Goal: Check status: Check status

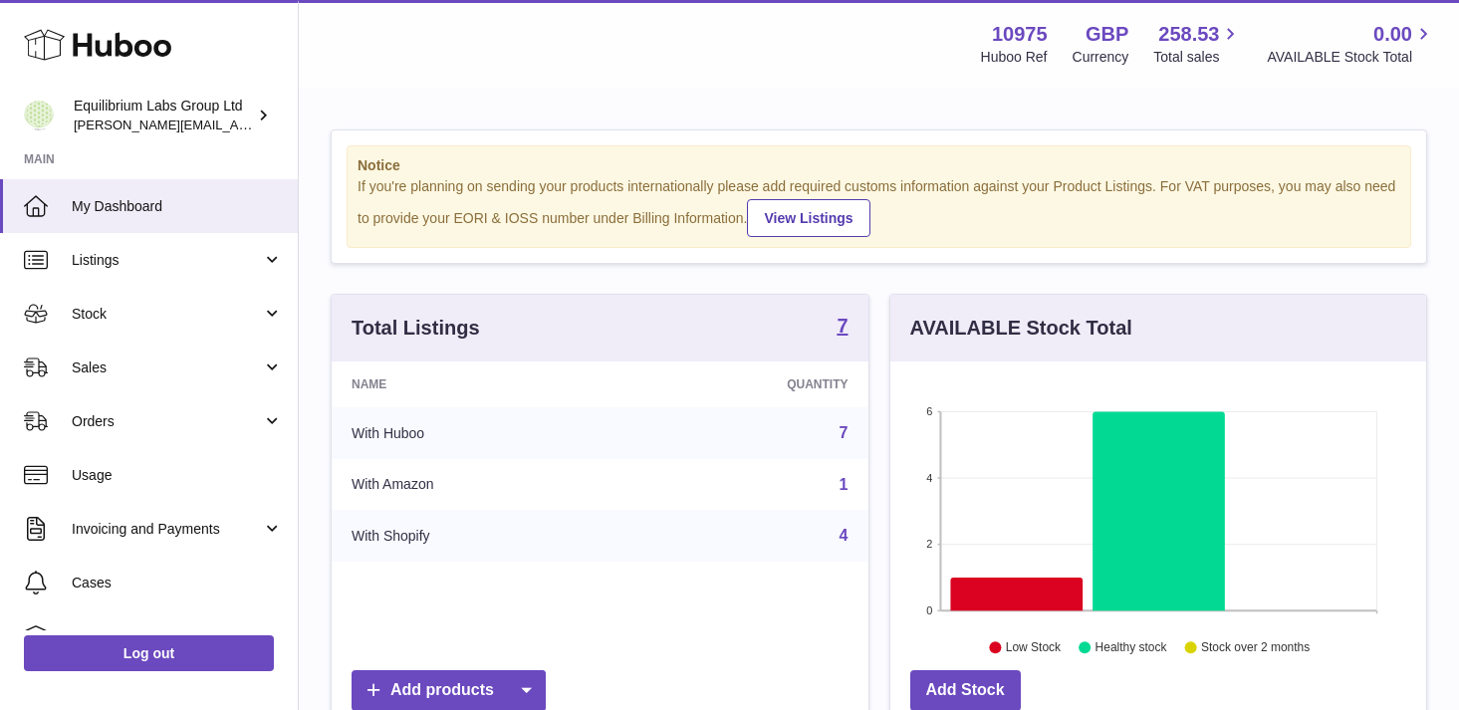
scroll to position [311, 536]
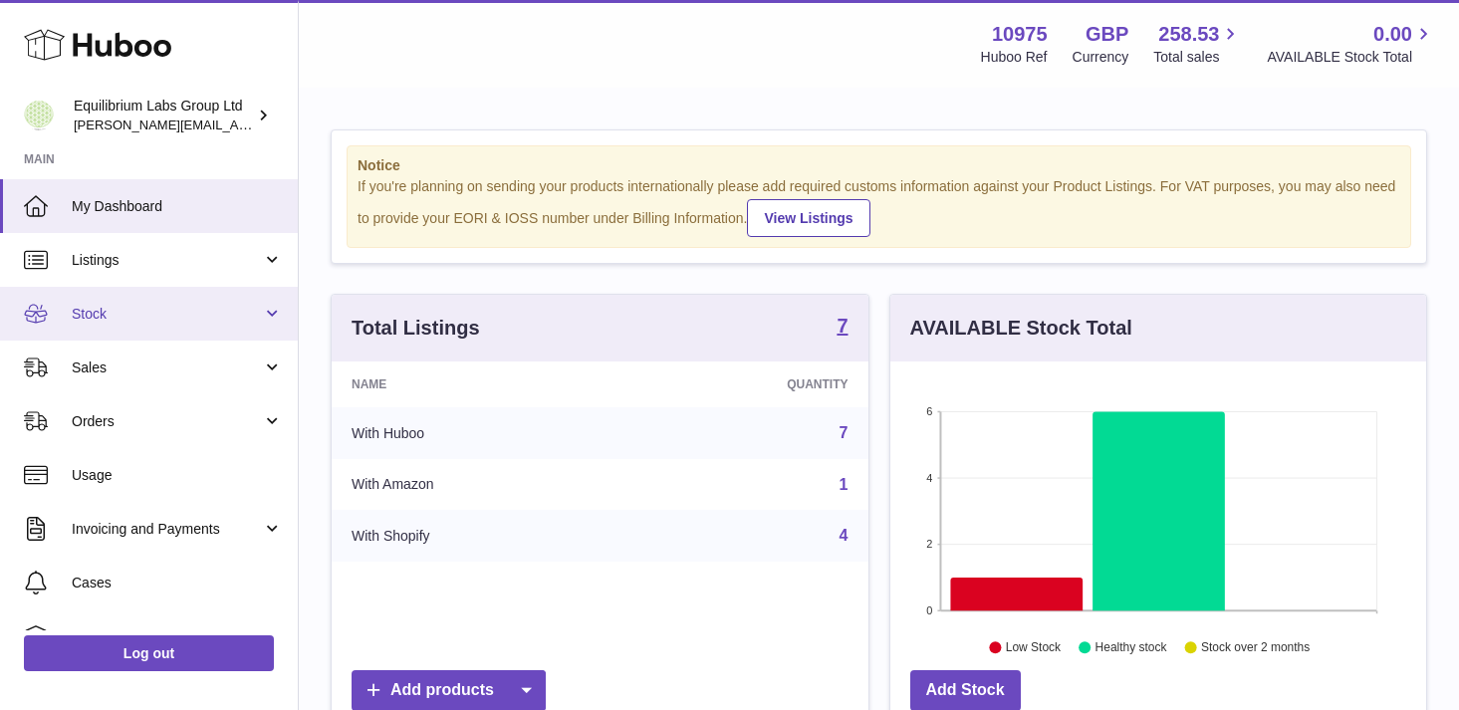
click at [222, 314] on span "Stock" at bounding box center [167, 314] width 190 height 19
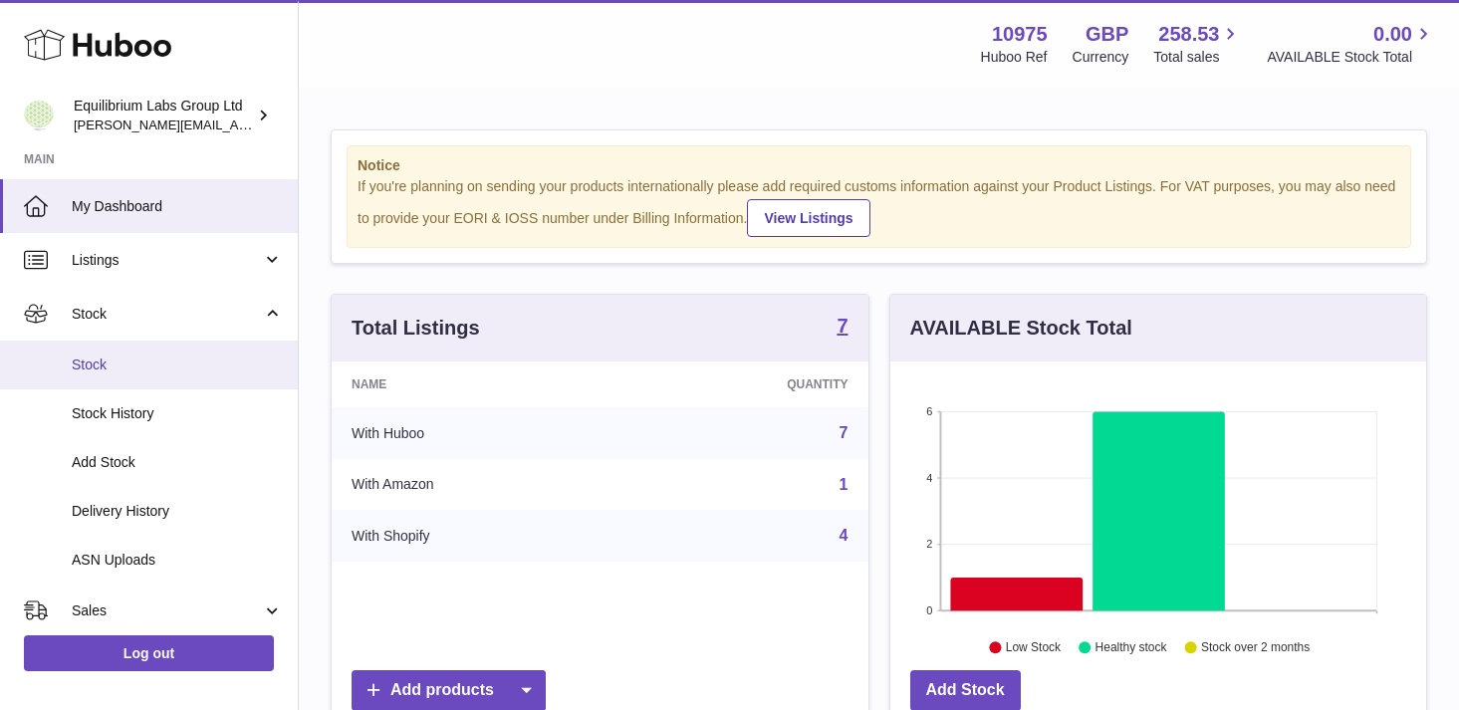
click at [205, 376] on link "Stock" at bounding box center [149, 365] width 298 height 49
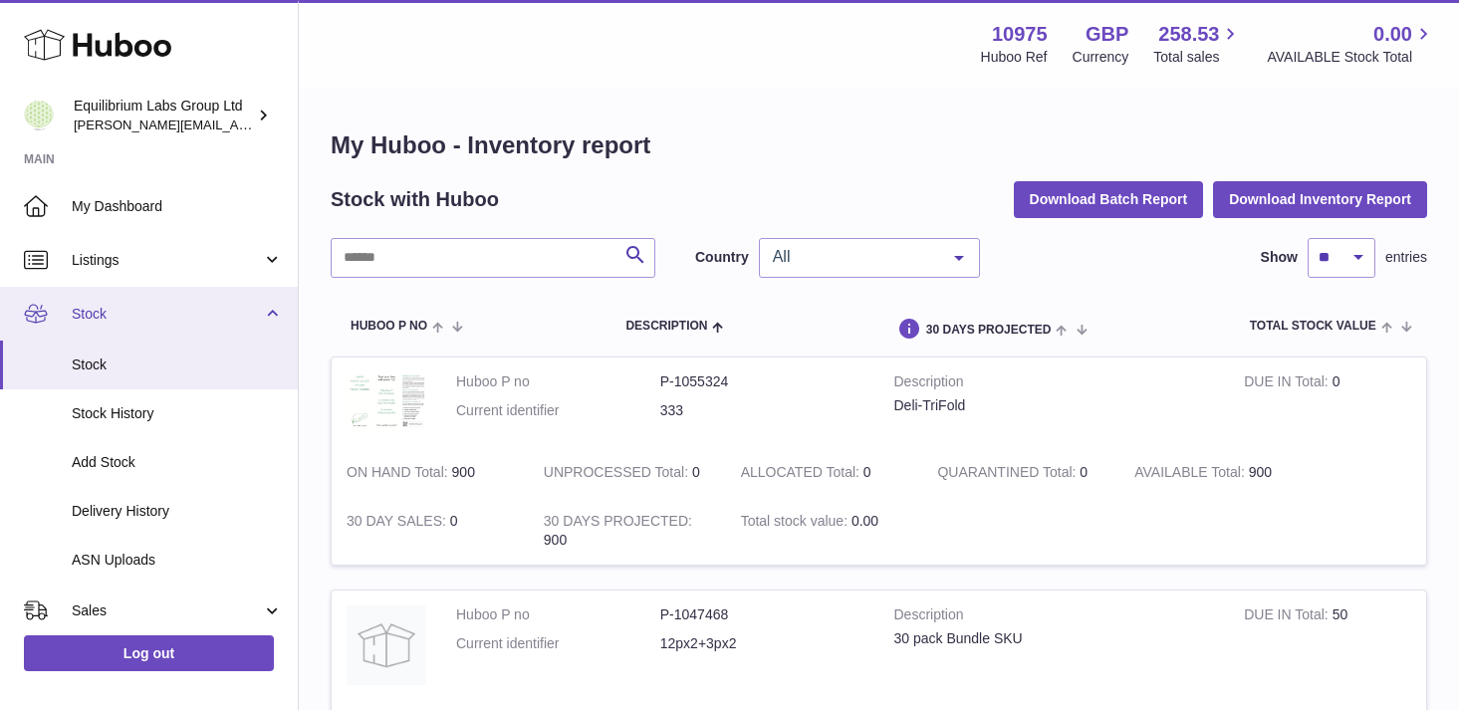
click at [272, 326] on link "Stock" at bounding box center [149, 314] width 298 height 54
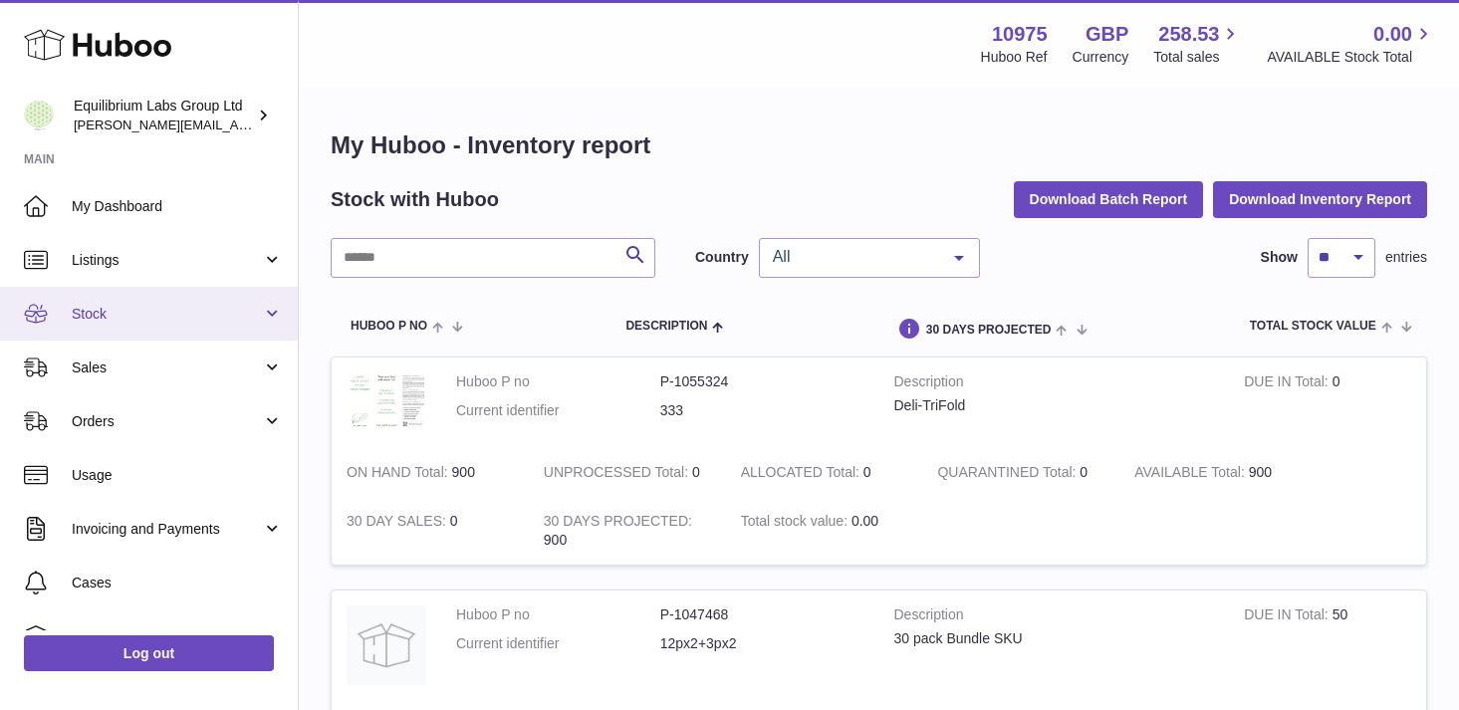
click at [272, 326] on link "Stock" at bounding box center [149, 314] width 298 height 54
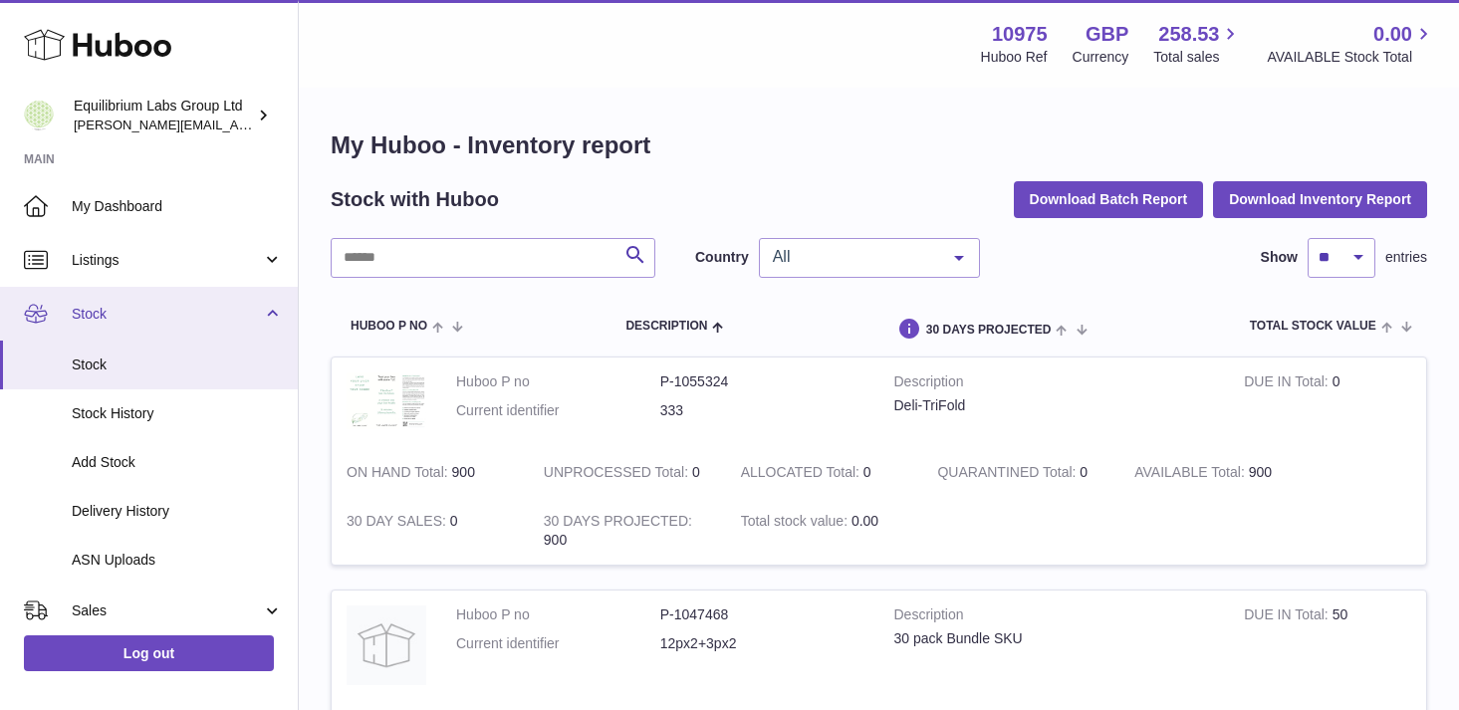
click at [266, 307] on link "Stock" at bounding box center [149, 314] width 298 height 54
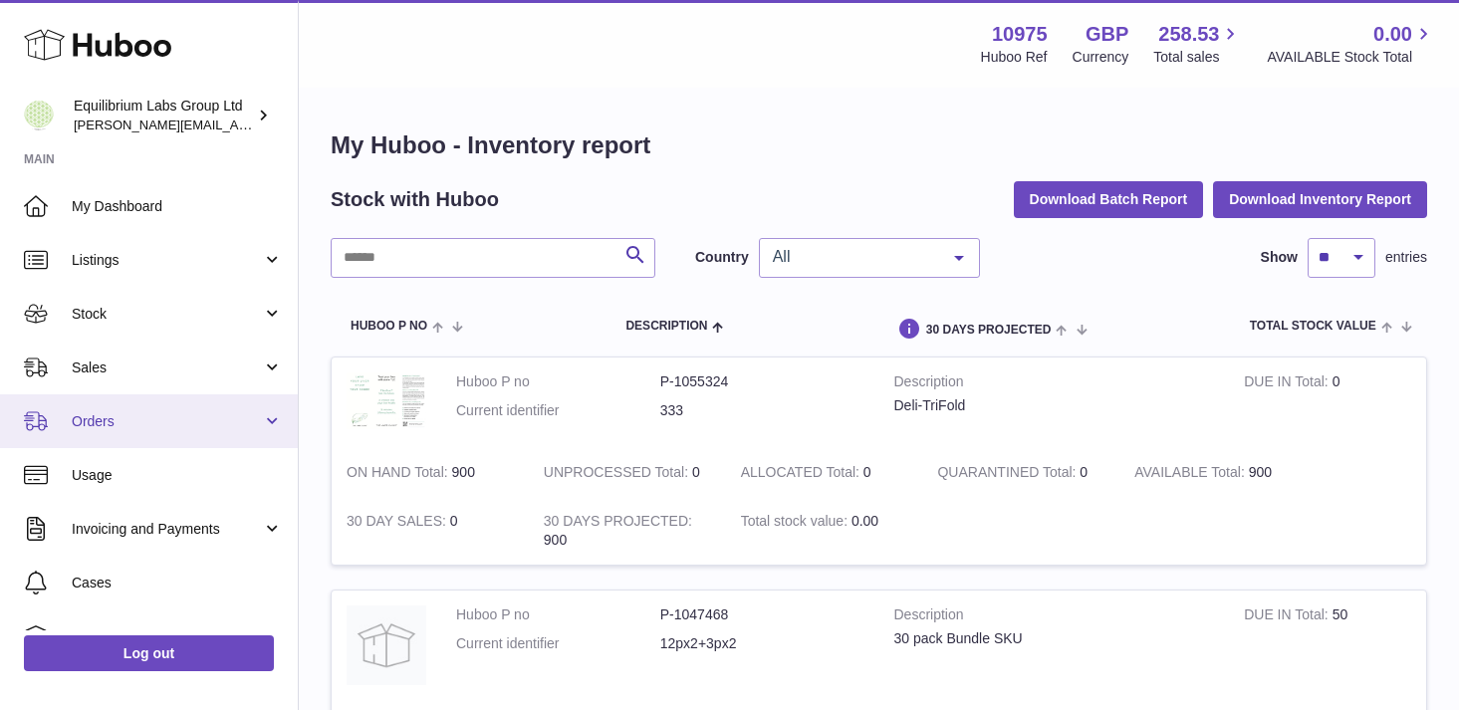
click at [266, 422] on link "Orders" at bounding box center [149, 421] width 298 height 54
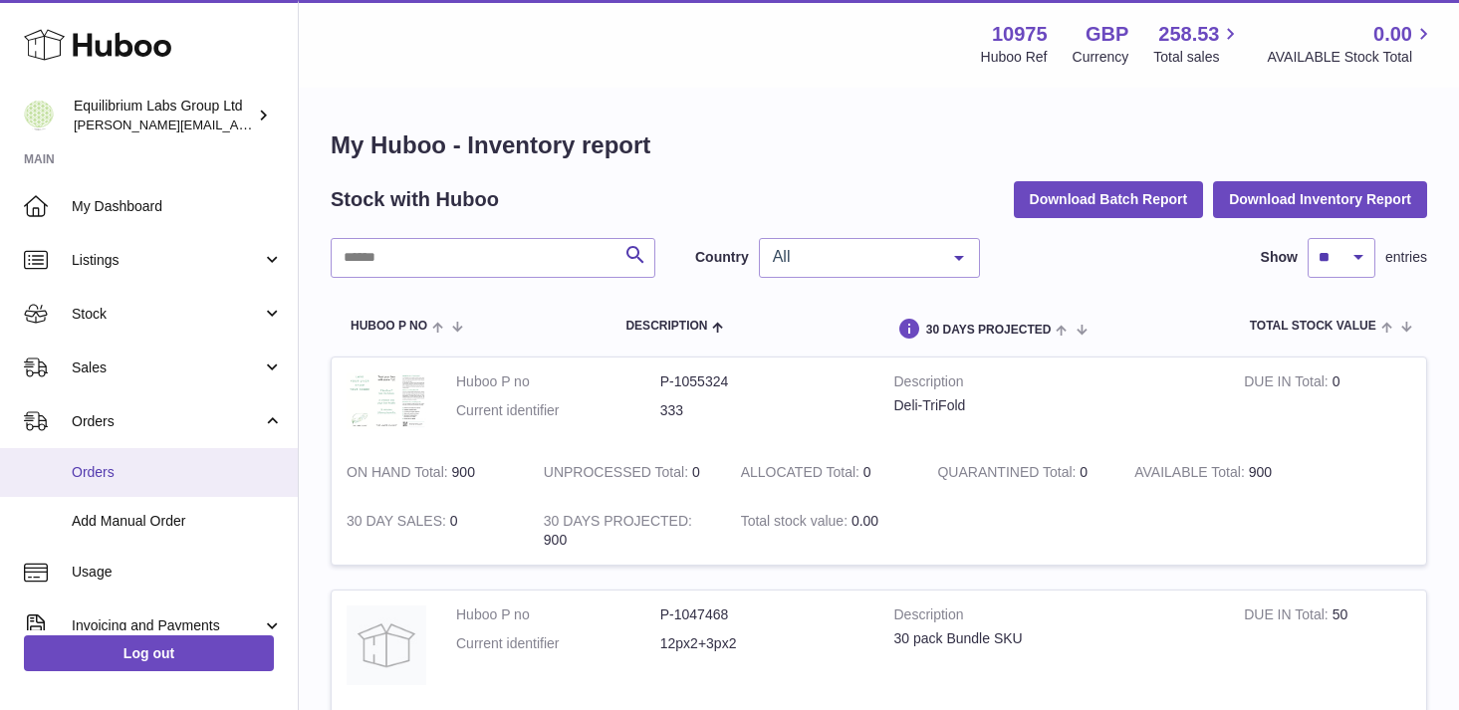
click at [202, 465] on span "Orders" at bounding box center [177, 472] width 211 height 19
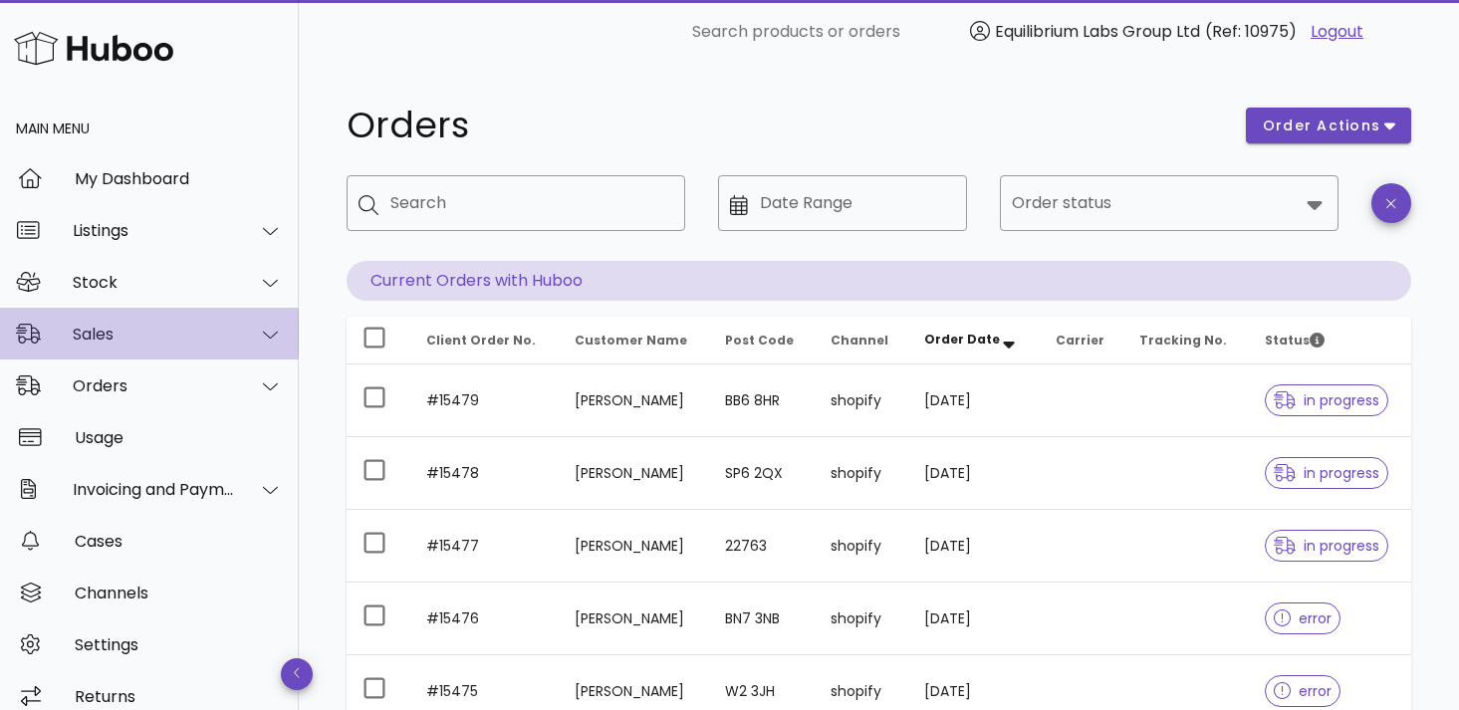
click at [256, 341] on div at bounding box center [259, 335] width 48 height 50
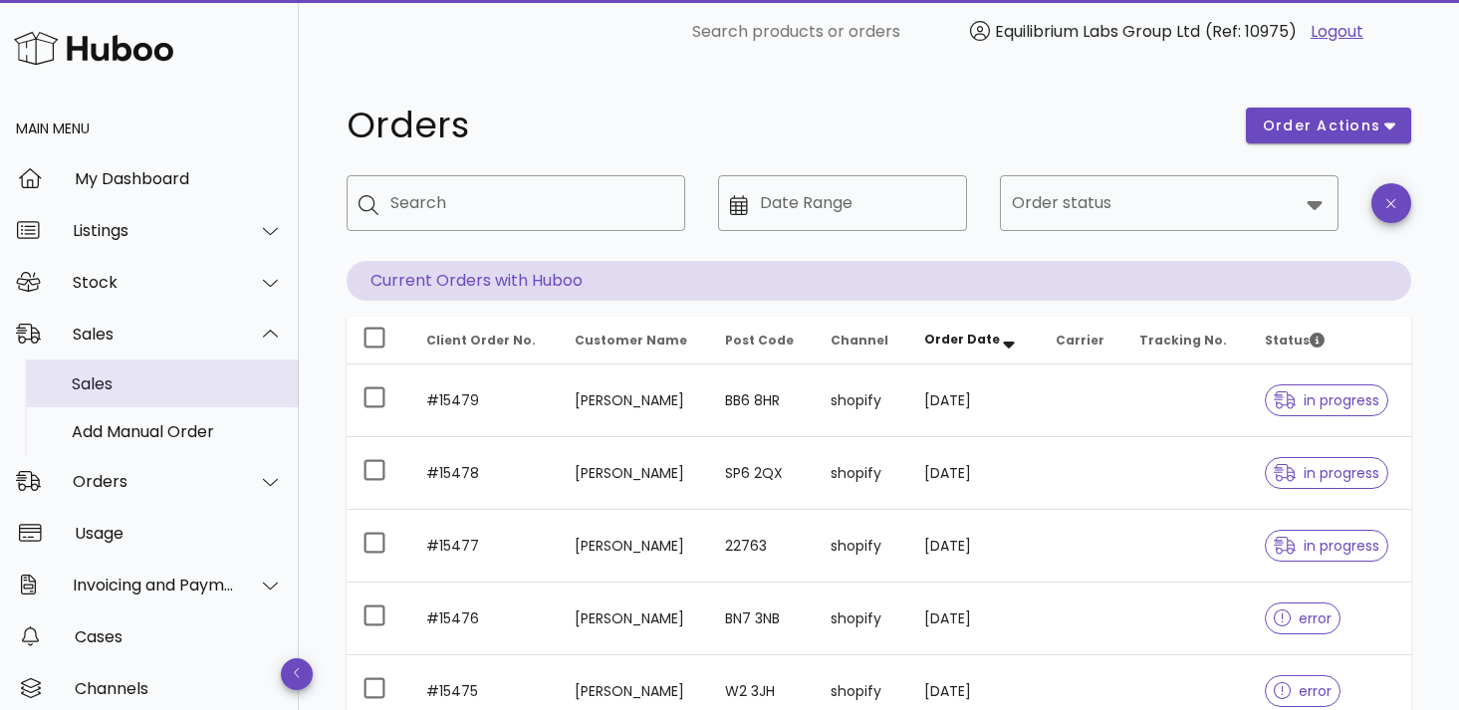
click at [214, 401] on div "Sales" at bounding box center [177, 383] width 211 height 43
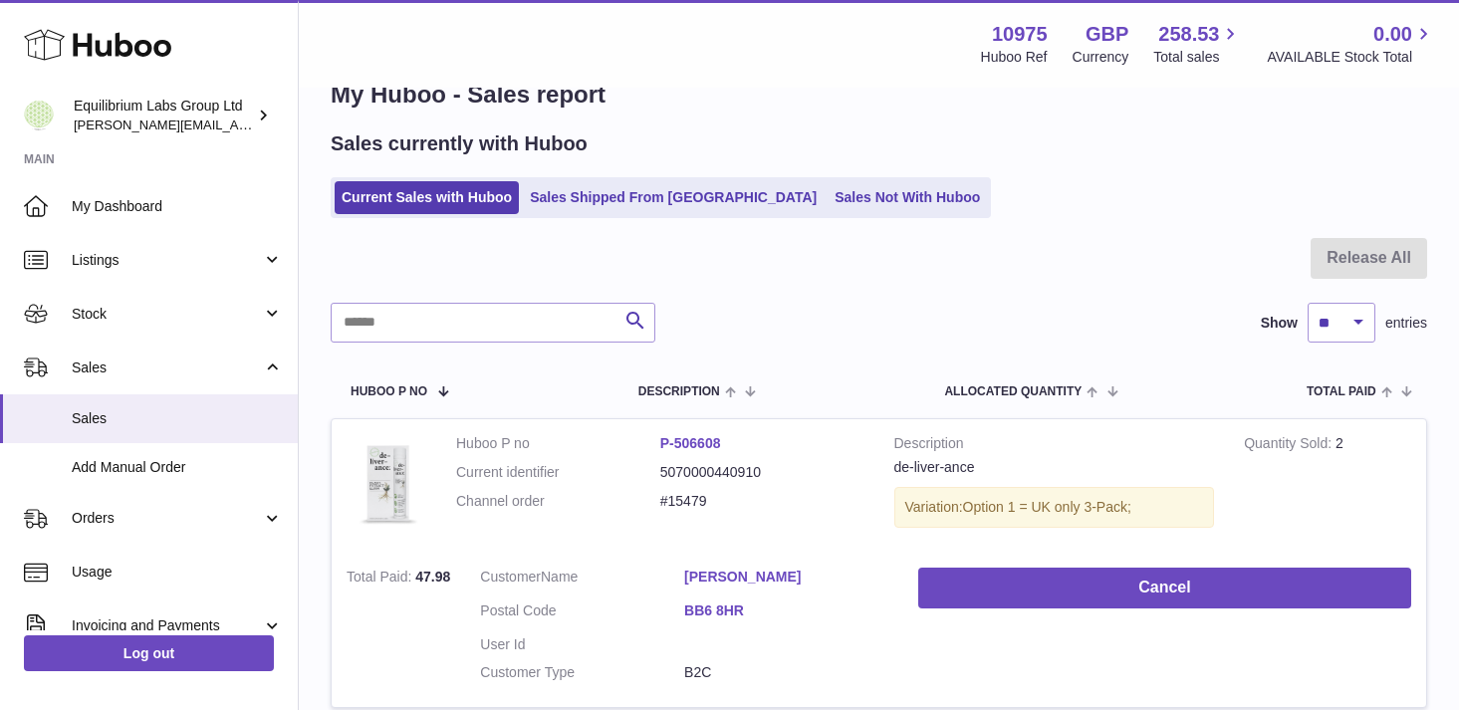
scroll to position [53, 0]
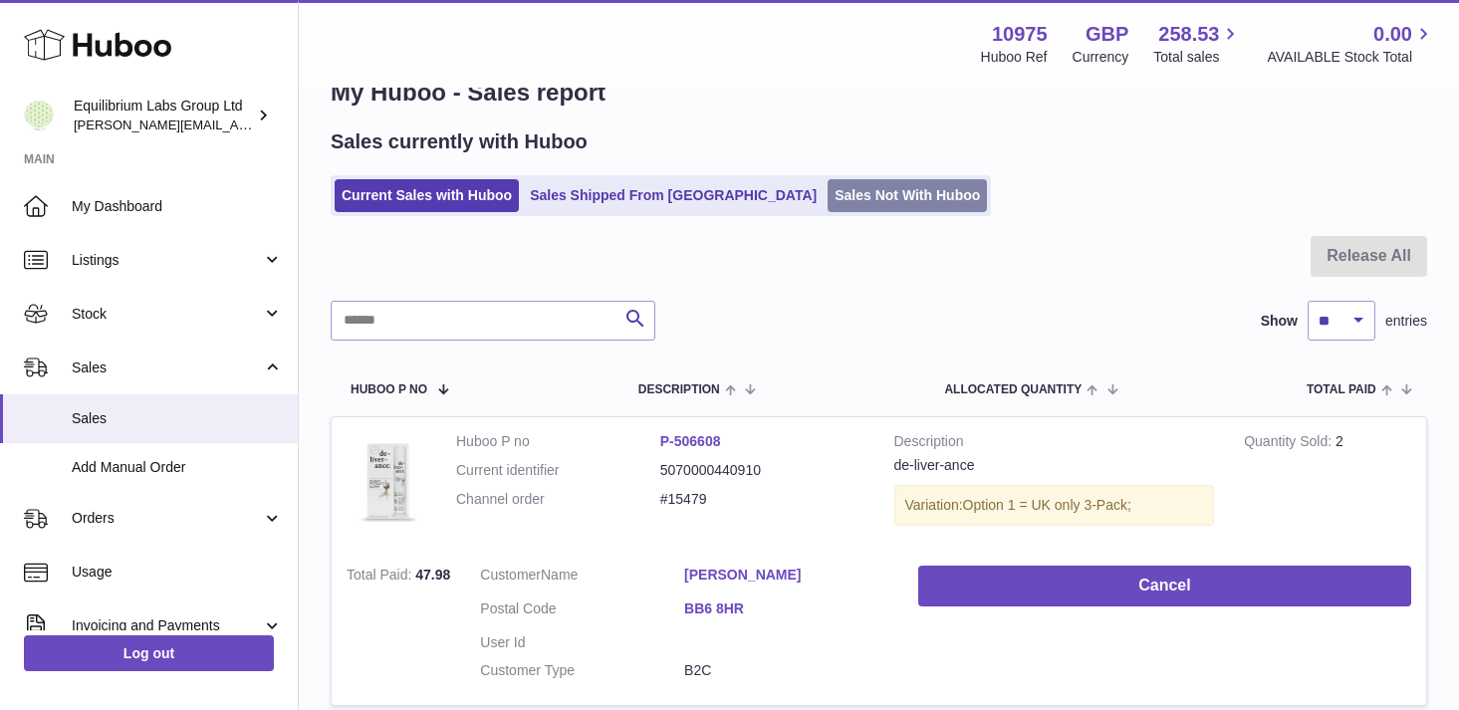
click at [828, 194] on link "Sales Not With Huboo" at bounding box center [907, 195] width 159 height 33
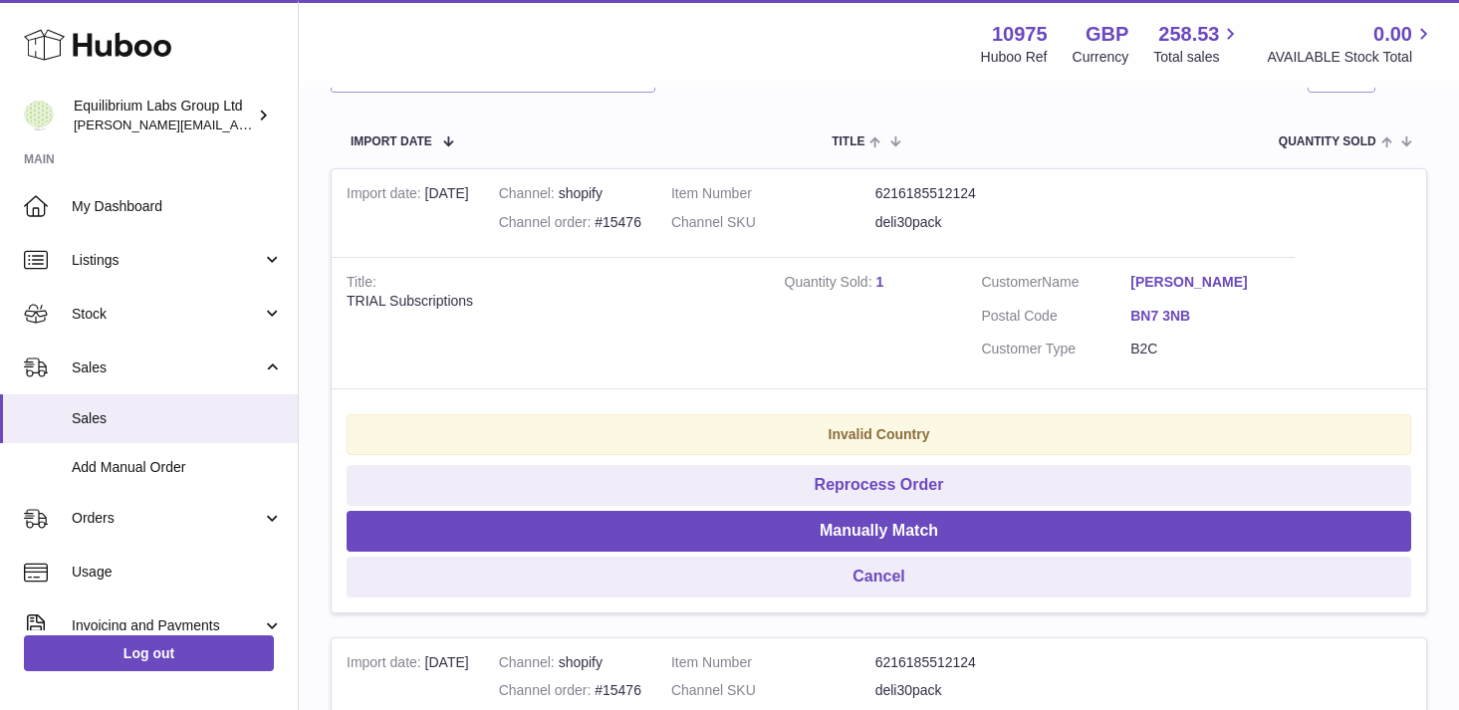
scroll to position [353, 0]
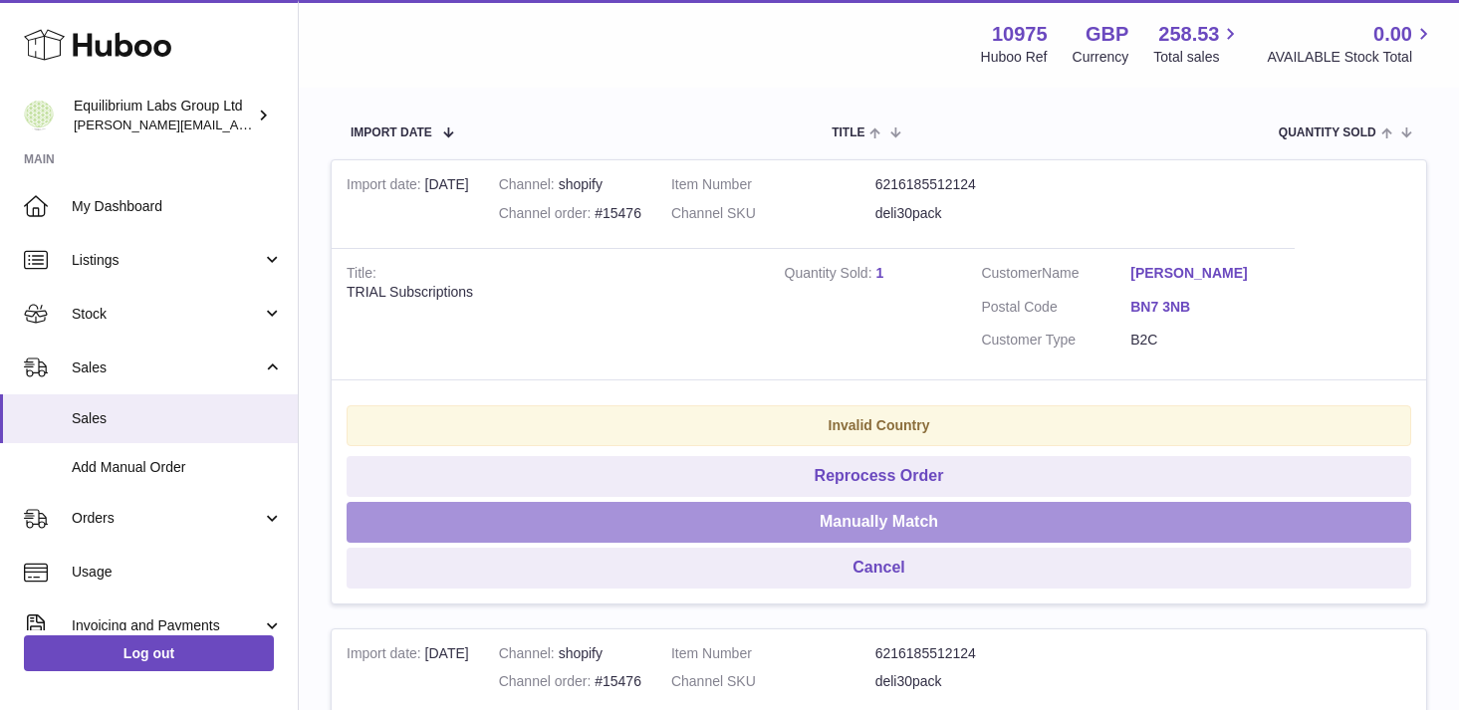
click at [844, 526] on button "Manually Match" at bounding box center [879, 522] width 1065 height 41
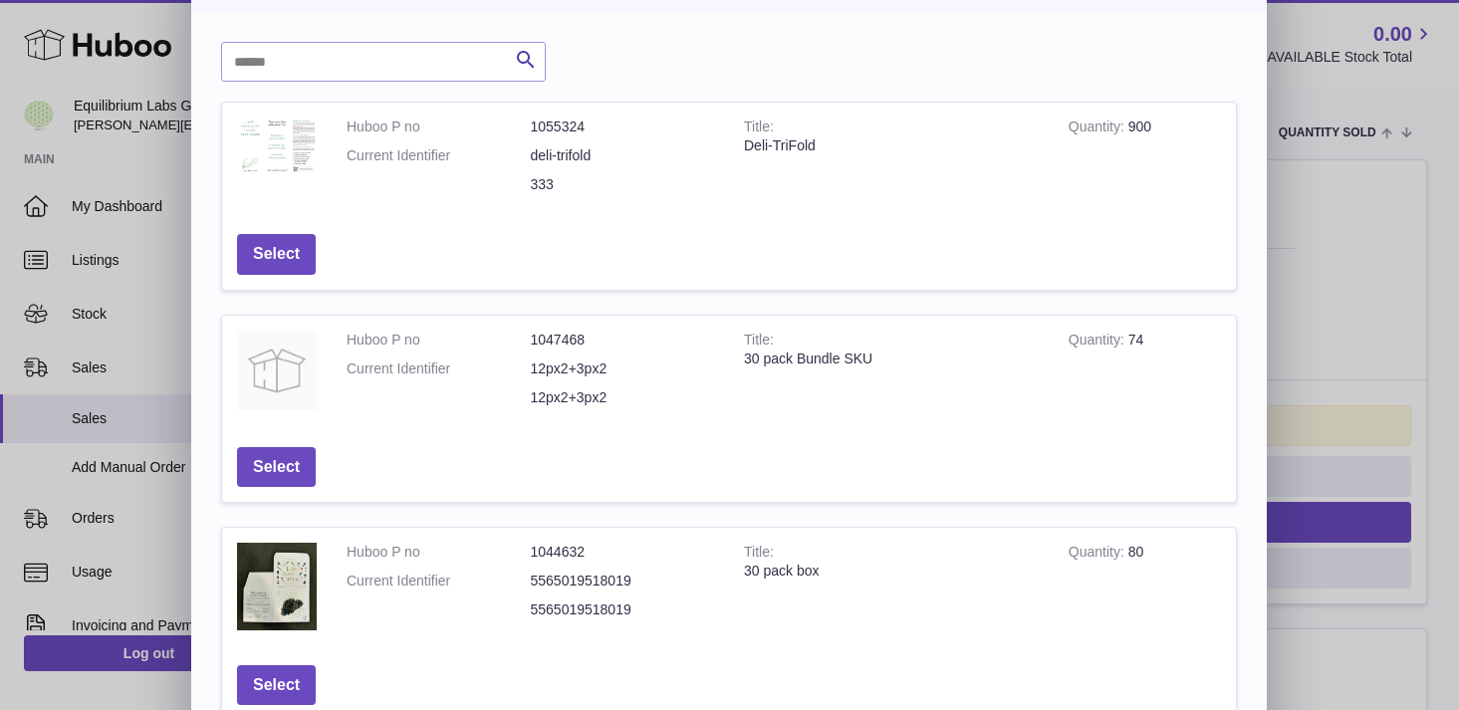
scroll to position [78, 0]
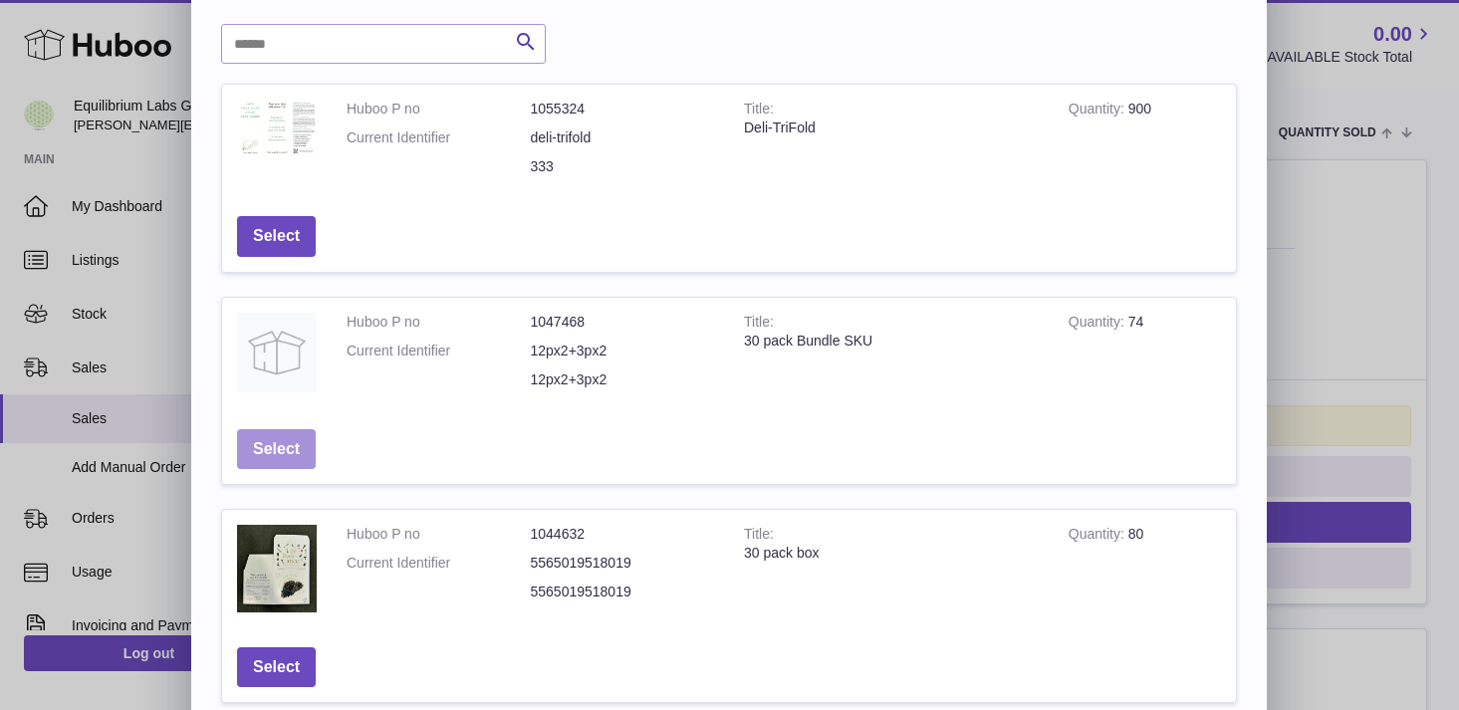
click at [289, 456] on button "Select" at bounding box center [276, 449] width 79 height 41
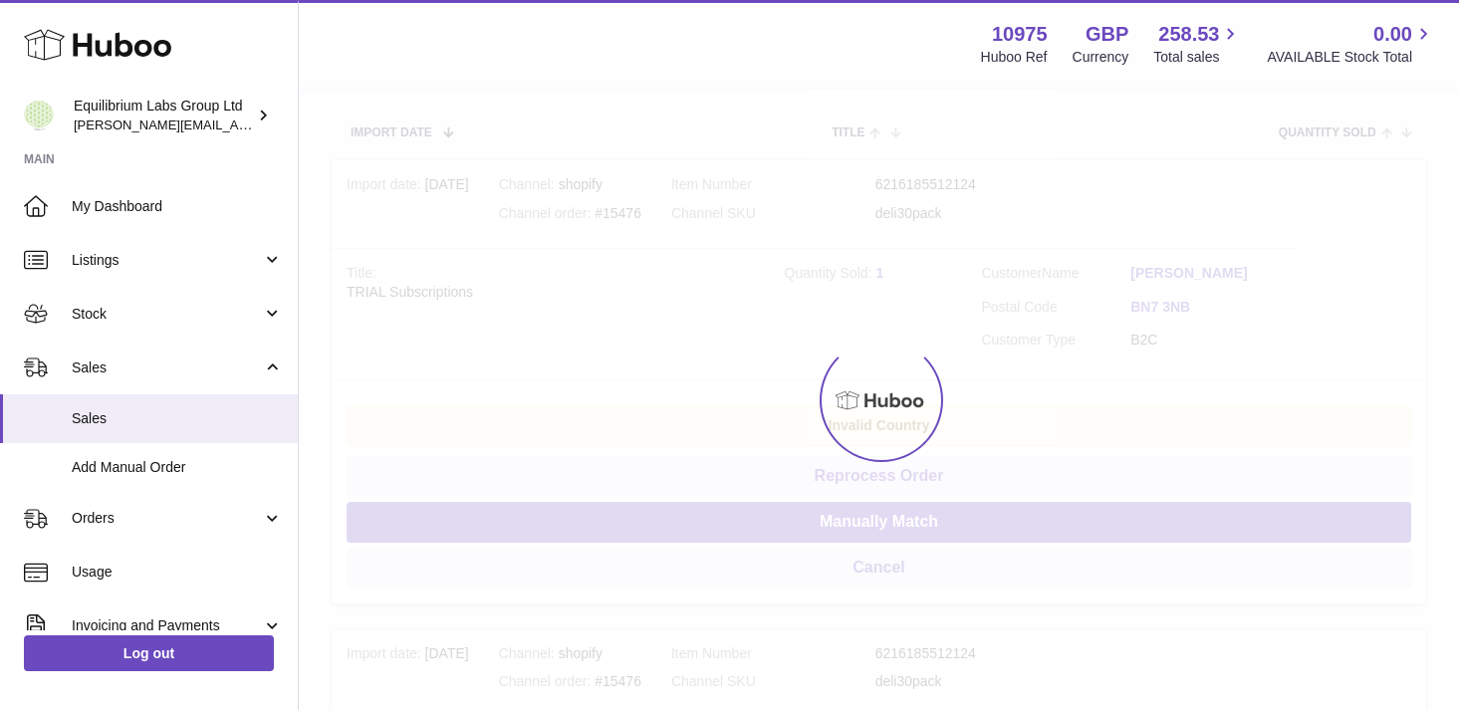
scroll to position [0, 0]
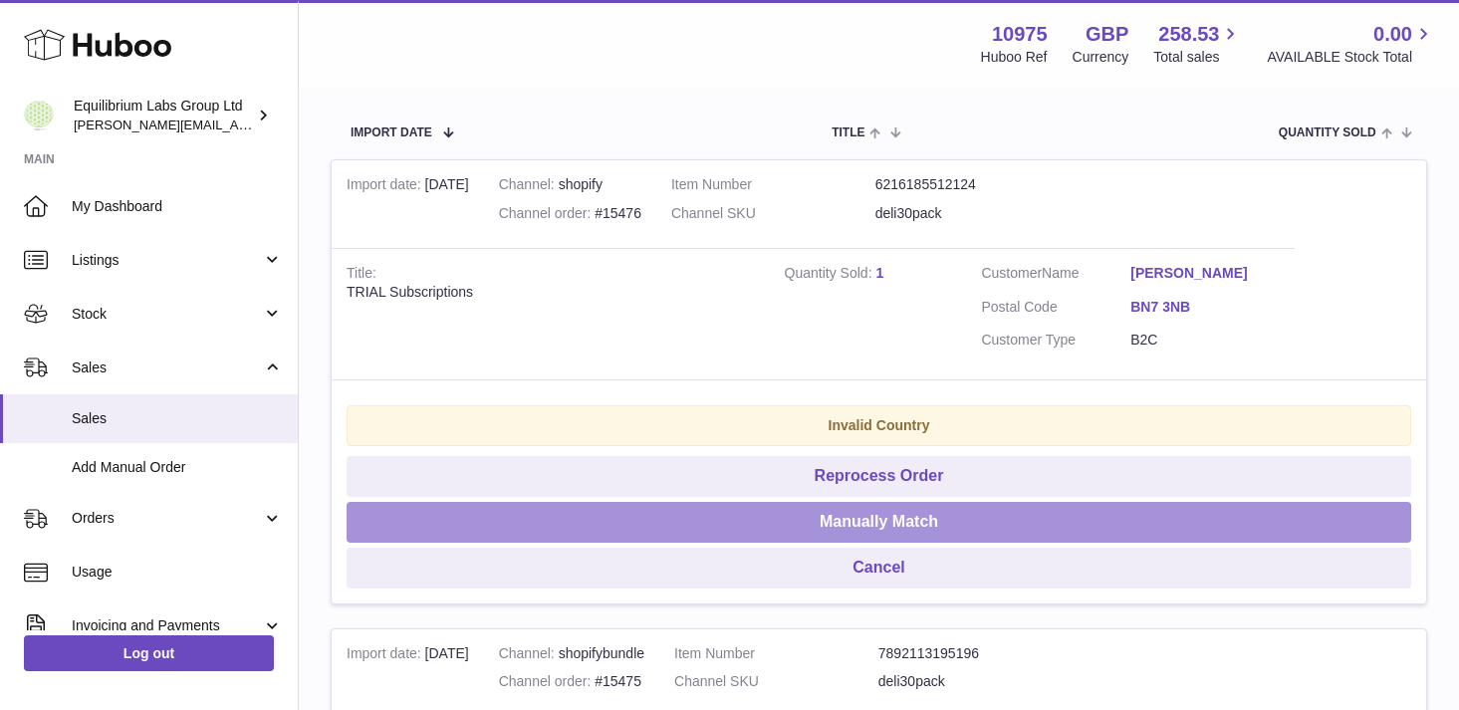
click at [918, 520] on button "Manually Match" at bounding box center [879, 522] width 1065 height 41
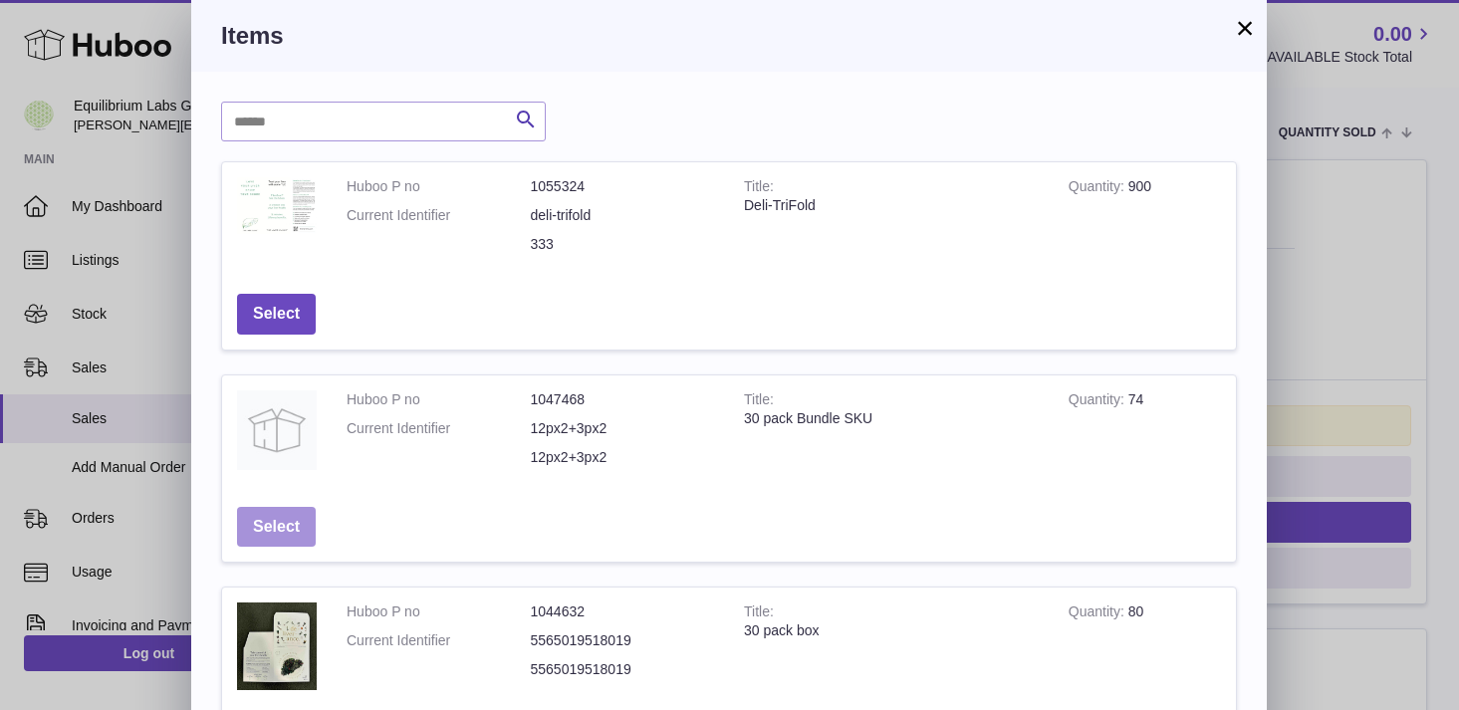
click at [282, 520] on button "Select" at bounding box center [276, 527] width 79 height 41
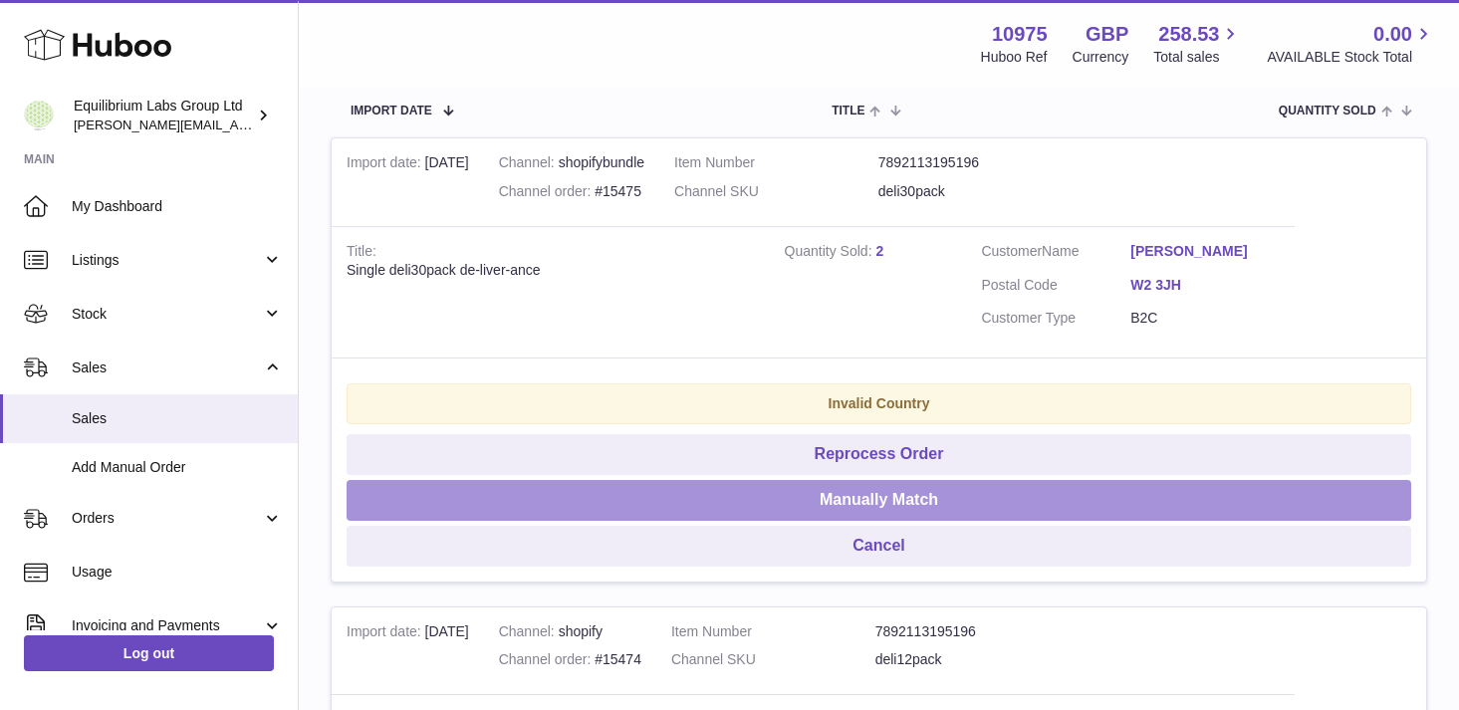
scroll to position [376, 0]
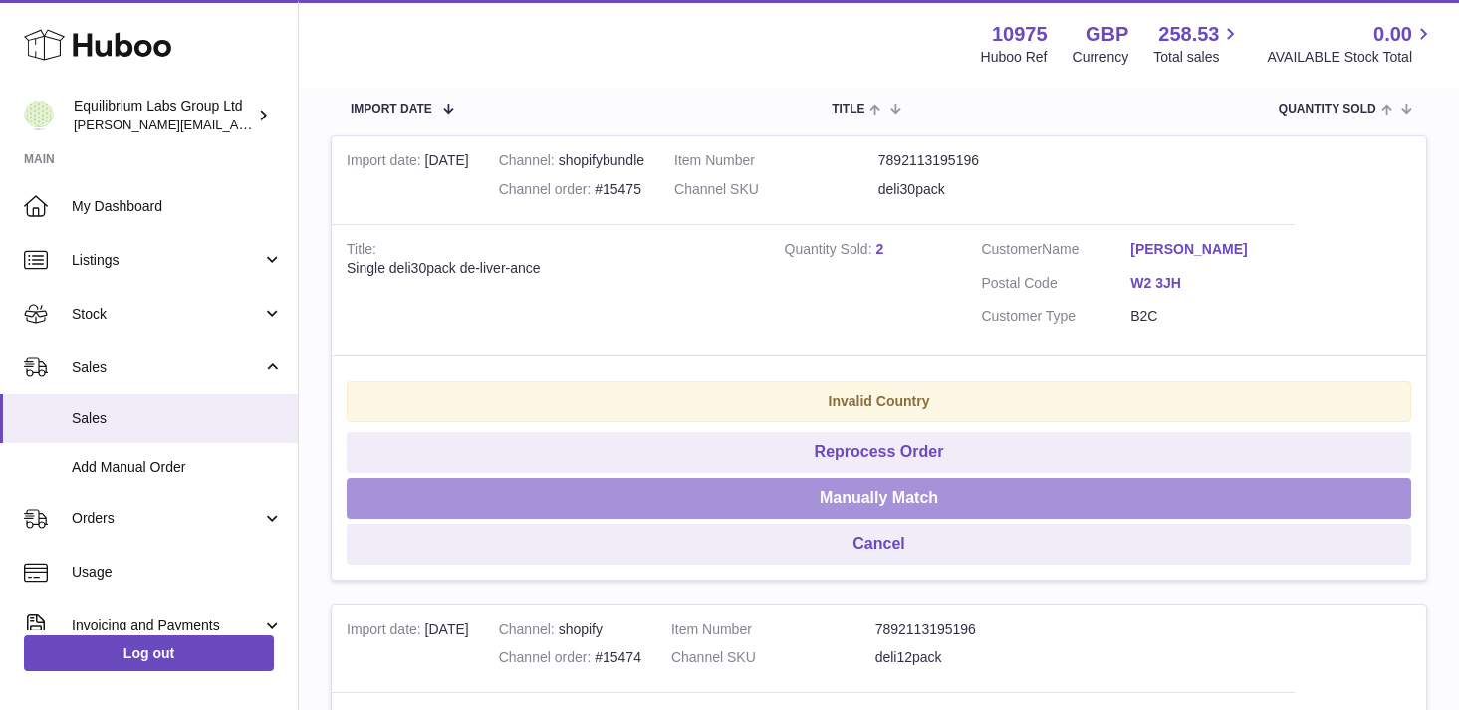
click at [894, 505] on button "Manually Match" at bounding box center [879, 498] width 1065 height 41
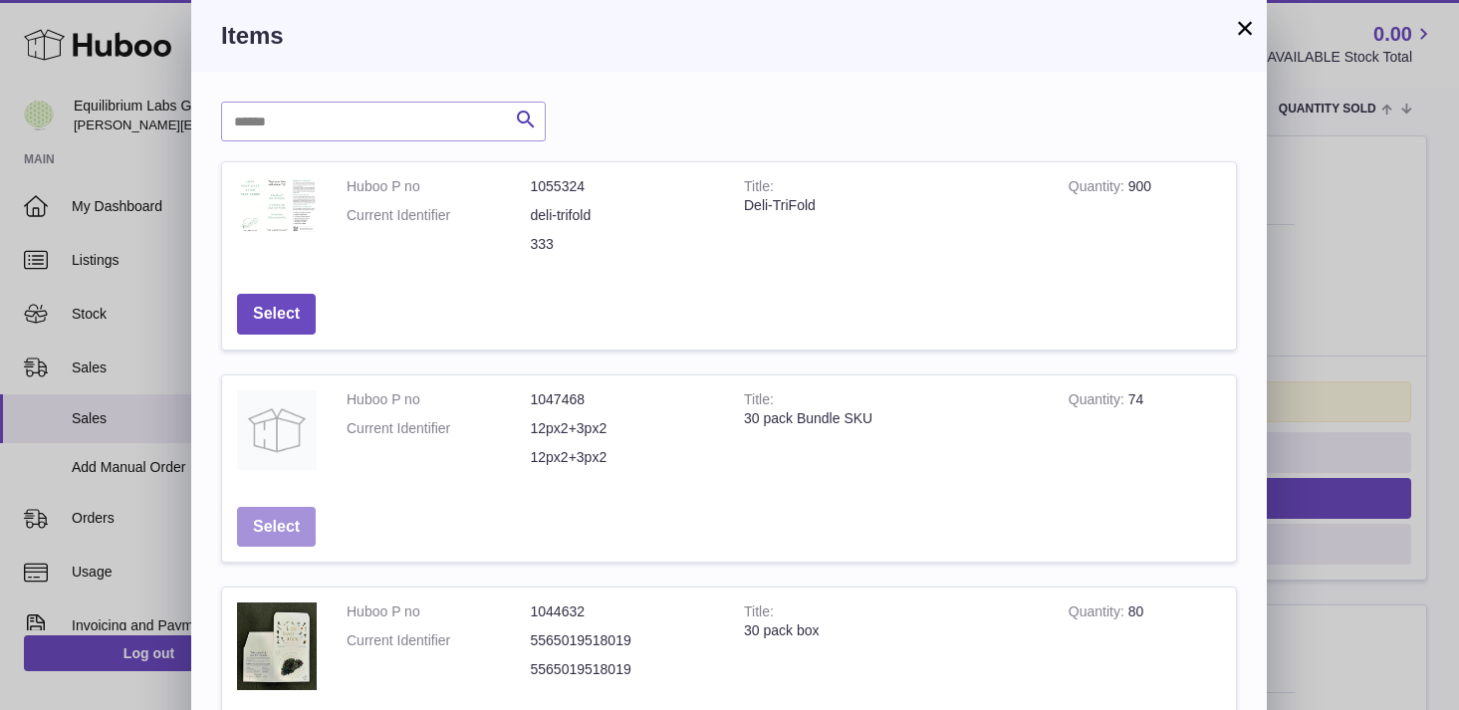
click at [288, 526] on button "Select" at bounding box center [276, 527] width 79 height 41
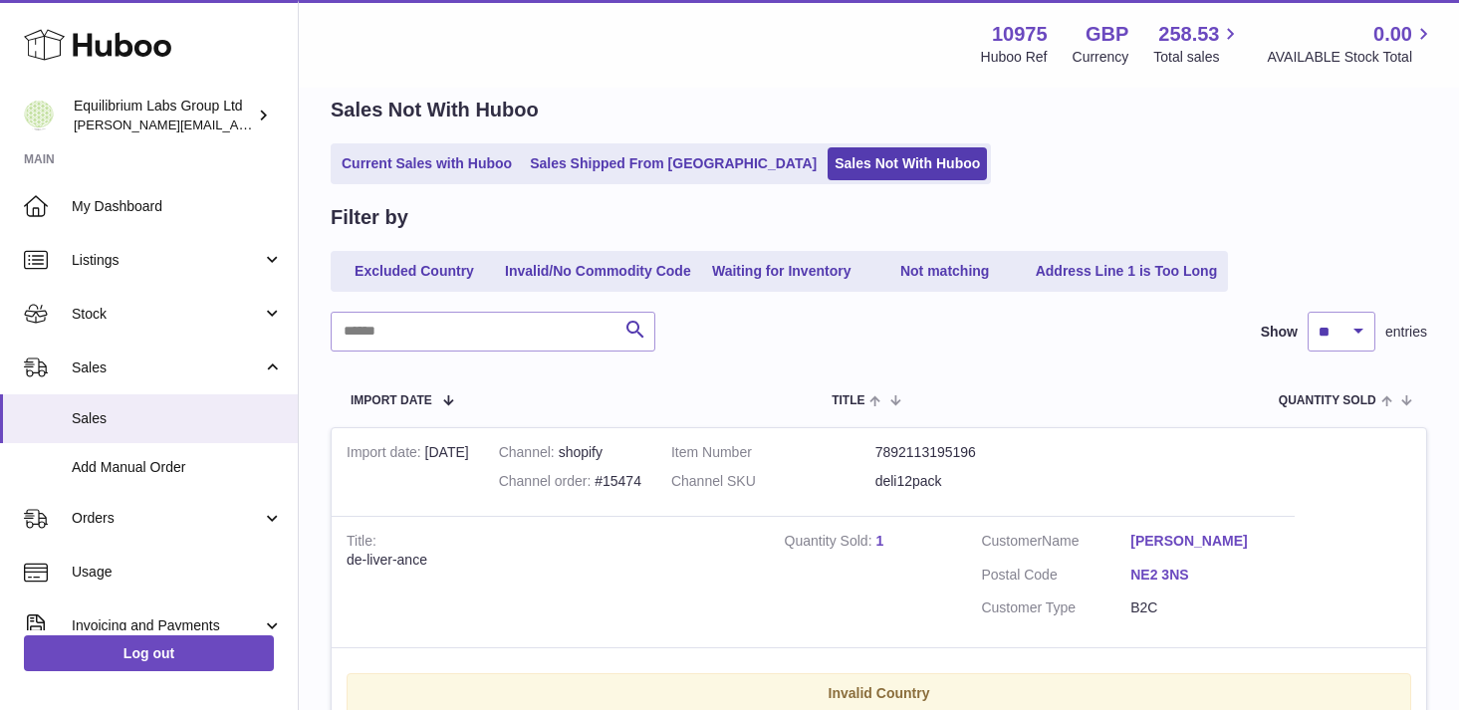
scroll to position [74, 0]
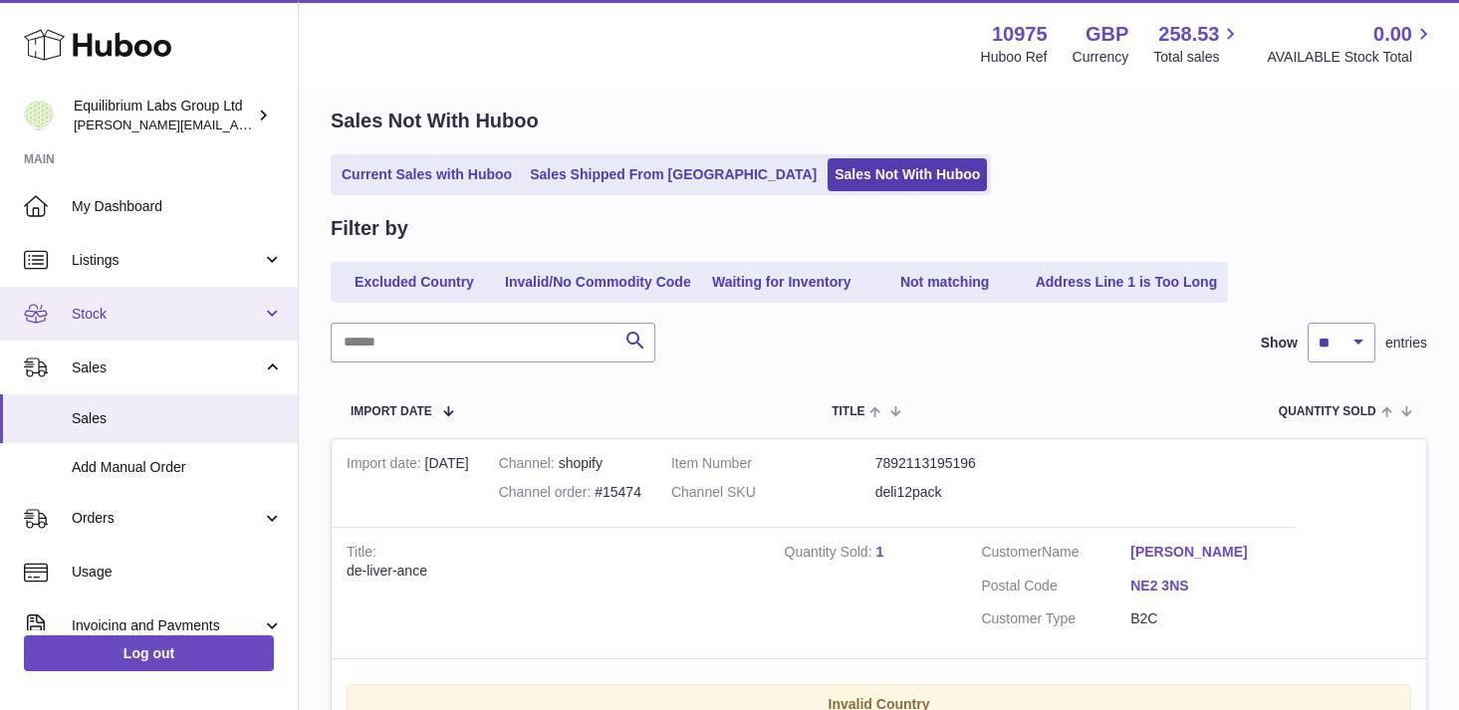
click at [289, 332] on link "Stock" at bounding box center [149, 314] width 298 height 54
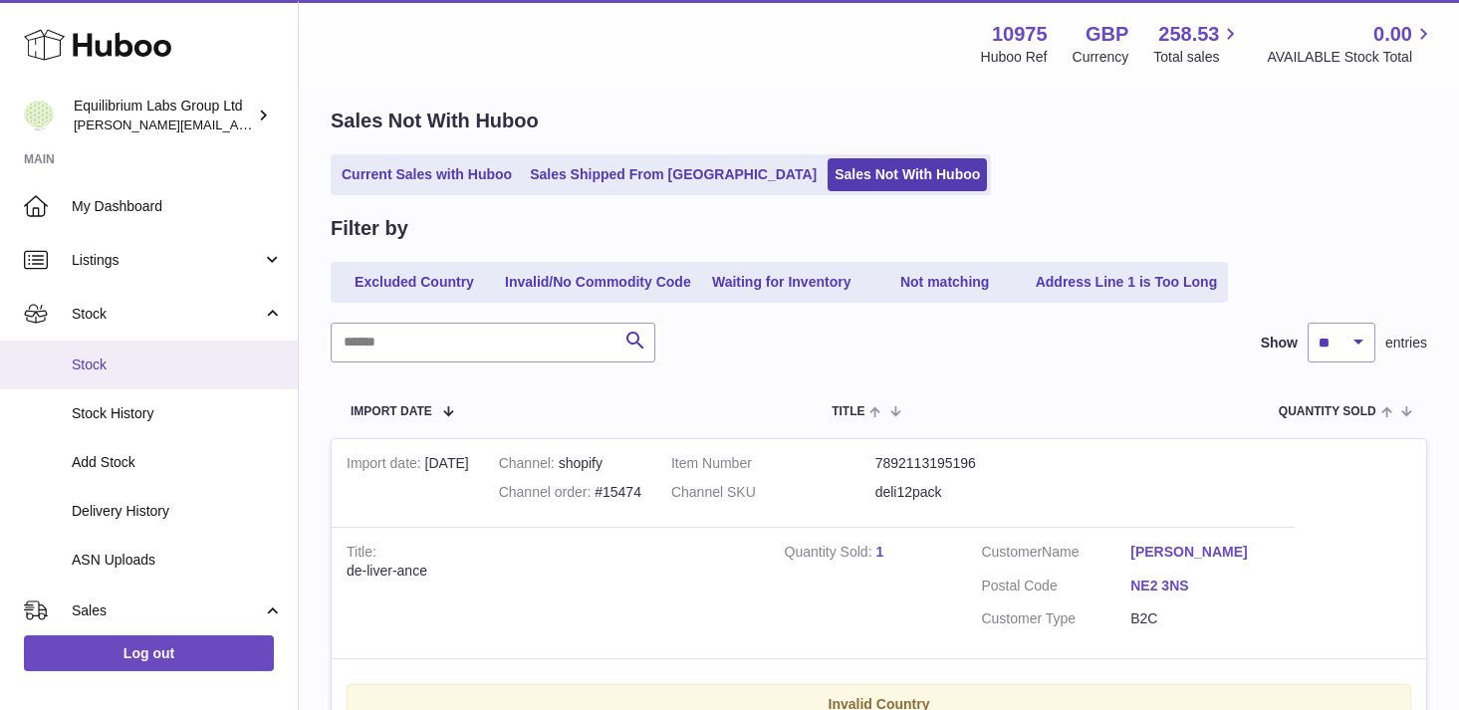
click at [193, 371] on span "Stock" at bounding box center [177, 365] width 211 height 19
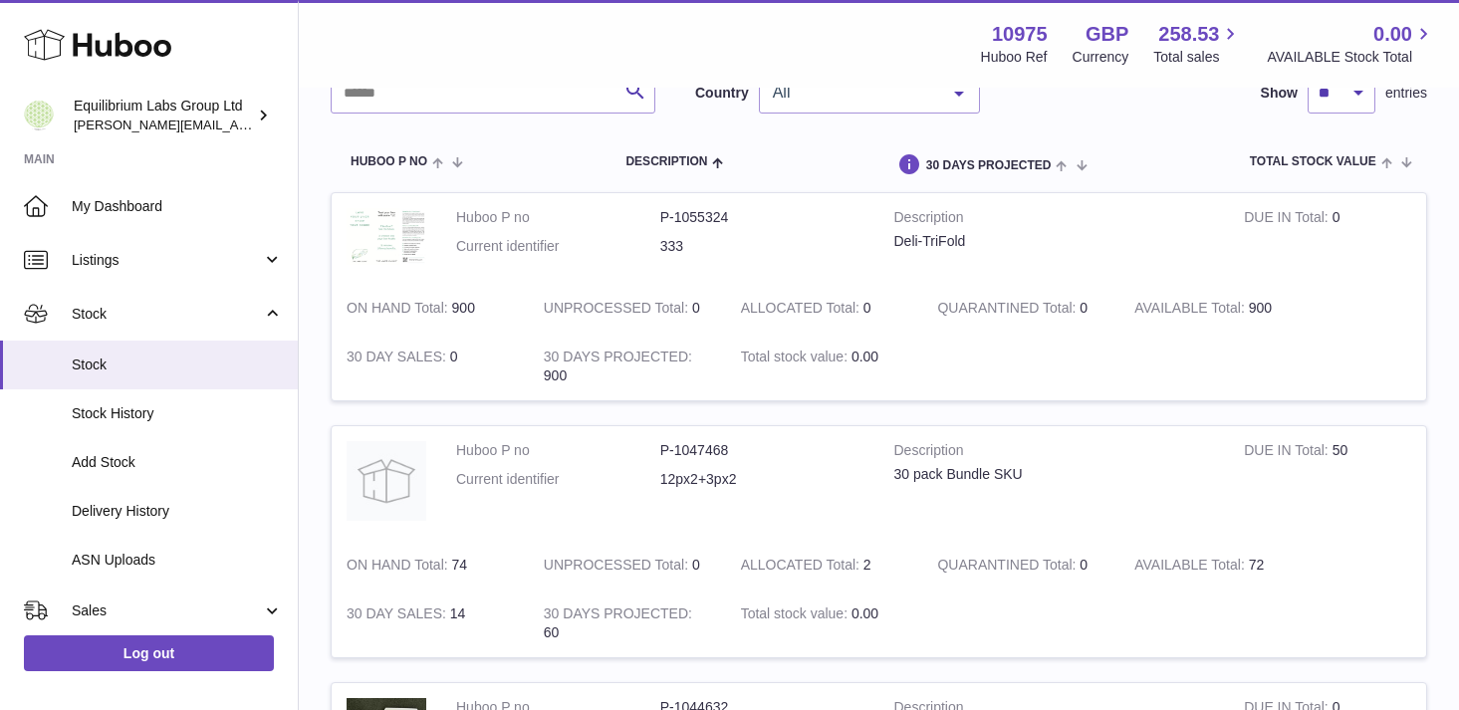
scroll to position [165, 0]
click at [880, 103] on div "All" at bounding box center [869, 93] width 221 height 40
click at [1075, 145] on th "30 DAYS PROJECTED" at bounding box center [987, 161] width 230 height 59
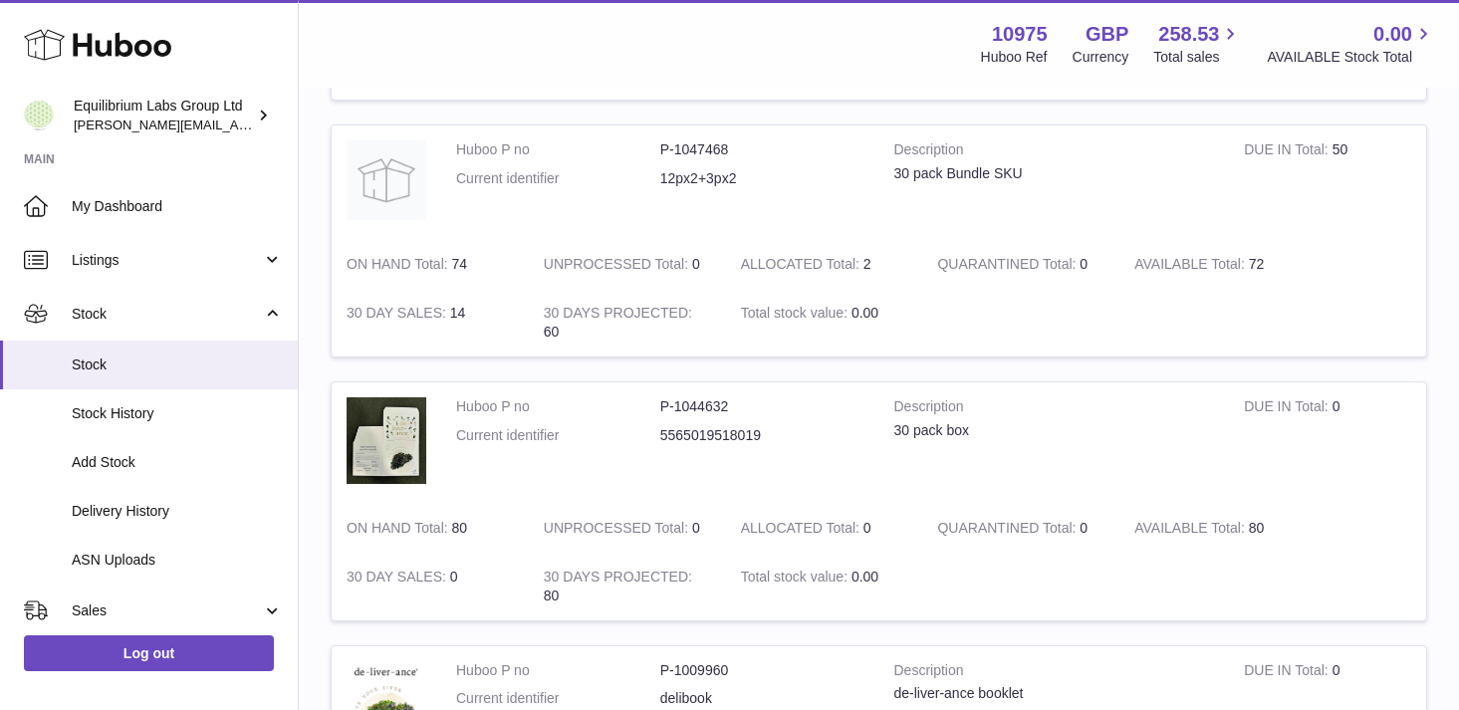
scroll to position [0, 0]
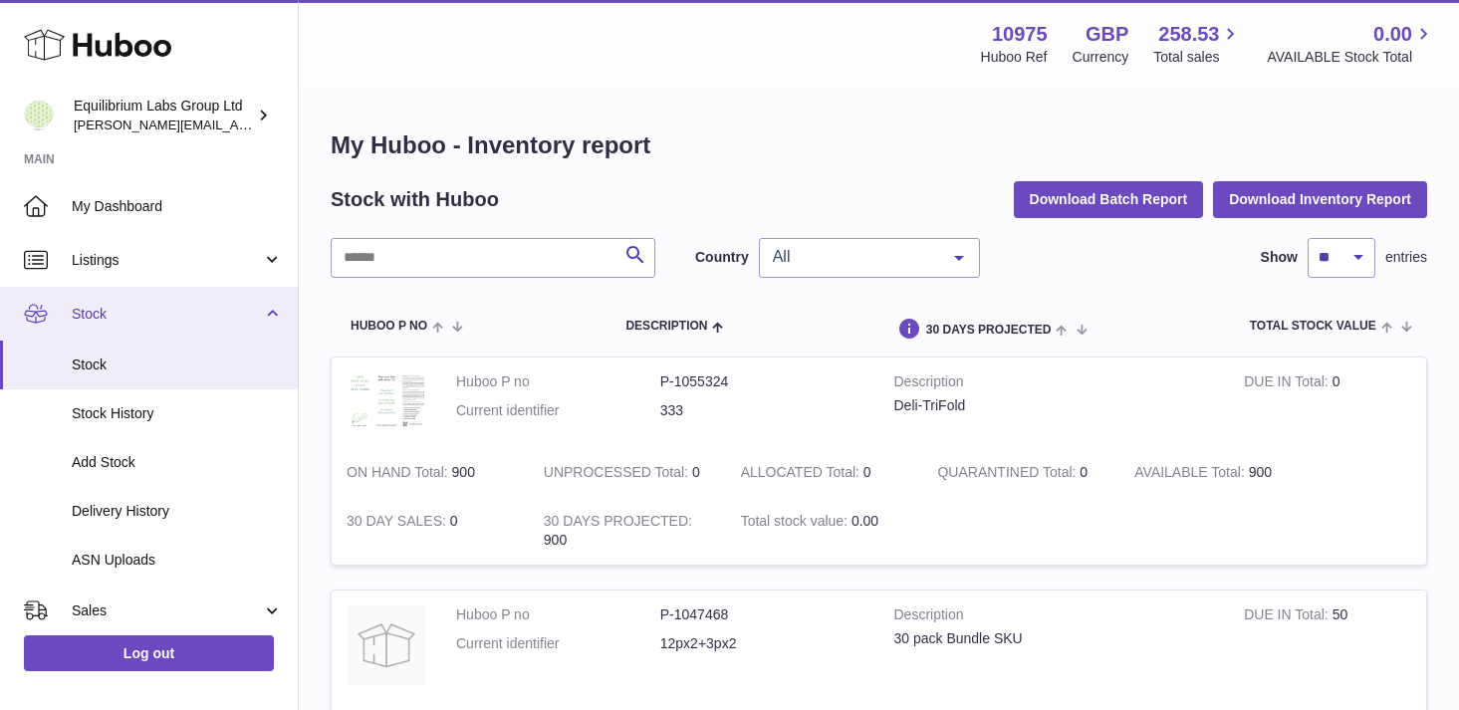
click at [267, 316] on link "Stock" at bounding box center [149, 314] width 298 height 54
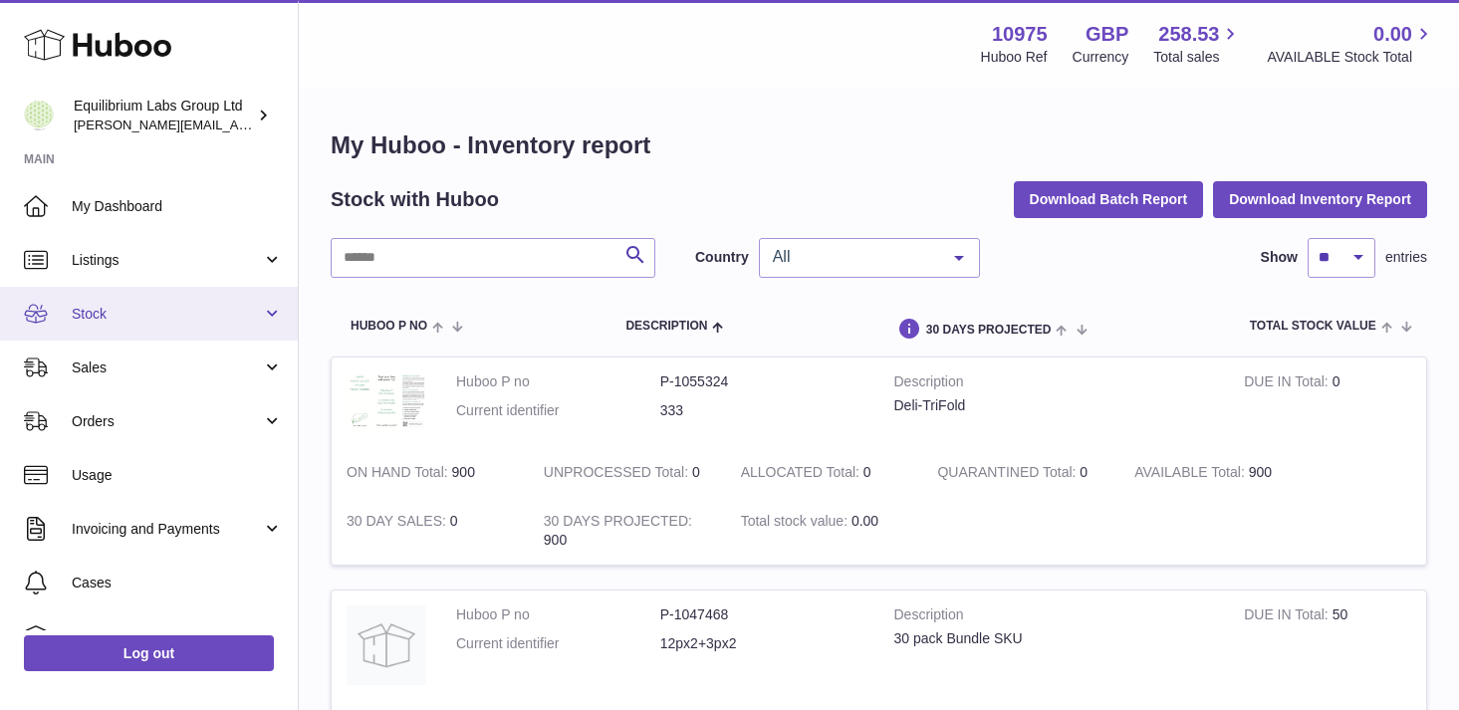
click at [267, 316] on link "Stock" at bounding box center [149, 314] width 298 height 54
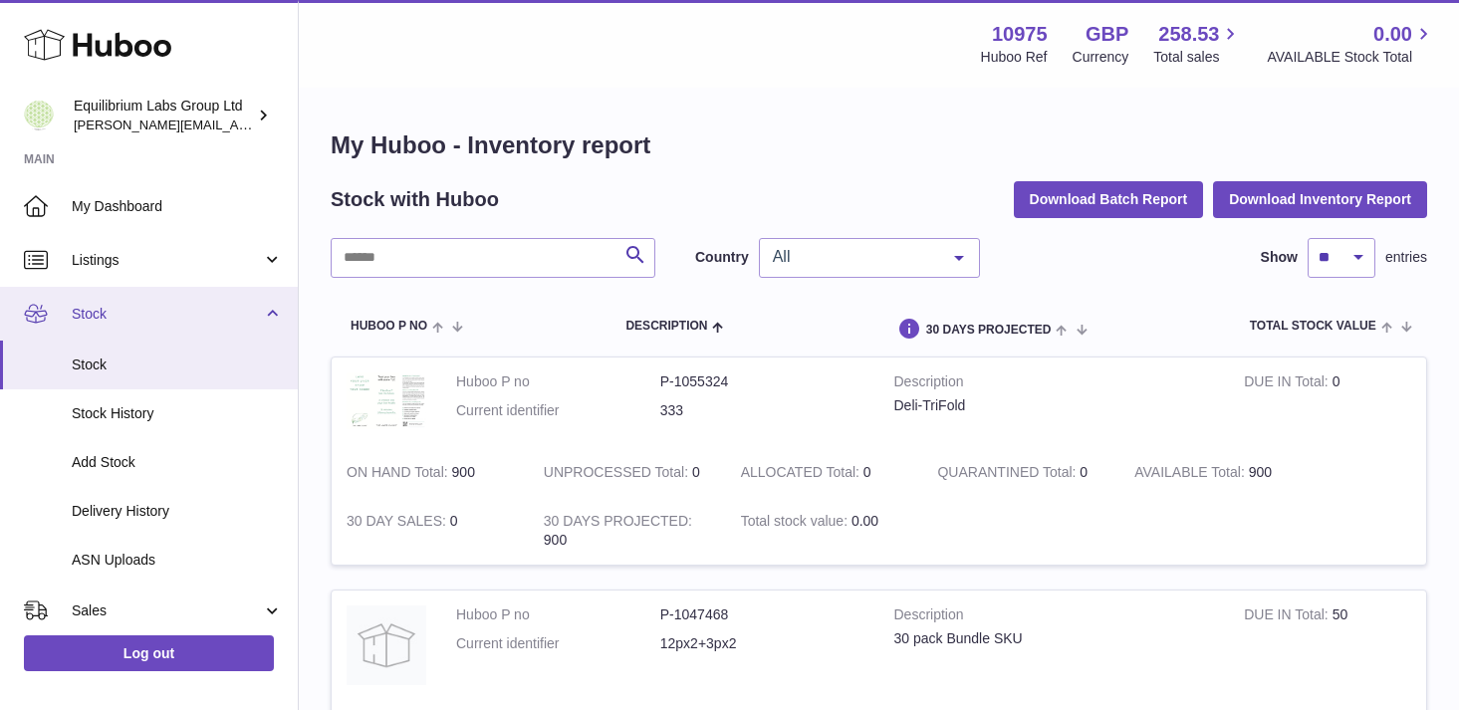
click at [249, 330] on link "Stock" at bounding box center [149, 314] width 298 height 54
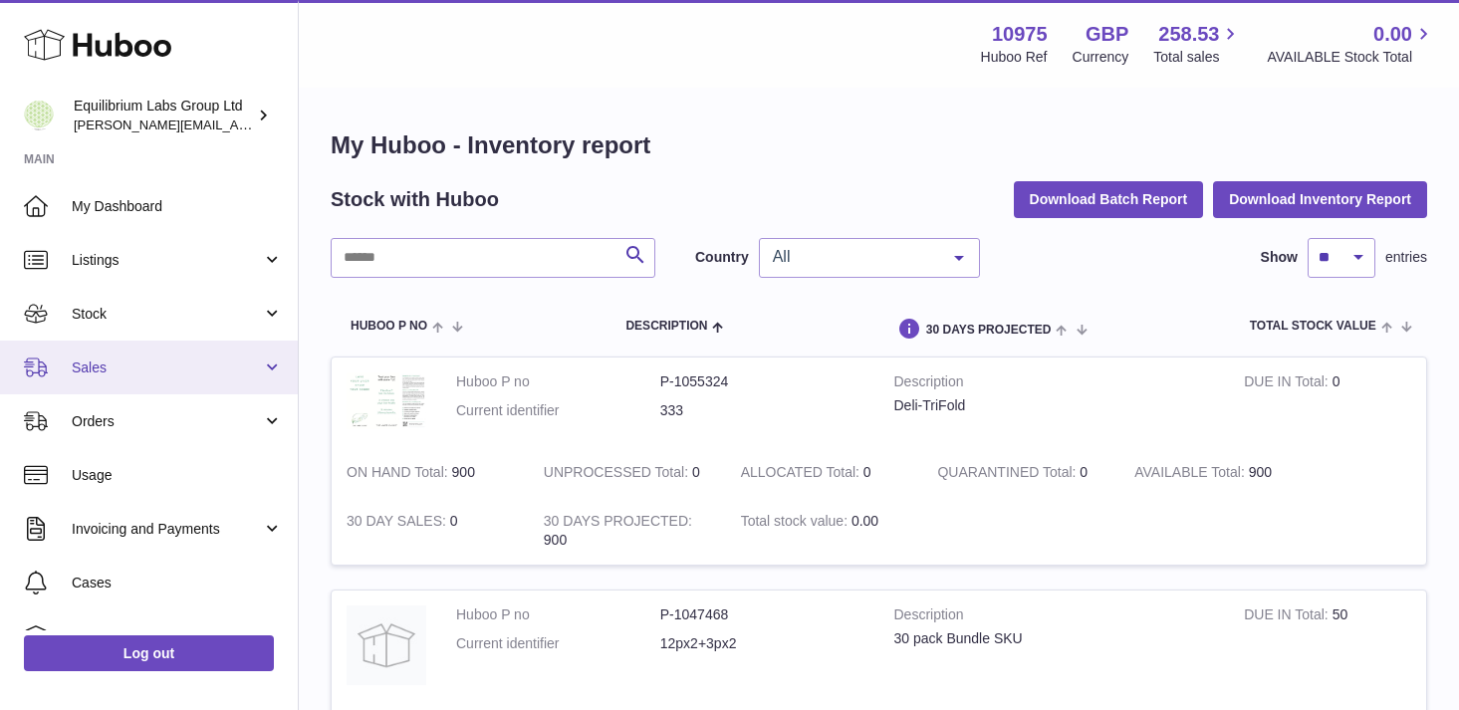
click at [216, 369] on span "Sales" at bounding box center [167, 368] width 190 height 19
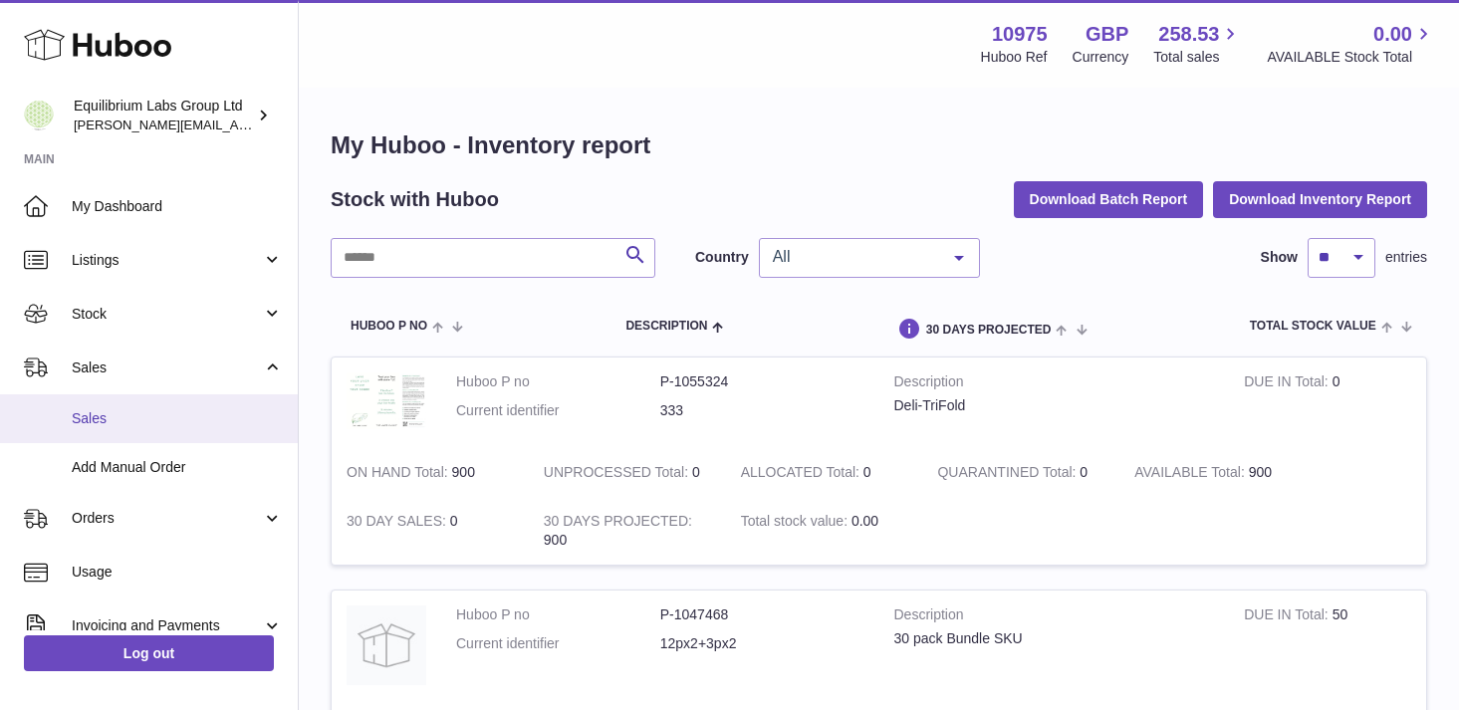
click at [174, 411] on span "Sales" at bounding box center [177, 418] width 211 height 19
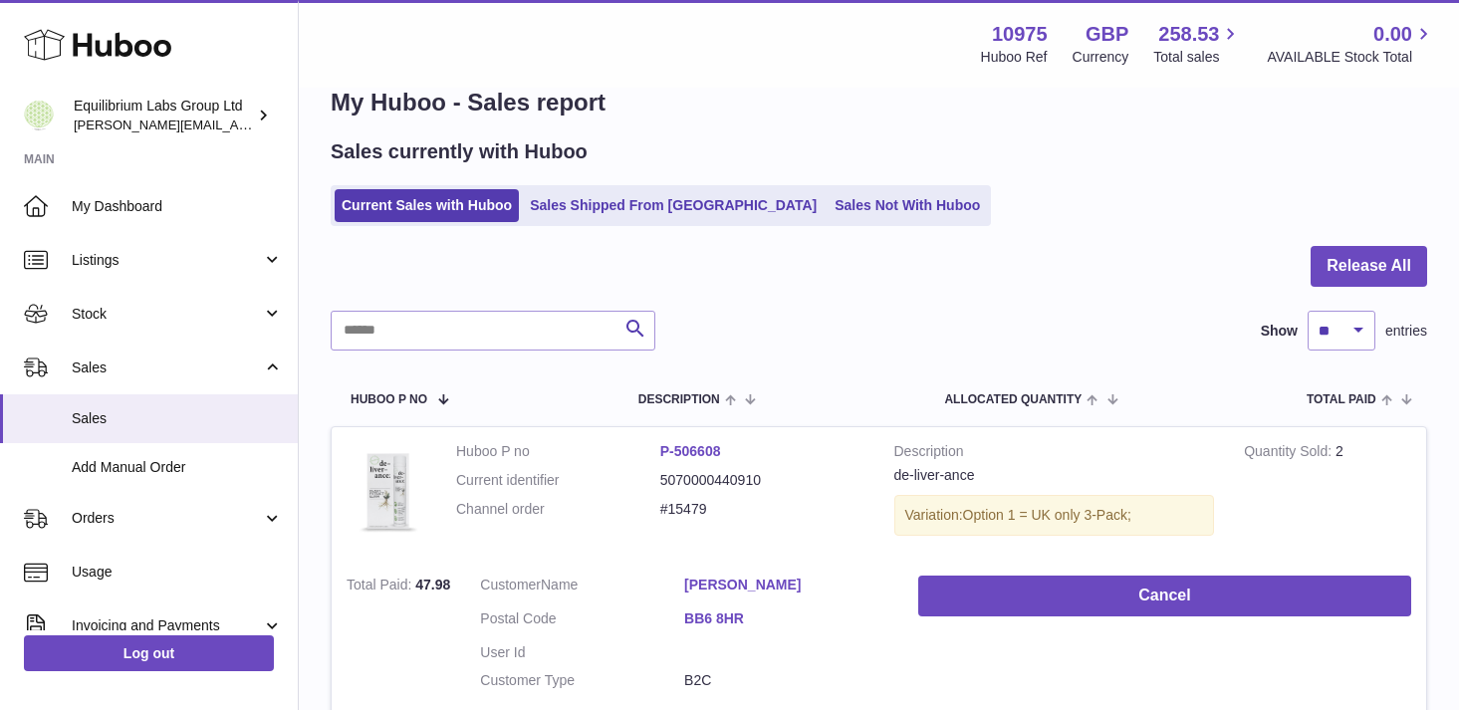
scroll to position [8, 0]
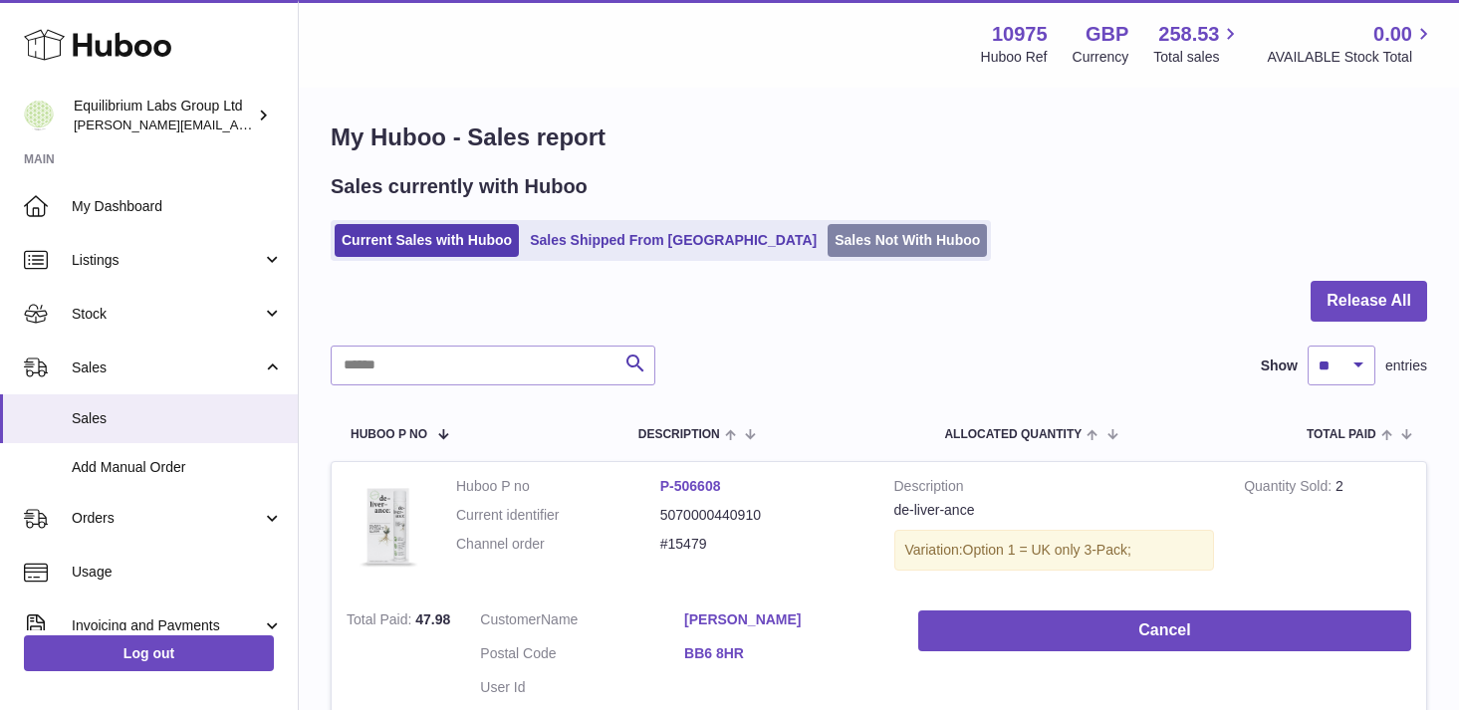
click at [828, 248] on link "Sales Not With Huboo" at bounding box center [907, 240] width 159 height 33
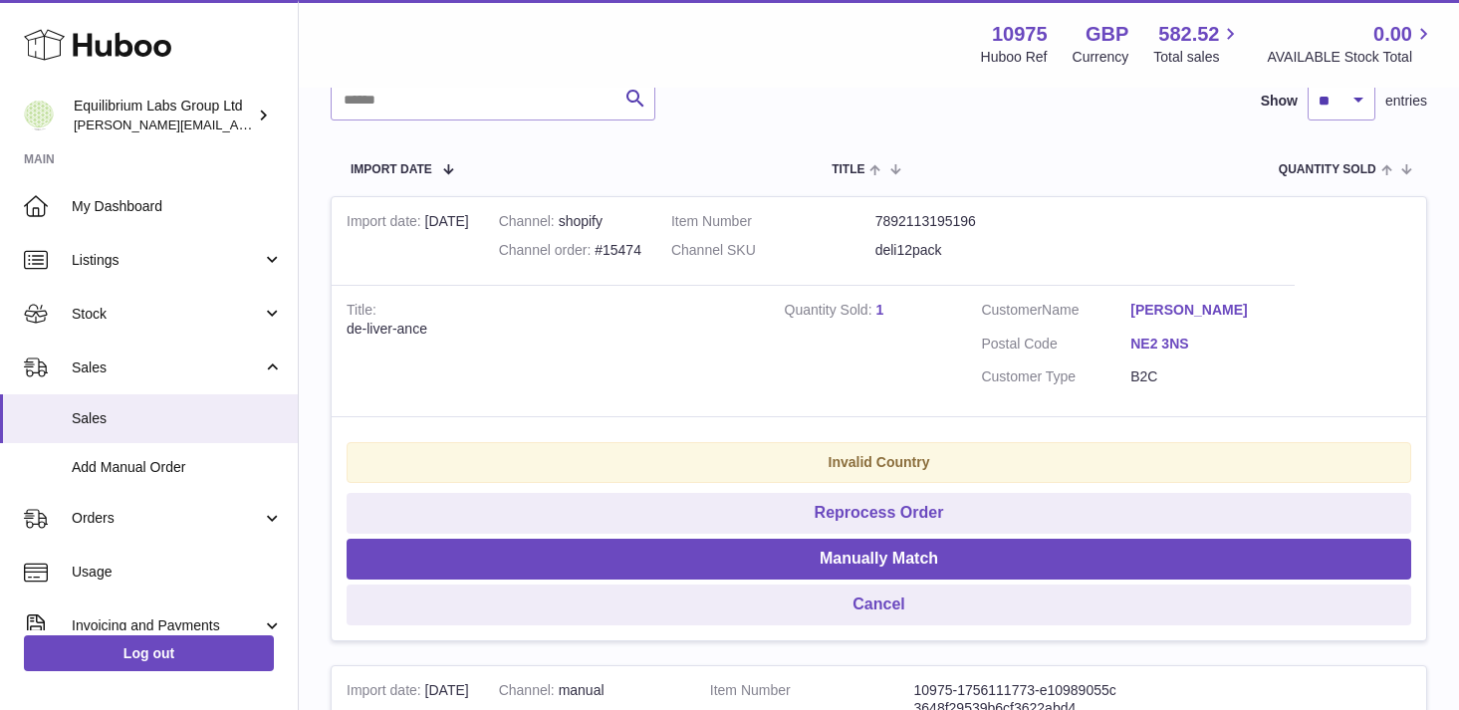
scroll to position [313, 0]
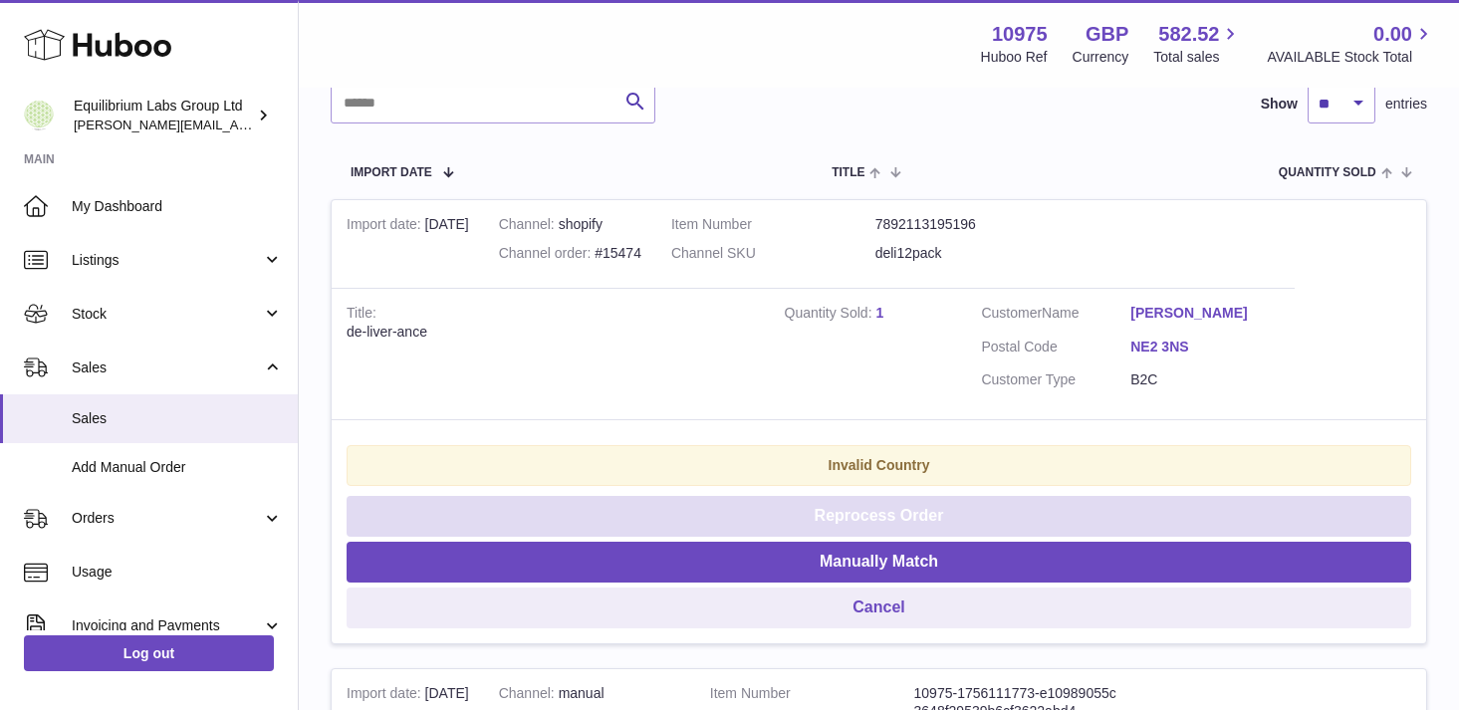
click at [912, 518] on button "Reprocess Order" at bounding box center [879, 516] width 1065 height 41
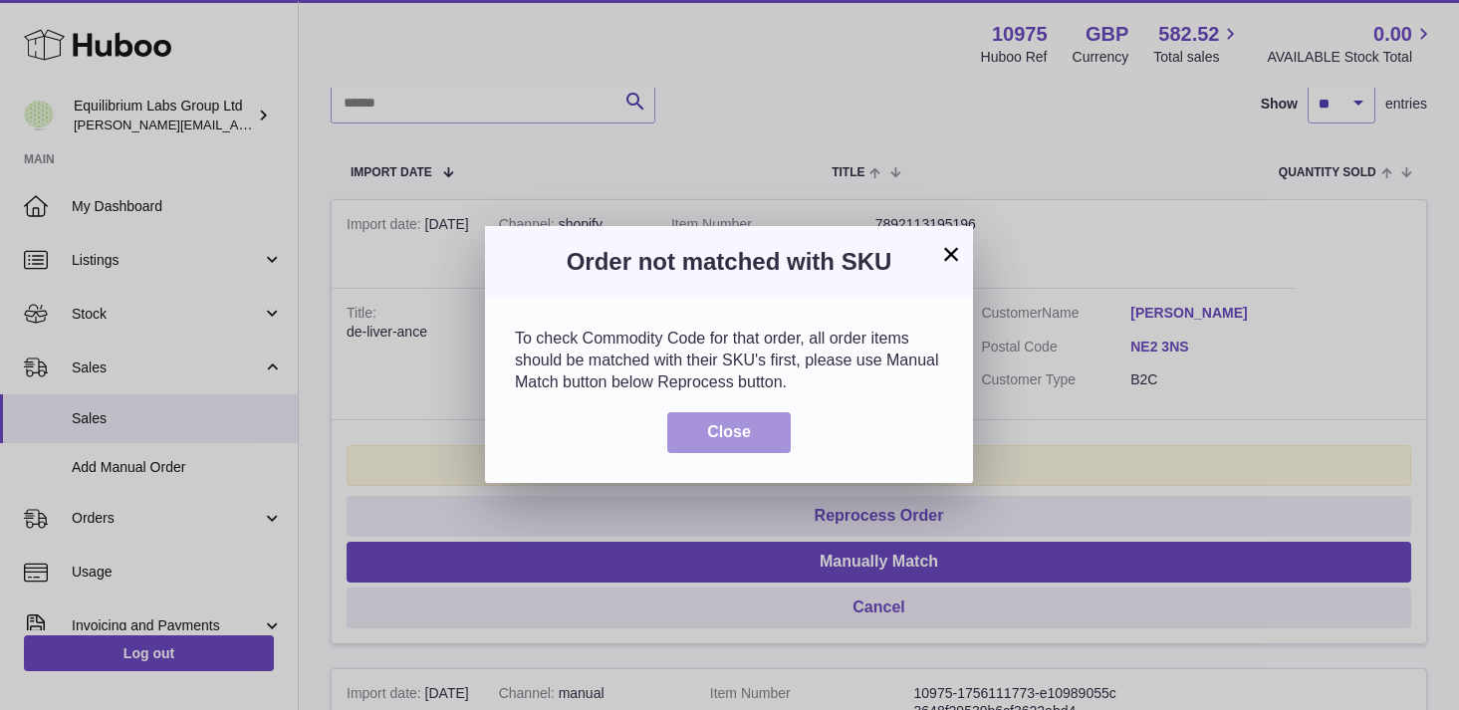
click at [773, 432] on button "Close" at bounding box center [728, 432] width 123 height 41
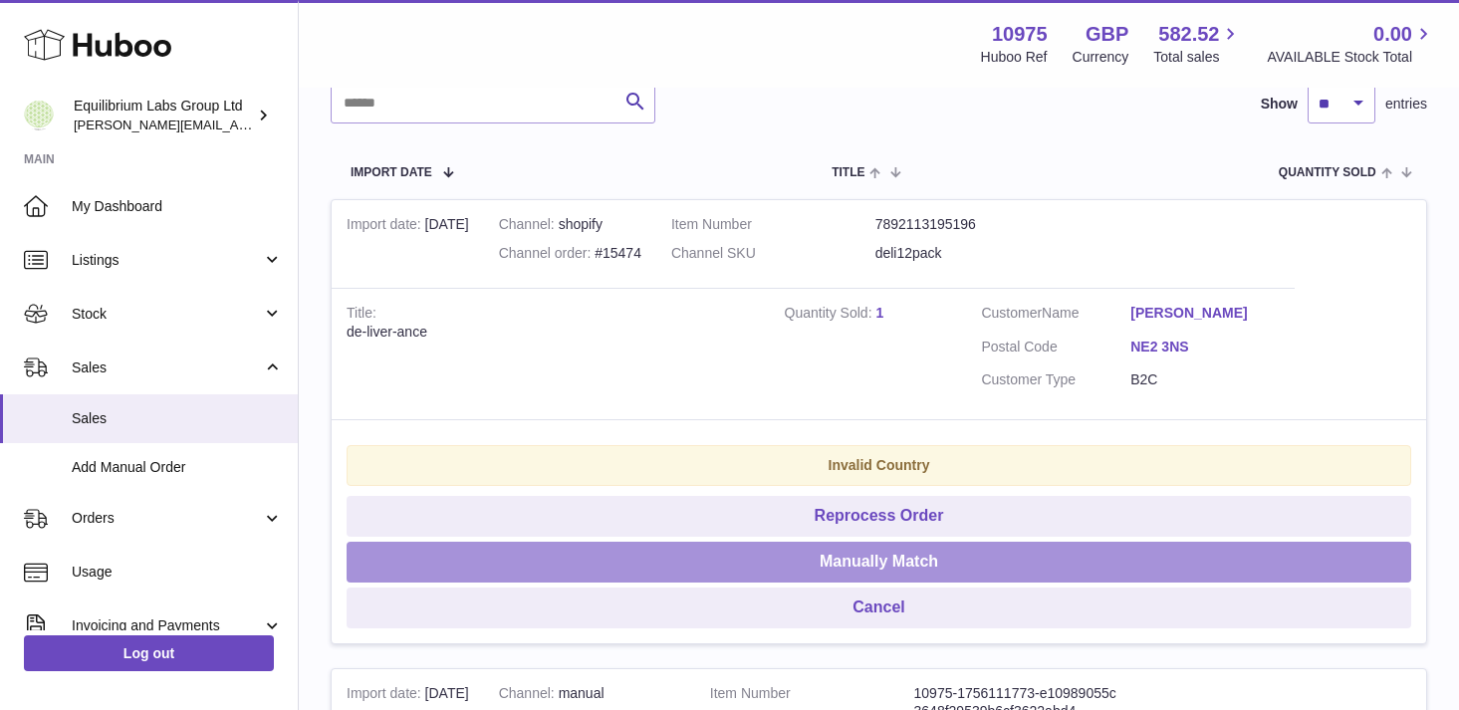
click at [869, 569] on button "Manually Match" at bounding box center [879, 562] width 1065 height 41
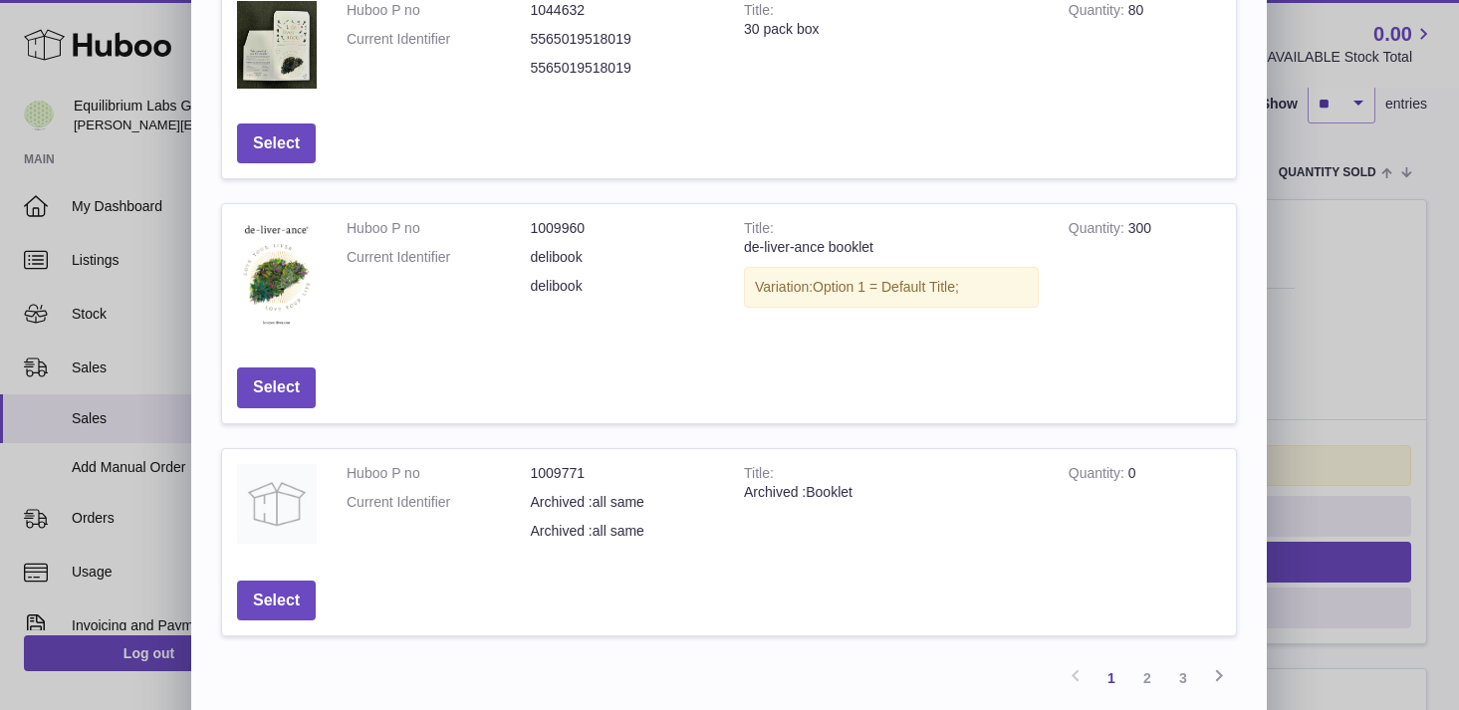
scroll to position [680, 0]
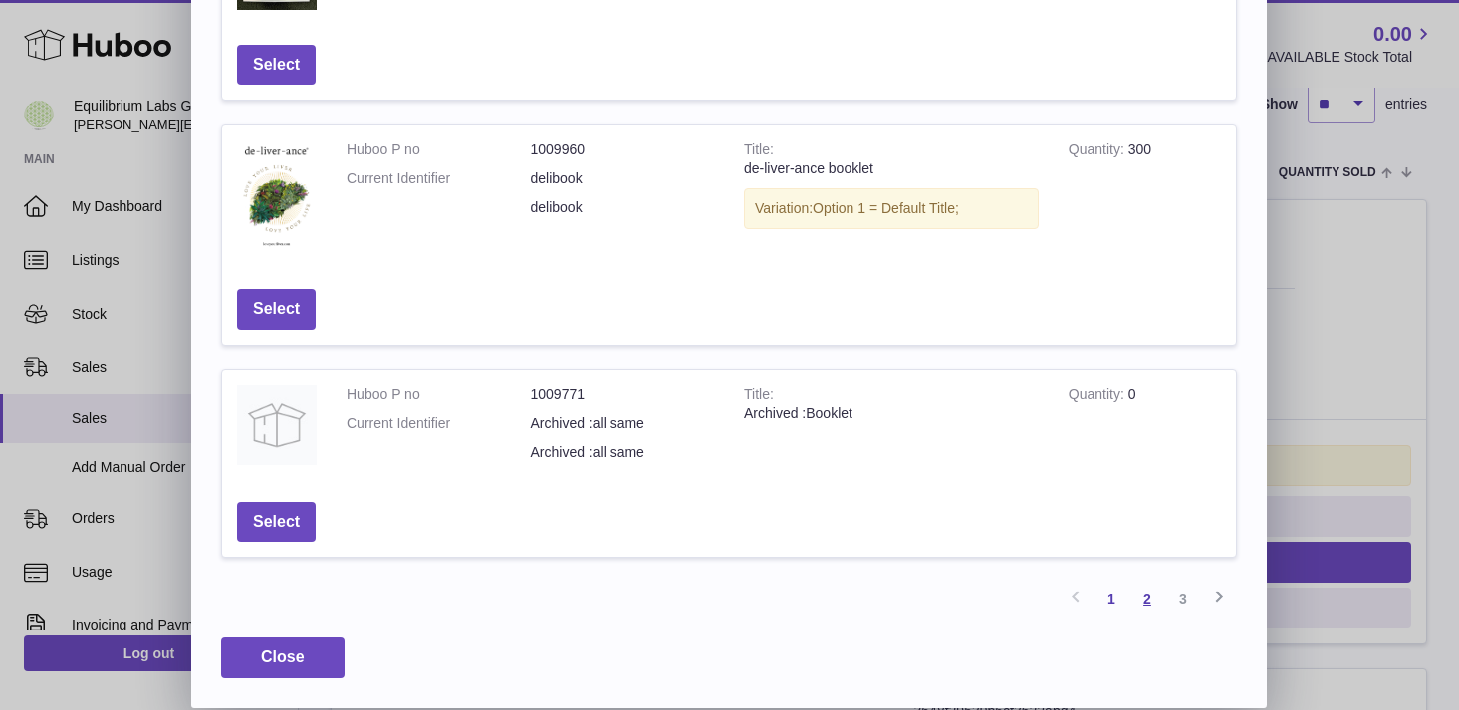
click at [1150, 601] on link "2" at bounding box center [1147, 600] width 36 height 36
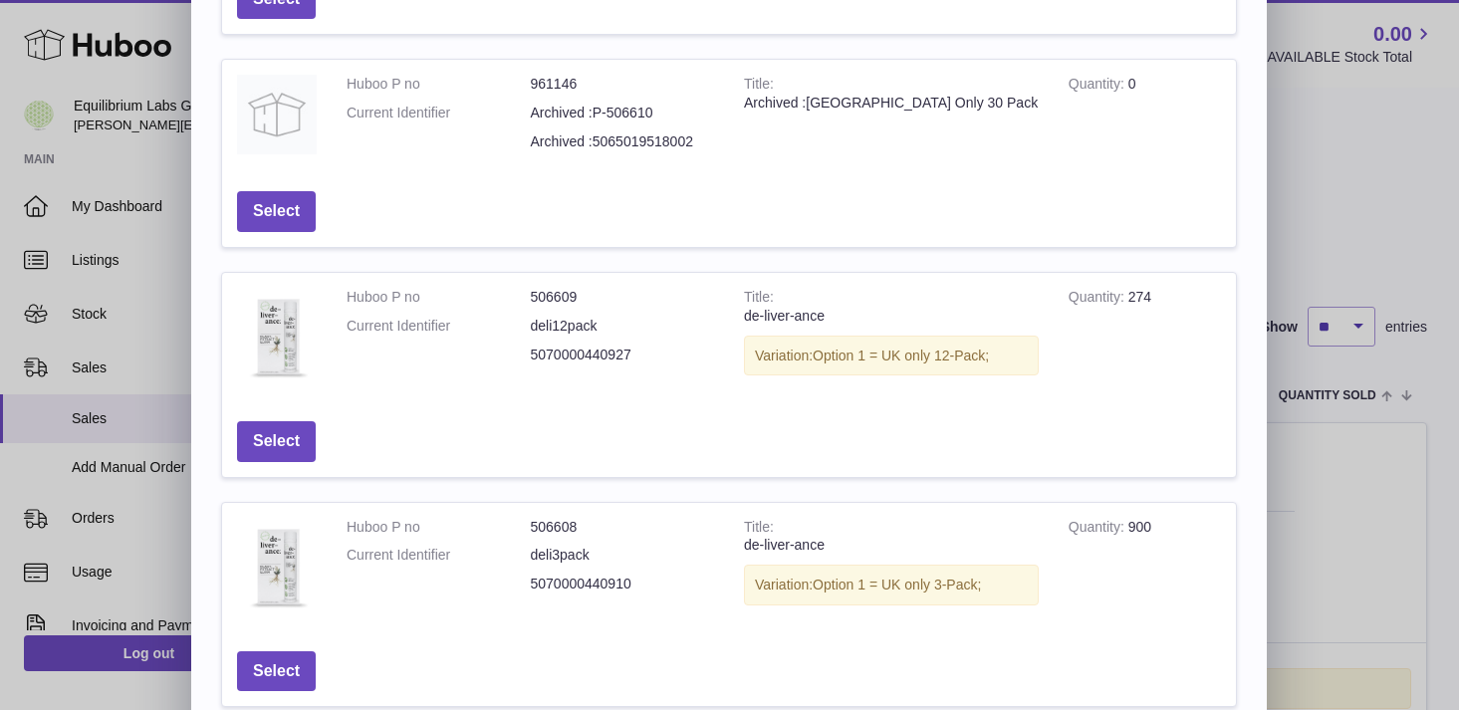
scroll to position [484, 0]
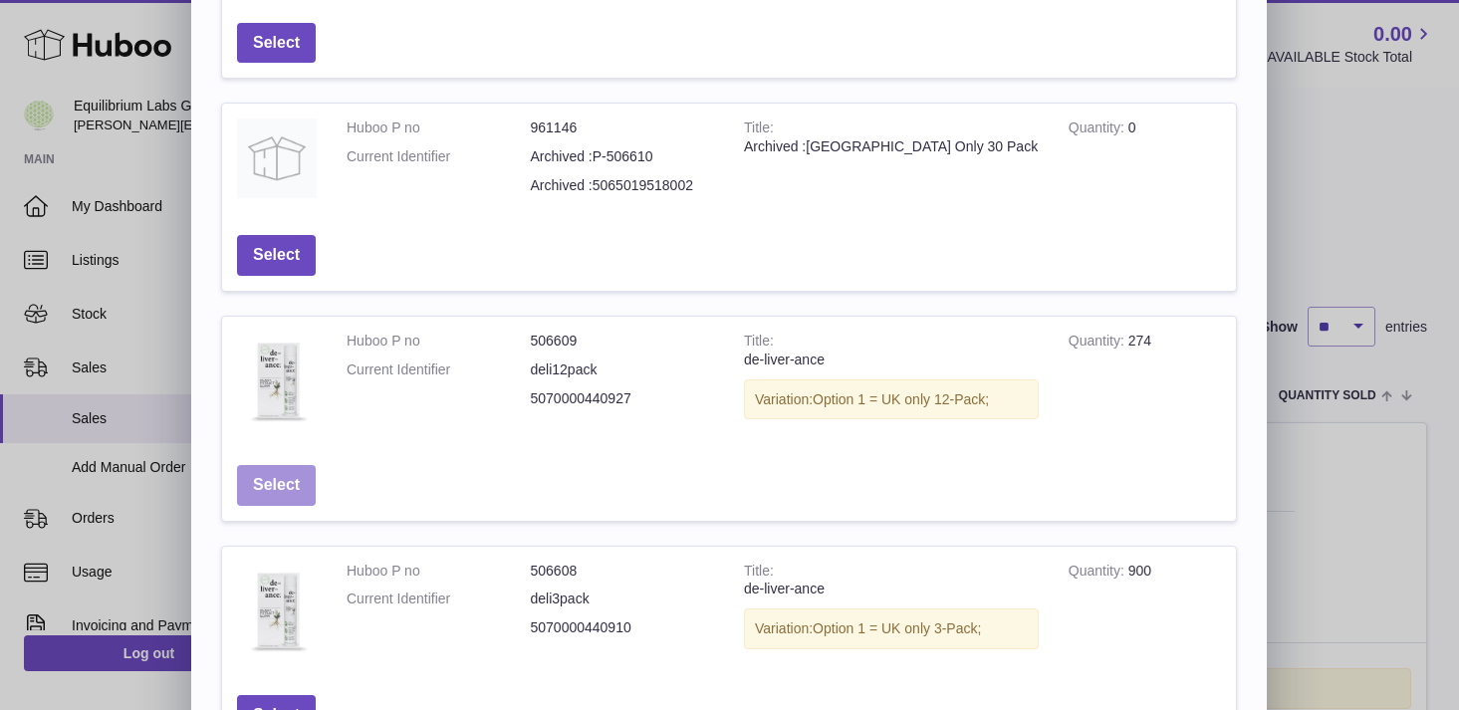
click at [271, 486] on button "Select" at bounding box center [276, 485] width 79 height 41
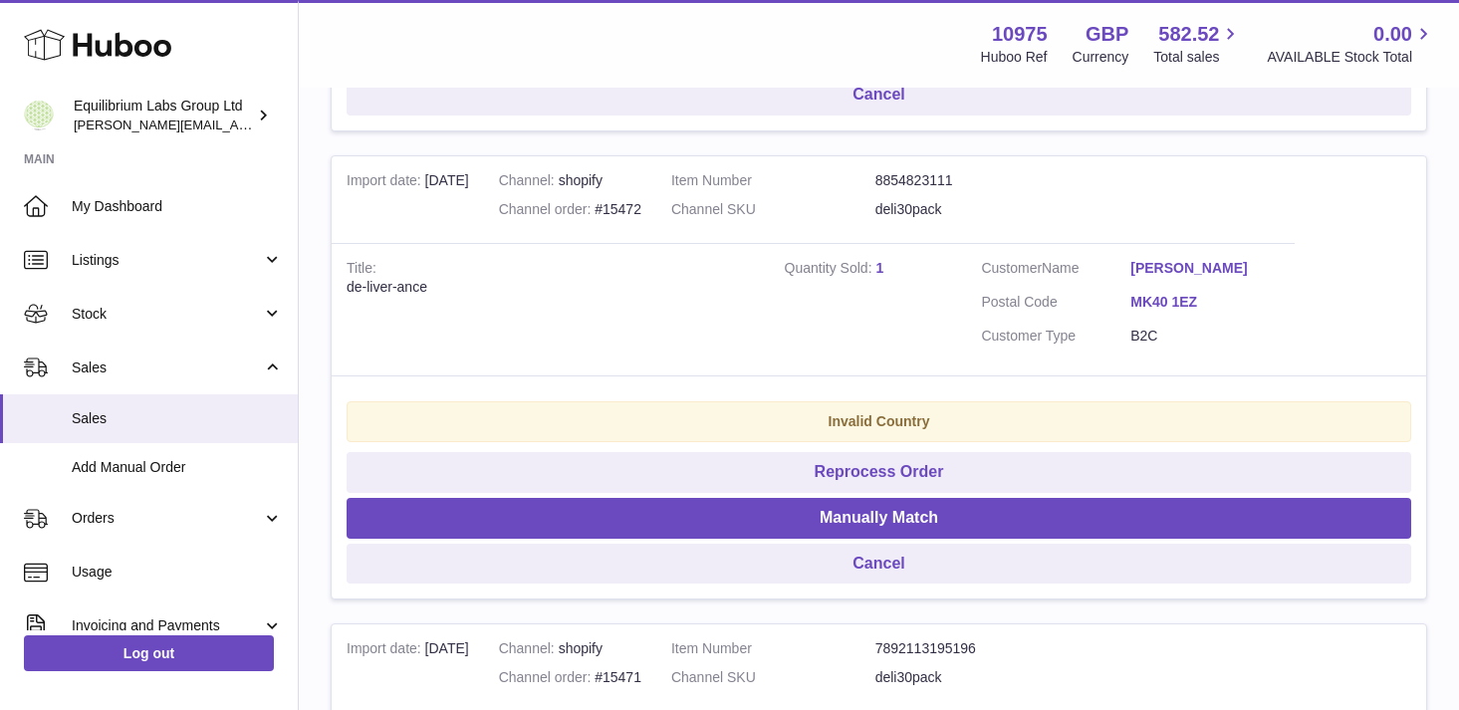
scroll to position [1822, 0]
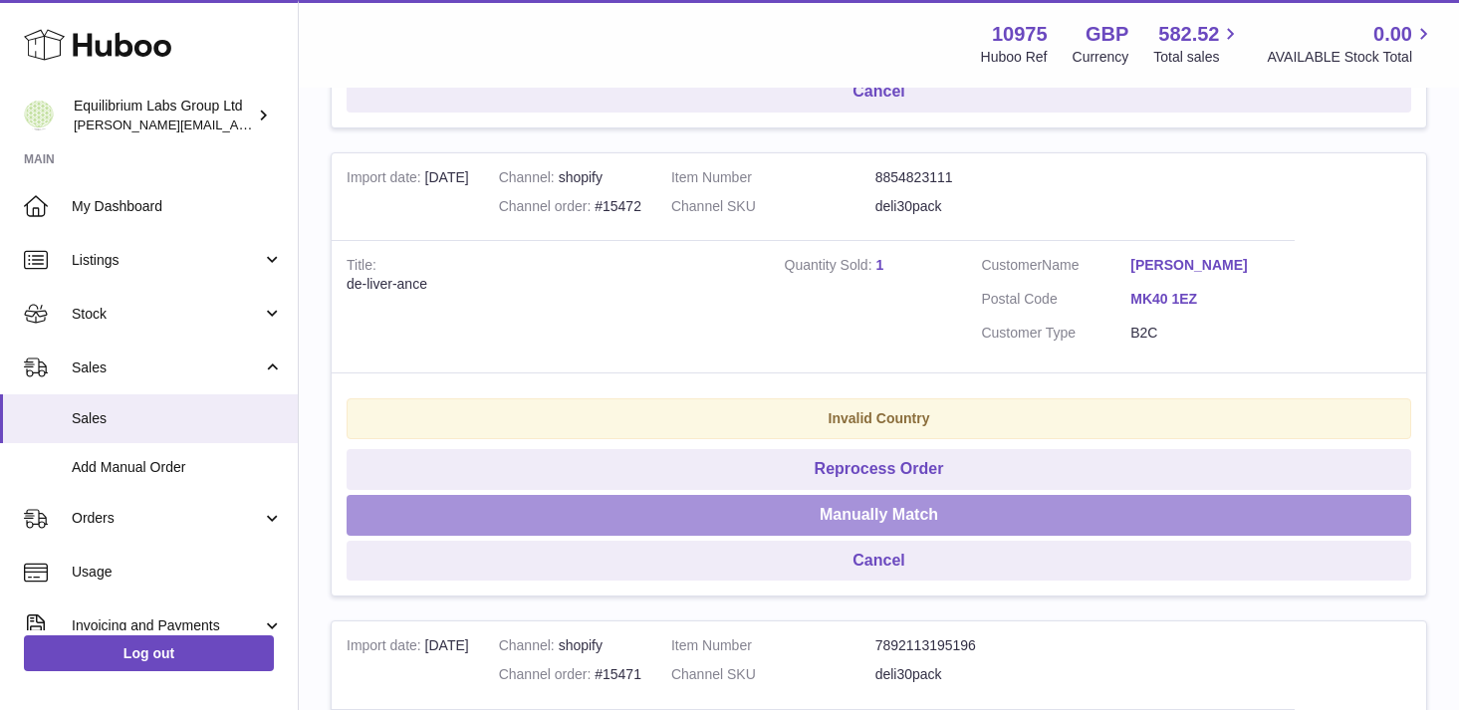
click at [898, 519] on button "Manually Match" at bounding box center [879, 515] width 1065 height 41
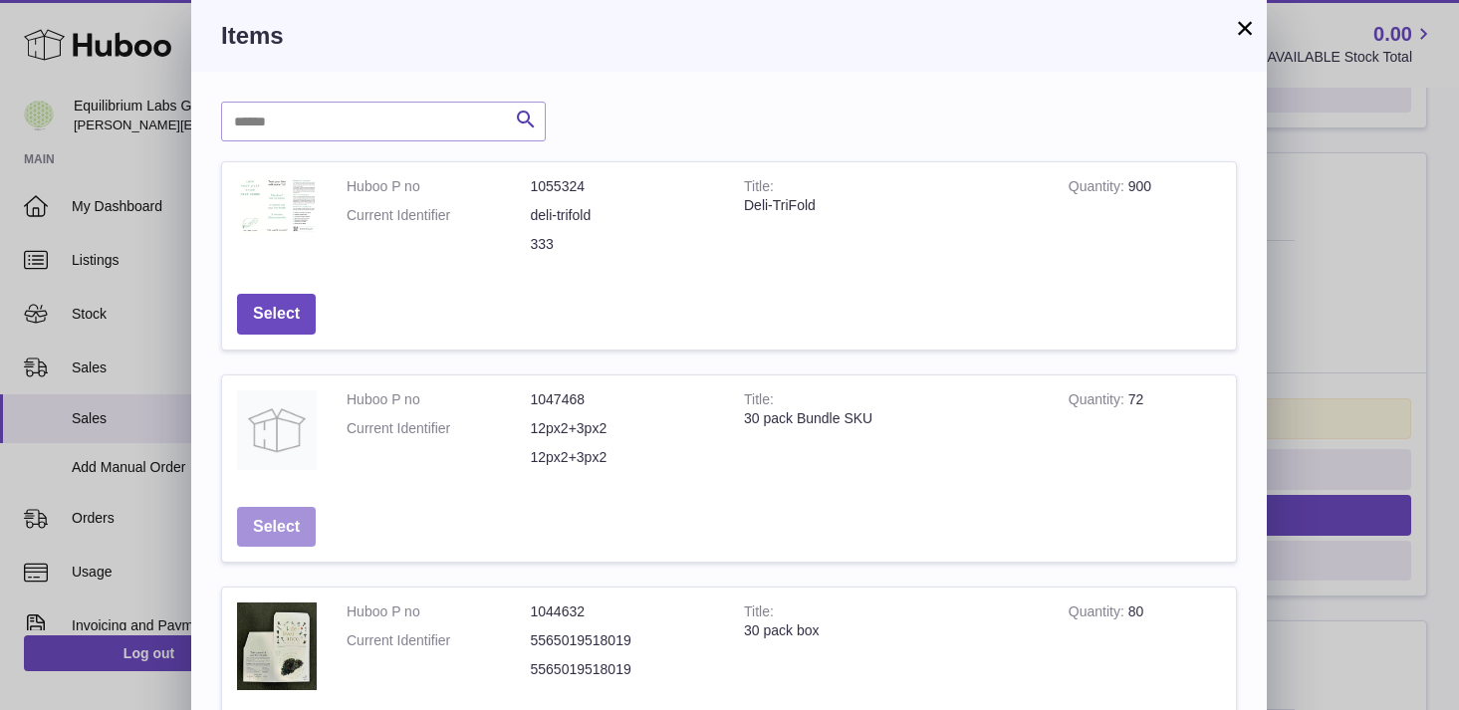
click at [275, 523] on button "Select" at bounding box center [276, 527] width 79 height 41
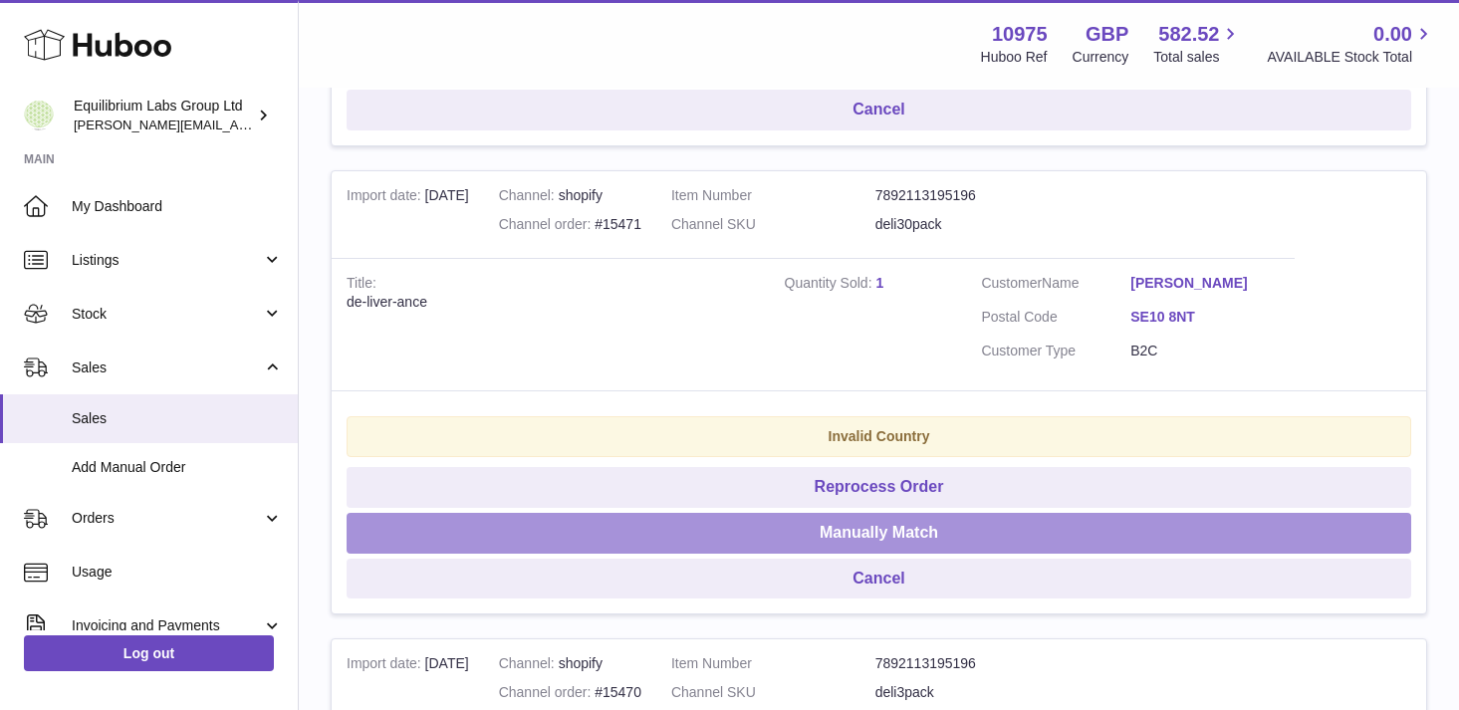
scroll to position [1804, 0]
click at [880, 531] on button "Manually Match" at bounding box center [879, 534] width 1065 height 41
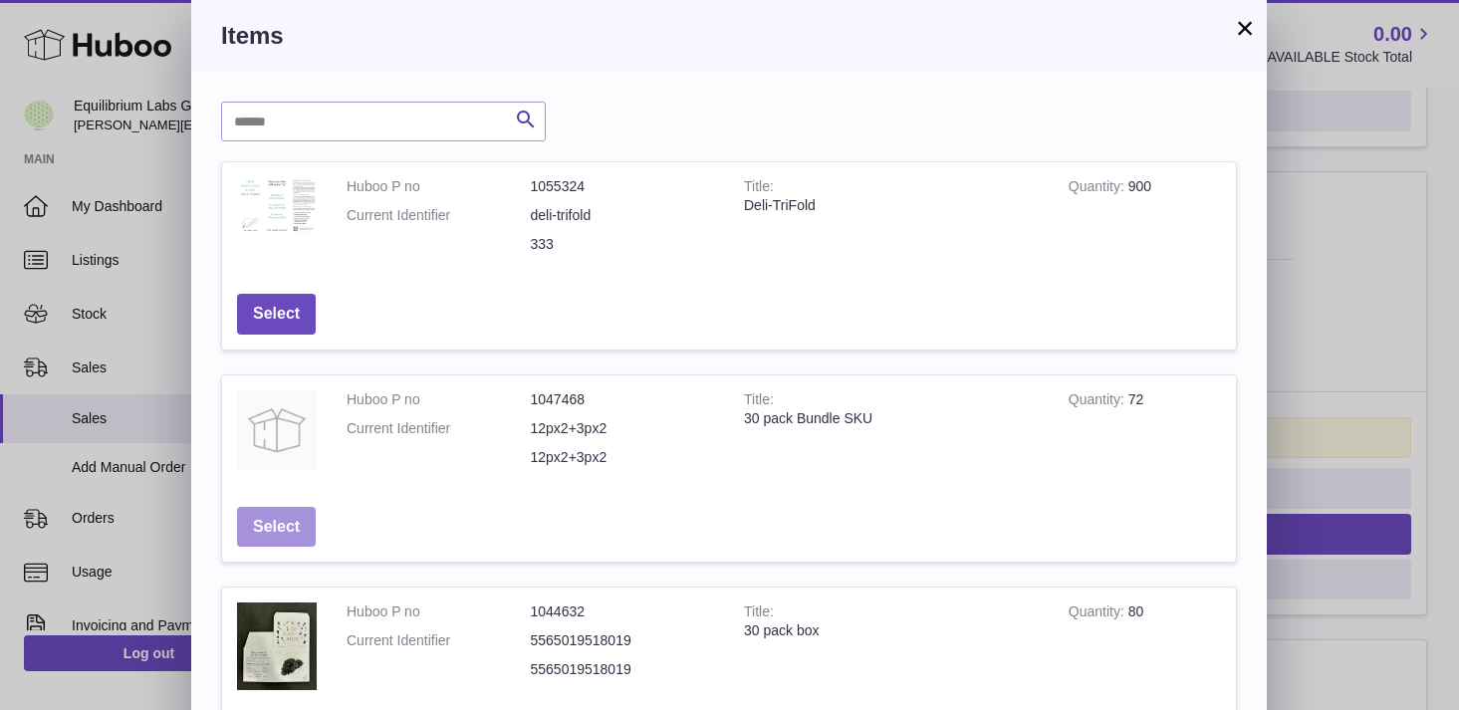
click at [292, 531] on button "Select" at bounding box center [276, 527] width 79 height 41
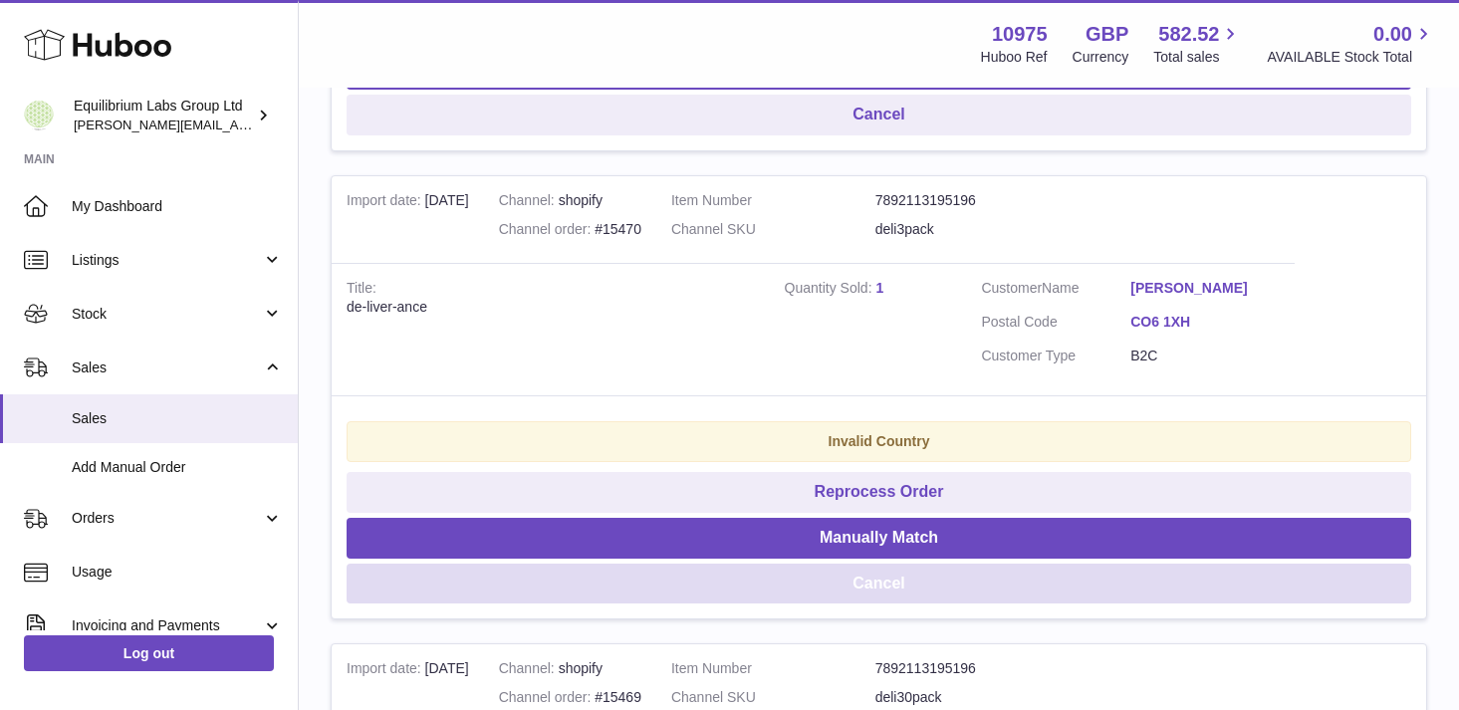
scroll to position [1797, 0]
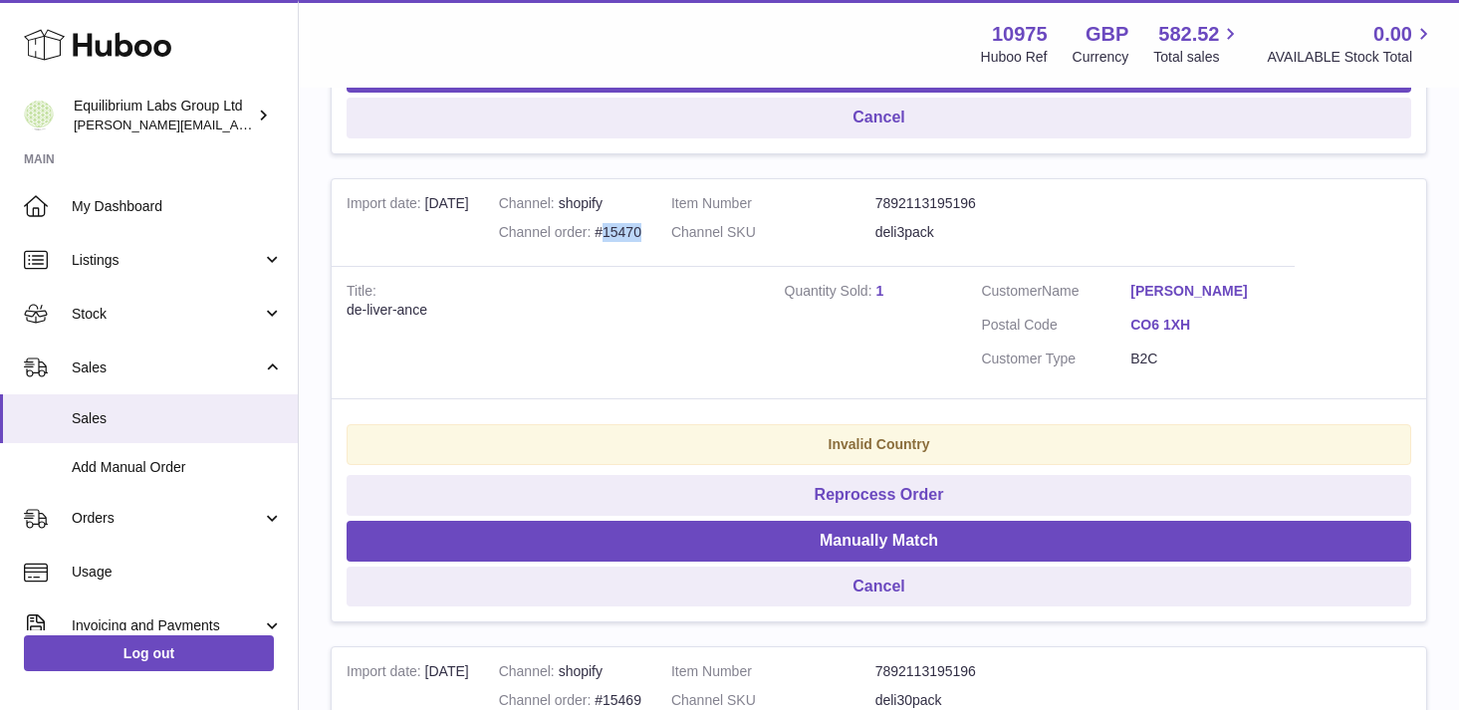
drag, startPoint x: 653, startPoint y: 235, endPoint x: 615, endPoint y: 235, distance: 37.8
click at [615, 235] on td "Channel shopify Channel order #15470" at bounding box center [570, 223] width 172 height 88
copy div "15470"
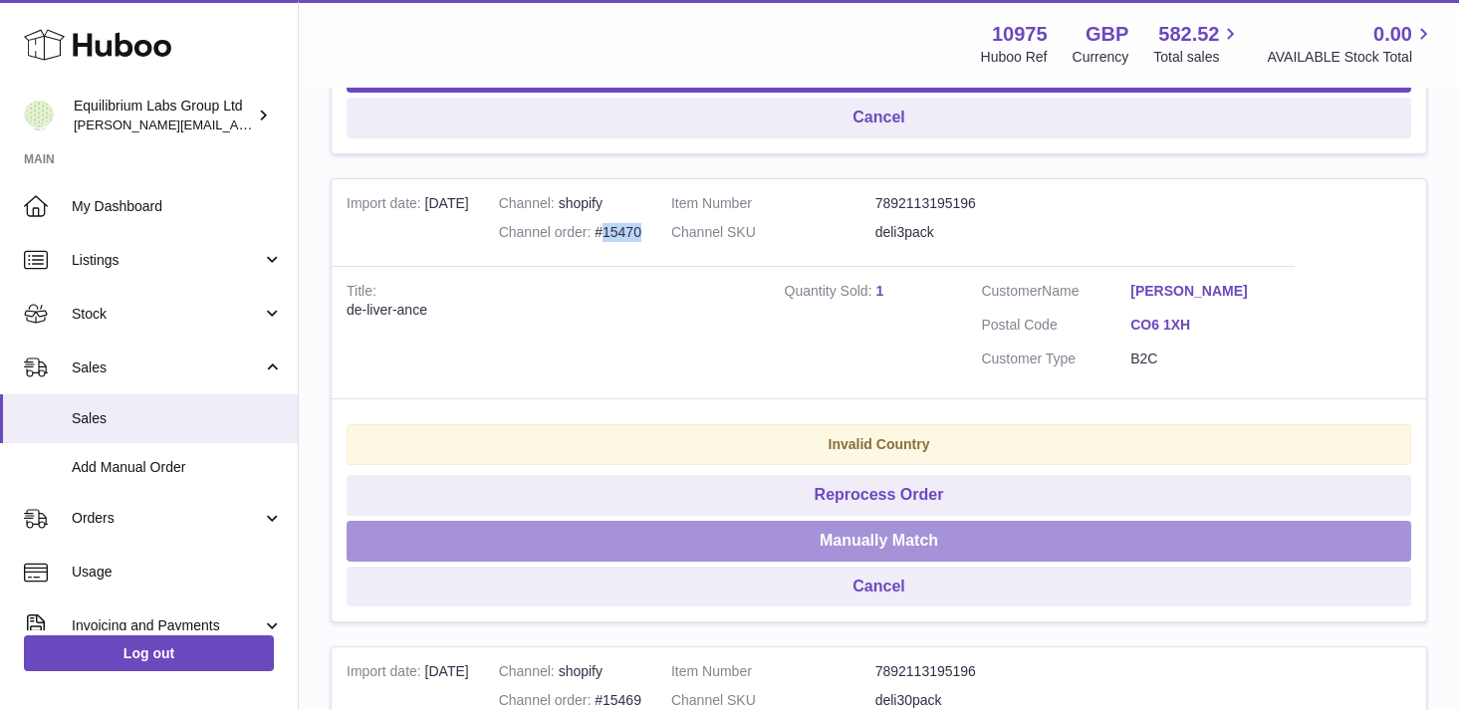
click at [893, 544] on button "Manually Match" at bounding box center [879, 541] width 1065 height 41
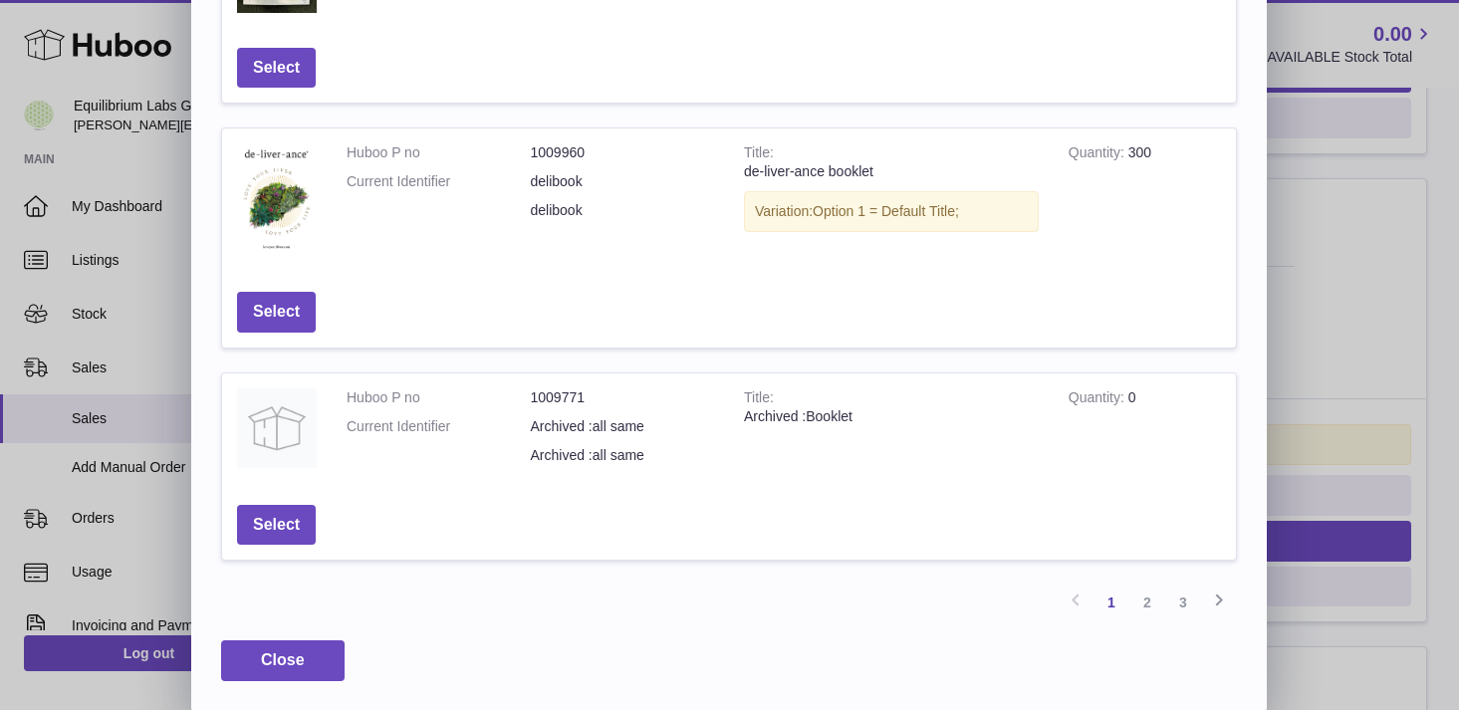
scroll to position [680, 0]
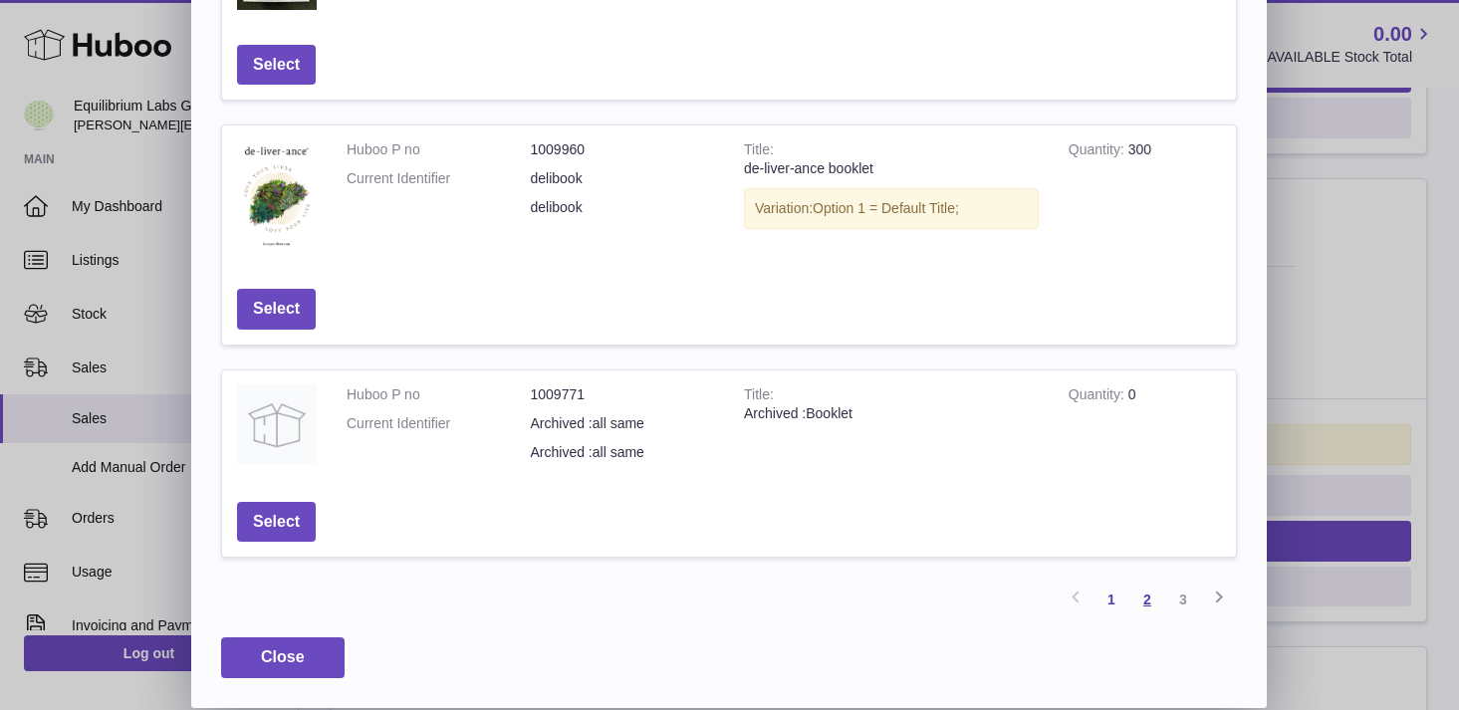
click at [1144, 600] on link "2" at bounding box center [1147, 600] width 36 height 36
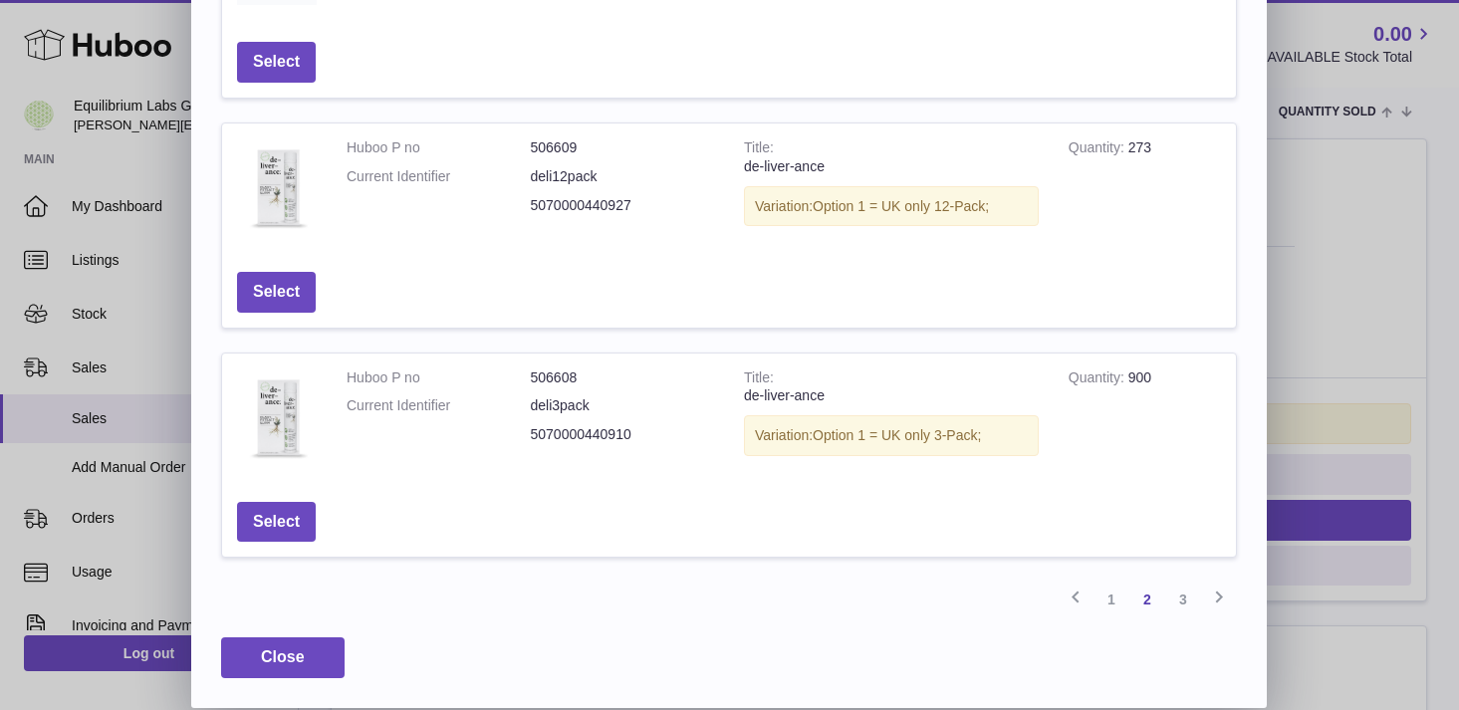
scroll to position [90, 0]
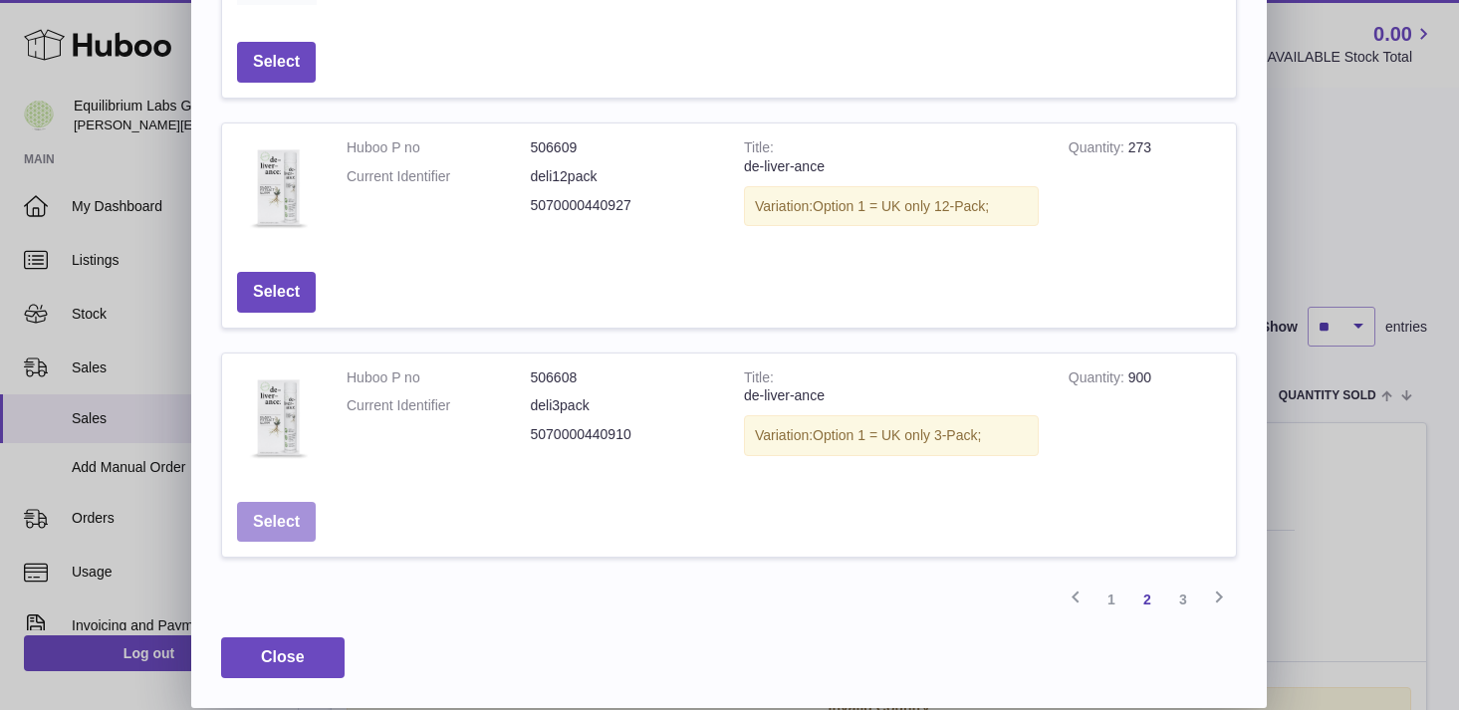
click at [285, 512] on button "Select" at bounding box center [276, 522] width 79 height 41
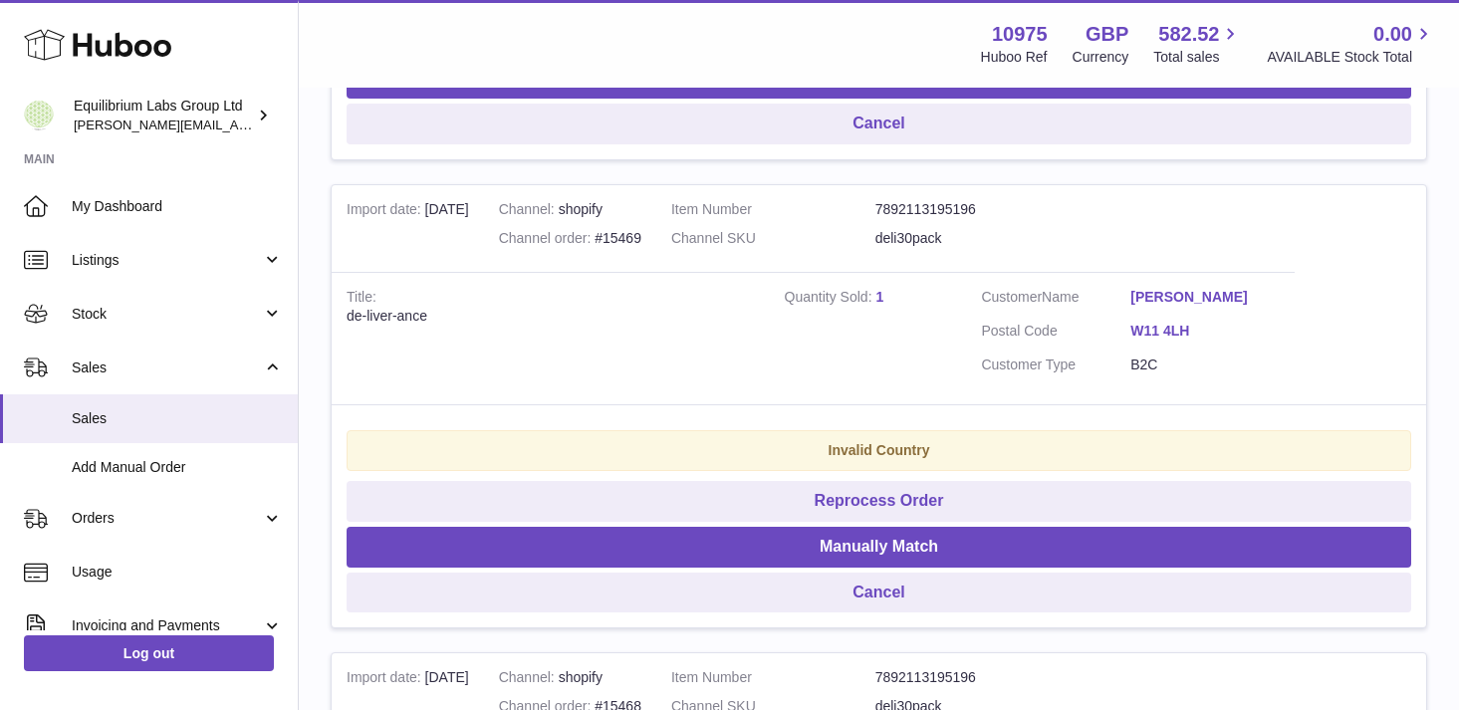
scroll to position [1799, 0]
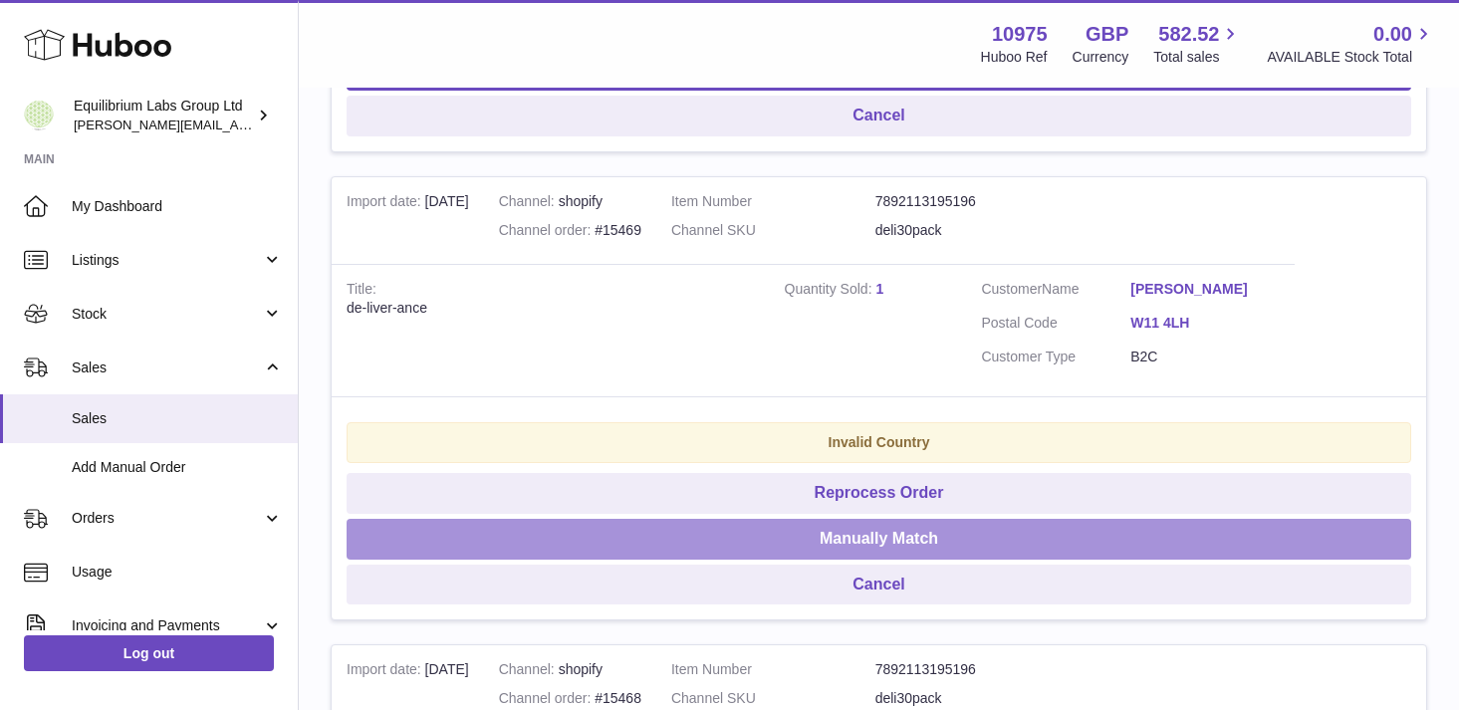
click at [897, 543] on button "Manually Match" at bounding box center [879, 539] width 1065 height 41
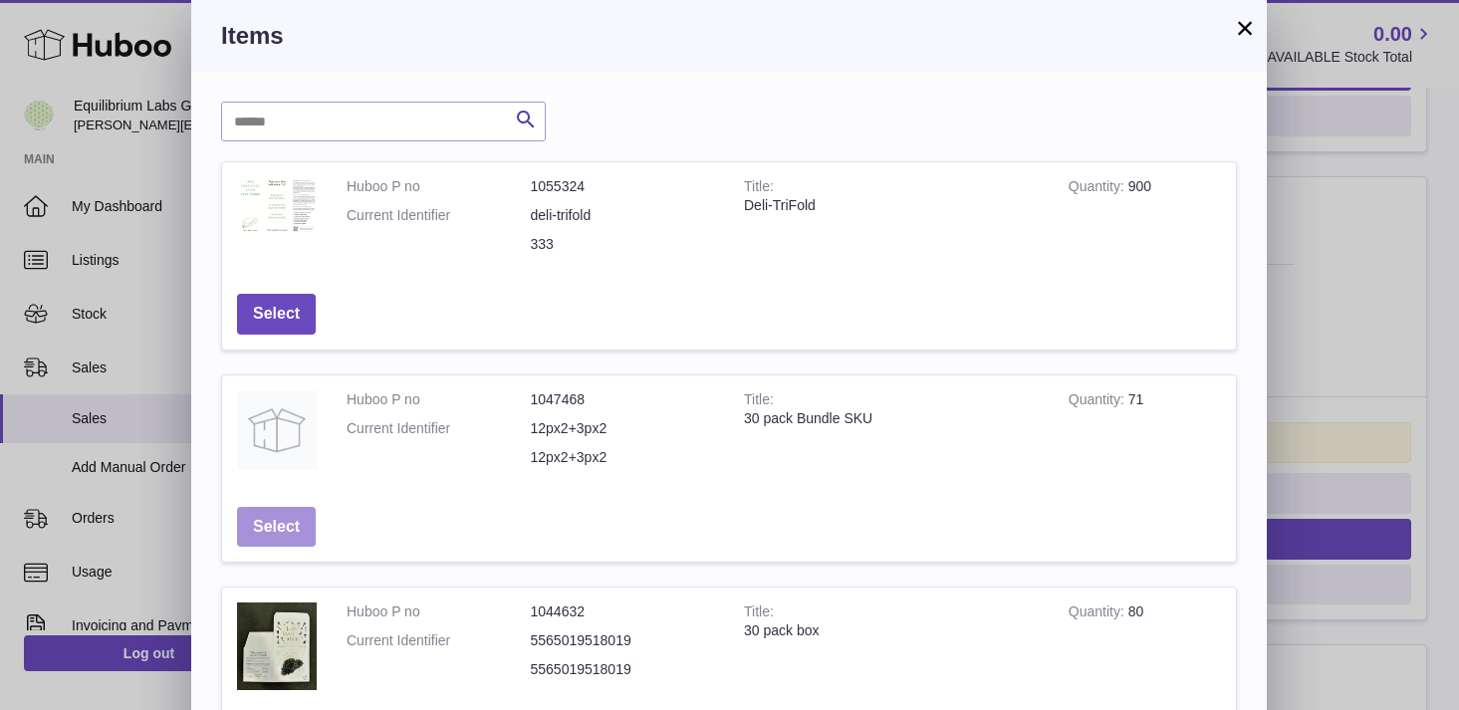
click at [296, 529] on button "Select" at bounding box center [276, 527] width 79 height 41
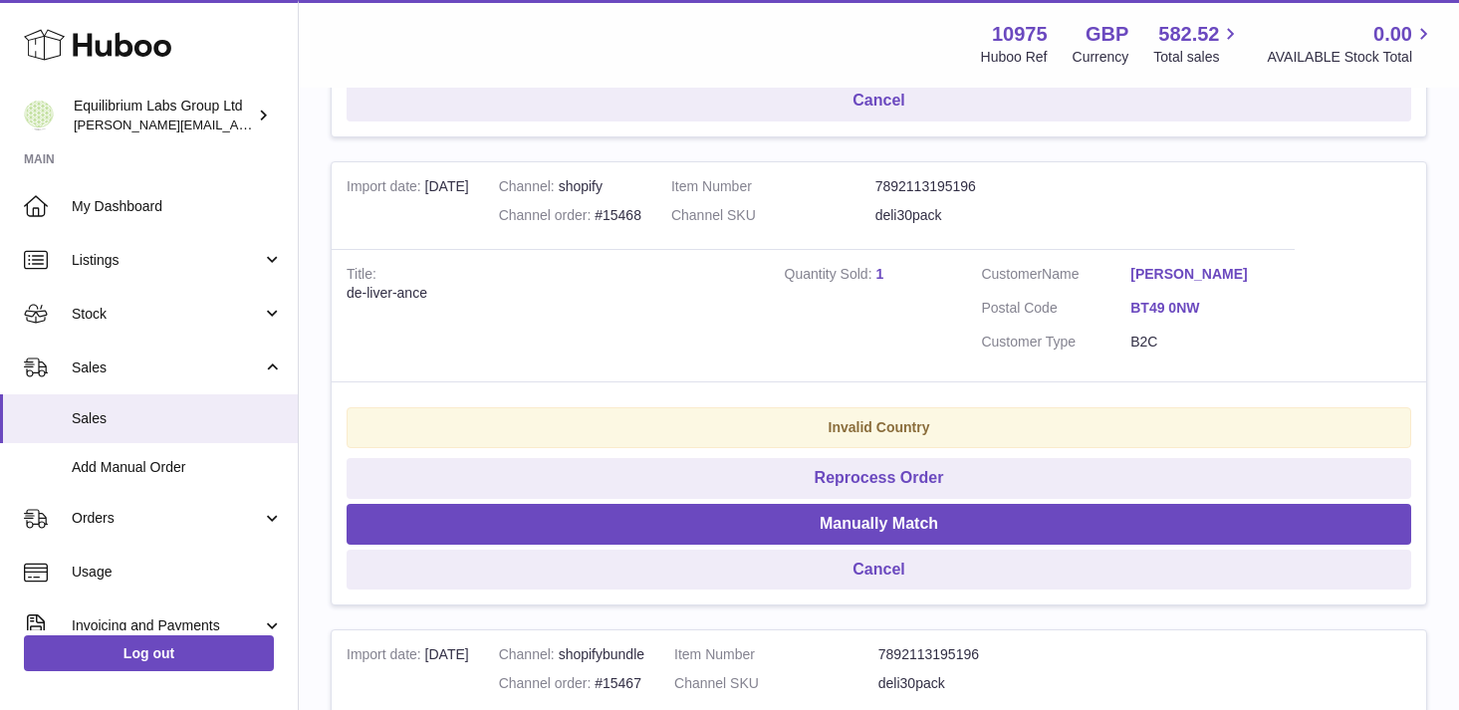
scroll to position [1811, 0]
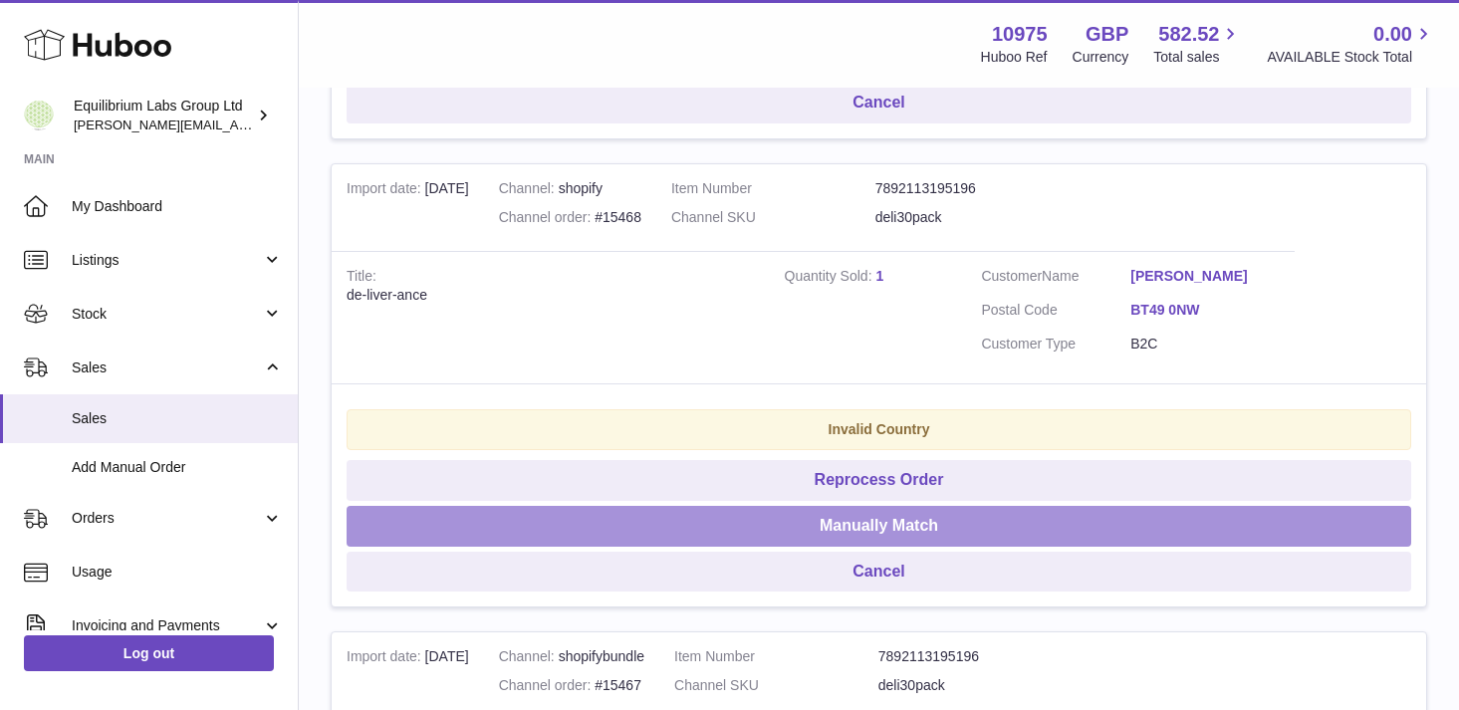
click at [891, 529] on button "Manually Match" at bounding box center [879, 526] width 1065 height 41
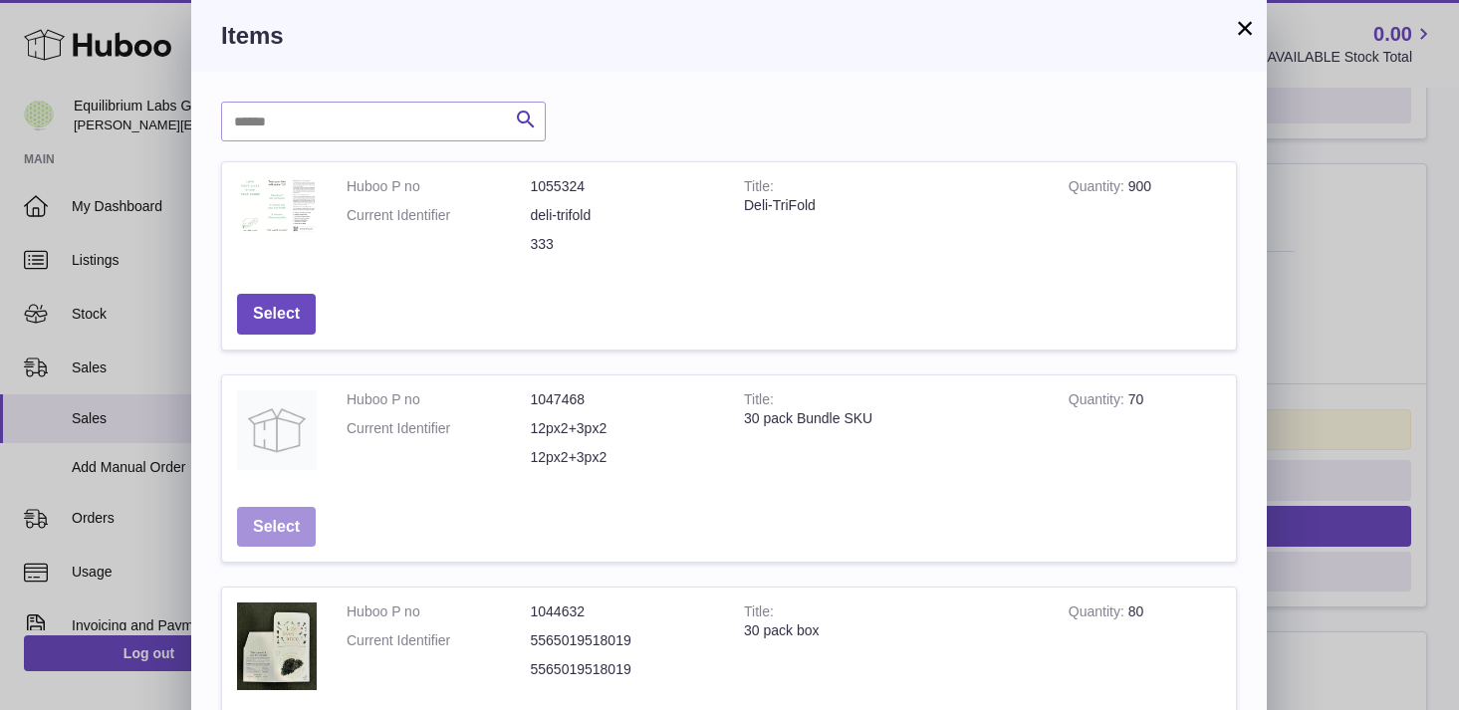
click at [278, 521] on button "Select" at bounding box center [276, 527] width 79 height 41
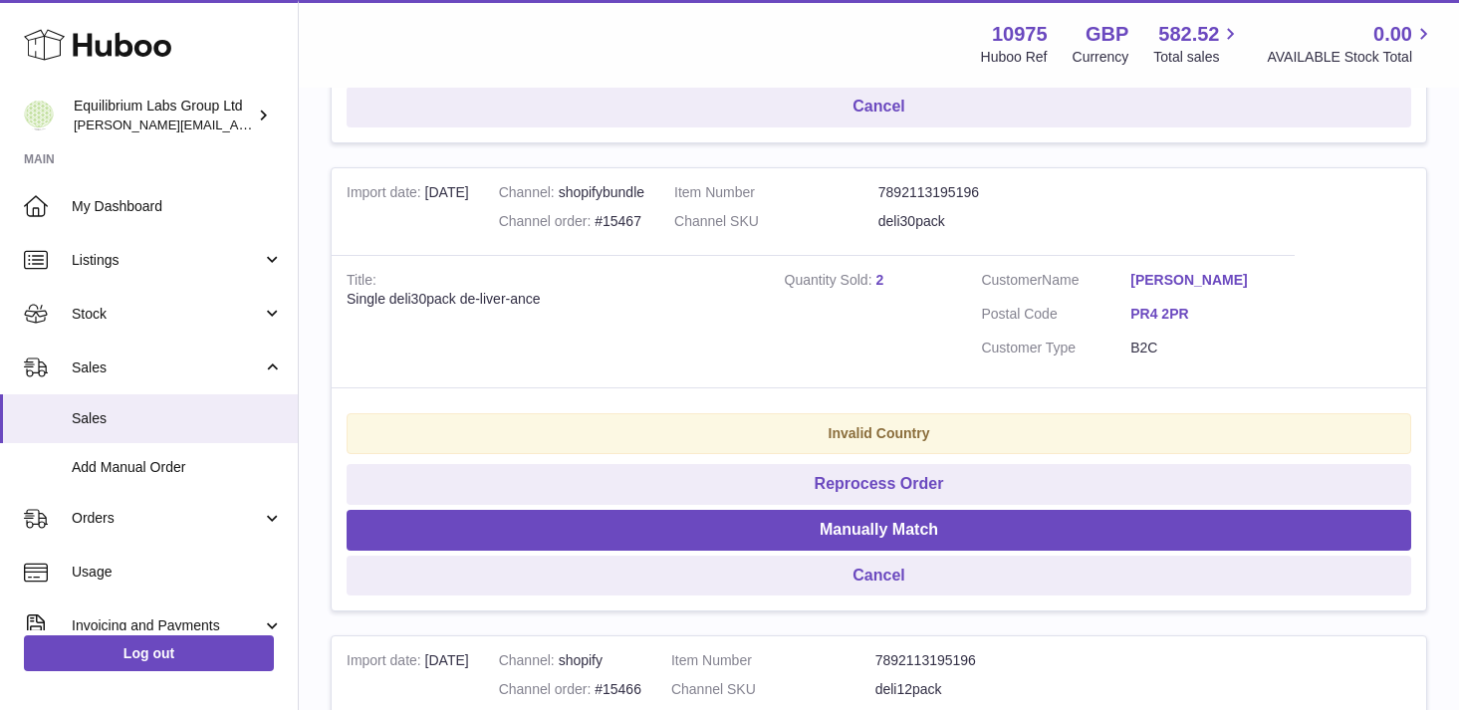
scroll to position [1805, 0]
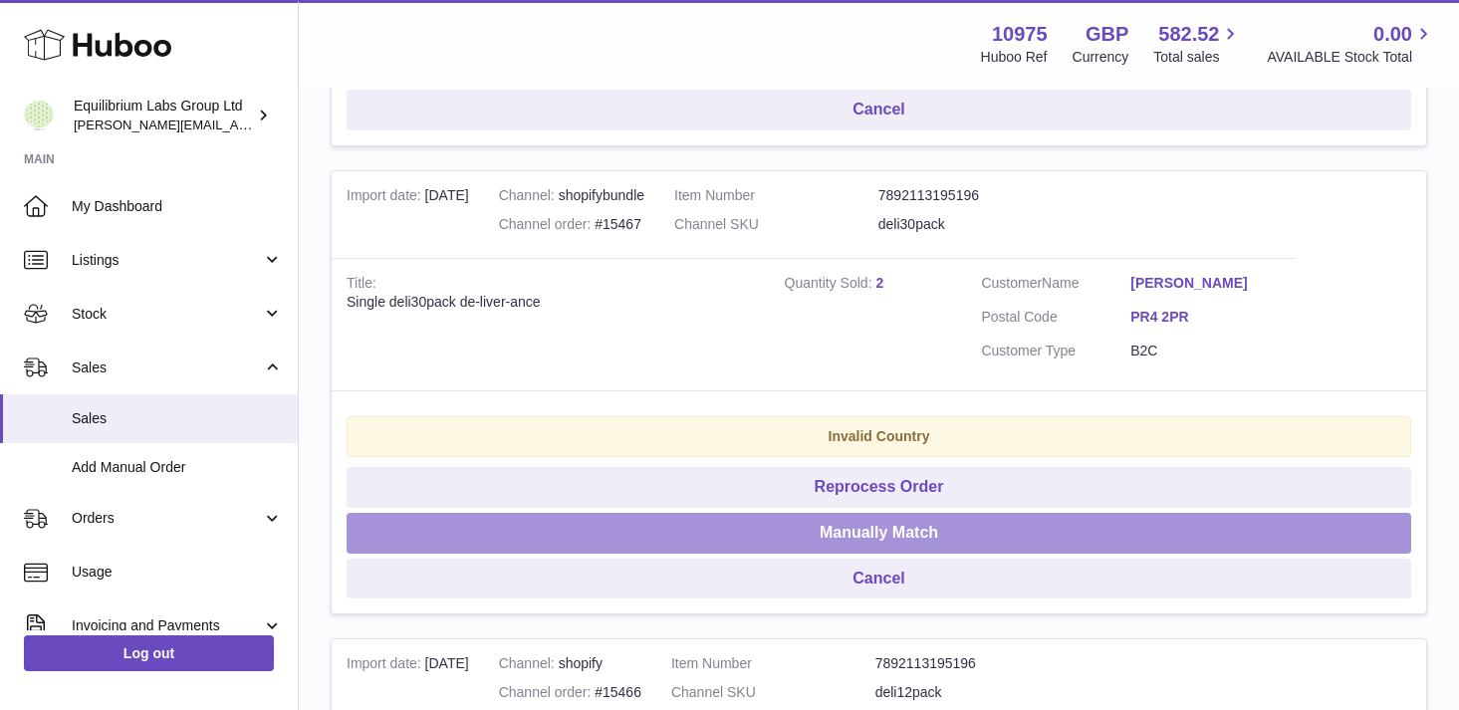
click at [874, 541] on button "Manually Match" at bounding box center [879, 533] width 1065 height 41
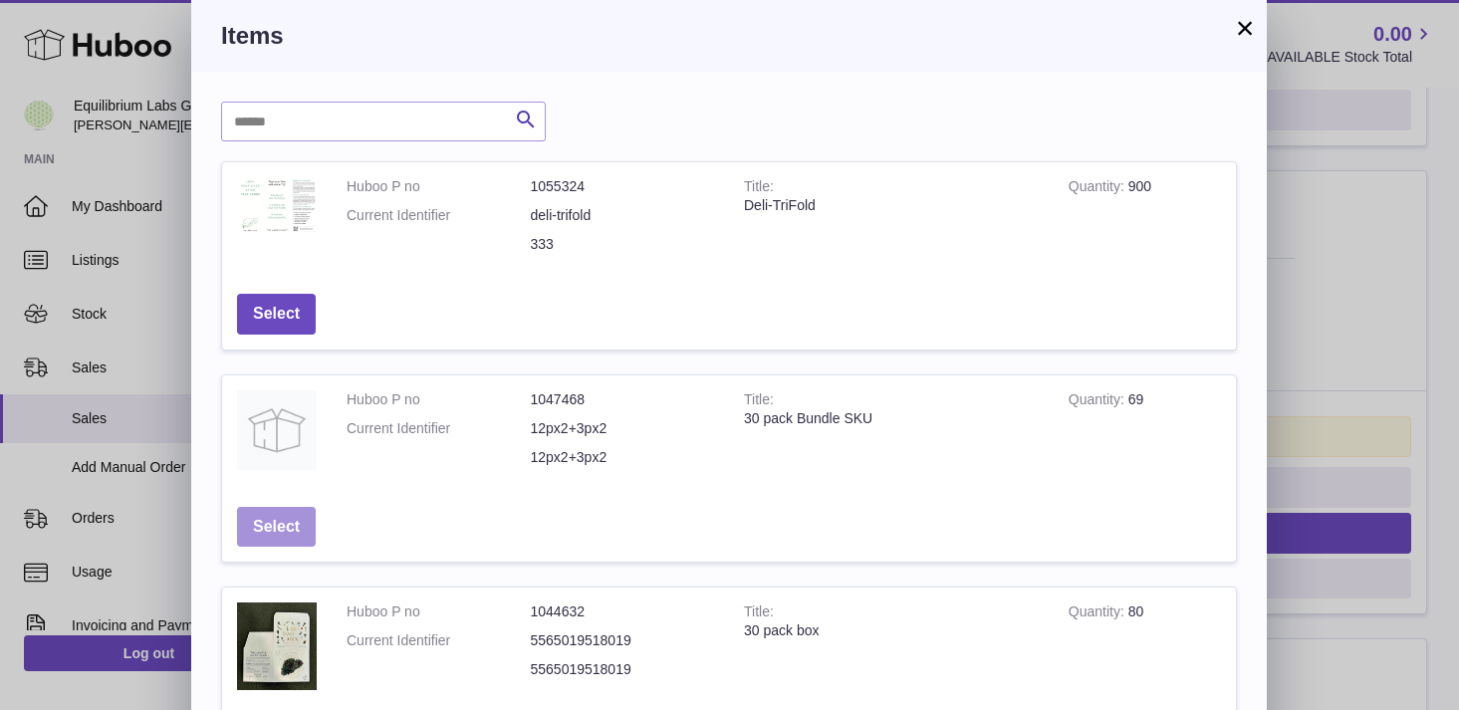
click at [297, 520] on button "Select" at bounding box center [276, 527] width 79 height 41
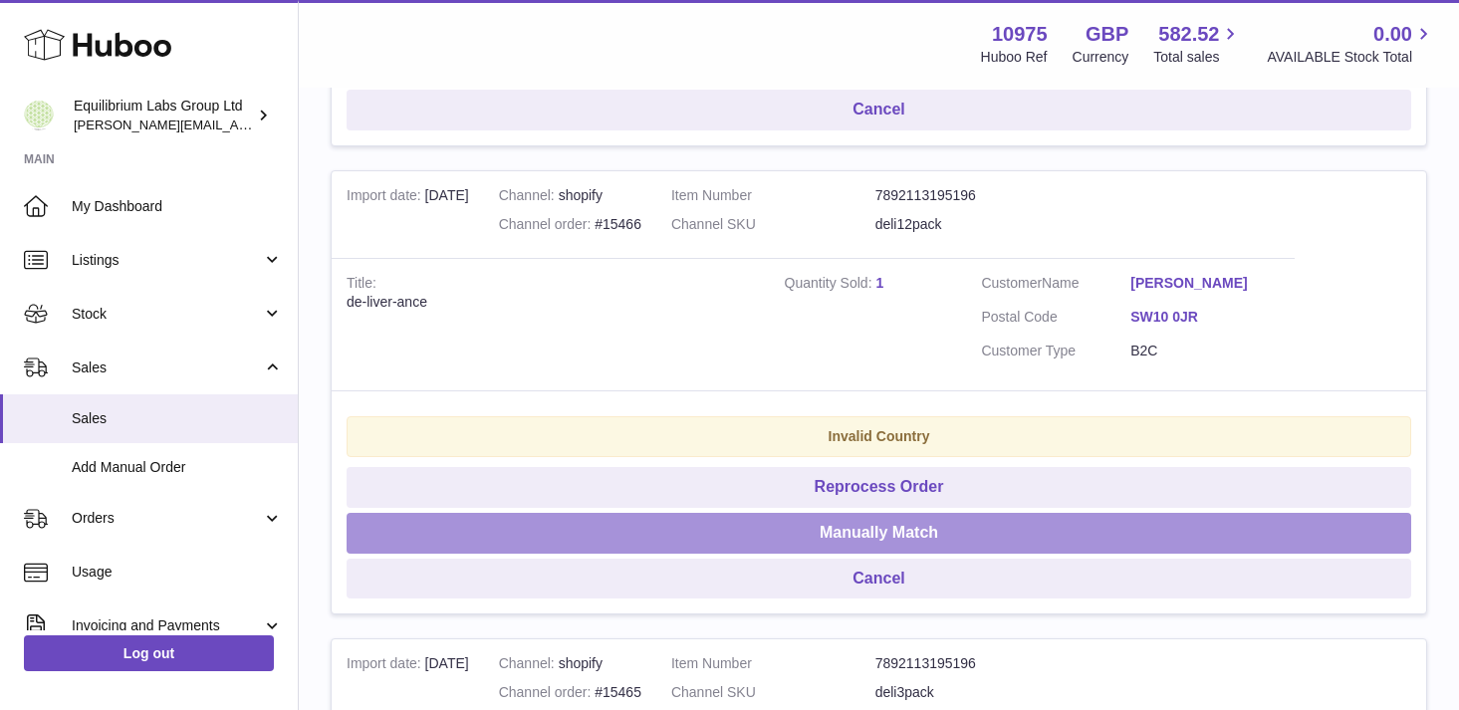
click at [904, 542] on button "Manually Match" at bounding box center [879, 533] width 1065 height 41
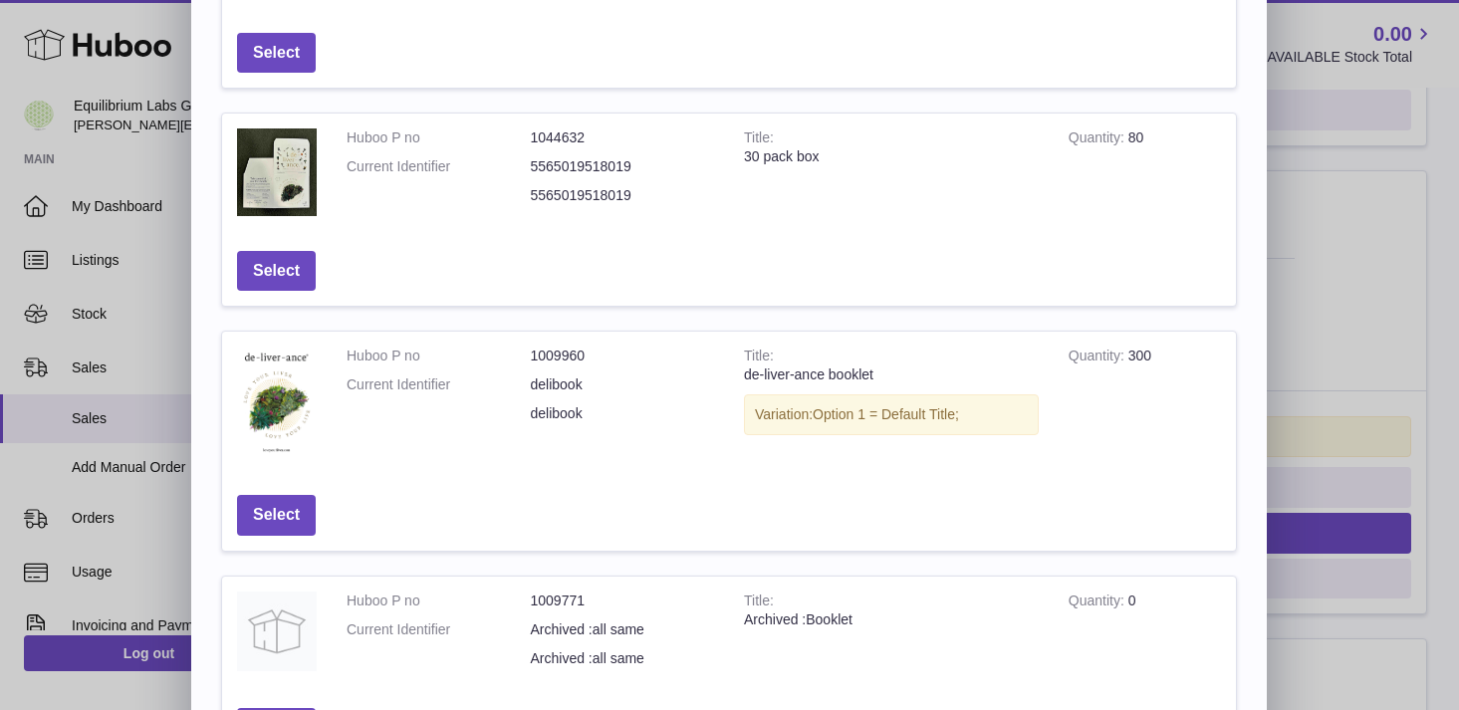
scroll to position [680, 0]
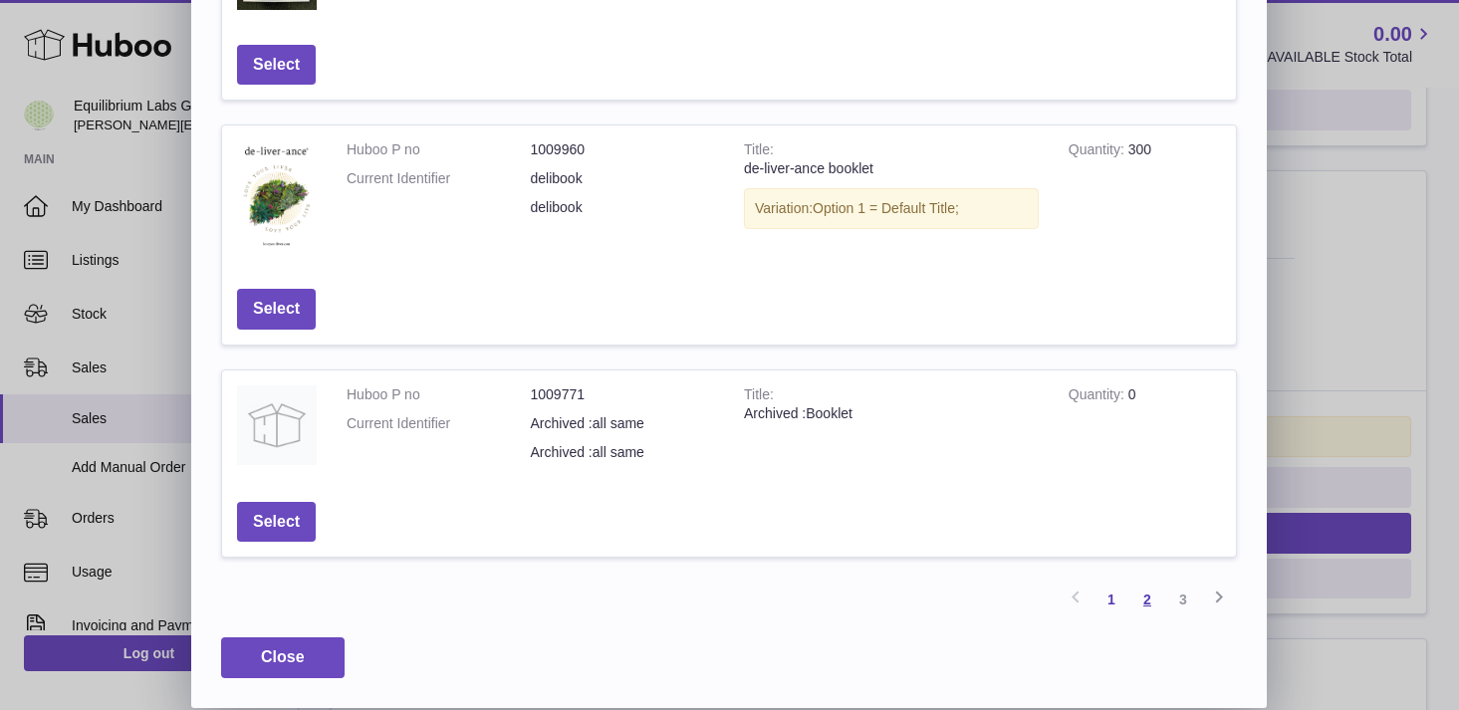
click at [1152, 603] on link "2" at bounding box center [1147, 600] width 36 height 36
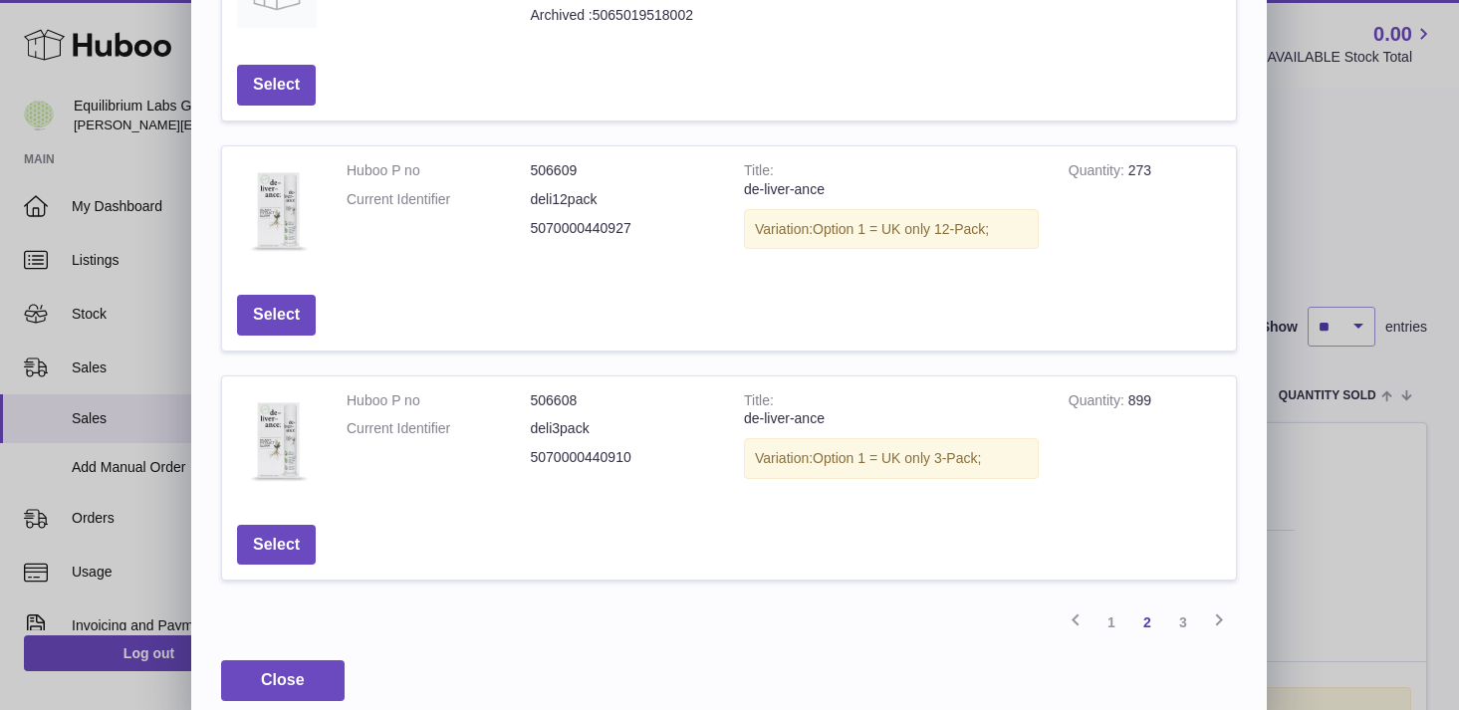
scroll to position [652, 0]
click at [306, 324] on button "Select" at bounding box center [276, 317] width 79 height 41
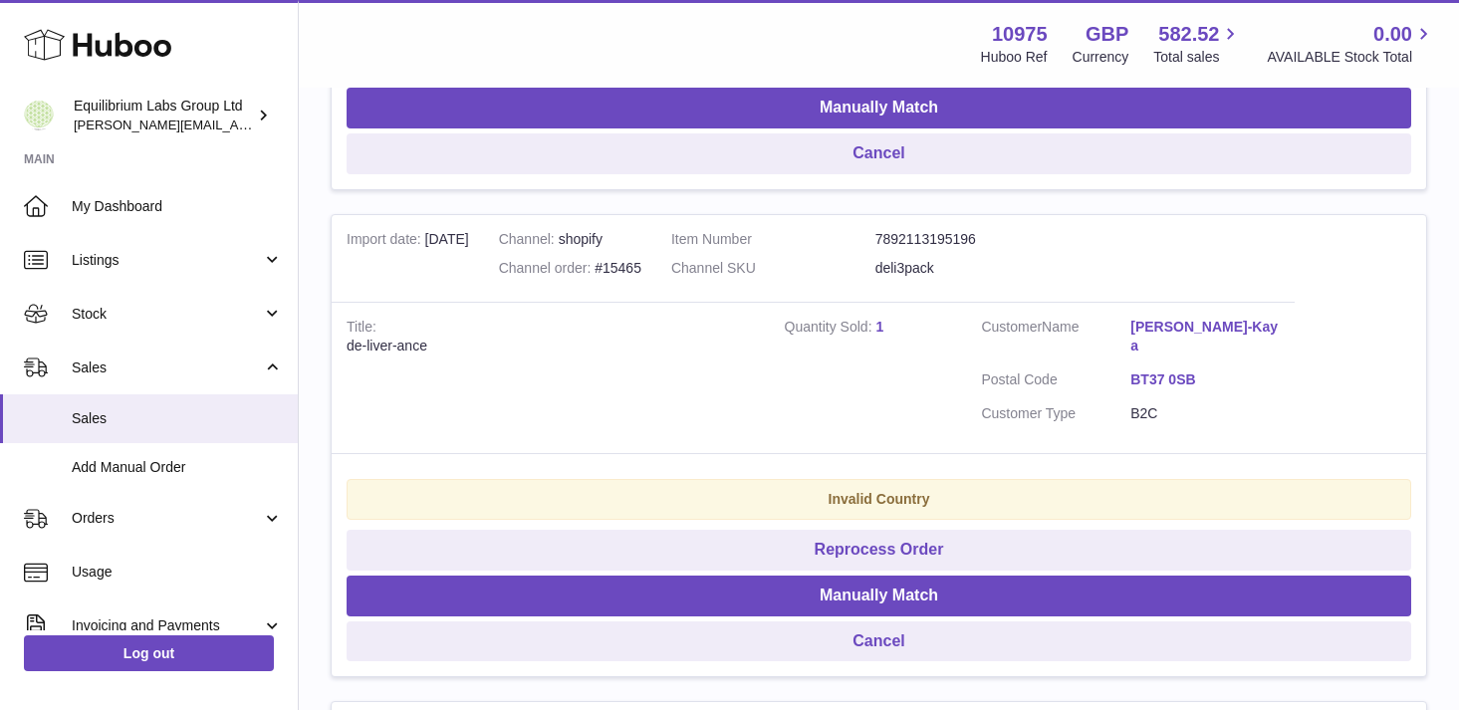
scroll to position [1762, 0]
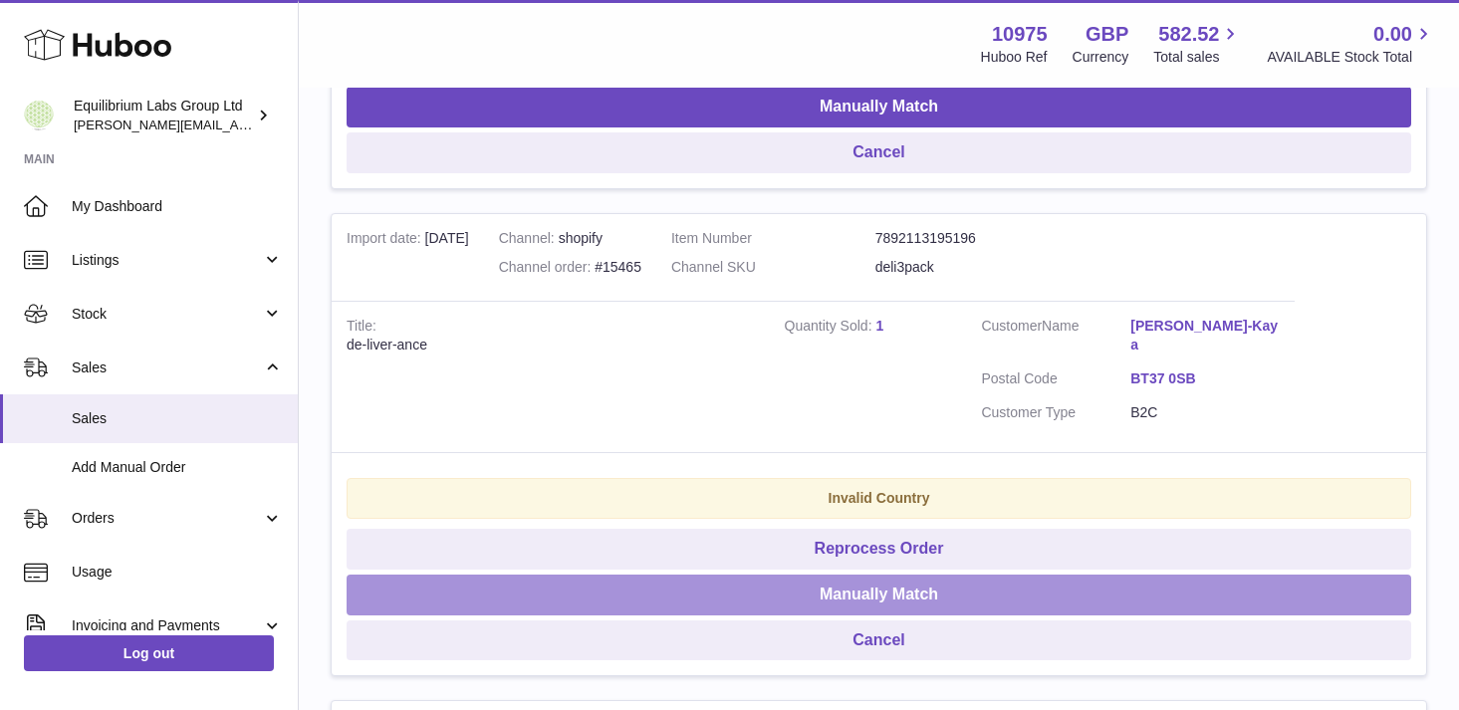
click at [888, 581] on button "Manually Match" at bounding box center [879, 595] width 1065 height 41
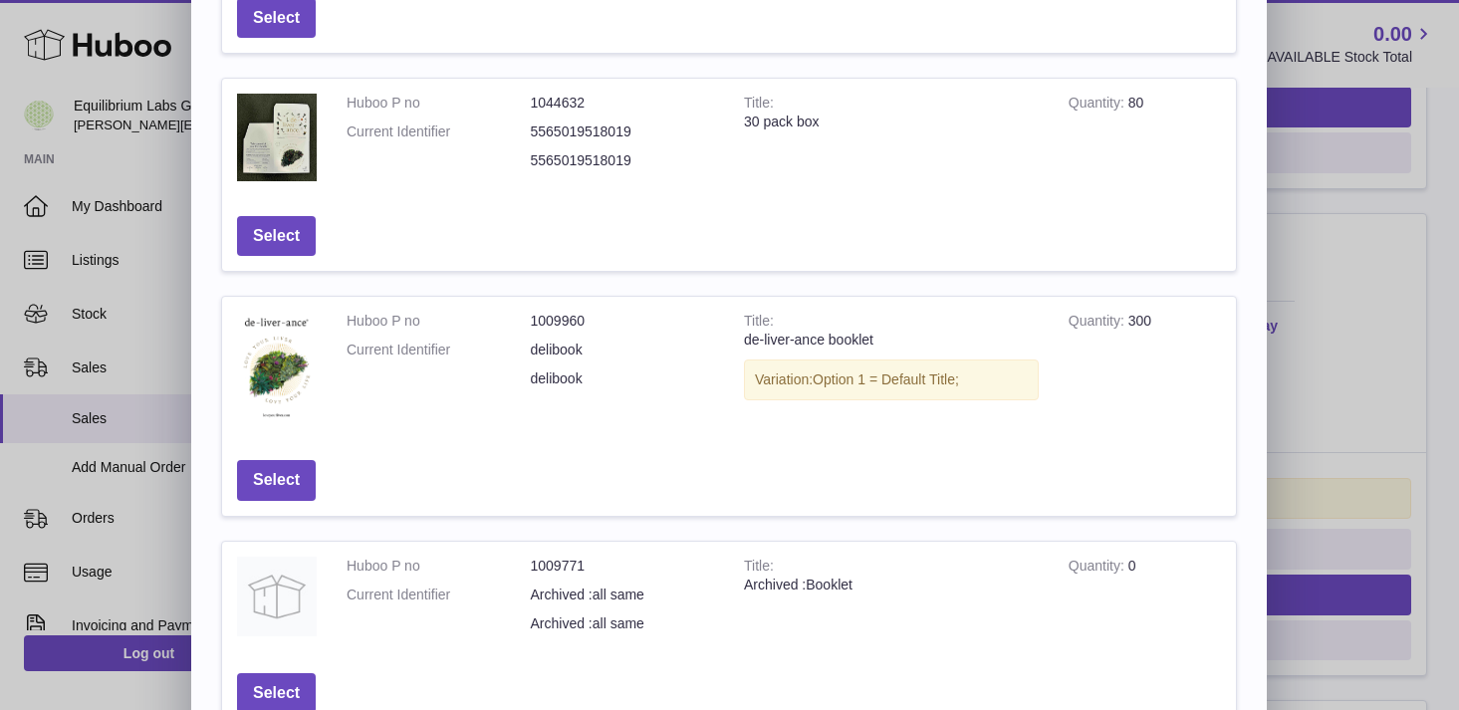
scroll to position [680, 0]
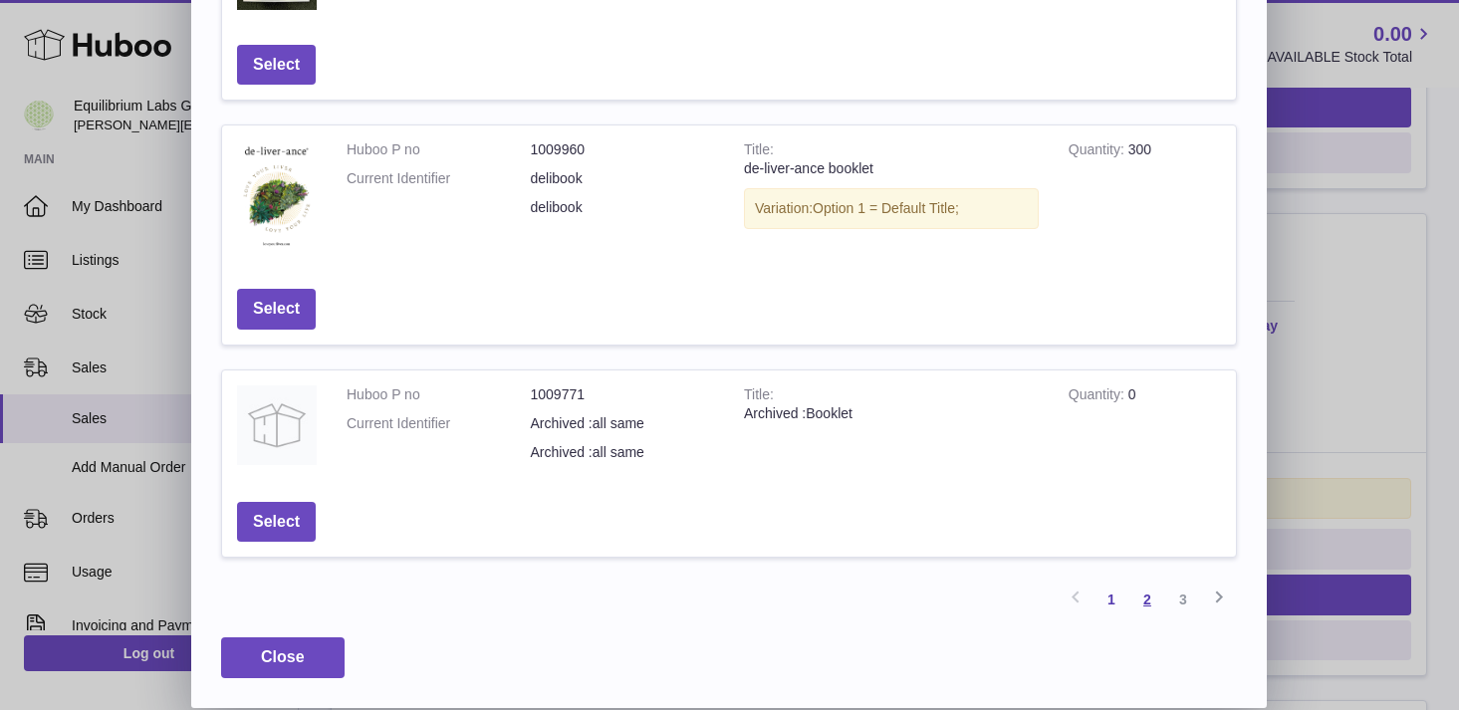
click at [1147, 596] on link "2" at bounding box center [1147, 600] width 36 height 36
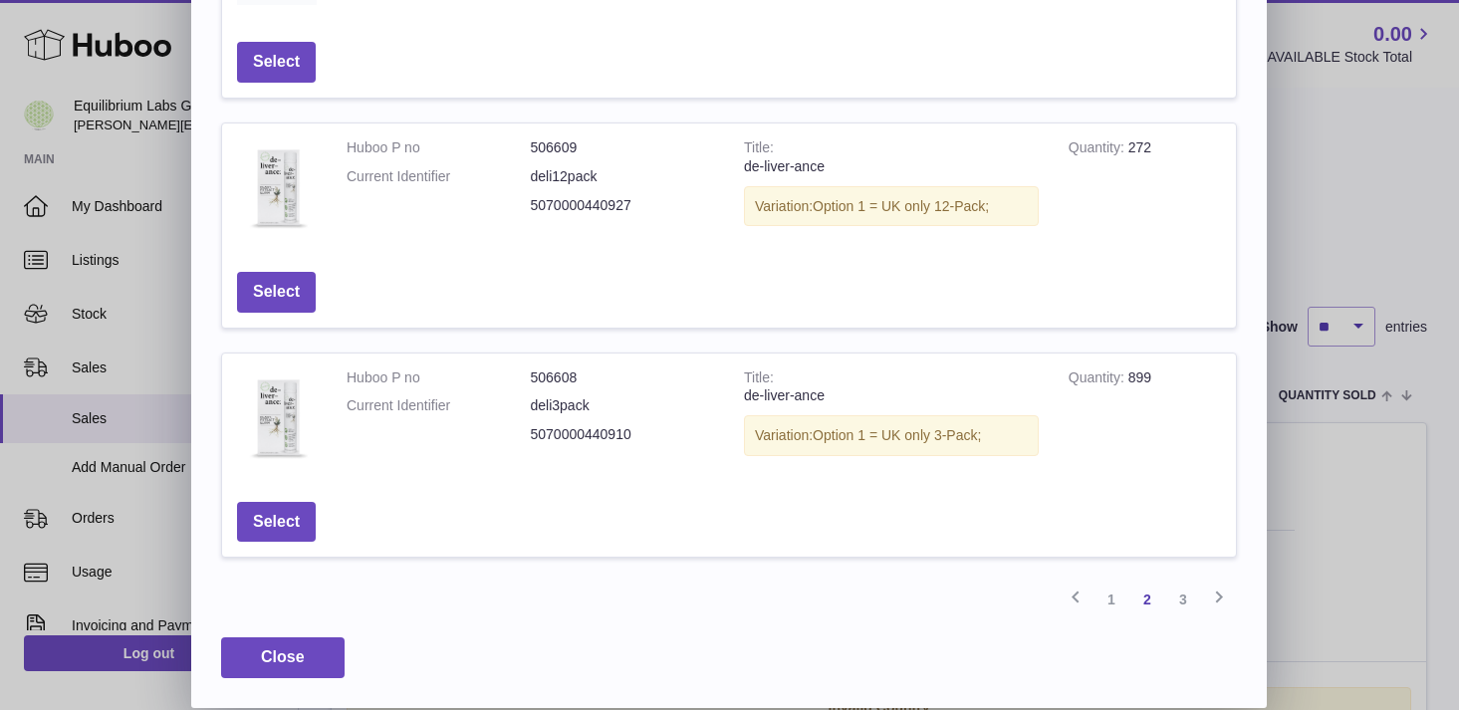
scroll to position [677, 0]
click at [307, 527] on button "Select" at bounding box center [276, 522] width 79 height 41
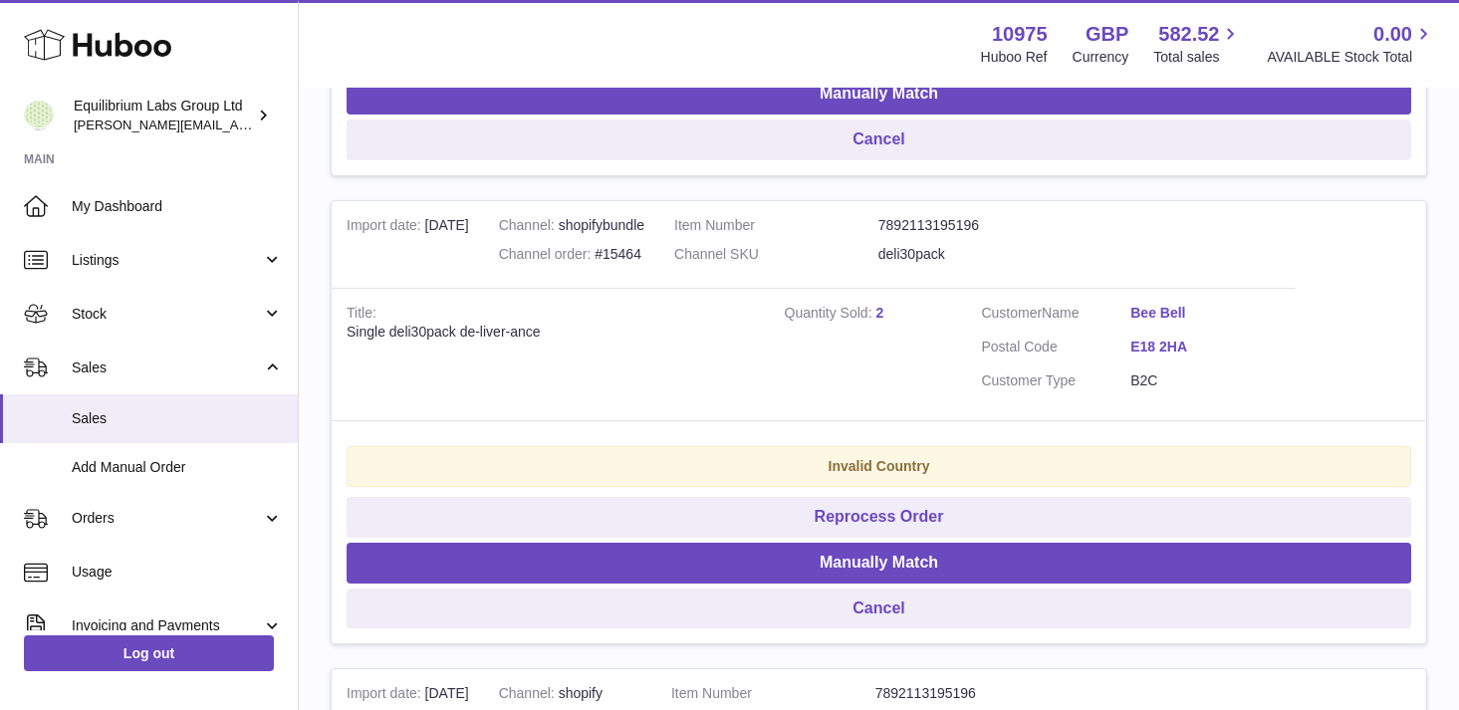
scroll to position [1793, 0]
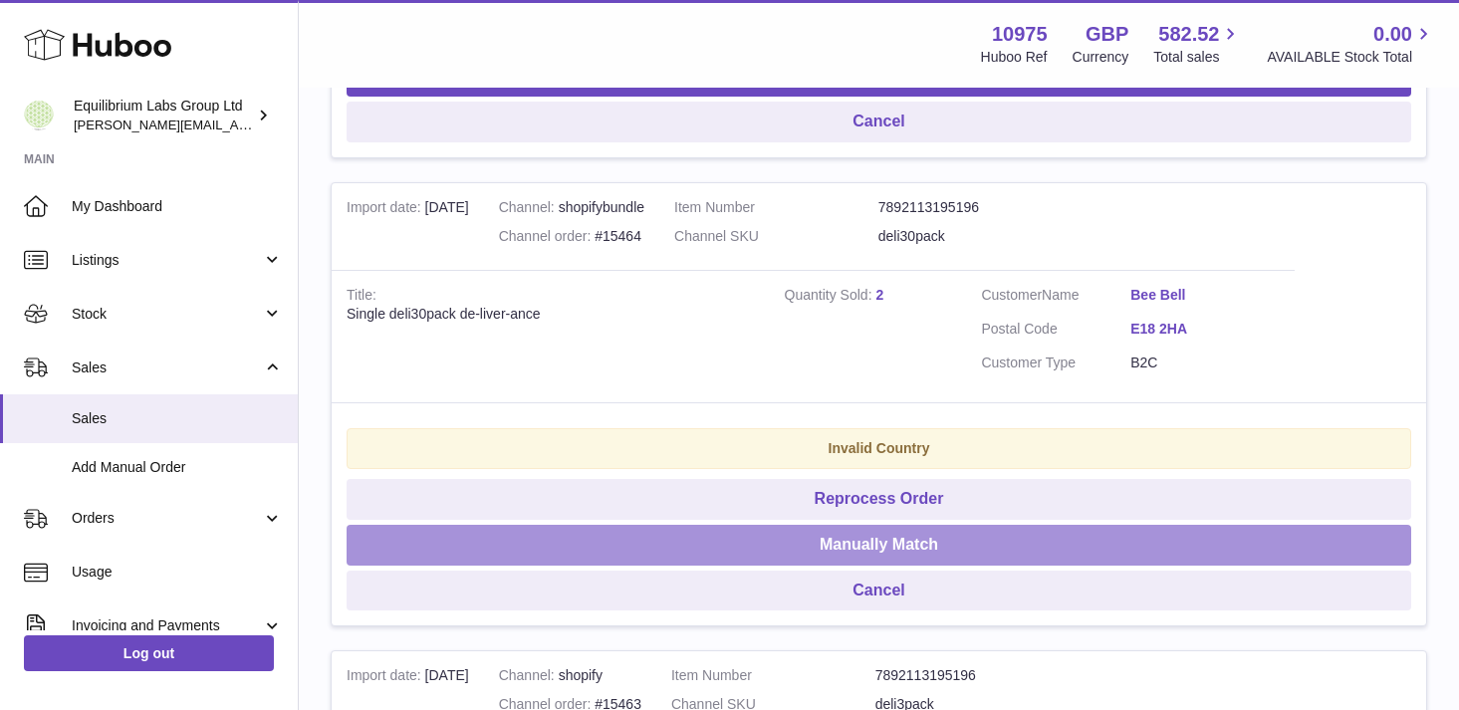
click at [878, 539] on button "Manually Match" at bounding box center [879, 545] width 1065 height 41
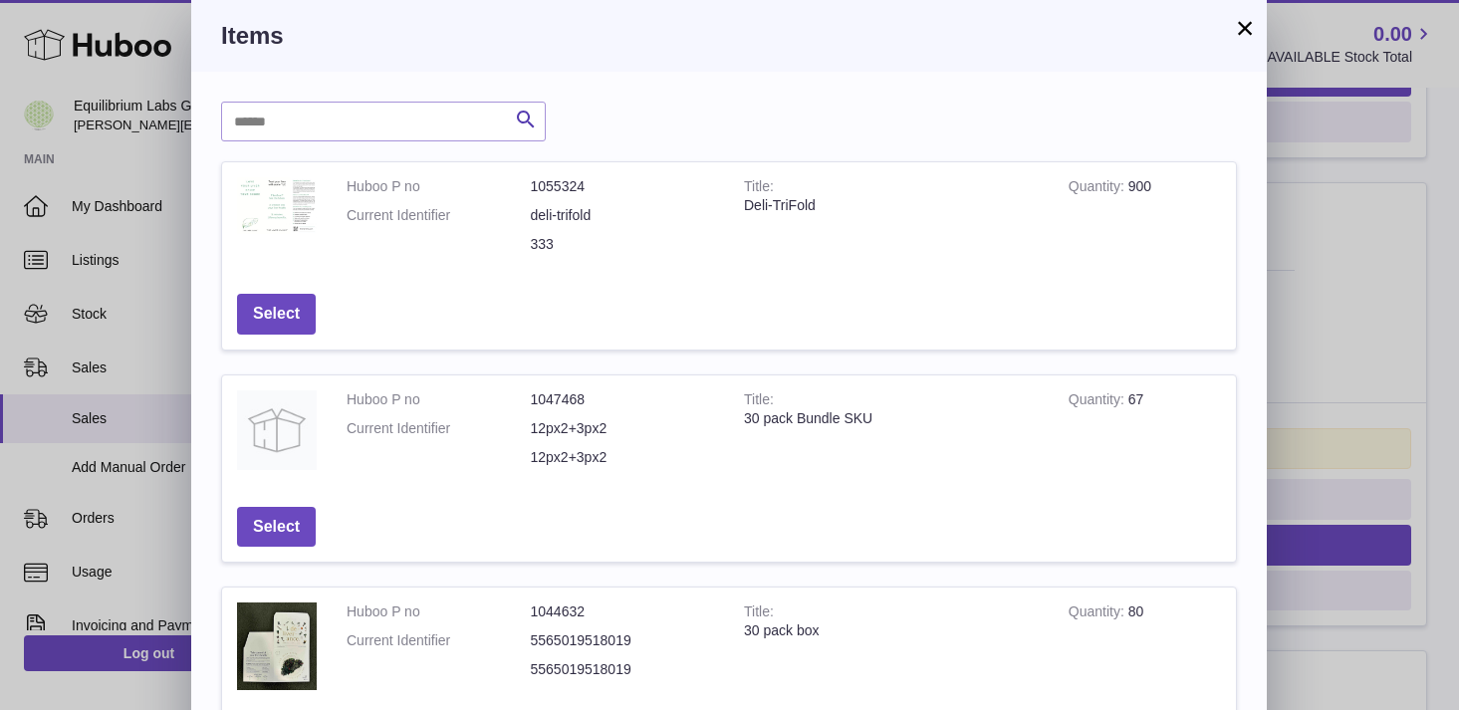
scroll to position [32, 0]
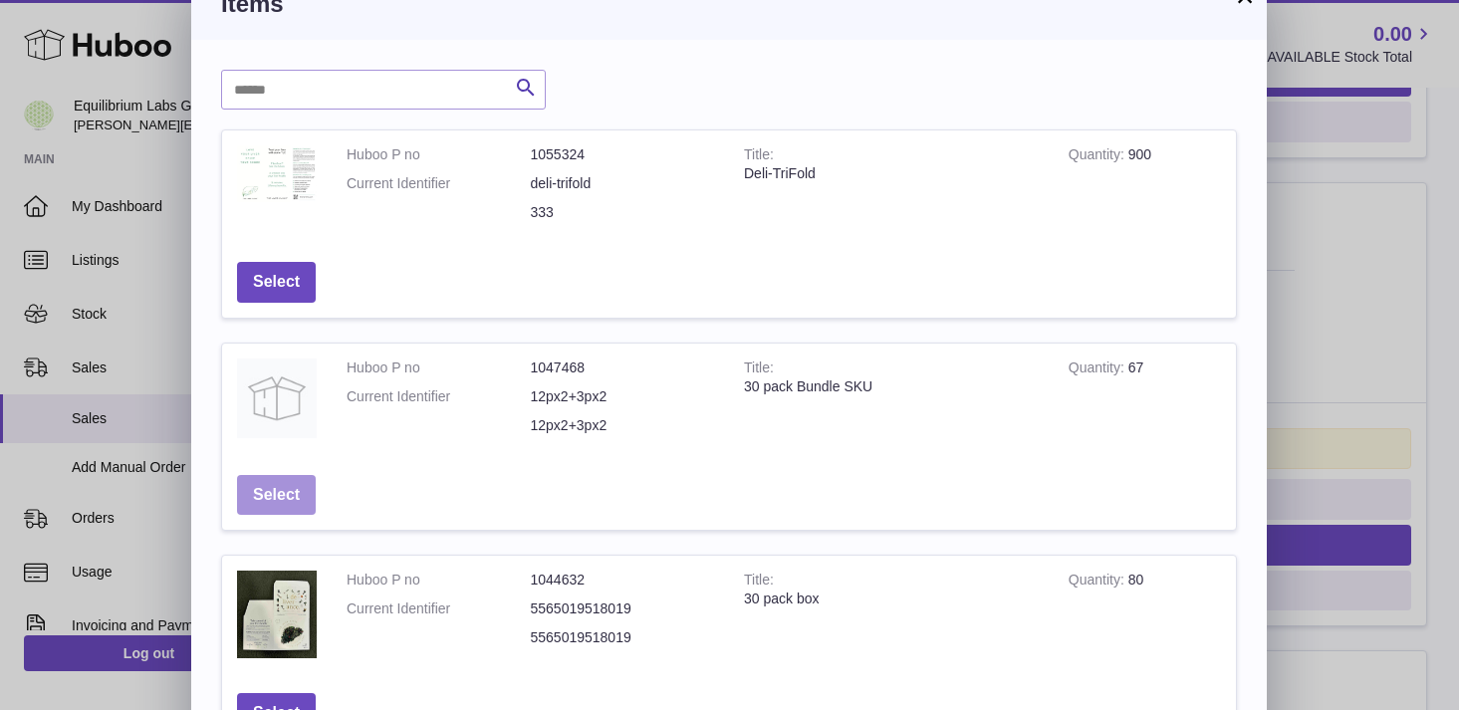
click at [275, 508] on button "Select" at bounding box center [276, 495] width 79 height 41
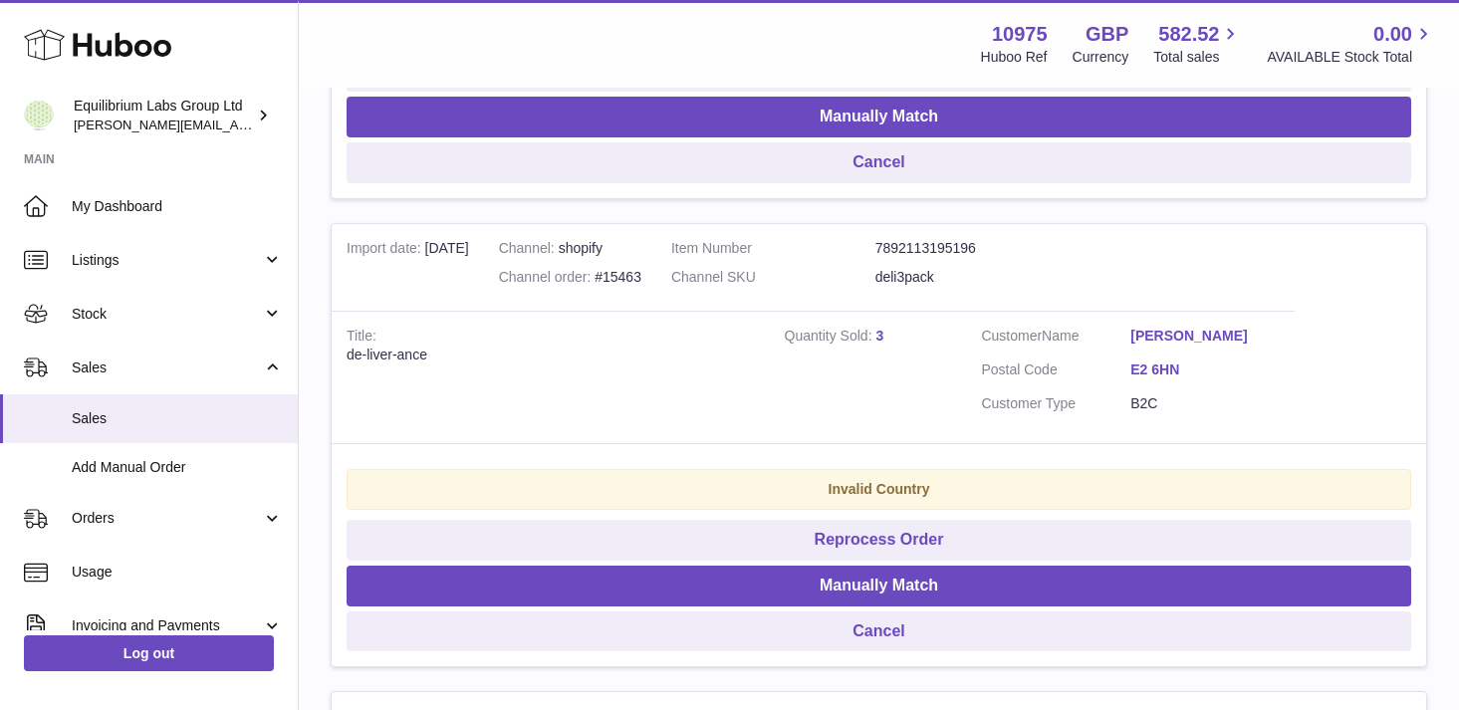
scroll to position [1766, 0]
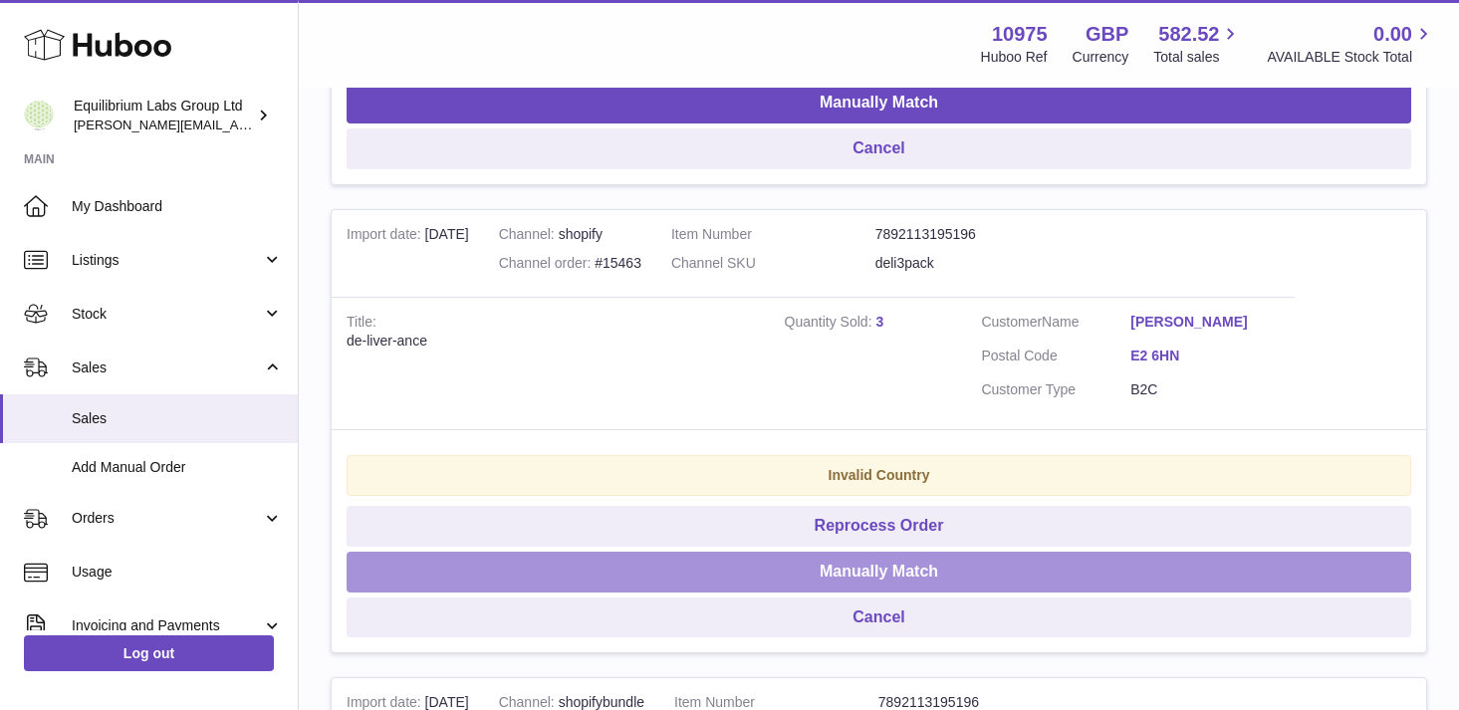
click at [891, 576] on button "Manually Match" at bounding box center [879, 572] width 1065 height 41
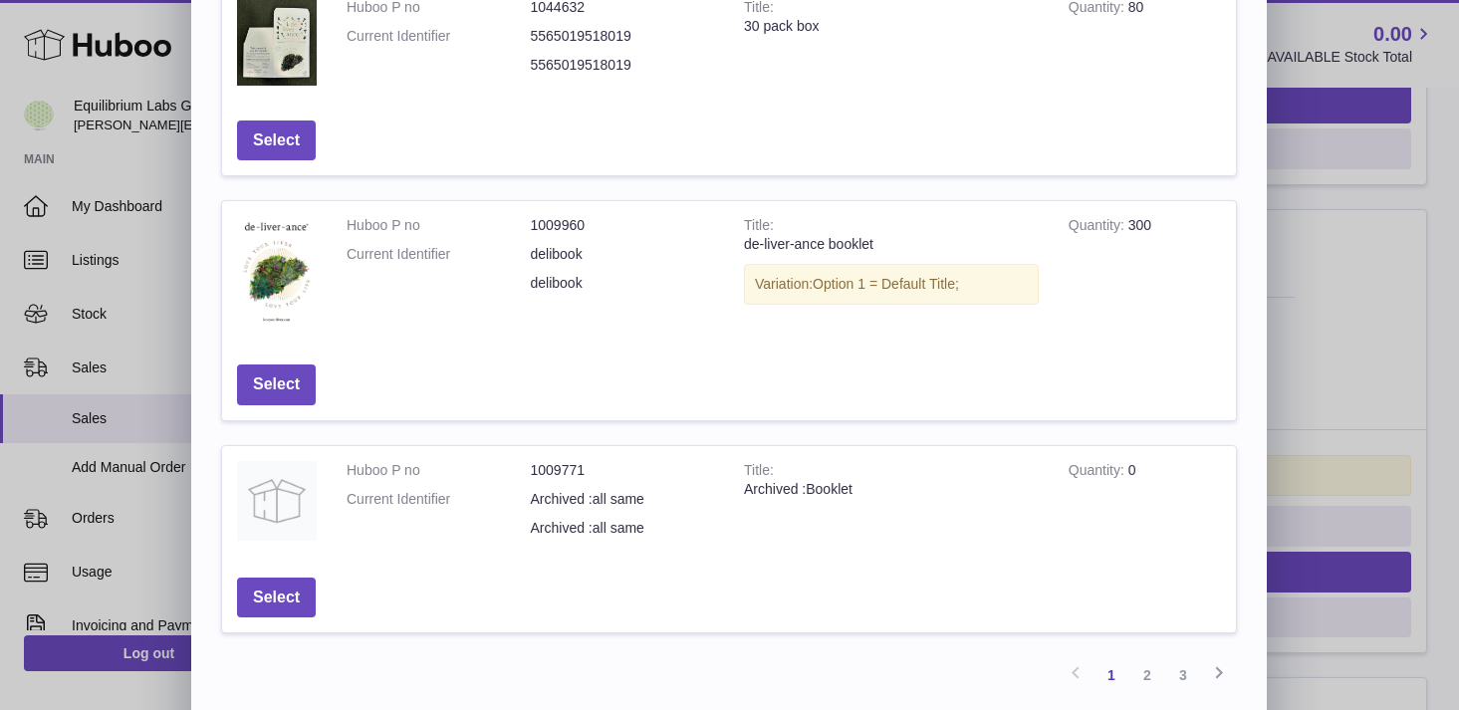
scroll to position [680, 0]
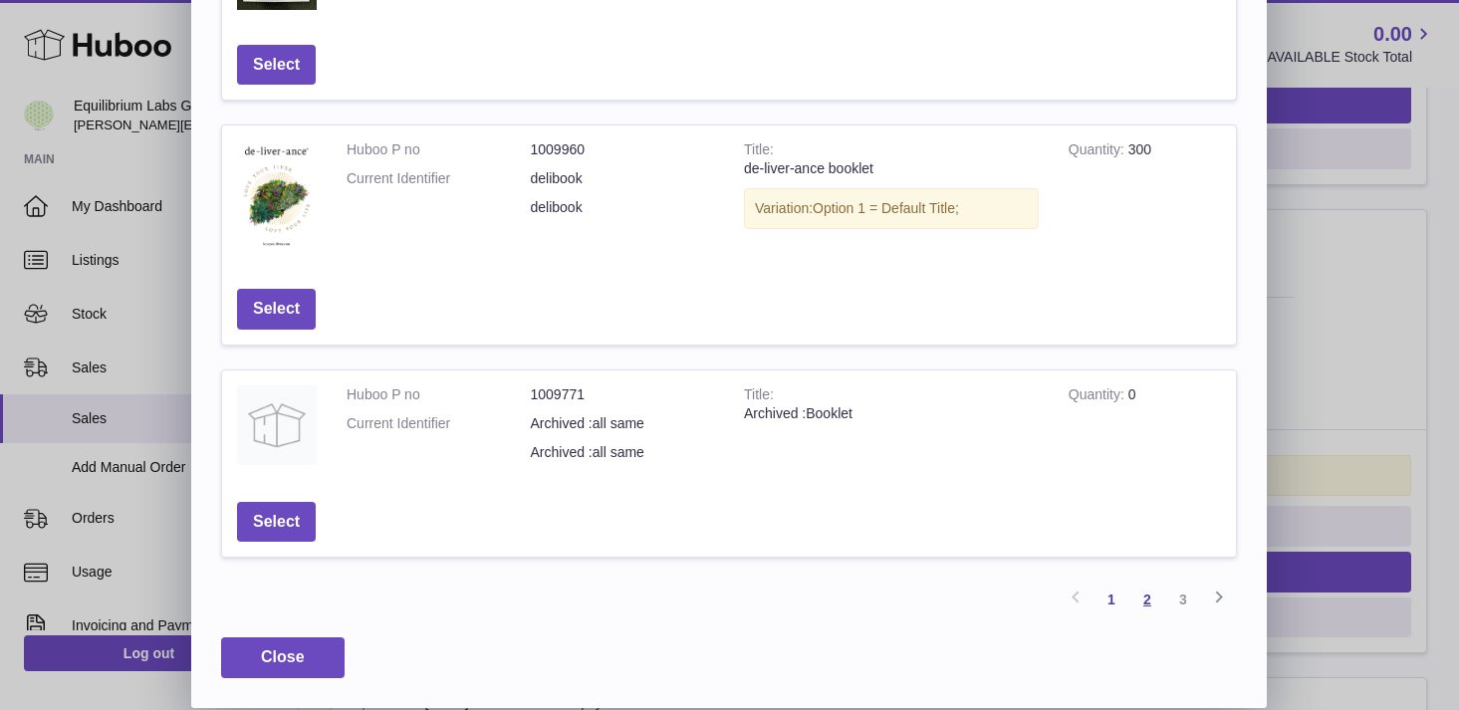
click at [1162, 605] on link "2" at bounding box center [1147, 600] width 36 height 36
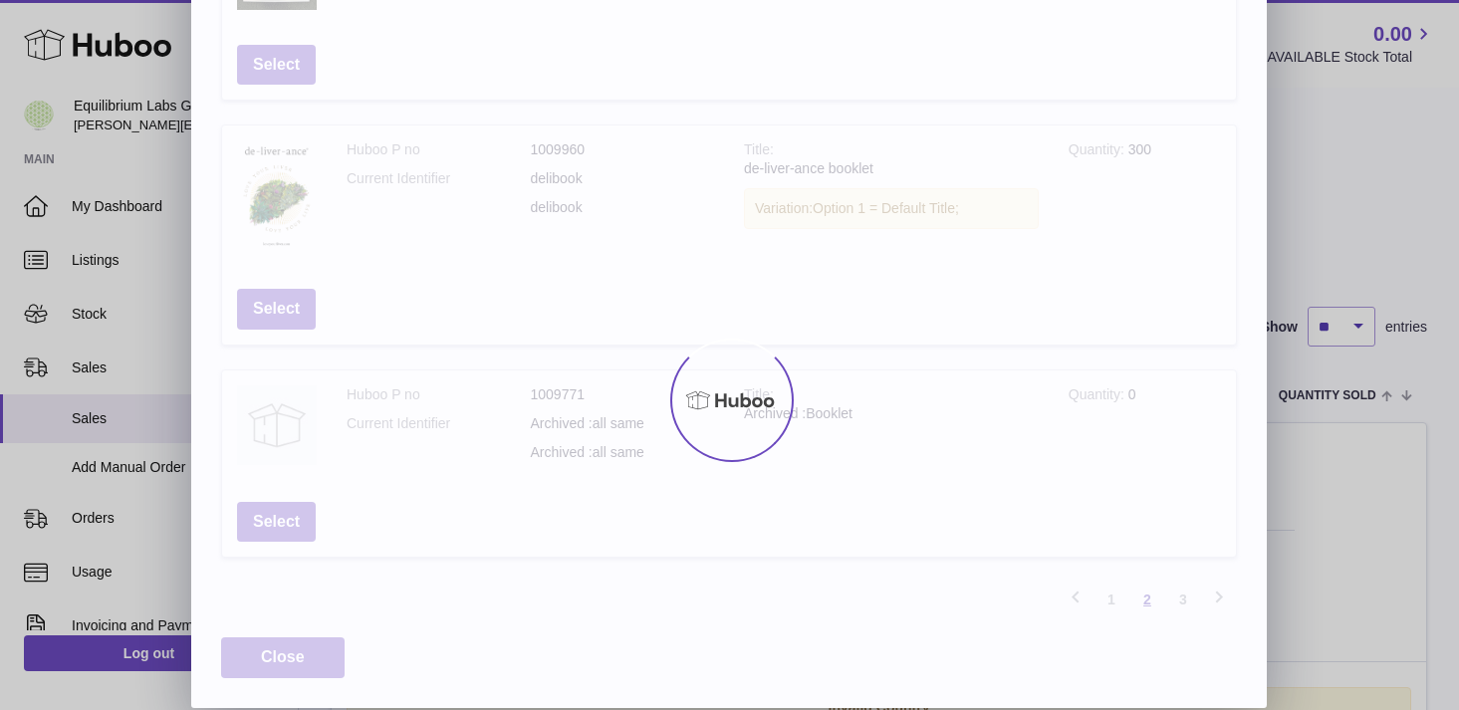
scroll to position [677, 0]
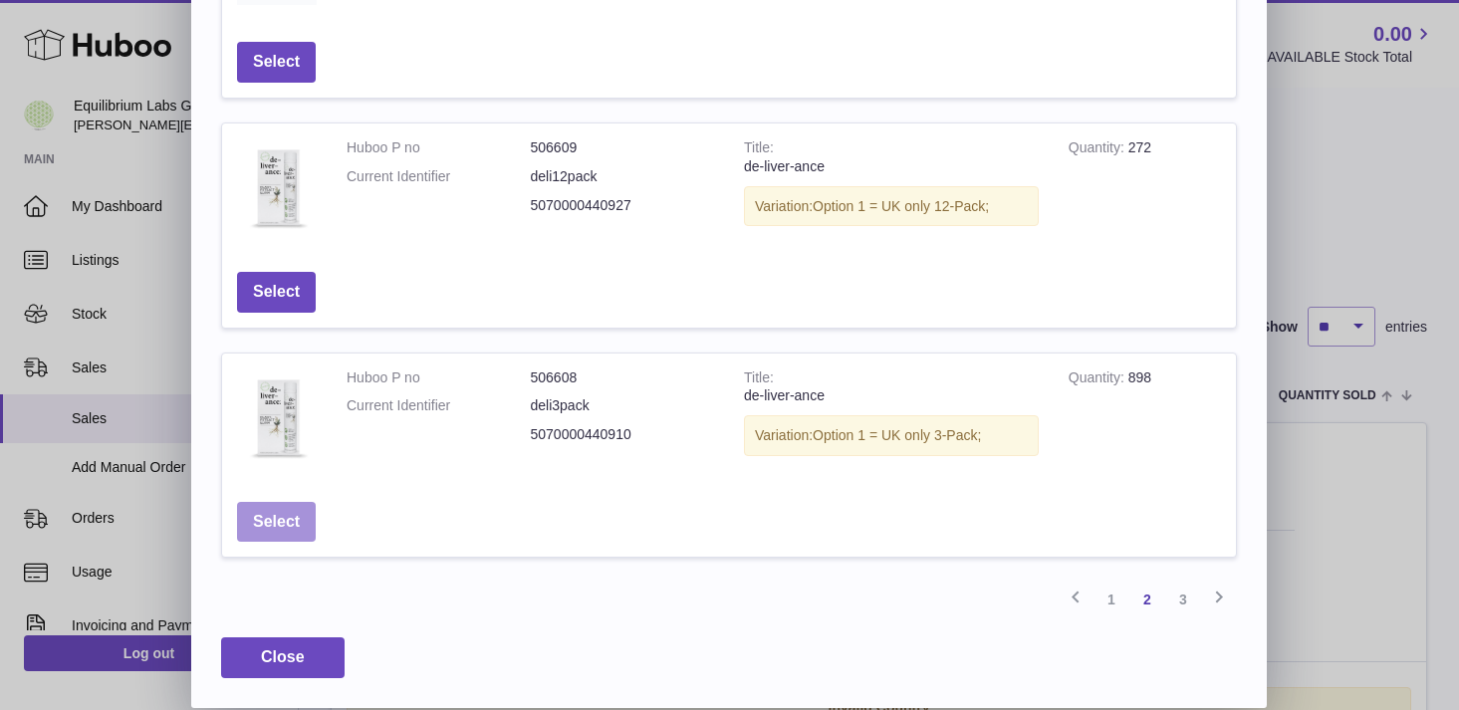
click at [297, 512] on button "Select" at bounding box center [276, 522] width 79 height 41
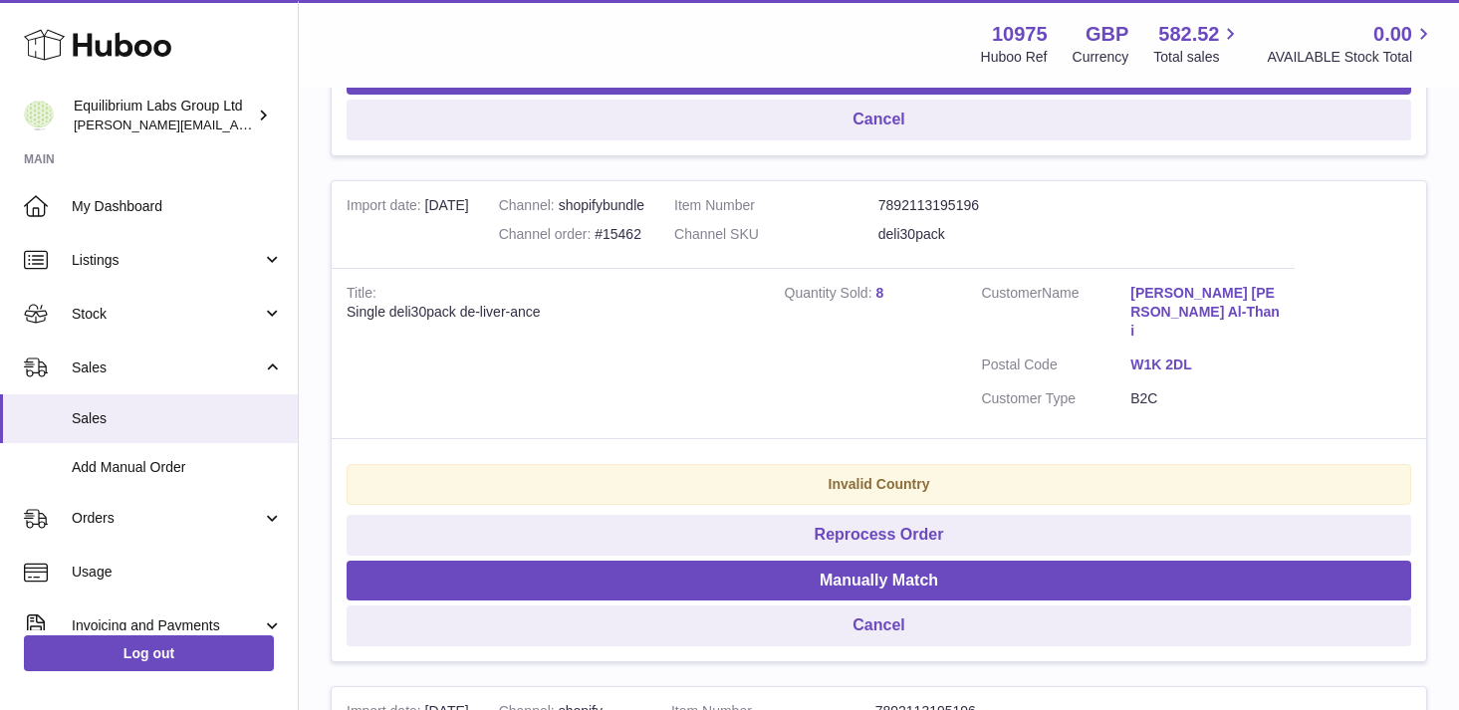
scroll to position [1784, 0]
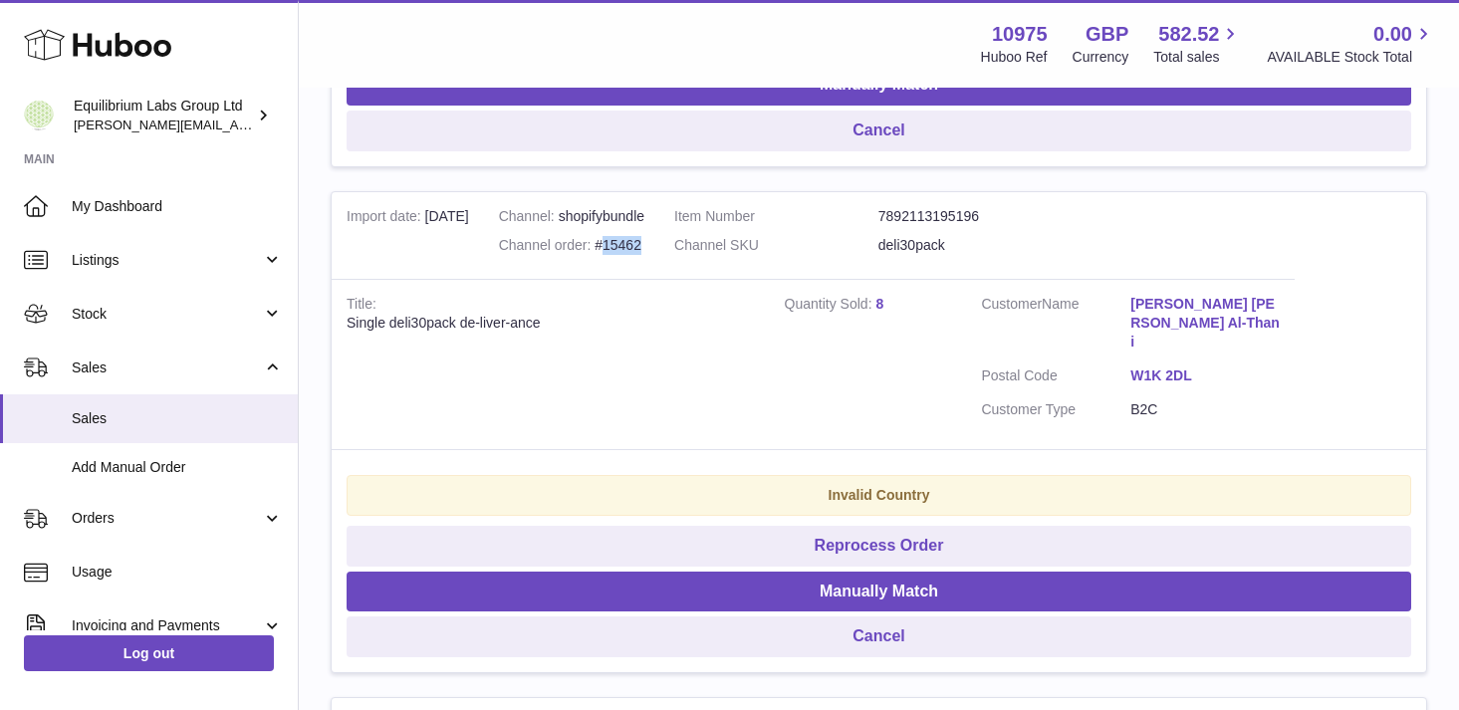
drag, startPoint x: 659, startPoint y: 242, endPoint x: 615, endPoint y: 247, distance: 44.1
click at [615, 247] on td "Channel shopifybundle Channel order #15462" at bounding box center [571, 236] width 175 height 88
copy div "15462"
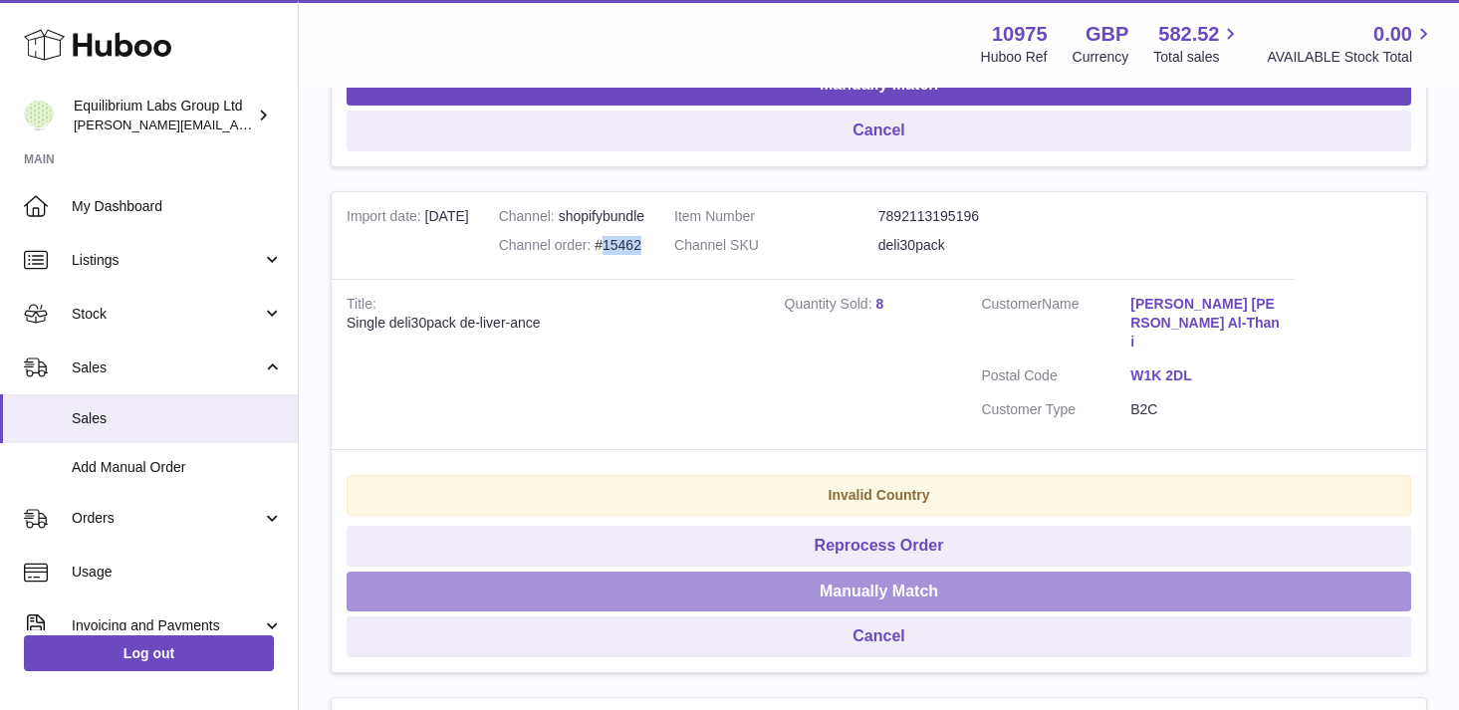
click at [879, 578] on button "Manually Match" at bounding box center [879, 592] width 1065 height 41
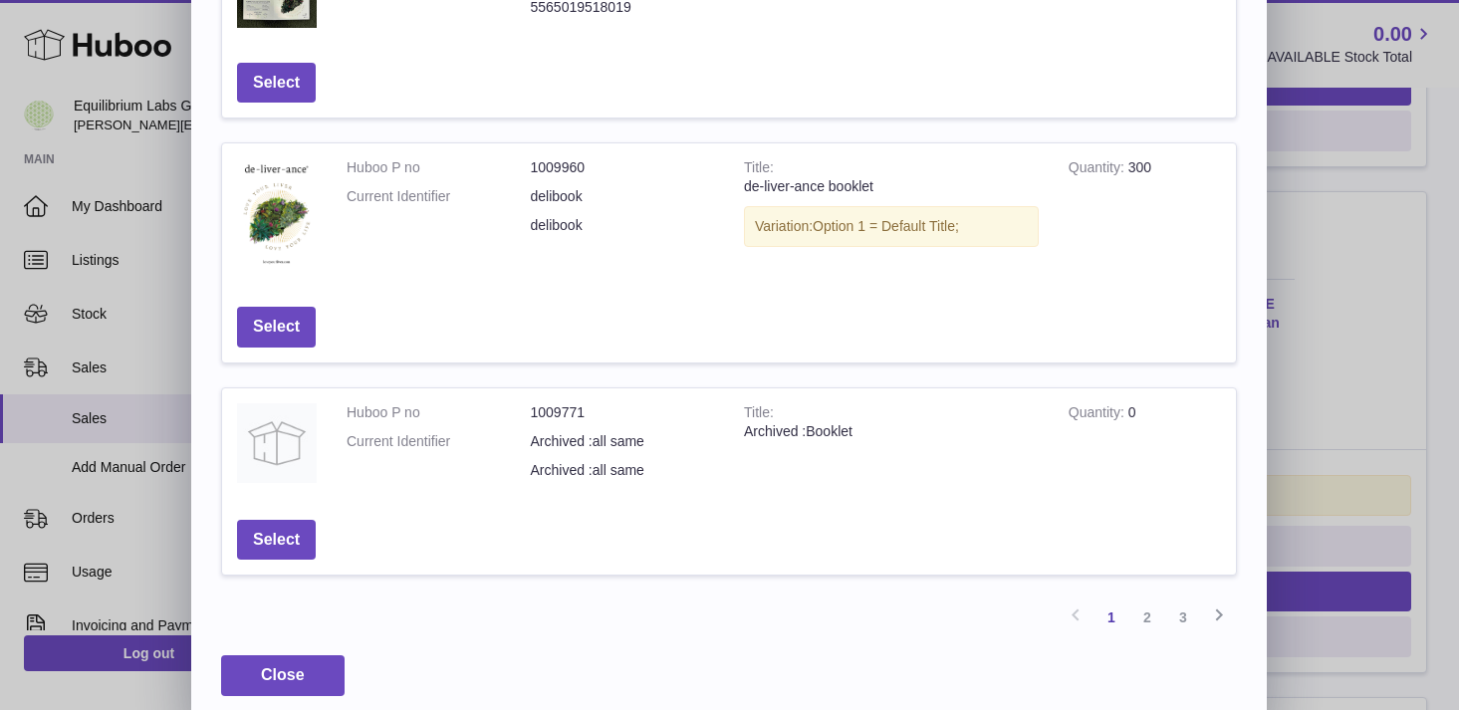
scroll to position [680, 0]
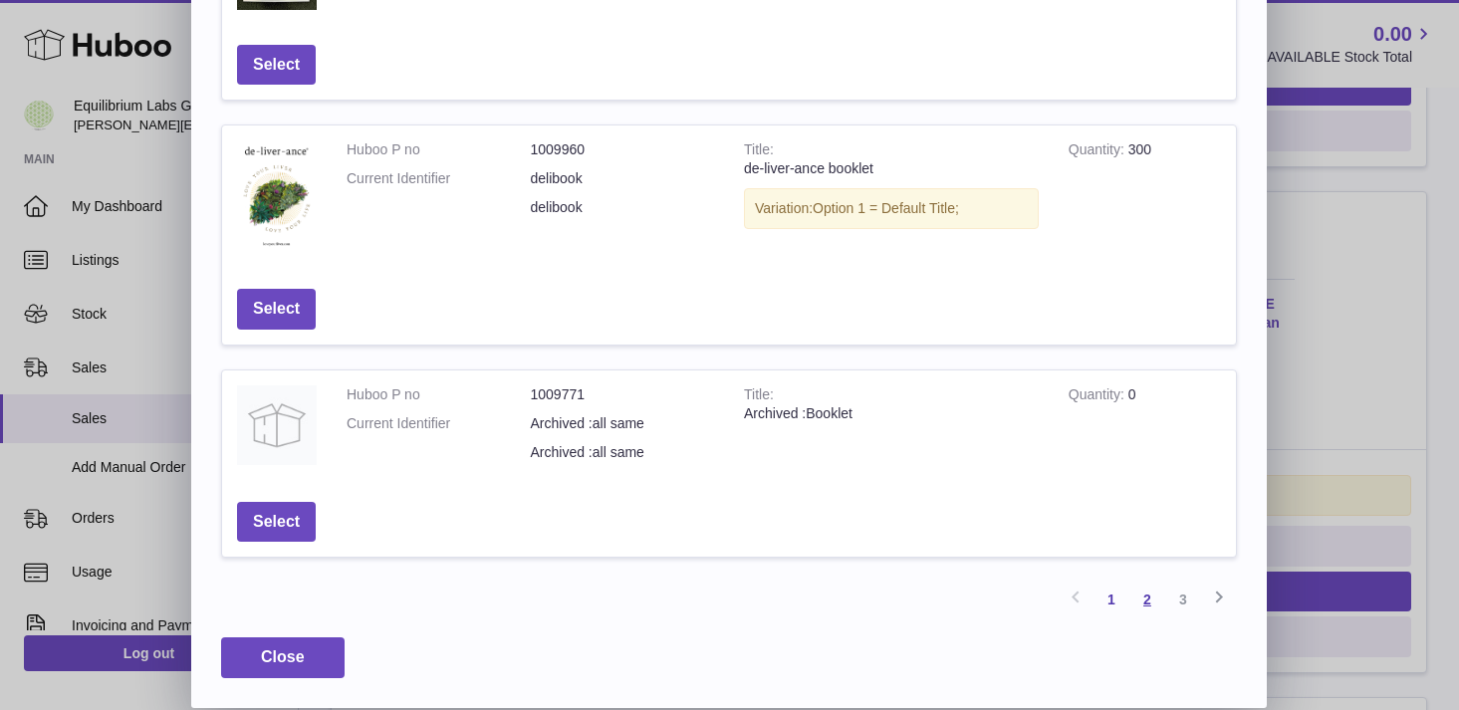
click at [1152, 610] on link "2" at bounding box center [1147, 600] width 36 height 36
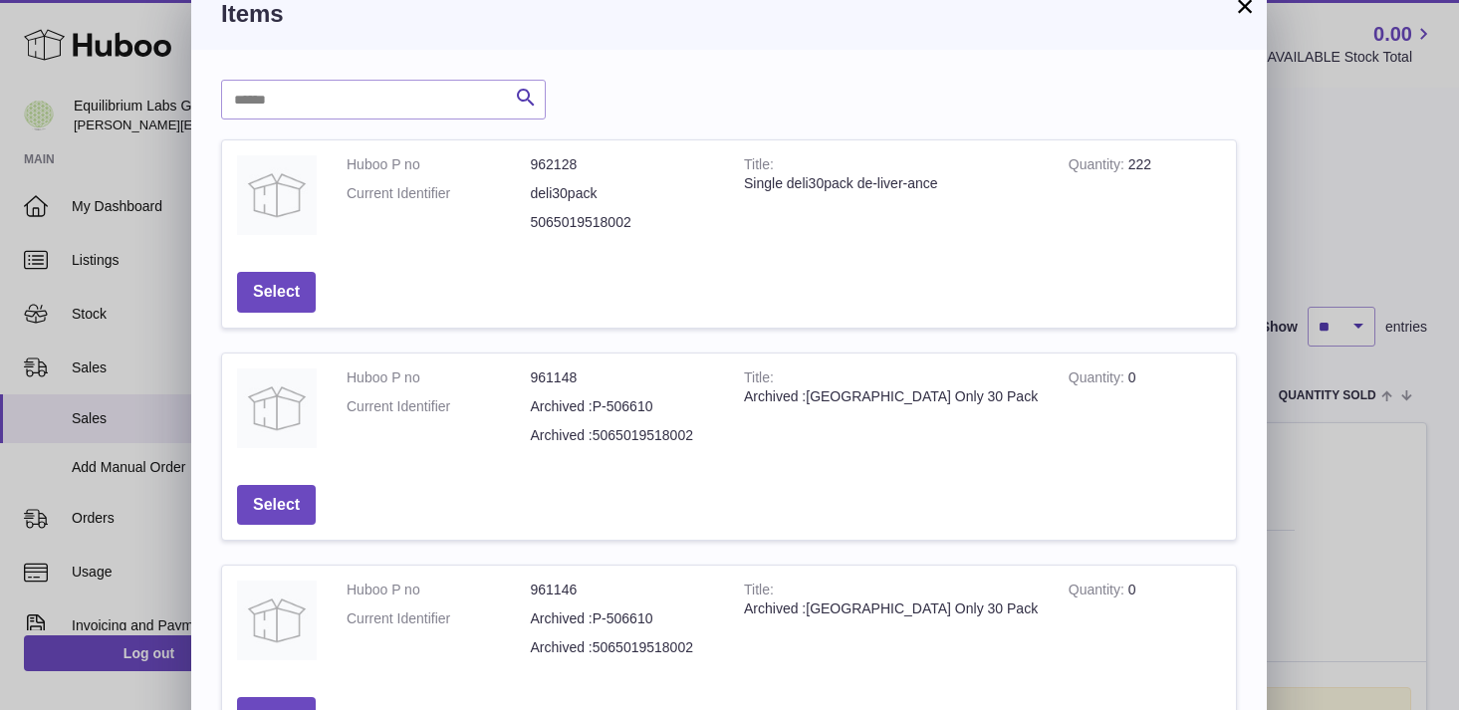
scroll to position [0, 0]
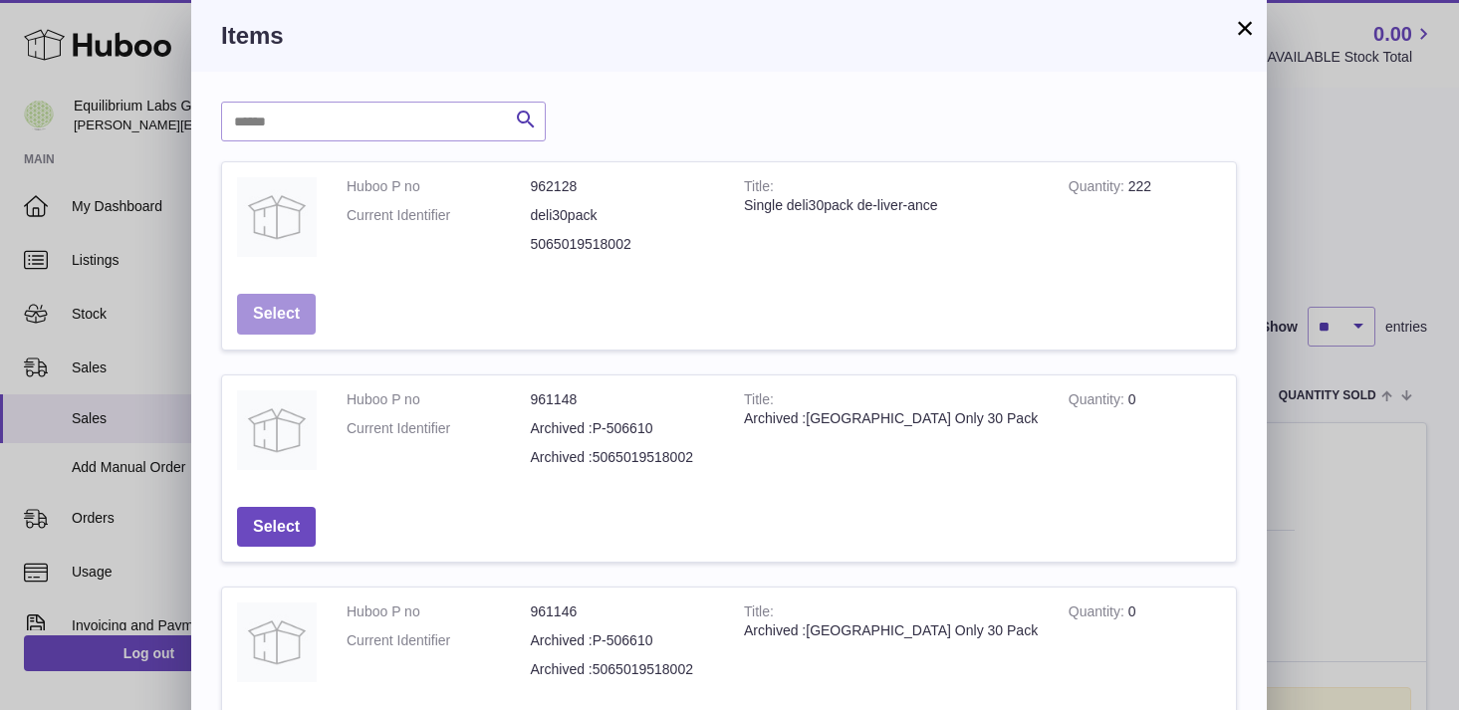
click at [284, 311] on button "Select" at bounding box center [276, 314] width 79 height 41
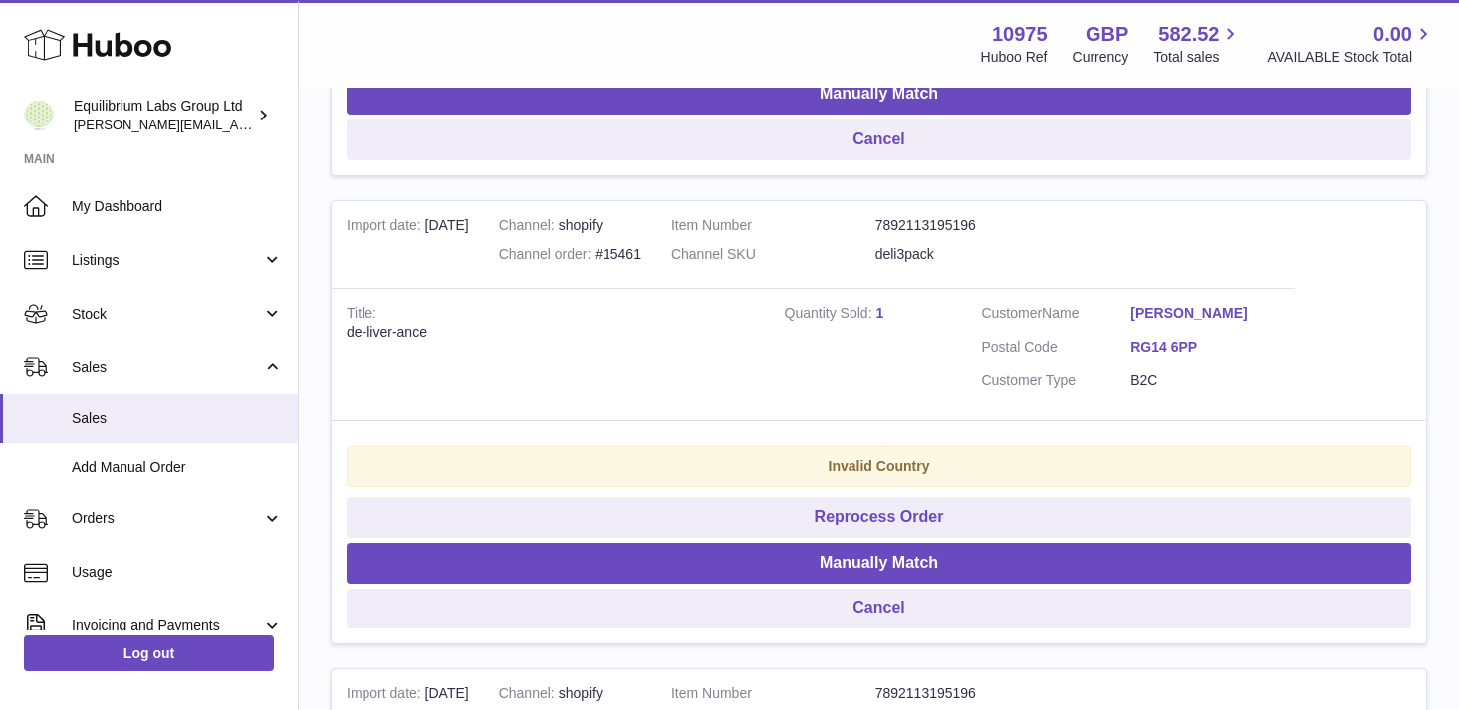
scroll to position [1801, 0]
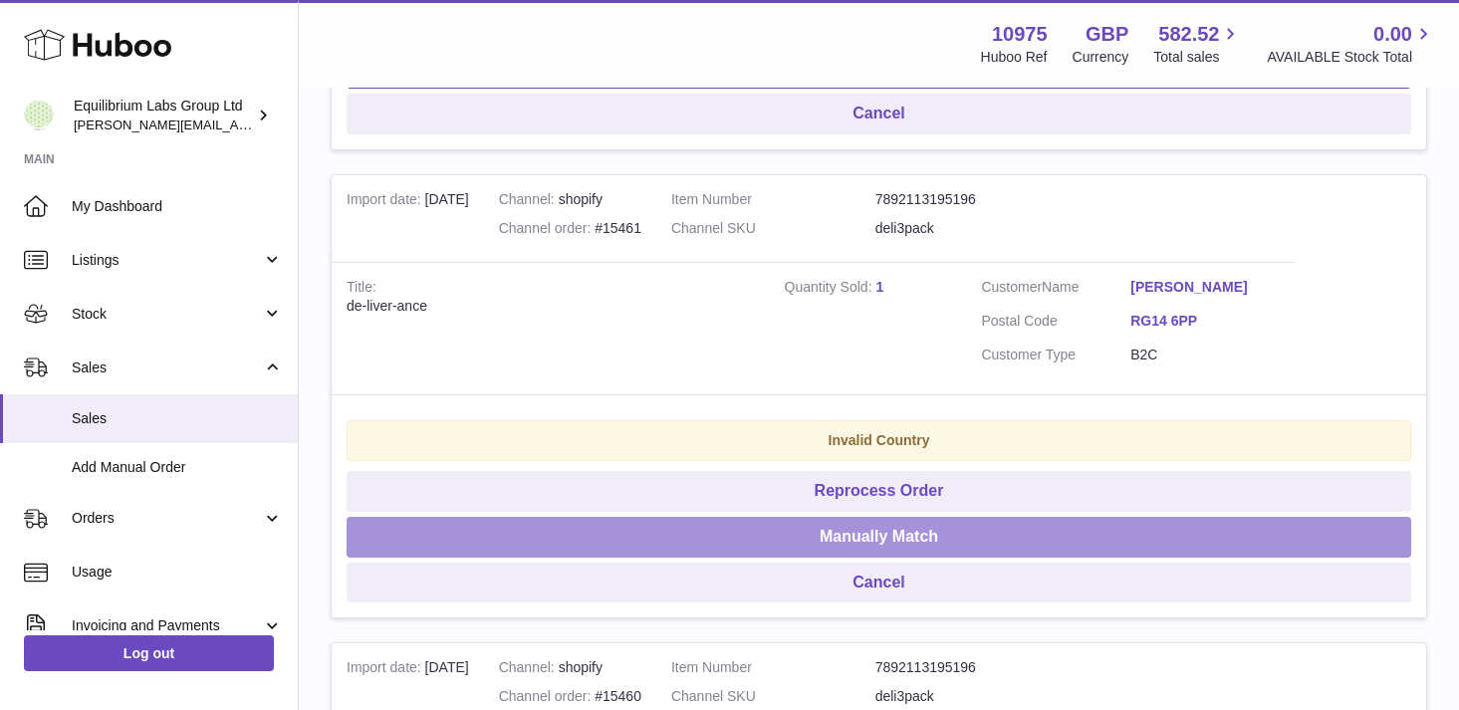
click at [886, 536] on button "Manually Match" at bounding box center [879, 537] width 1065 height 41
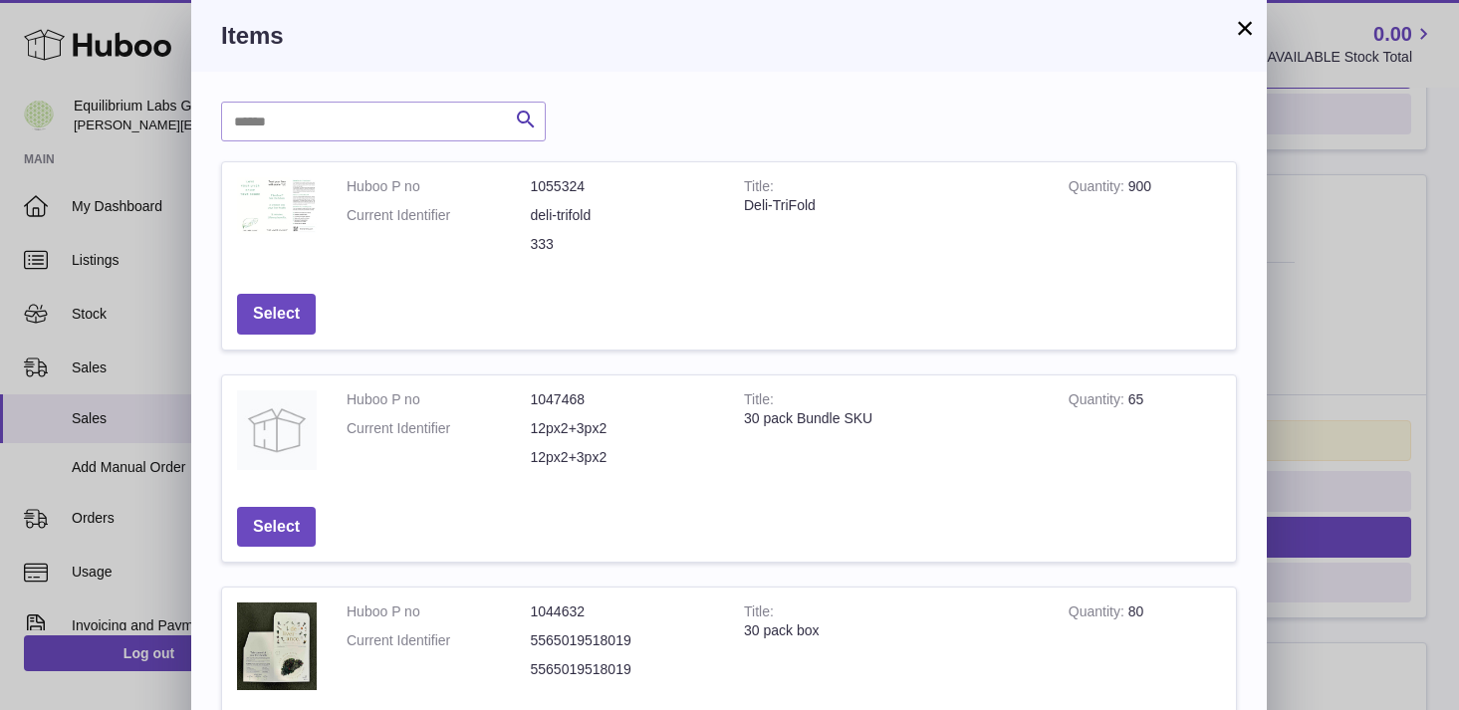
scroll to position [680, 0]
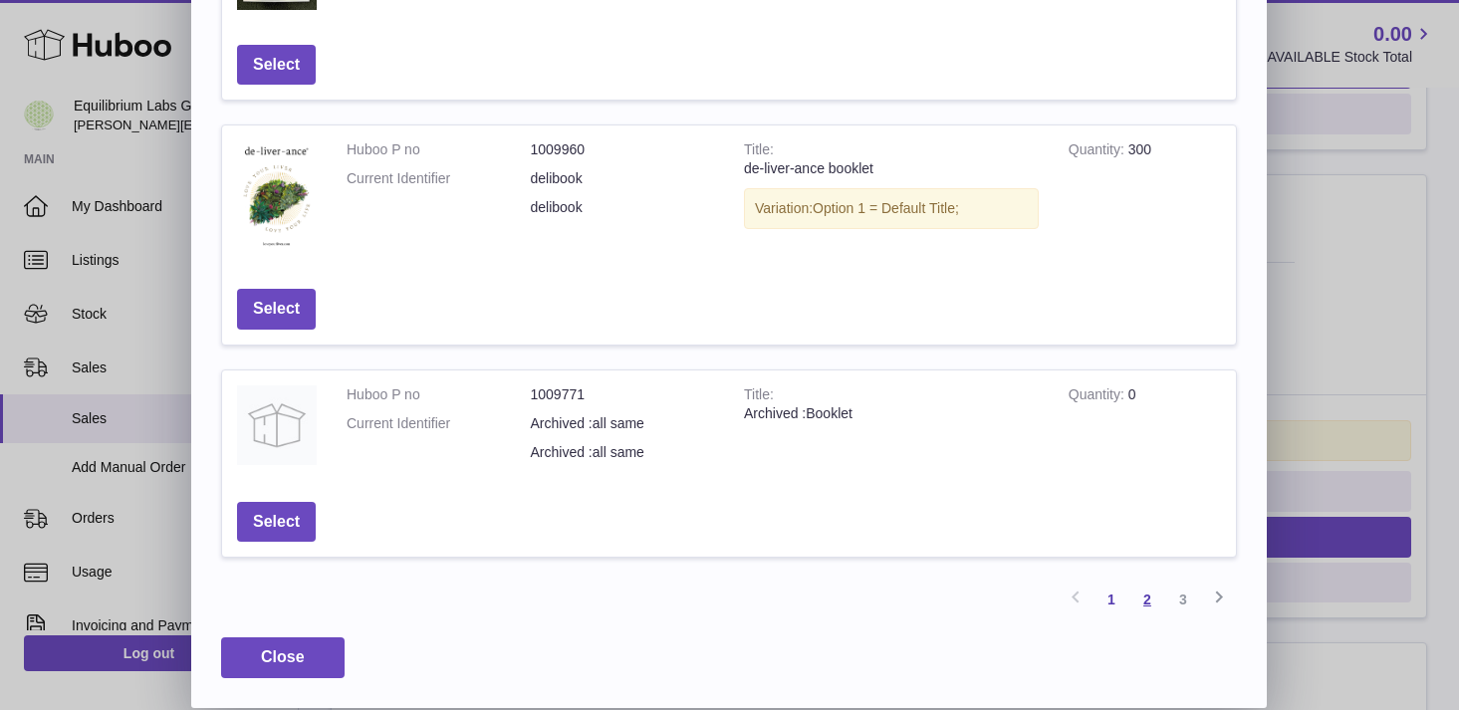
click at [1135, 601] on link "2" at bounding box center [1147, 600] width 36 height 36
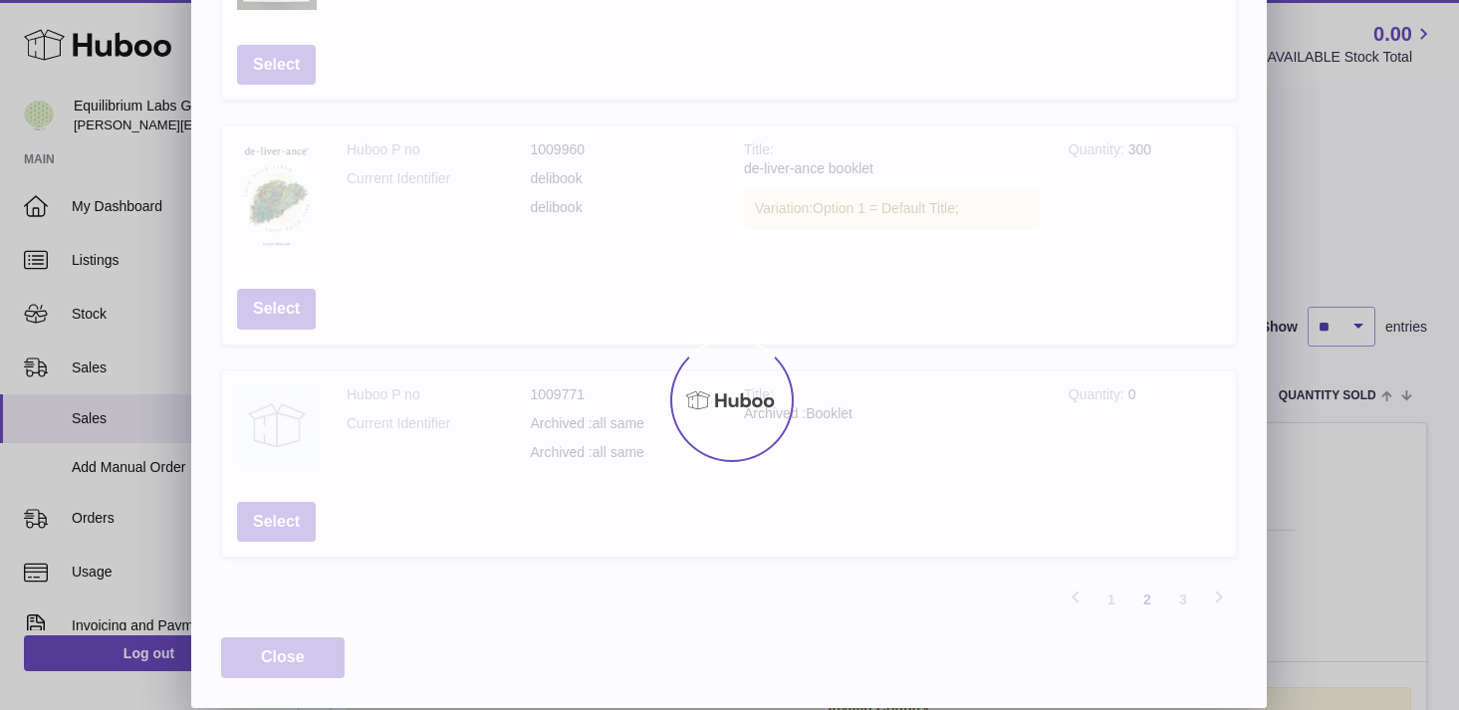
scroll to position [677, 0]
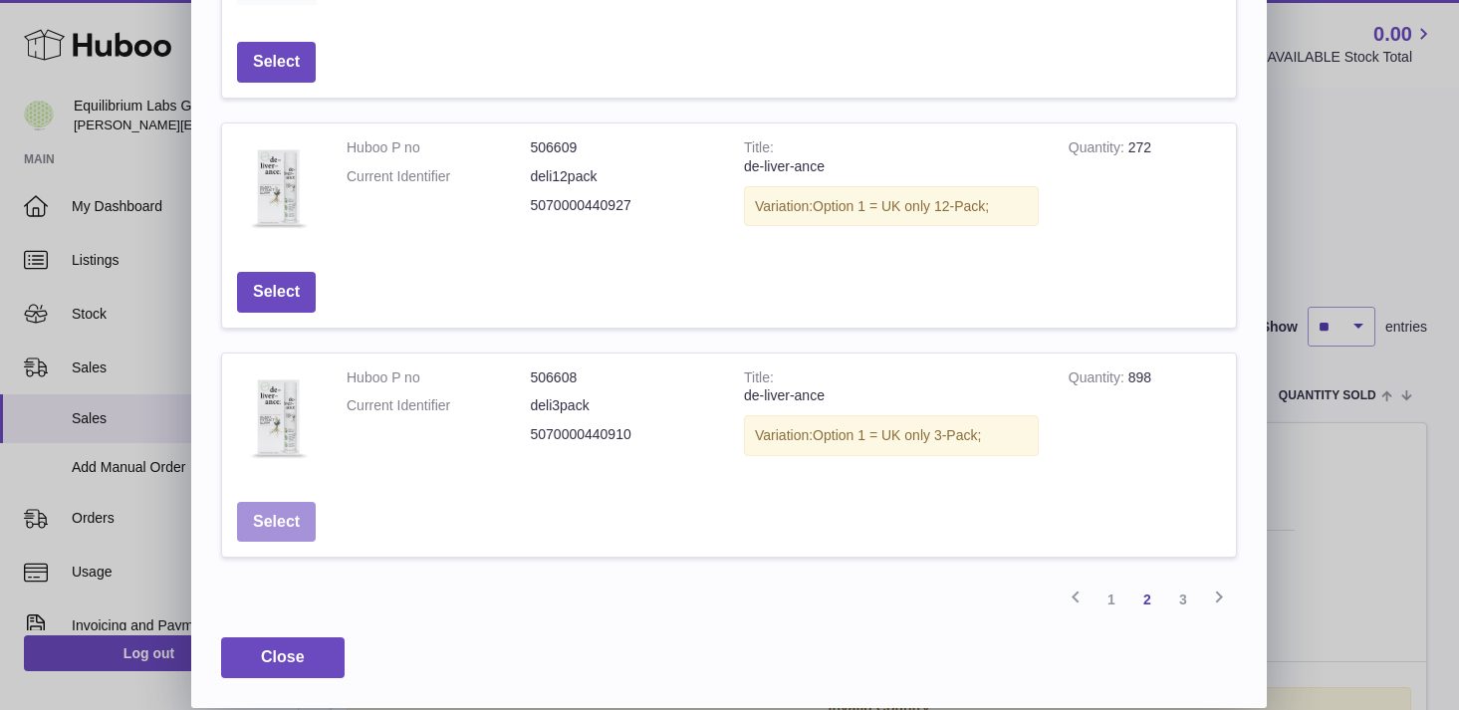
click at [275, 516] on button "Select" at bounding box center [276, 522] width 79 height 41
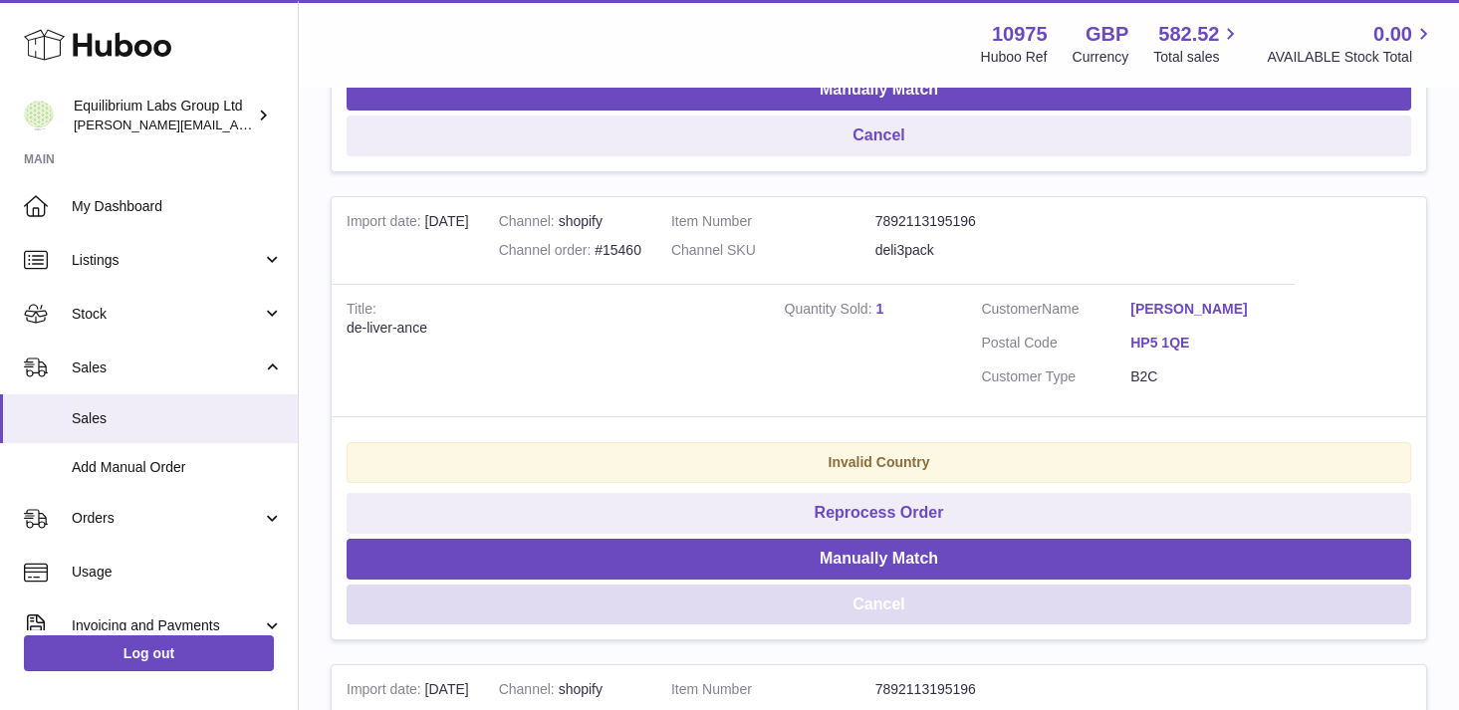
scroll to position [1791, 0]
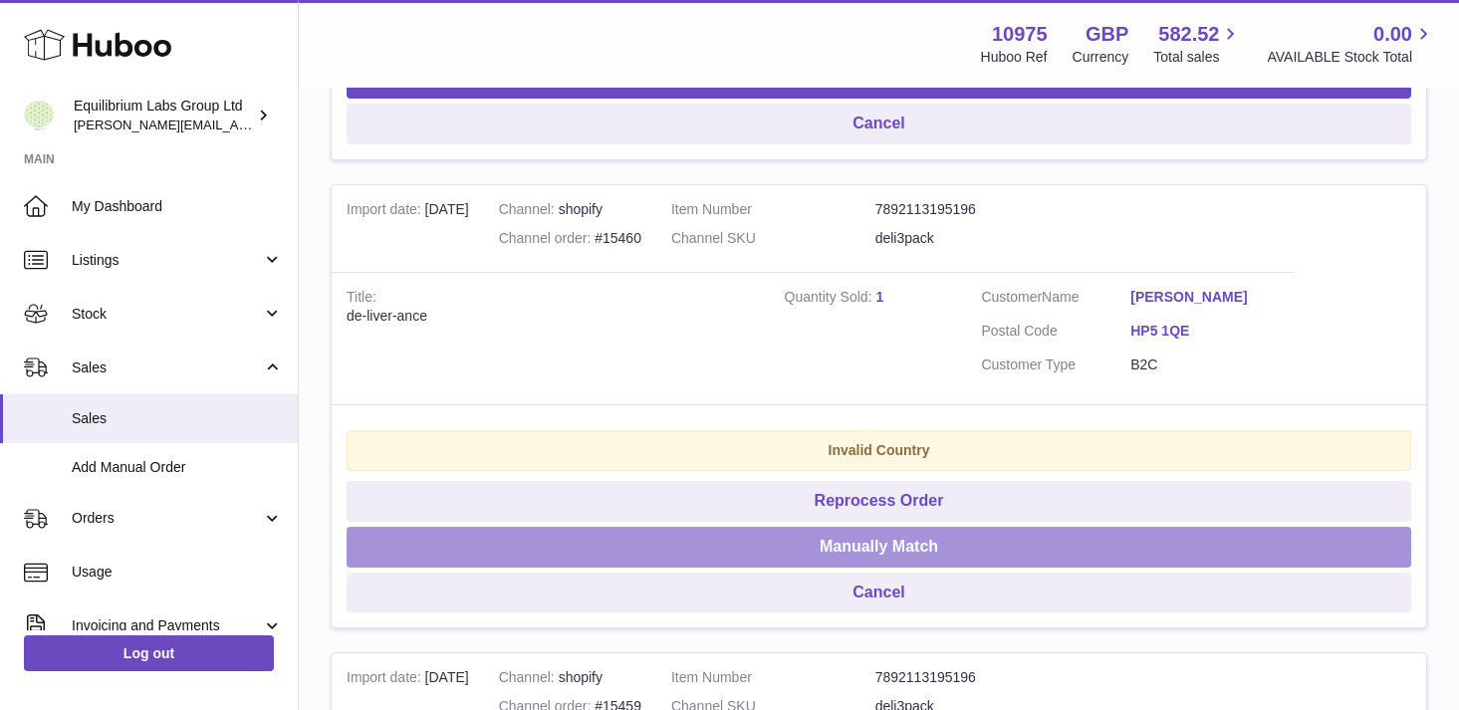
click at [911, 547] on button "Manually Match" at bounding box center [879, 547] width 1065 height 41
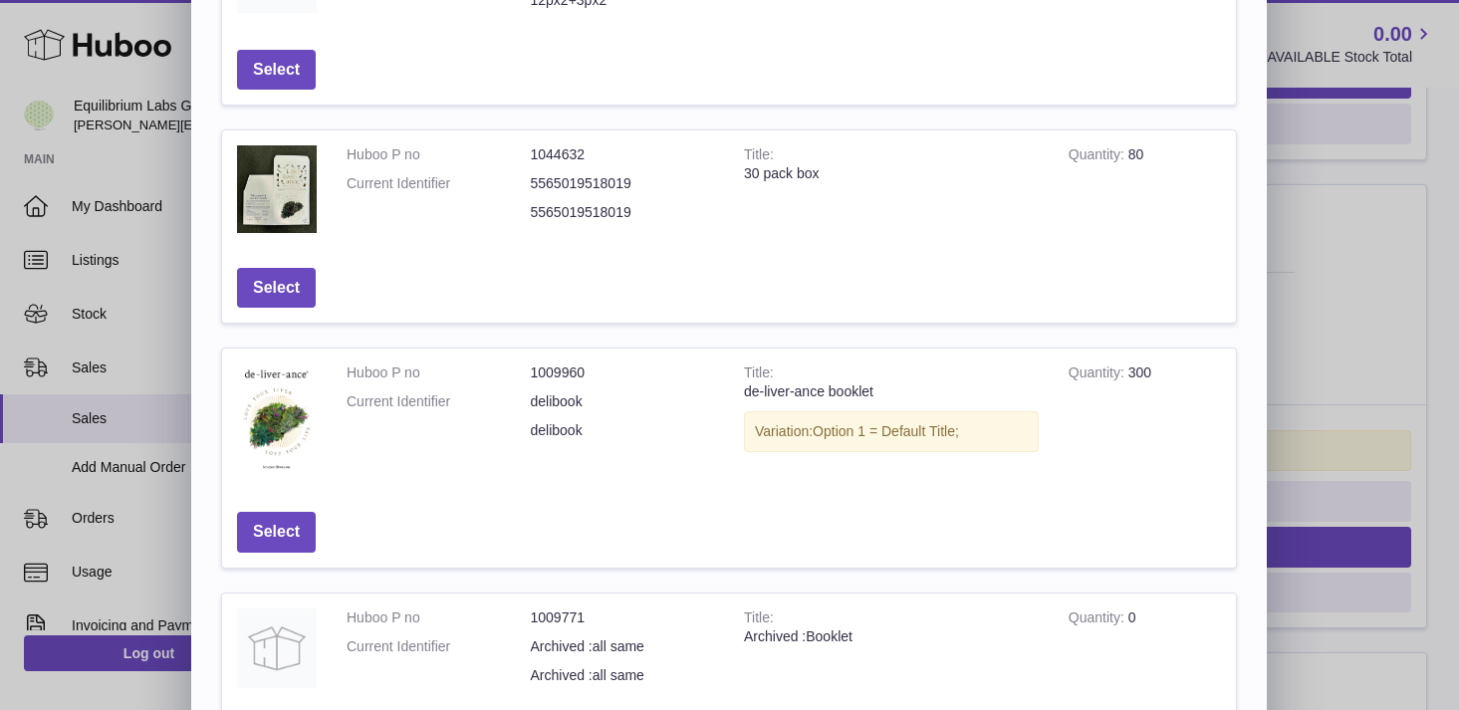
scroll to position [680, 0]
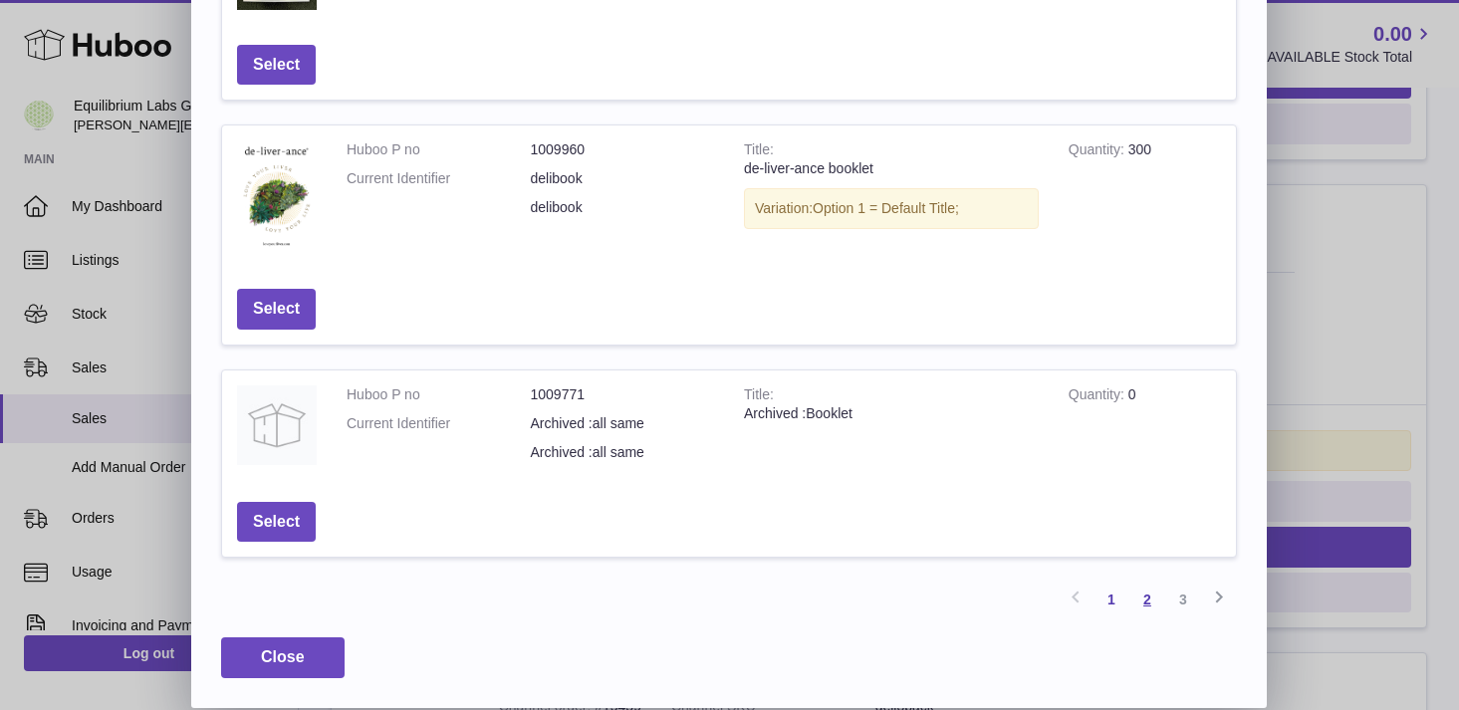
click at [1154, 602] on link "2" at bounding box center [1147, 600] width 36 height 36
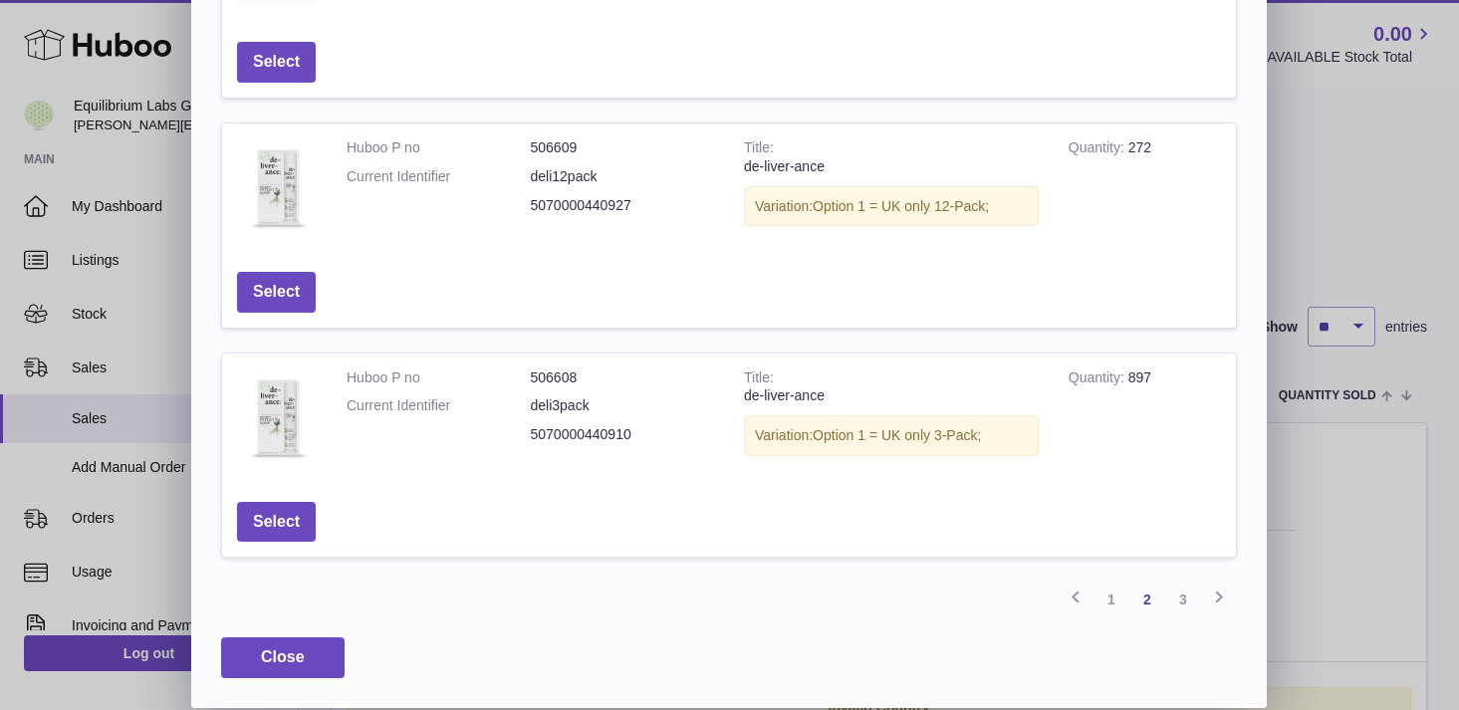
scroll to position [677, 0]
click at [277, 523] on button "Select" at bounding box center [276, 522] width 79 height 41
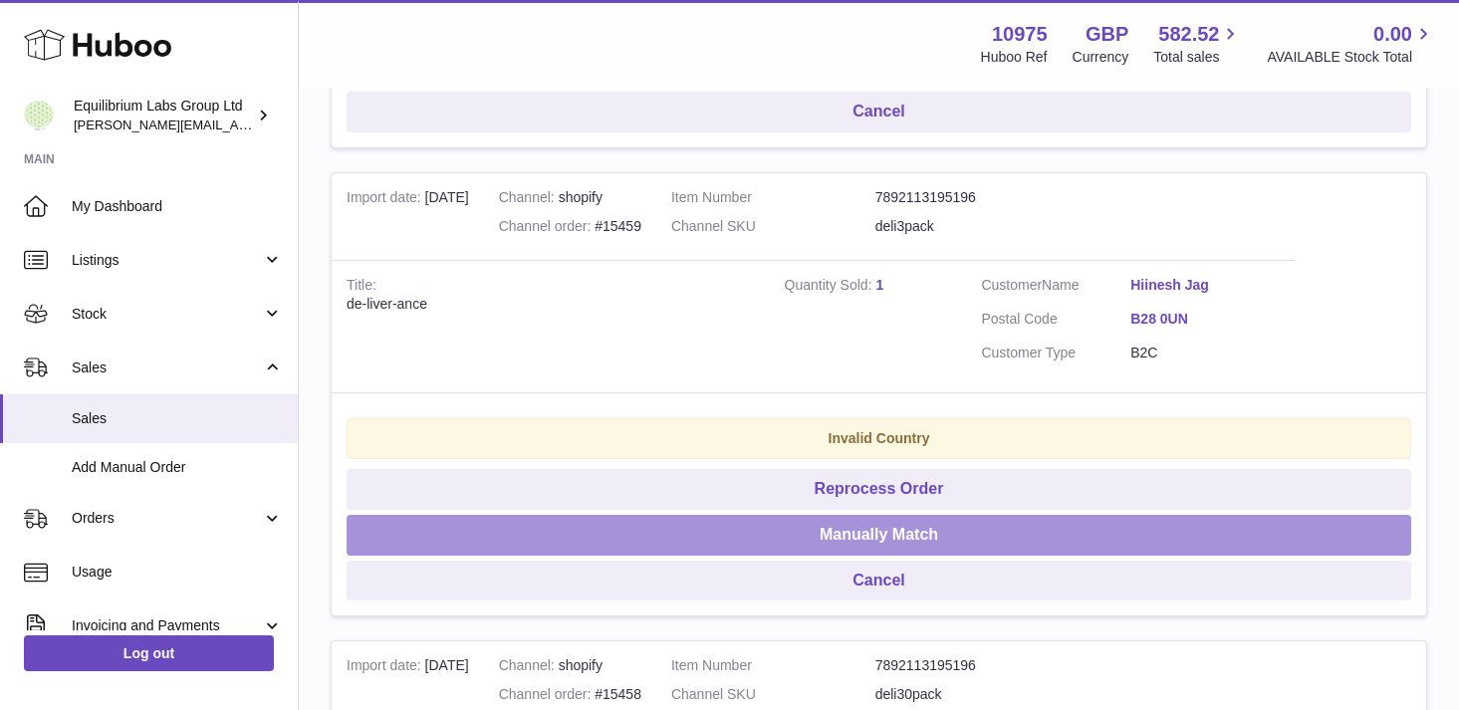
scroll to position [1809, 0]
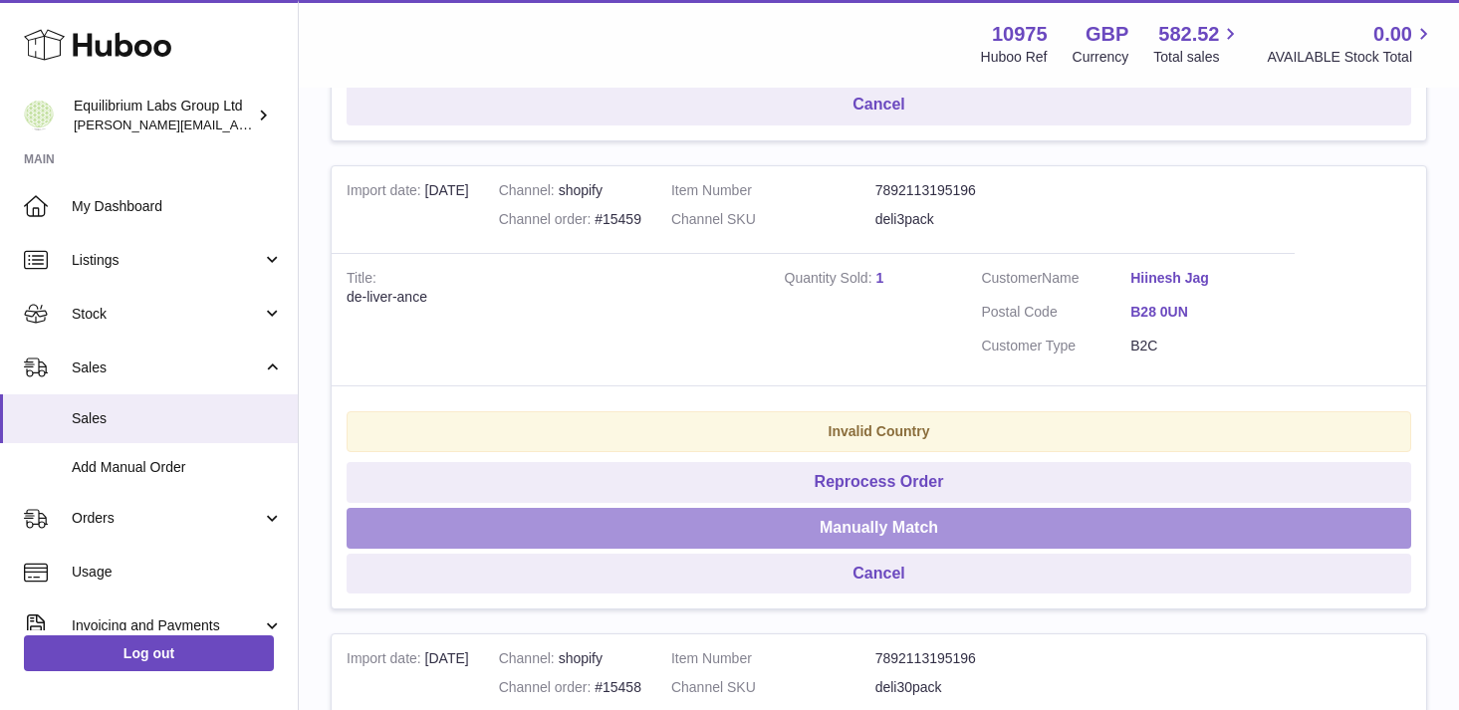
click at [885, 532] on button "Manually Match" at bounding box center [879, 528] width 1065 height 41
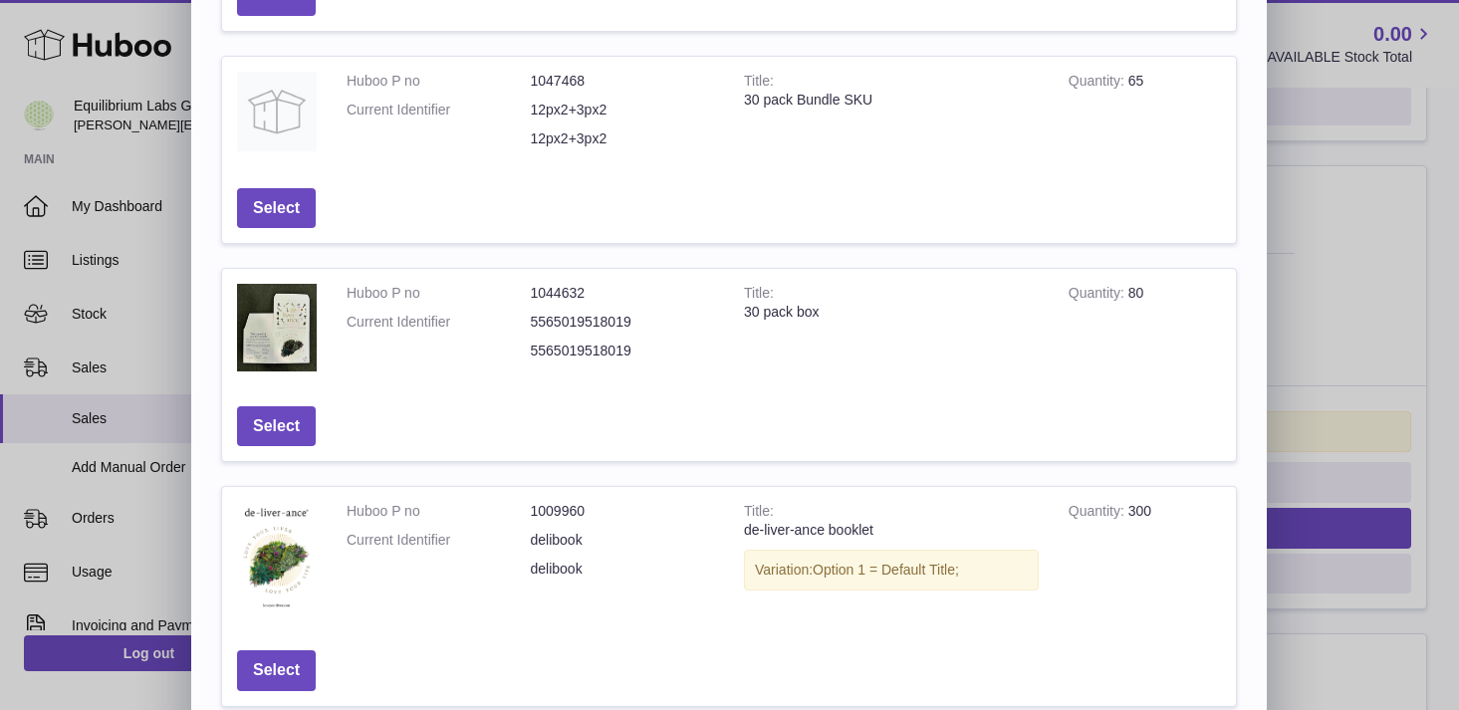
scroll to position [680, 0]
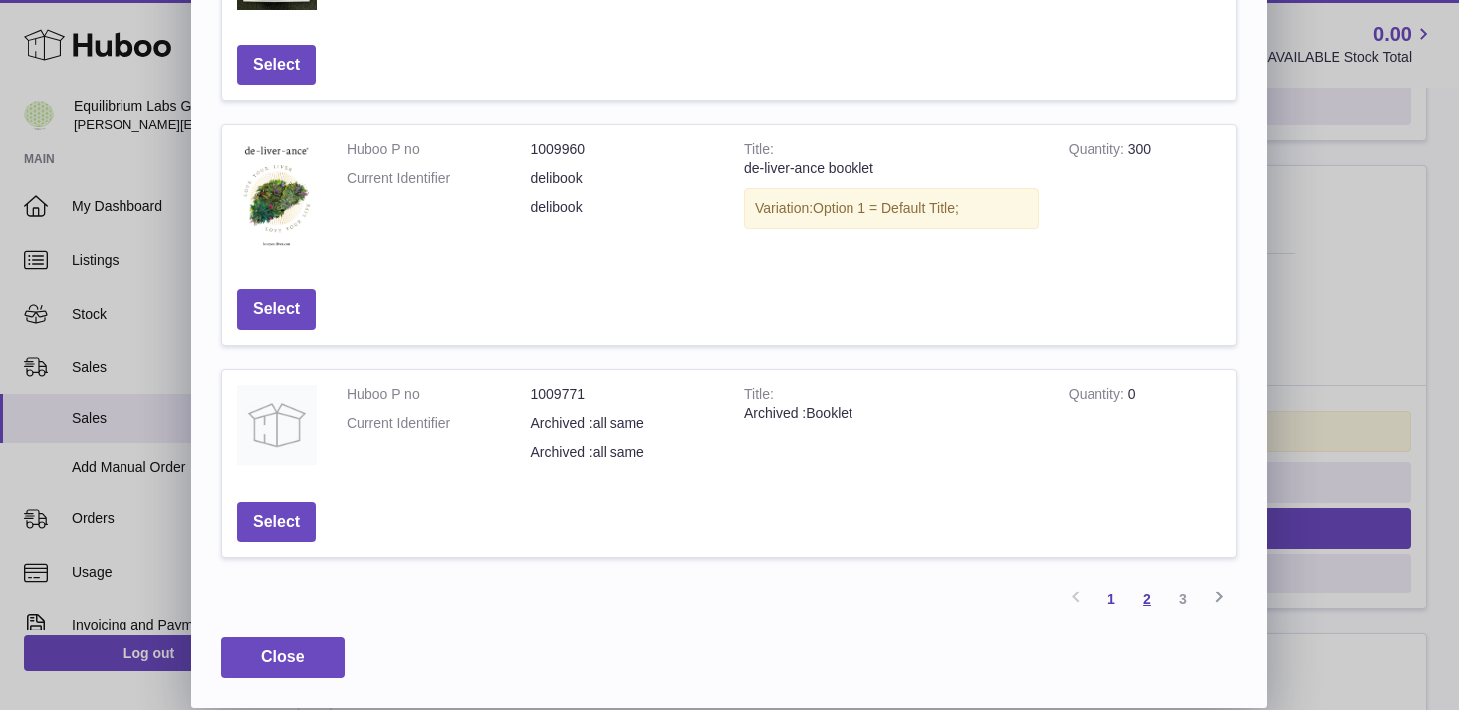
click at [1149, 596] on link "2" at bounding box center [1147, 600] width 36 height 36
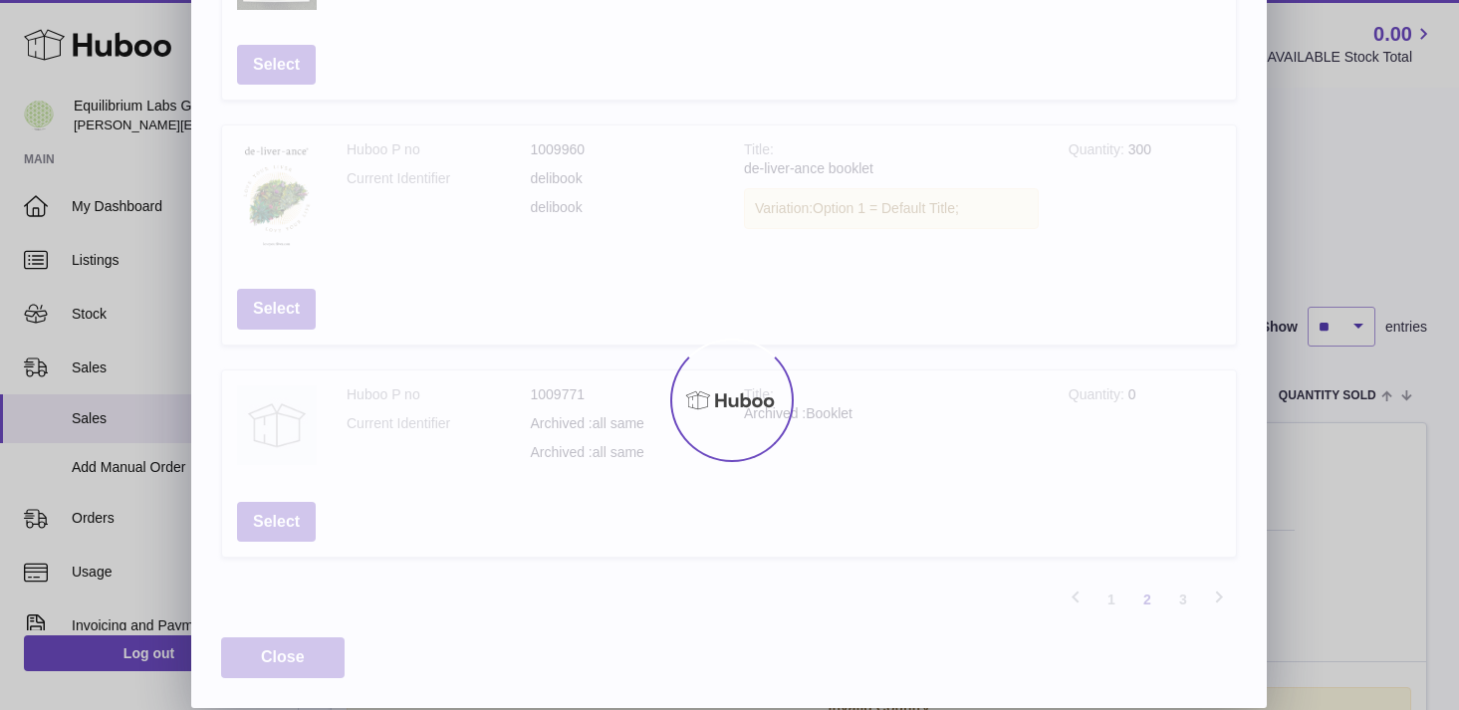
scroll to position [677, 0]
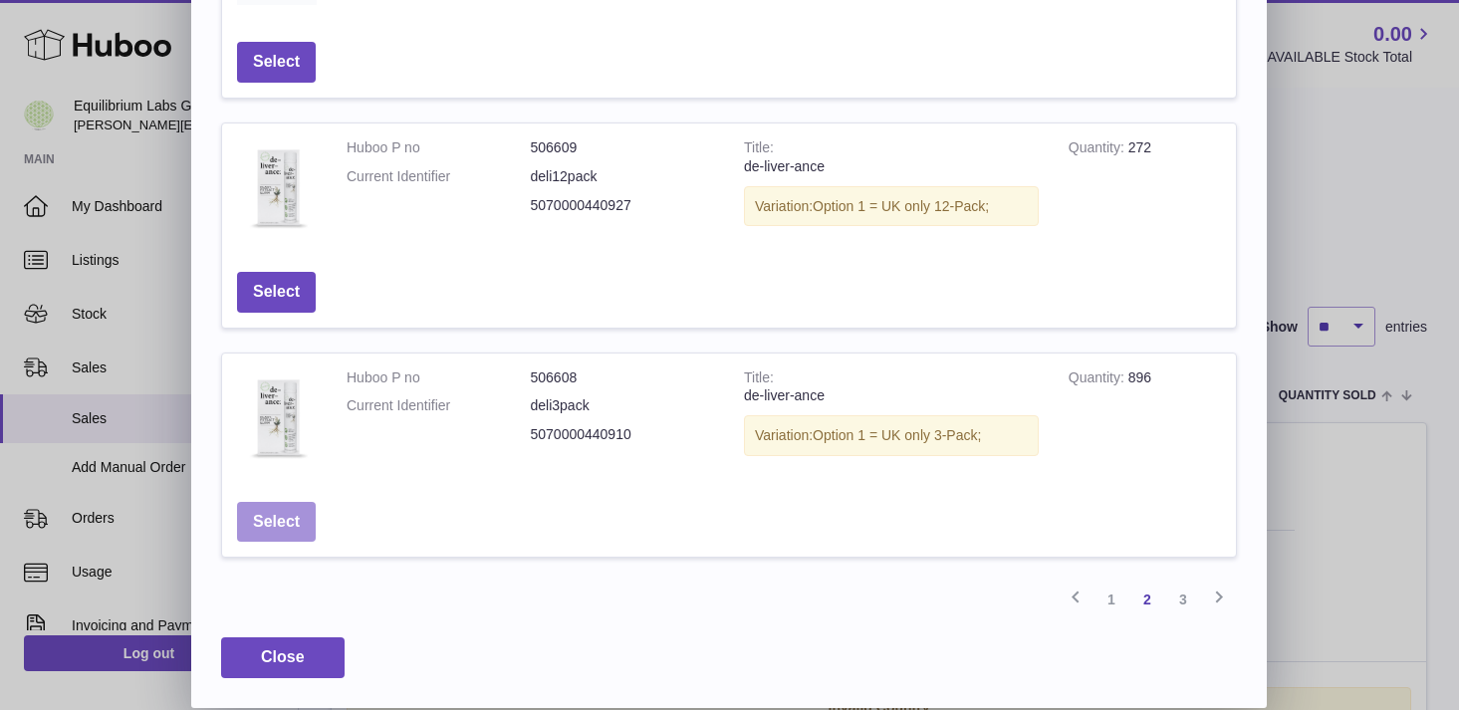
click at [297, 523] on button "Select" at bounding box center [276, 522] width 79 height 41
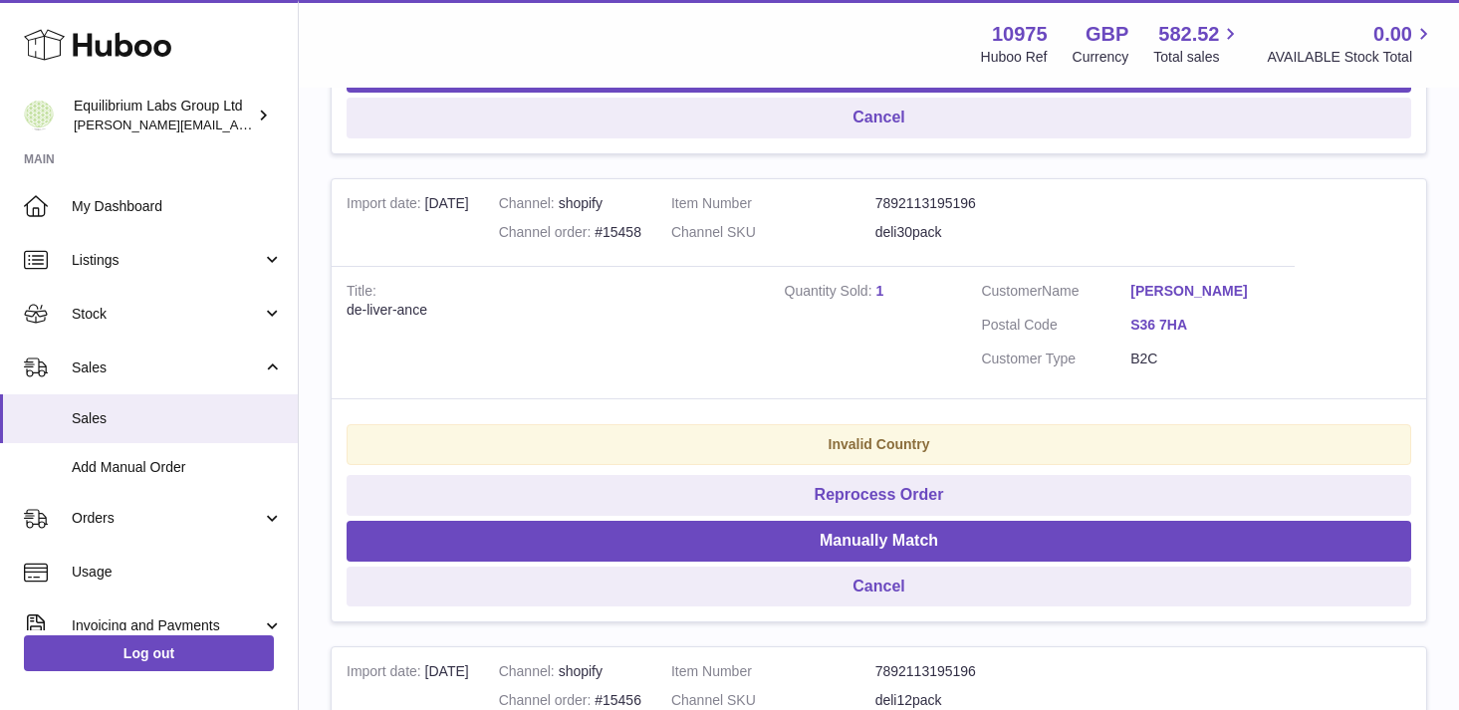
scroll to position [1798, 0]
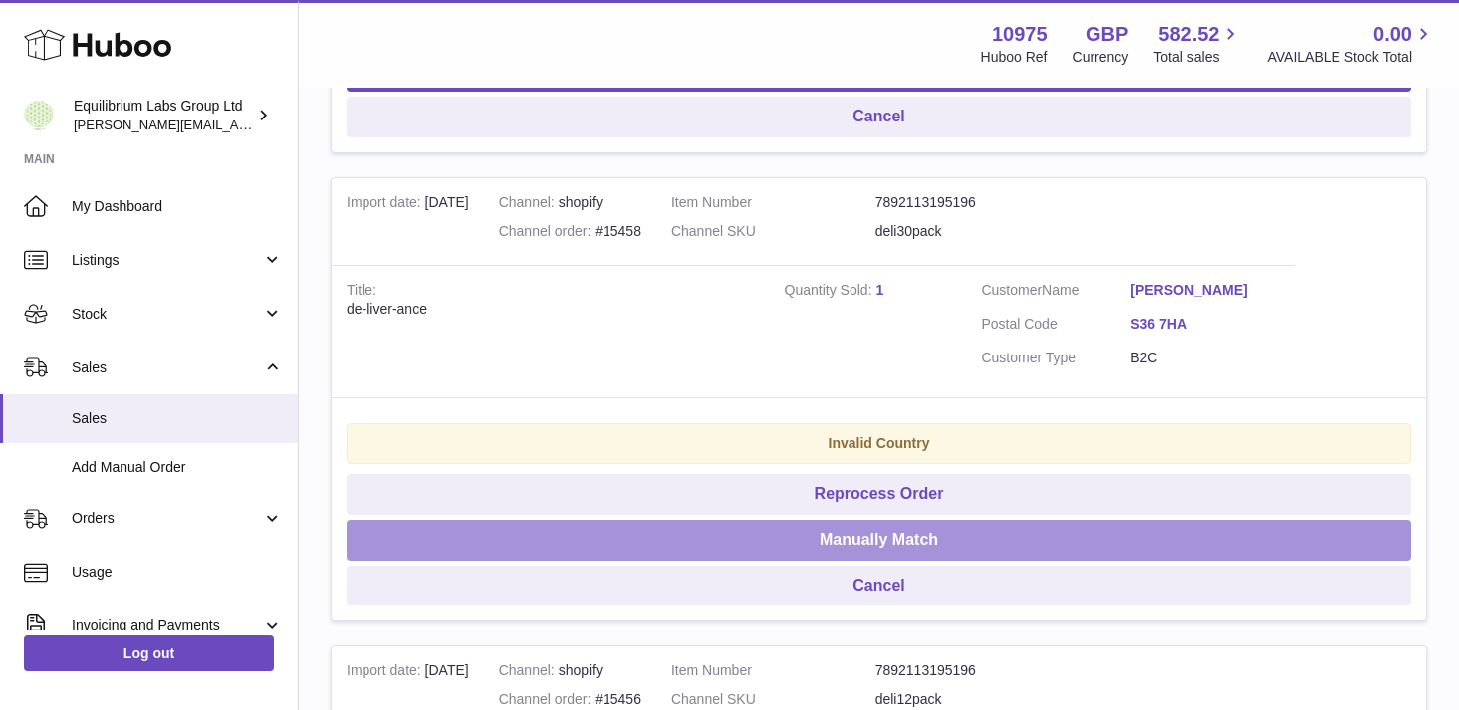
click at [883, 547] on button "Manually Match" at bounding box center [879, 540] width 1065 height 41
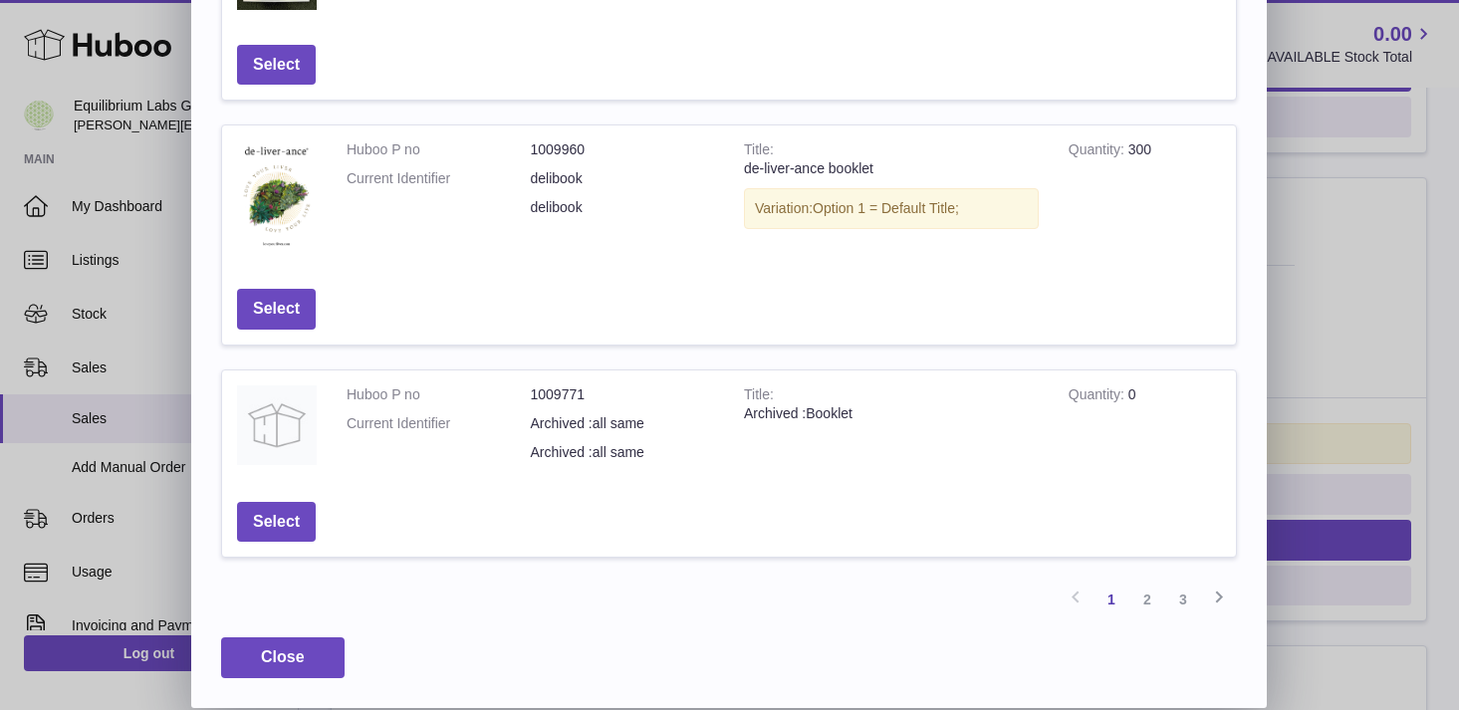
scroll to position [0, 0]
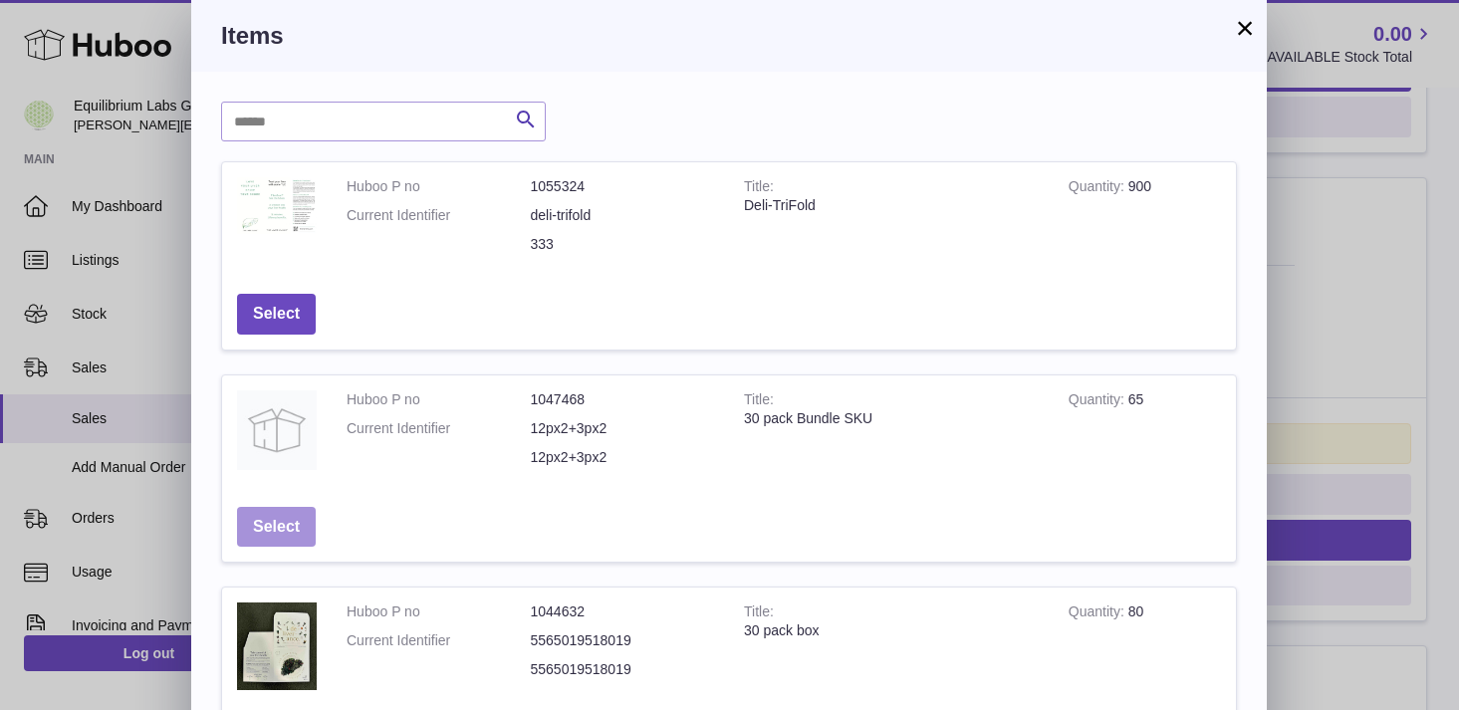
click at [294, 525] on button "Select" at bounding box center [276, 527] width 79 height 41
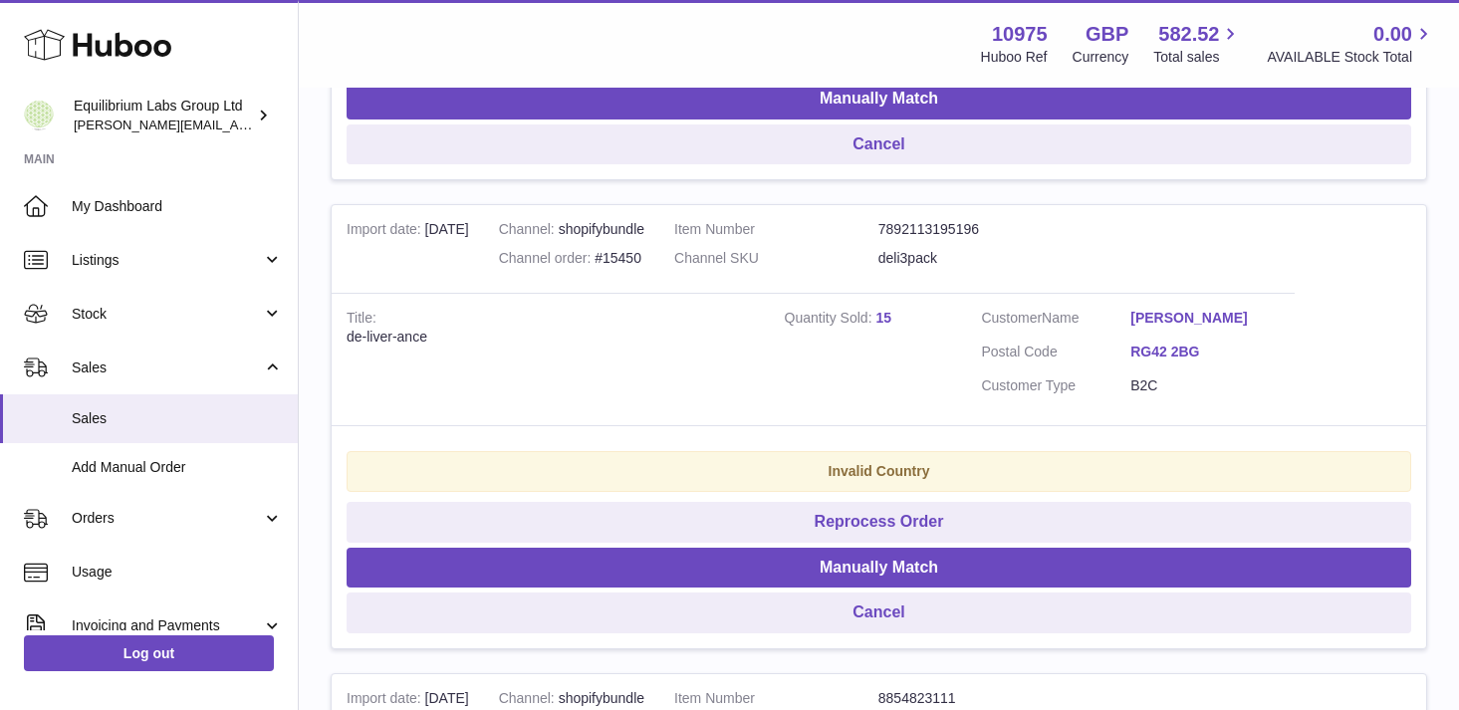
scroll to position [4116, 0]
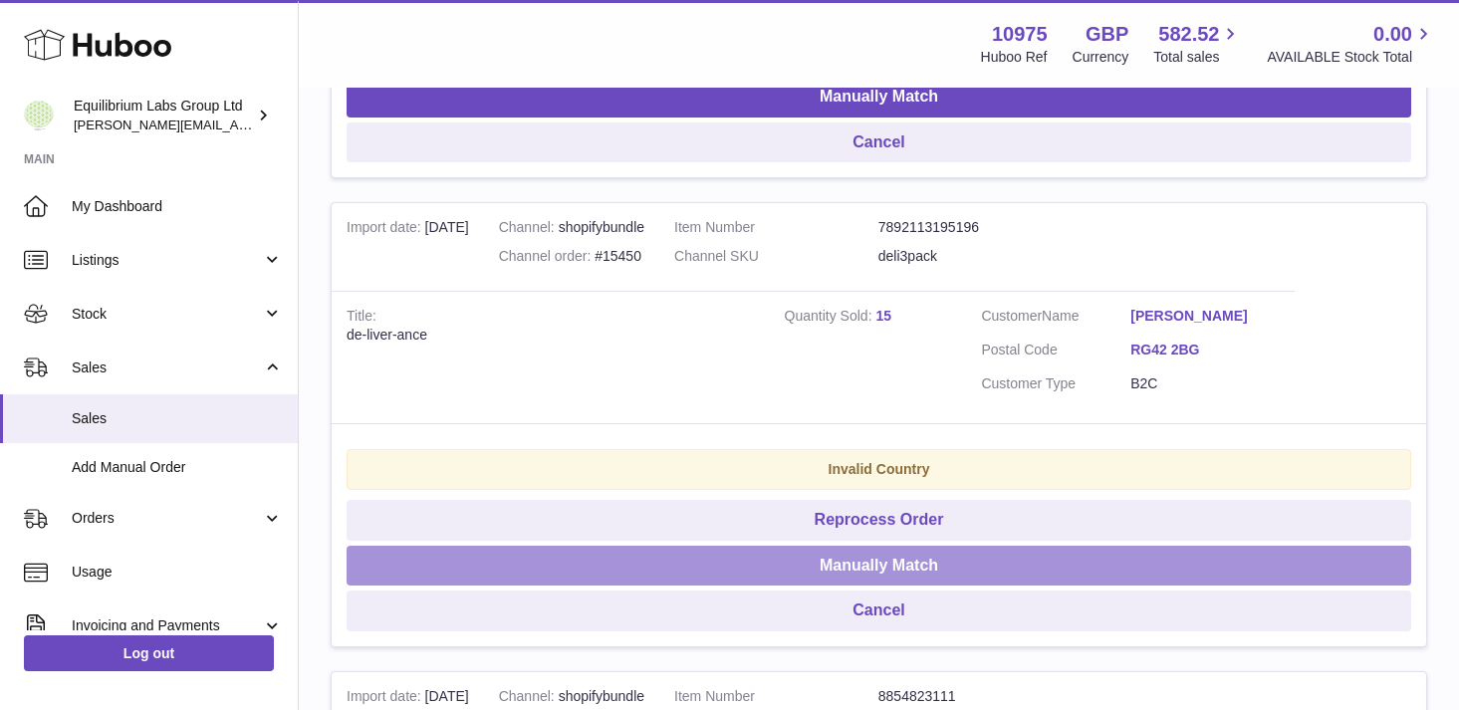
click at [901, 564] on button "Manually Match" at bounding box center [879, 566] width 1065 height 41
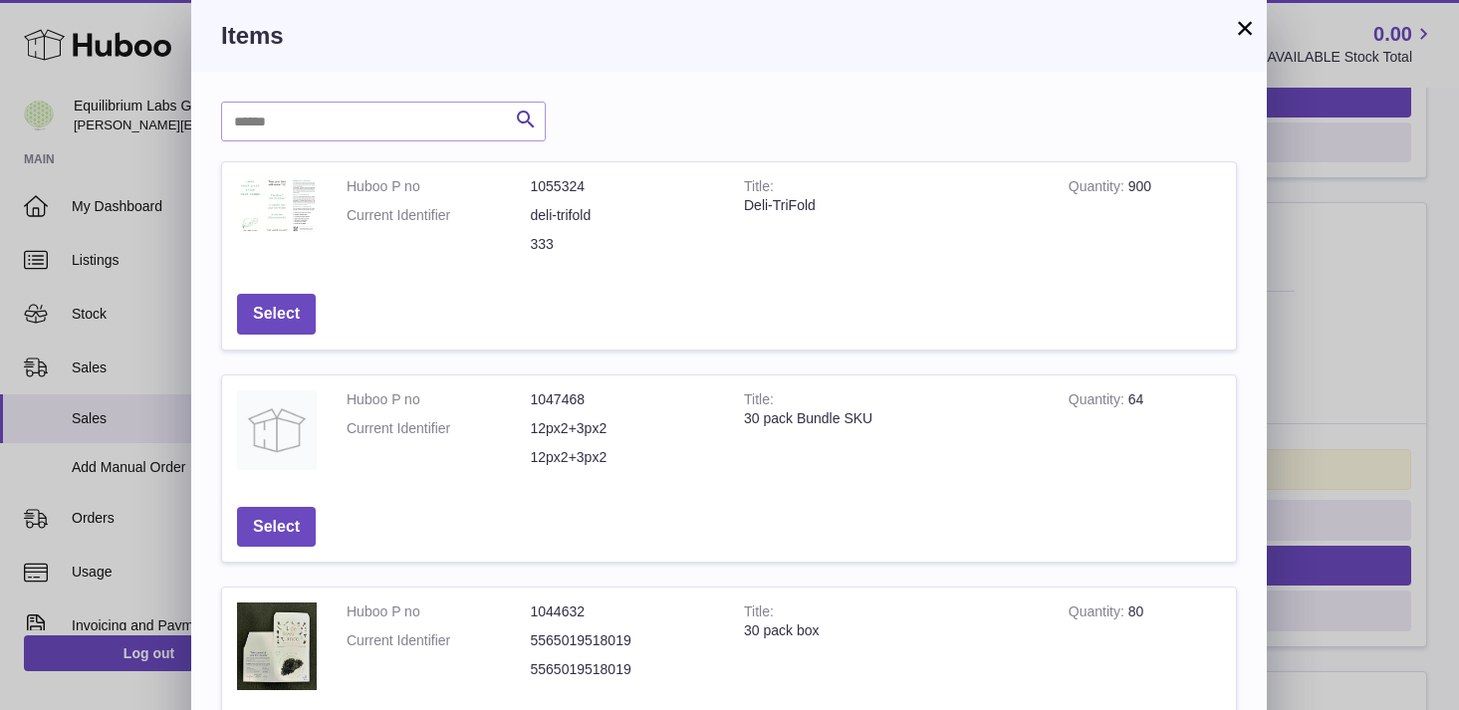
scroll to position [680, 0]
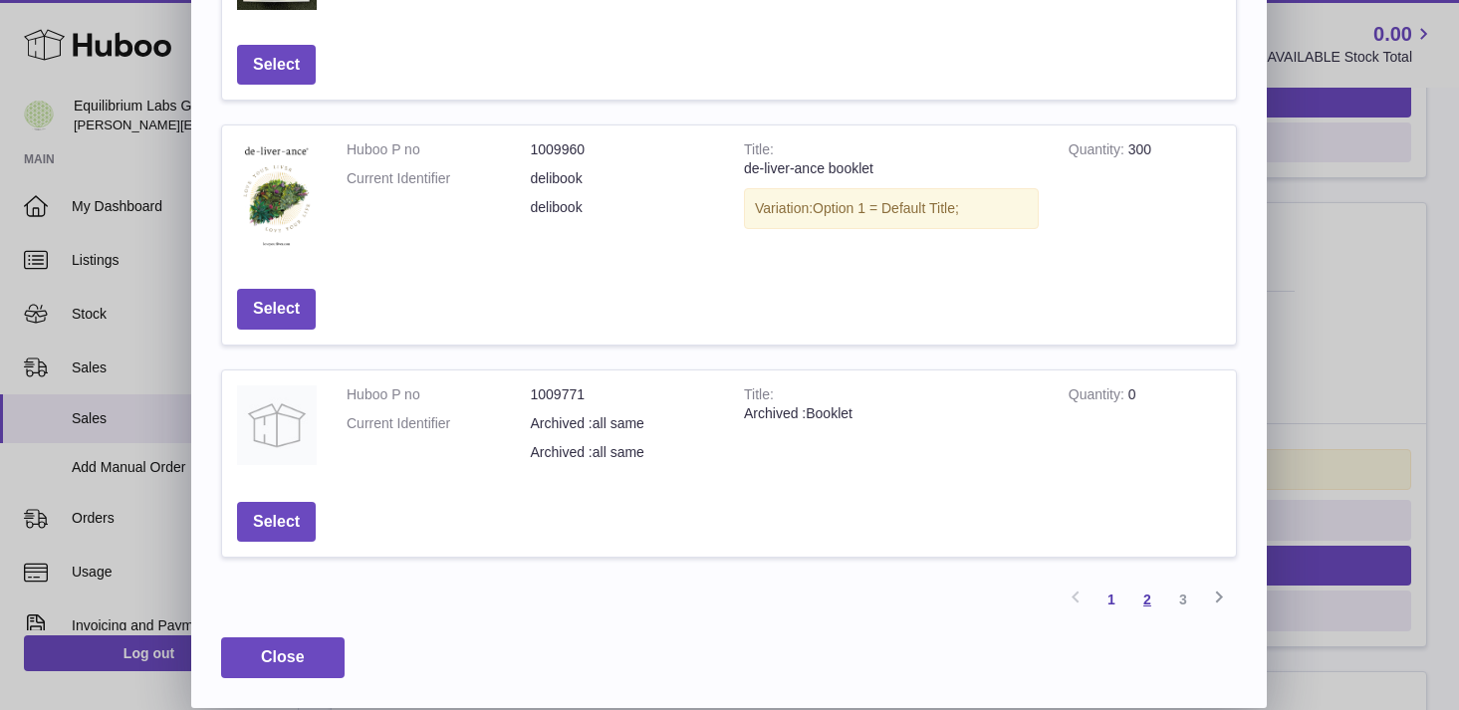
click at [1140, 599] on link "2" at bounding box center [1147, 600] width 36 height 36
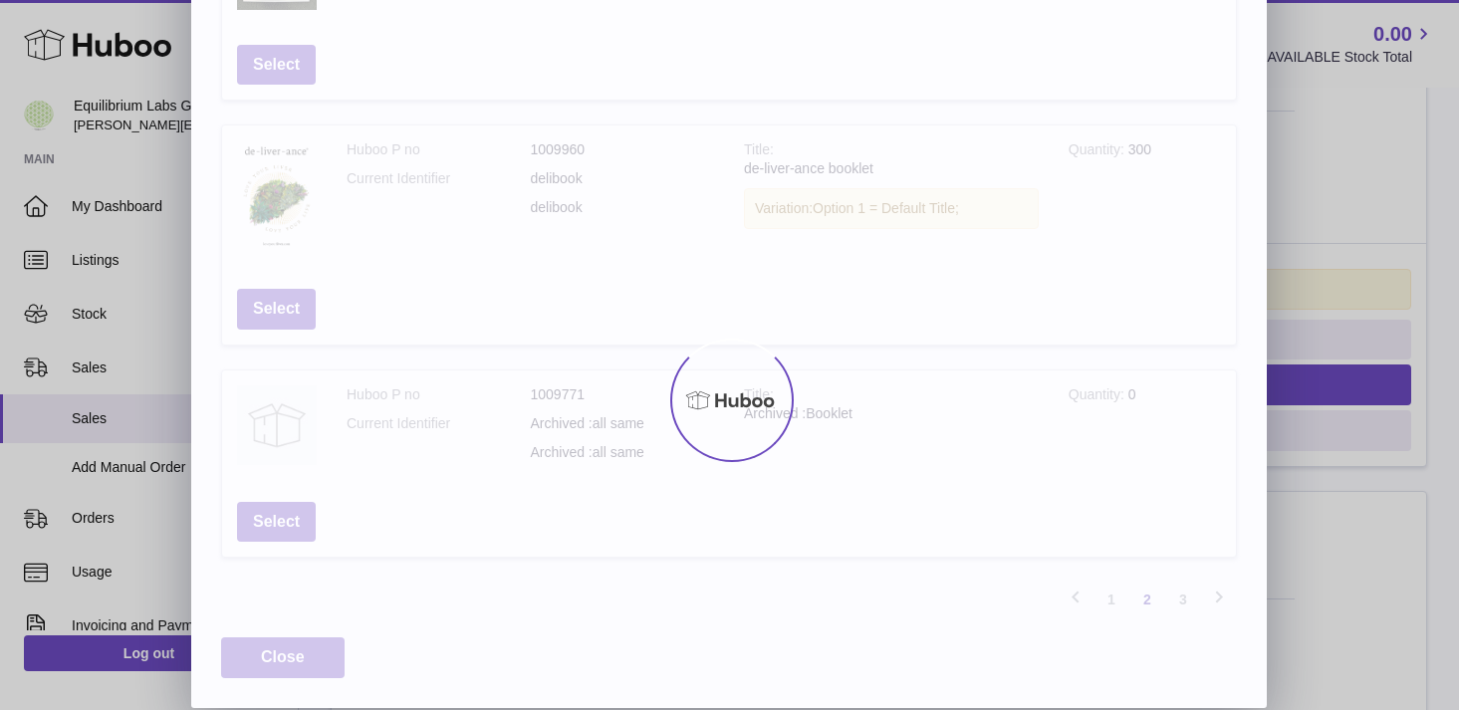
scroll to position [677, 0]
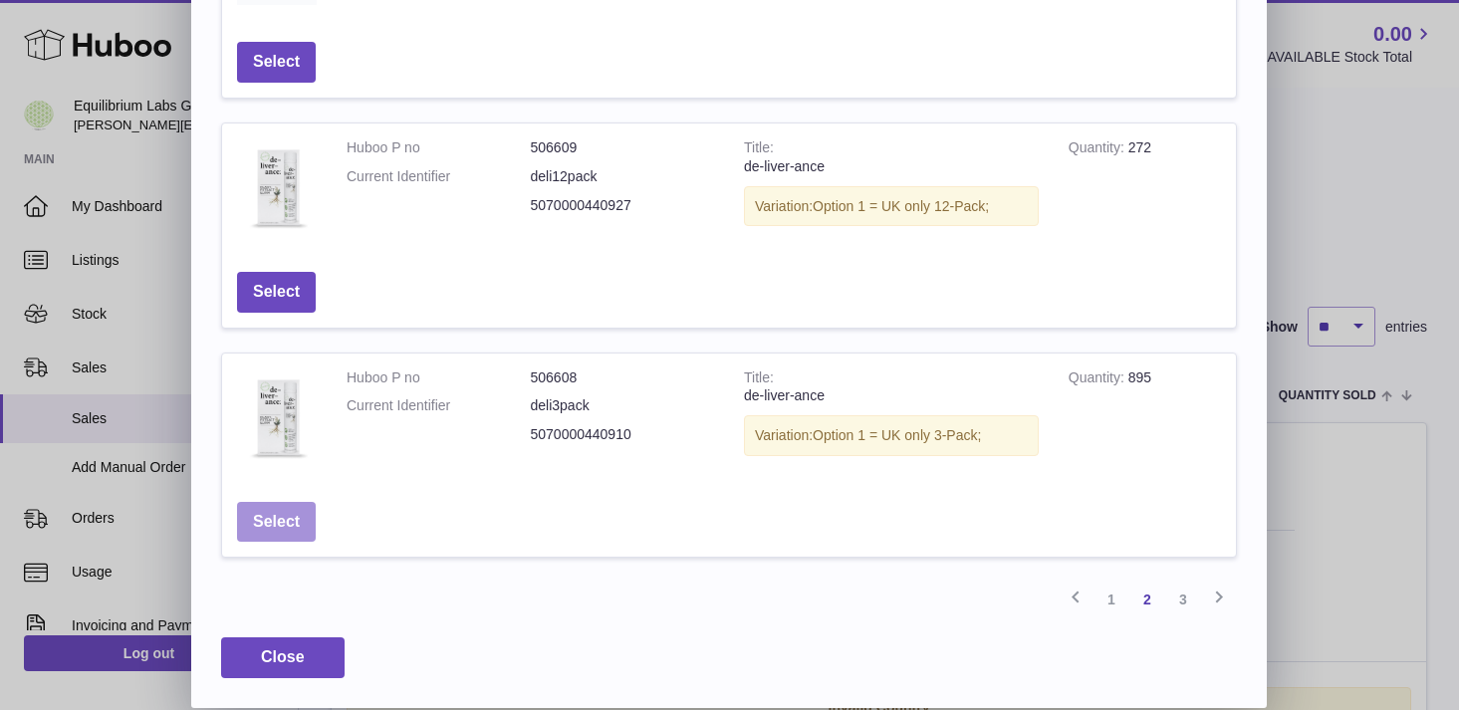
click at [290, 532] on button "Select" at bounding box center [276, 522] width 79 height 41
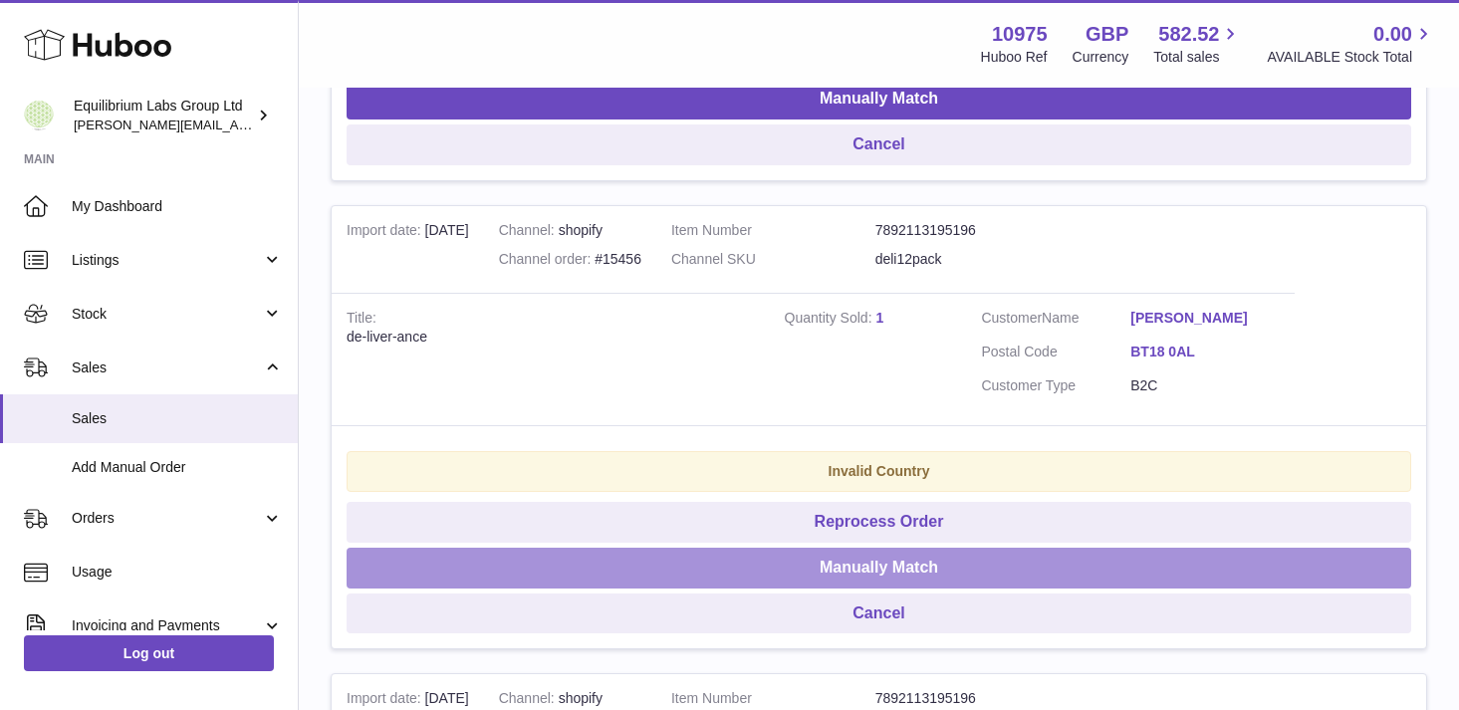
scroll to position [1772, 0]
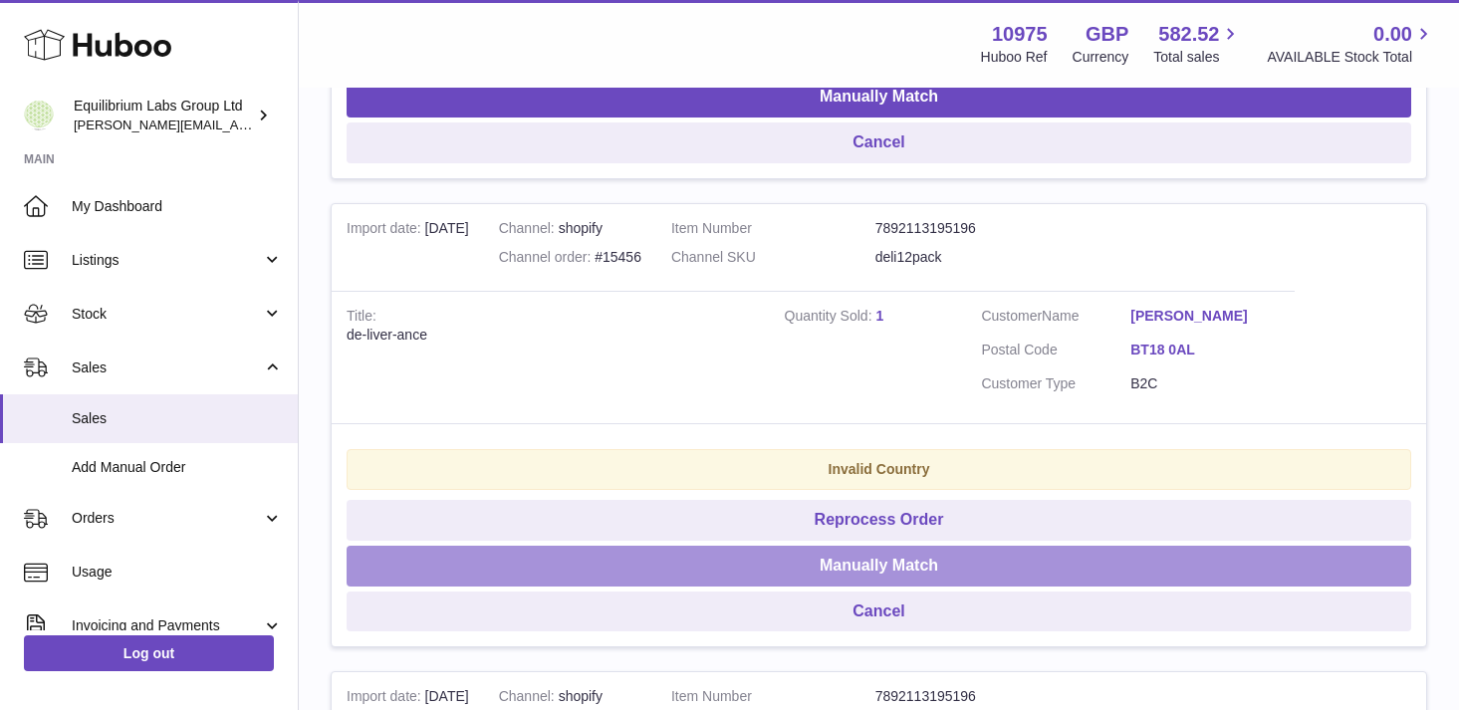
click at [906, 571] on button "Manually Match" at bounding box center [879, 566] width 1065 height 41
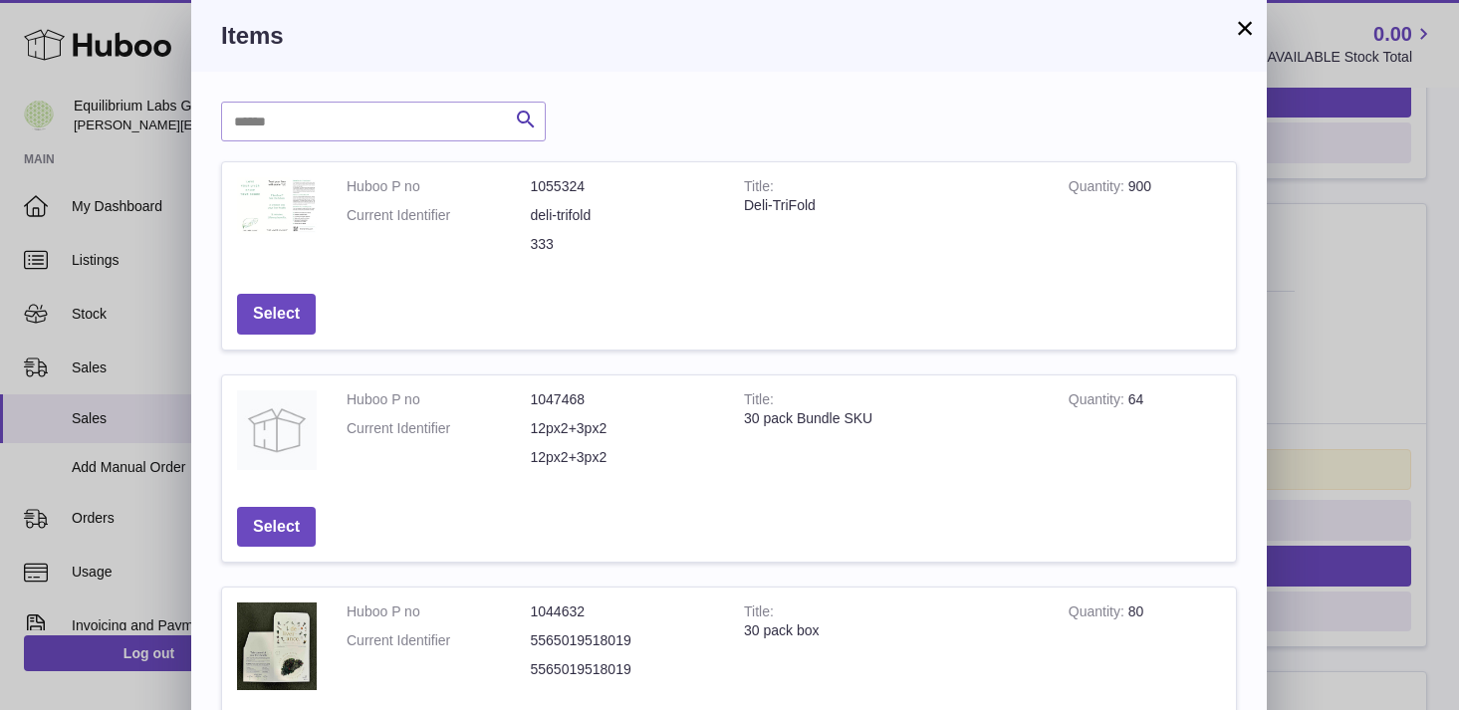
scroll to position [680, 0]
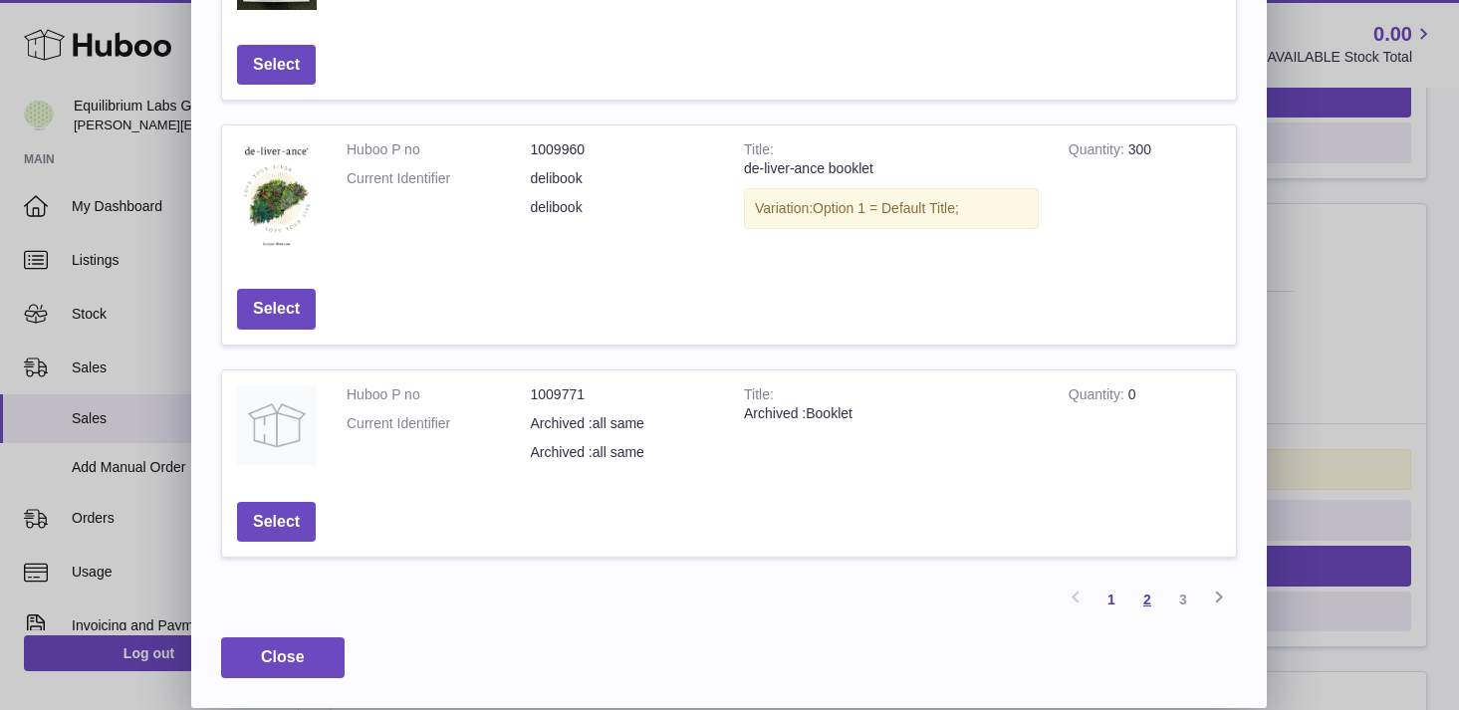
click at [1155, 602] on link "2" at bounding box center [1147, 600] width 36 height 36
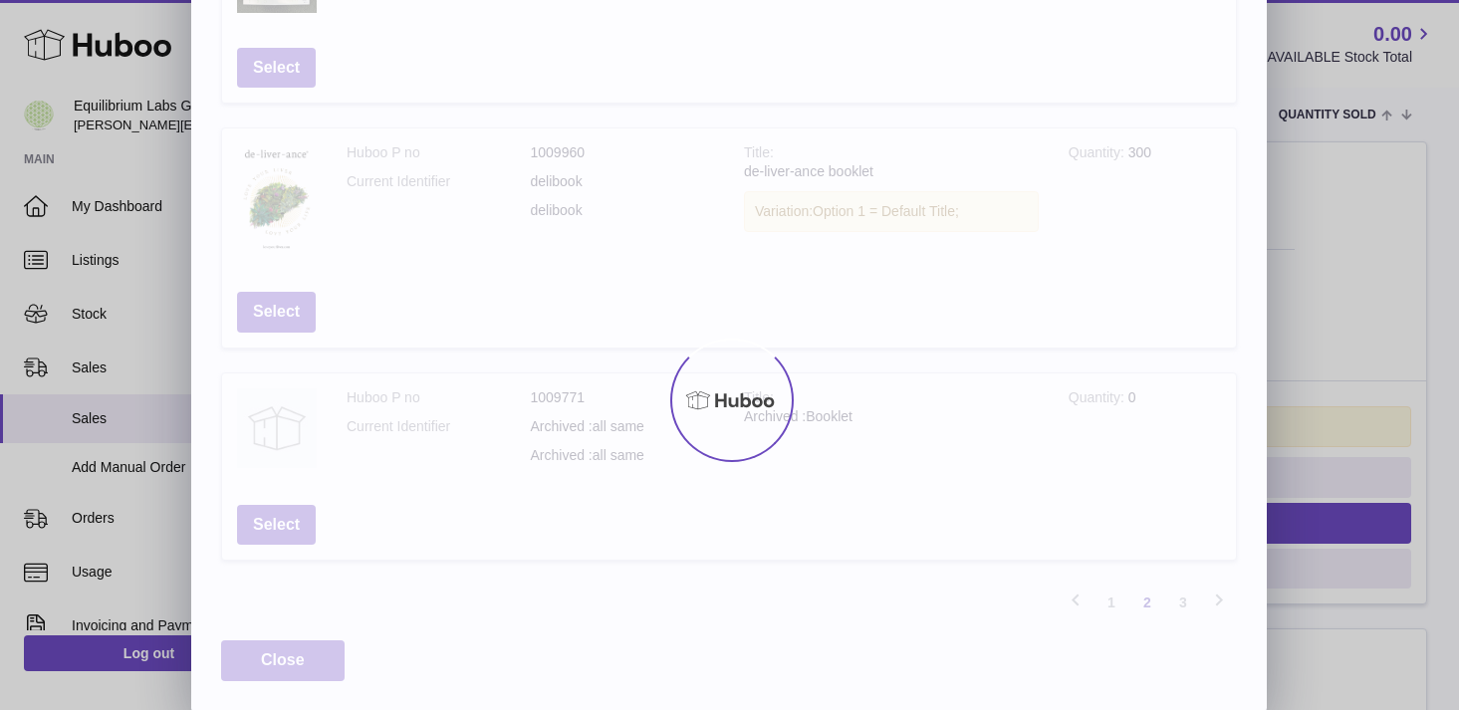
scroll to position [90, 0]
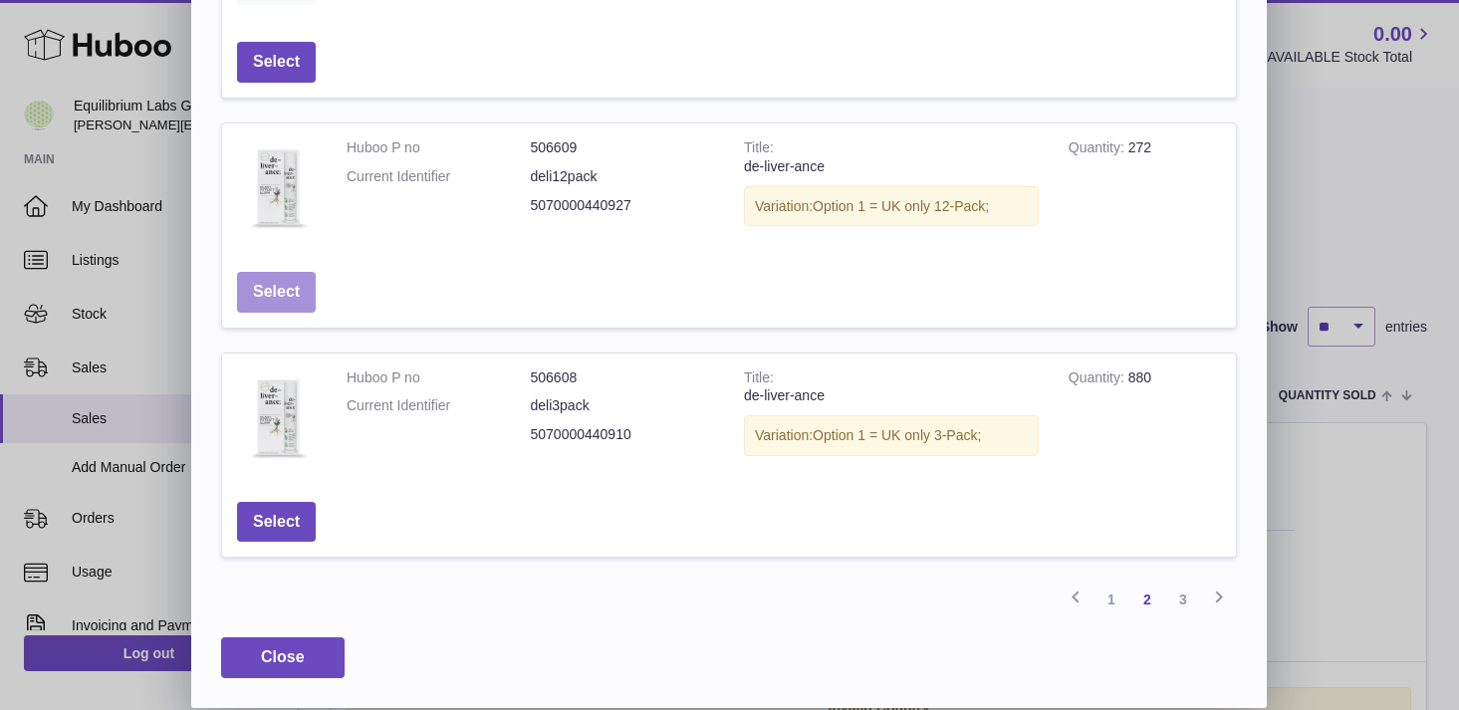
click at [280, 297] on button "Select" at bounding box center [276, 292] width 79 height 41
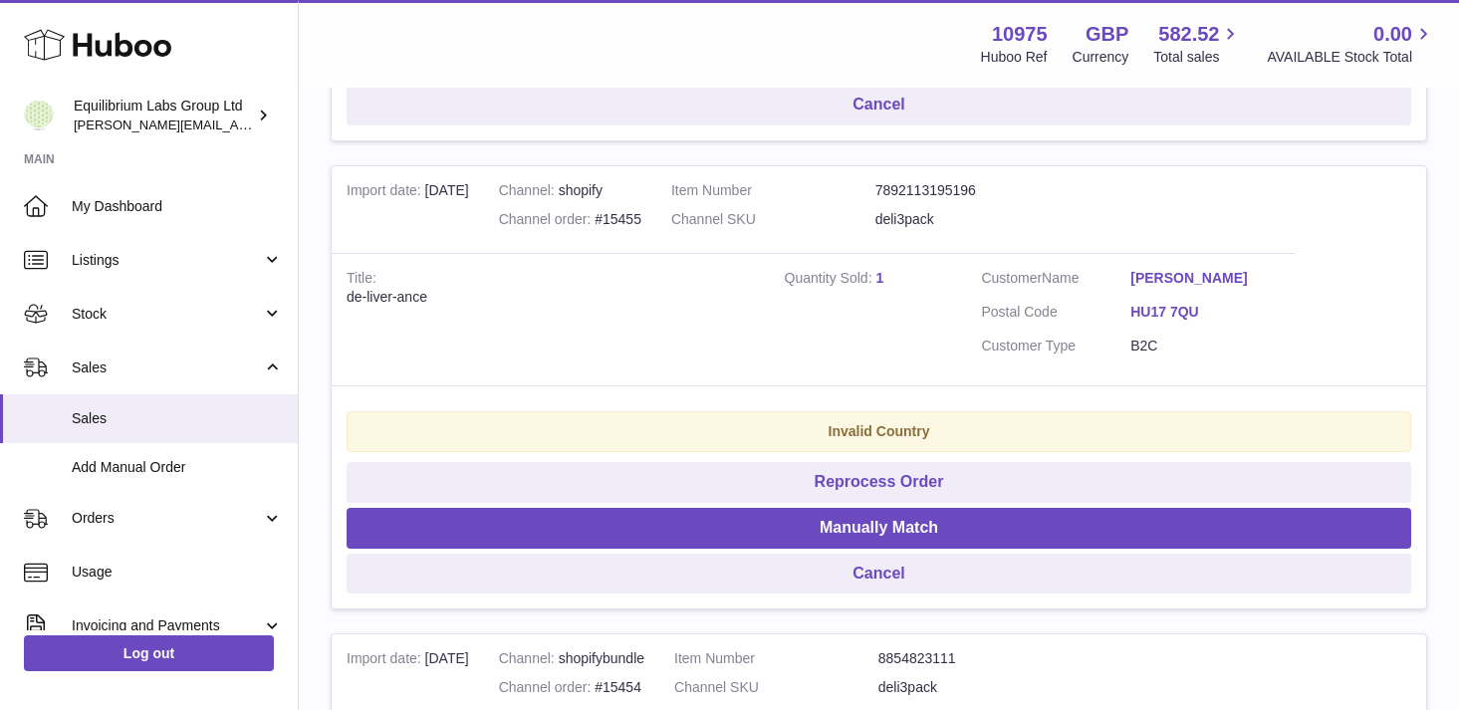
scroll to position [1821, 0]
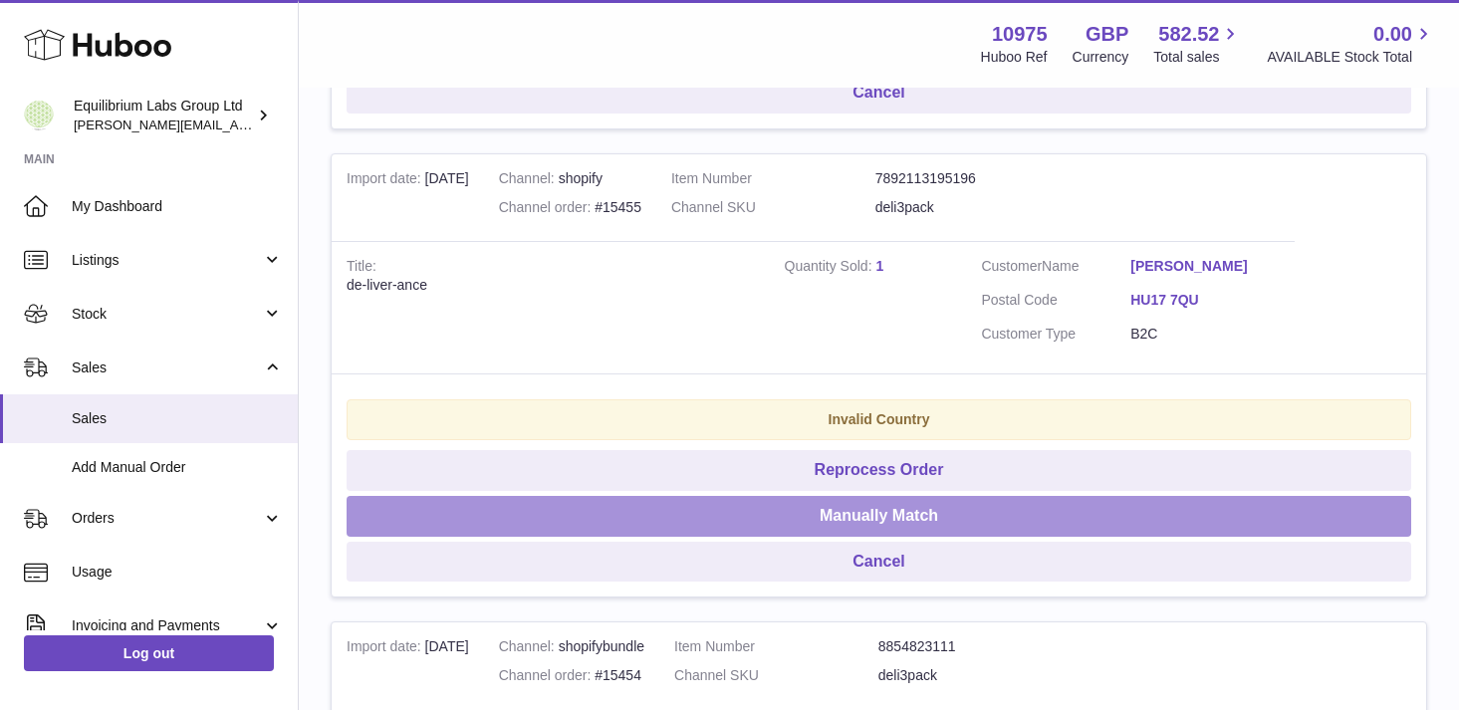
click at [855, 515] on button "Manually Match" at bounding box center [879, 516] width 1065 height 41
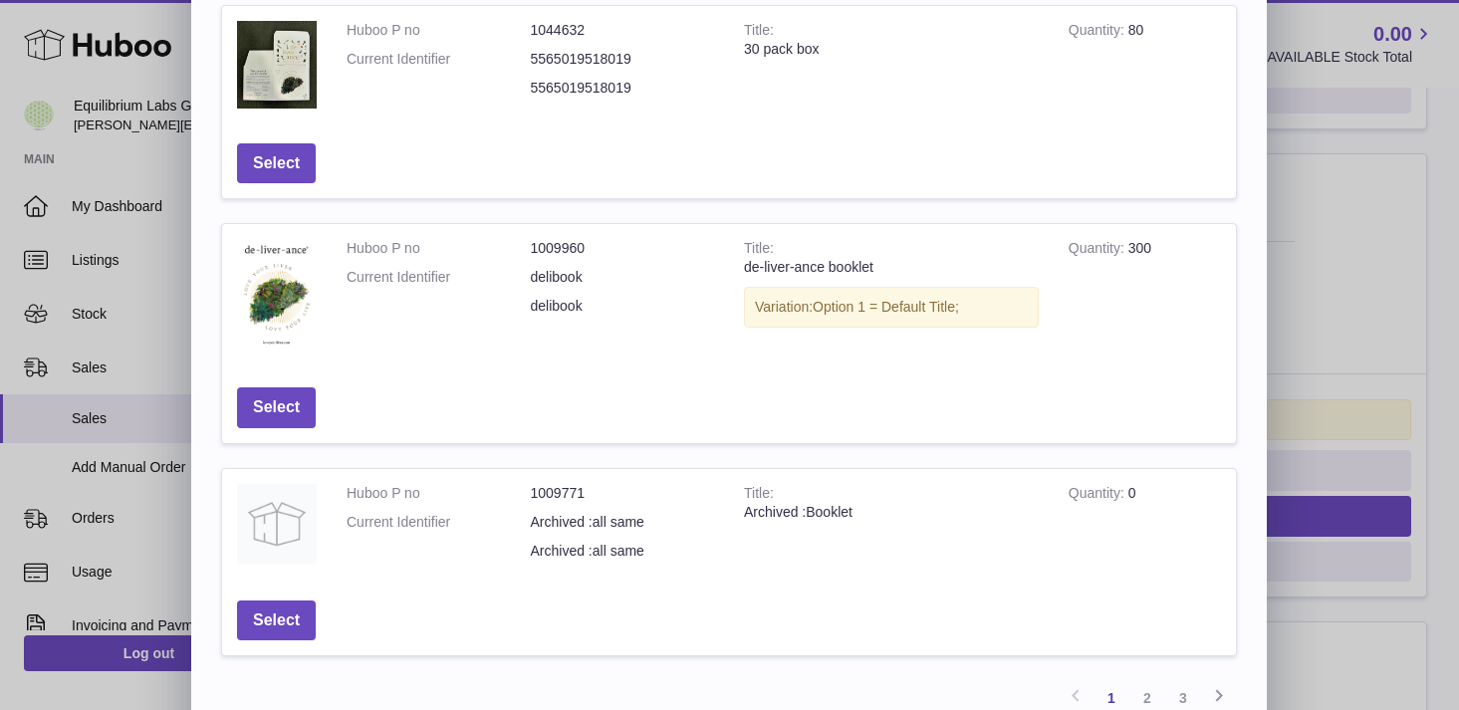
scroll to position [680, 0]
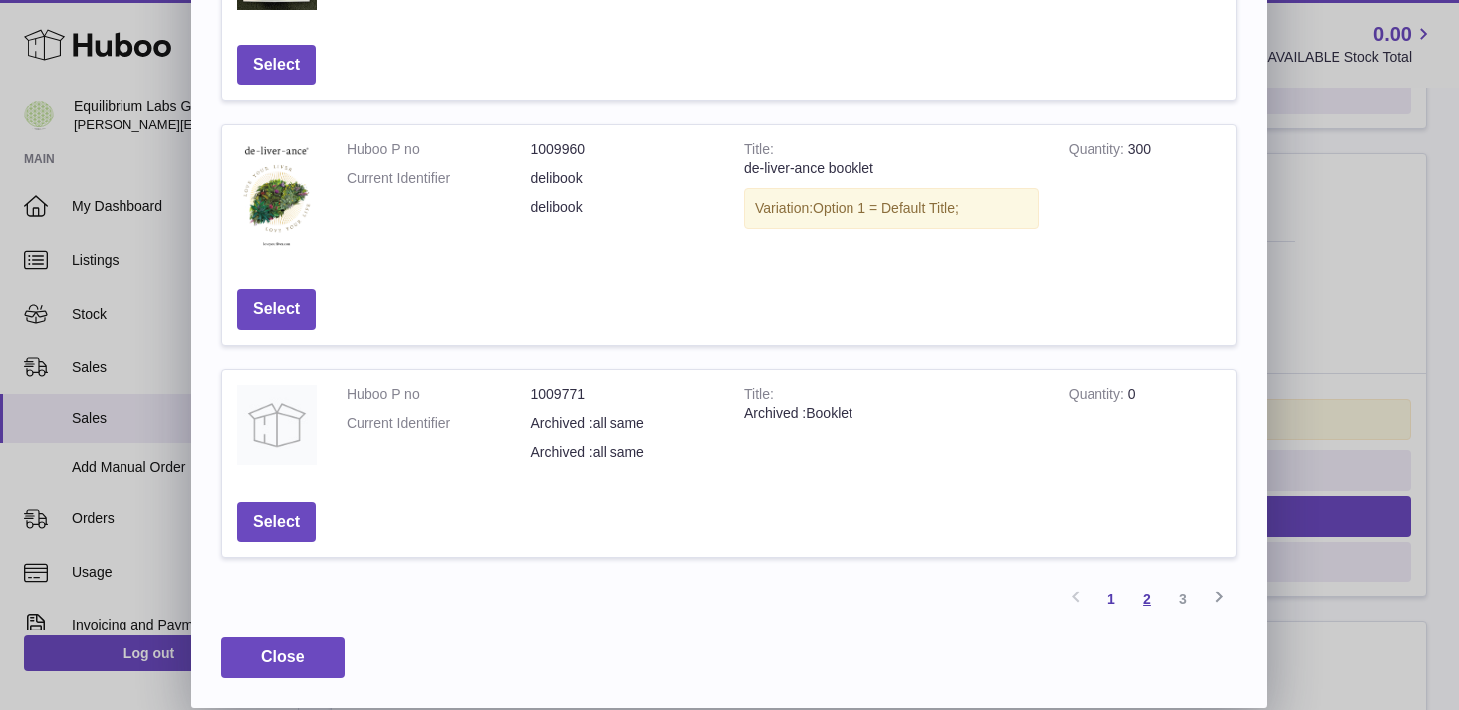
click at [1143, 606] on link "2" at bounding box center [1147, 600] width 36 height 36
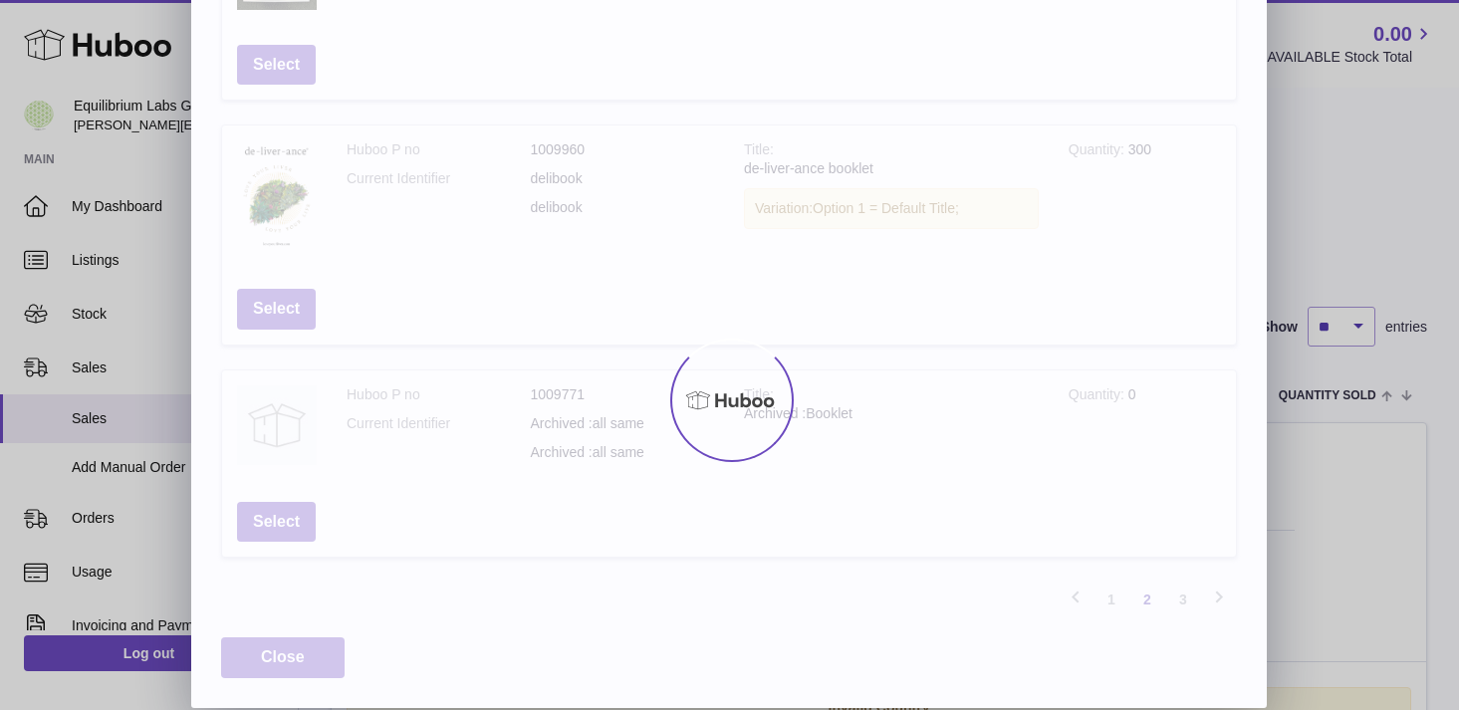
scroll to position [677, 0]
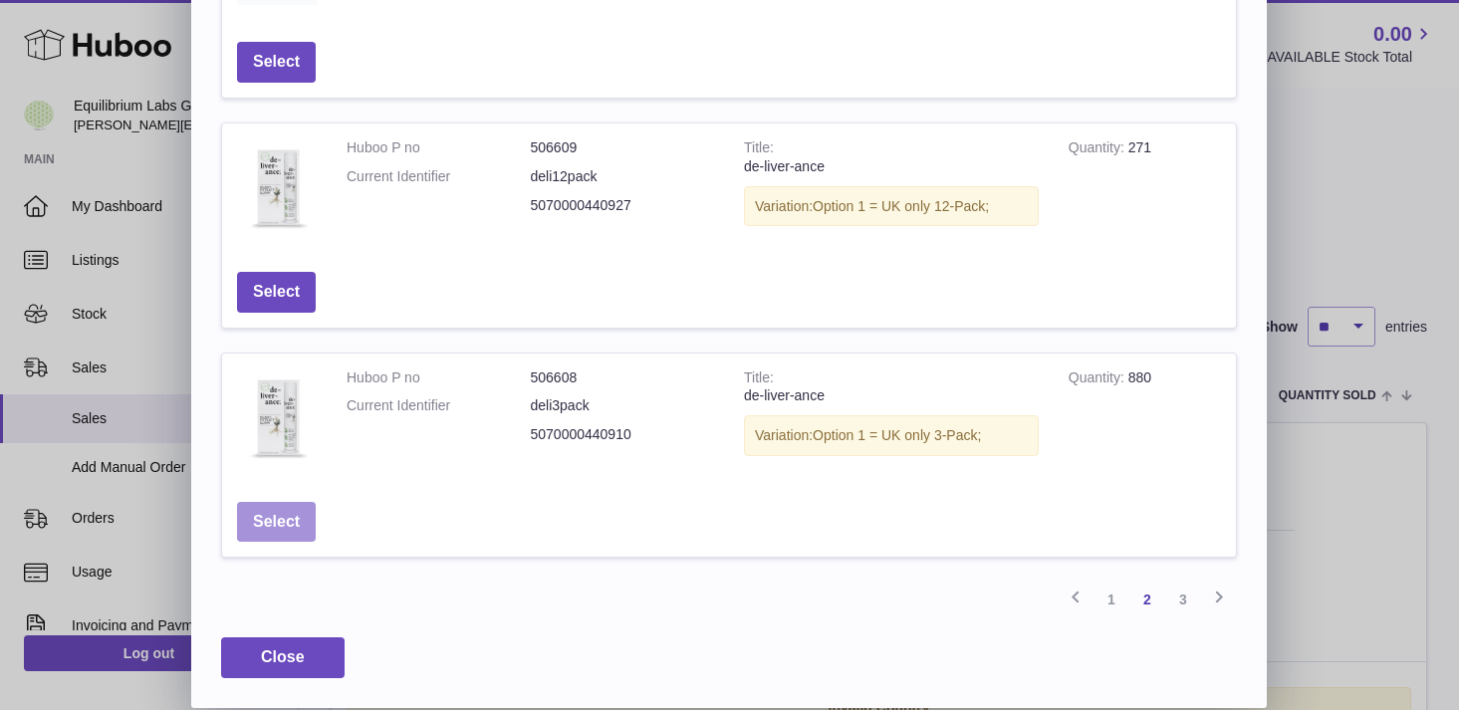
click at [300, 523] on button "Select" at bounding box center [276, 522] width 79 height 41
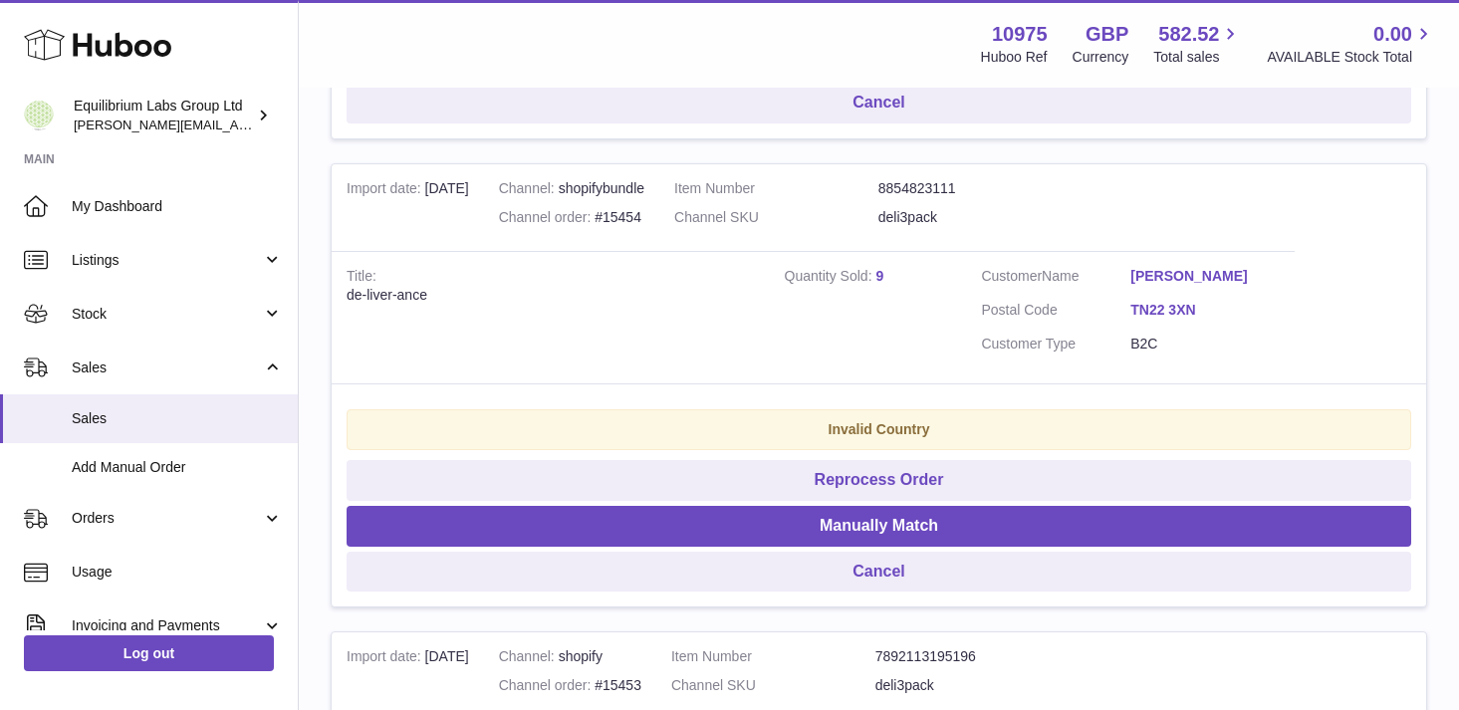
scroll to position [1812, 0]
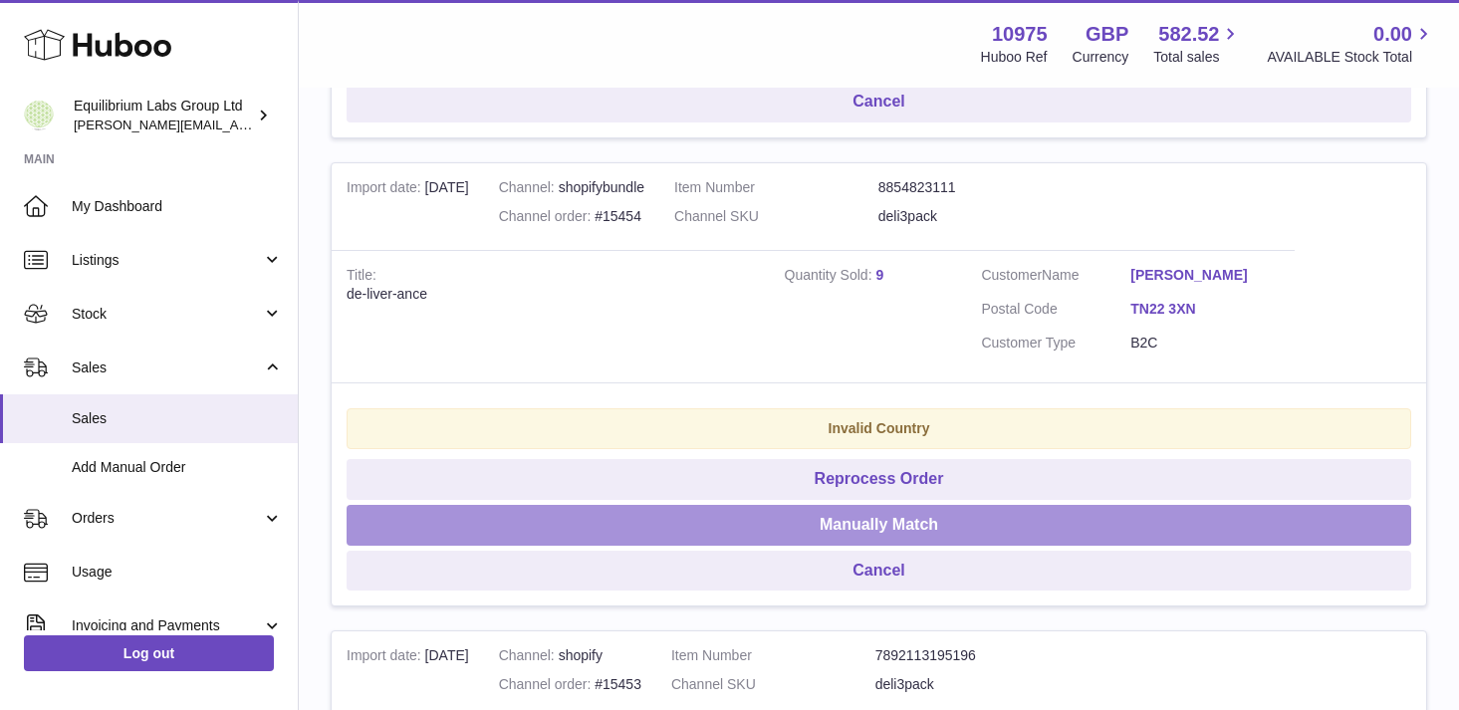
click at [893, 523] on button "Manually Match" at bounding box center [879, 525] width 1065 height 41
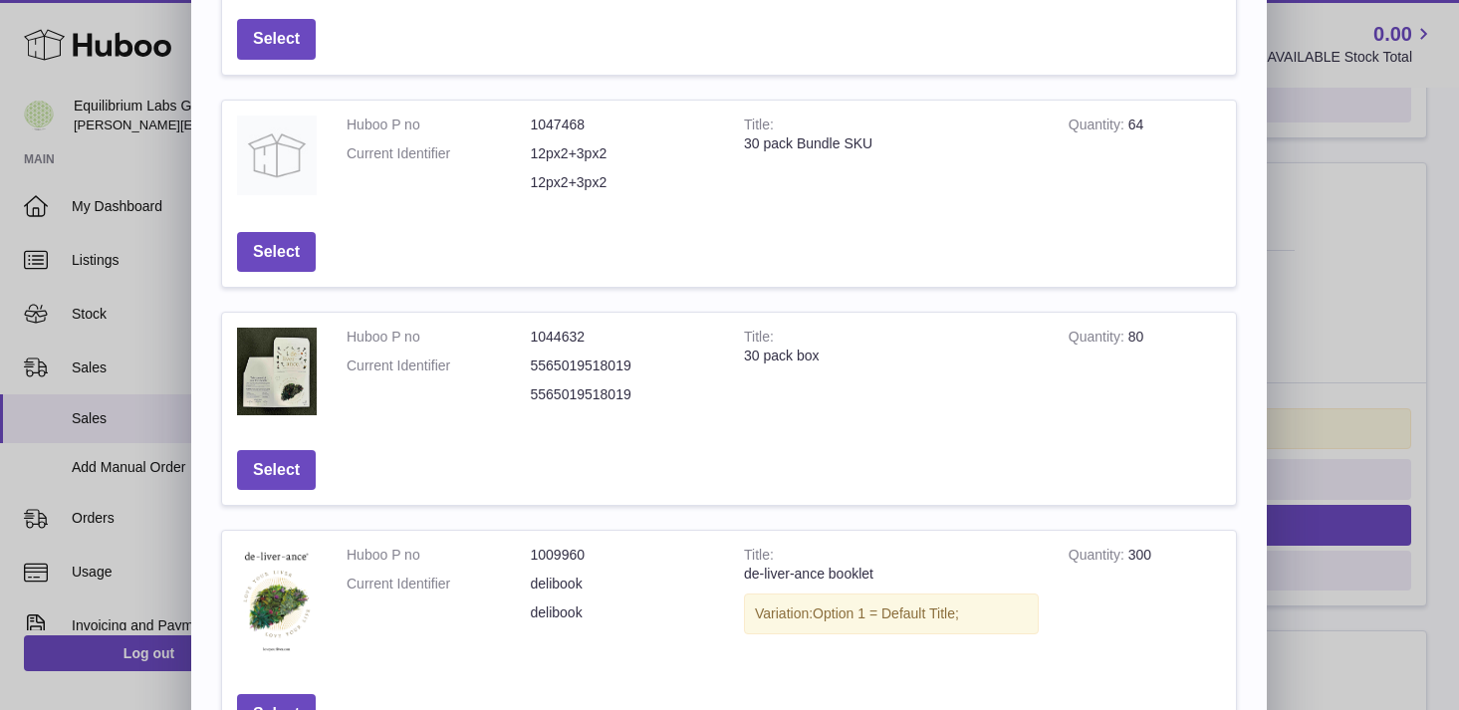
scroll to position [680, 0]
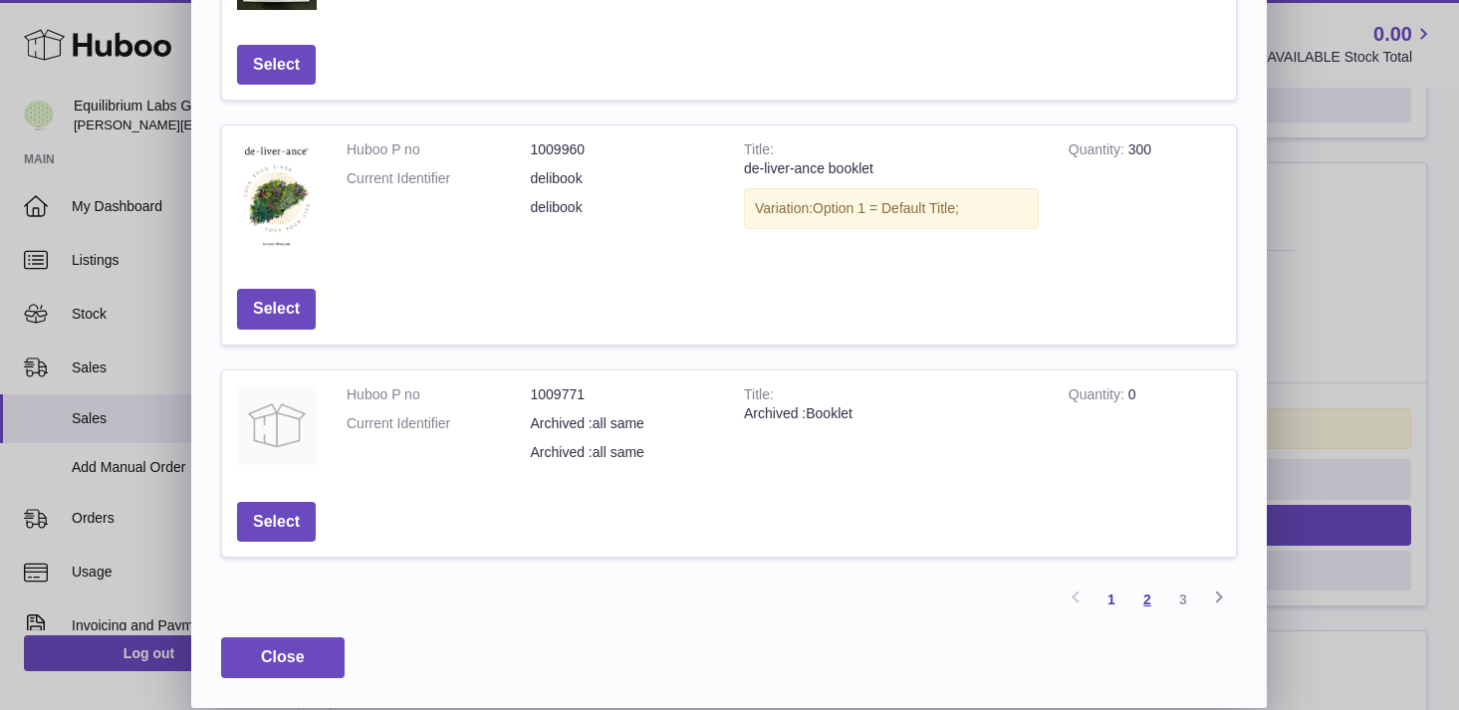
click at [1145, 609] on link "2" at bounding box center [1147, 600] width 36 height 36
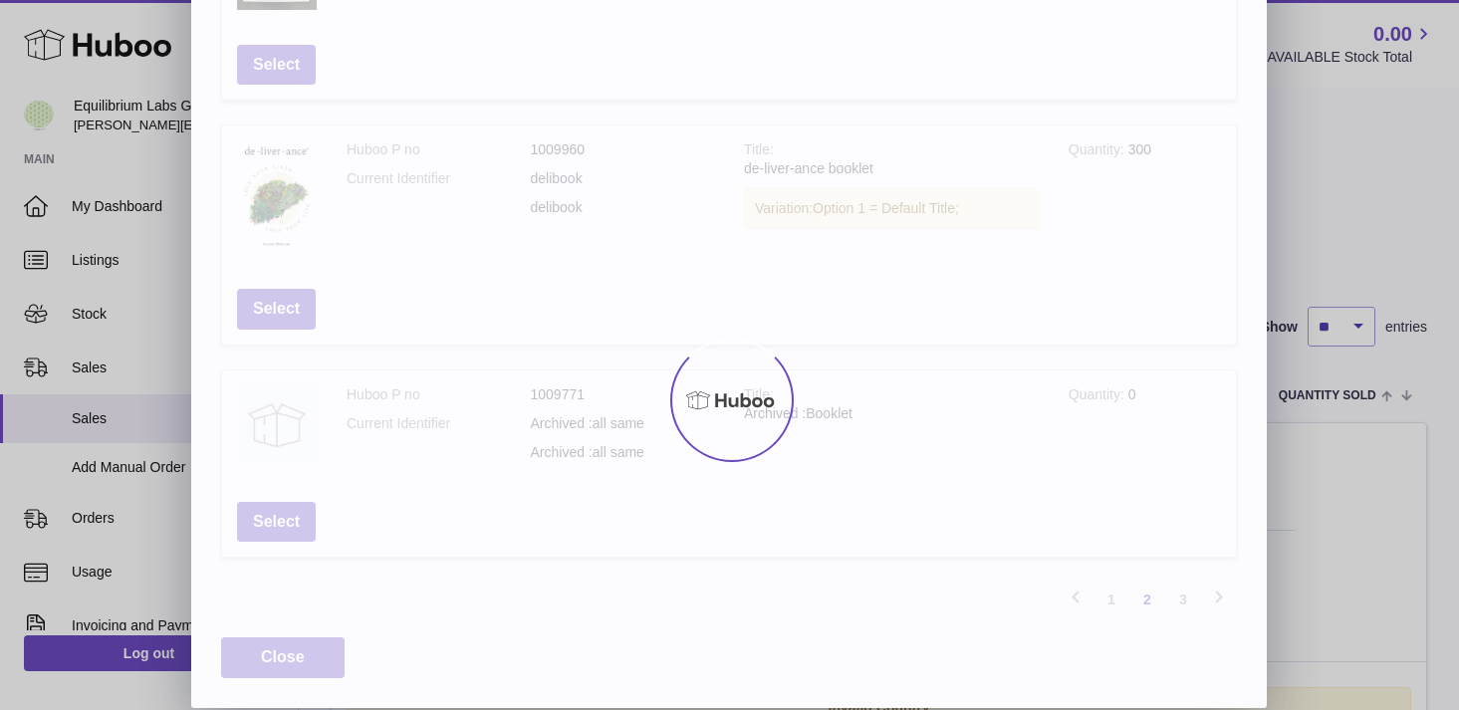
scroll to position [677, 0]
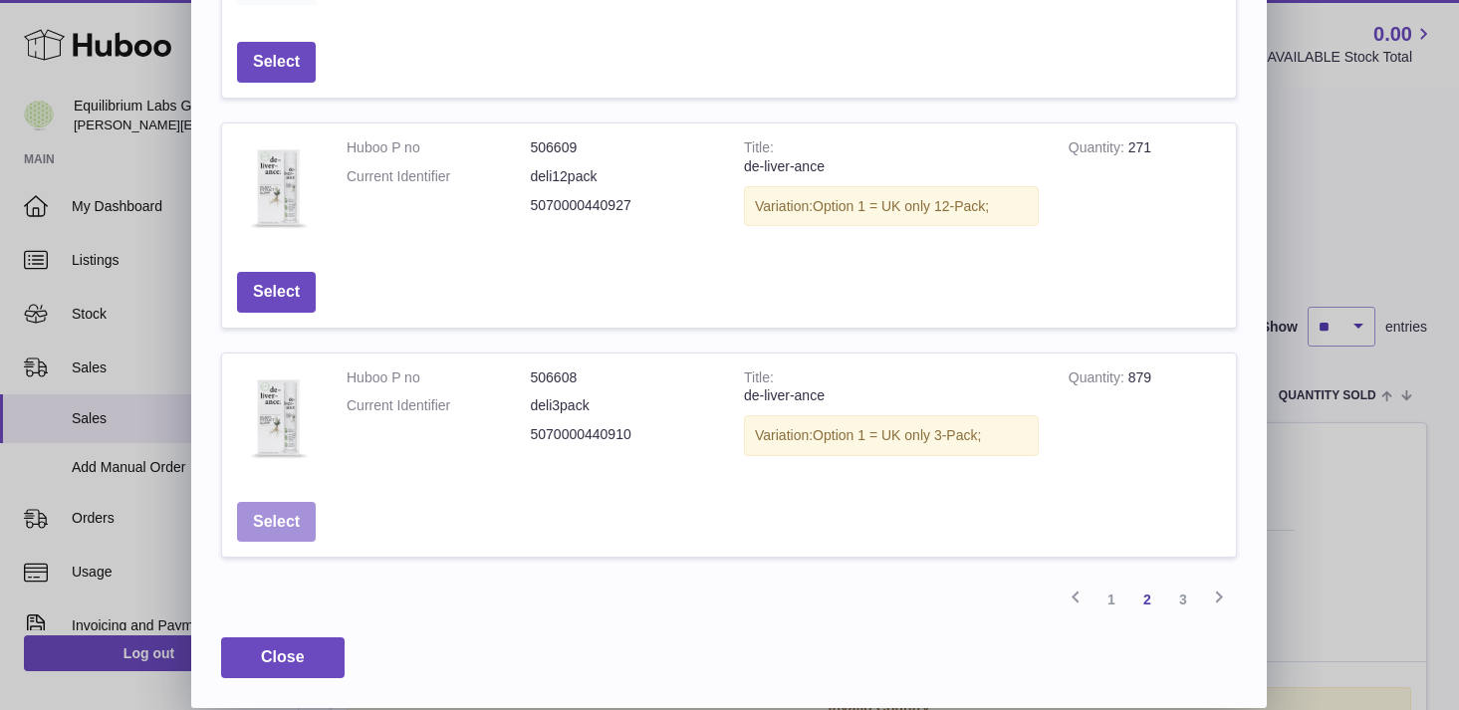
click at [289, 538] on button "Select" at bounding box center [276, 522] width 79 height 41
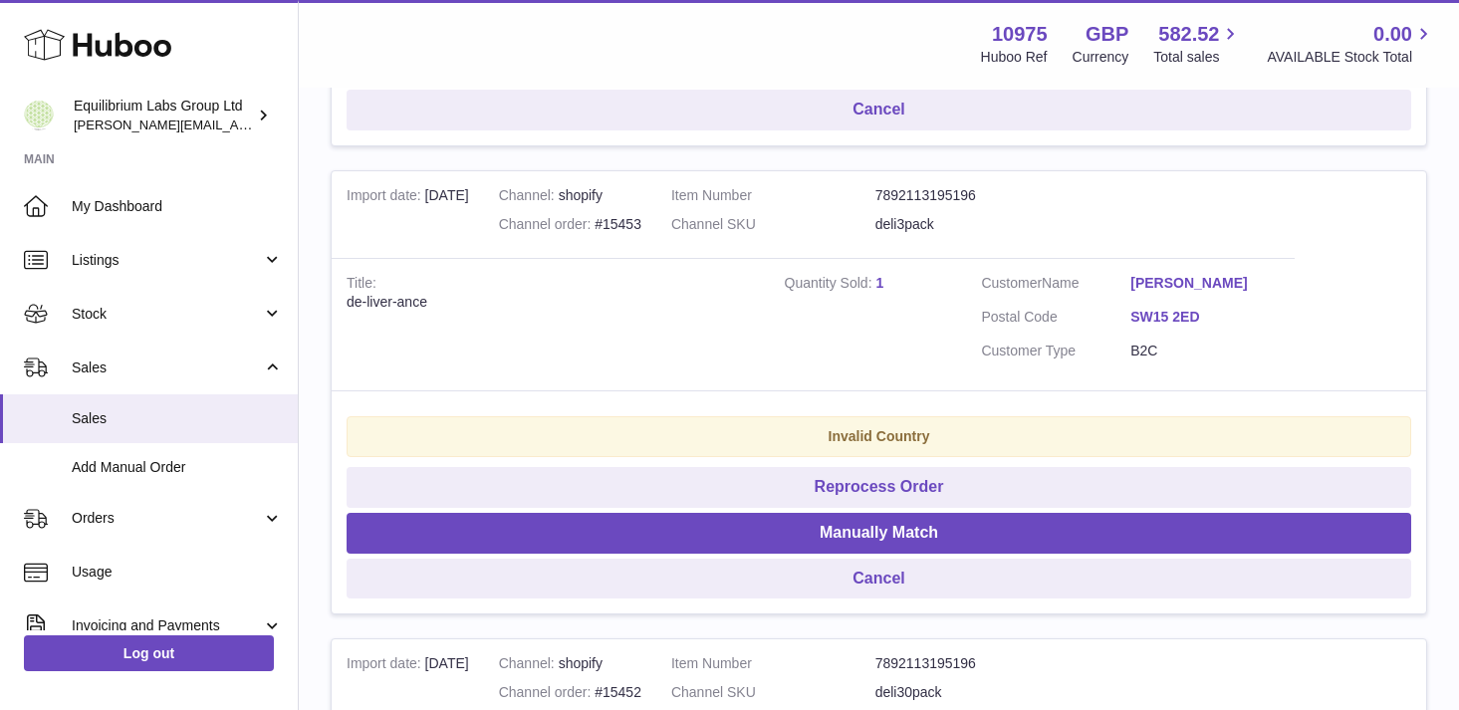
scroll to position [1806, 0]
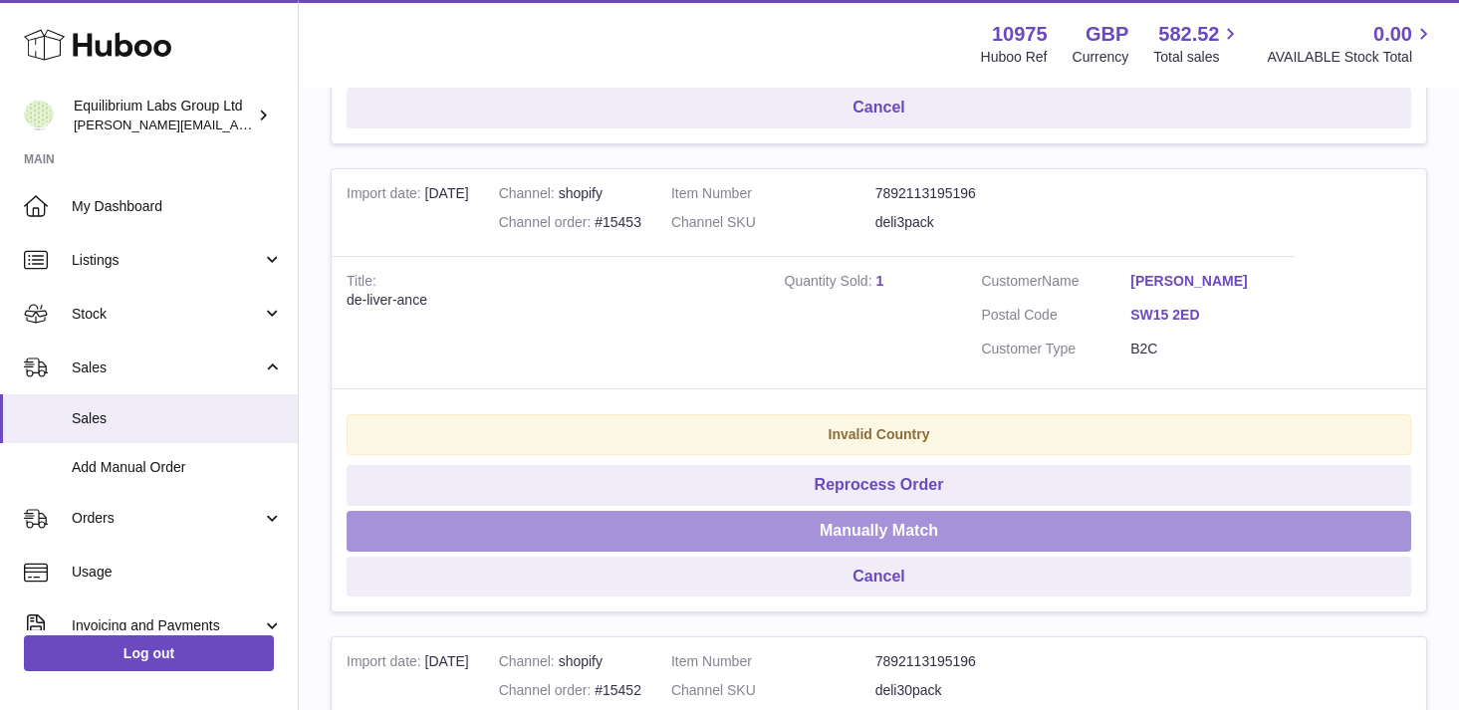
click at [884, 532] on button "Manually Match" at bounding box center [879, 531] width 1065 height 41
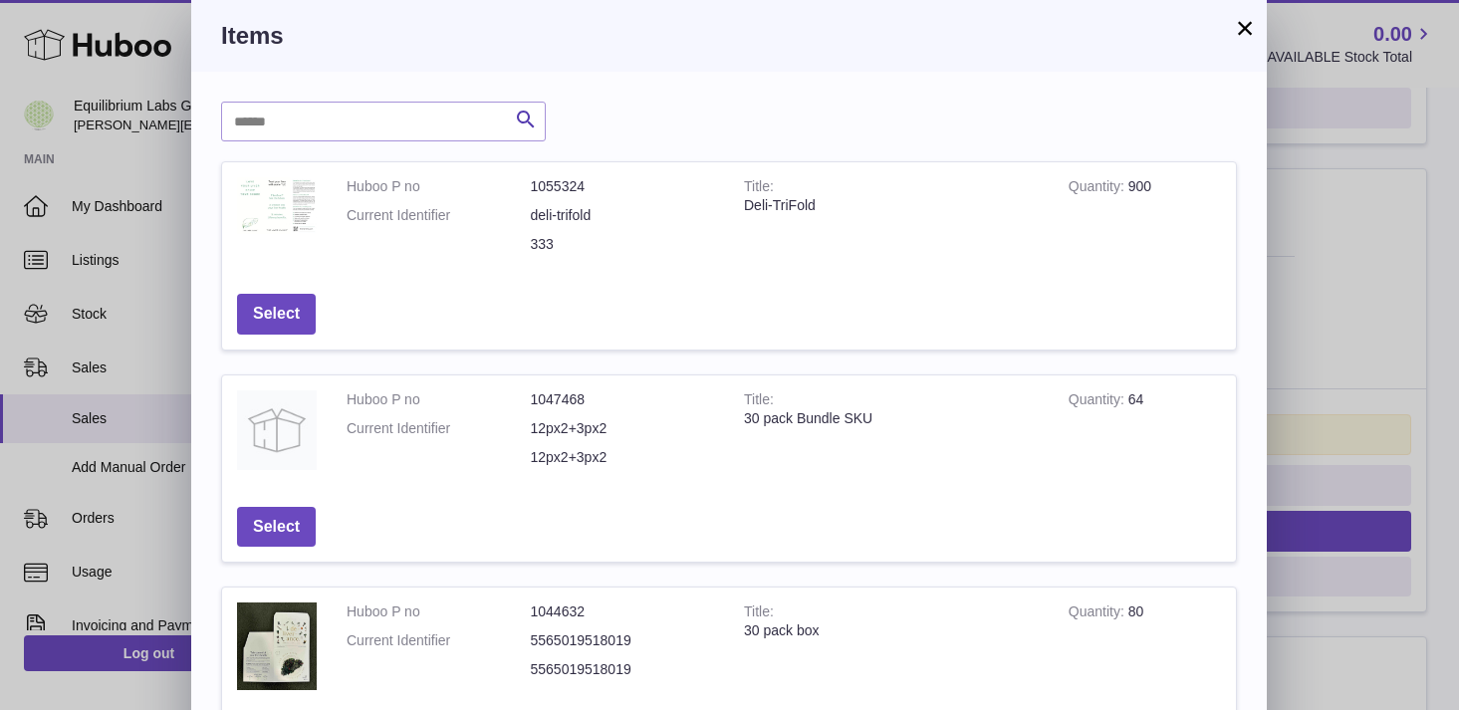
scroll to position [680, 0]
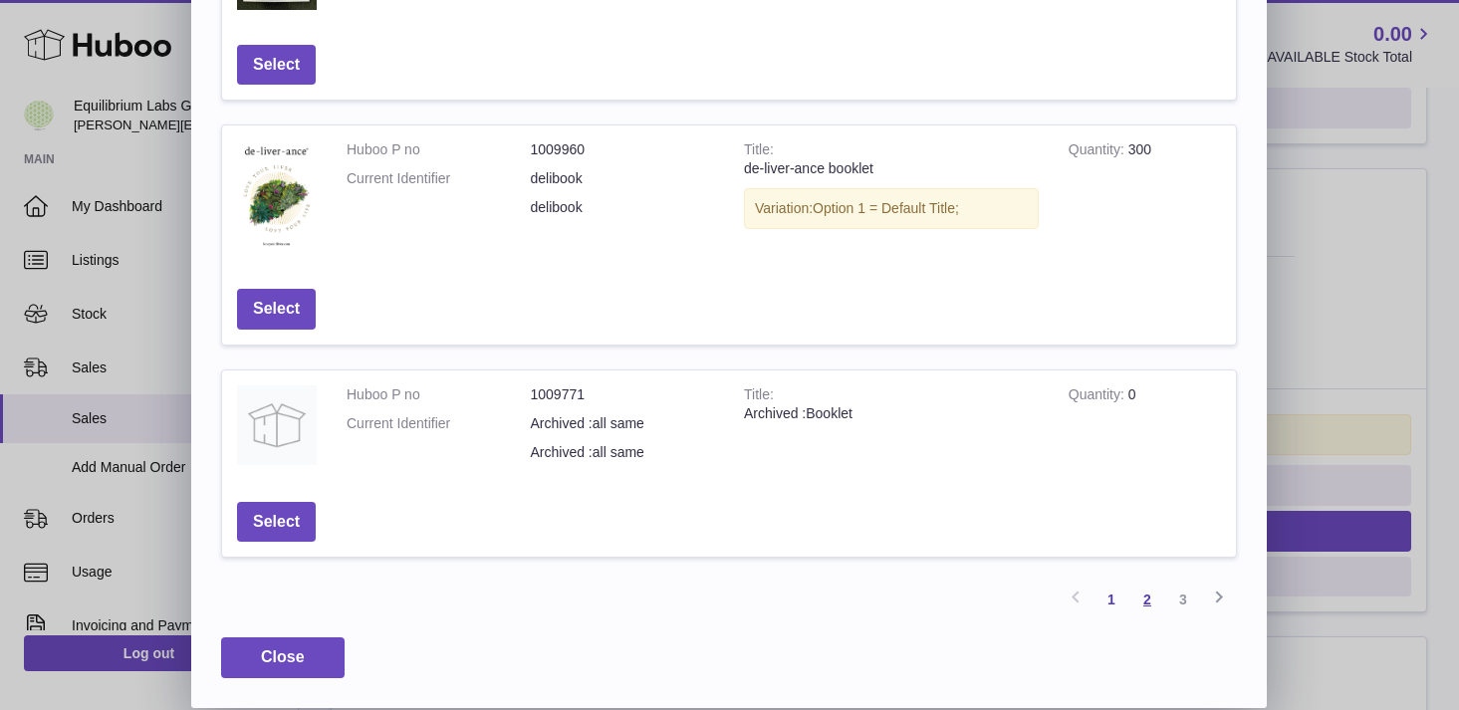
click at [1147, 606] on link "2" at bounding box center [1147, 600] width 36 height 36
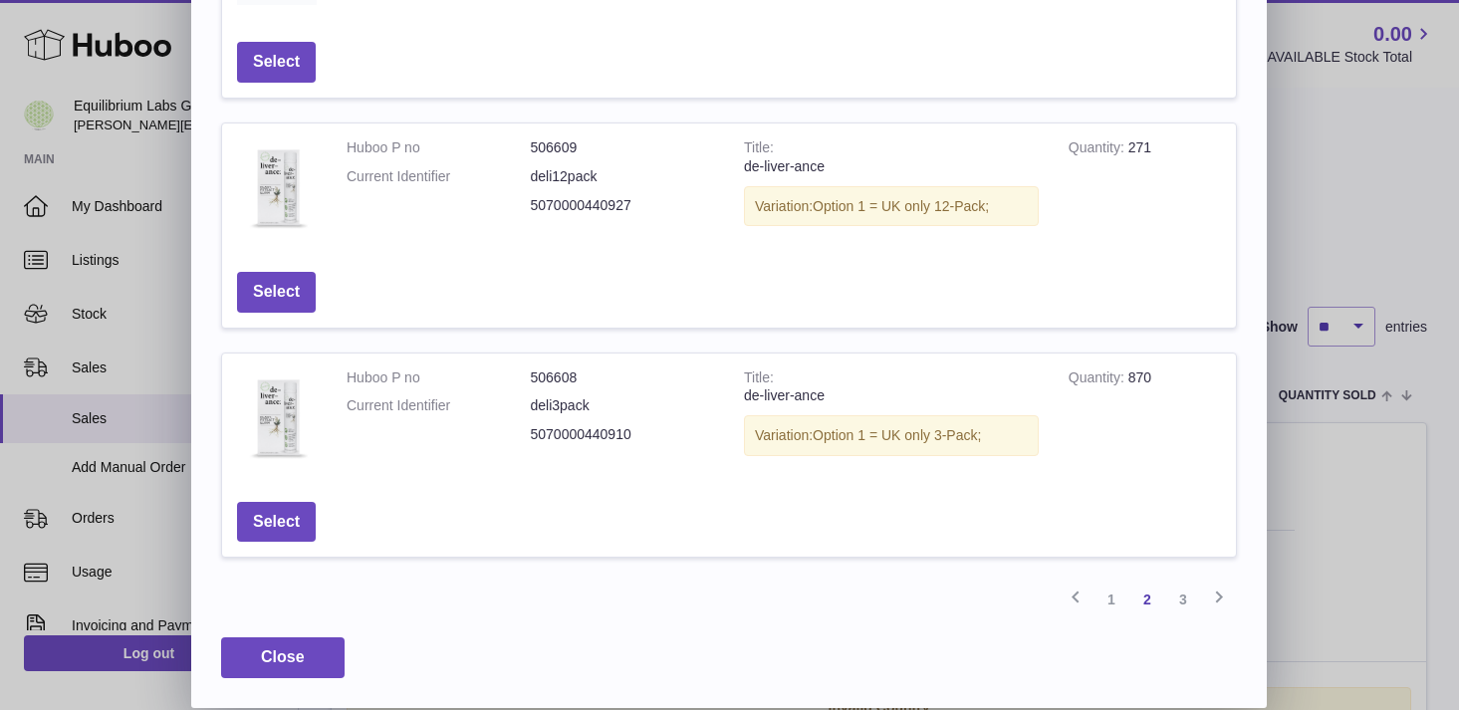
scroll to position [677, 0]
click at [293, 520] on button "Select" at bounding box center [276, 522] width 79 height 41
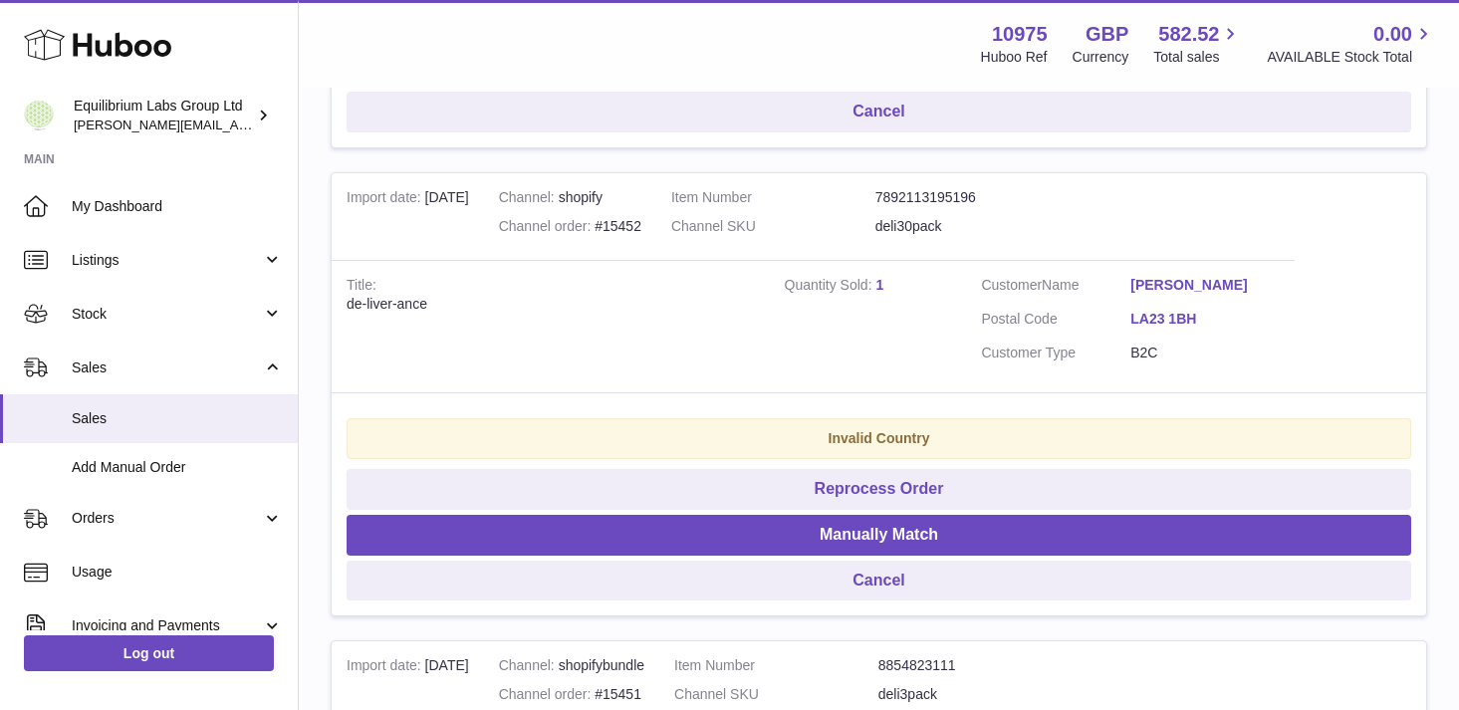
scroll to position [1804, 0]
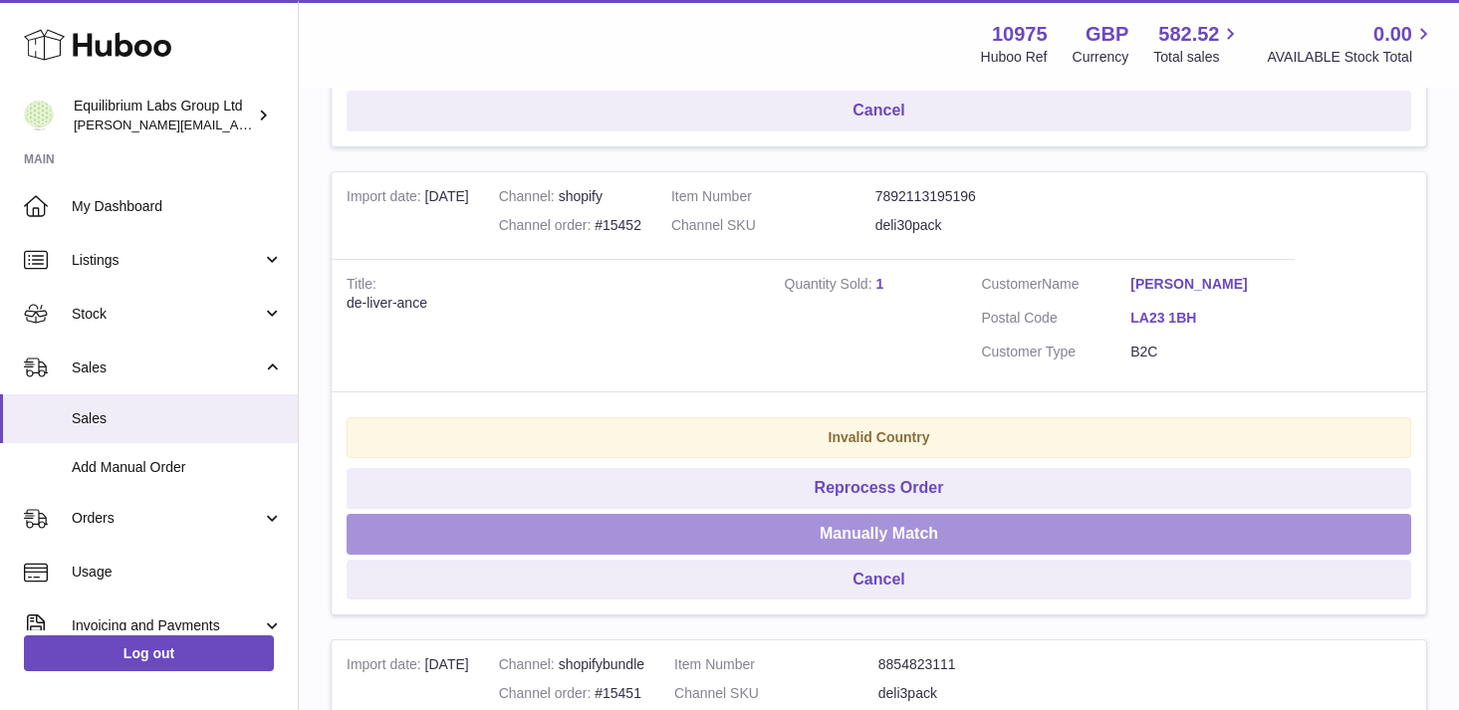
click at [939, 538] on button "Manually Match" at bounding box center [879, 534] width 1065 height 41
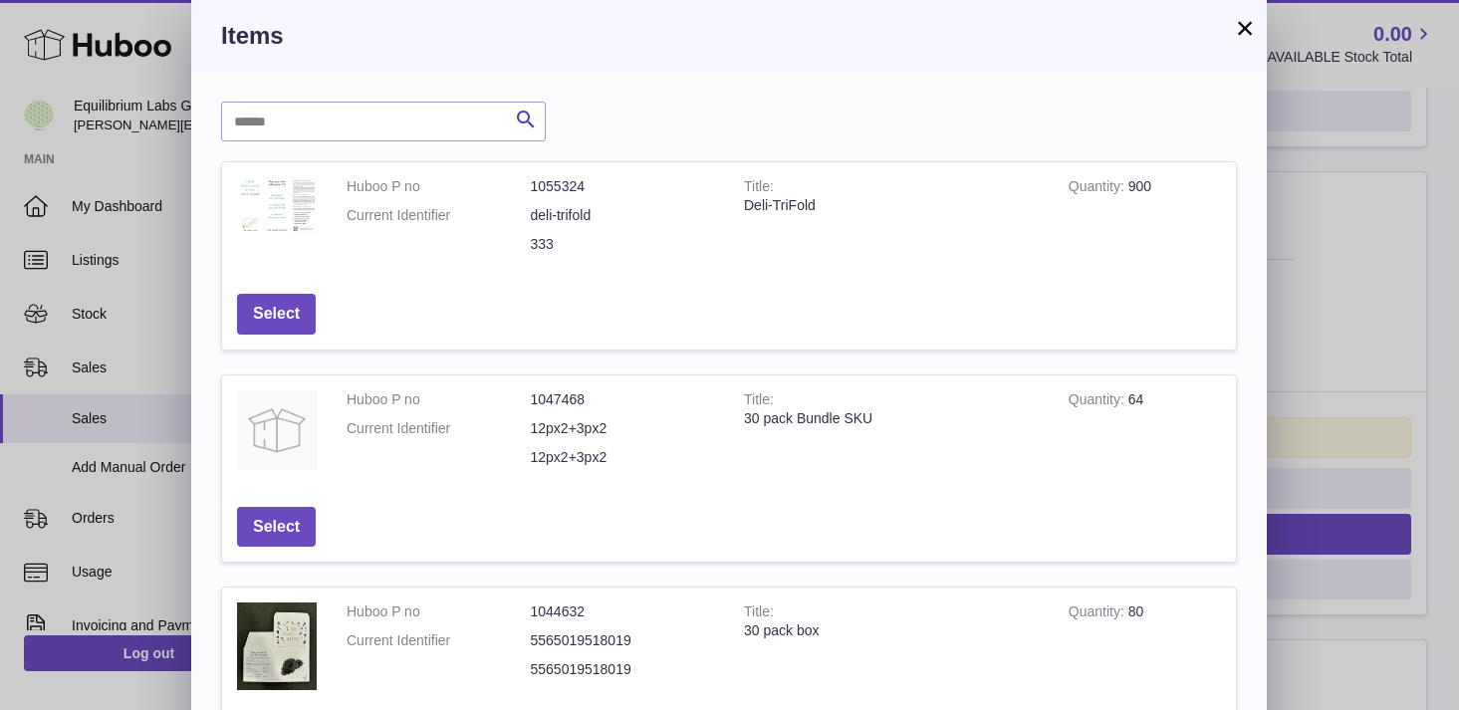
scroll to position [680, 0]
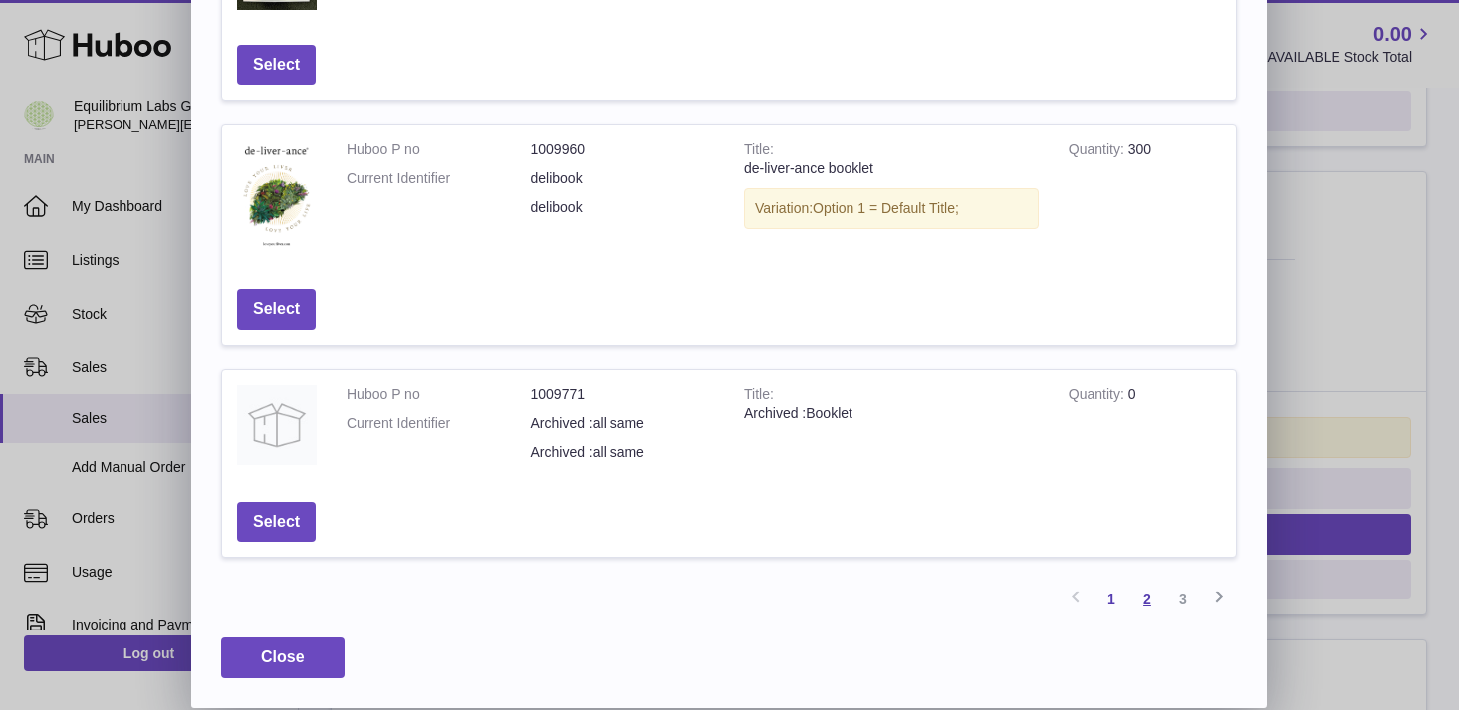
click at [1140, 605] on link "2" at bounding box center [1147, 600] width 36 height 36
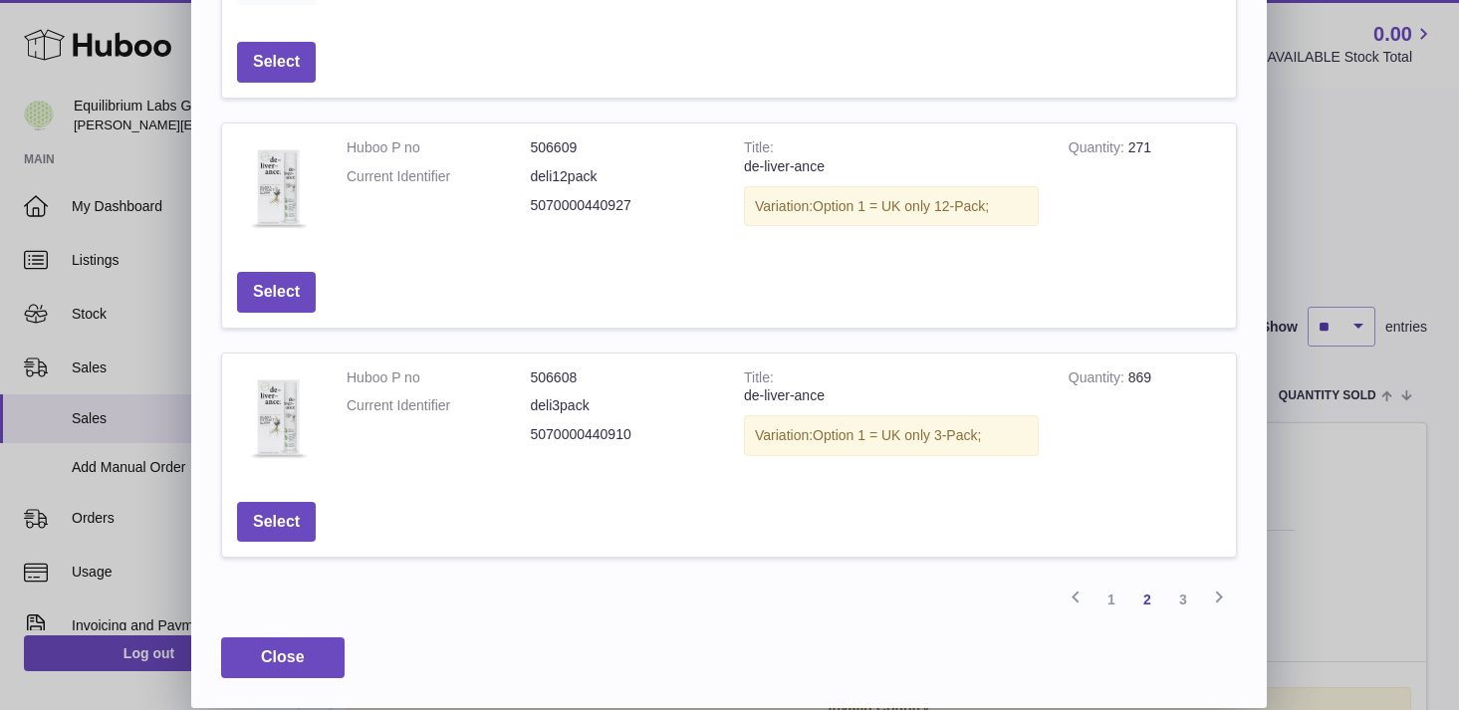
scroll to position [677, 0]
click at [1112, 605] on link "1" at bounding box center [1111, 600] width 36 height 36
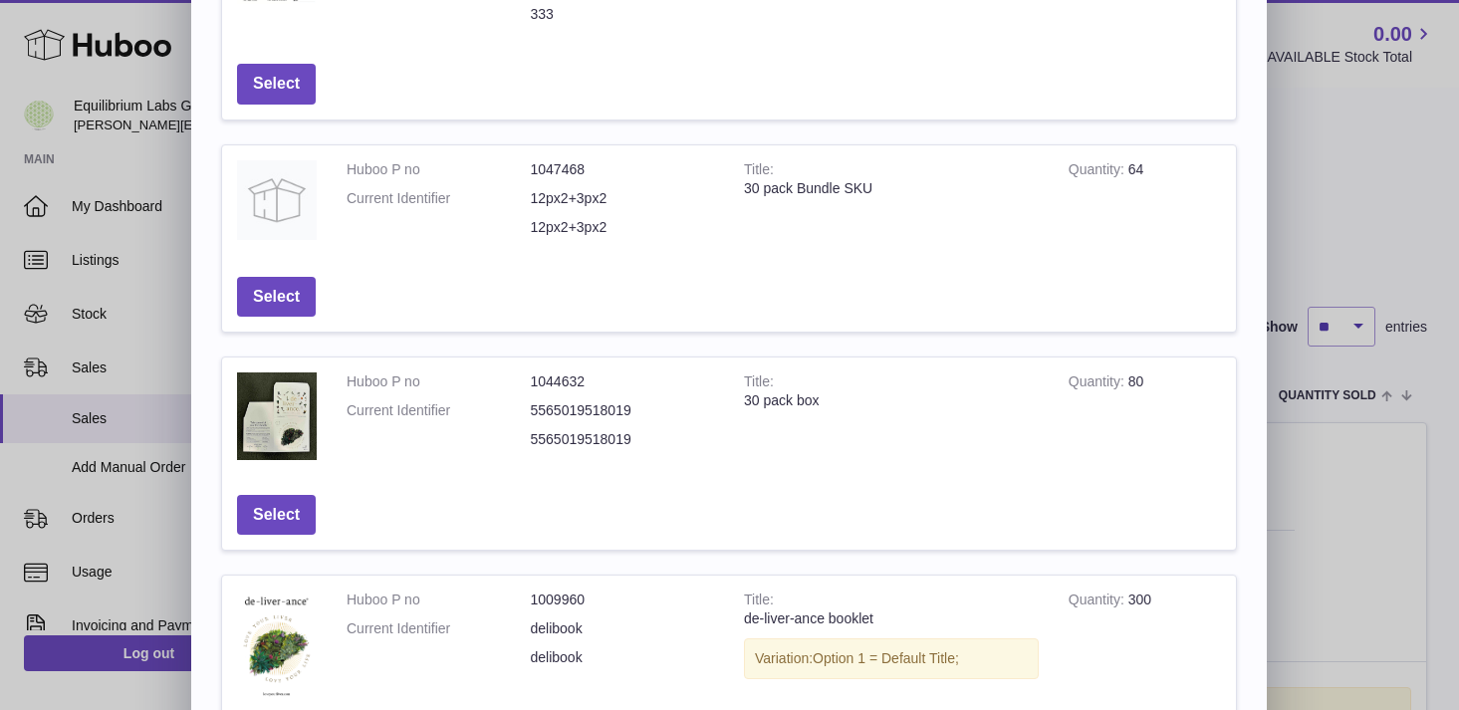
scroll to position [0, 0]
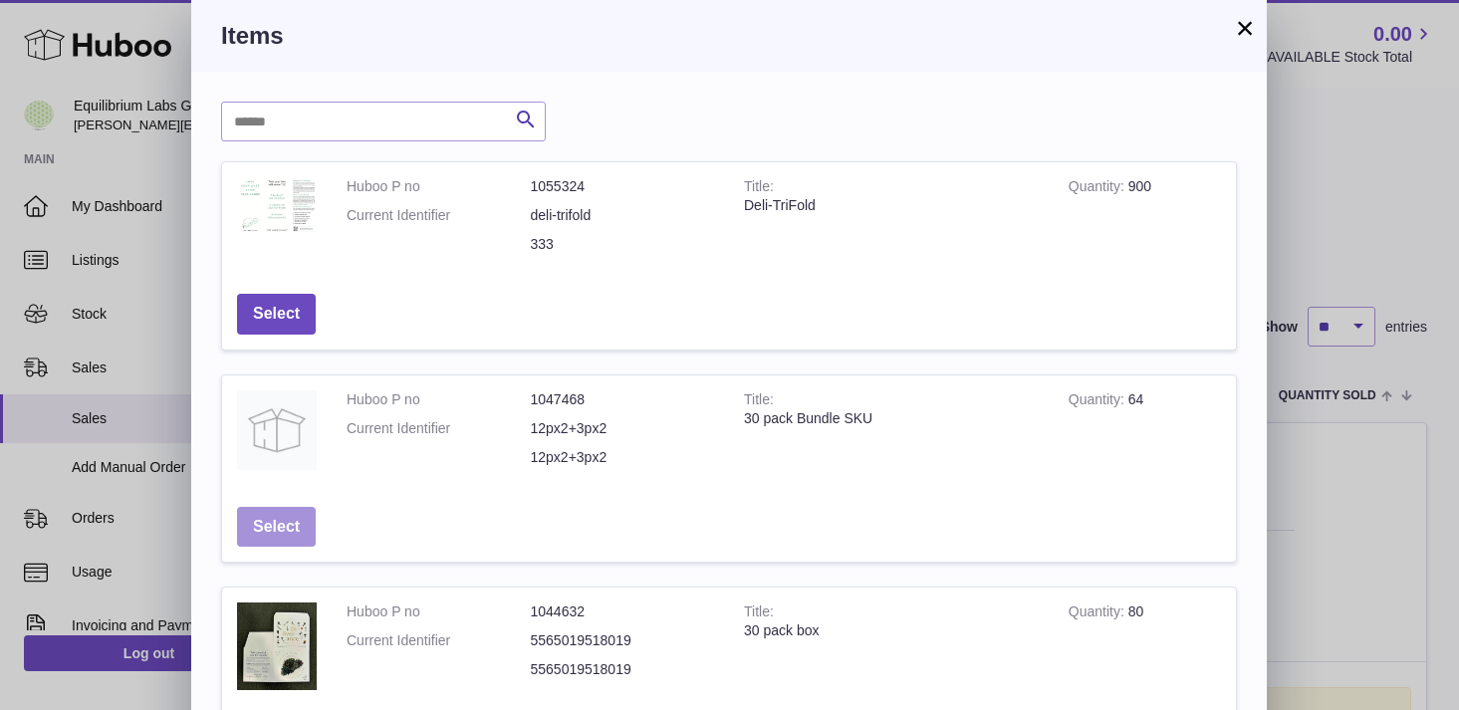
click at [284, 526] on button "Select" at bounding box center [276, 527] width 79 height 41
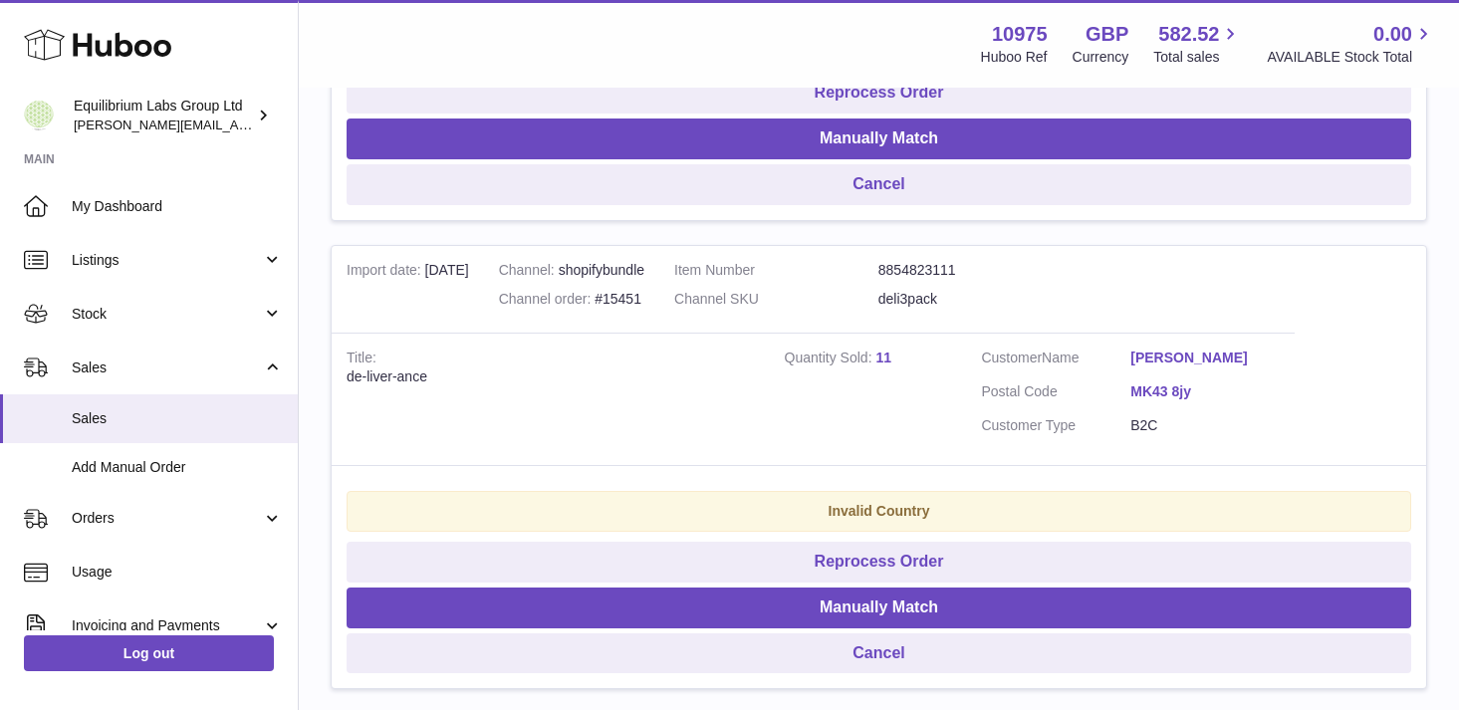
scroll to position [1780, 0]
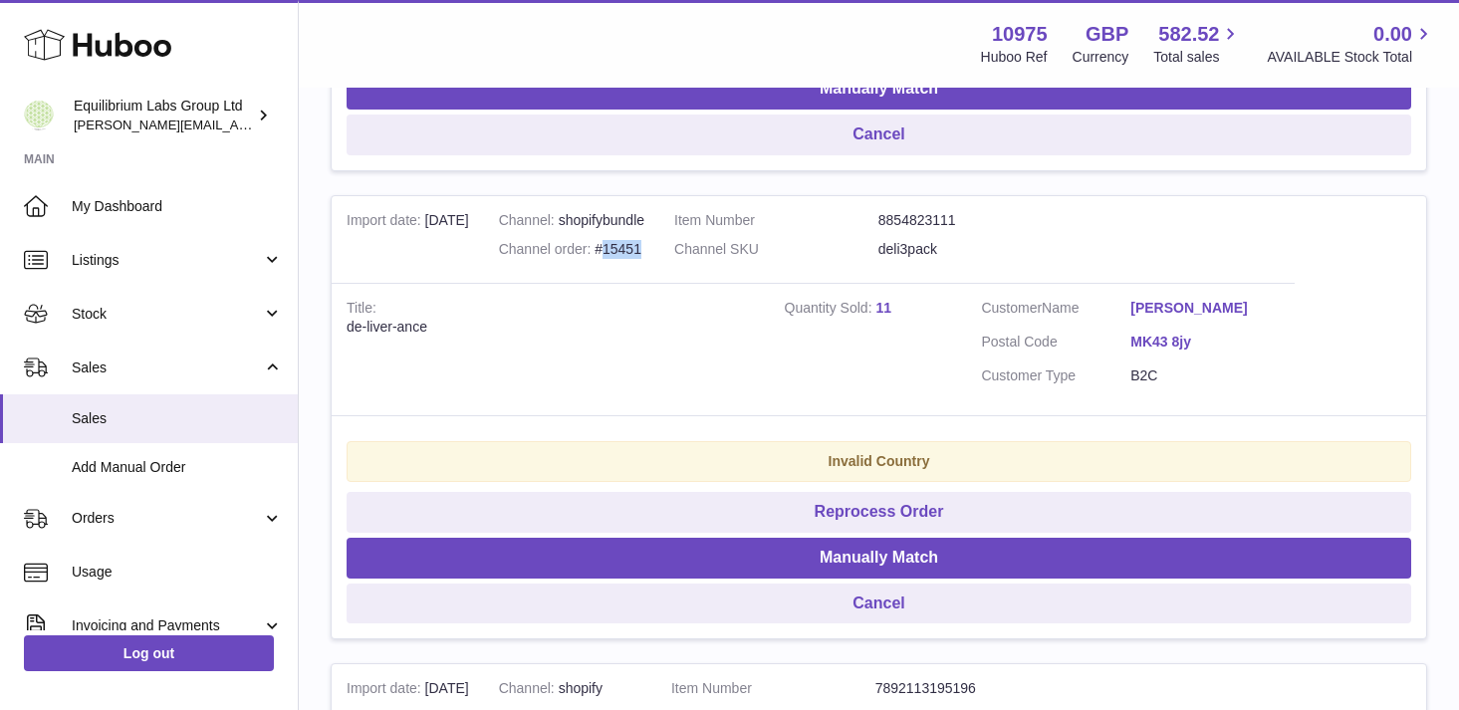
drag, startPoint x: 659, startPoint y: 252, endPoint x: 615, endPoint y: 253, distance: 43.8
click at [615, 253] on div "Channel order #15451" at bounding box center [571, 249] width 145 height 19
copy div "15451"
click at [872, 395] on td "Quantity Sold 11" at bounding box center [868, 349] width 197 height 132
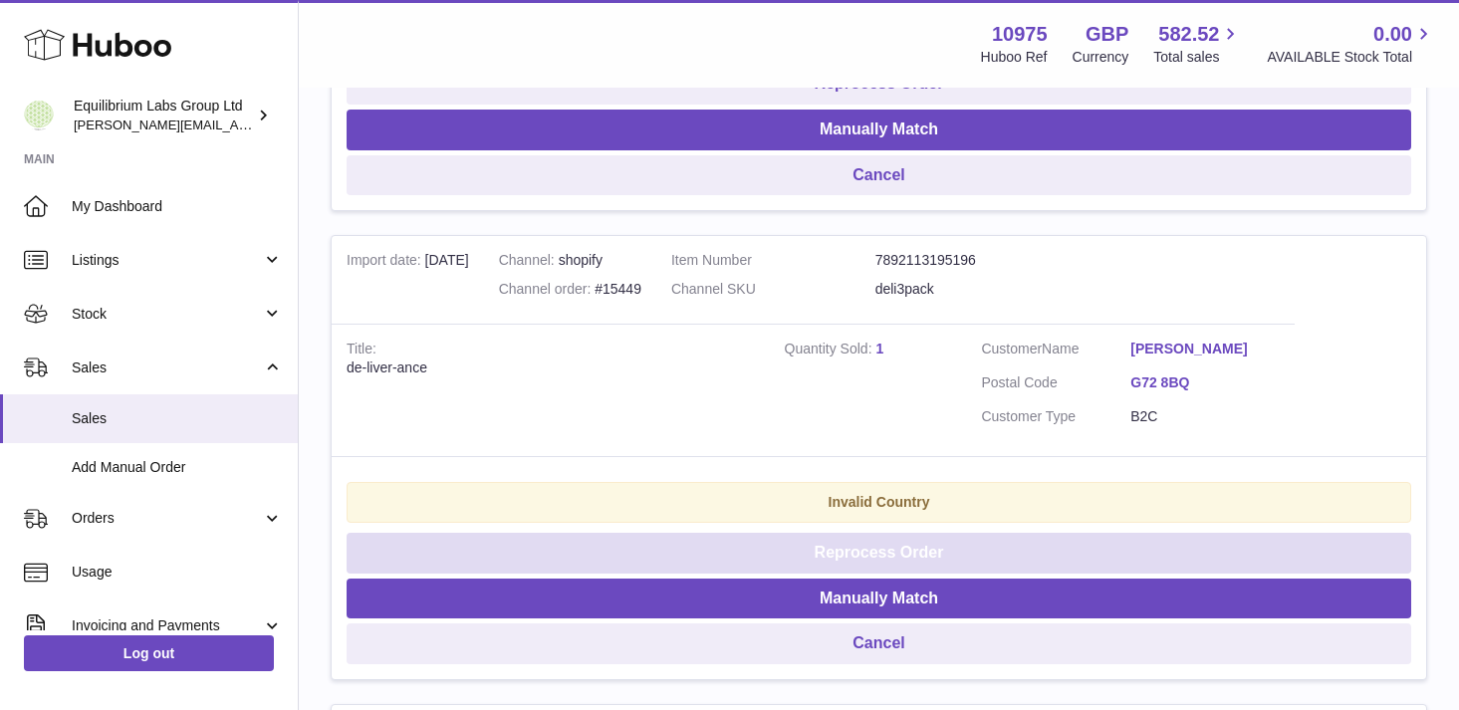
scroll to position [2209, 0]
click at [898, 537] on button "Reprocess Order" at bounding box center [879, 552] width 1065 height 41
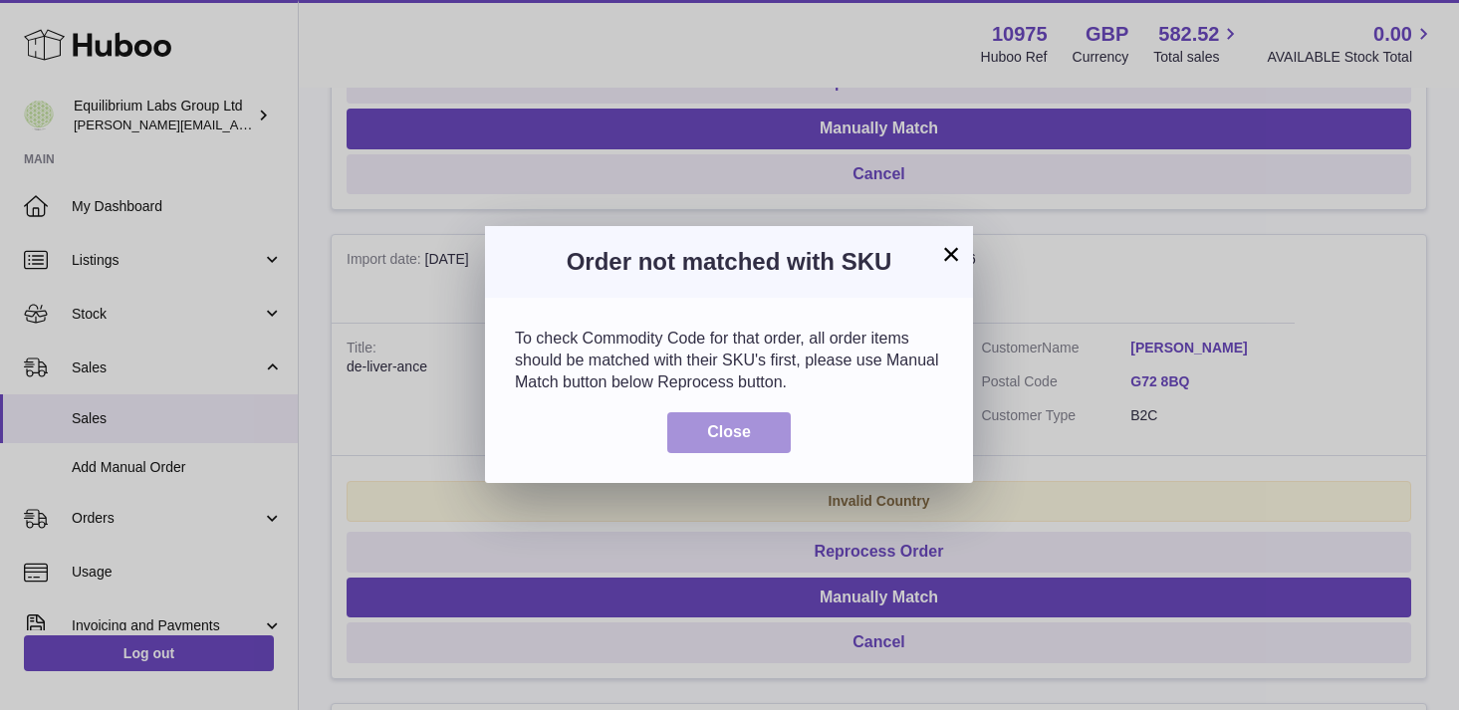
click at [762, 438] on button "Close" at bounding box center [728, 432] width 123 height 41
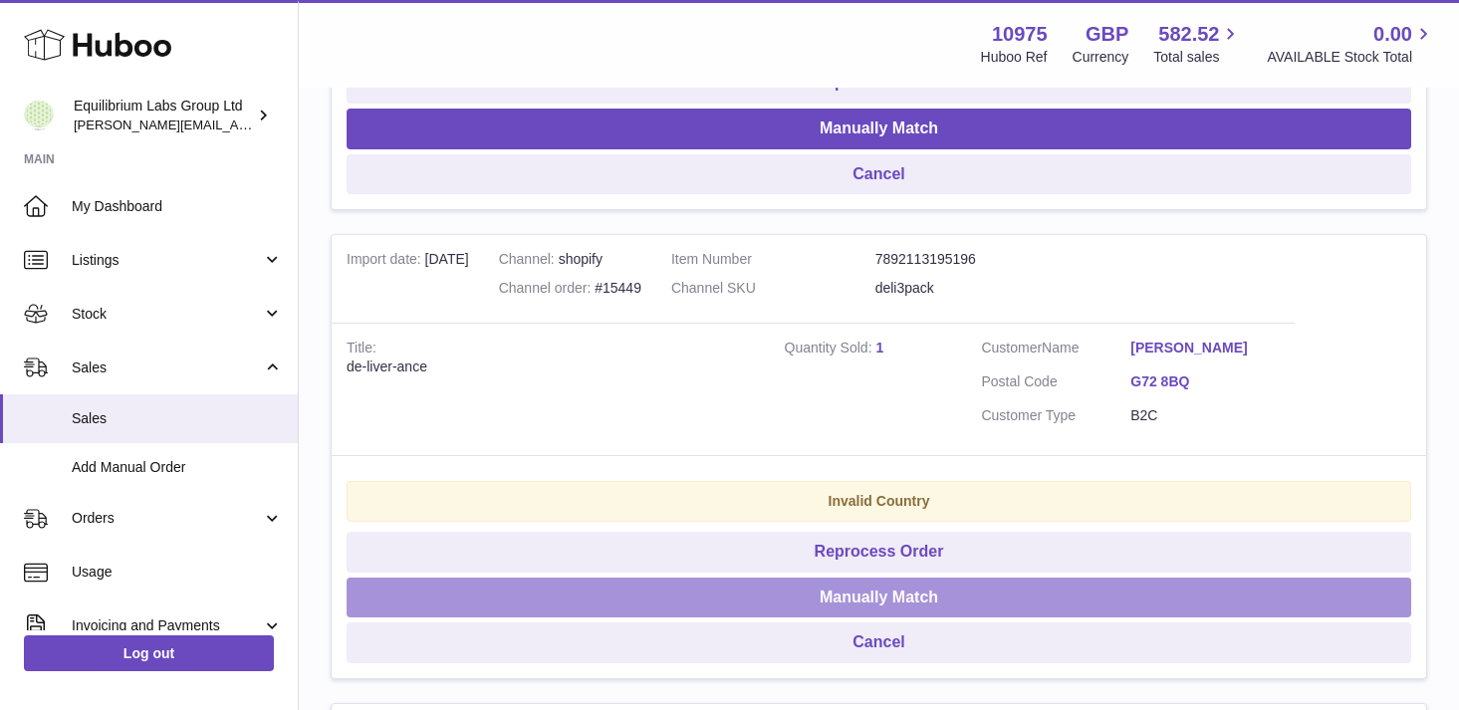
click at [885, 589] on button "Manually Match" at bounding box center [879, 598] width 1065 height 41
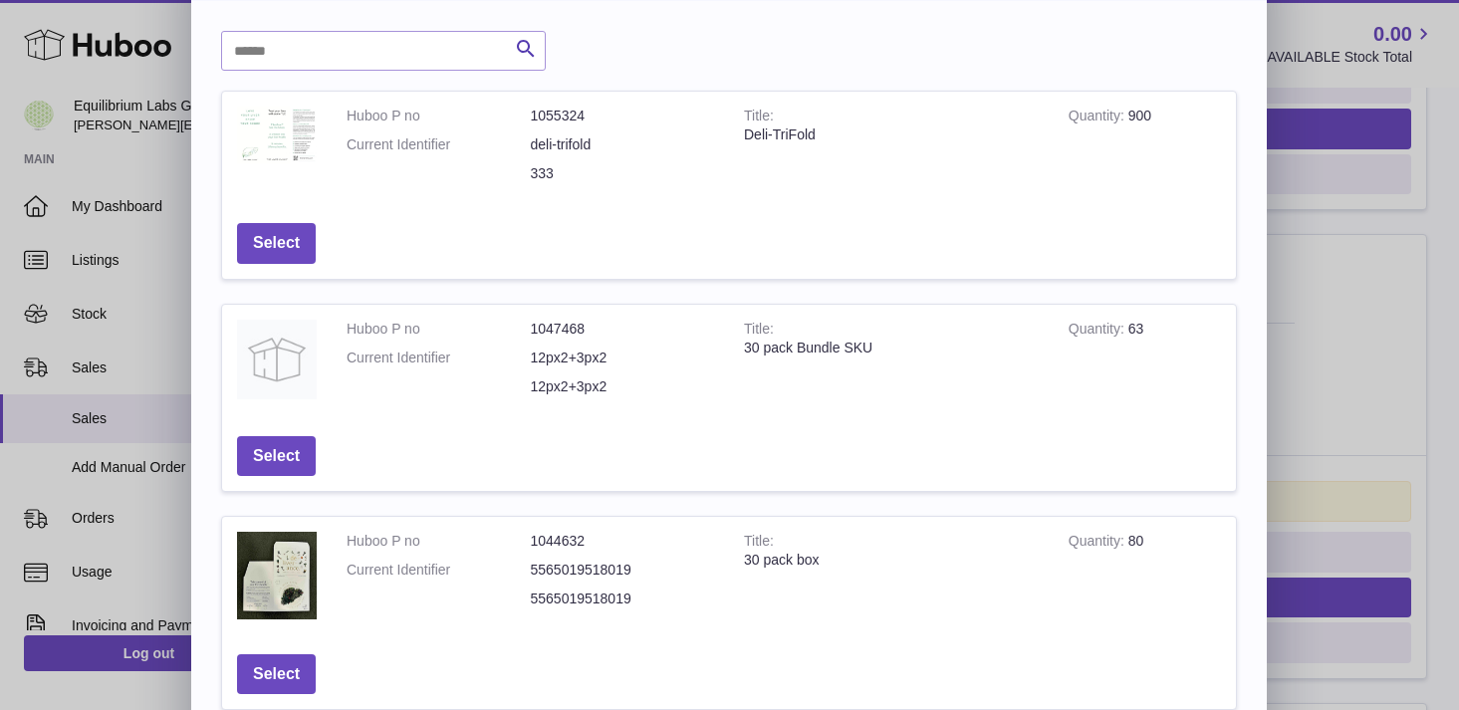
scroll to position [680, 0]
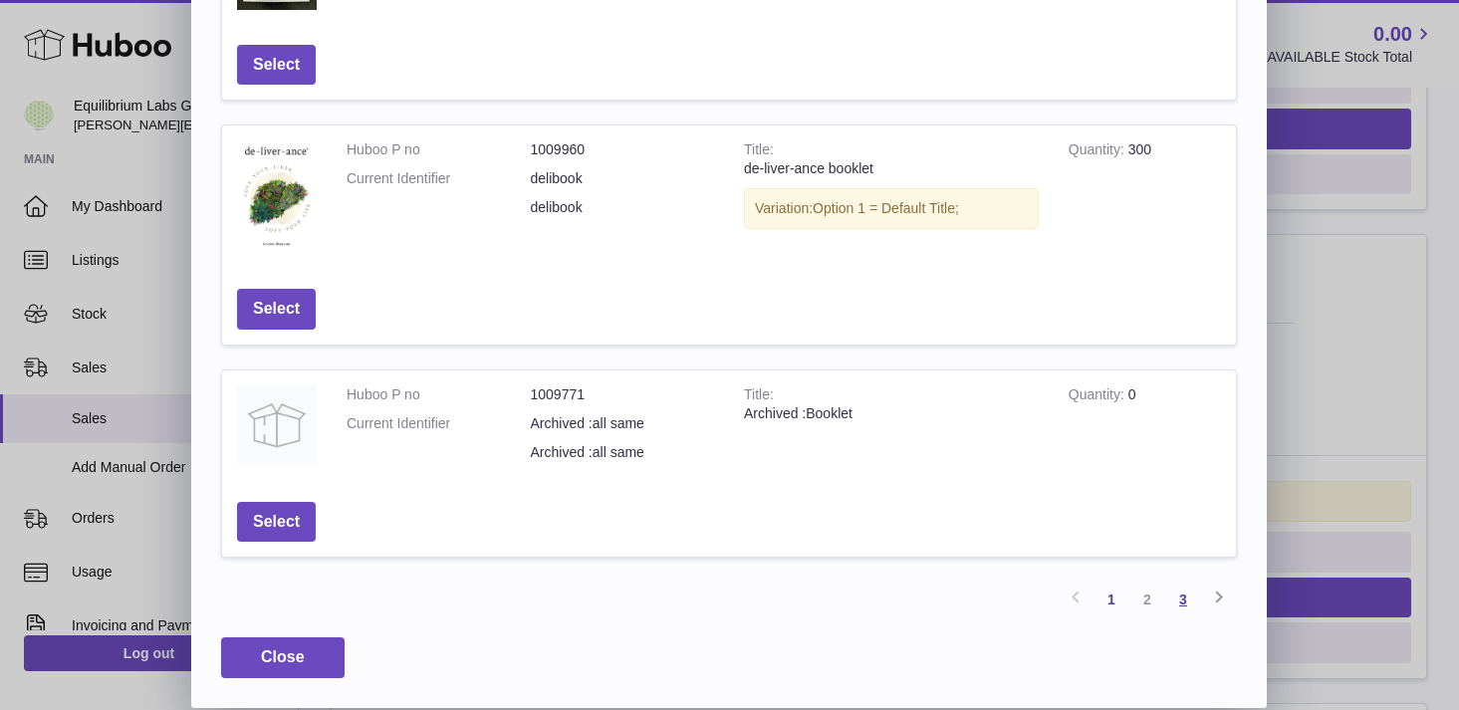
click at [1168, 595] on link "3" at bounding box center [1183, 600] width 36 height 36
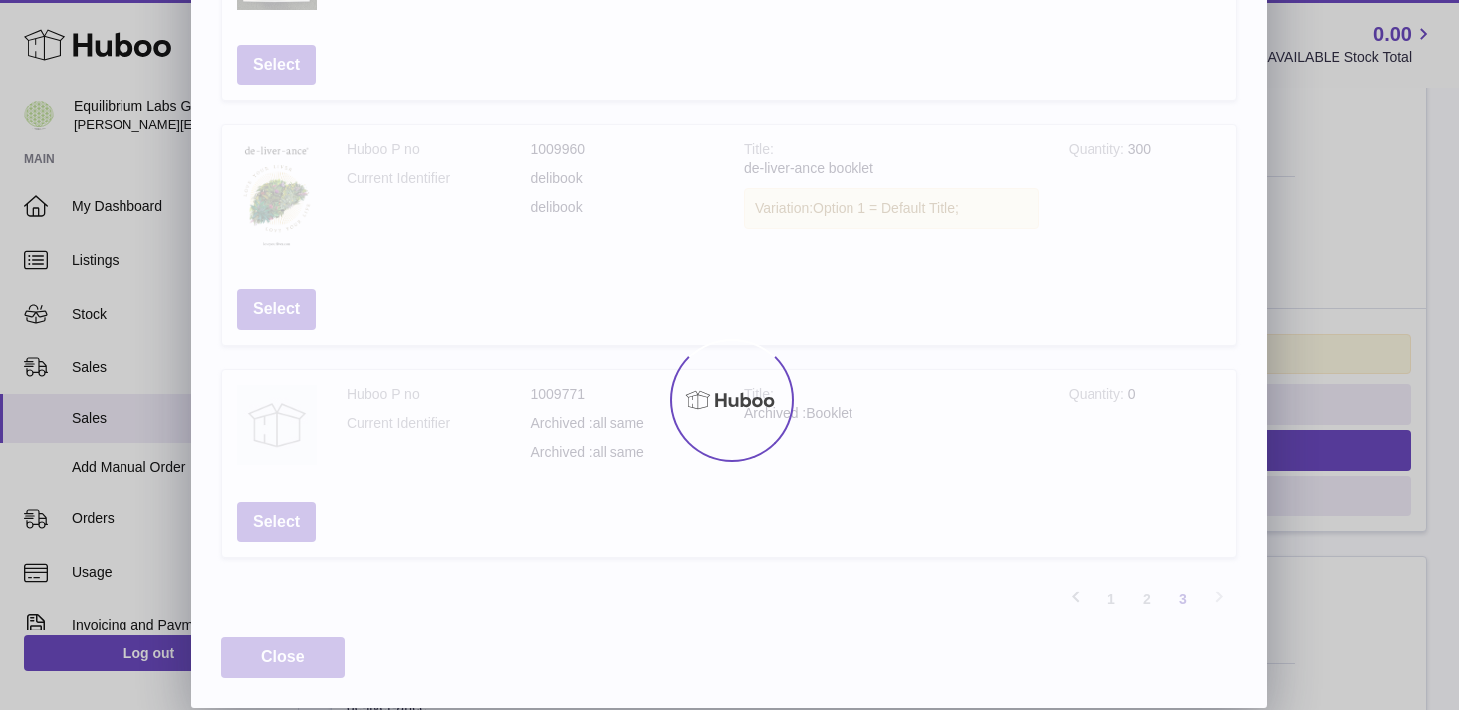
scroll to position [90, 0]
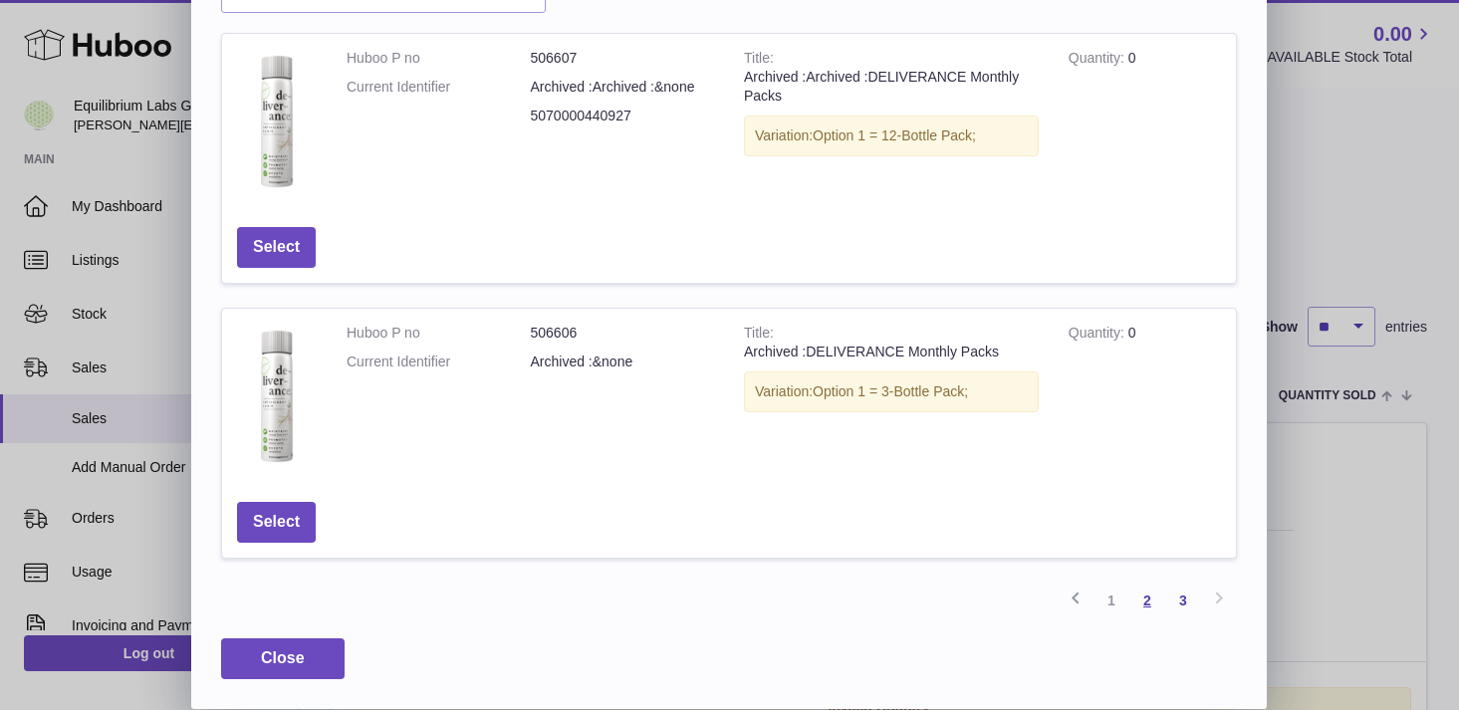
click at [1143, 605] on link "2" at bounding box center [1147, 601] width 36 height 36
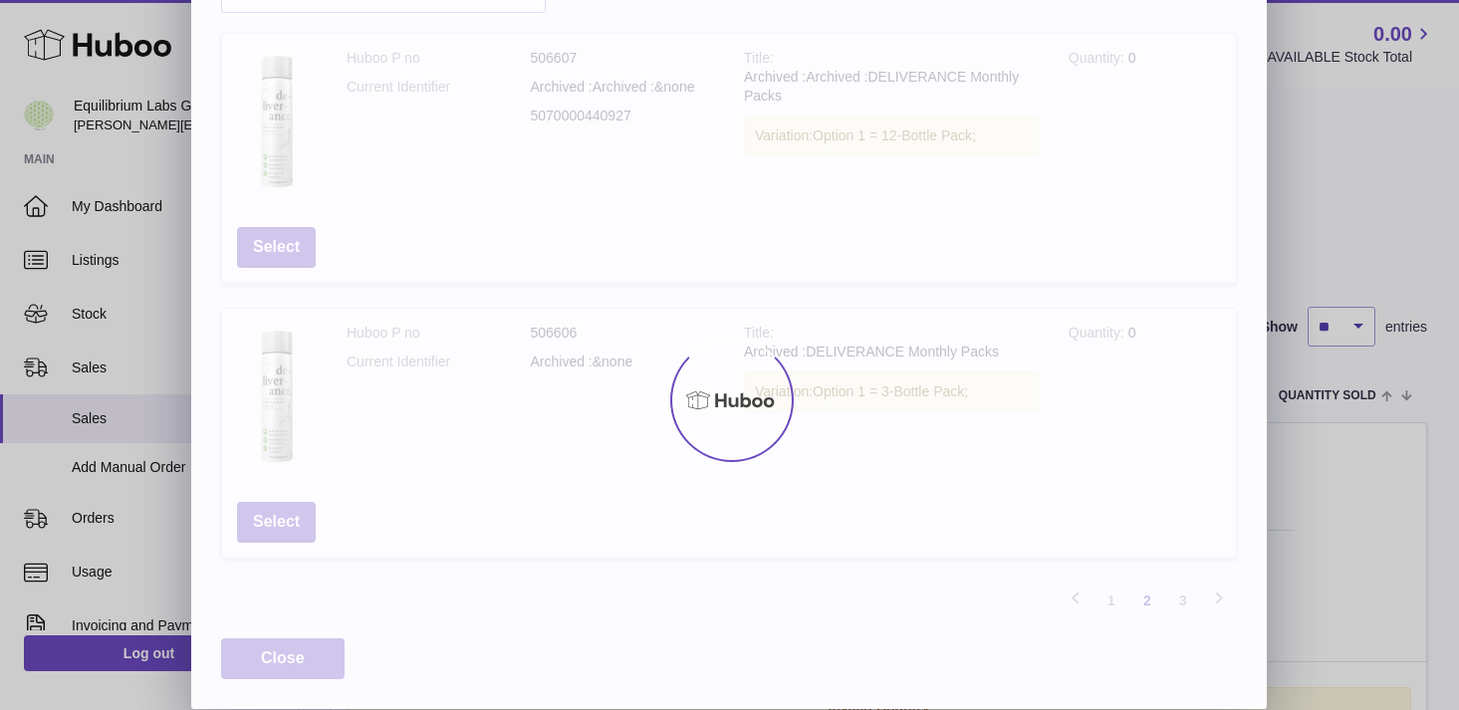
scroll to position [677, 0]
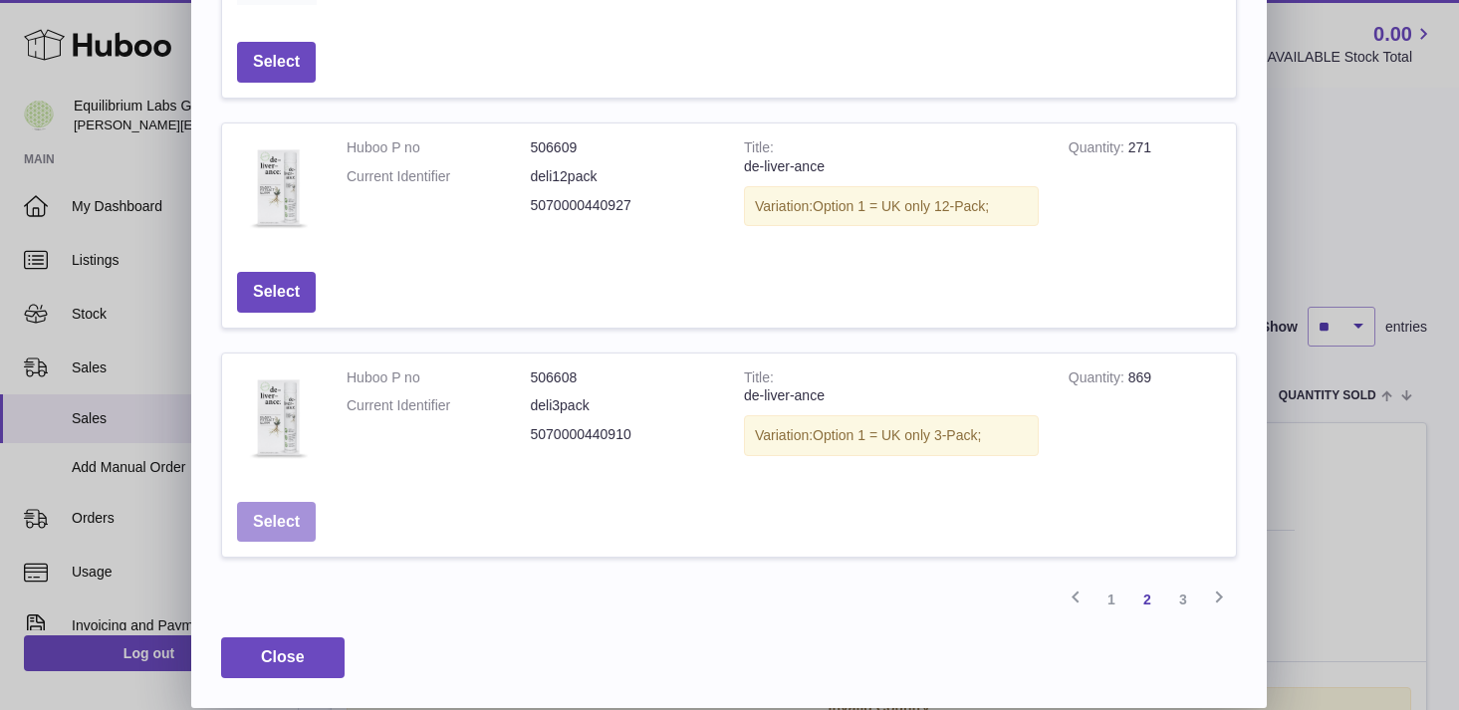
click at [276, 526] on button "Select" at bounding box center [276, 522] width 79 height 41
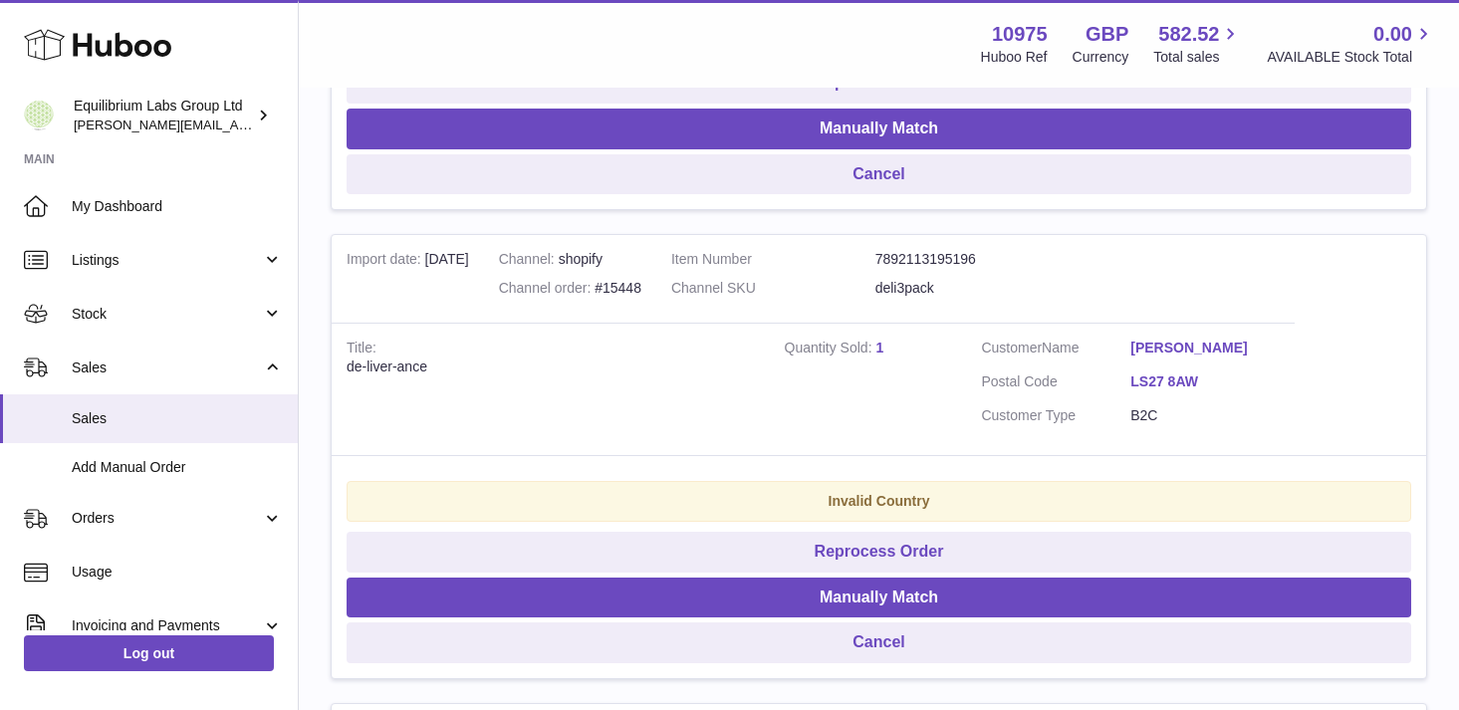
scroll to position [2239, 0]
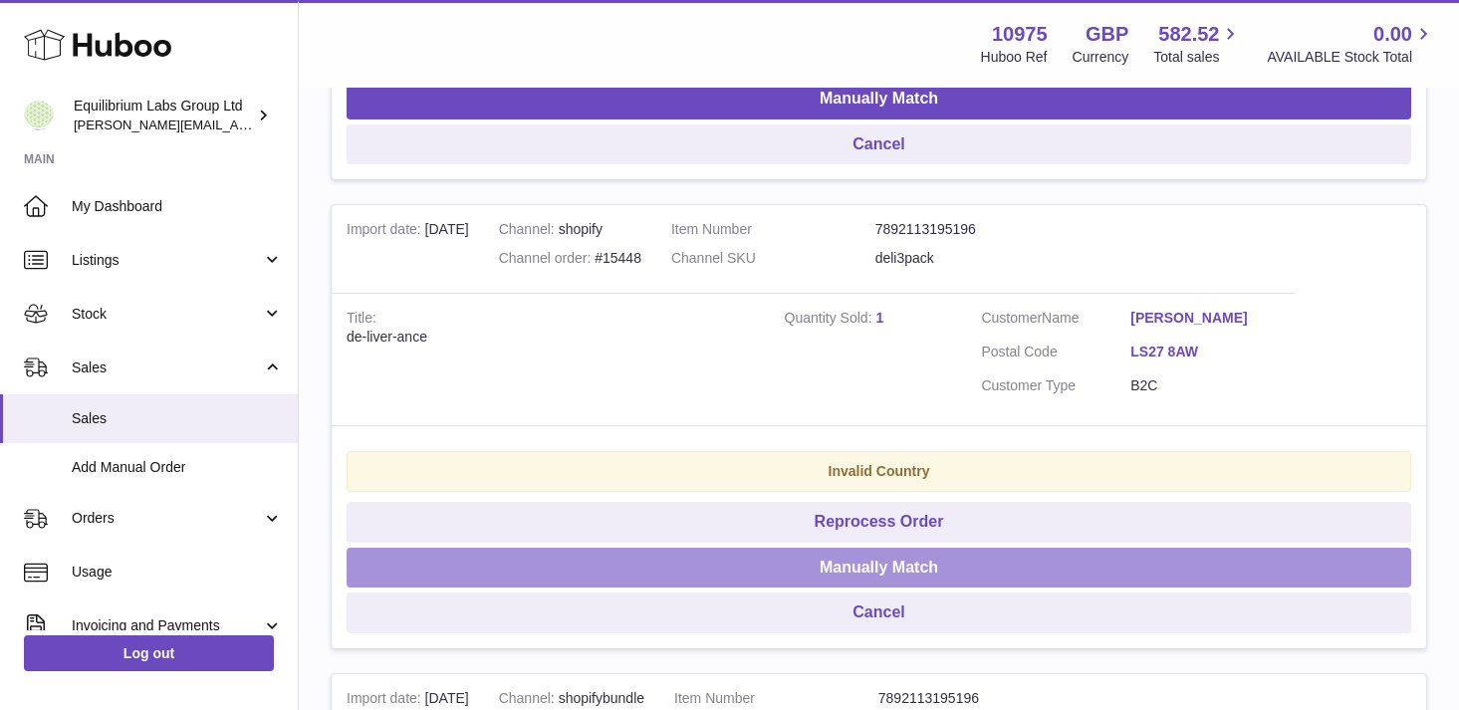
click at [901, 577] on button "Manually Match" at bounding box center [879, 568] width 1065 height 41
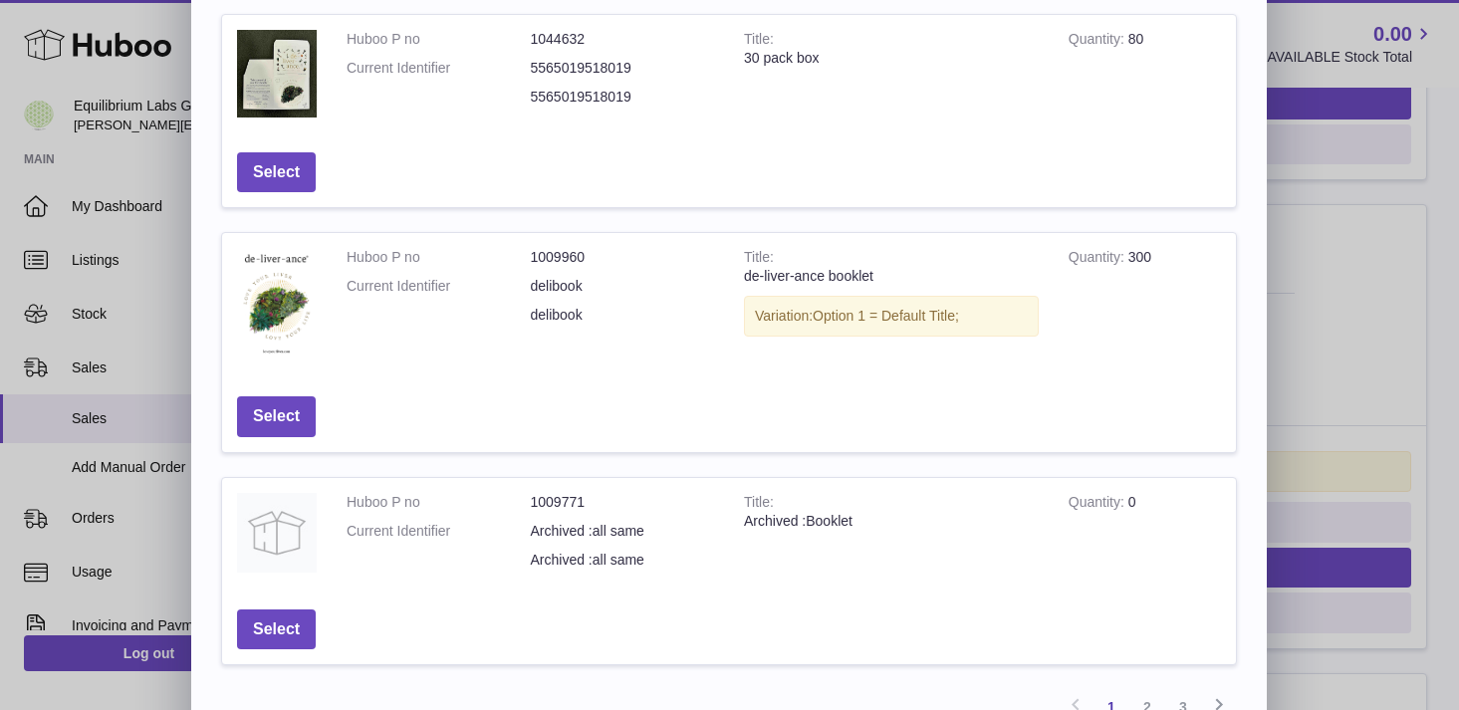
scroll to position [680, 0]
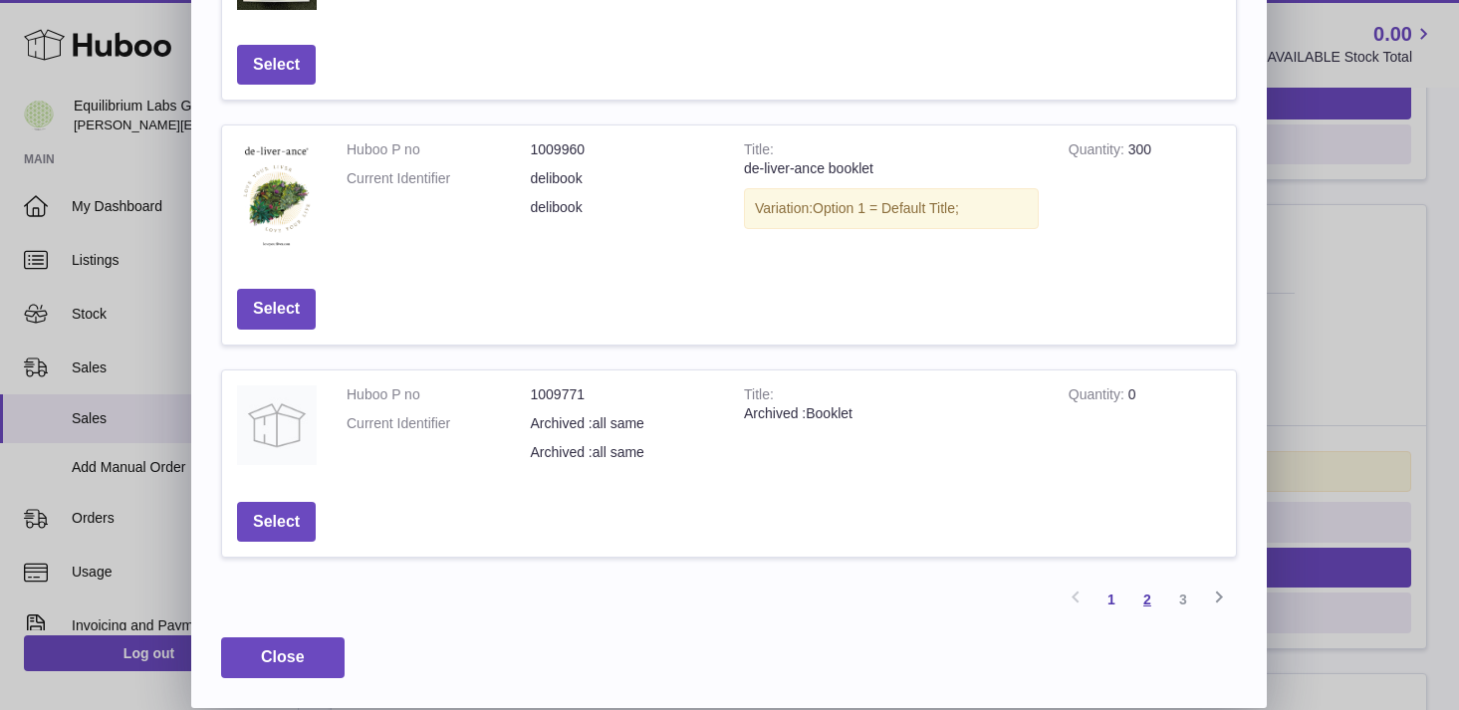
click at [1151, 605] on link "2" at bounding box center [1147, 600] width 36 height 36
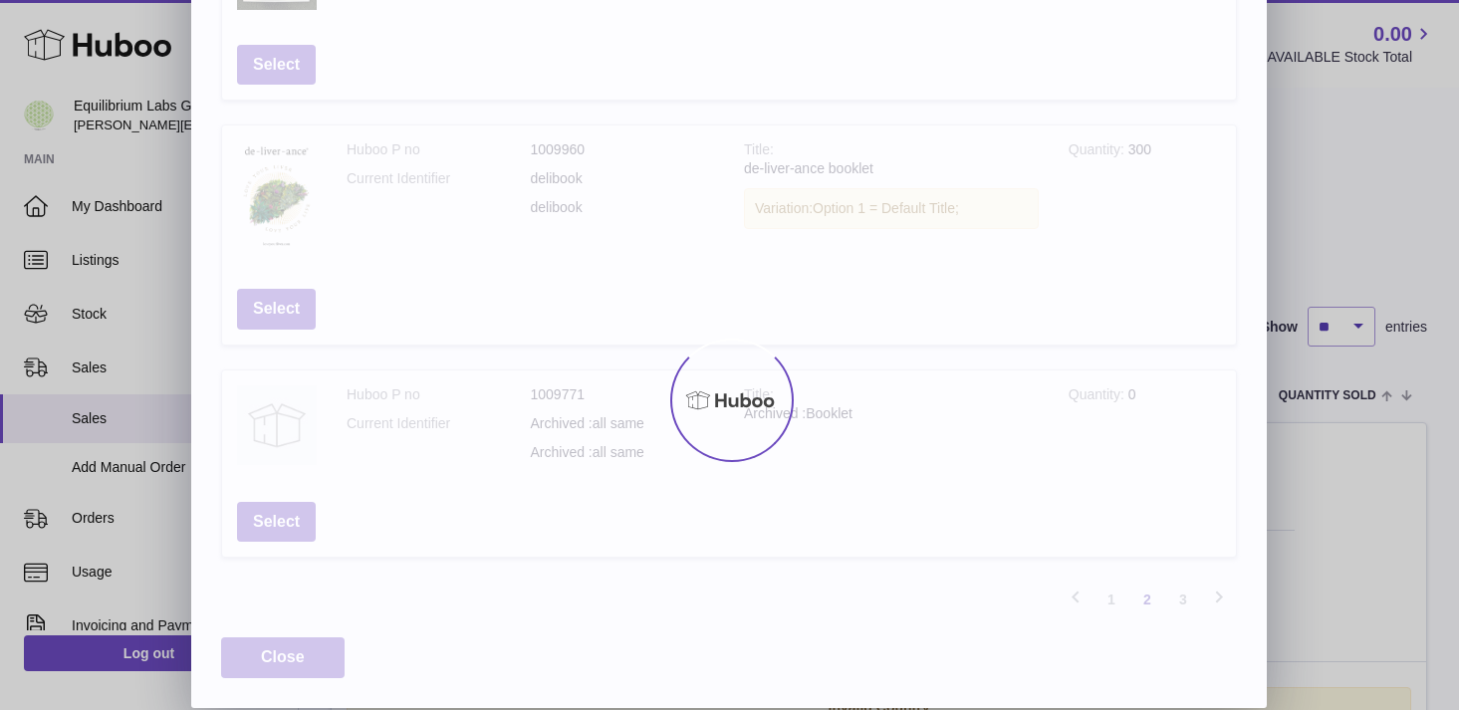
scroll to position [677, 0]
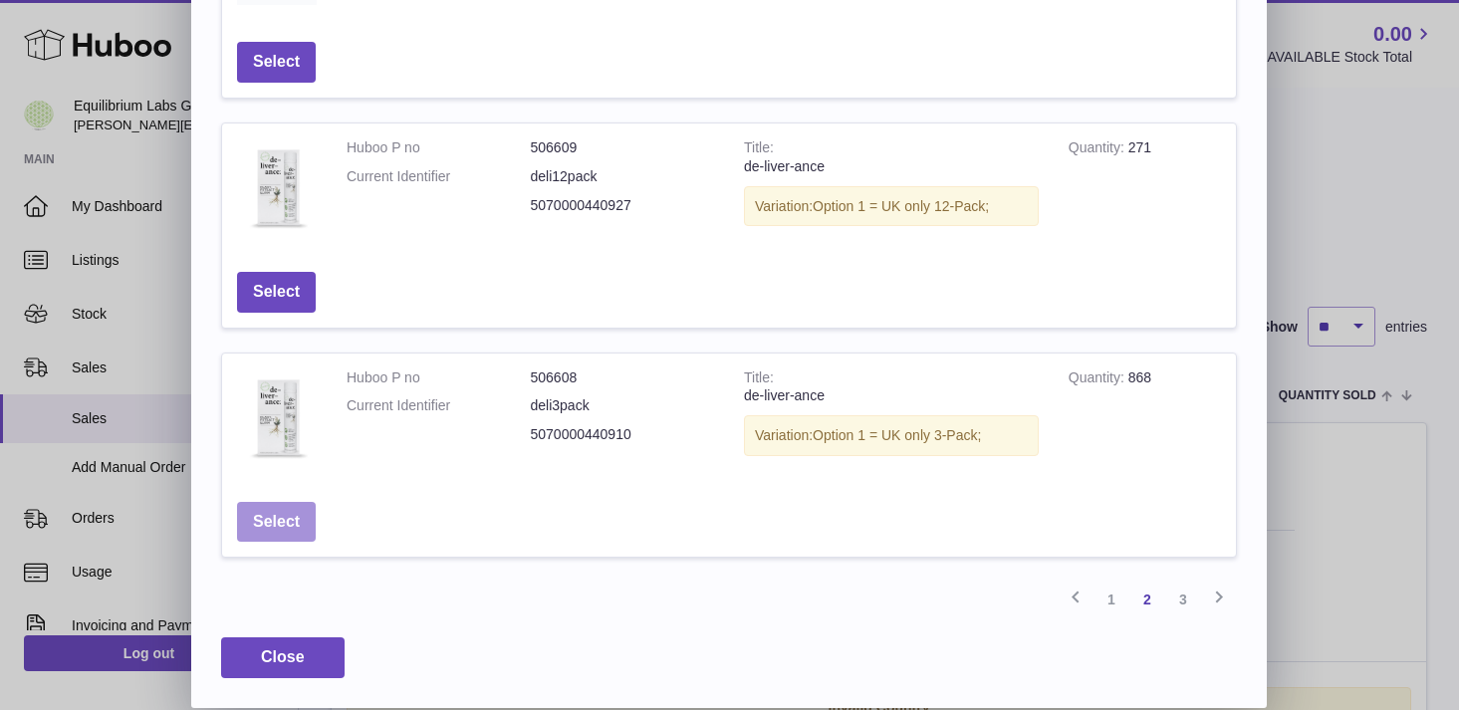
click at [303, 521] on button "Select" at bounding box center [276, 522] width 79 height 41
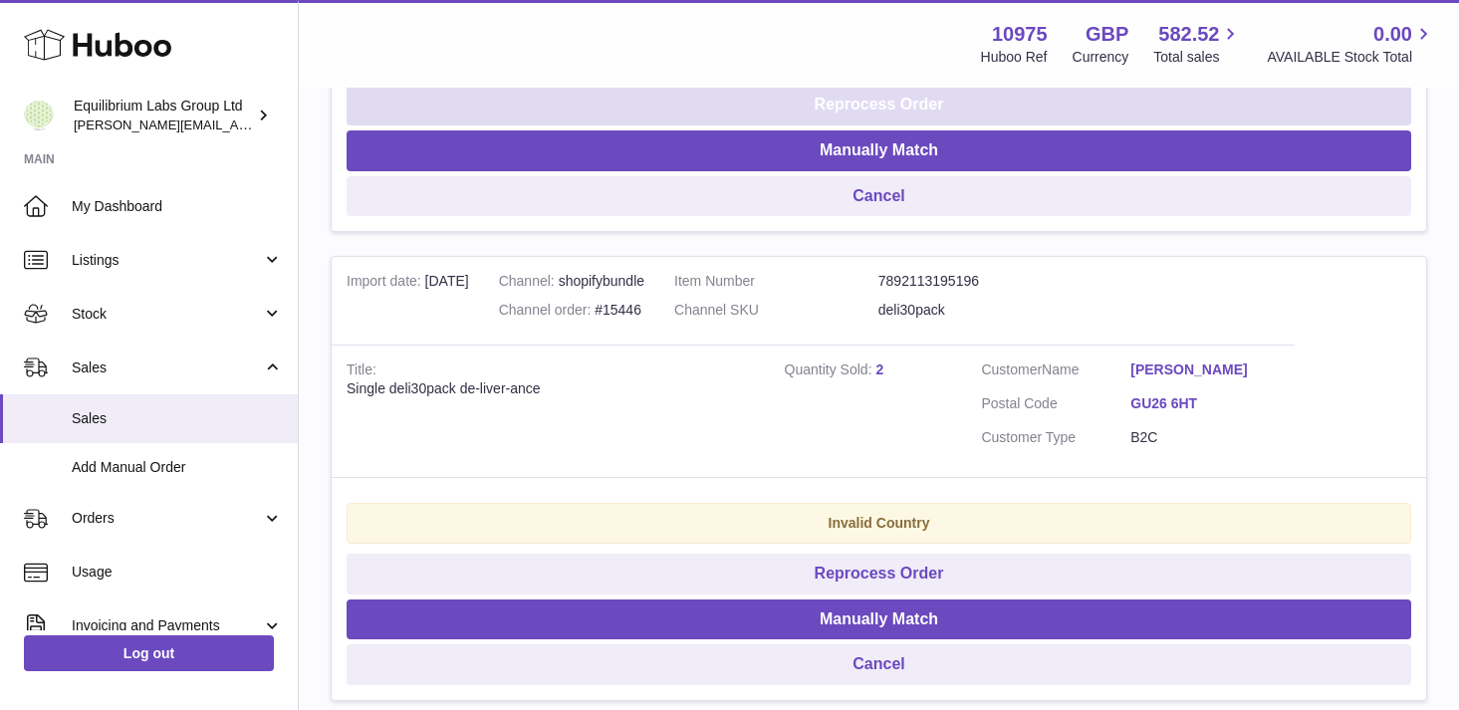
scroll to position [2233, 0]
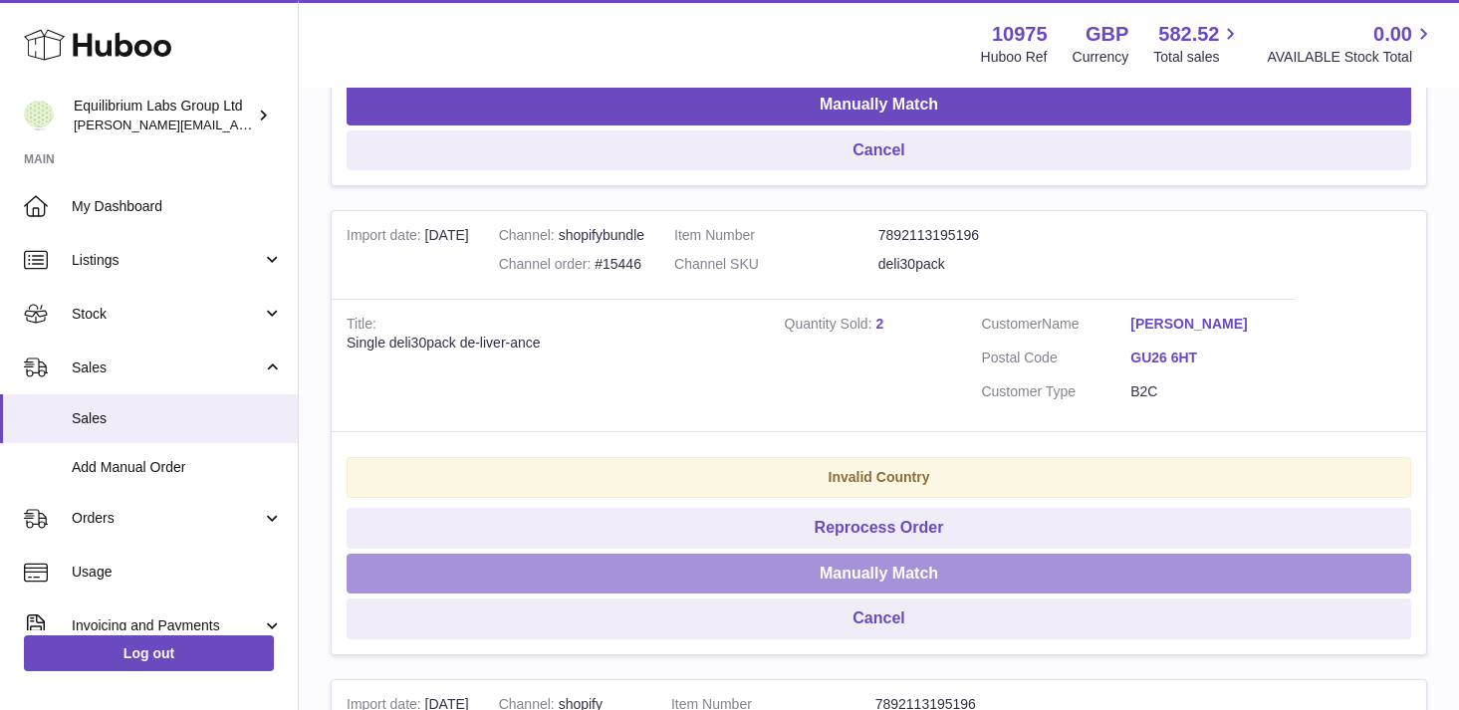
click at [900, 577] on button "Manually Match" at bounding box center [879, 574] width 1065 height 41
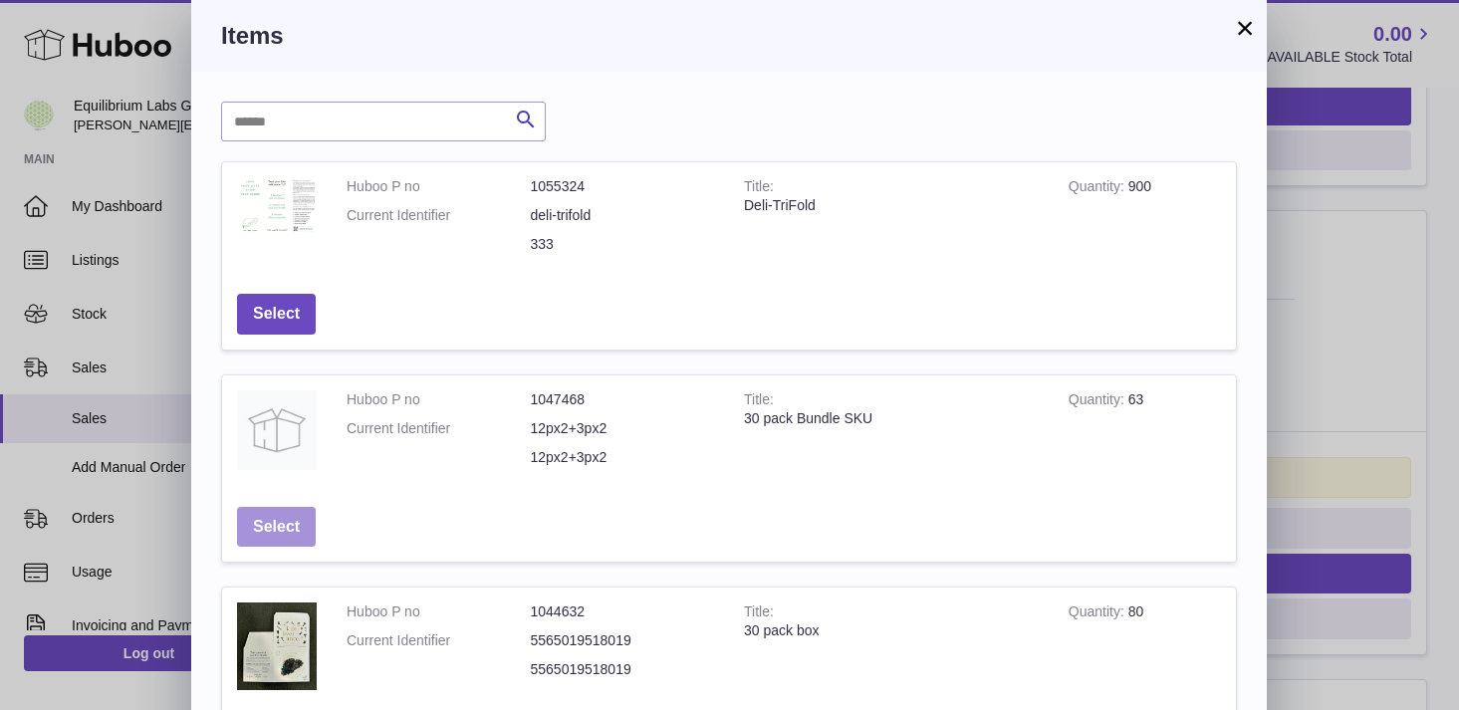
click at [302, 528] on button "Select" at bounding box center [276, 527] width 79 height 41
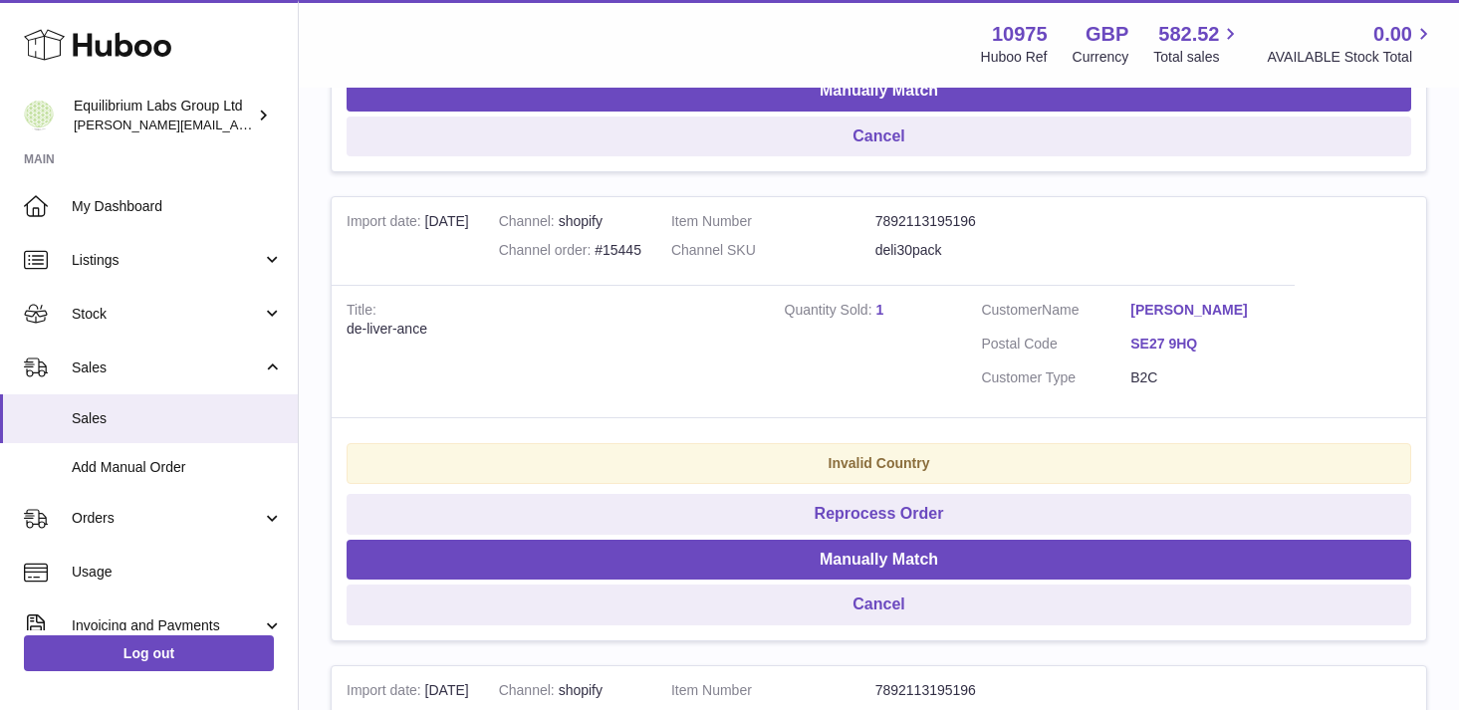
scroll to position [2236, 0]
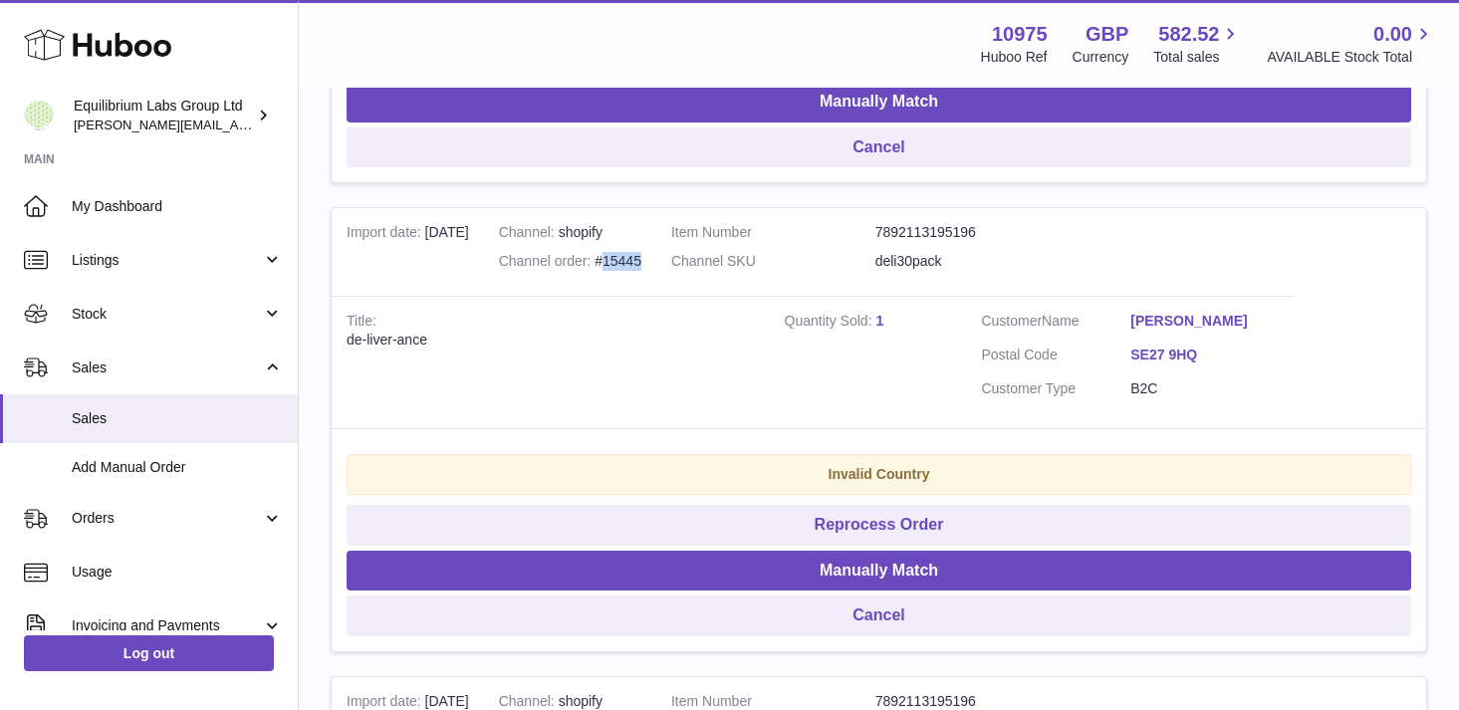
drag, startPoint x: 656, startPoint y: 263, endPoint x: 617, endPoint y: 266, distance: 39.0
click at [617, 266] on td "Channel shopify Channel order #15445" at bounding box center [570, 252] width 172 height 88
click at [712, 345] on div "de-liver-ance" at bounding box center [551, 340] width 408 height 19
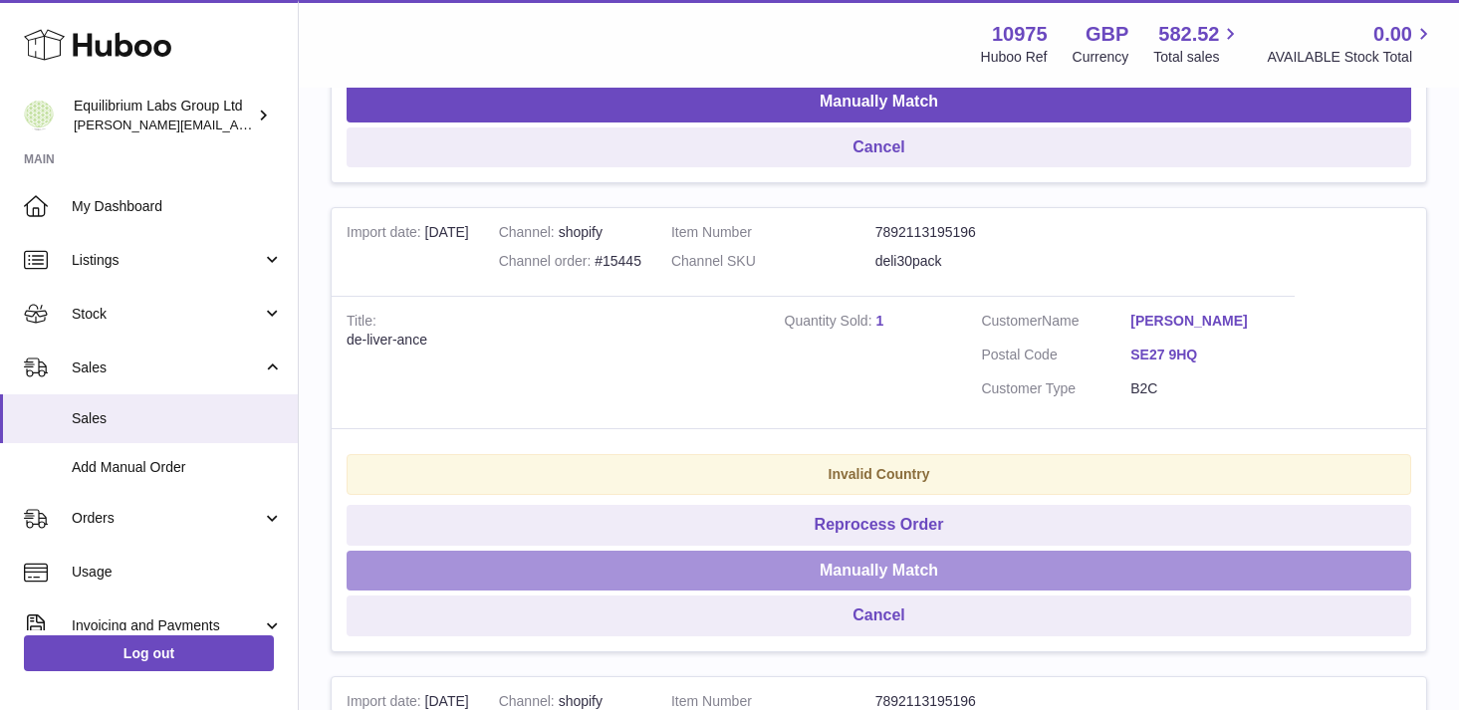
click at [894, 567] on button "Manually Match" at bounding box center [879, 571] width 1065 height 41
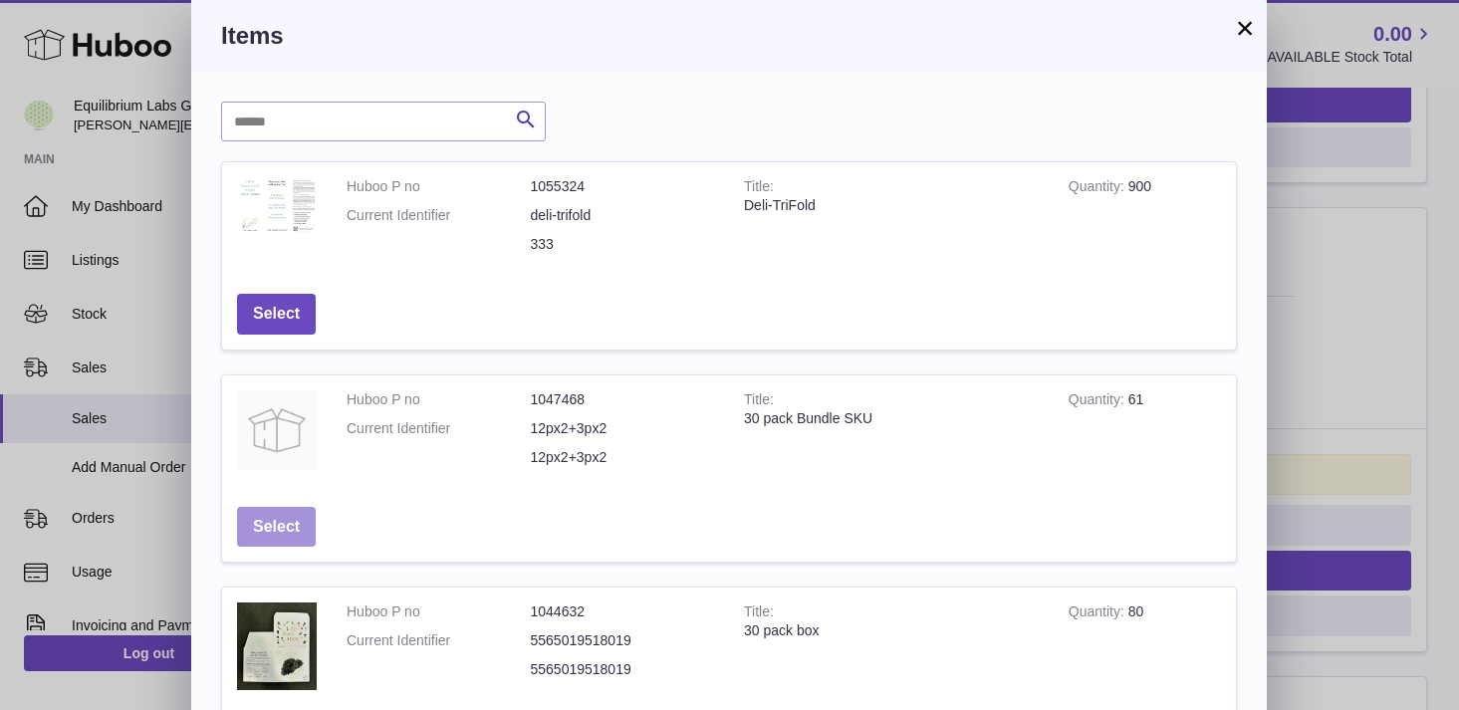
click at [284, 522] on button "Select" at bounding box center [276, 527] width 79 height 41
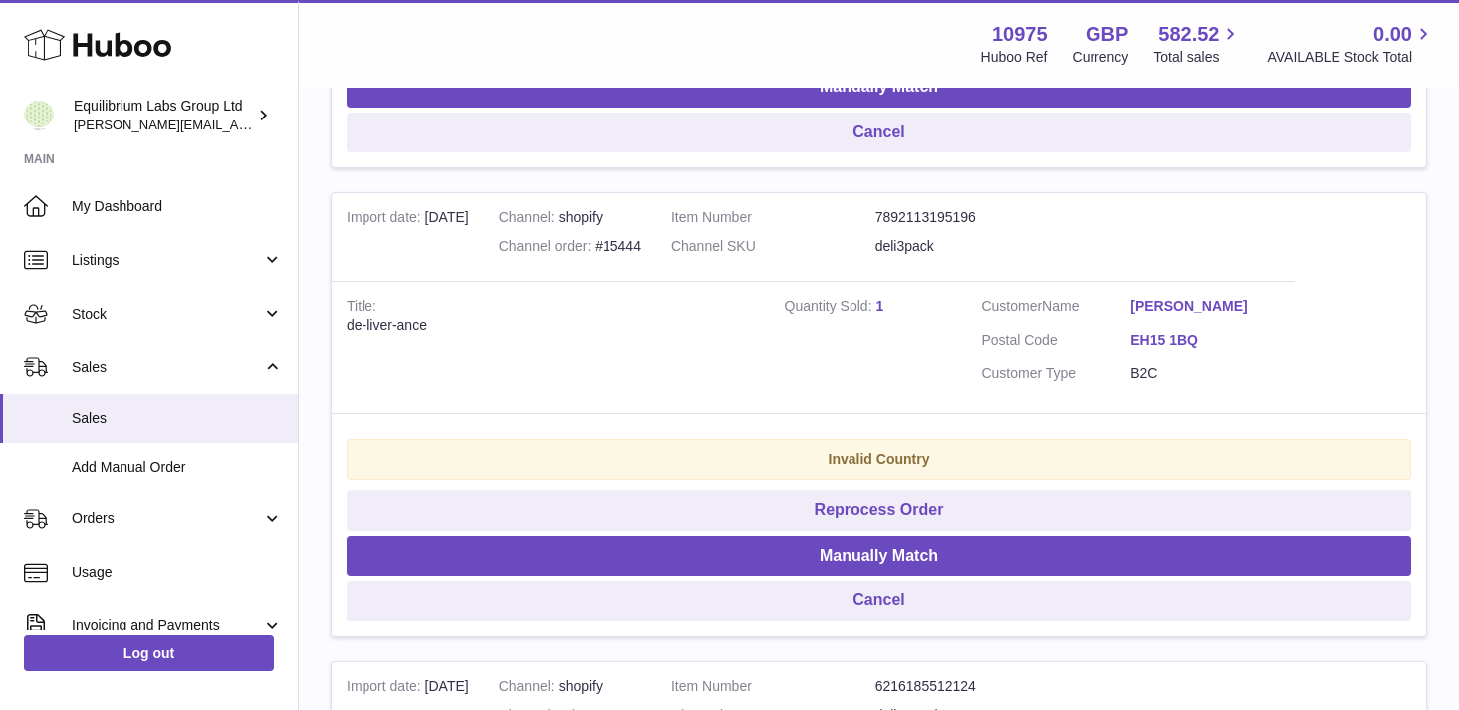
scroll to position [2248, 0]
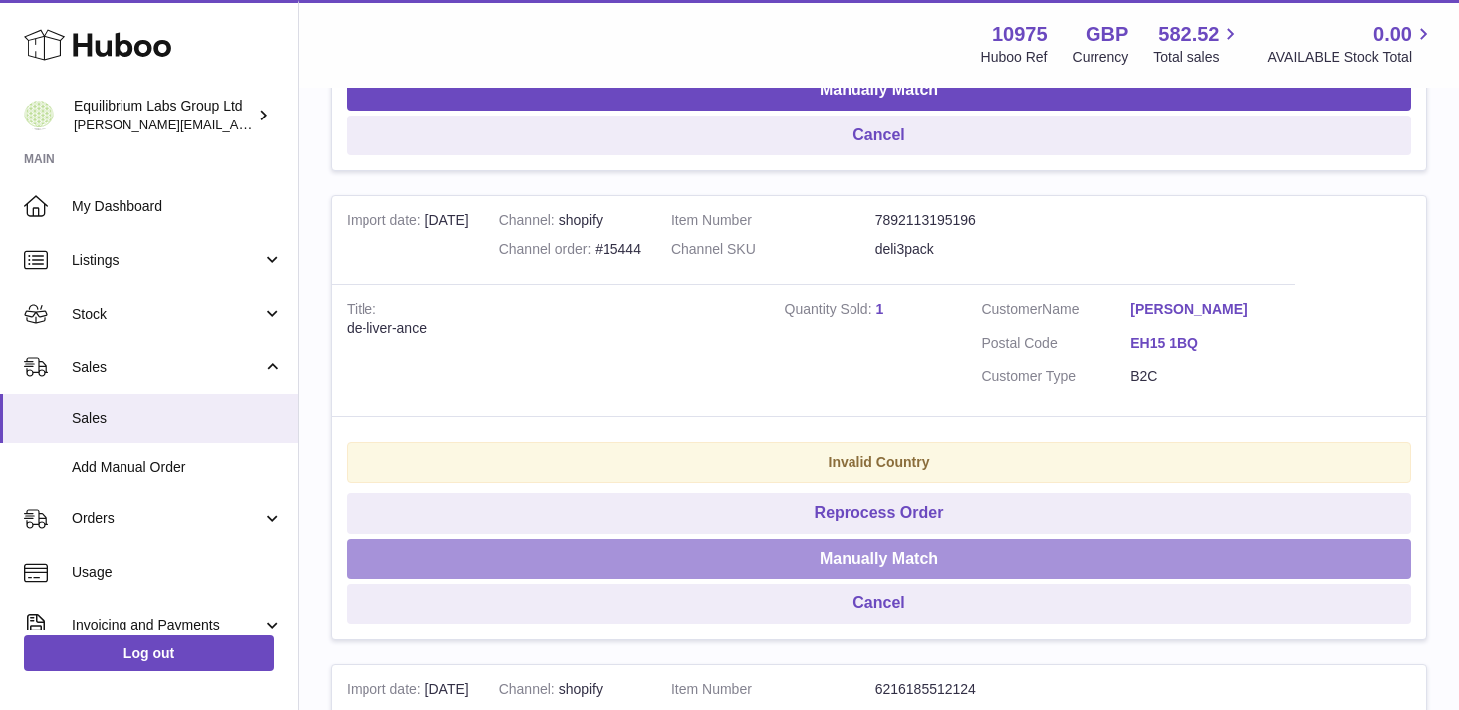
click at [877, 563] on button "Manually Match" at bounding box center [879, 559] width 1065 height 41
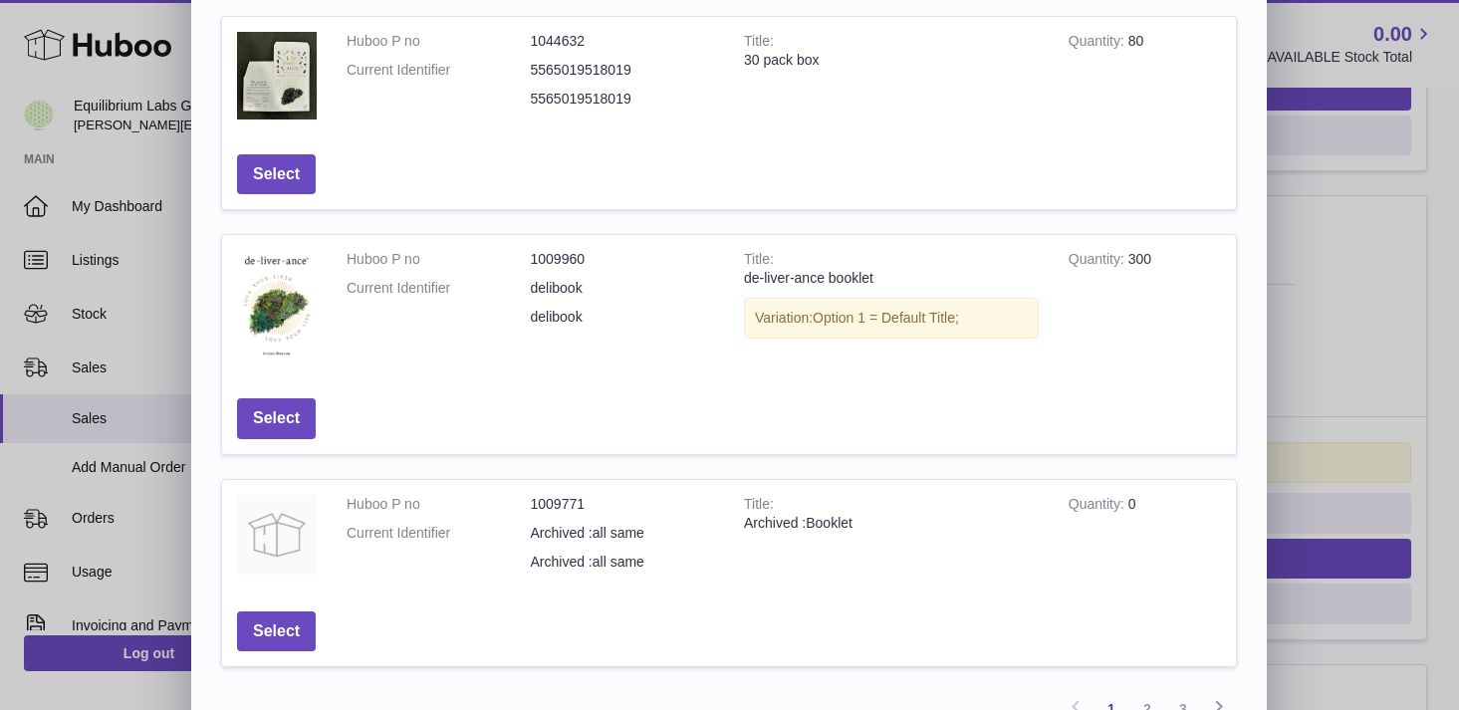
scroll to position [680, 0]
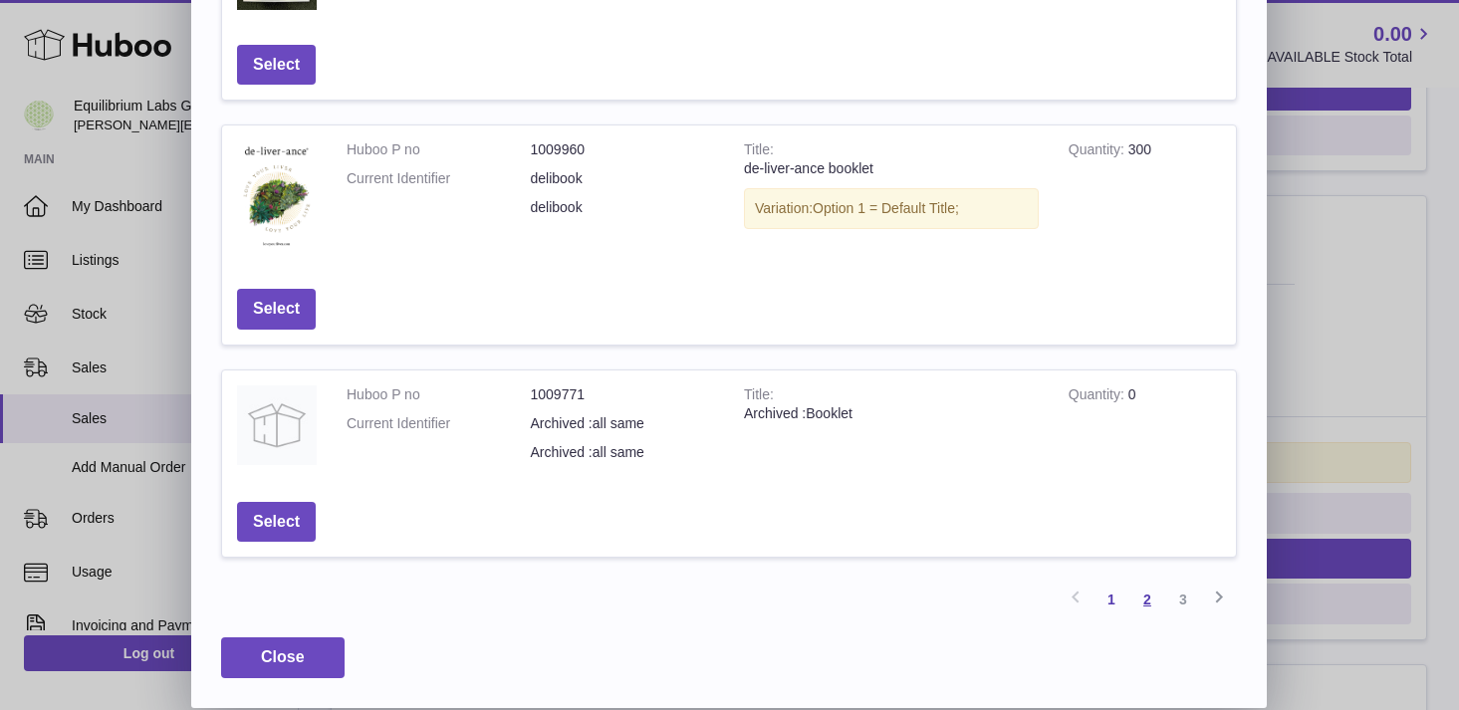
click at [1148, 604] on link "2" at bounding box center [1147, 600] width 36 height 36
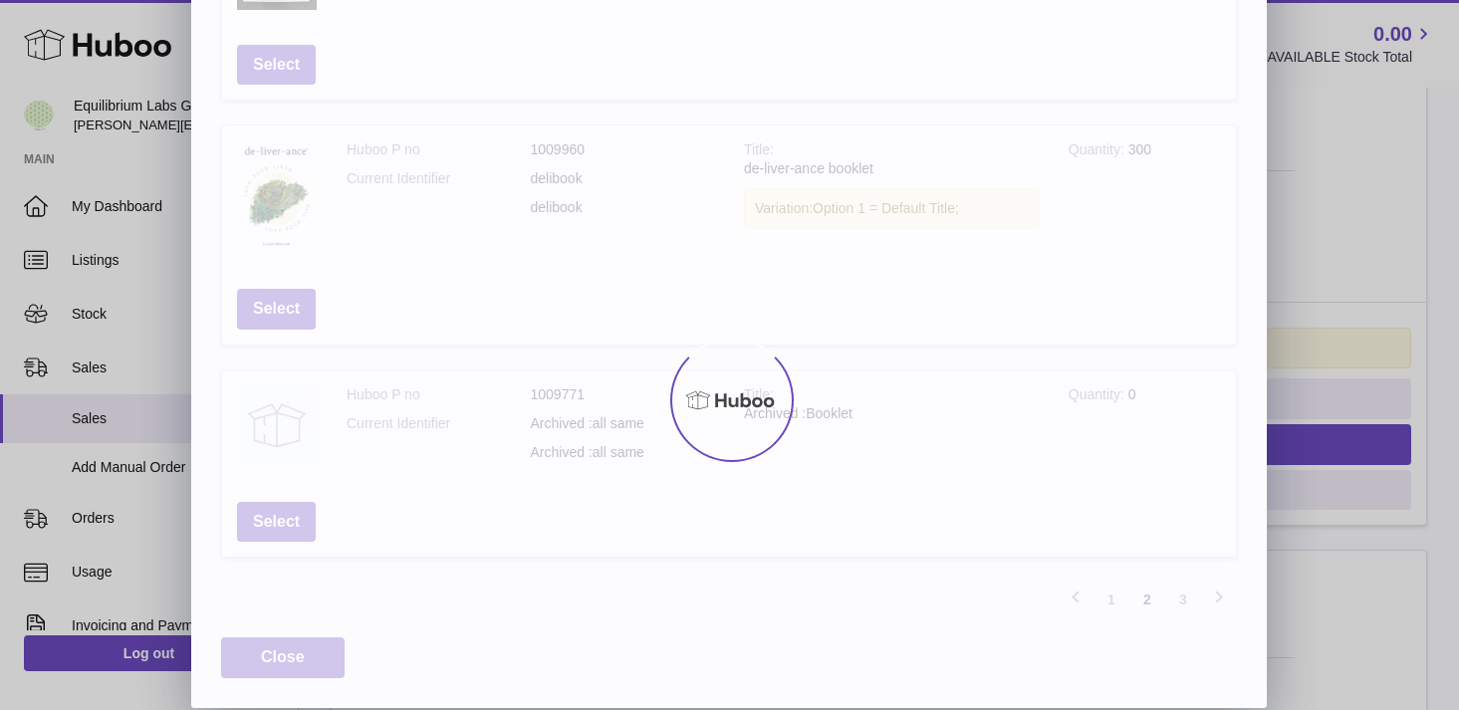
scroll to position [677, 0]
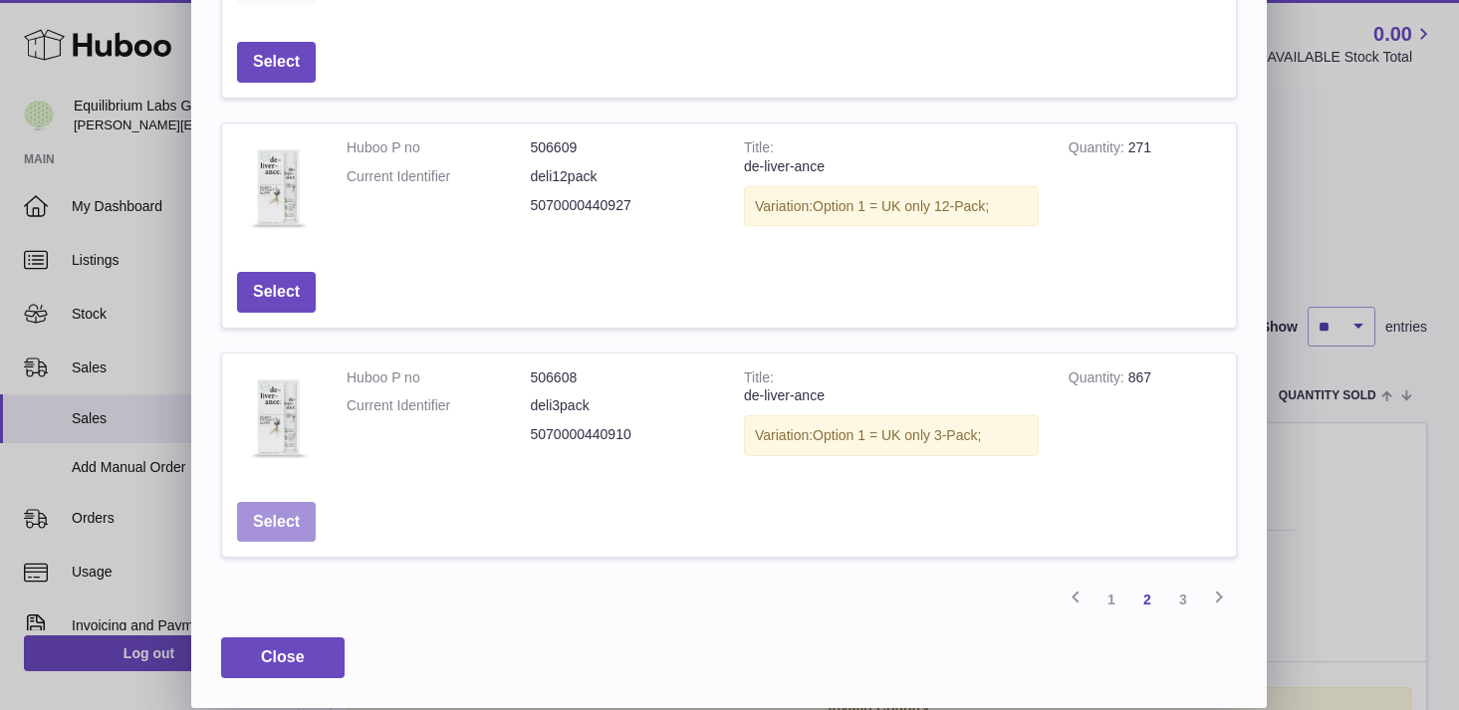
click at [294, 519] on button "Select" at bounding box center [276, 522] width 79 height 41
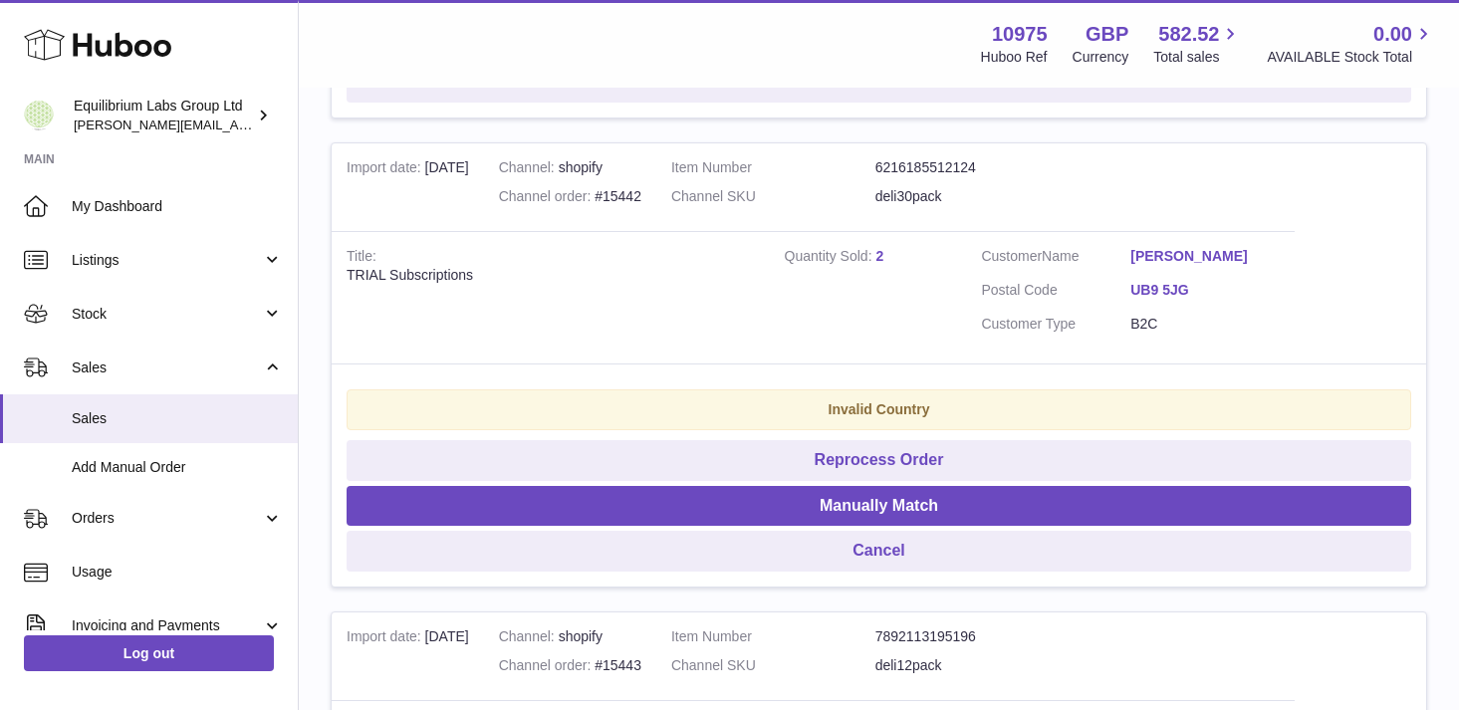
scroll to position [2291, 0]
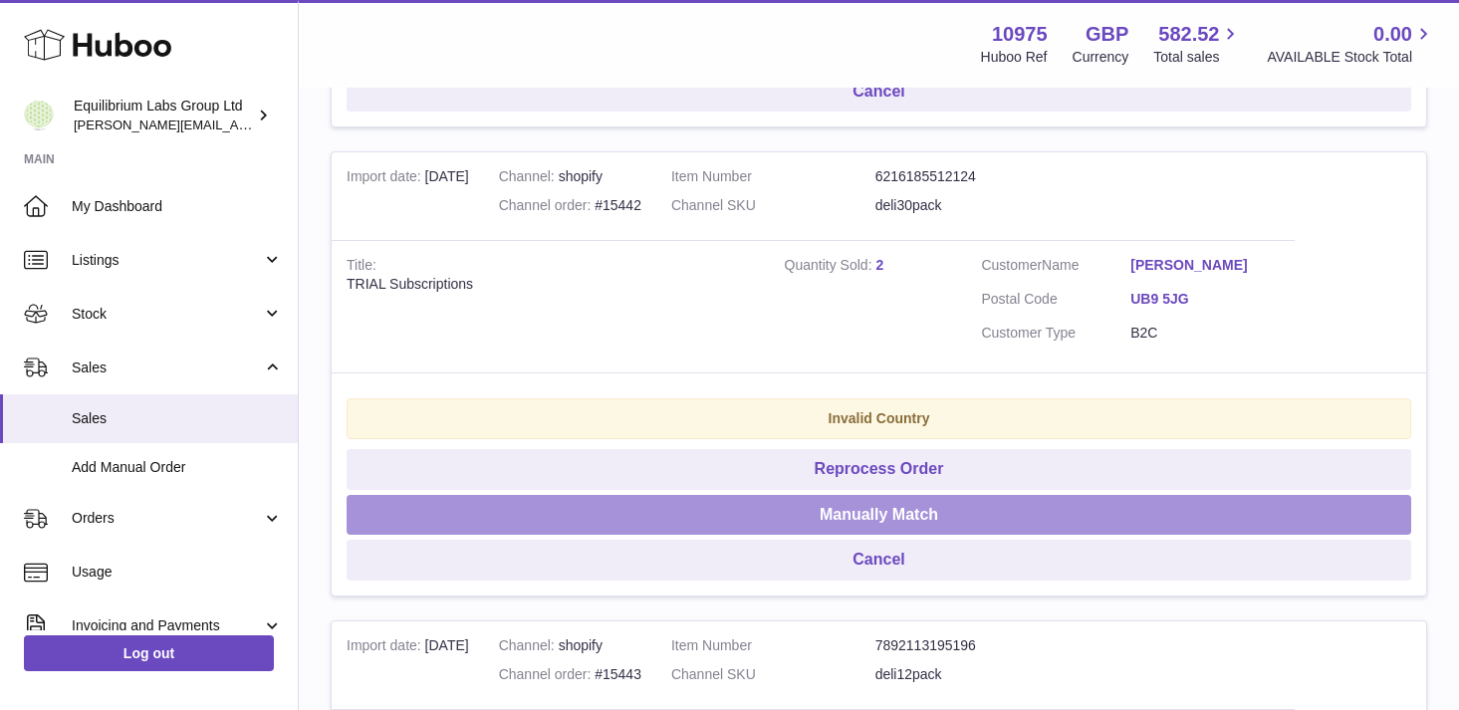
click at [876, 520] on button "Manually Match" at bounding box center [879, 515] width 1065 height 41
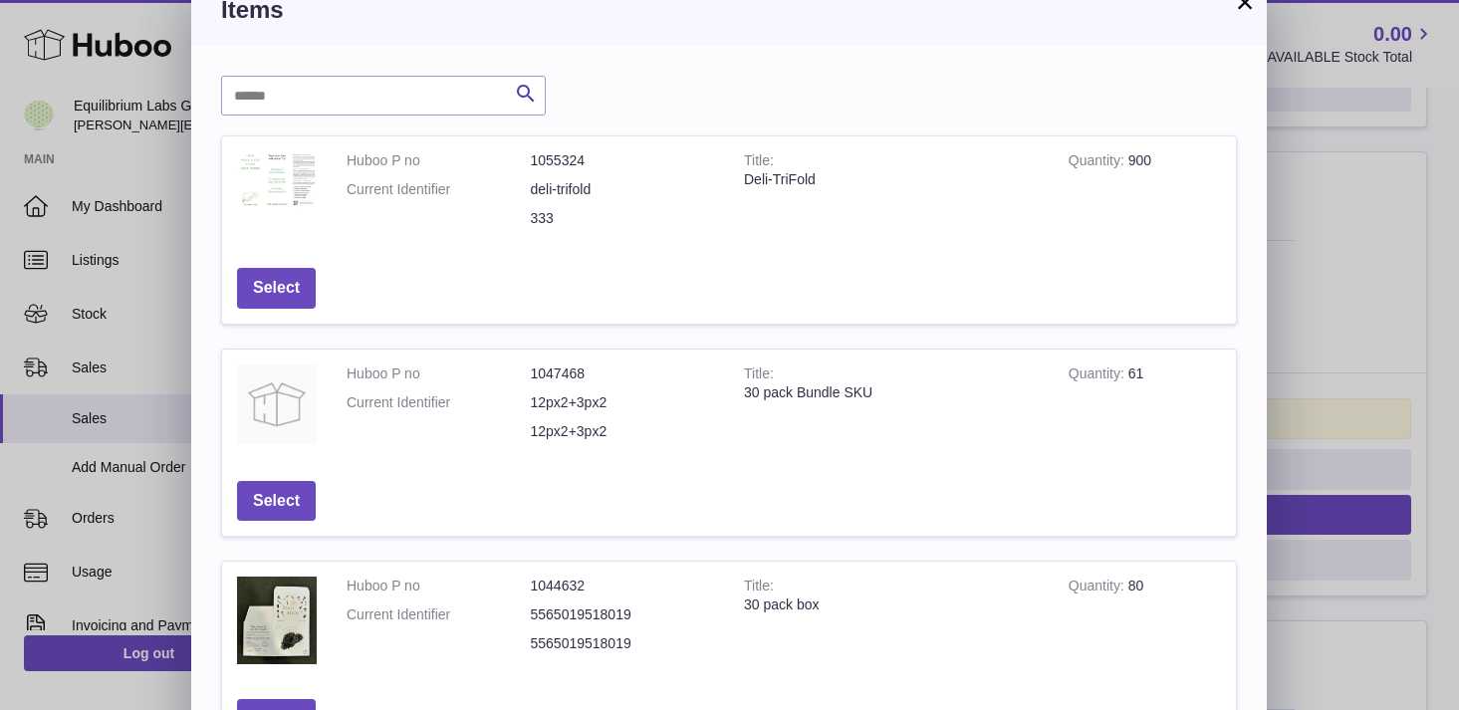
scroll to position [27, 0]
click at [296, 507] on button "Select" at bounding box center [276, 500] width 79 height 41
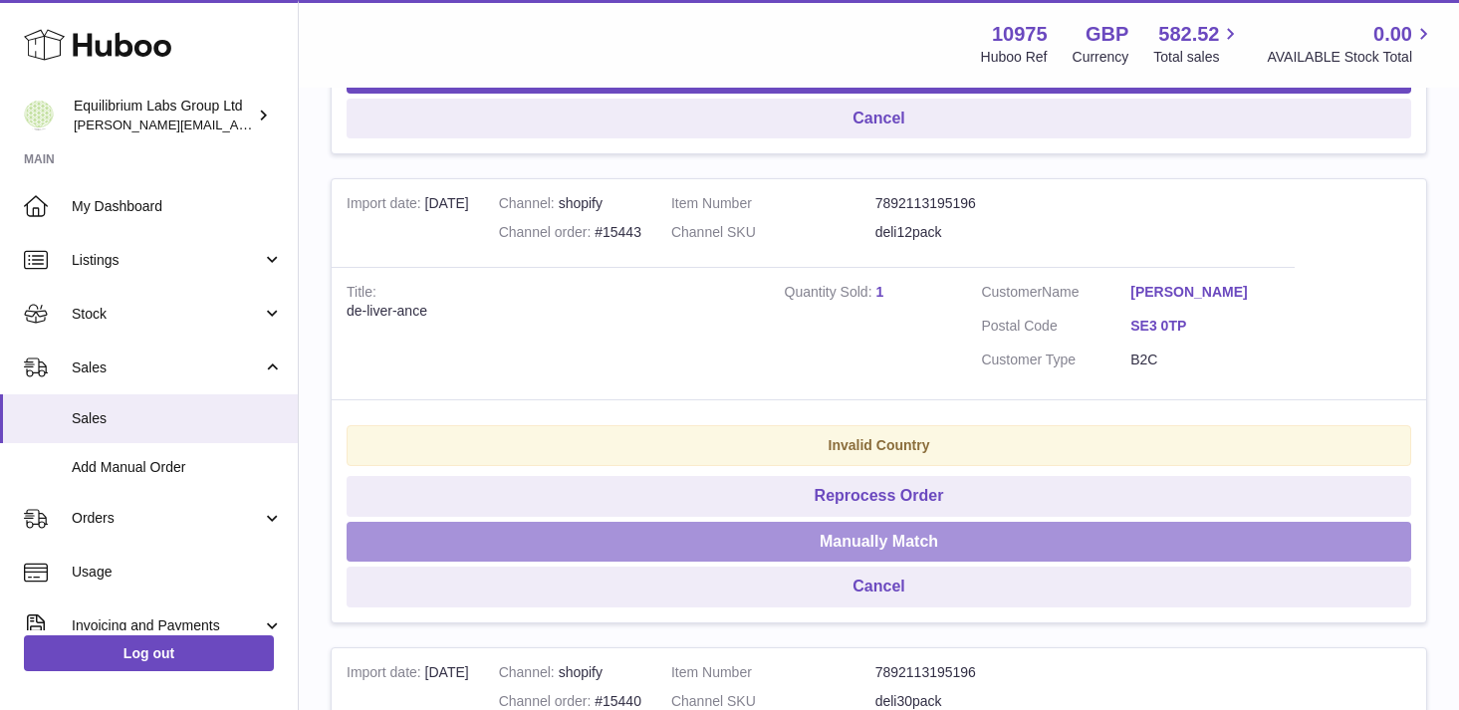
scroll to position [2273, 0]
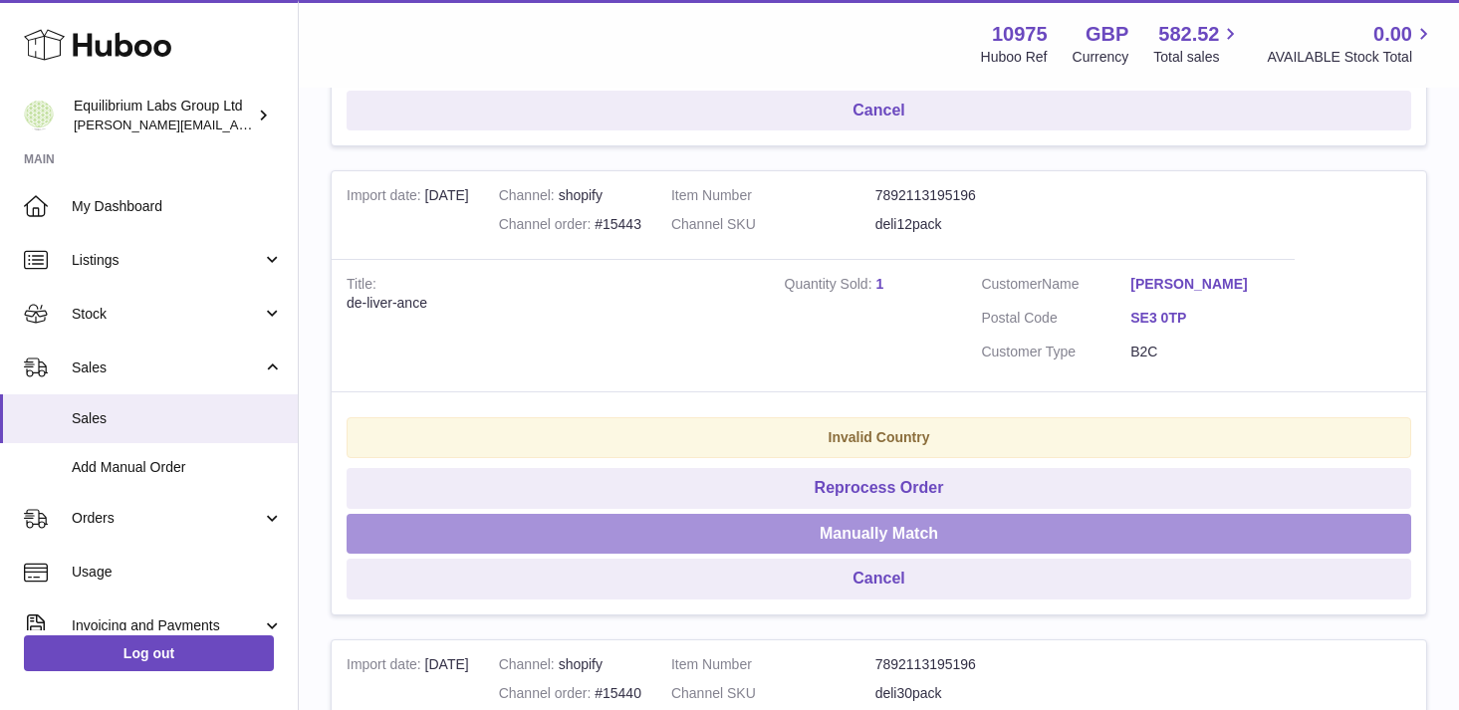
click at [911, 543] on button "Manually Match" at bounding box center [879, 534] width 1065 height 41
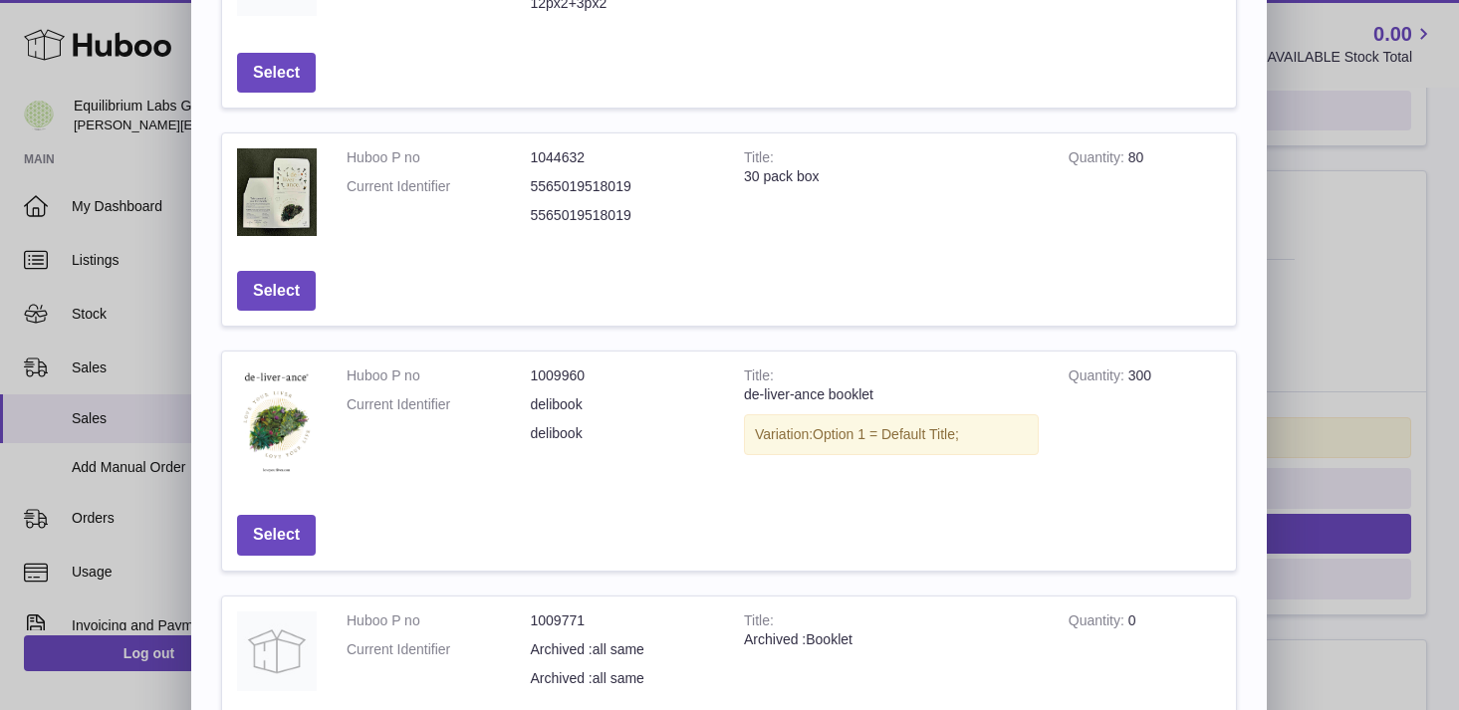
scroll to position [680, 0]
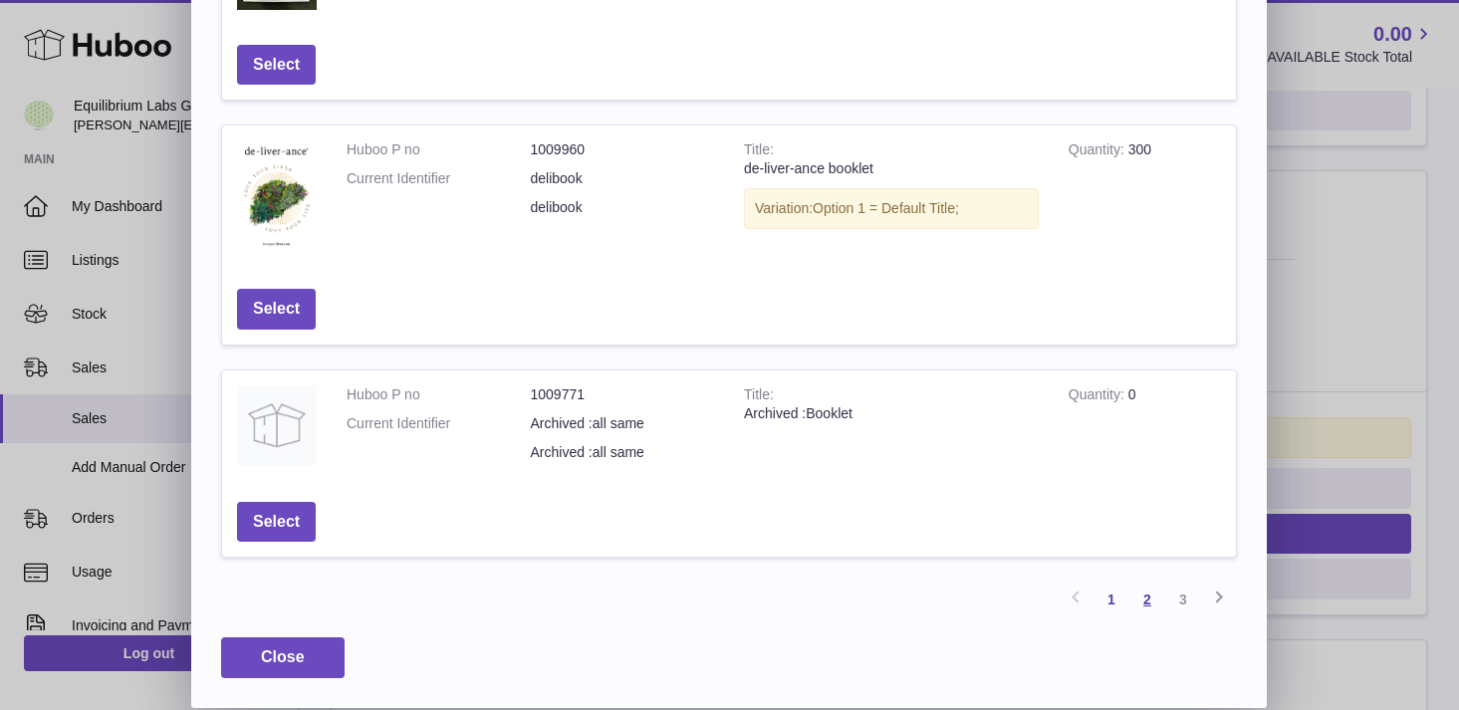
click at [1145, 605] on link "2" at bounding box center [1147, 600] width 36 height 36
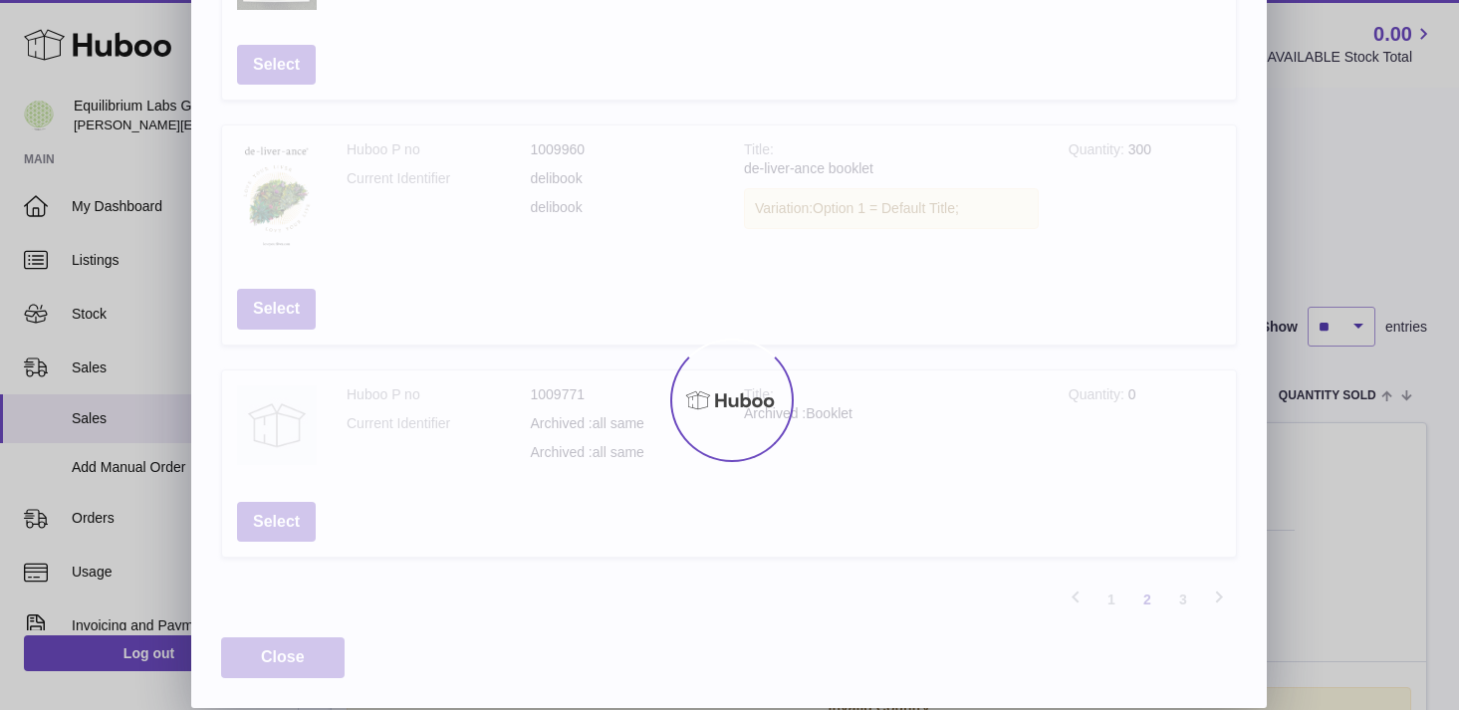
scroll to position [677, 0]
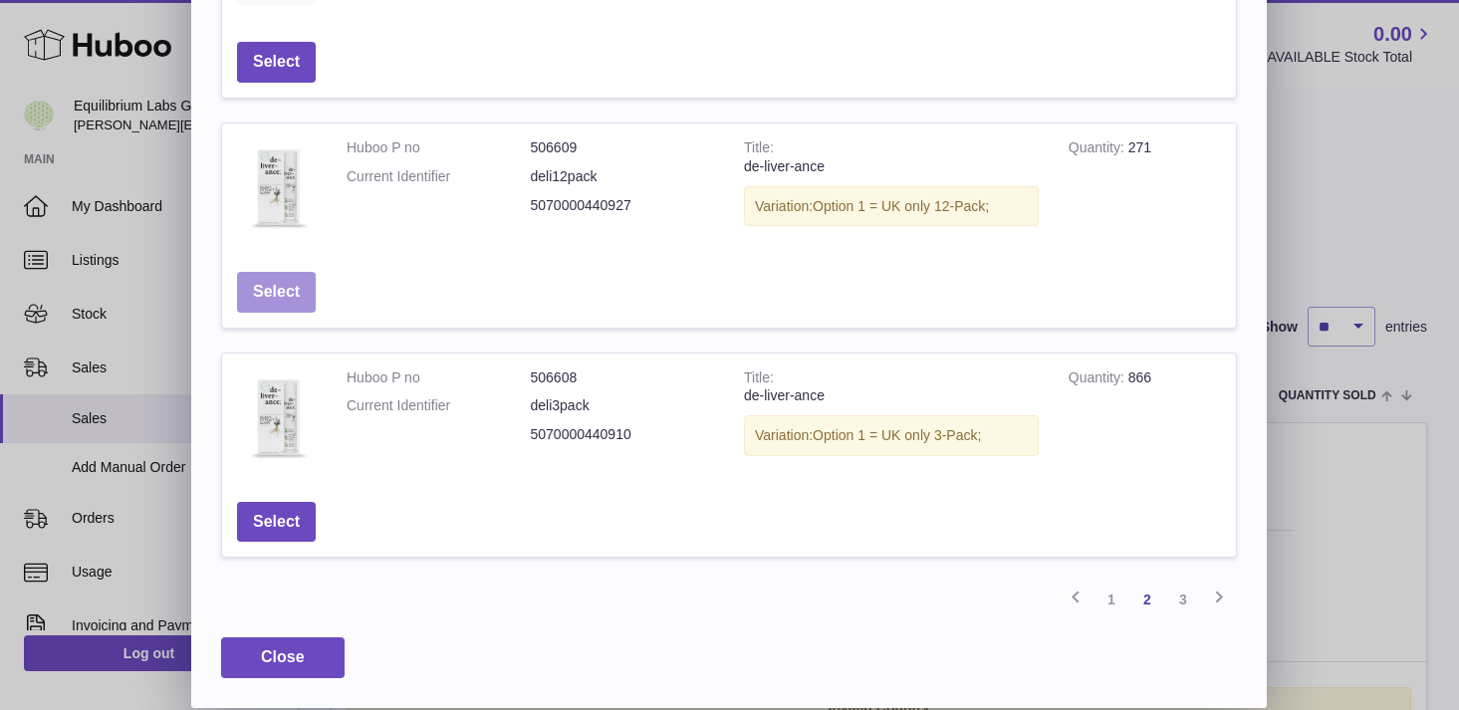
click at [286, 291] on button "Select" at bounding box center [276, 292] width 79 height 41
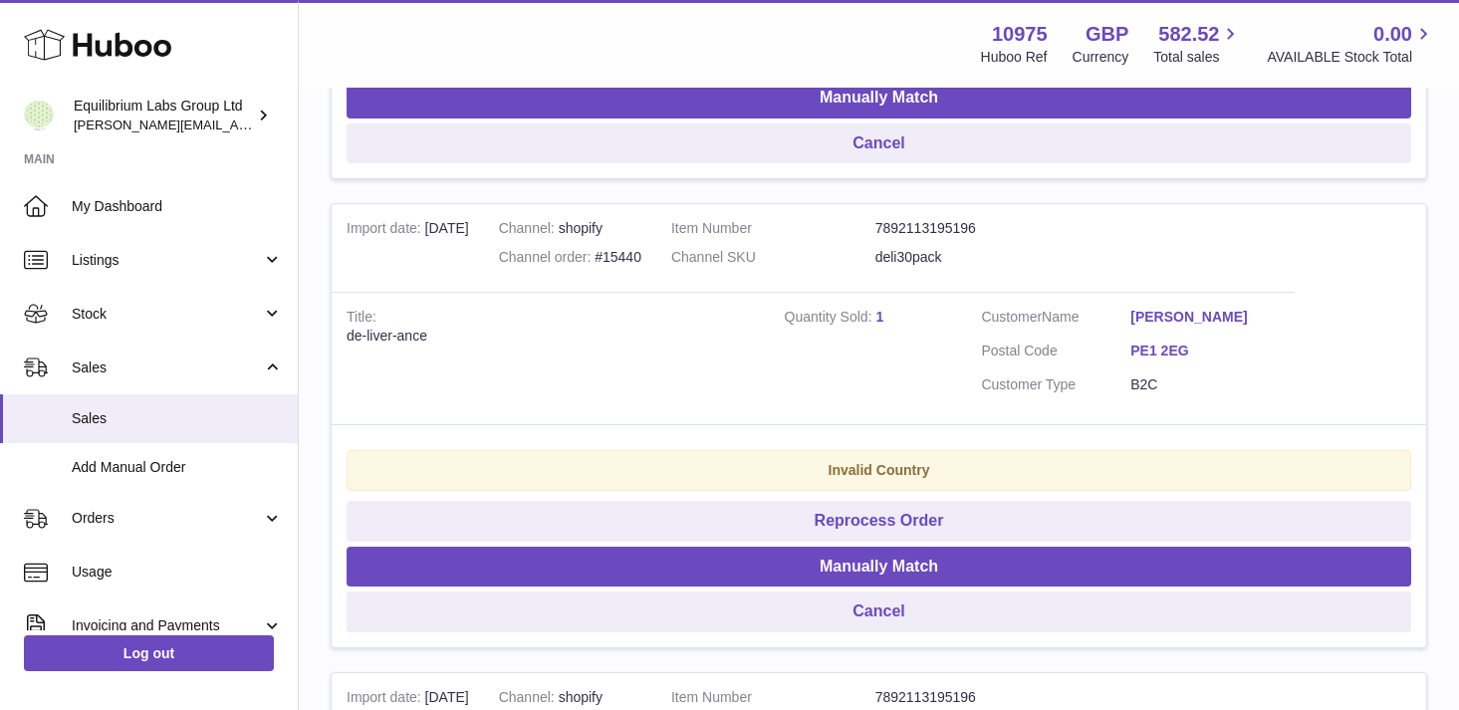
scroll to position [2244, 0]
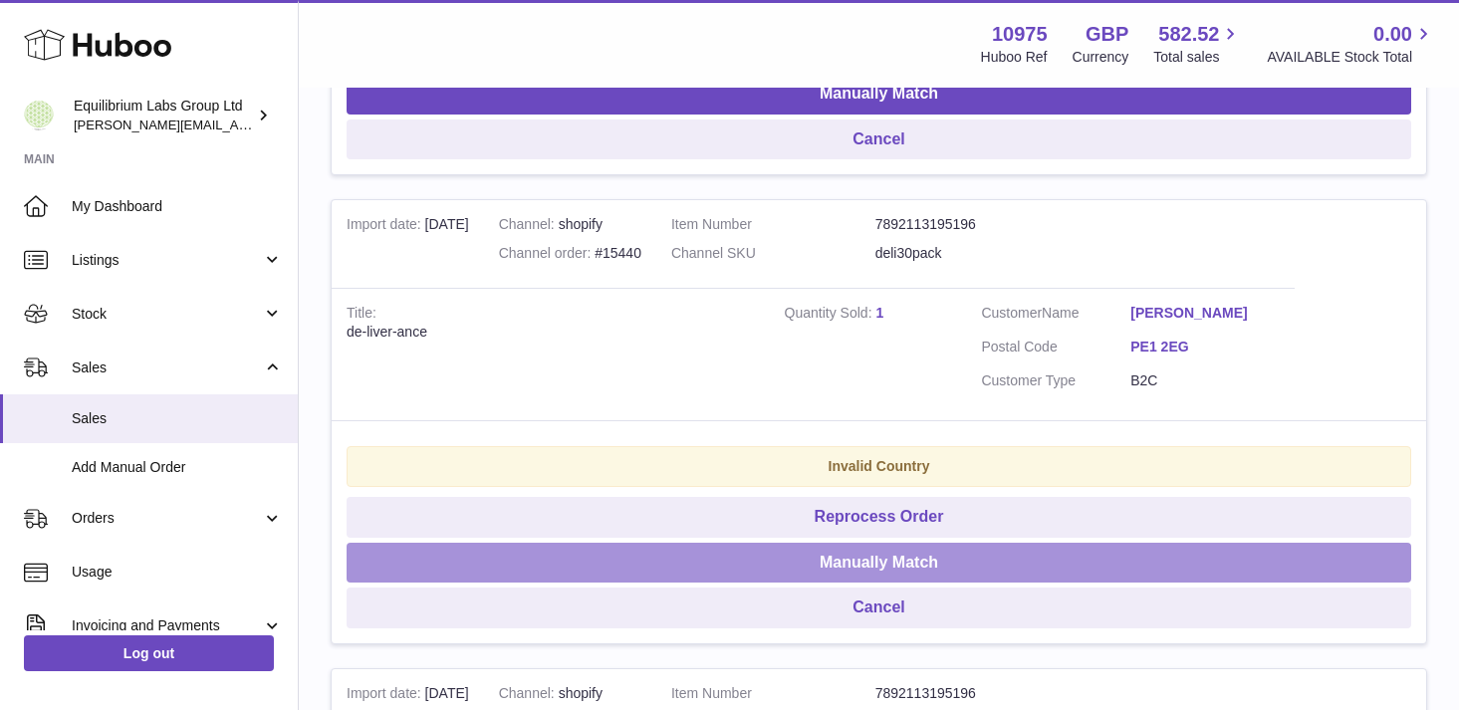
click at [917, 562] on button "Manually Match" at bounding box center [879, 563] width 1065 height 41
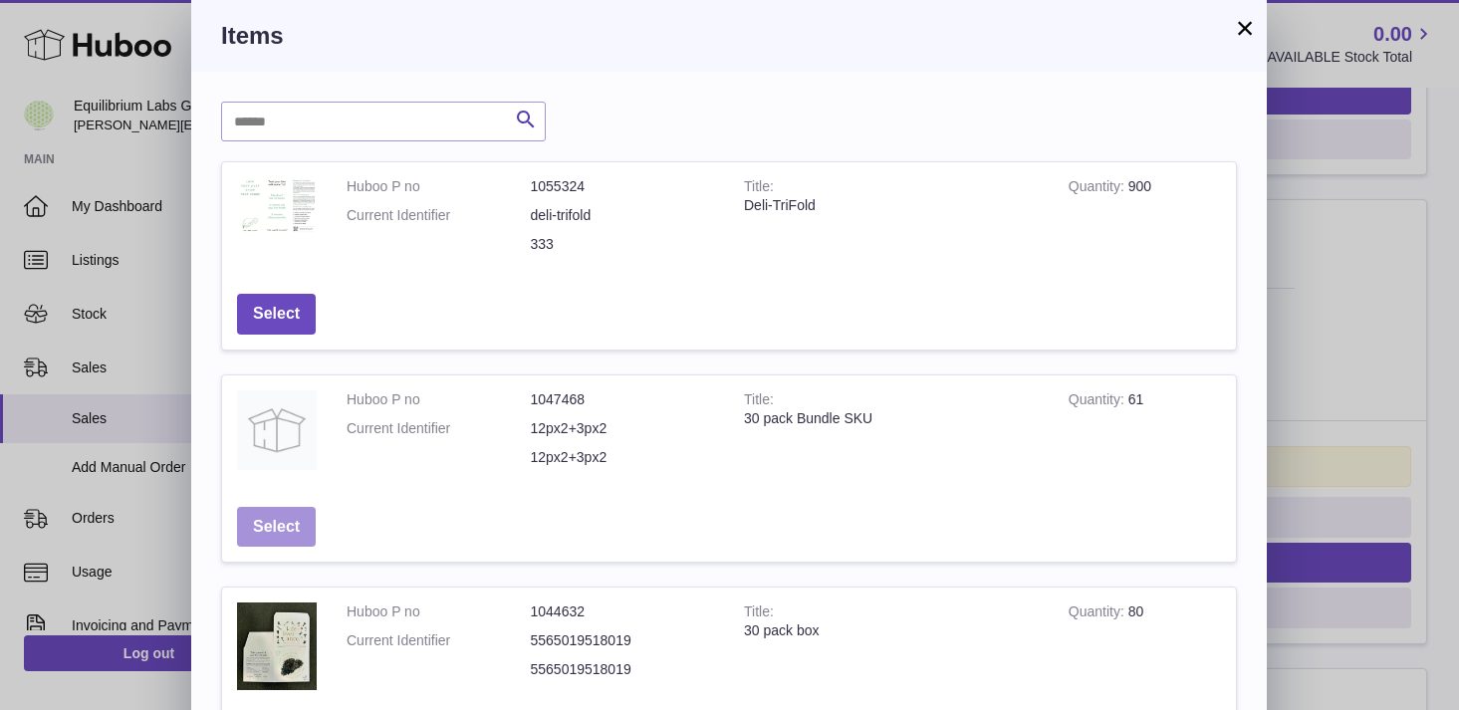
click at [286, 528] on button "Select" at bounding box center [276, 527] width 79 height 41
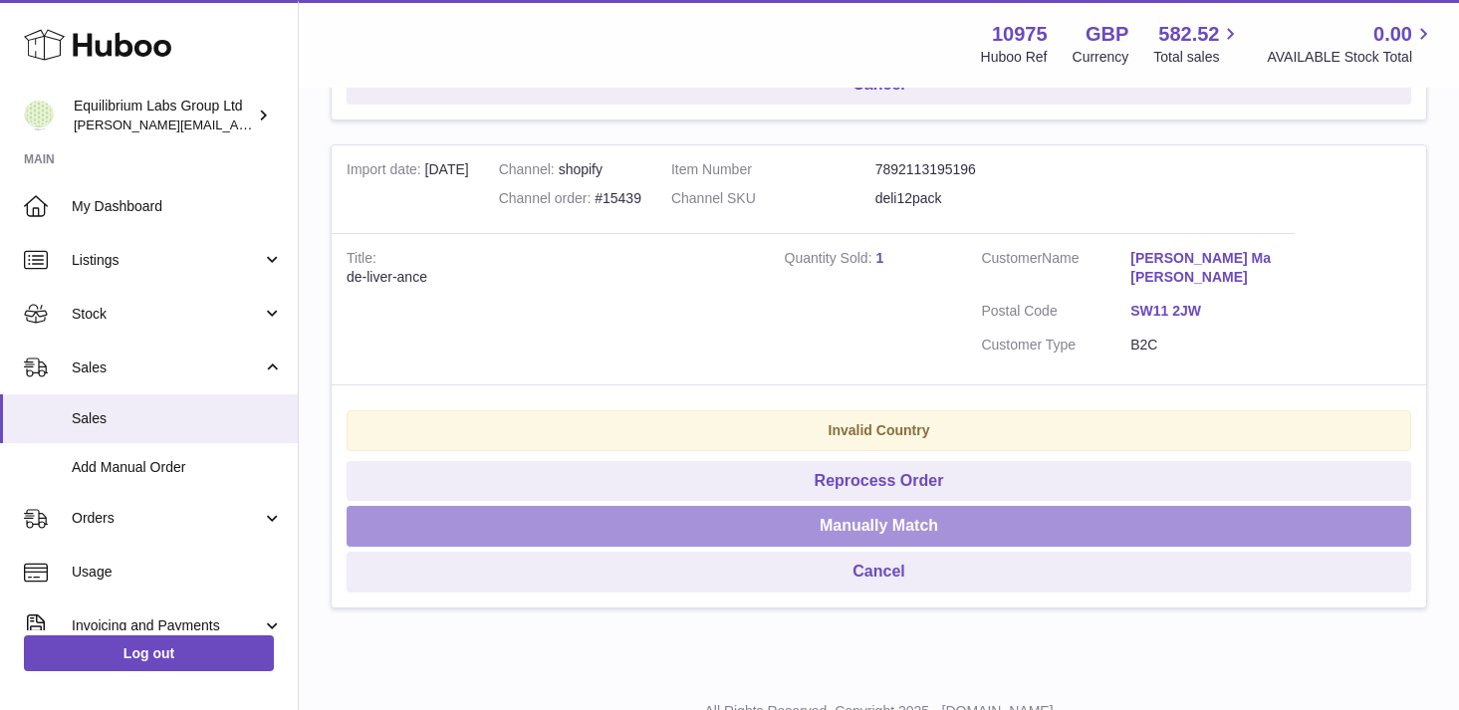
scroll to position [2289, 0]
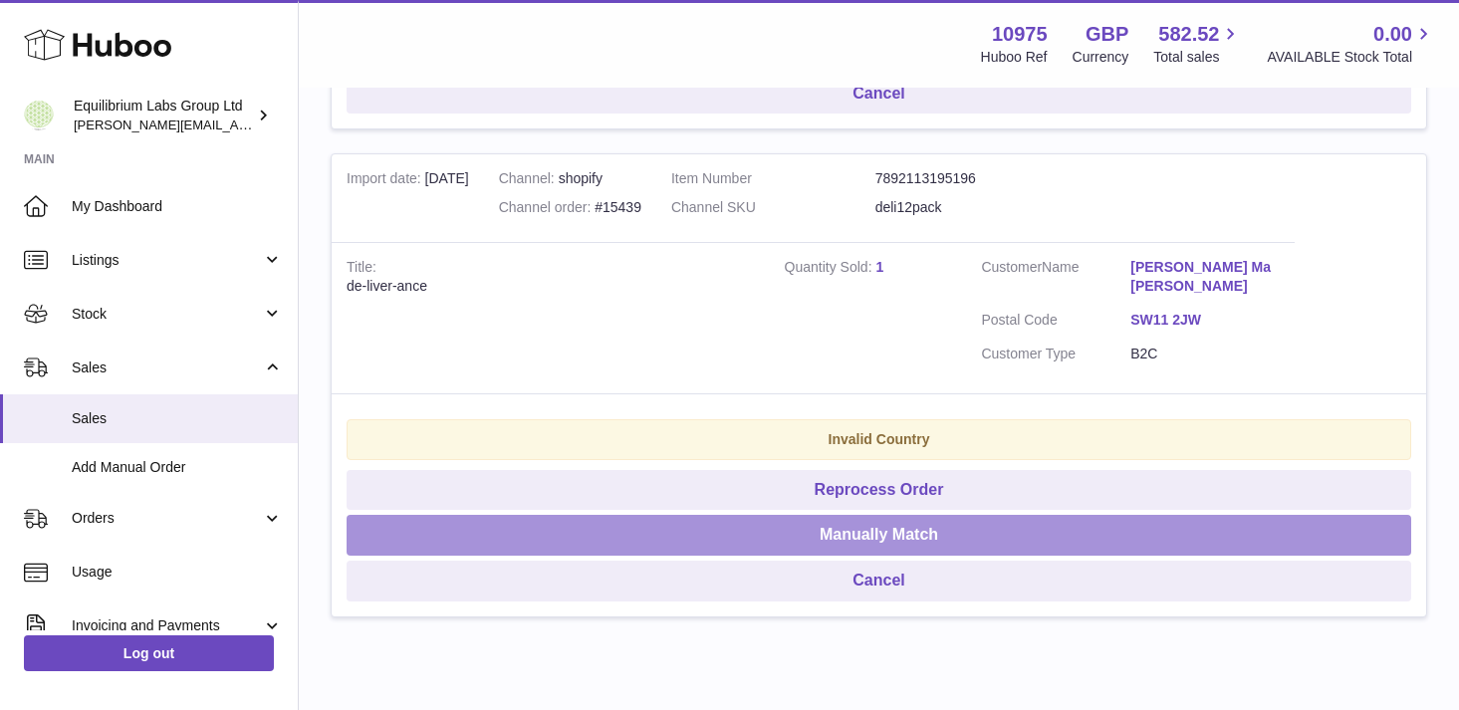
click at [898, 517] on button "Manually Match" at bounding box center [879, 535] width 1065 height 41
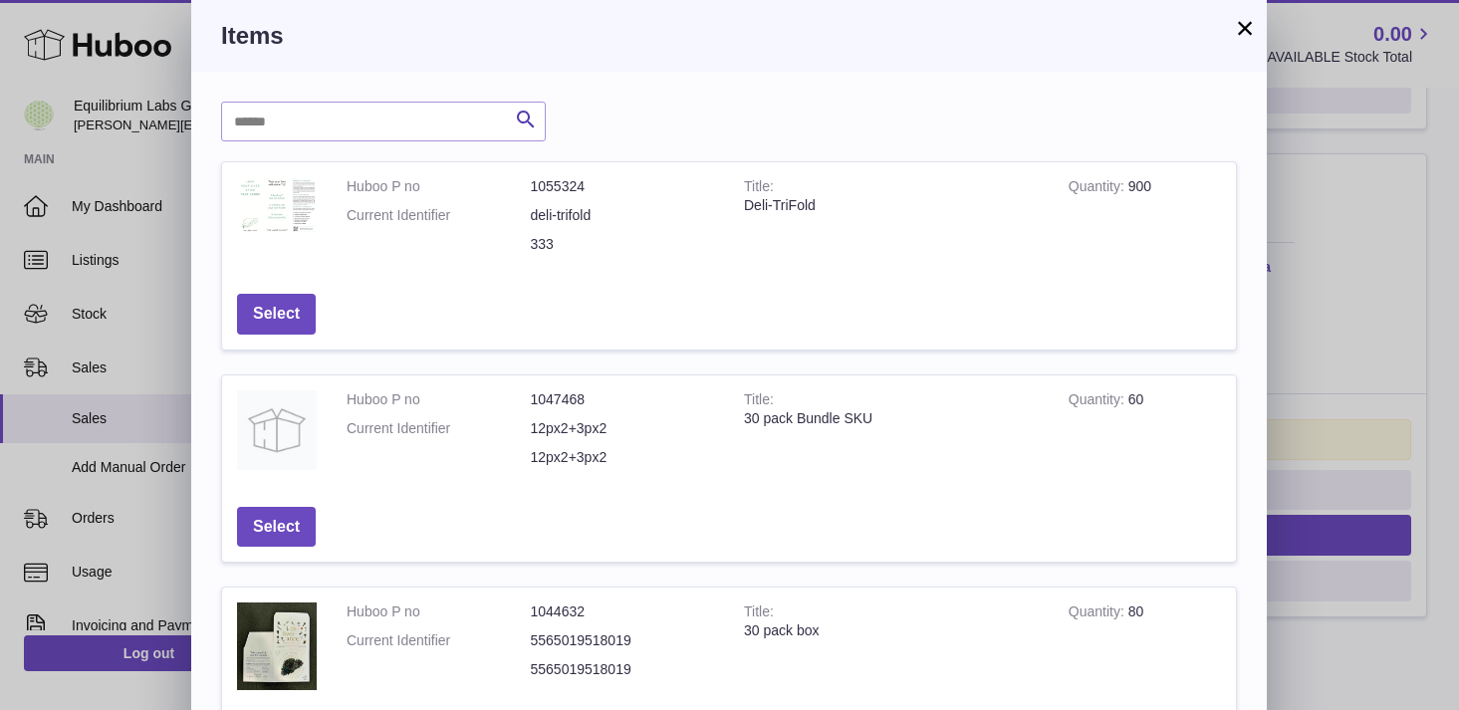
scroll to position [680, 0]
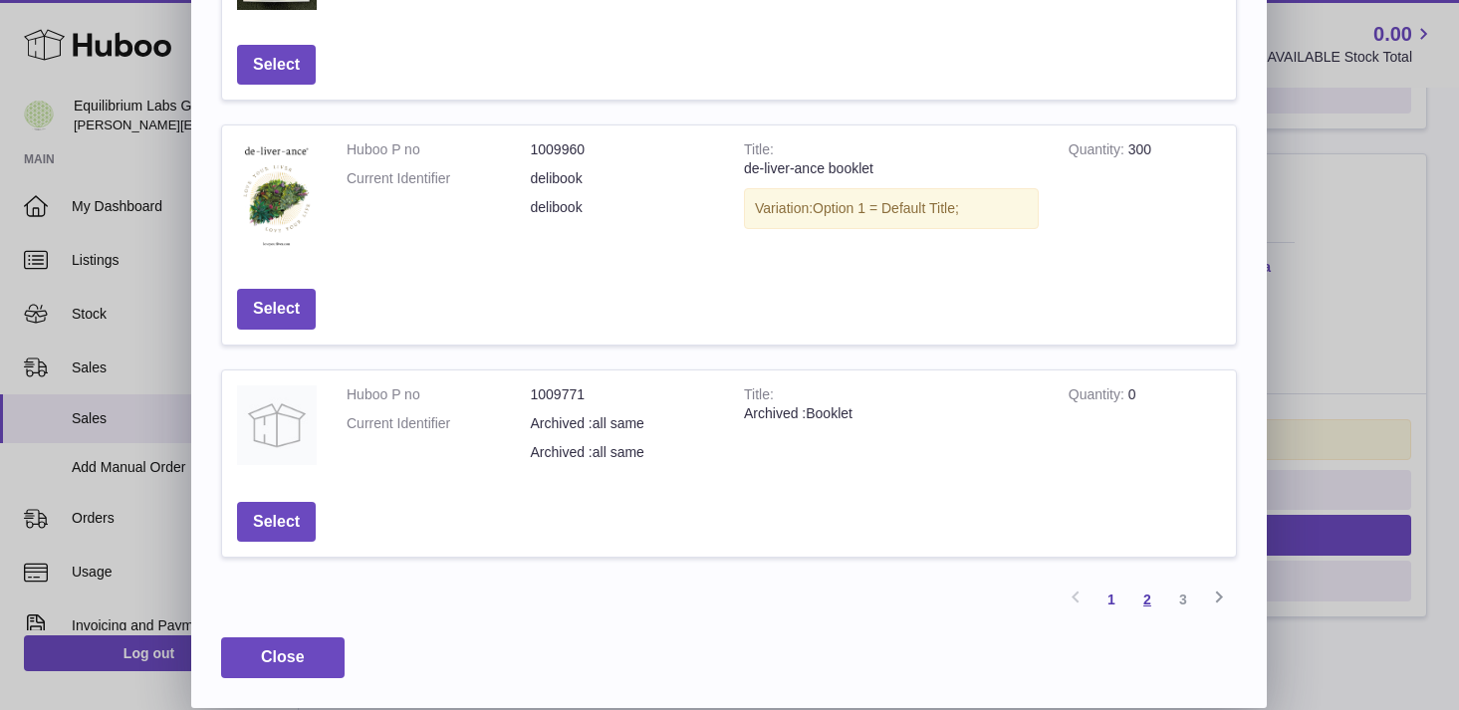
click at [1149, 595] on link "2" at bounding box center [1147, 600] width 36 height 36
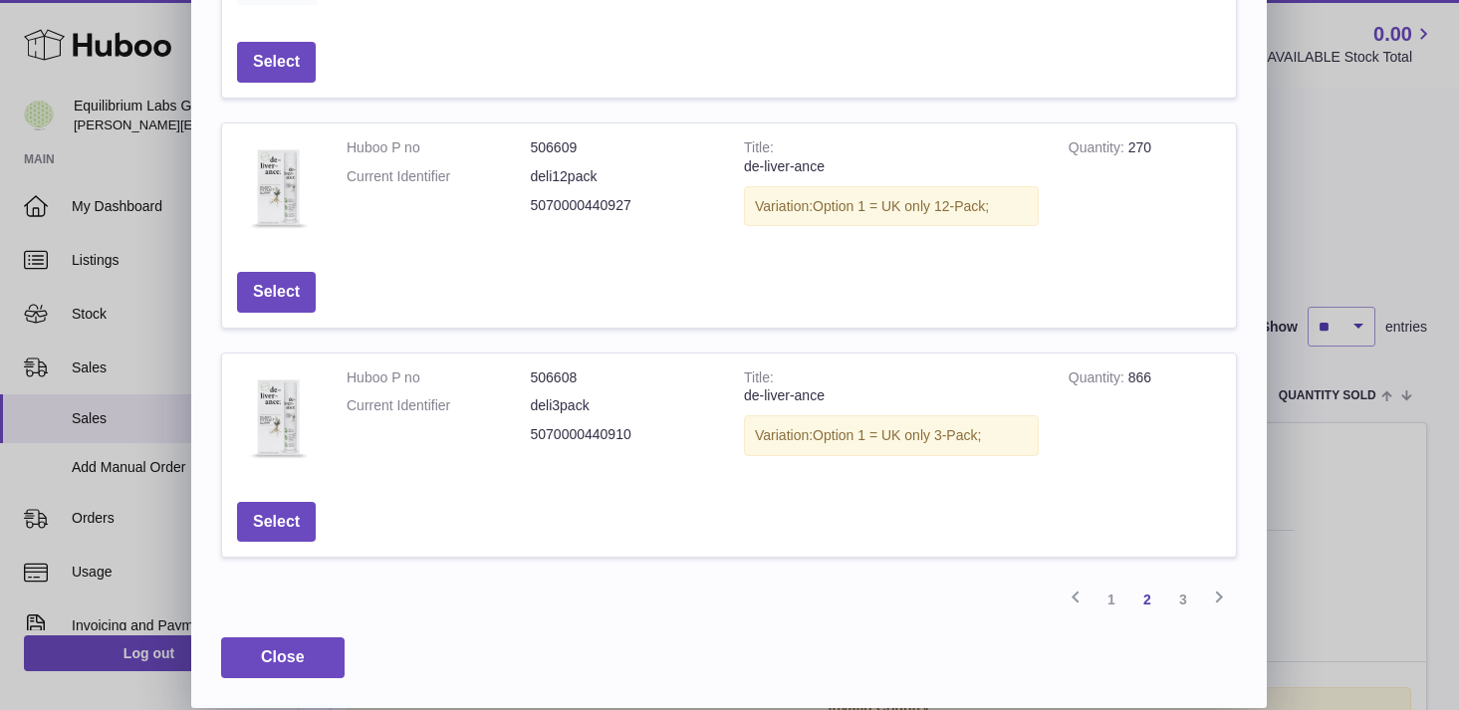
scroll to position [677, 0]
click at [277, 296] on button "Select" at bounding box center [276, 292] width 79 height 41
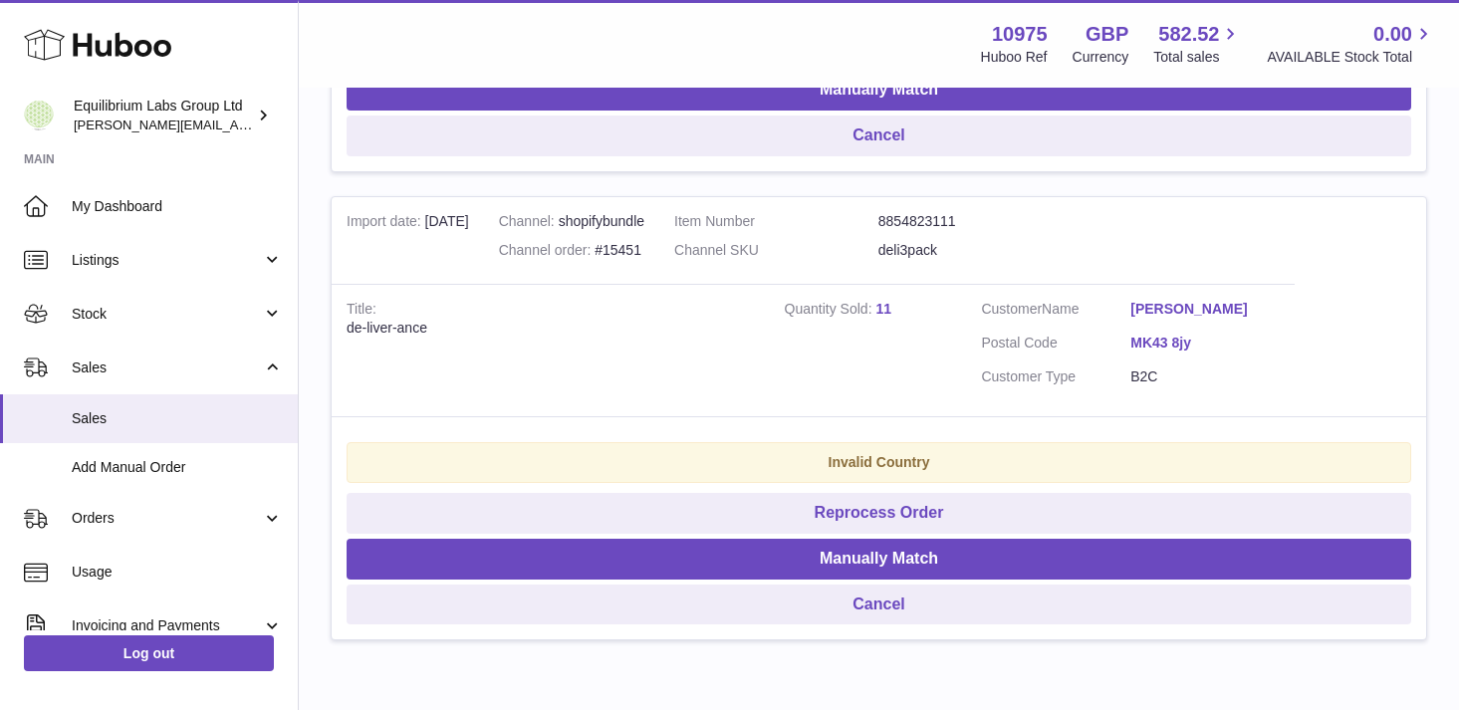
scroll to position [1780, 0]
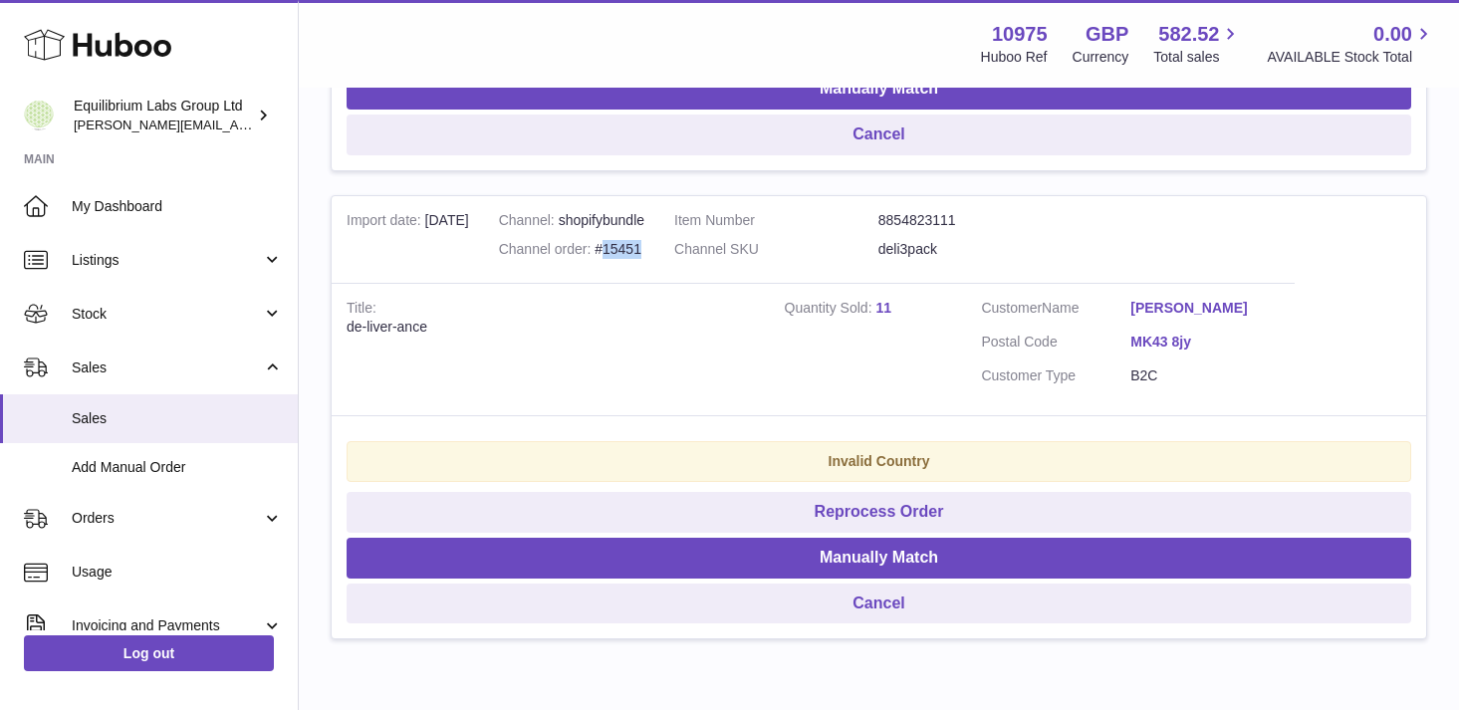
drag, startPoint x: 657, startPoint y: 252, endPoint x: 620, endPoint y: 254, distance: 36.9
click at [620, 254] on div "Channel order #15451" at bounding box center [571, 249] width 145 height 19
copy div "15451"
click at [638, 282] on td "Channel shopifybundle Channel order #15451" at bounding box center [571, 240] width 175 height 88
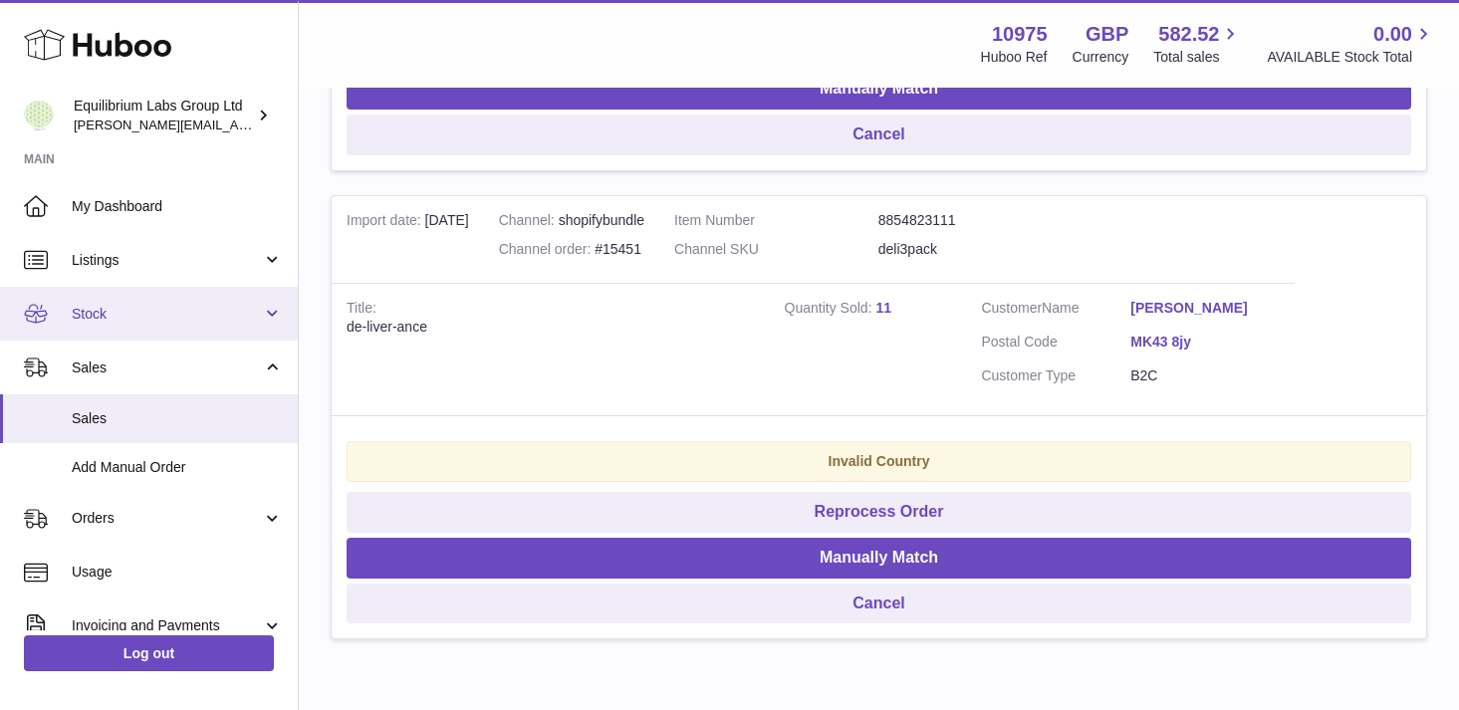
click at [266, 315] on link "Stock" at bounding box center [149, 314] width 298 height 54
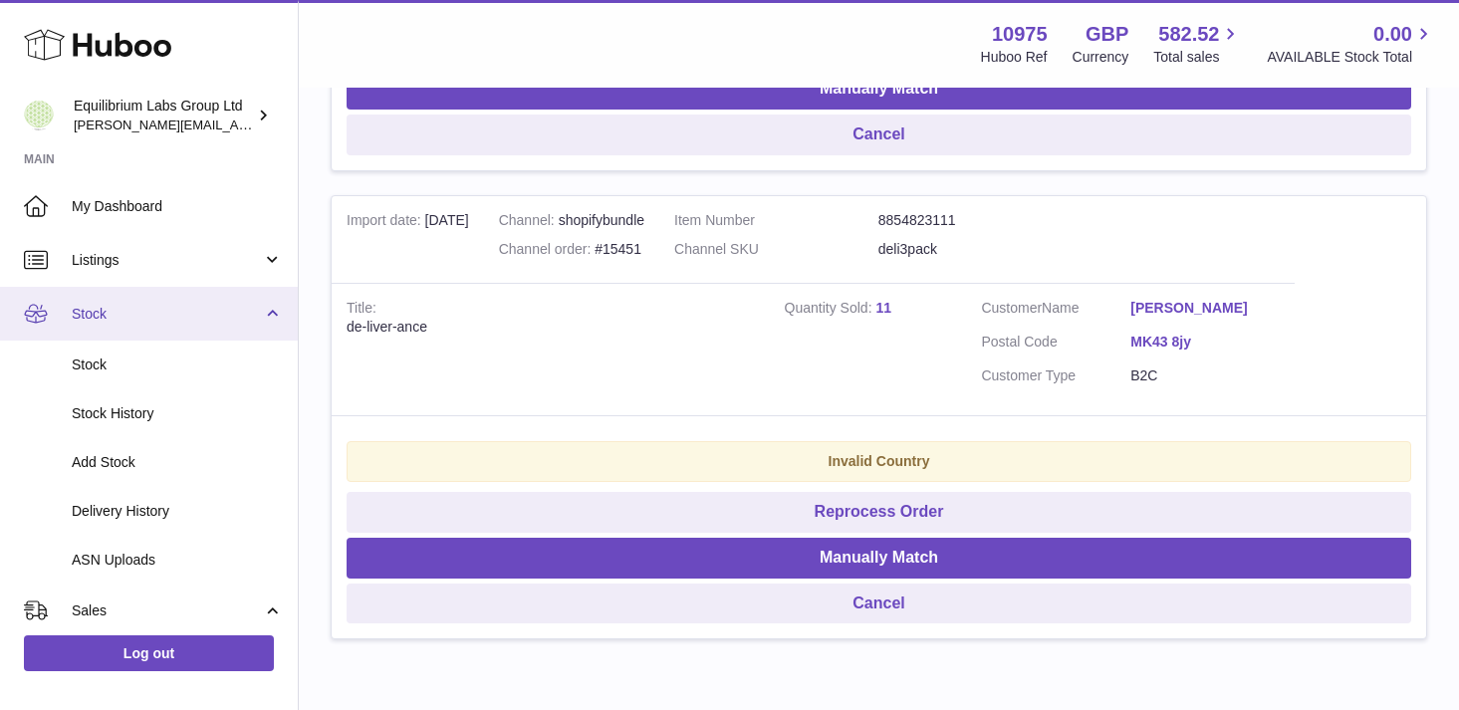
click at [262, 318] on link "Stock" at bounding box center [149, 314] width 298 height 54
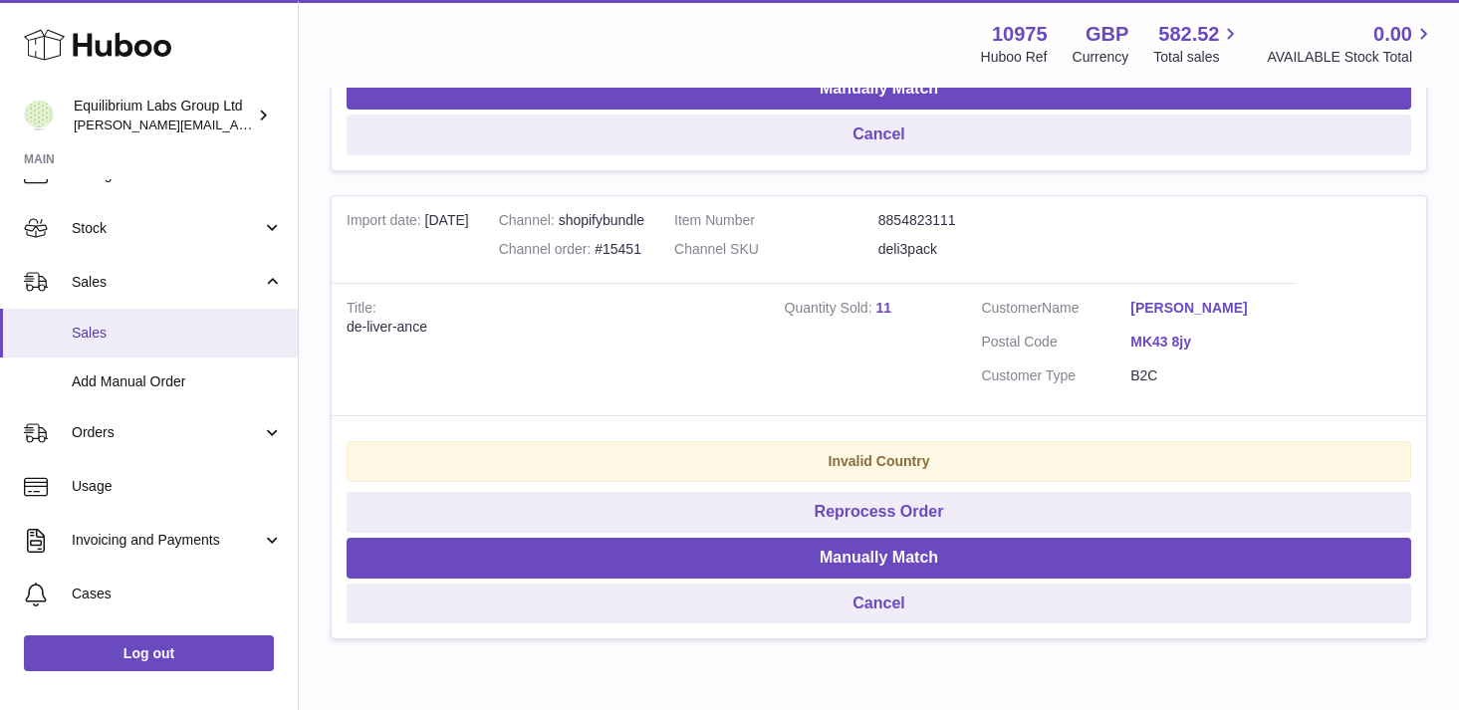
scroll to position [108, 0]
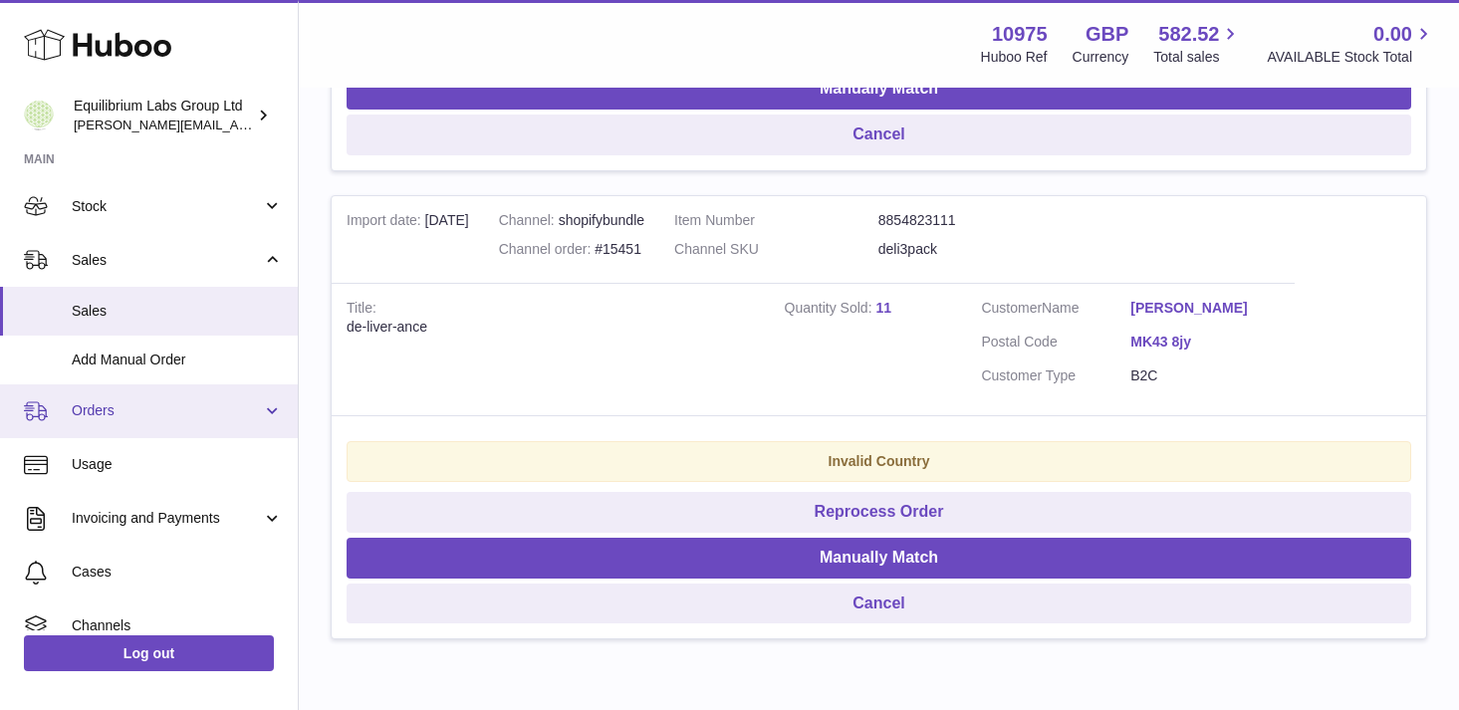
click at [253, 428] on link "Orders" at bounding box center [149, 411] width 298 height 54
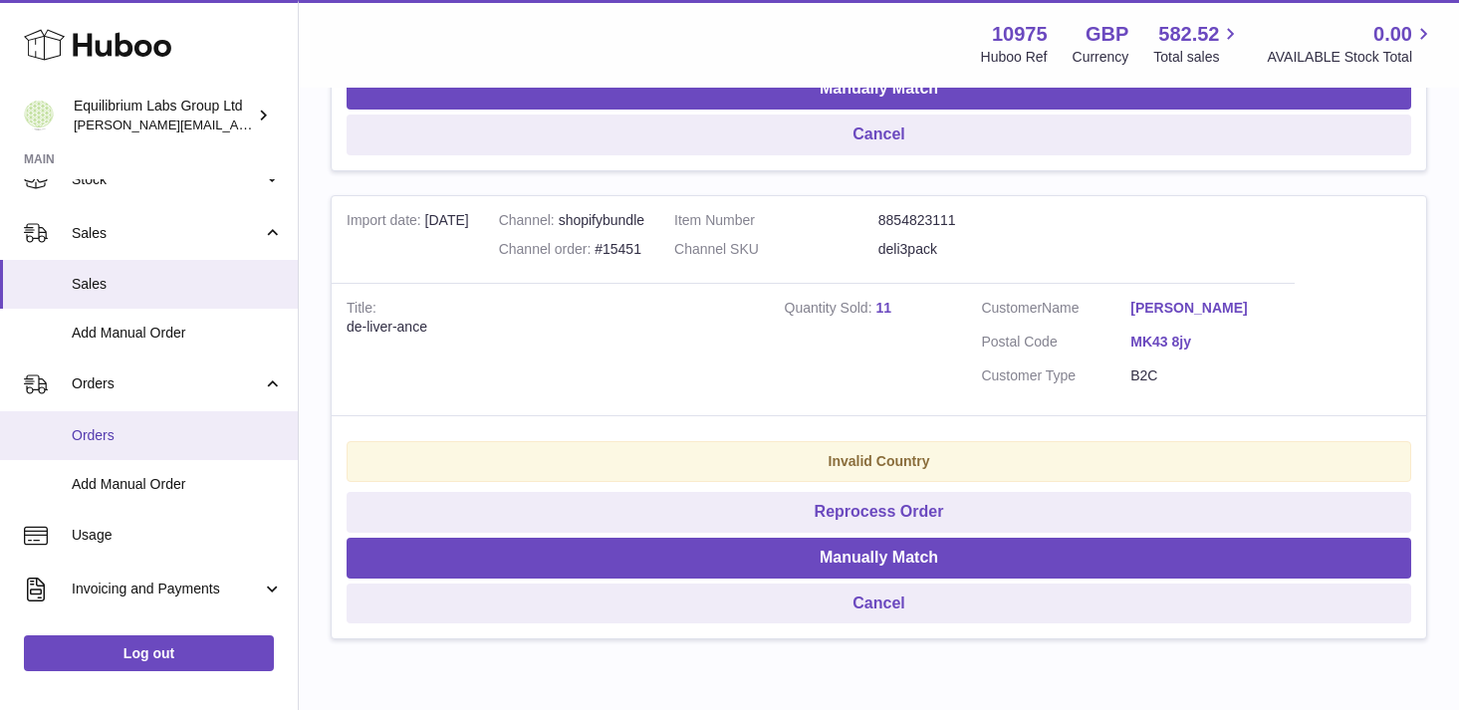
scroll to position [133, 0]
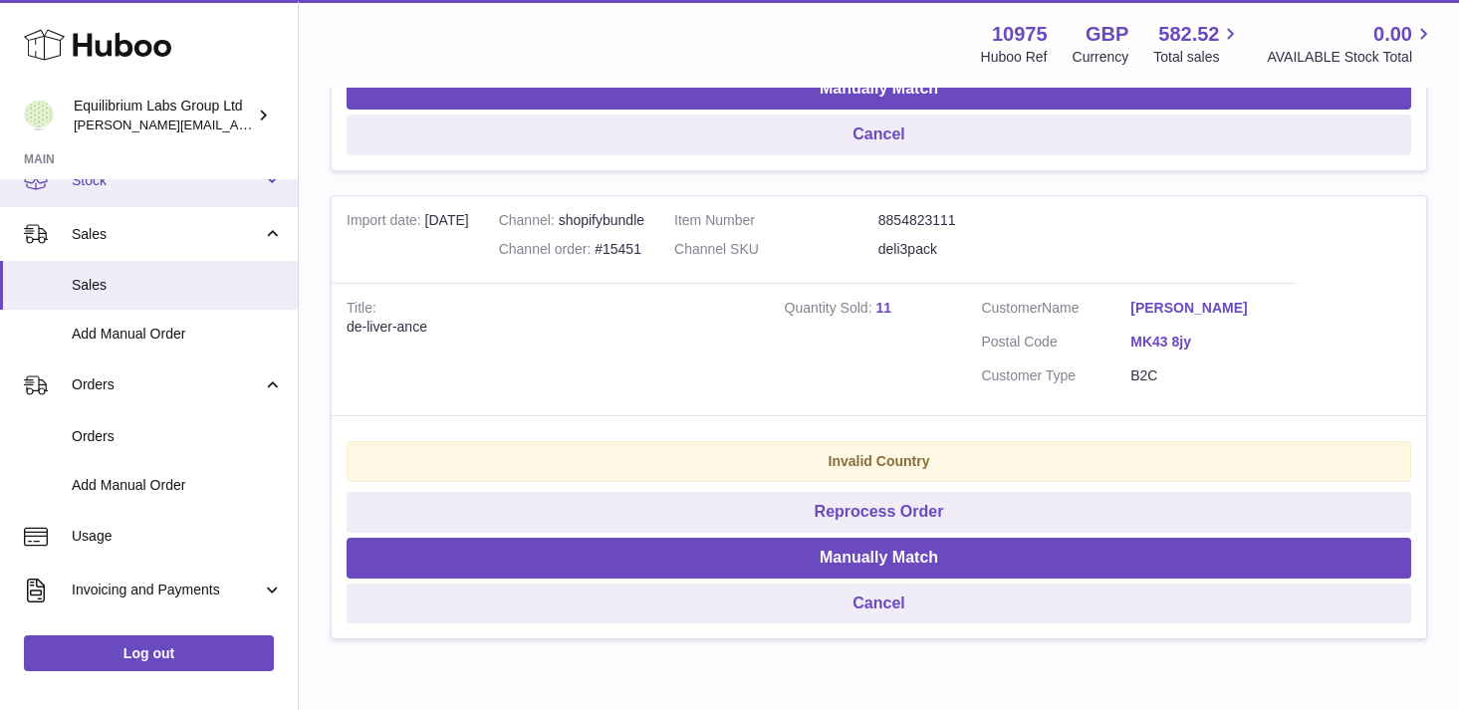
click at [223, 201] on link "Stock" at bounding box center [149, 180] width 298 height 54
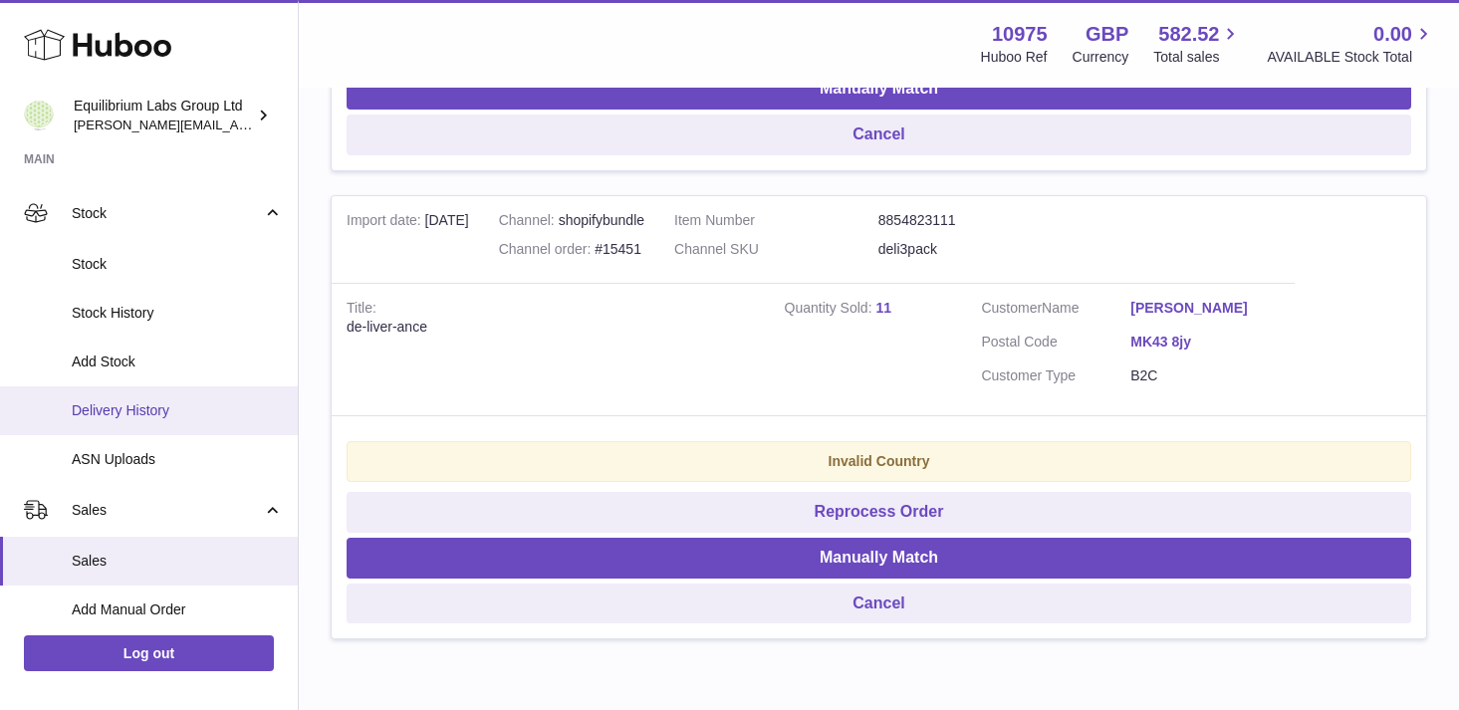
scroll to position [98, 0]
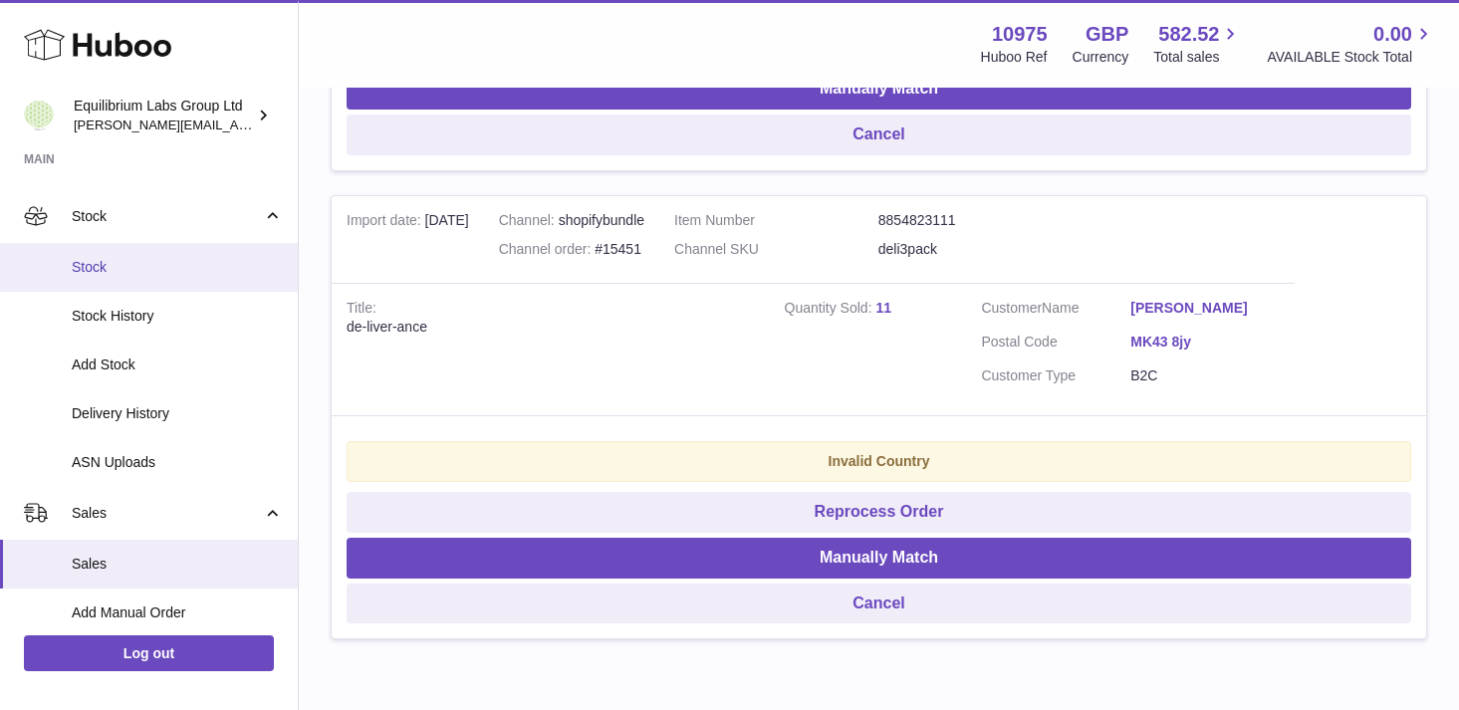
click at [181, 277] on link "Stock" at bounding box center [149, 267] width 298 height 49
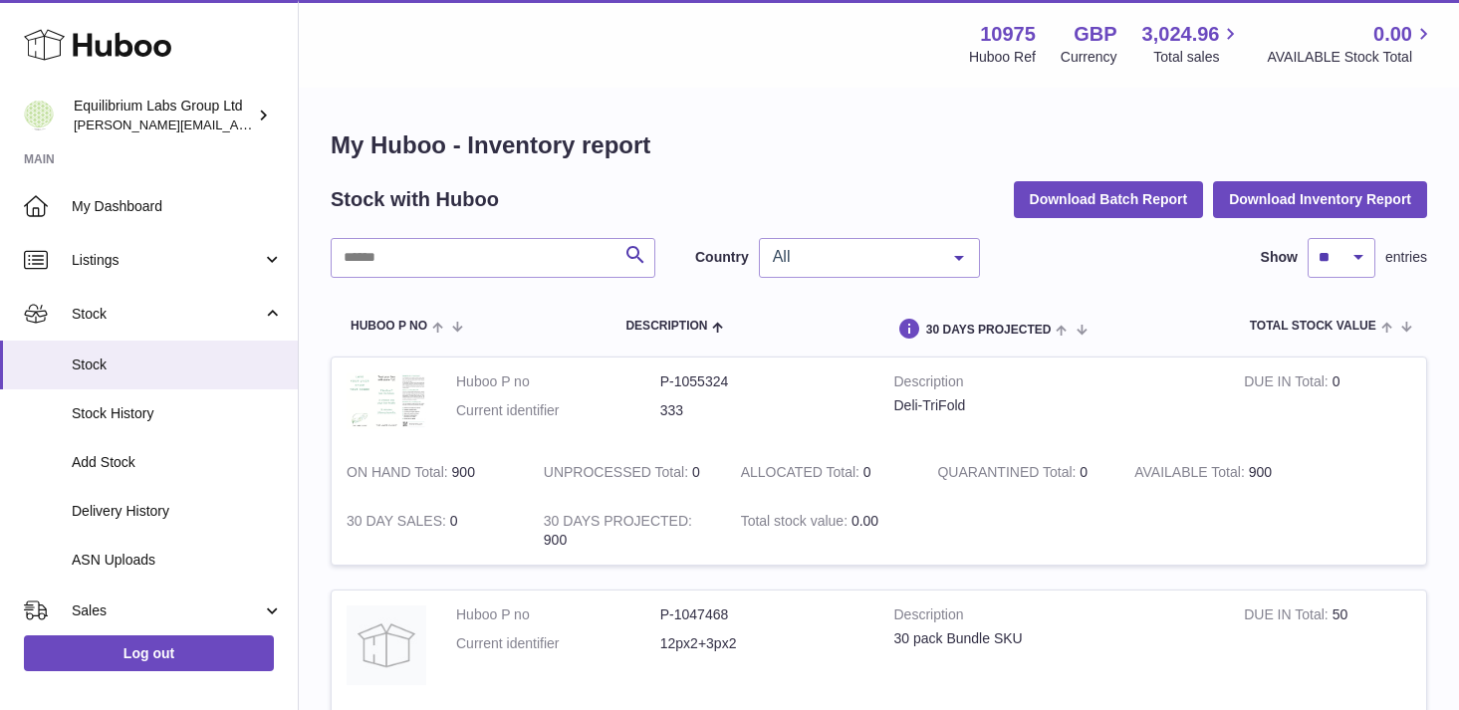
click at [925, 251] on span "All" at bounding box center [853, 257] width 171 height 20
click at [902, 185] on div "Stock with Huboo Download Batch Report Download Inventory Report" at bounding box center [879, 199] width 1096 height 36
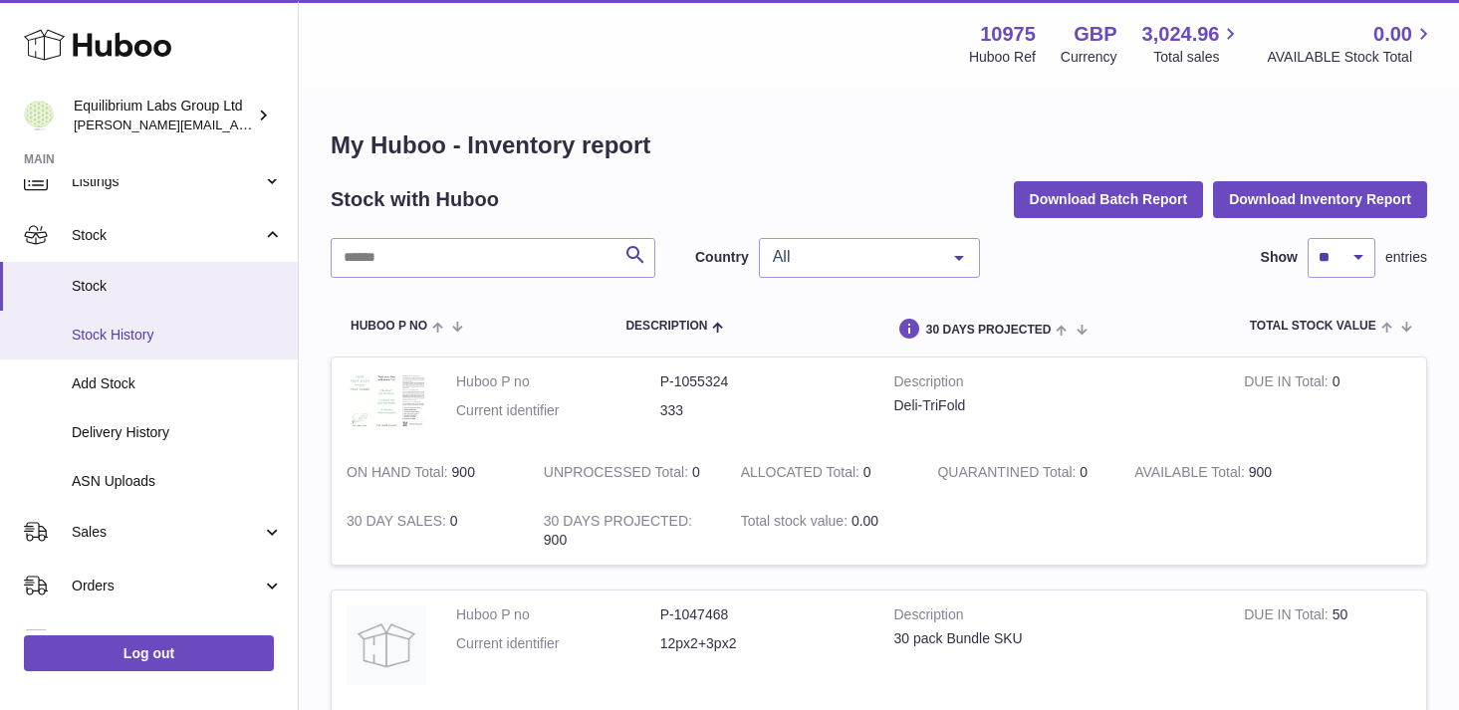
scroll to position [68, 0]
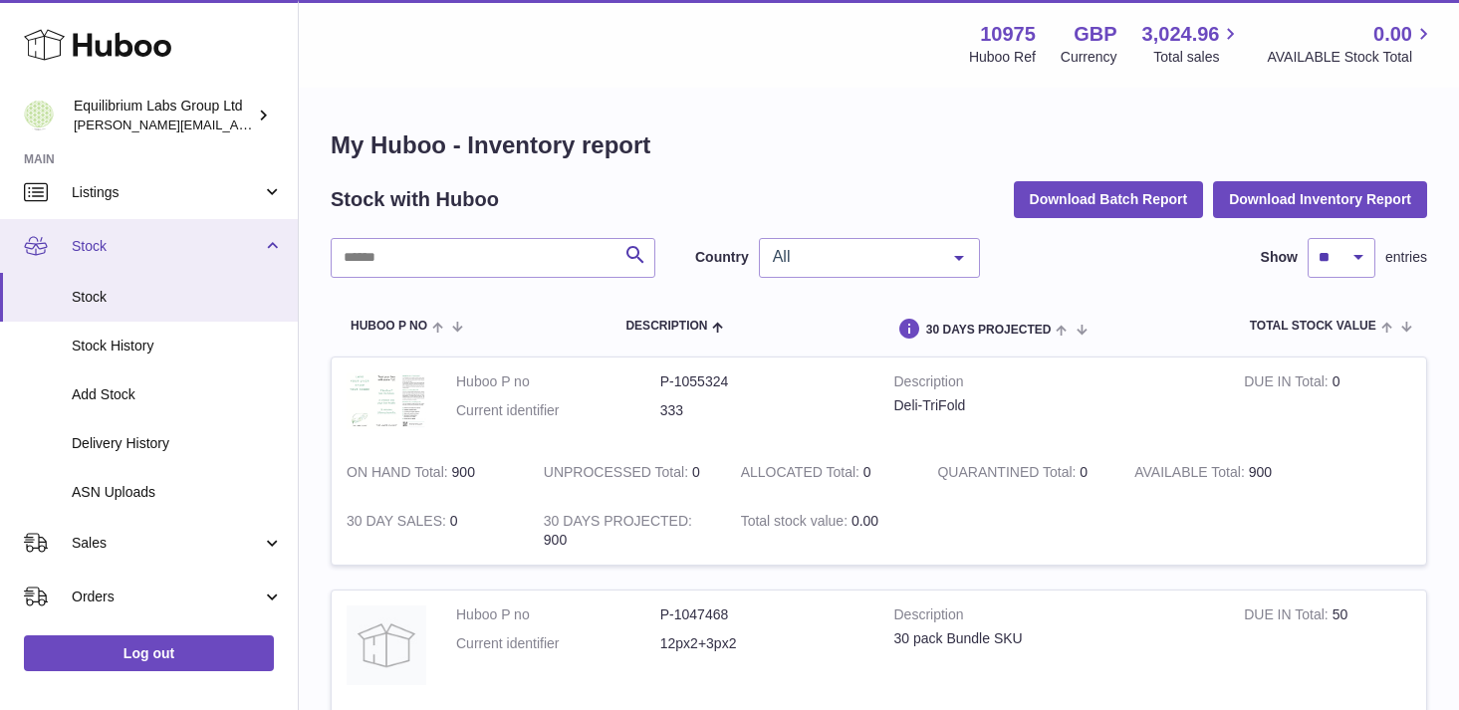
click at [188, 255] on link "Stock" at bounding box center [149, 246] width 298 height 54
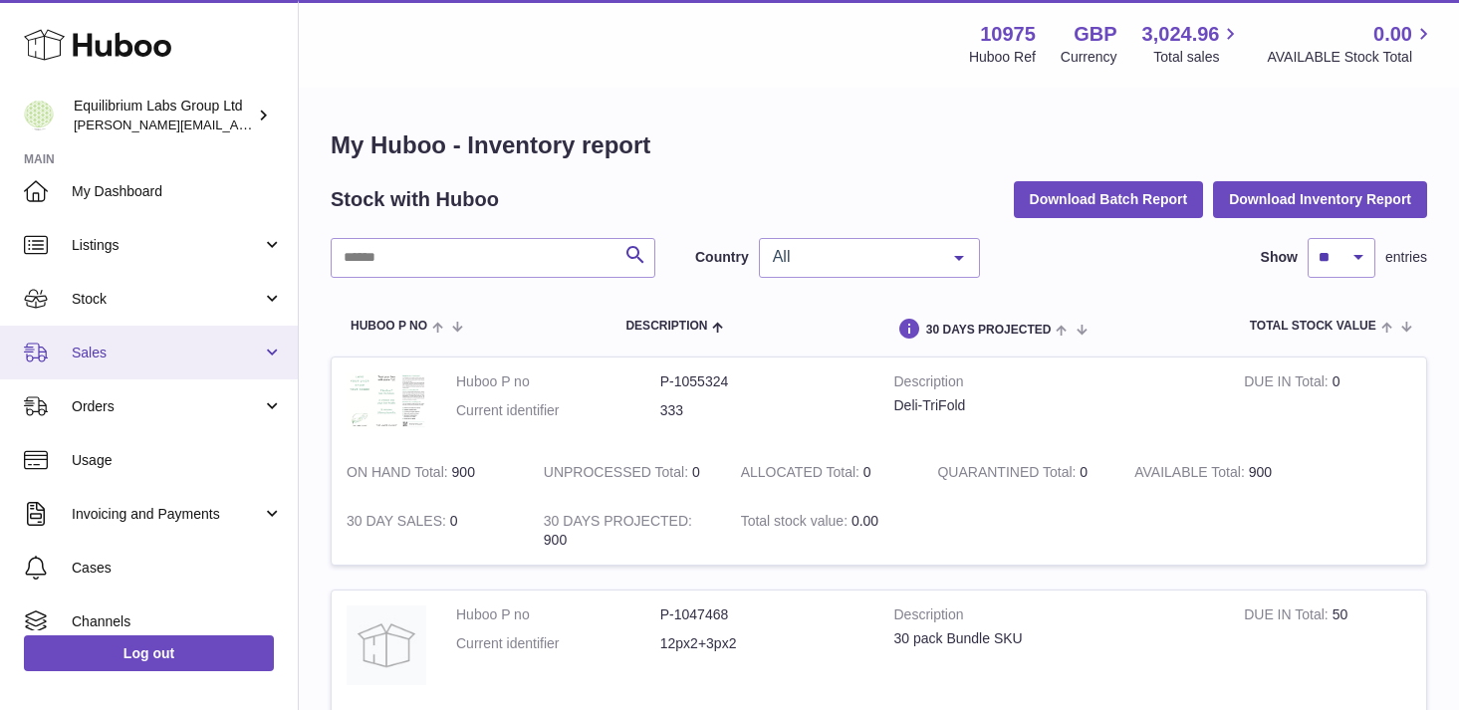
scroll to position [4, 0]
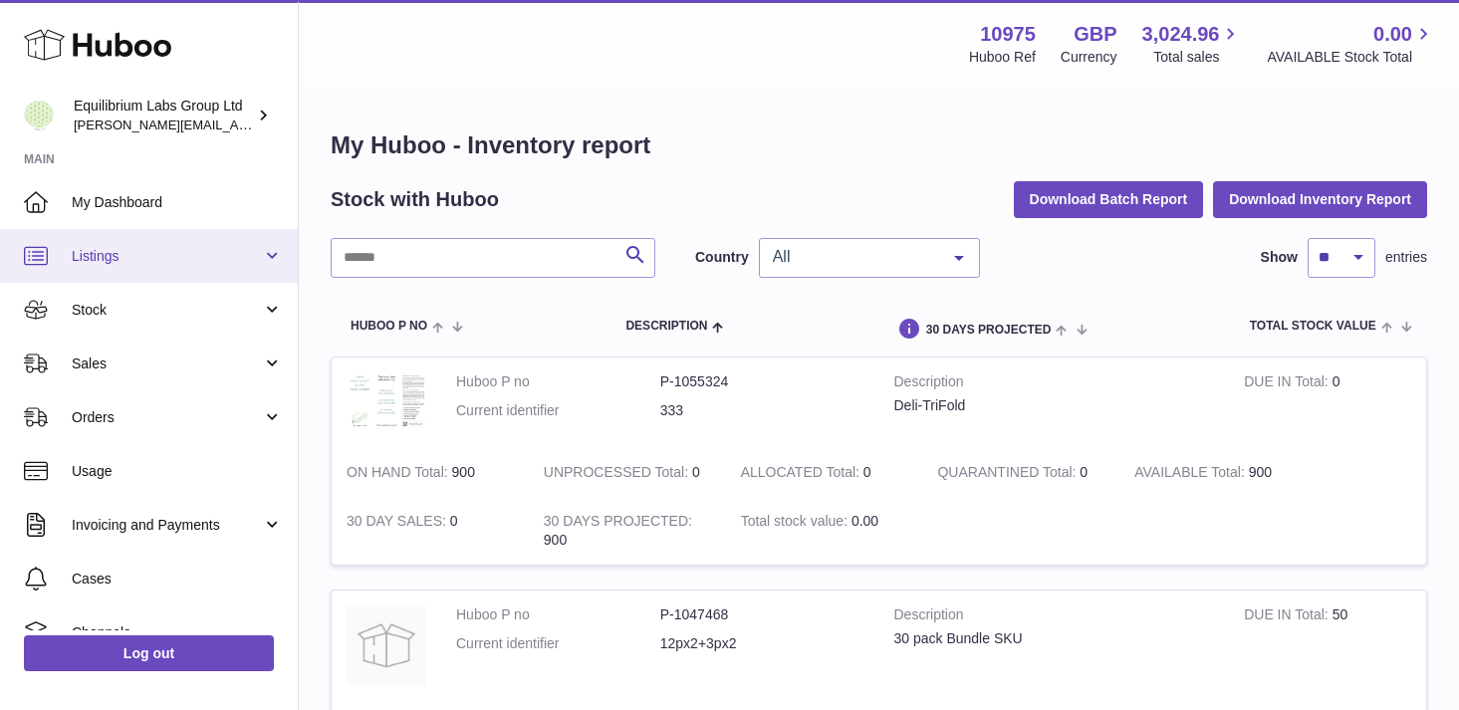
click at [204, 249] on span "Listings" at bounding box center [167, 256] width 190 height 19
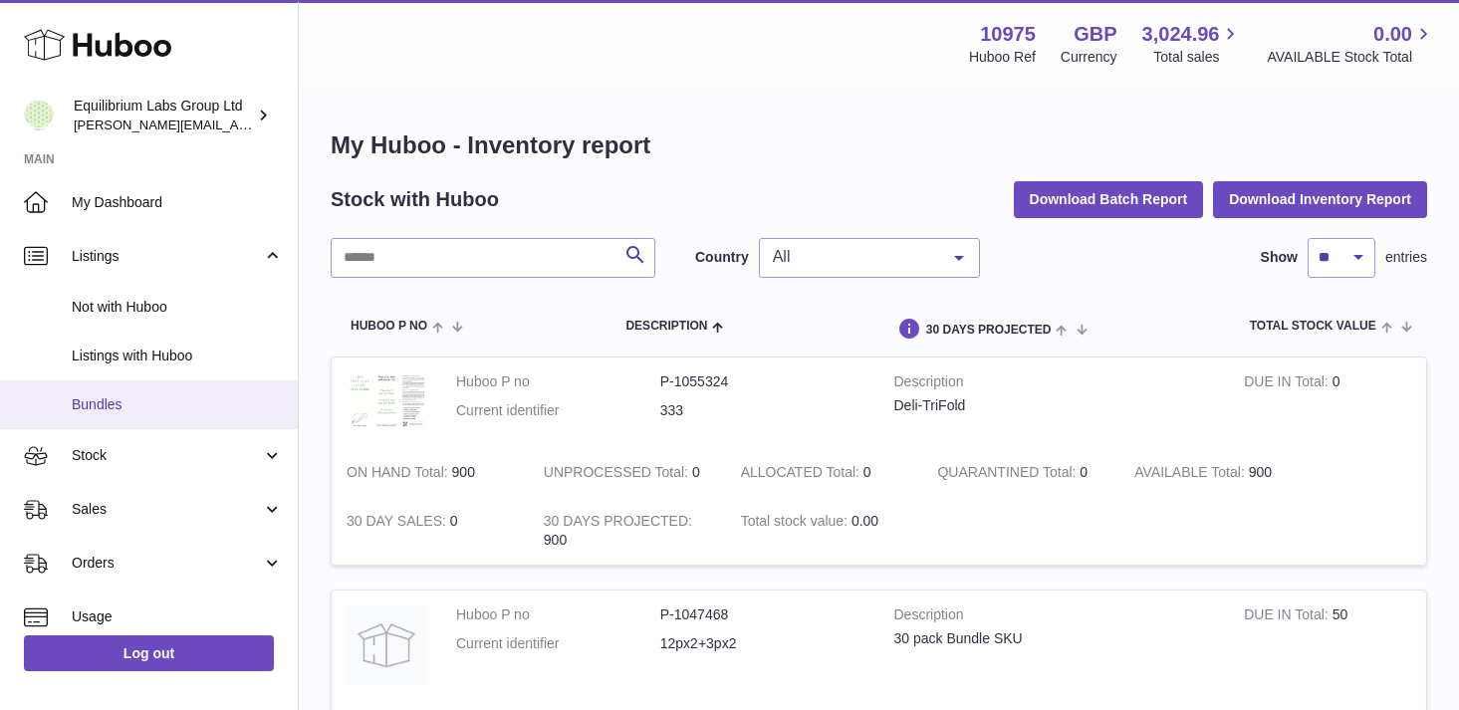
click at [196, 395] on span "Bundles" at bounding box center [177, 404] width 211 height 19
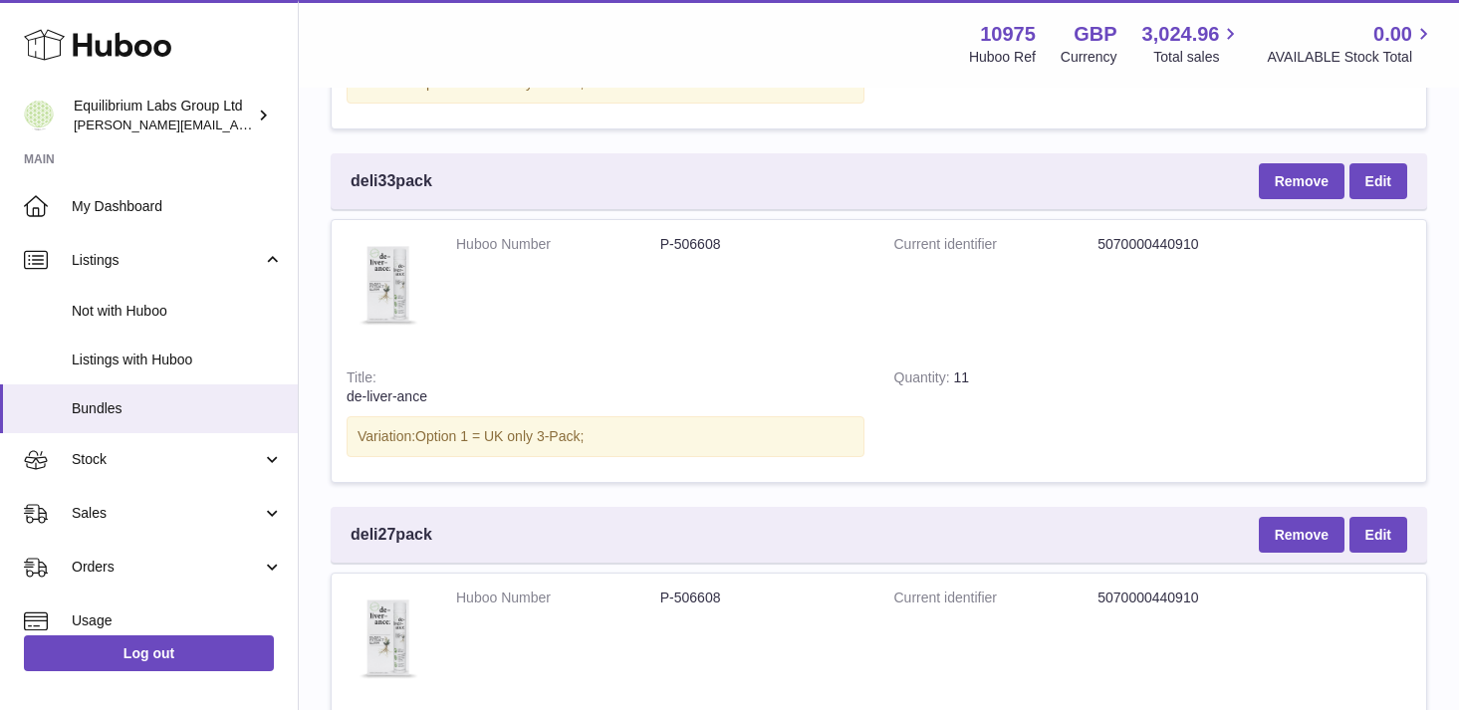
scroll to position [1866, 0]
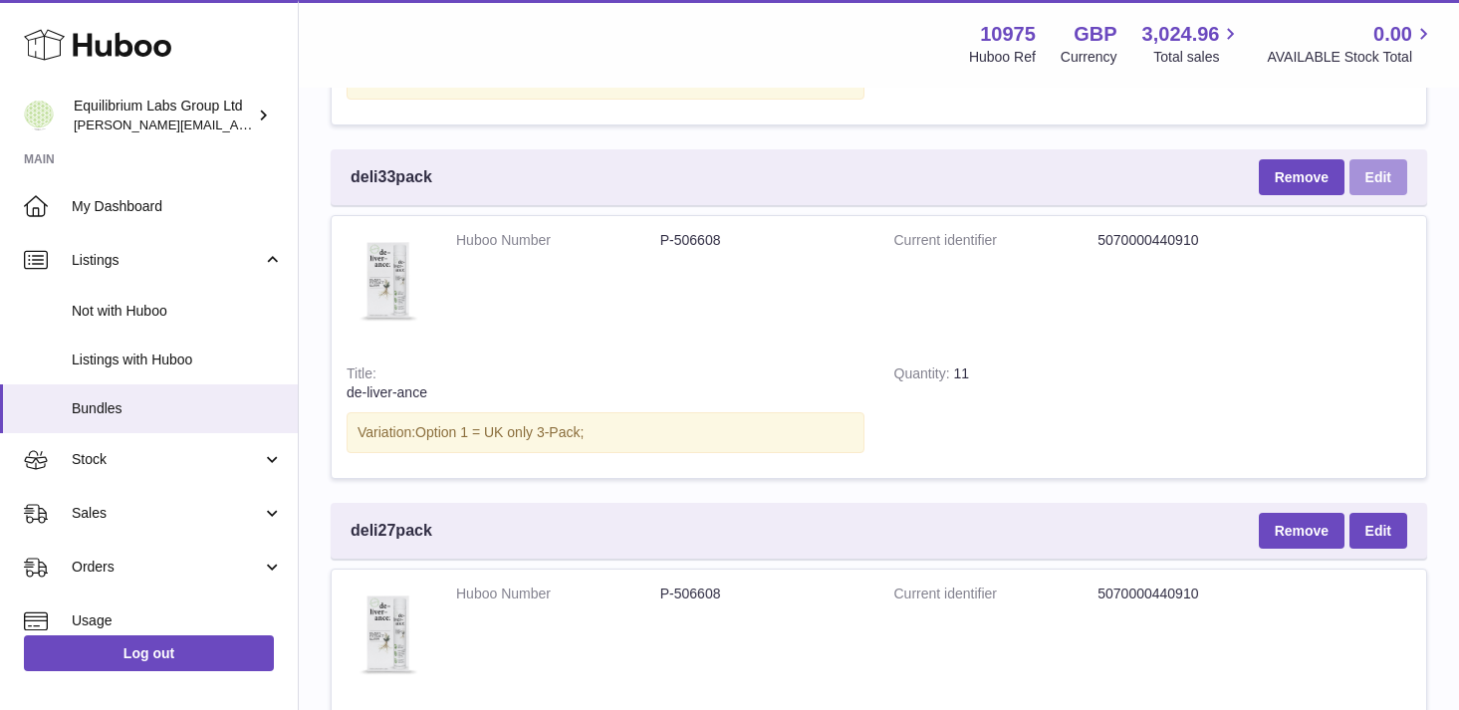
click at [1364, 186] on link "Edit" at bounding box center [1378, 177] width 58 height 36
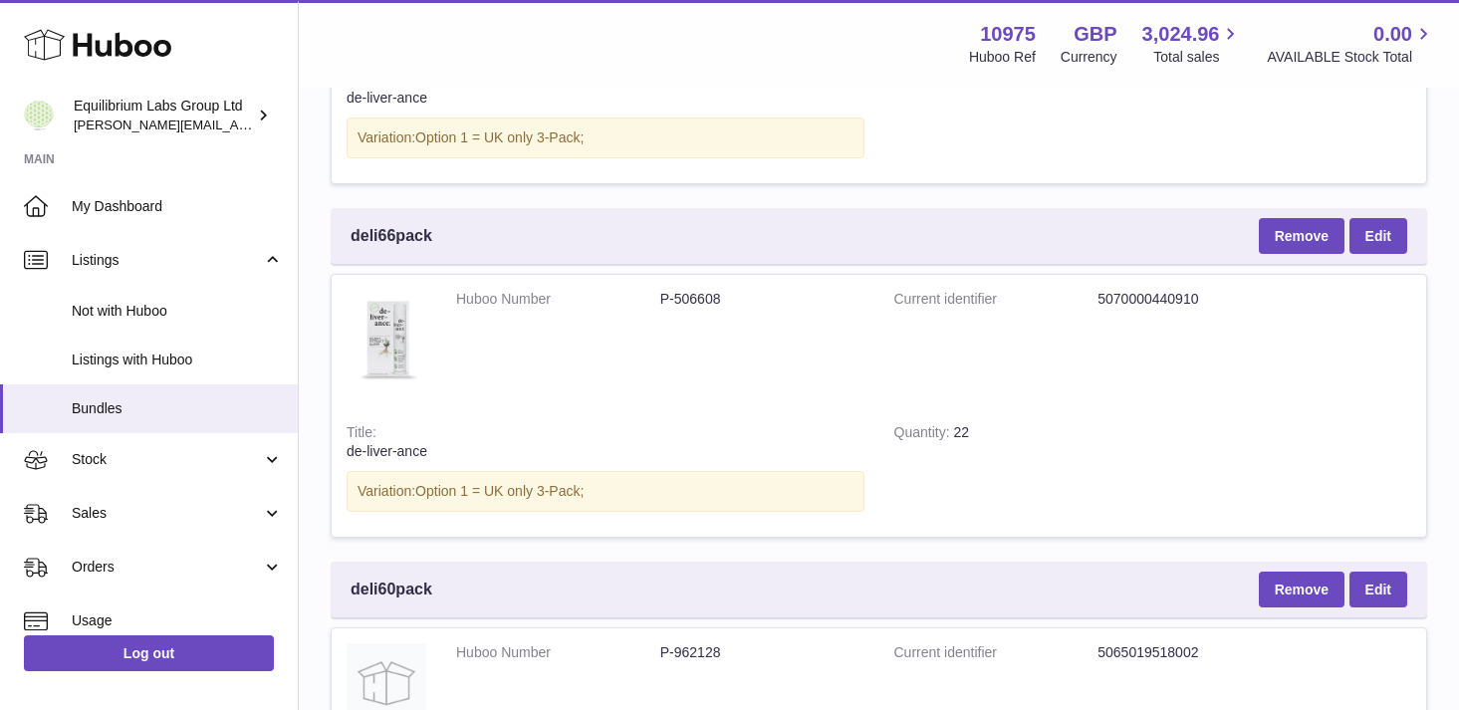
scroll to position [0, 0]
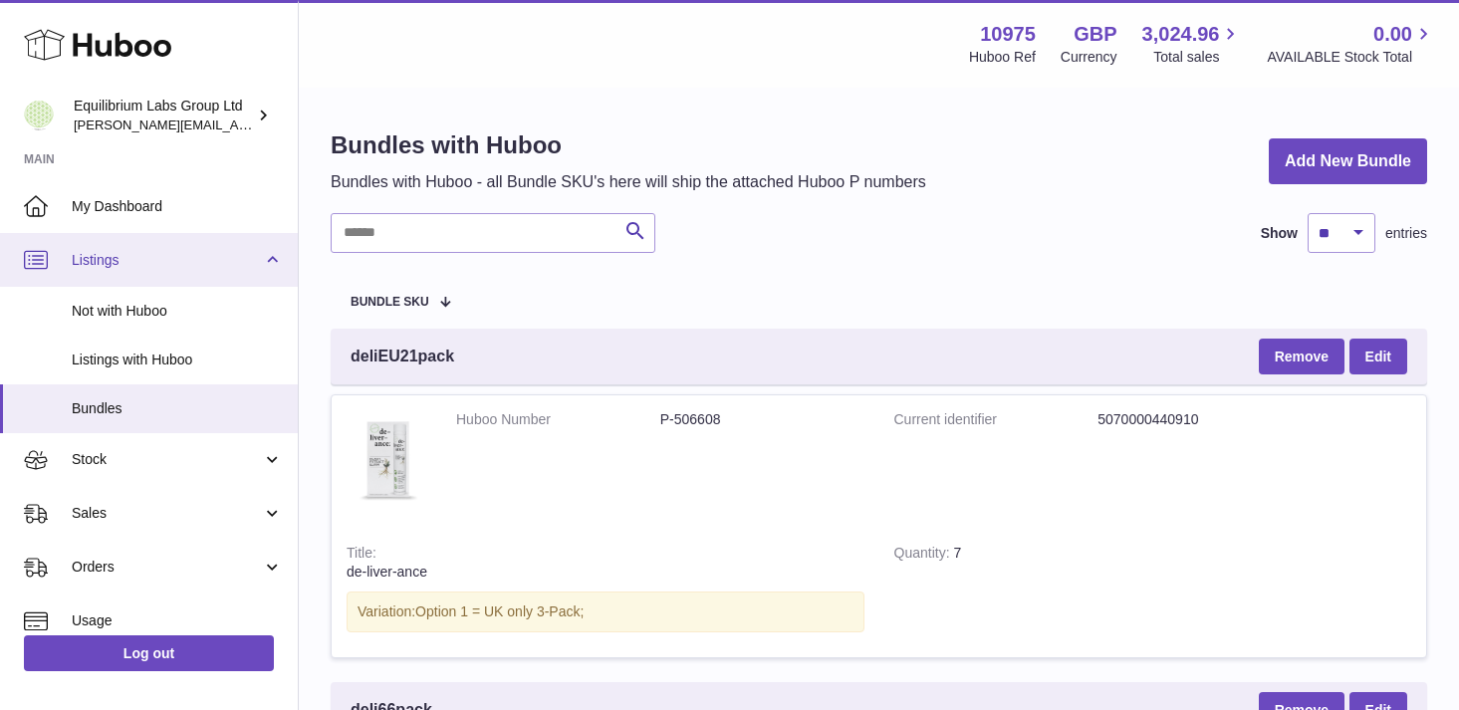
click at [206, 267] on span "Listings" at bounding box center [167, 260] width 190 height 19
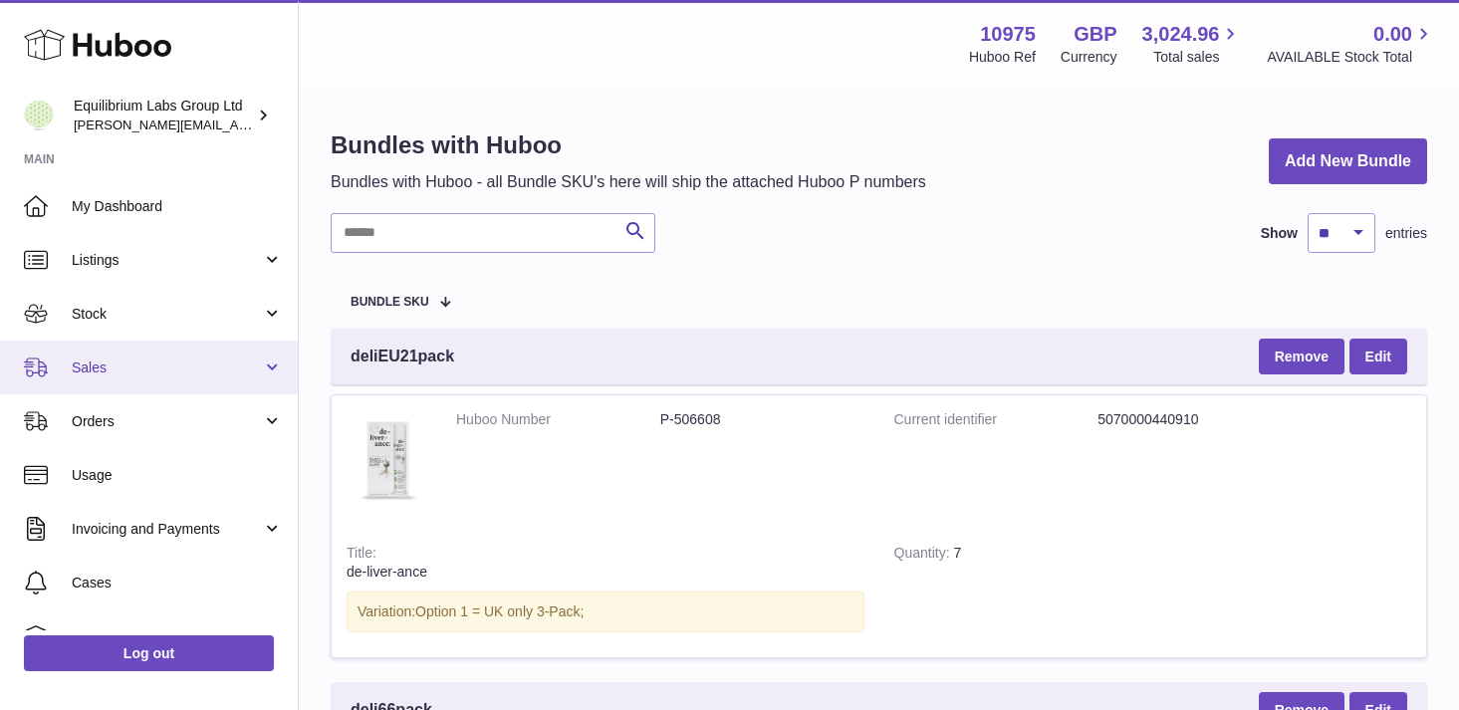
click at [243, 361] on span "Sales" at bounding box center [167, 368] width 190 height 19
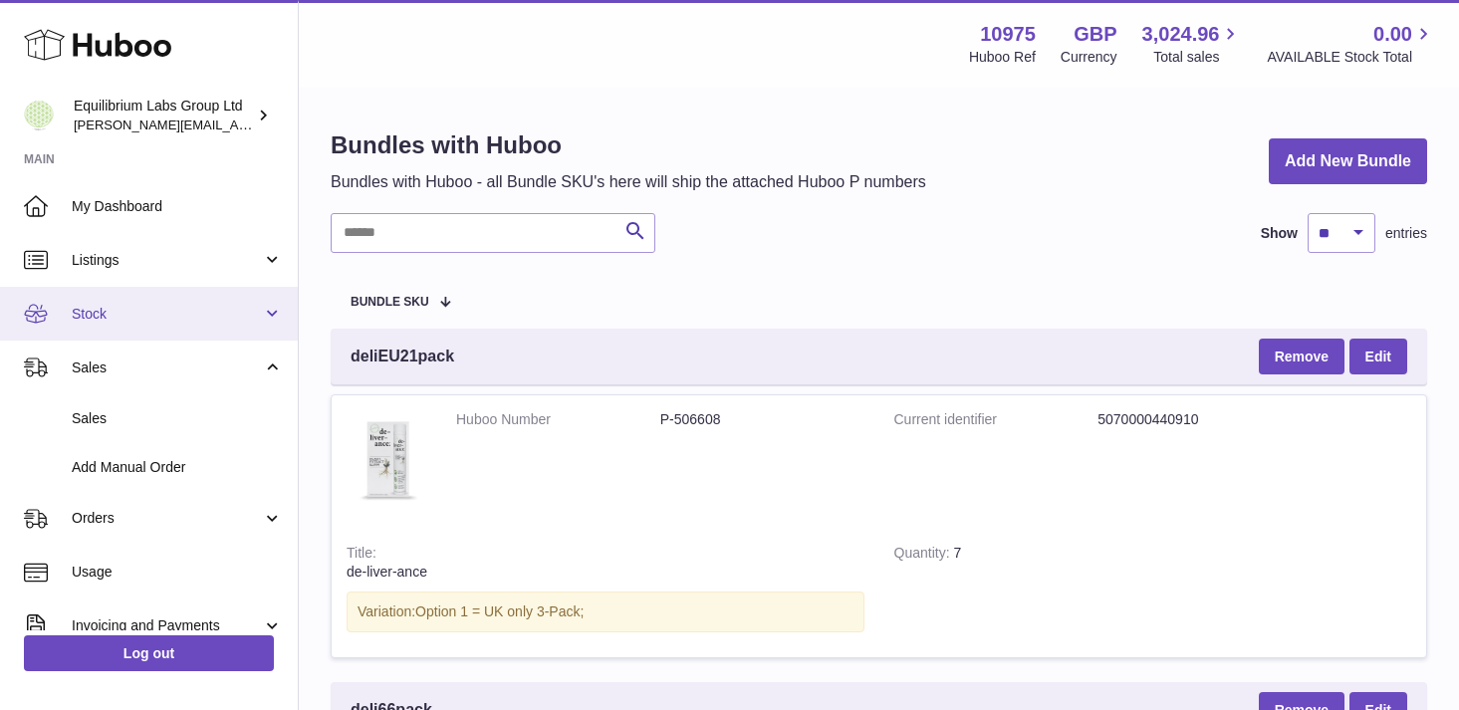
click at [227, 299] on link "Stock" at bounding box center [149, 314] width 298 height 54
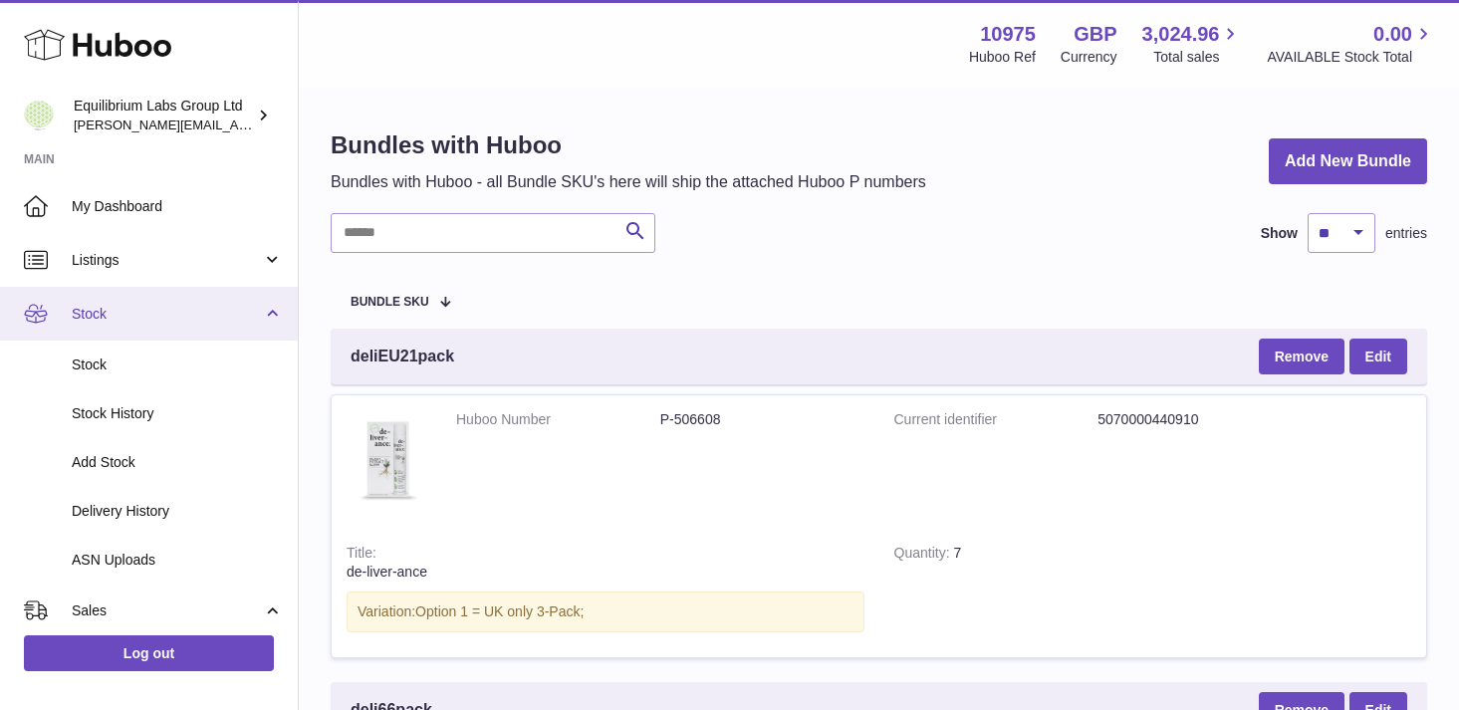
click at [209, 305] on span "Stock" at bounding box center [167, 314] width 190 height 19
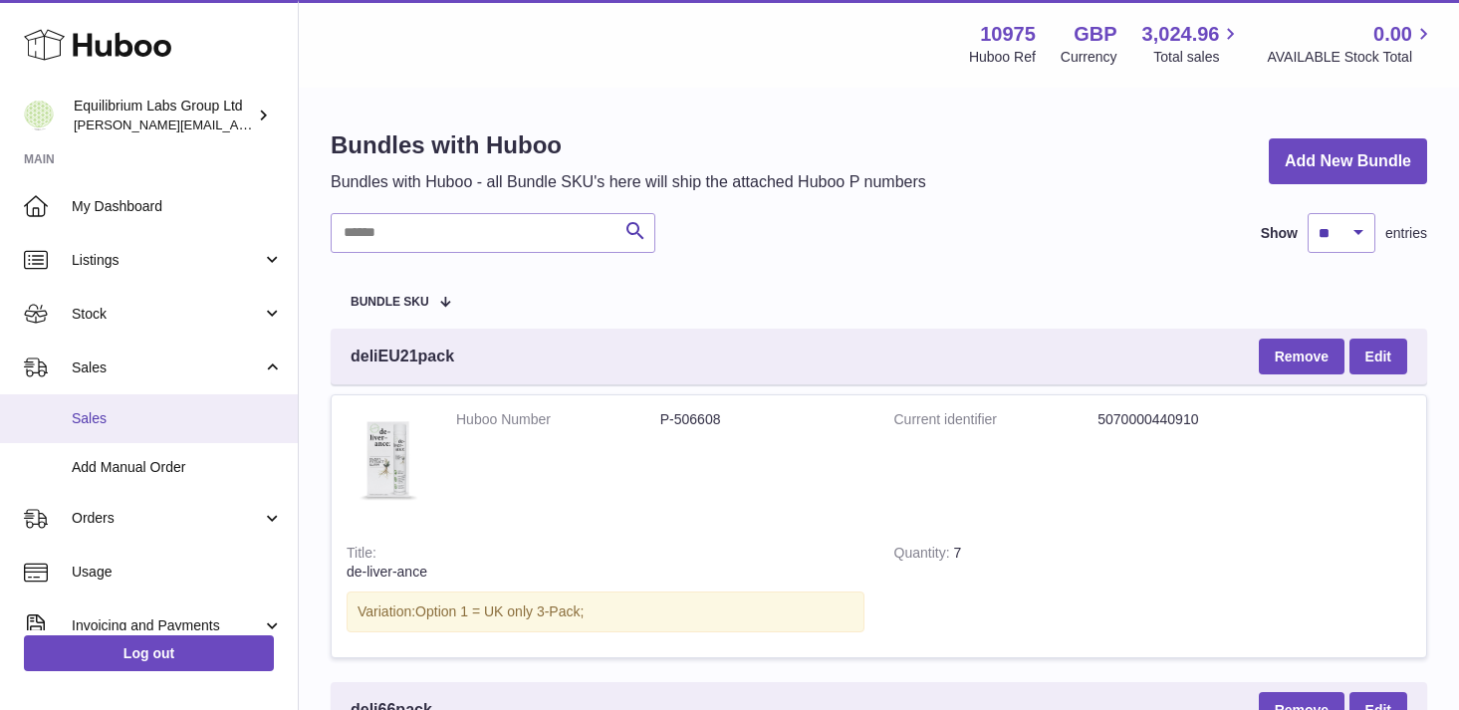
click at [175, 425] on span "Sales" at bounding box center [177, 418] width 211 height 19
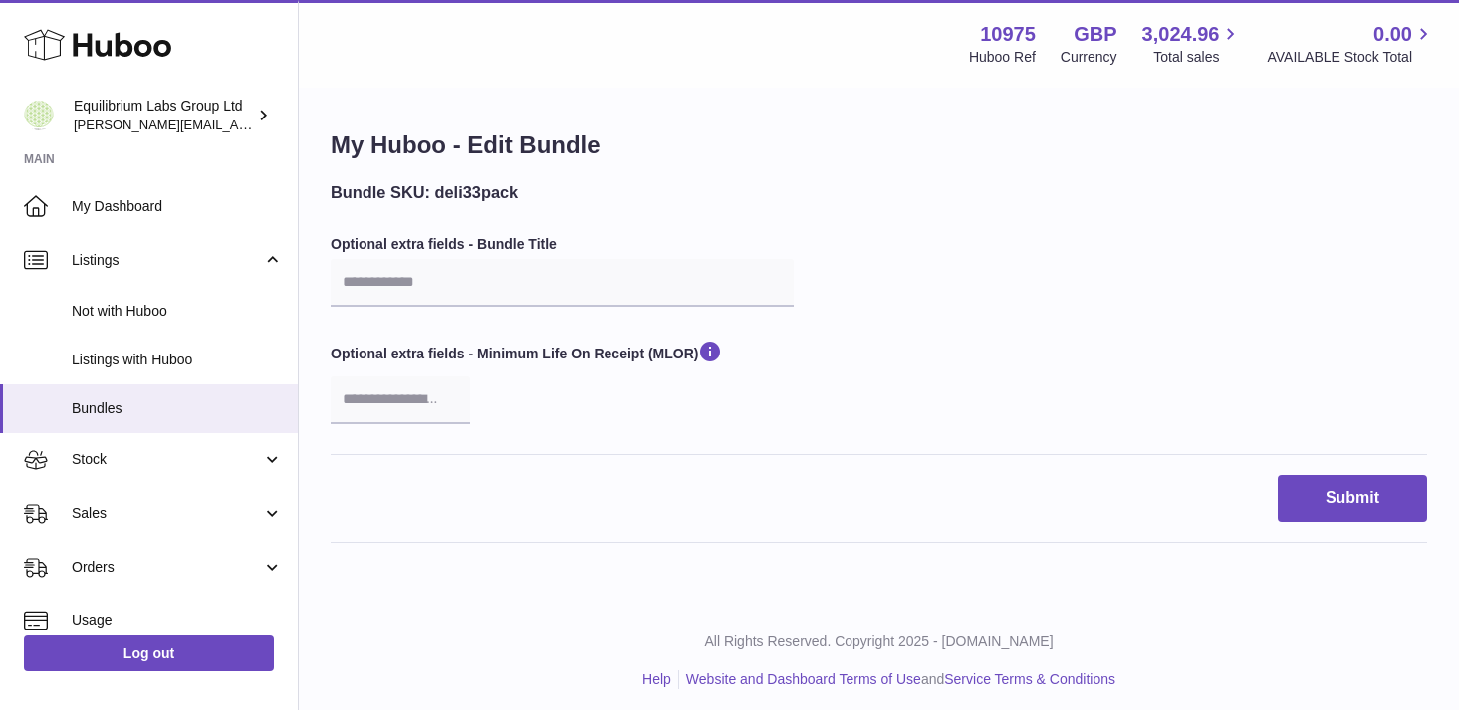
scroll to position [9, 0]
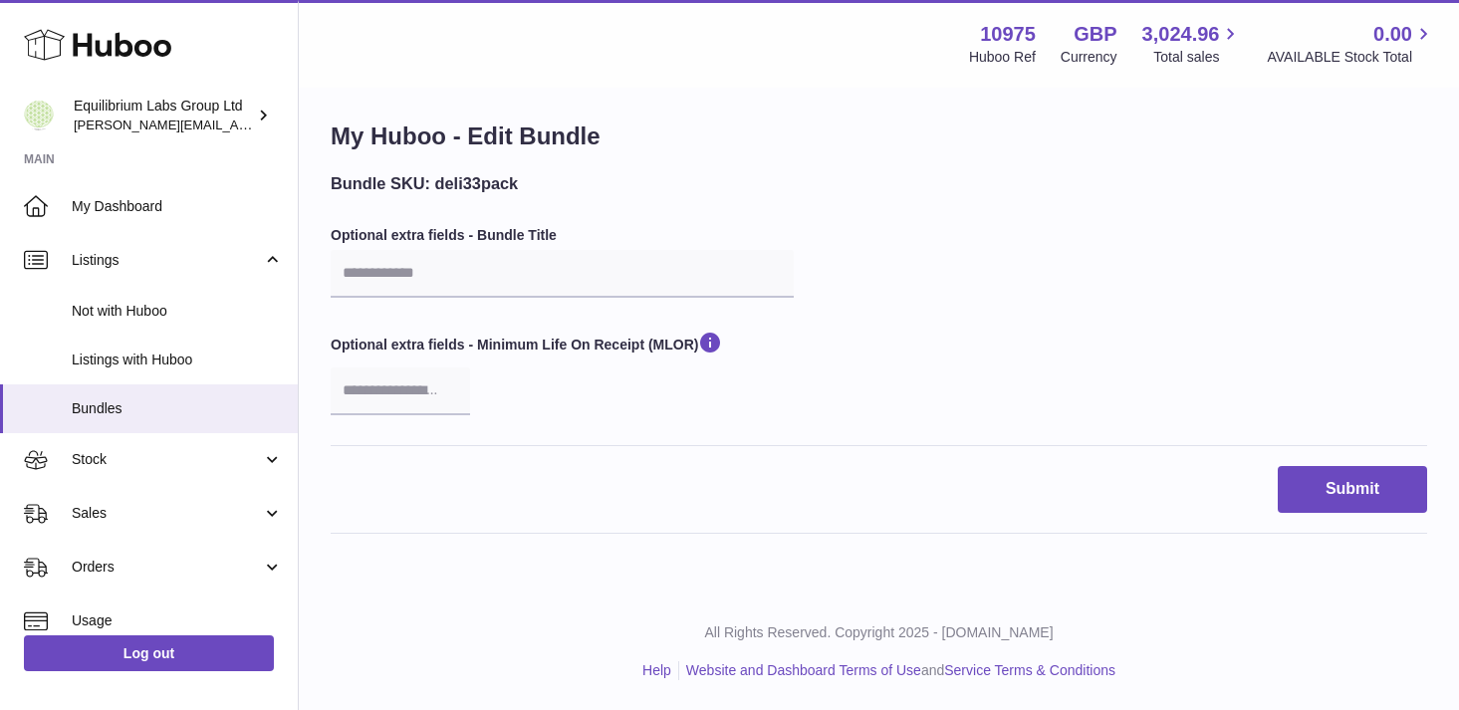
click at [647, 300] on div "Bundle SKU: deli33pack Optional extra fields - Bundle Title Optional extra fiel…" at bounding box center [879, 308] width 1096 height 273
click at [422, 408] on input "number" at bounding box center [400, 391] width 139 height 48
click at [584, 393] on div "Optional extra fields - Minimum Life On Receipt (MLOR)" at bounding box center [562, 372] width 463 height 85
click at [434, 273] on input "text" at bounding box center [562, 274] width 463 height 48
click at [677, 177] on h3 "Bundle SKU: deli33pack" at bounding box center [562, 183] width 463 height 22
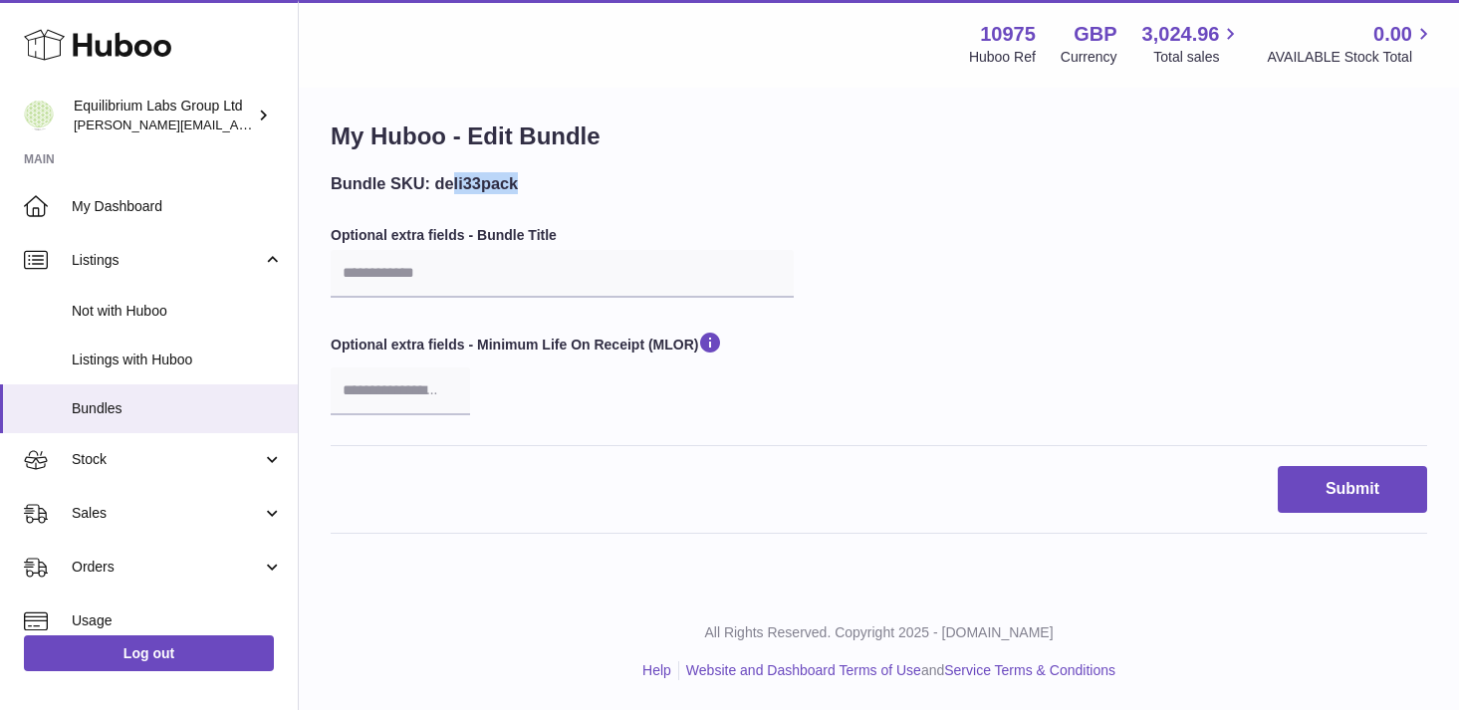
drag, startPoint x: 531, startPoint y: 188, endPoint x: 454, endPoint y: 187, distance: 76.7
click at [454, 187] on h3 "Bundle SKU: deli33pack" at bounding box center [562, 183] width 463 height 22
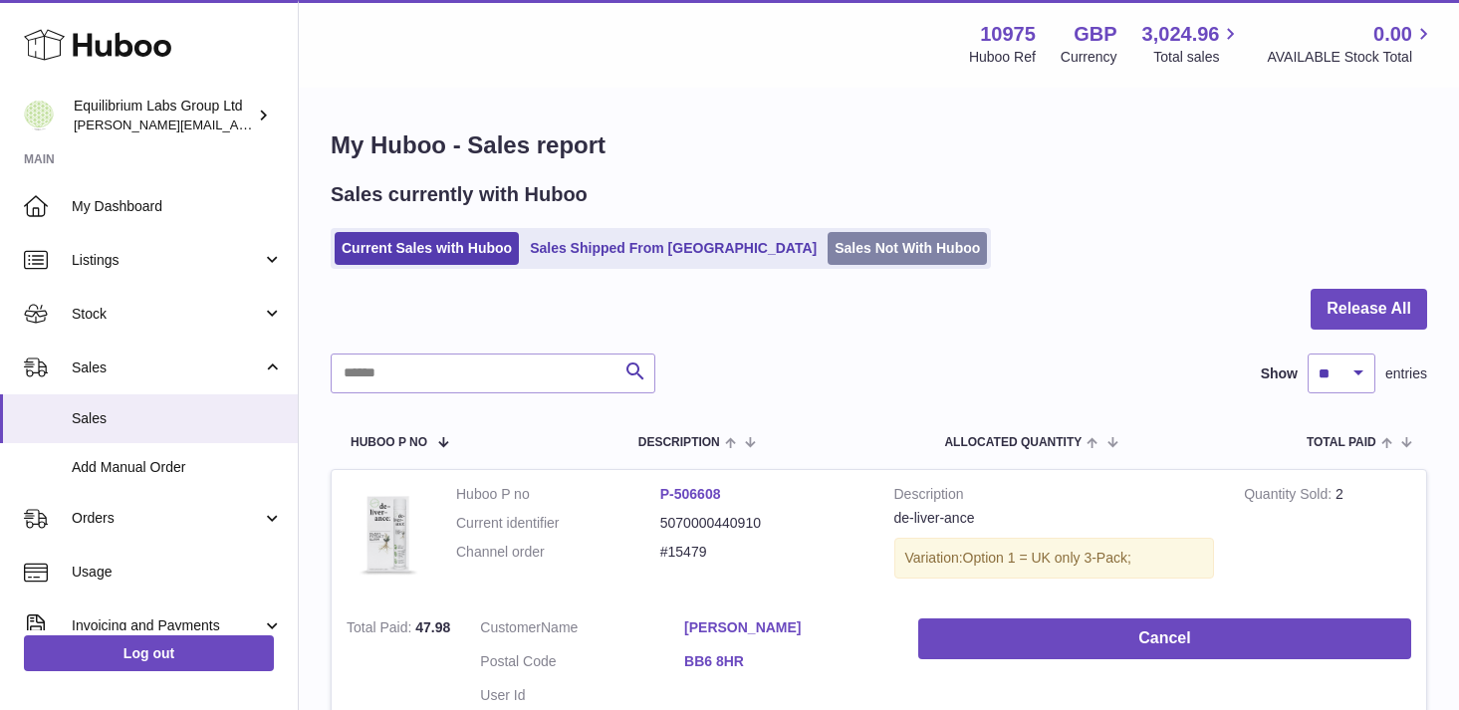
click at [828, 241] on link "Sales Not With Huboo" at bounding box center [907, 248] width 159 height 33
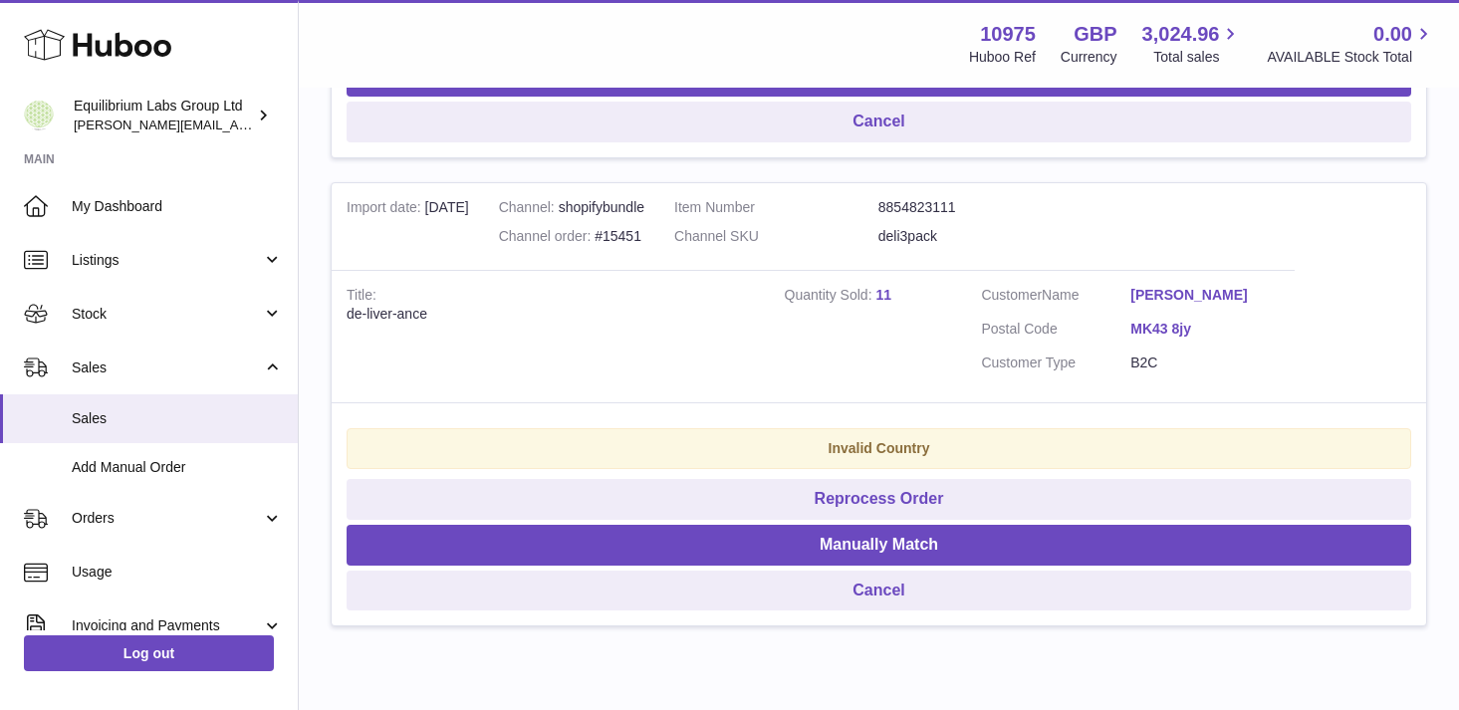
scroll to position [1749, 0]
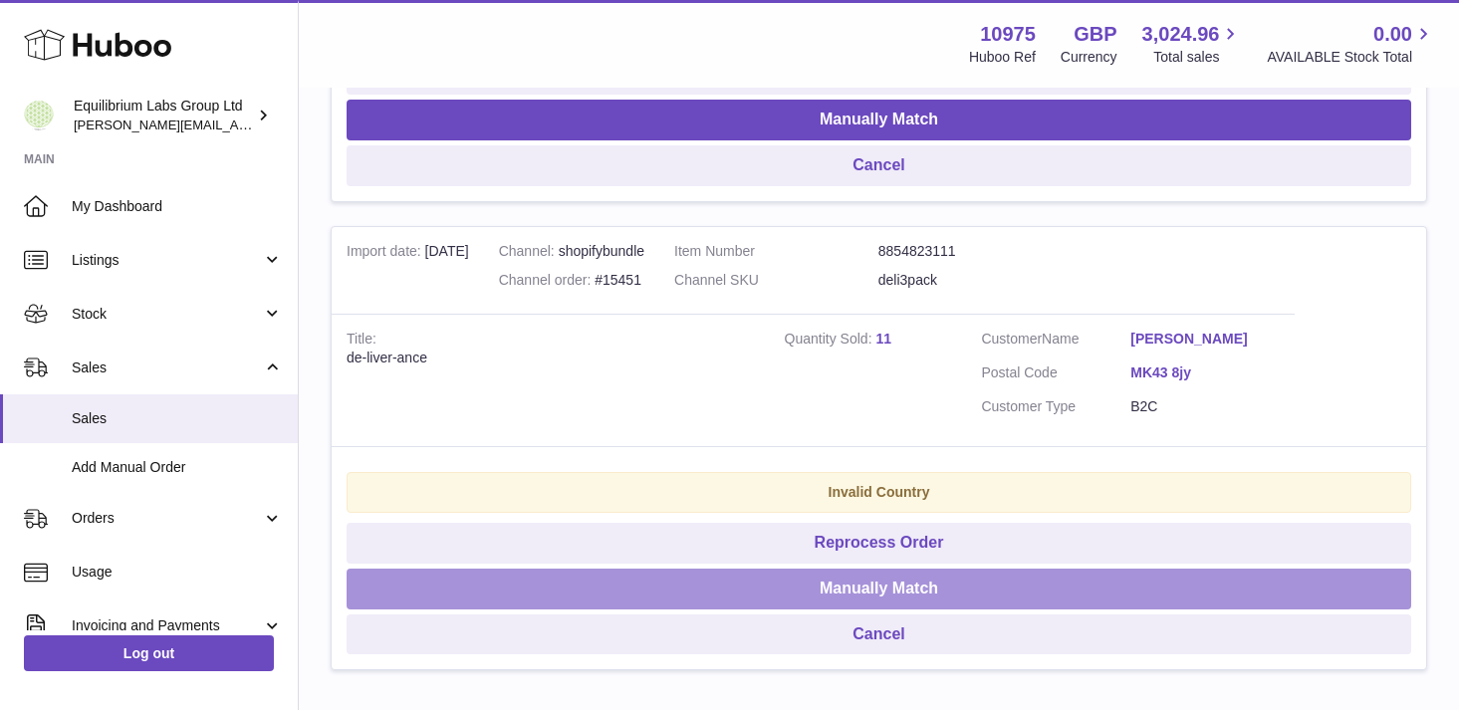
click at [902, 589] on button "Manually Match" at bounding box center [879, 589] width 1065 height 41
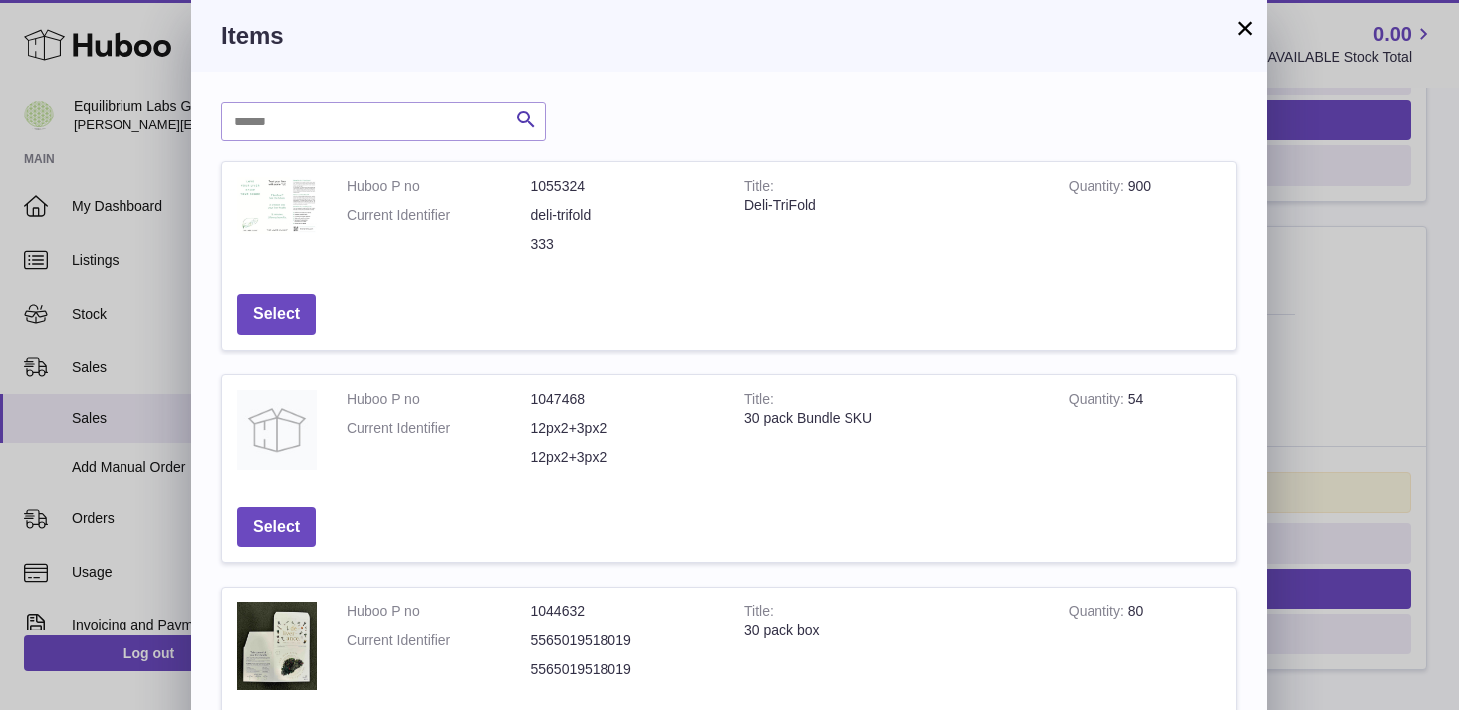
scroll to position [680, 0]
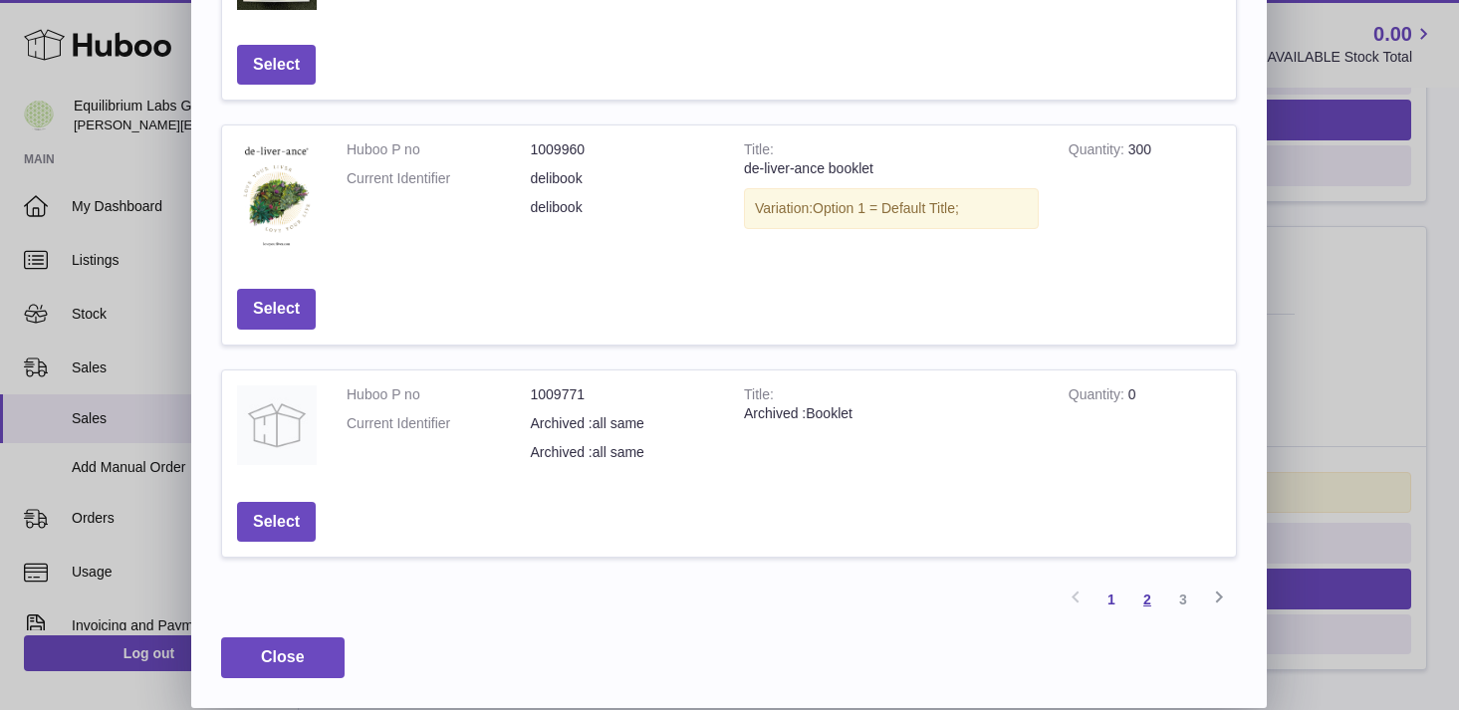
click at [1157, 597] on link "2" at bounding box center [1147, 600] width 36 height 36
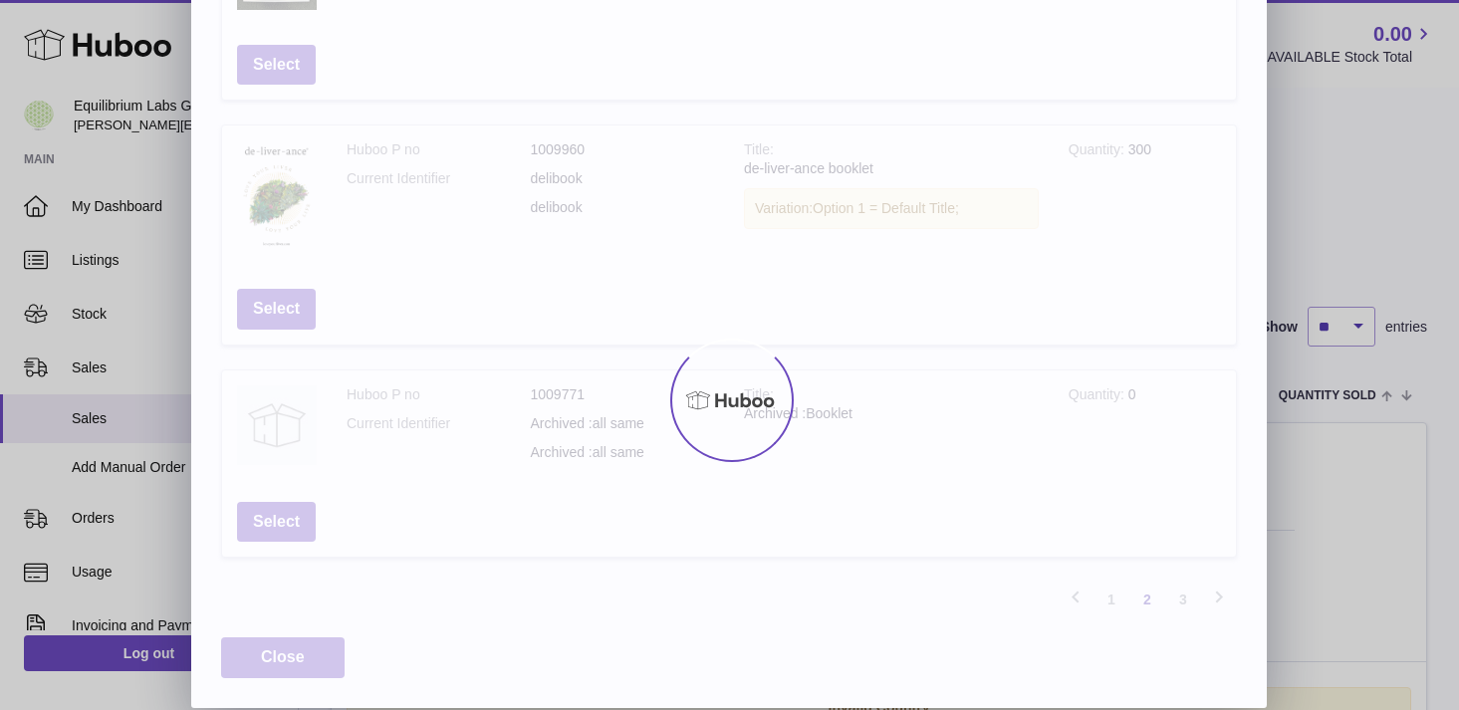
scroll to position [677, 0]
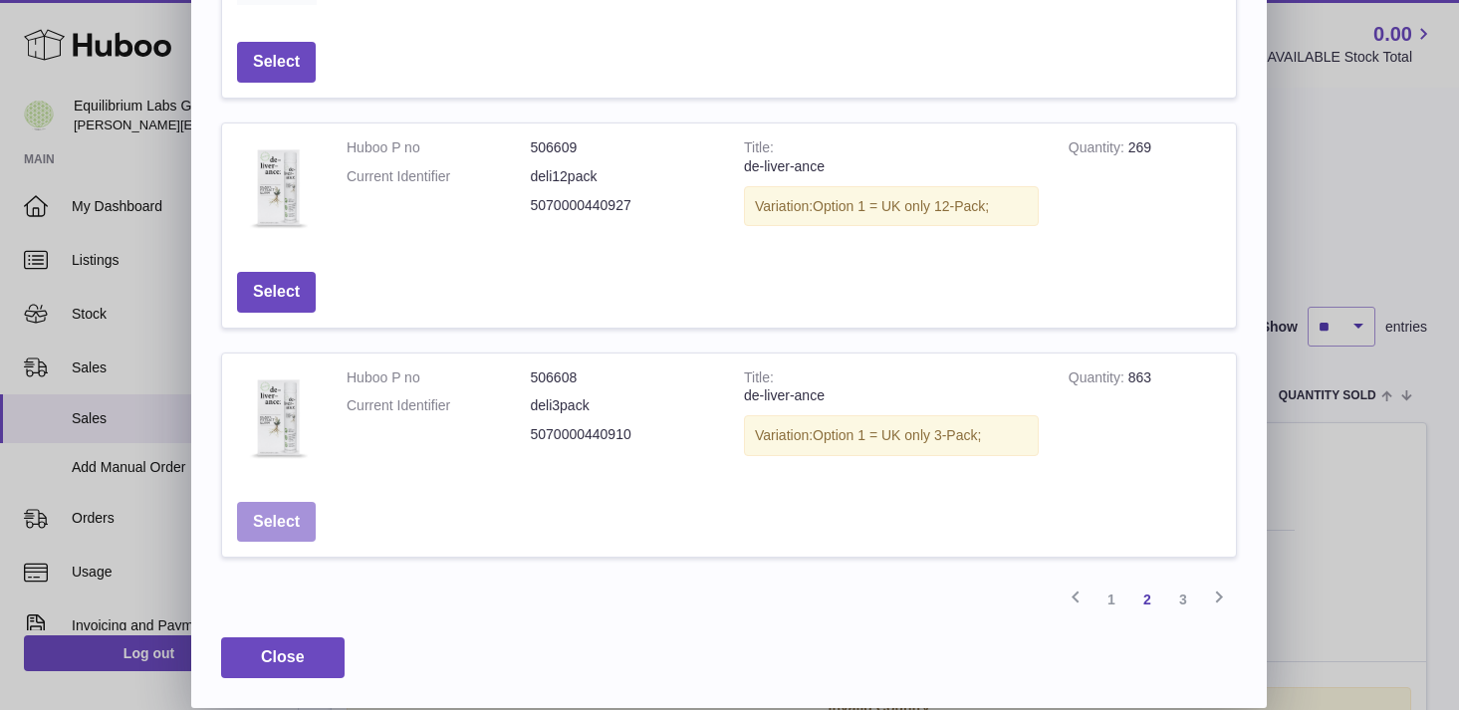
click at [298, 532] on button "Select" at bounding box center [276, 522] width 79 height 41
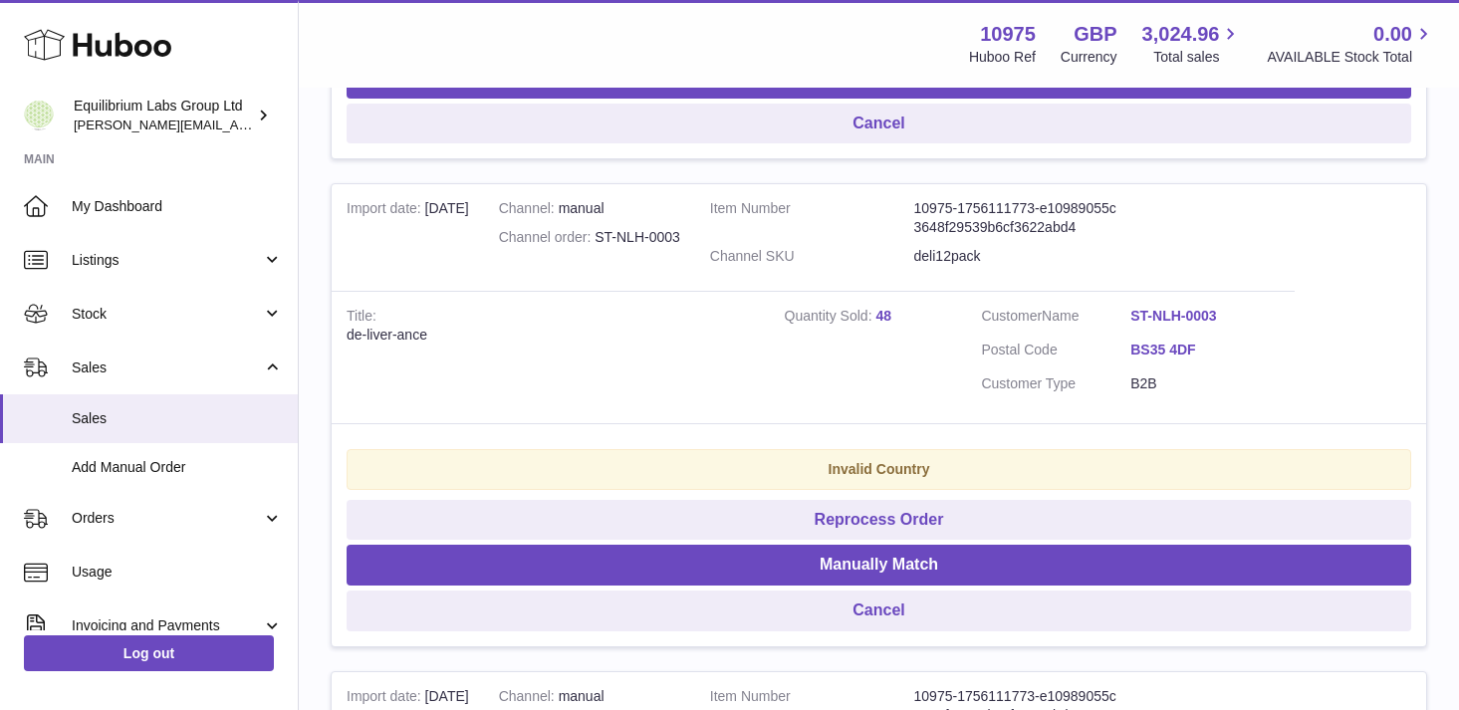
scroll to position [0, 0]
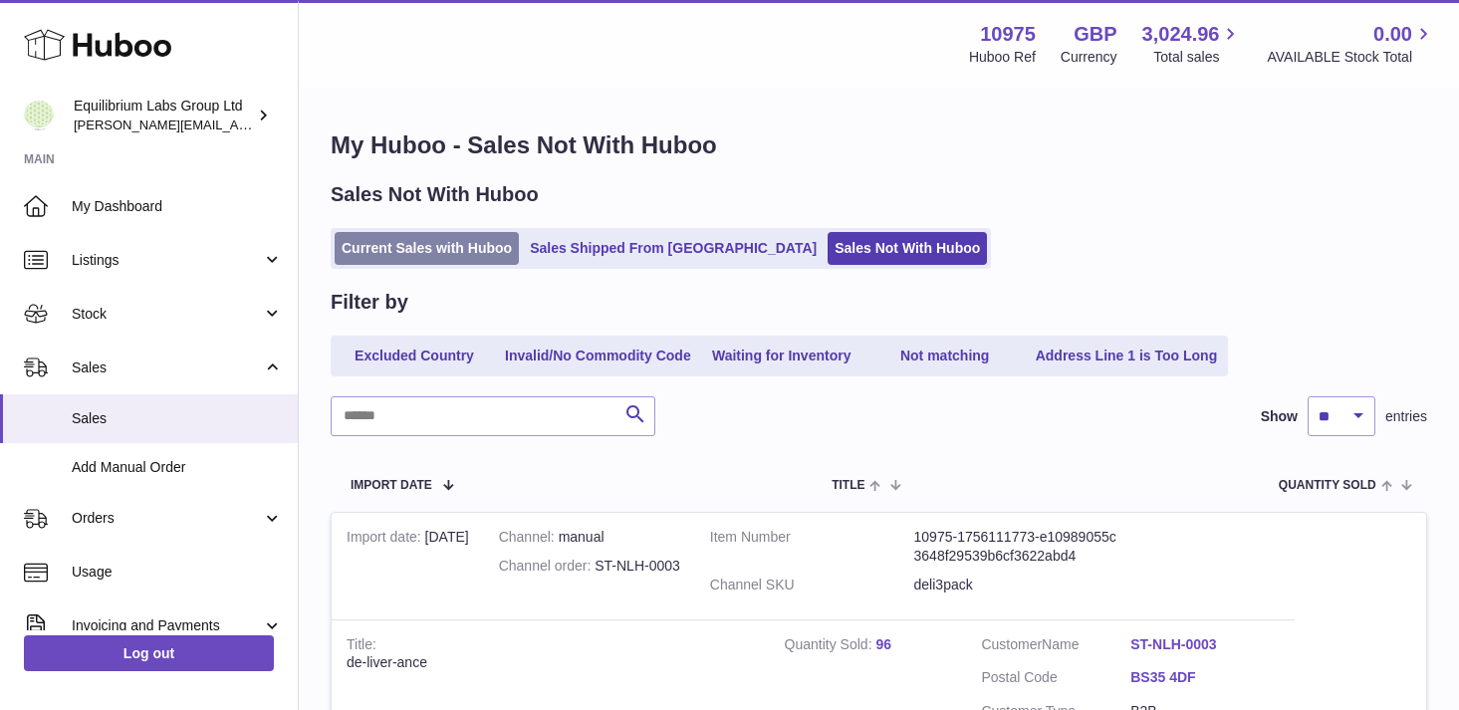
click at [416, 253] on link "Current Sales with Huboo" at bounding box center [427, 248] width 184 height 33
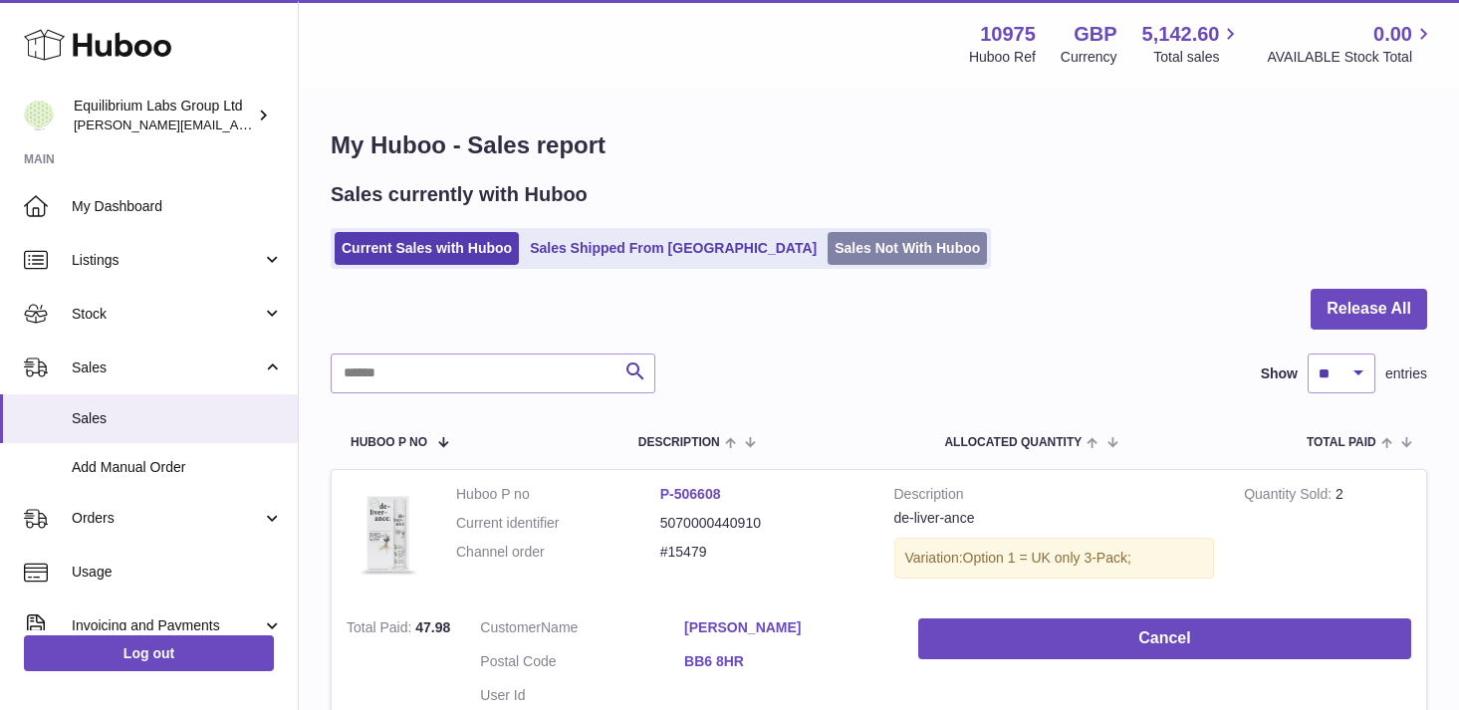
click at [828, 237] on link "Sales Not With Huboo" at bounding box center [907, 248] width 159 height 33
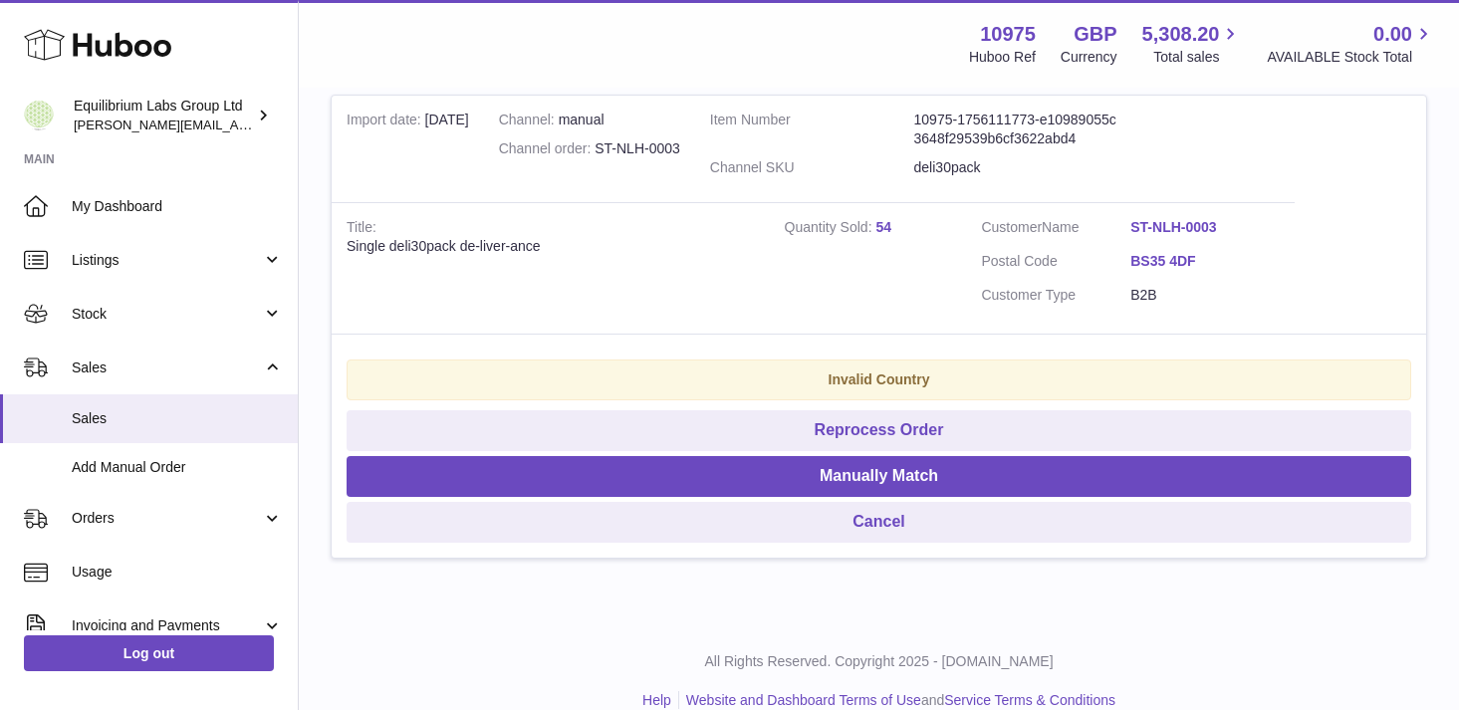
scroll to position [1421, 0]
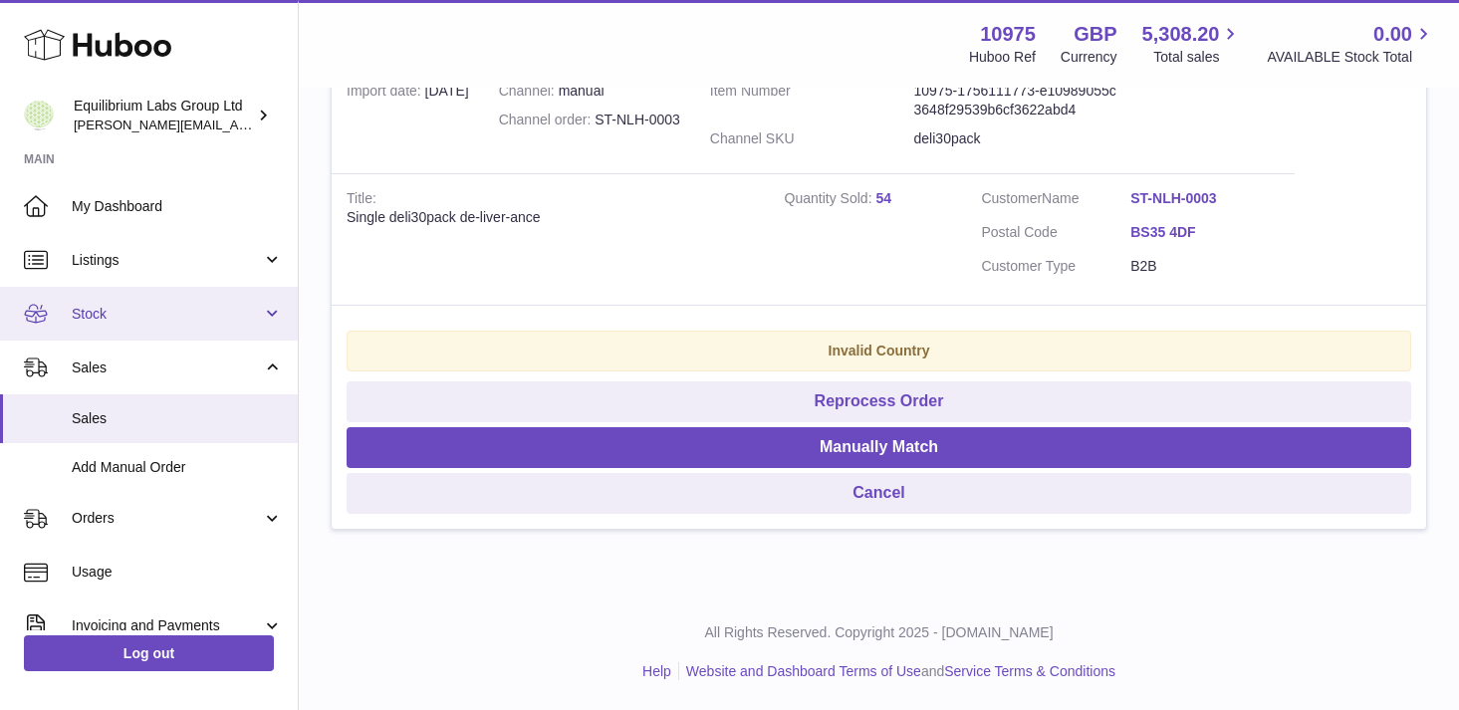
click at [174, 325] on link "Stock" at bounding box center [149, 314] width 298 height 54
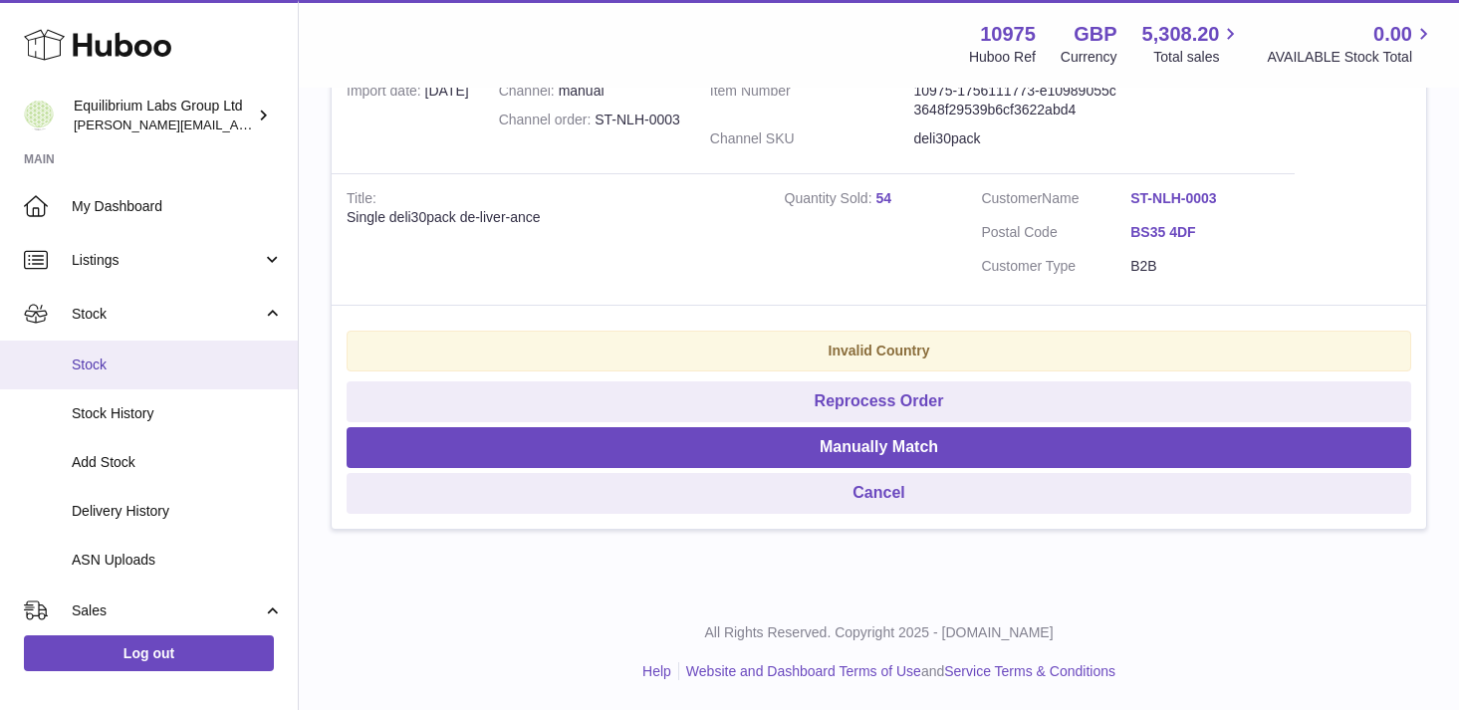
click at [158, 363] on span "Stock" at bounding box center [177, 365] width 211 height 19
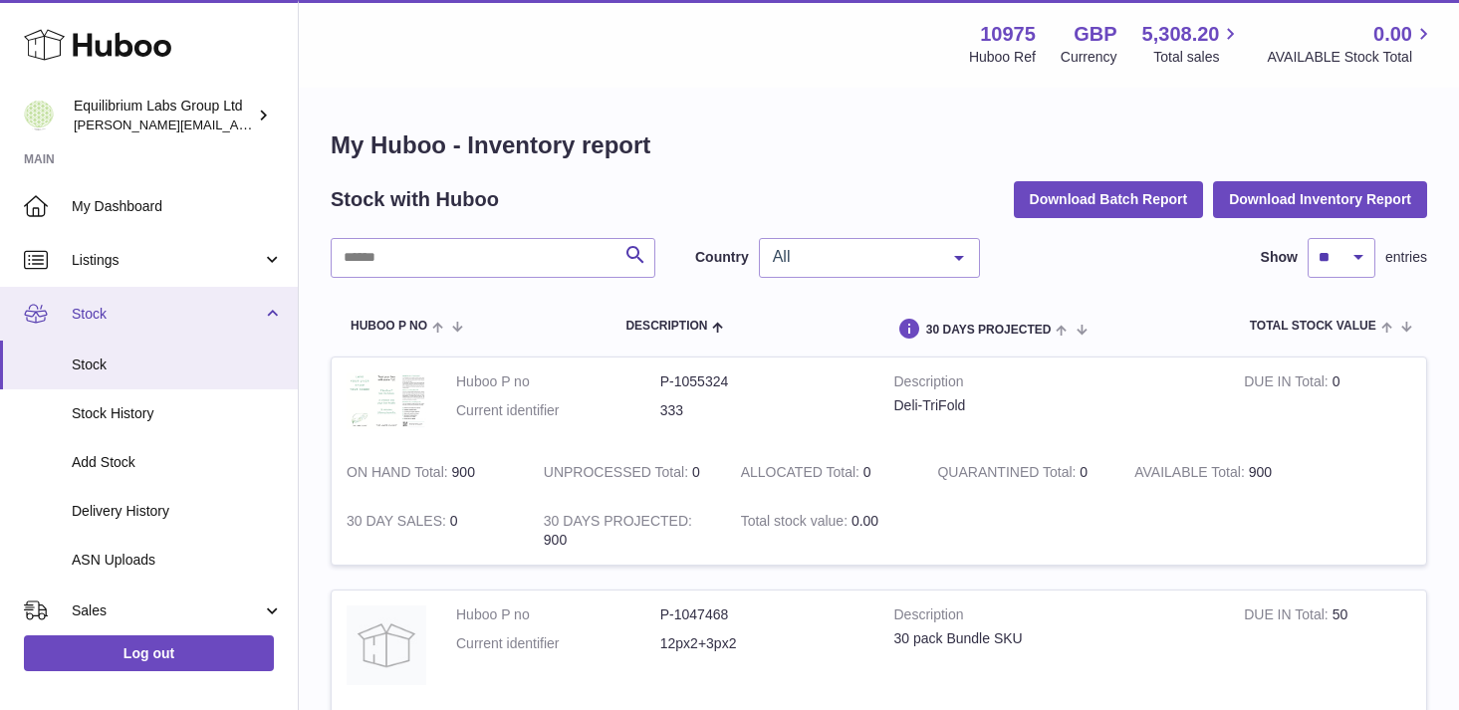
click at [186, 309] on span "Stock" at bounding box center [167, 314] width 190 height 19
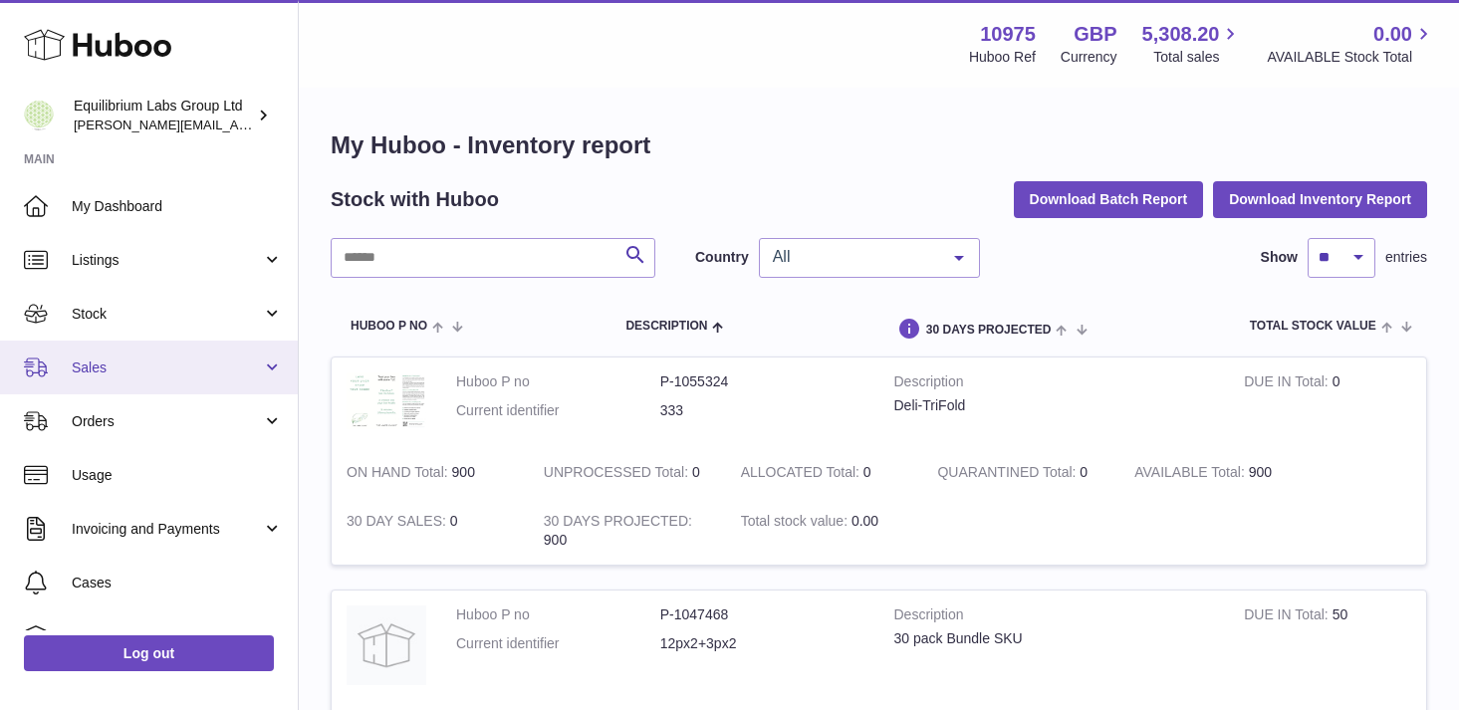
click at [176, 376] on span "Sales" at bounding box center [167, 368] width 190 height 19
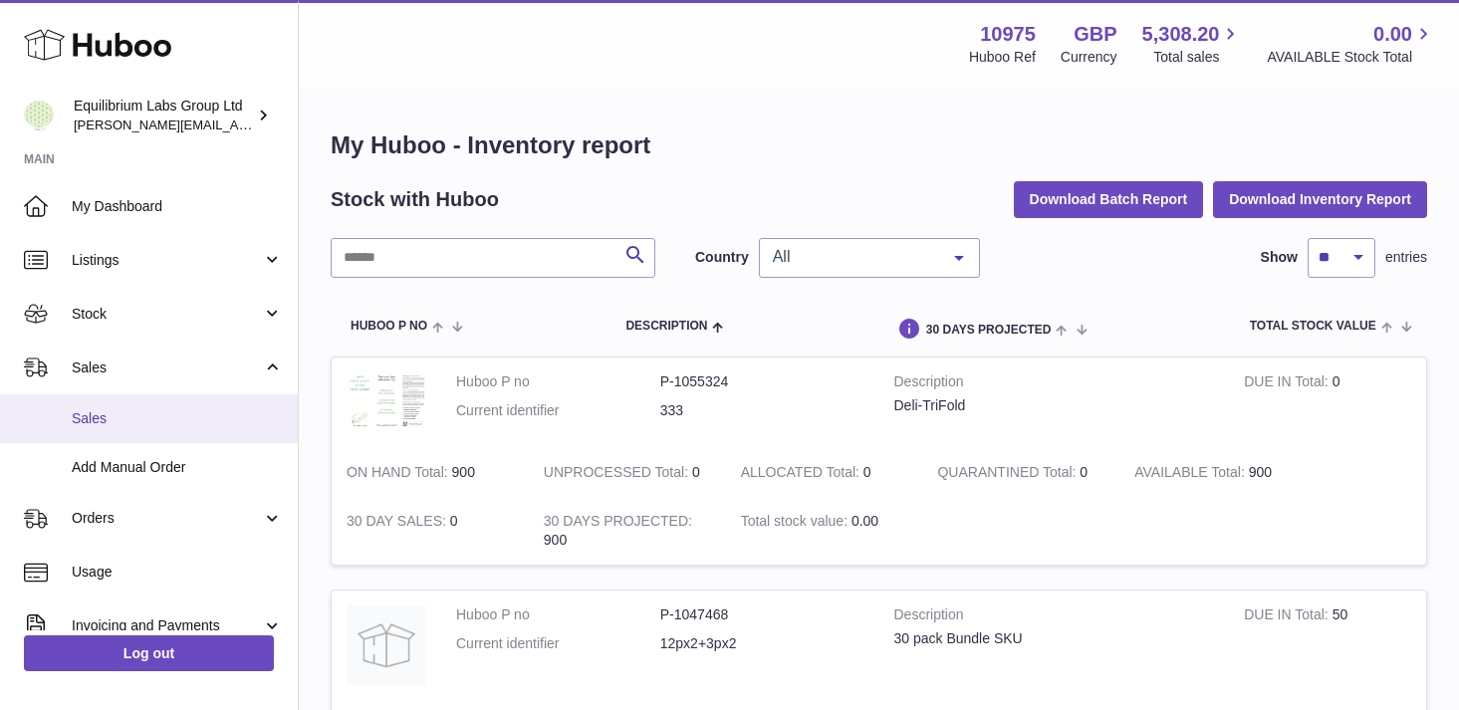
click at [176, 418] on span "Sales" at bounding box center [177, 418] width 211 height 19
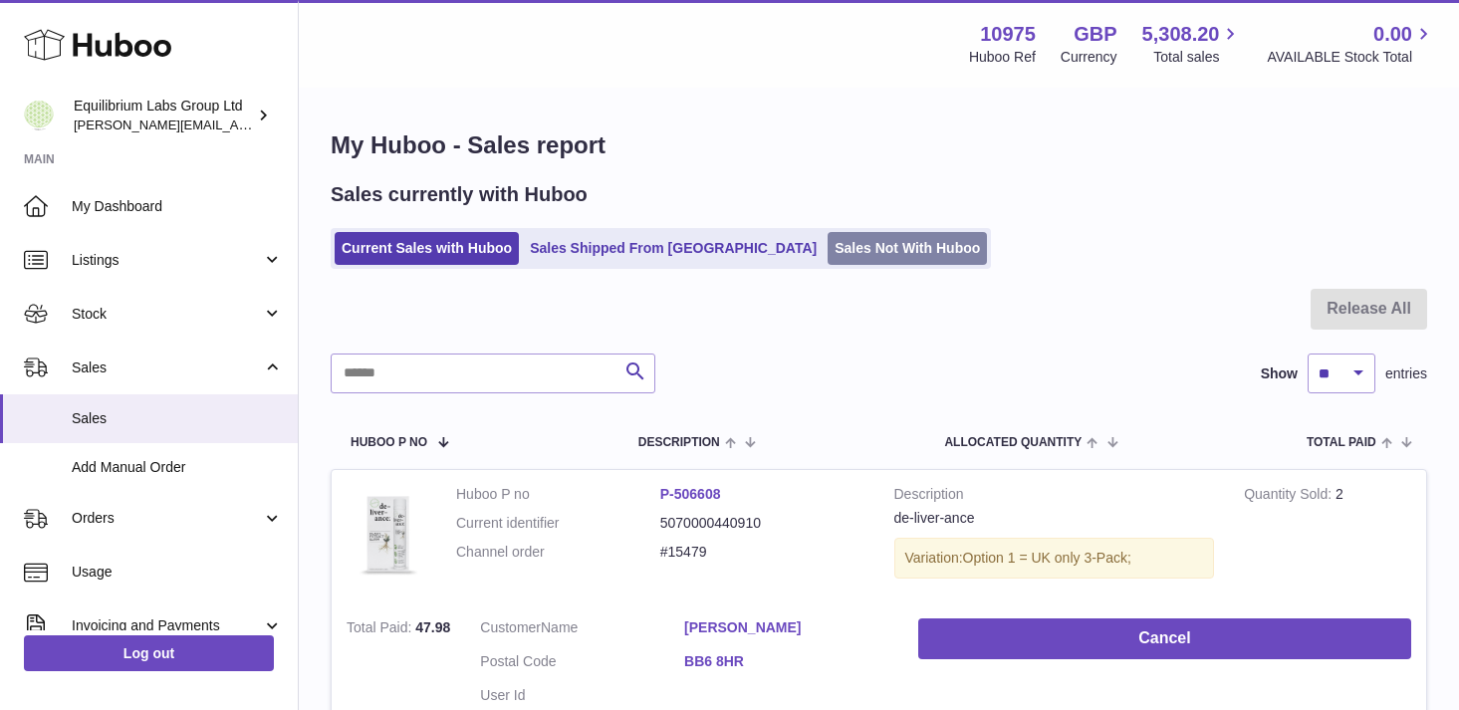
click at [828, 237] on link "Sales Not With Huboo" at bounding box center [907, 248] width 159 height 33
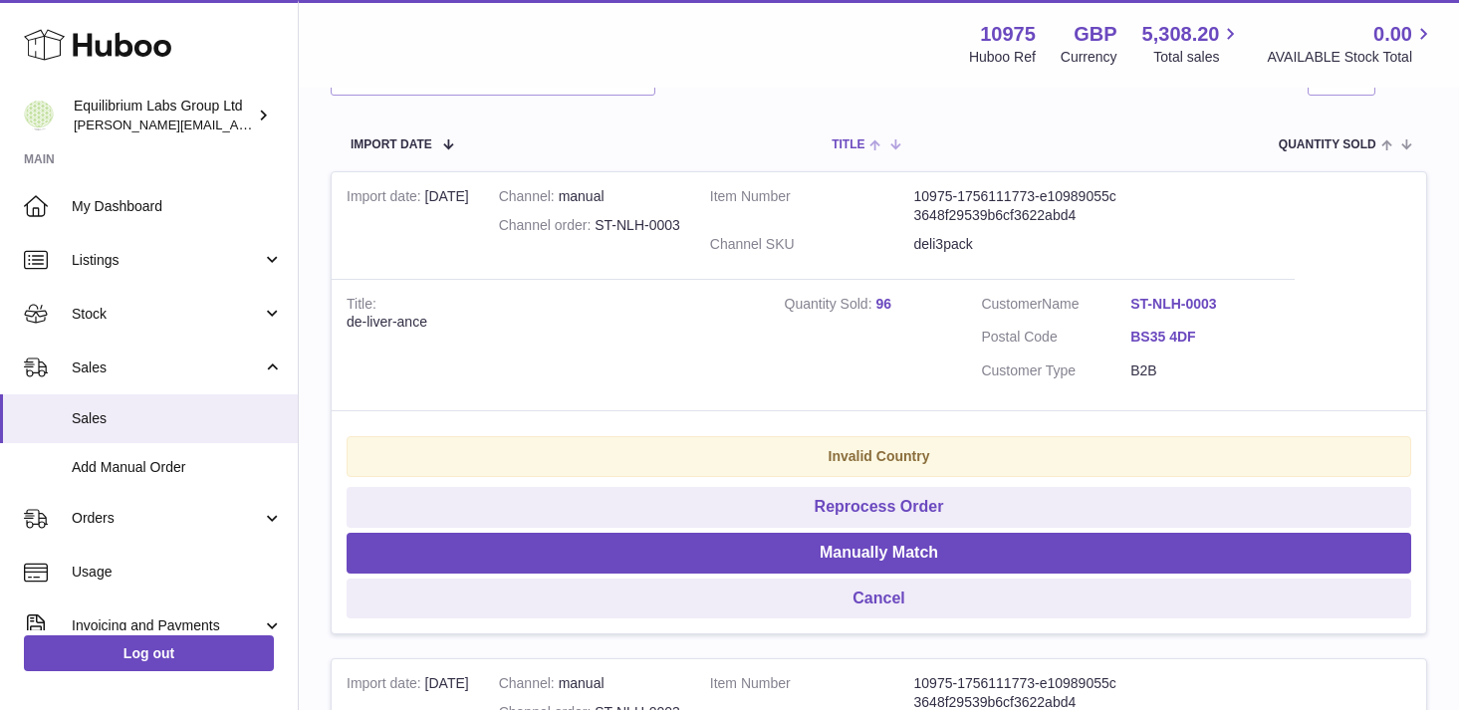
scroll to position [346, 0]
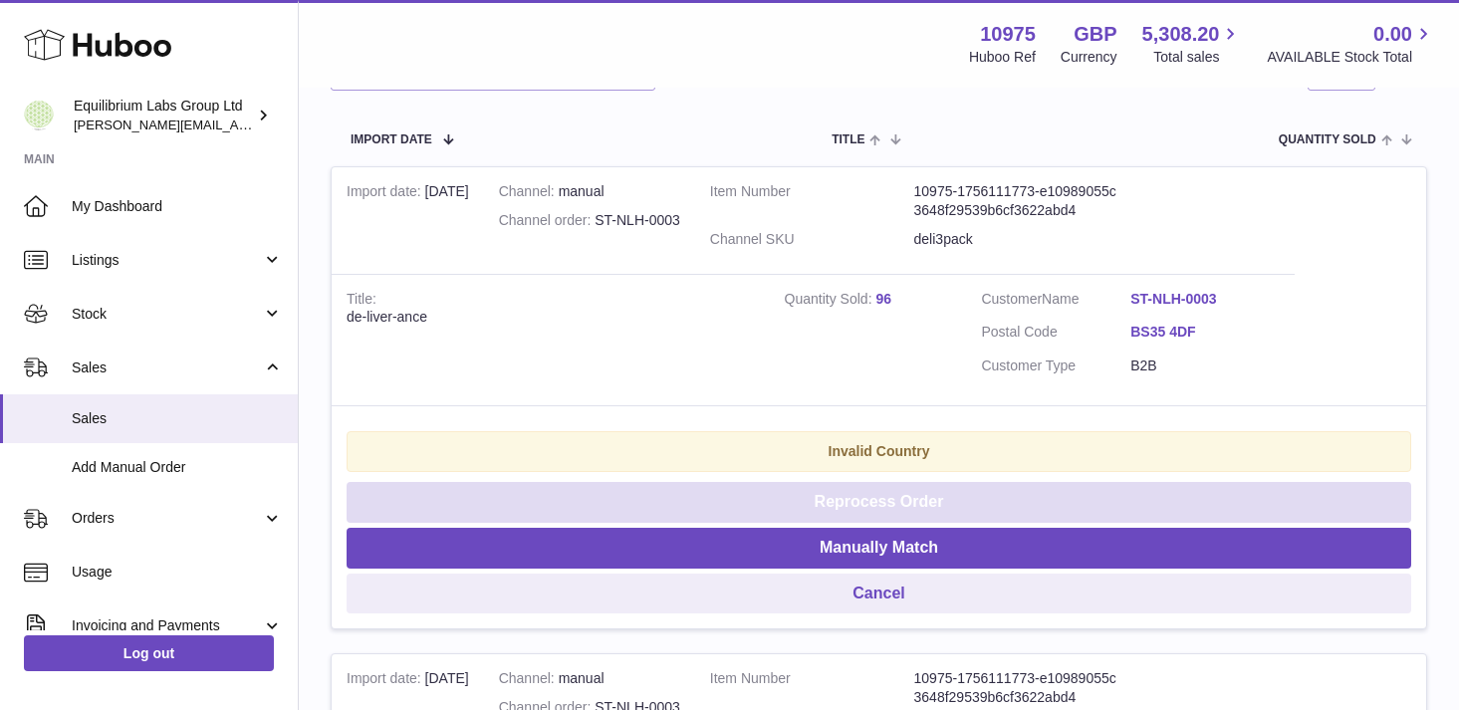
click at [934, 510] on button "Reprocess Order" at bounding box center [879, 502] width 1065 height 41
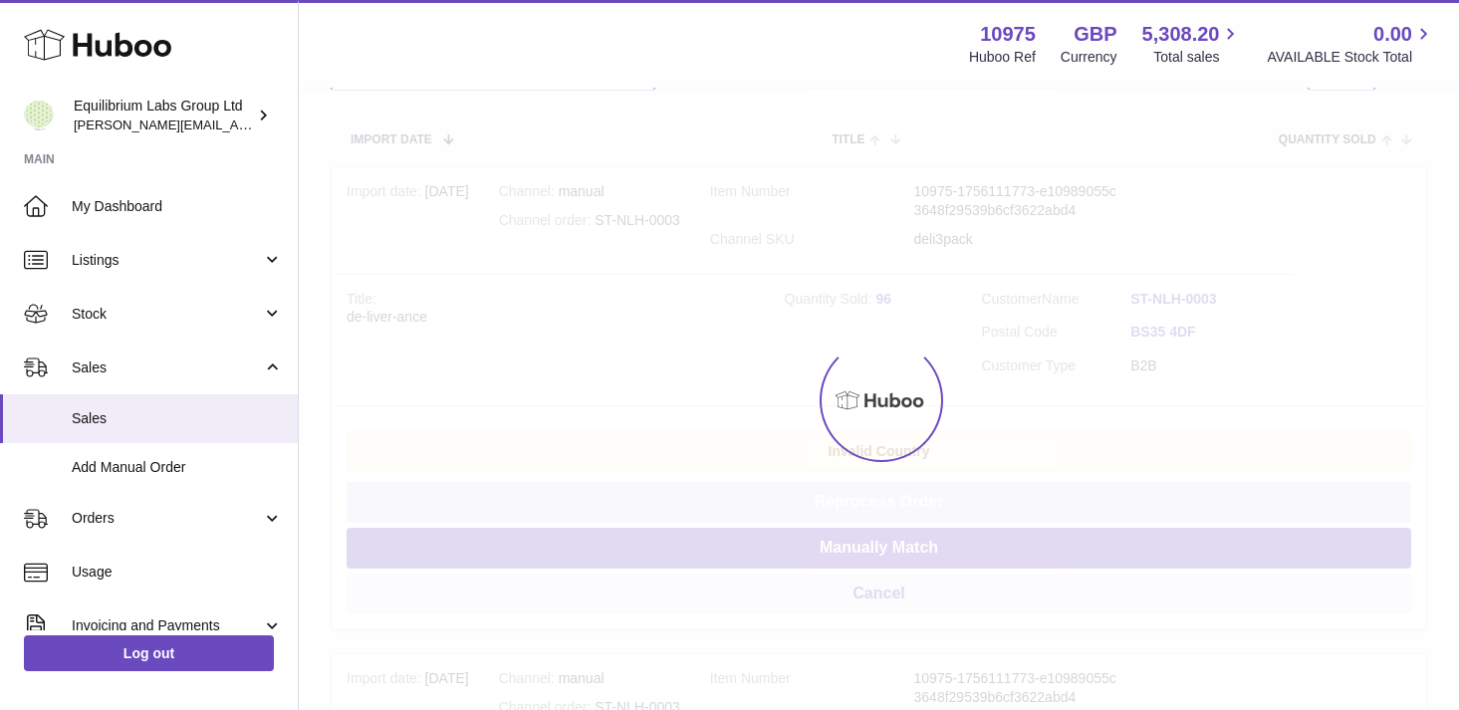
scroll to position [0, 0]
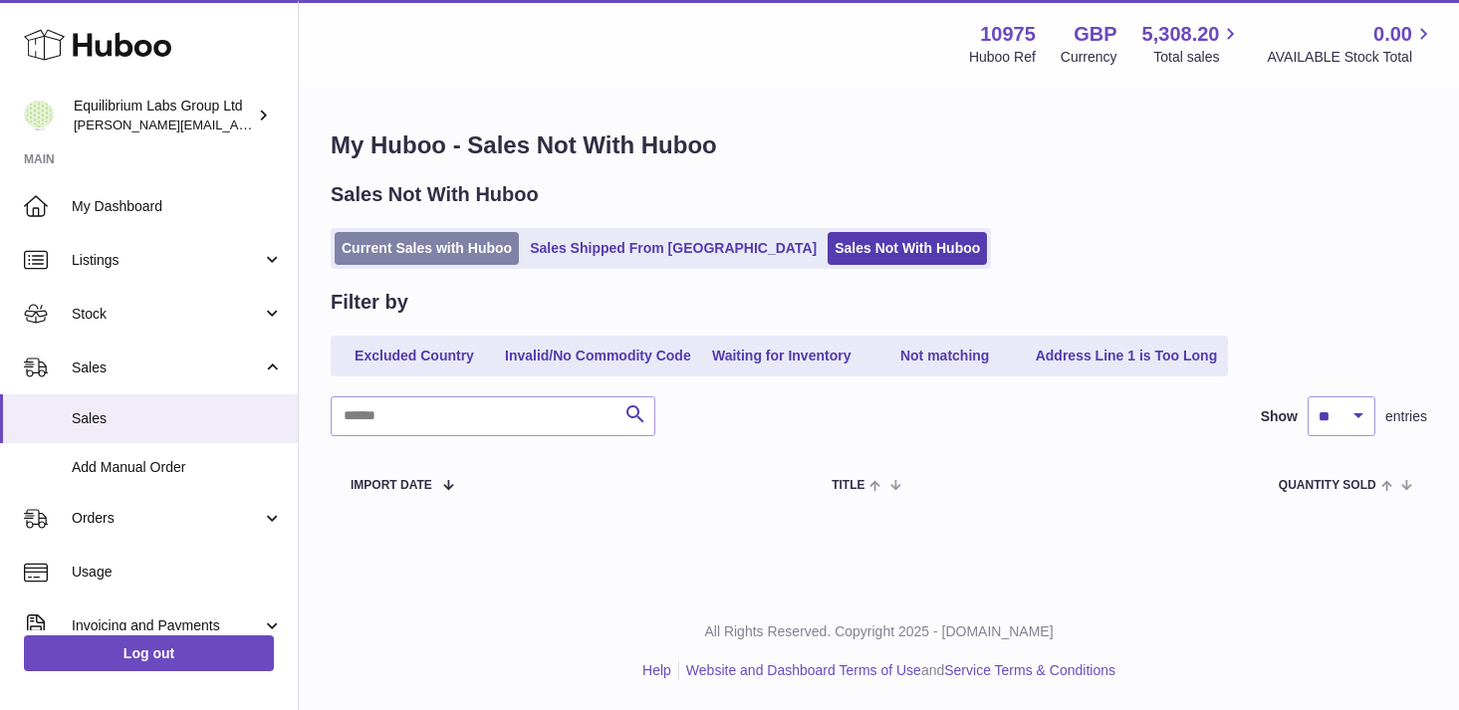
click at [455, 260] on link "Current Sales with Huboo" at bounding box center [427, 248] width 184 height 33
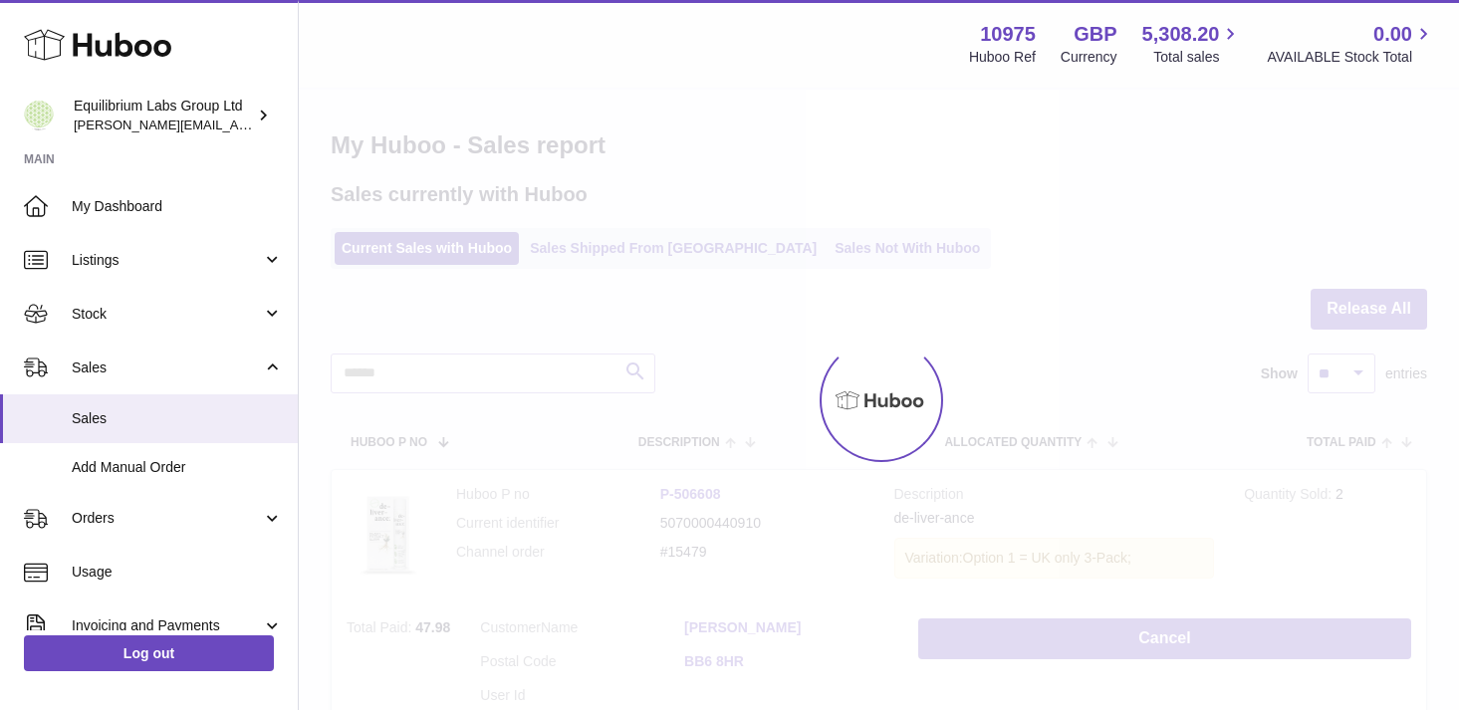
drag, startPoint x: 673, startPoint y: 245, endPoint x: 660, endPoint y: 245, distance: 12.9
click at [660, 245] on div at bounding box center [879, 400] width 1160 height 620
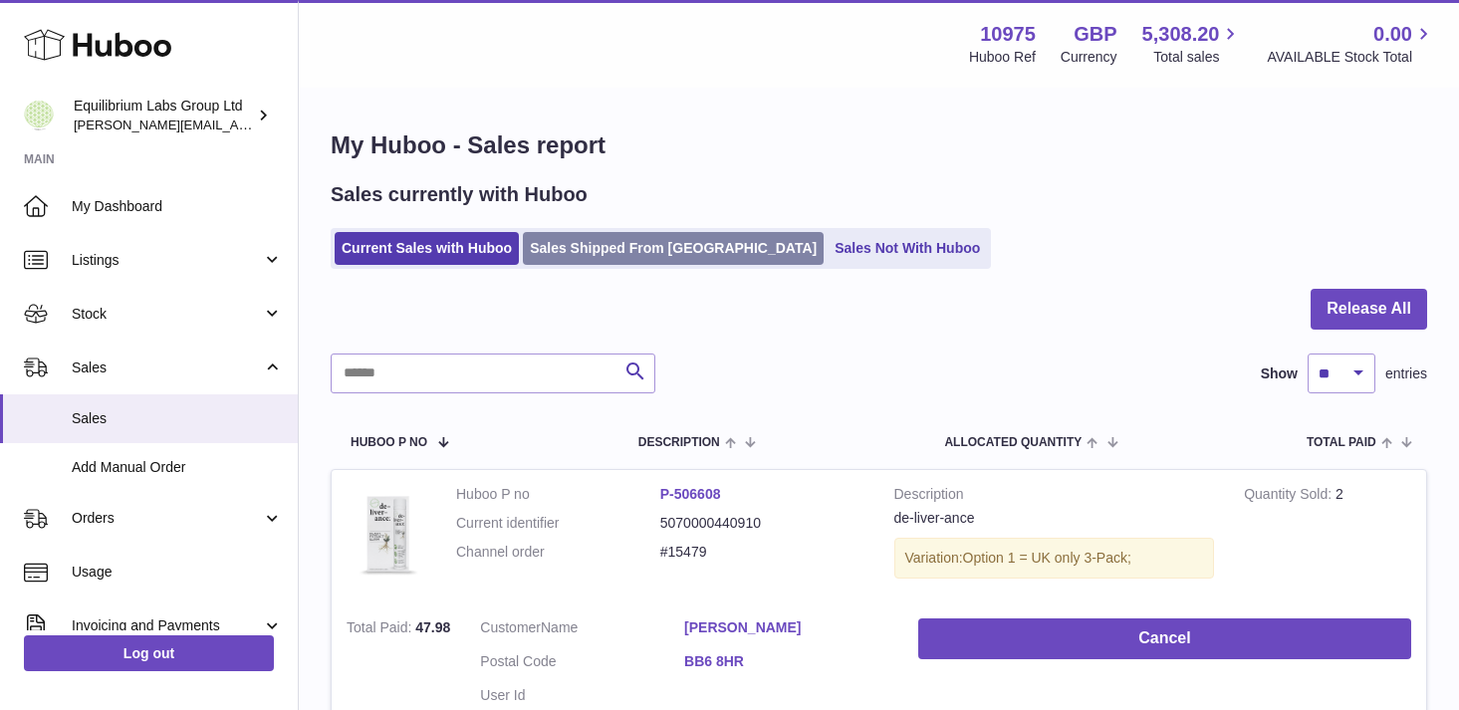
click at [627, 246] on link "Sales Shipped From [GEOGRAPHIC_DATA]" at bounding box center [673, 248] width 301 height 33
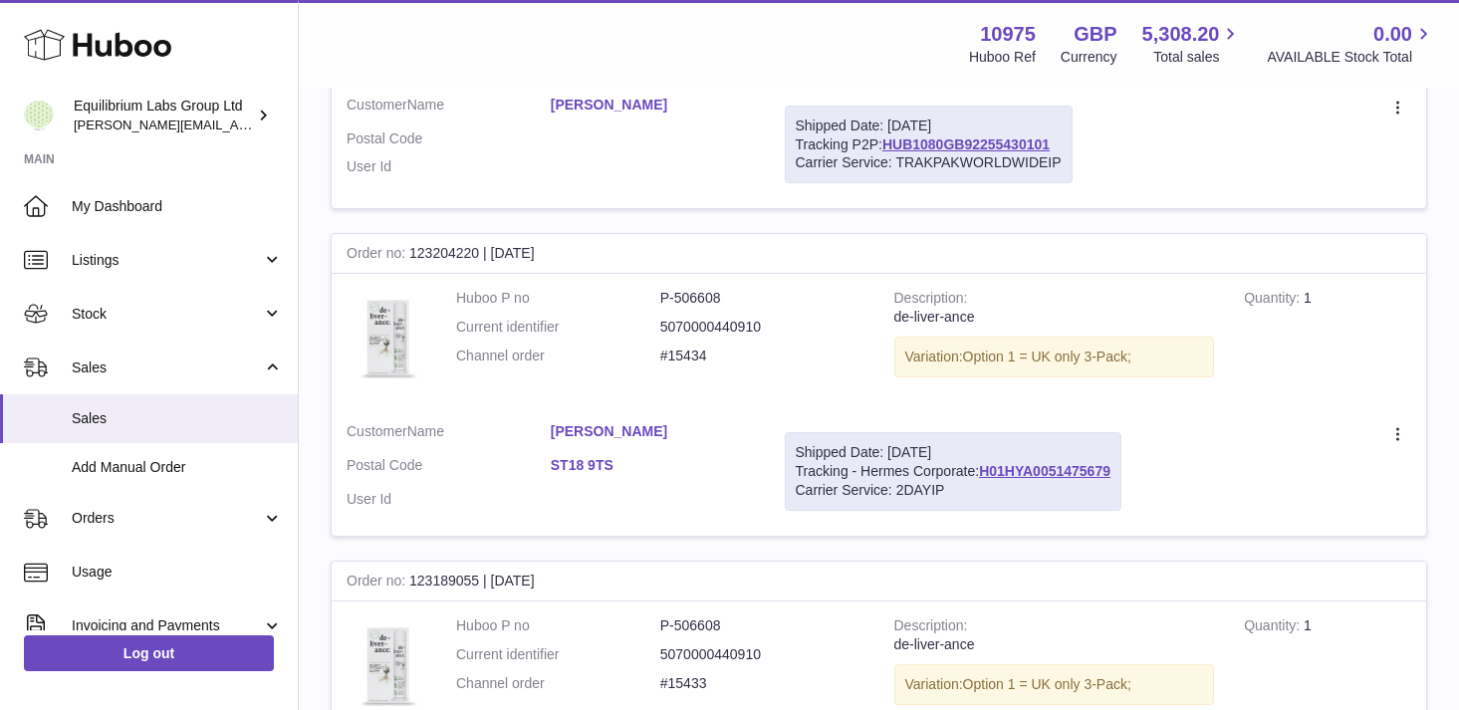
scroll to position [3143, 0]
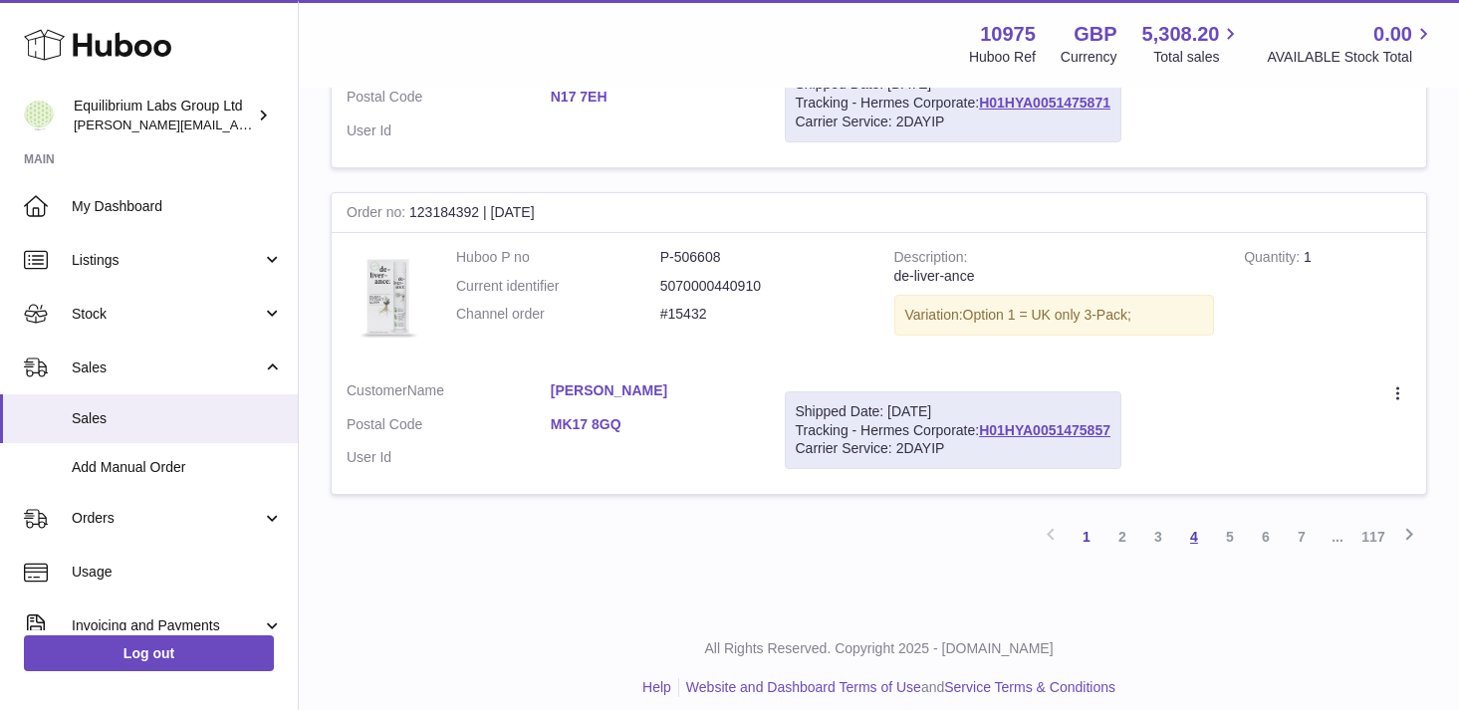
click at [1188, 523] on link "4" at bounding box center [1194, 537] width 36 height 36
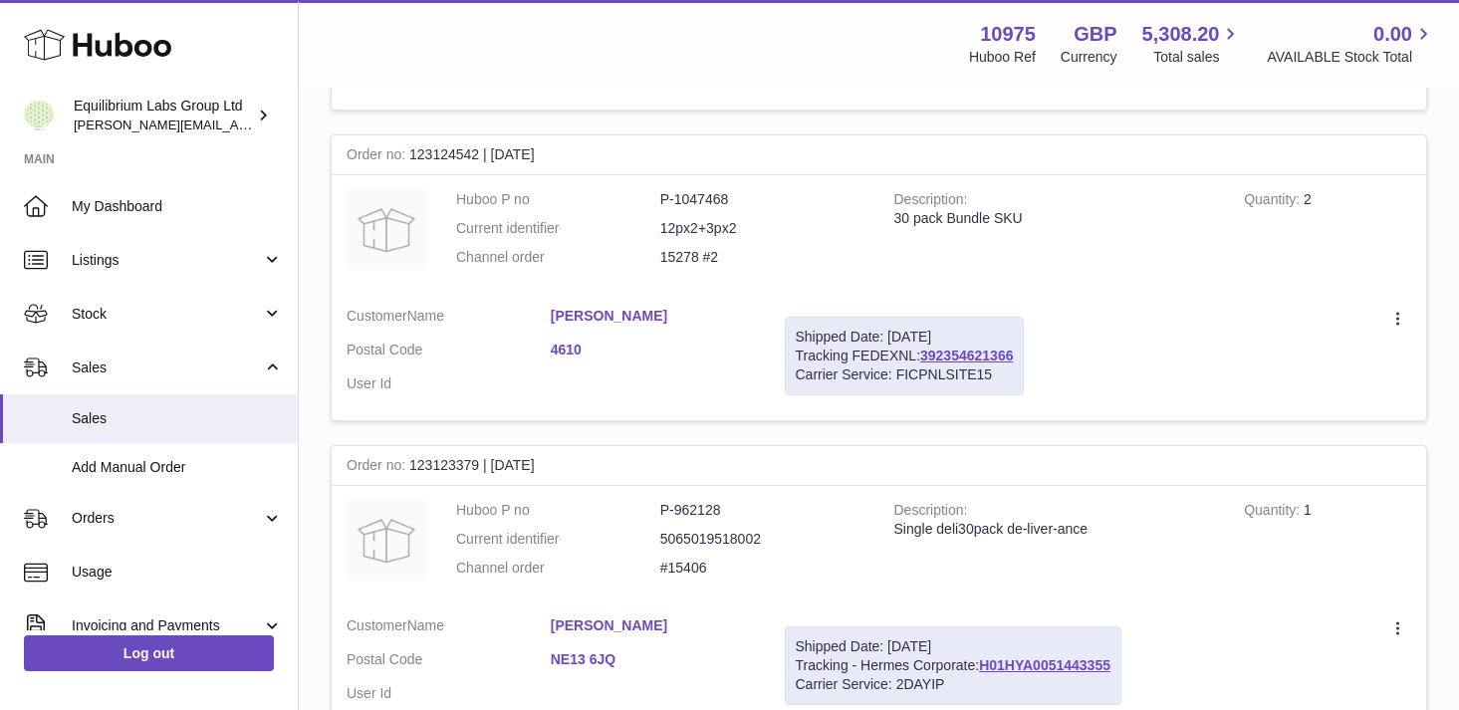
scroll to position [3091, 0]
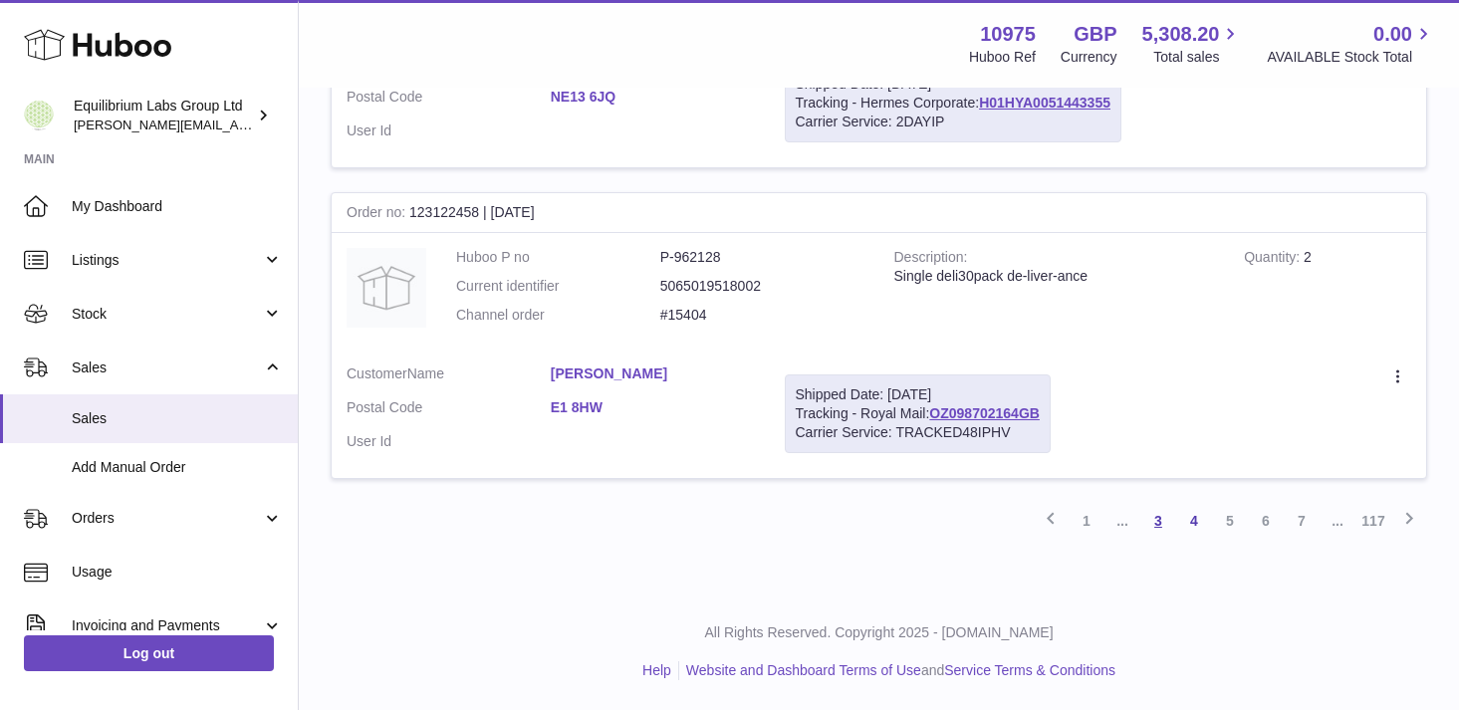
click at [1156, 528] on link "3" at bounding box center [1158, 521] width 36 height 36
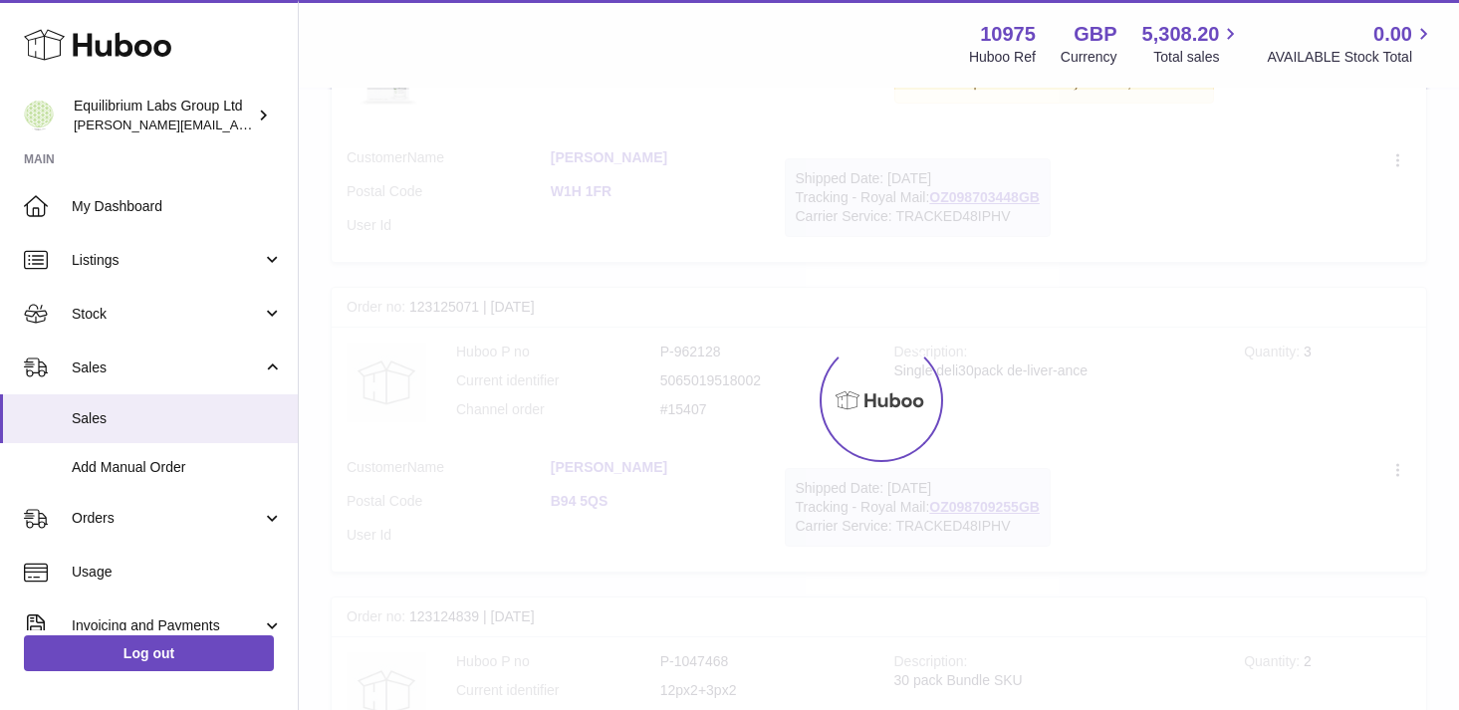
scroll to position [90, 0]
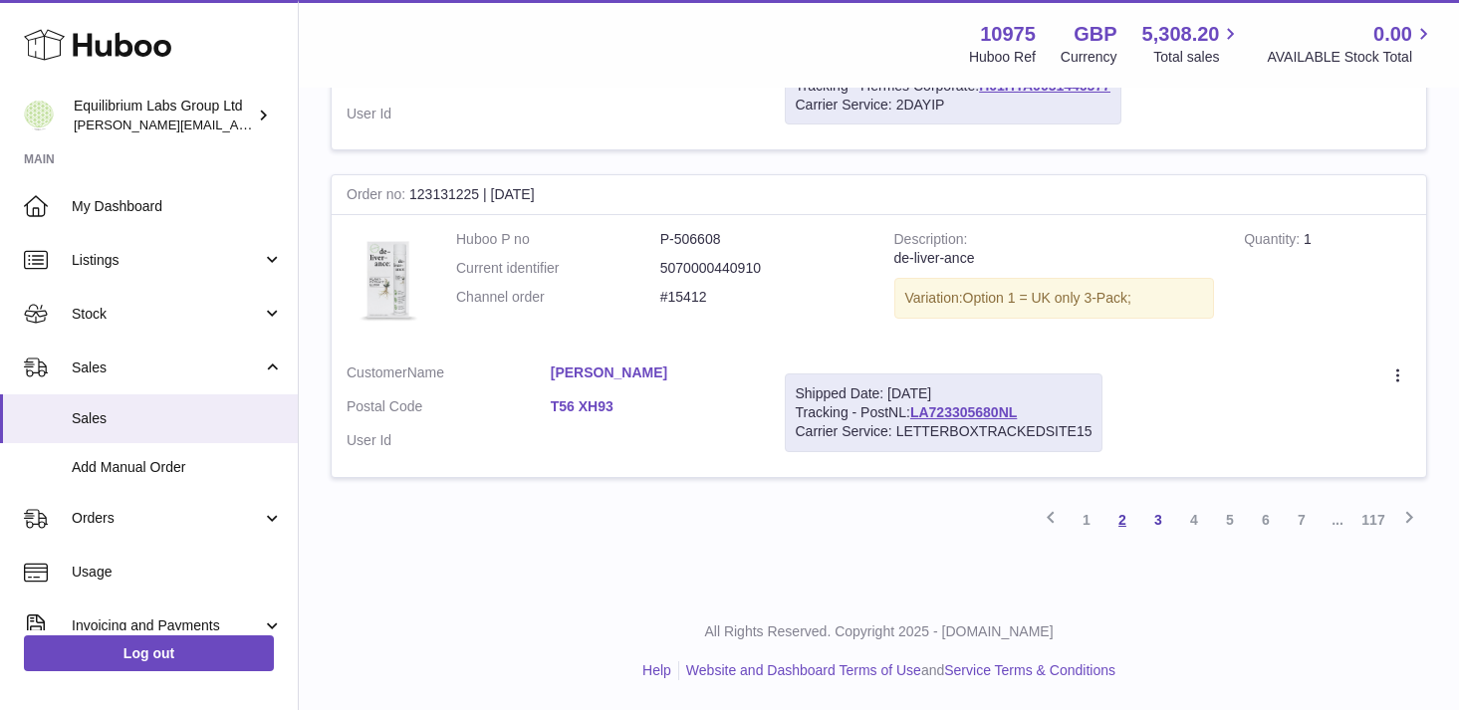
click at [1115, 522] on link "2" at bounding box center [1122, 520] width 36 height 36
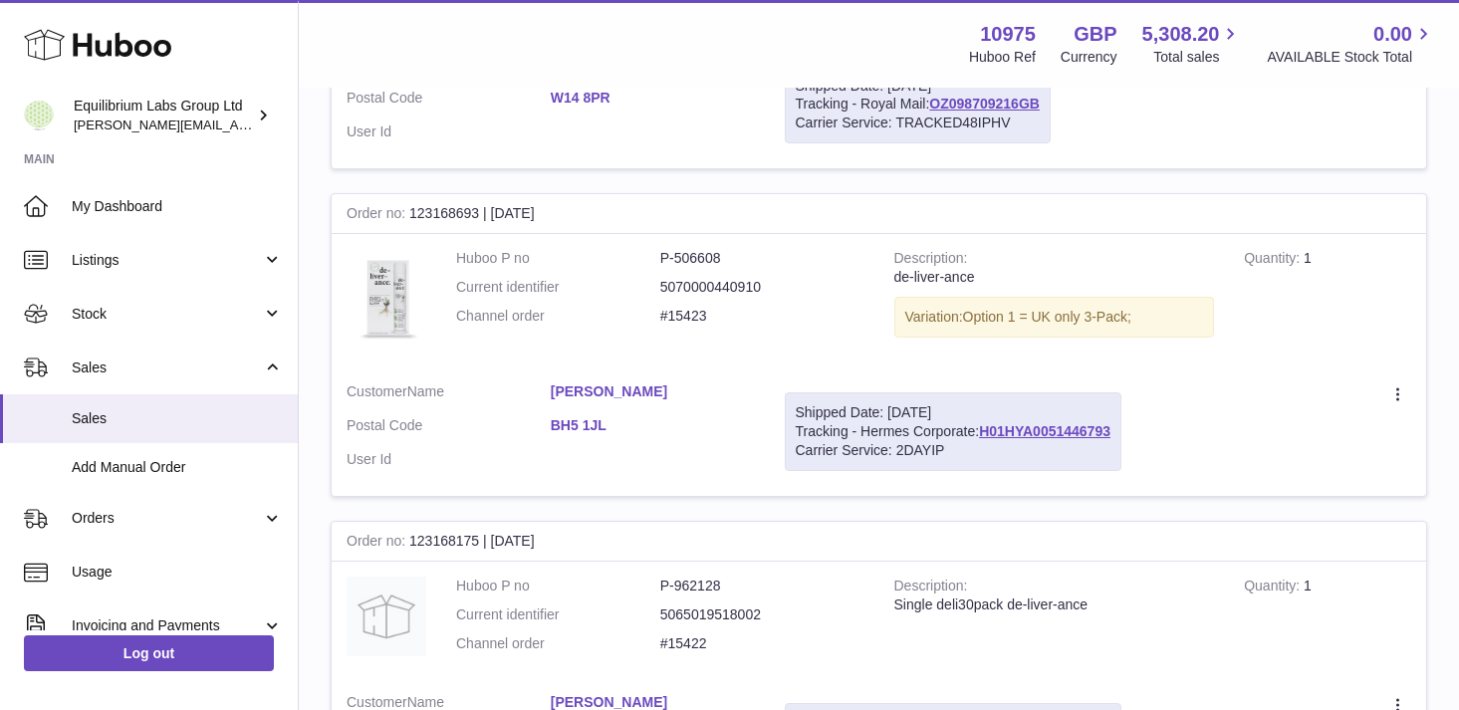
scroll to position [3074, 0]
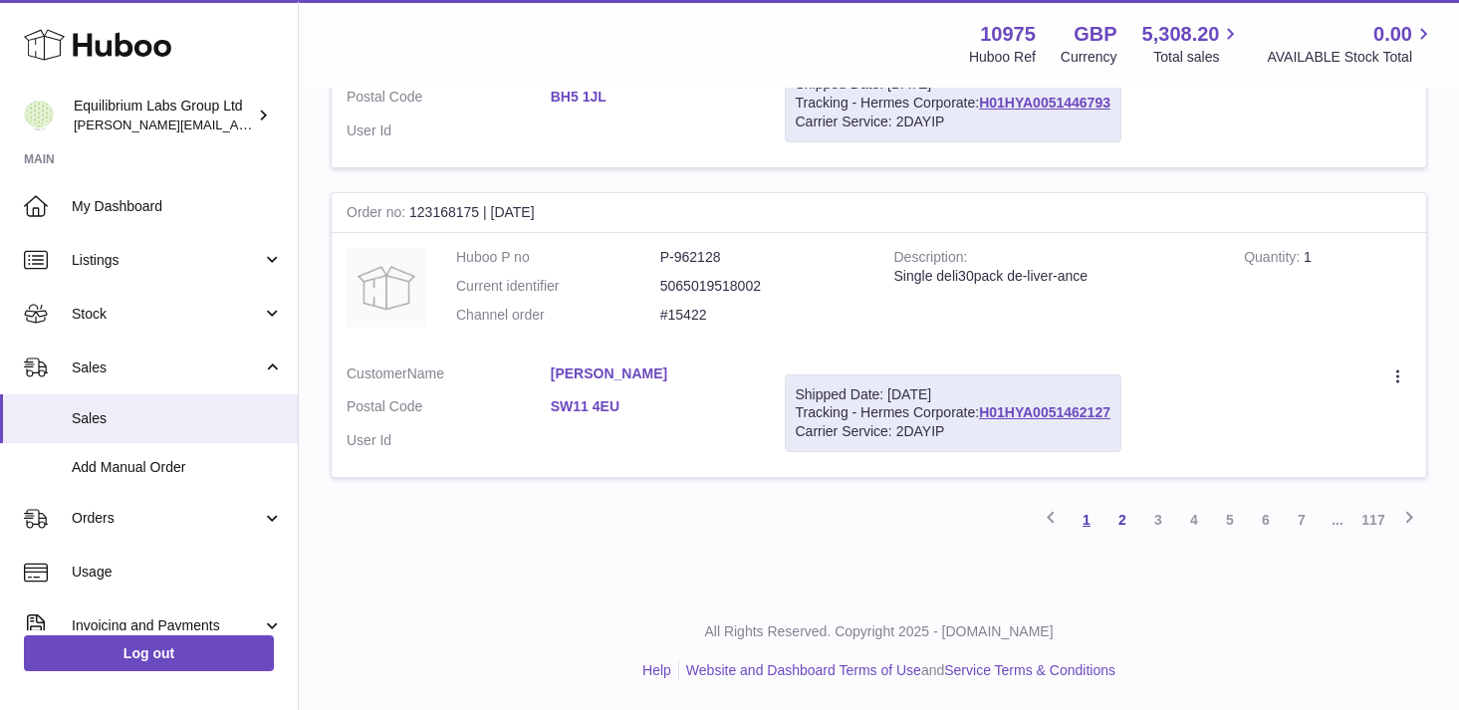
click at [1085, 524] on link "1" at bounding box center [1087, 520] width 36 height 36
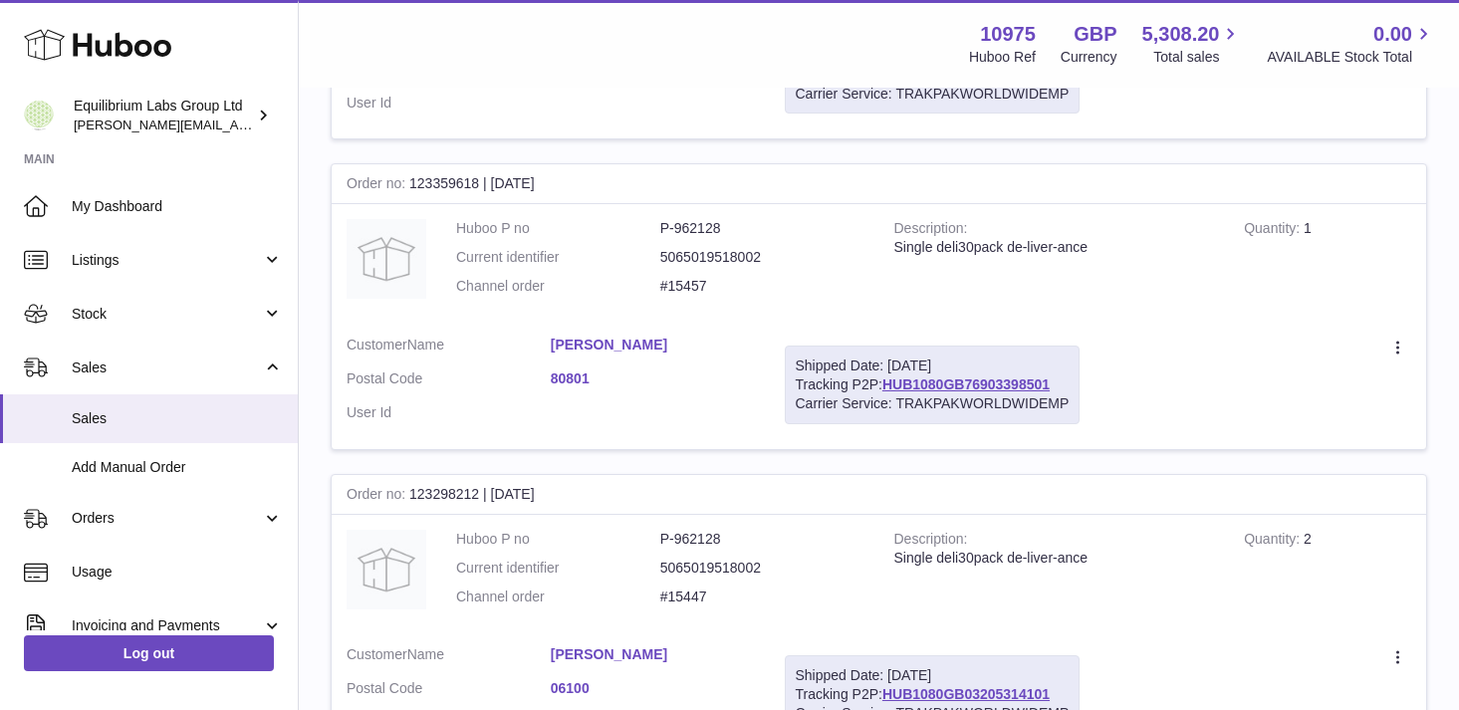
scroll to position [90, 0]
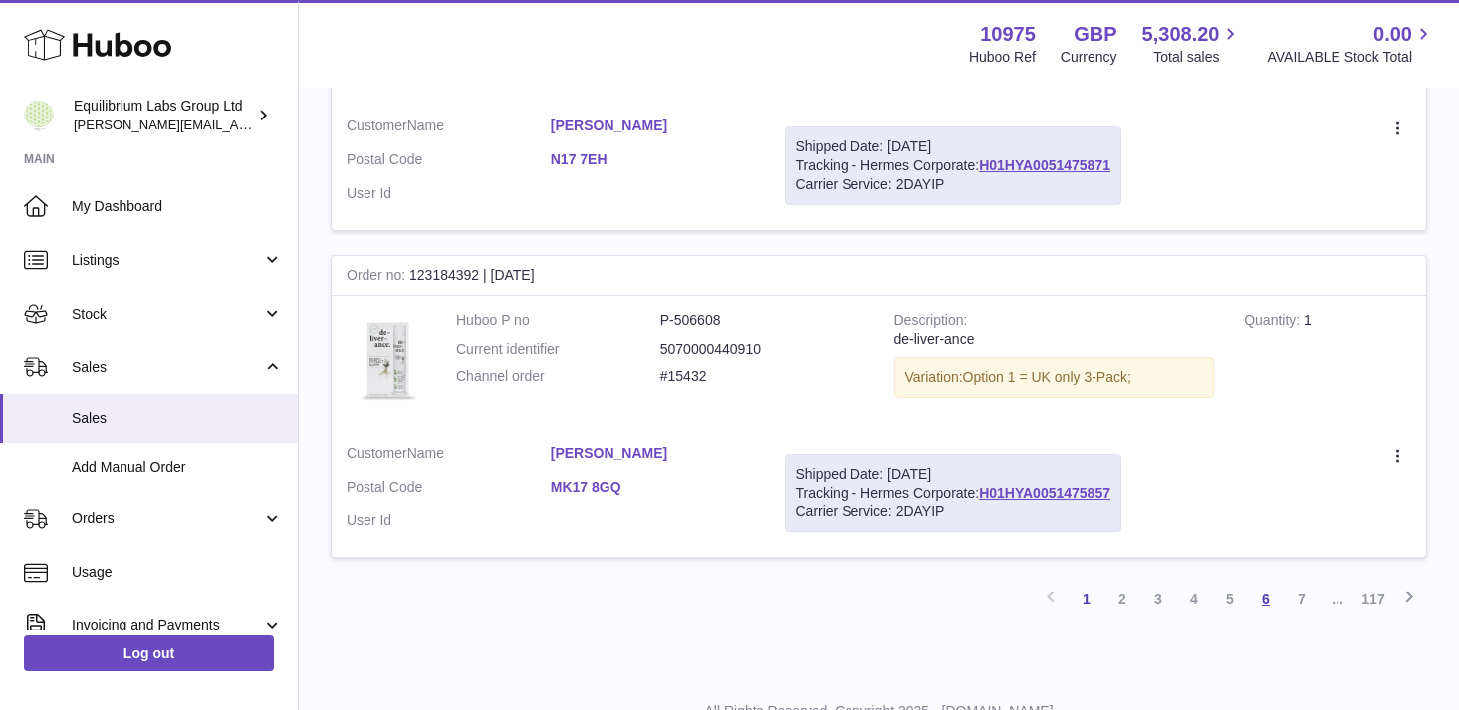
click at [1273, 586] on link "6" at bounding box center [1266, 600] width 36 height 36
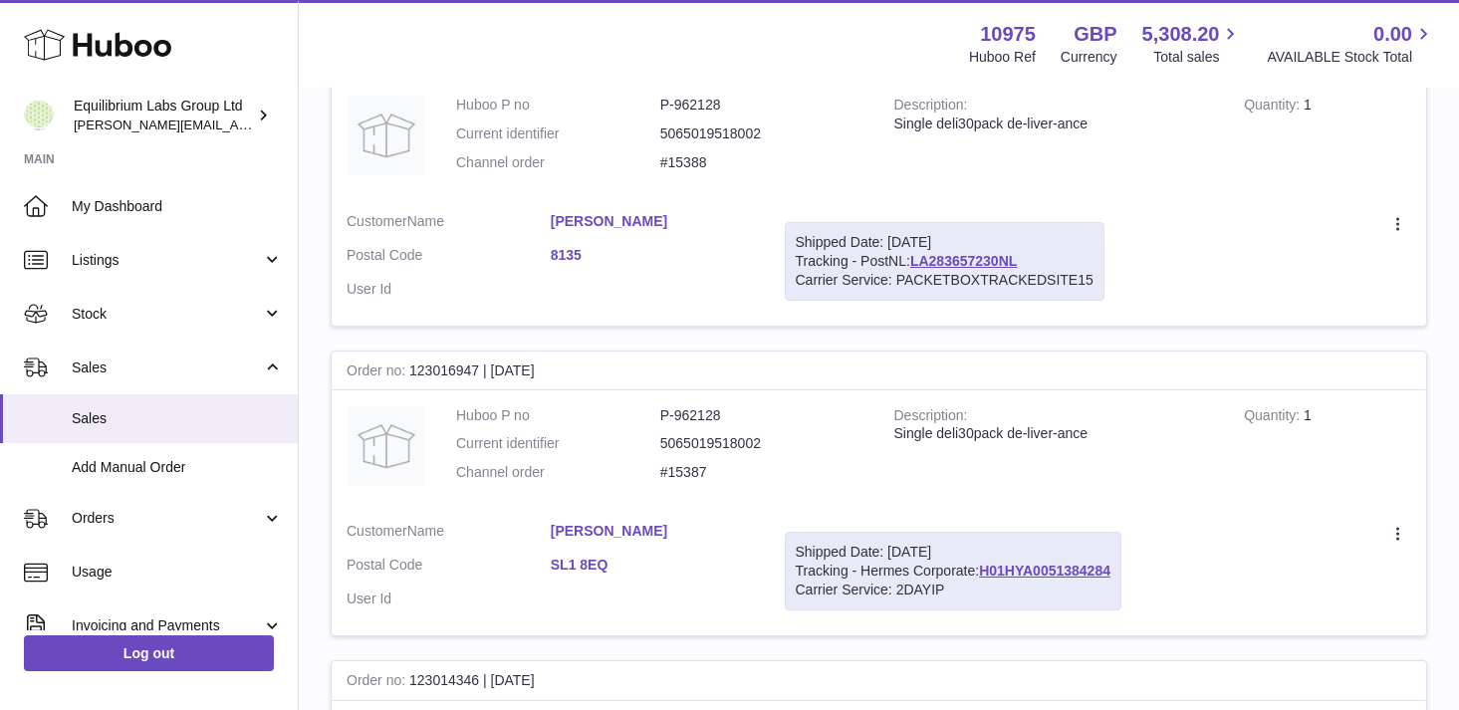
scroll to position [3091, 0]
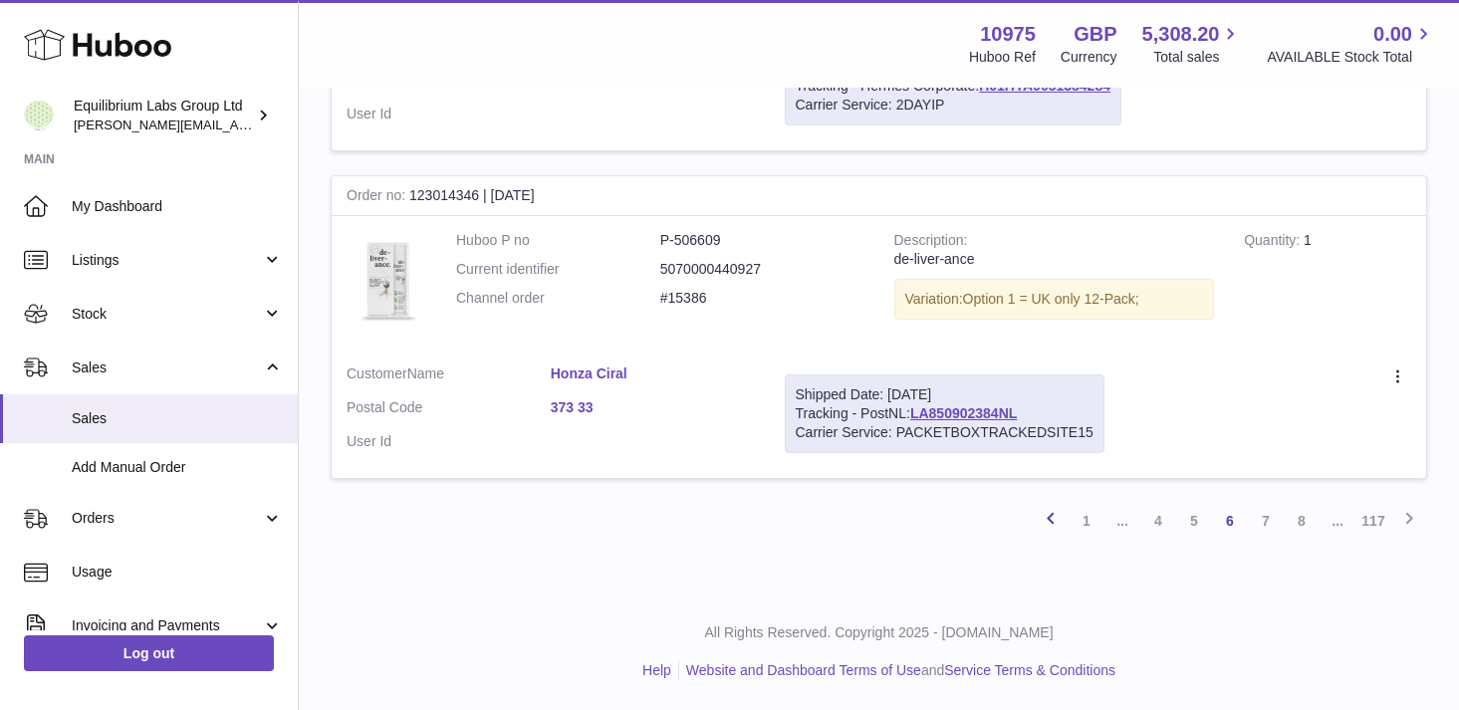
click at [1041, 520] on icon at bounding box center [1051, 518] width 24 height 25
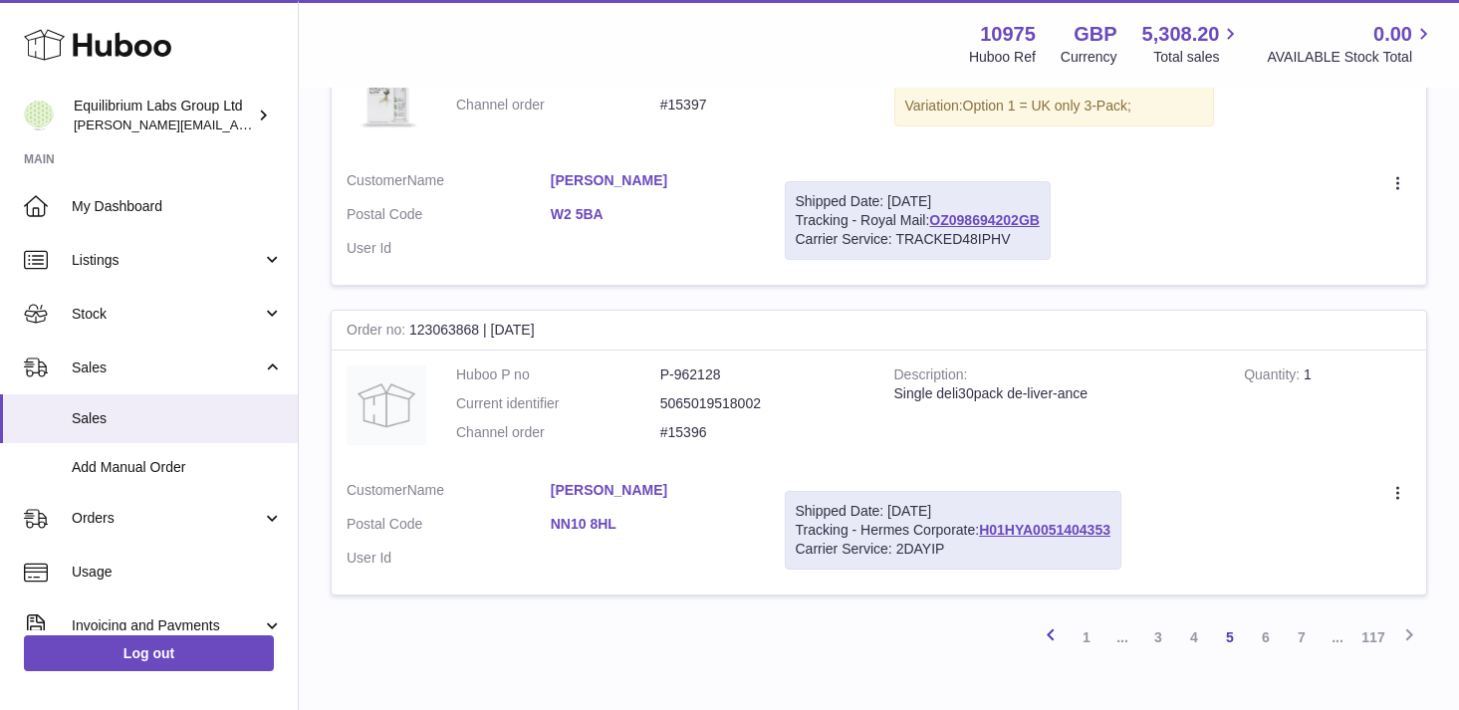
scroll to position [3126, 0]
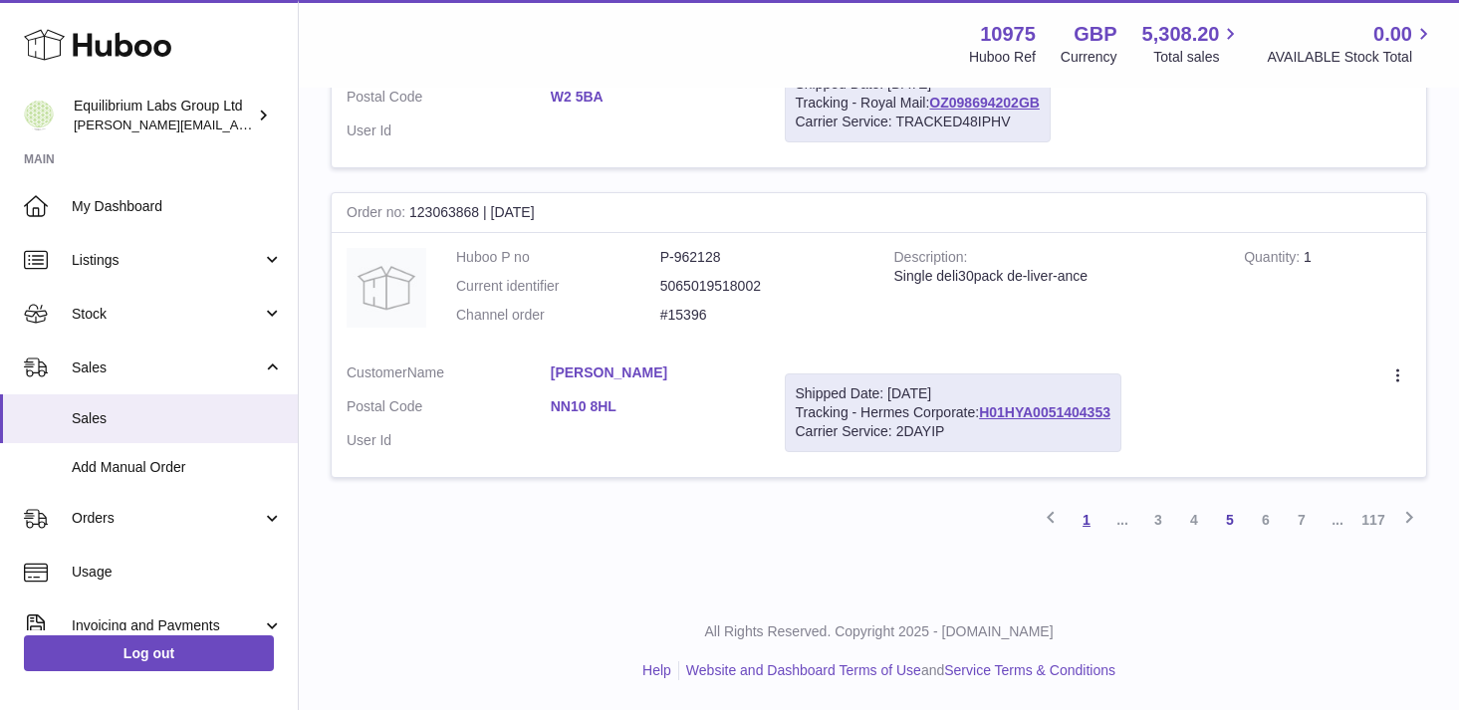
click at [1086, 522] on link "1" at bounding box center [1087, 520] width 36 height 36
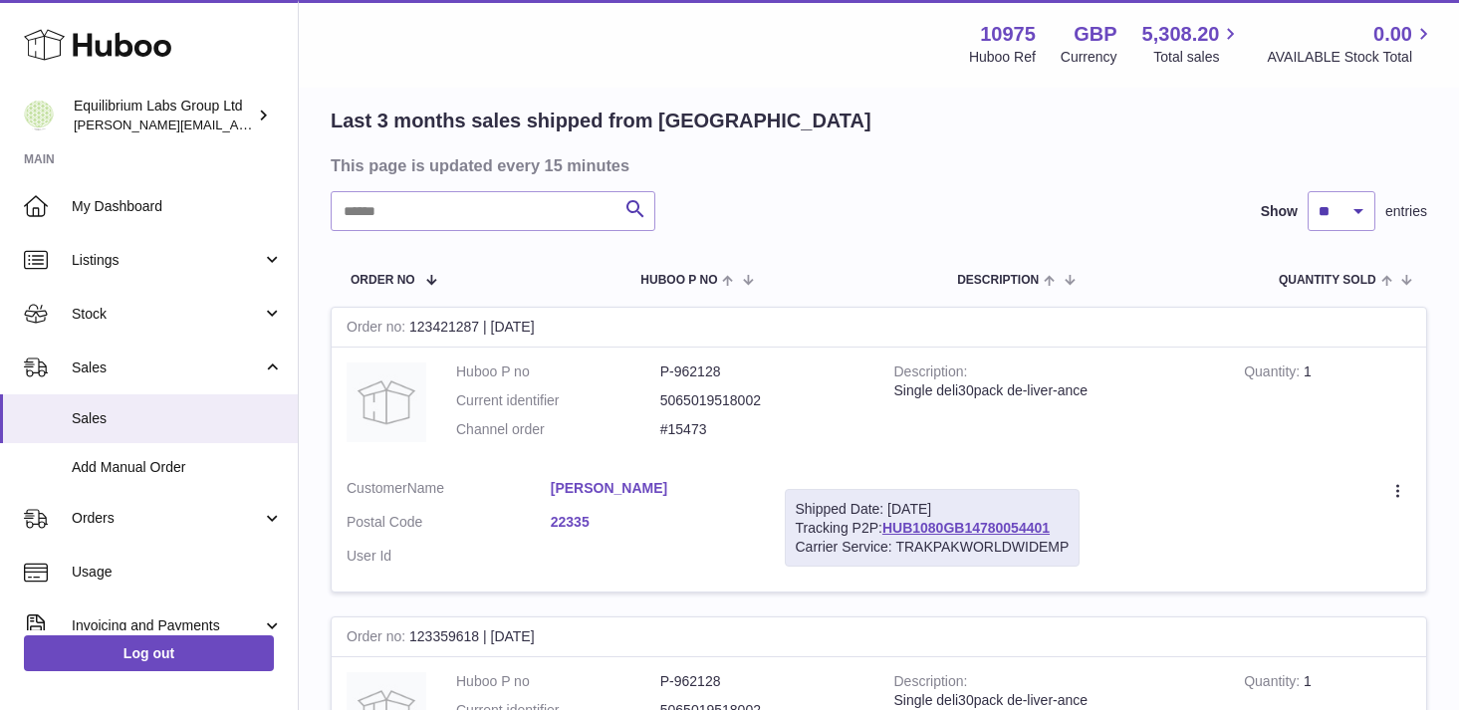
scroll to position [141, 0]
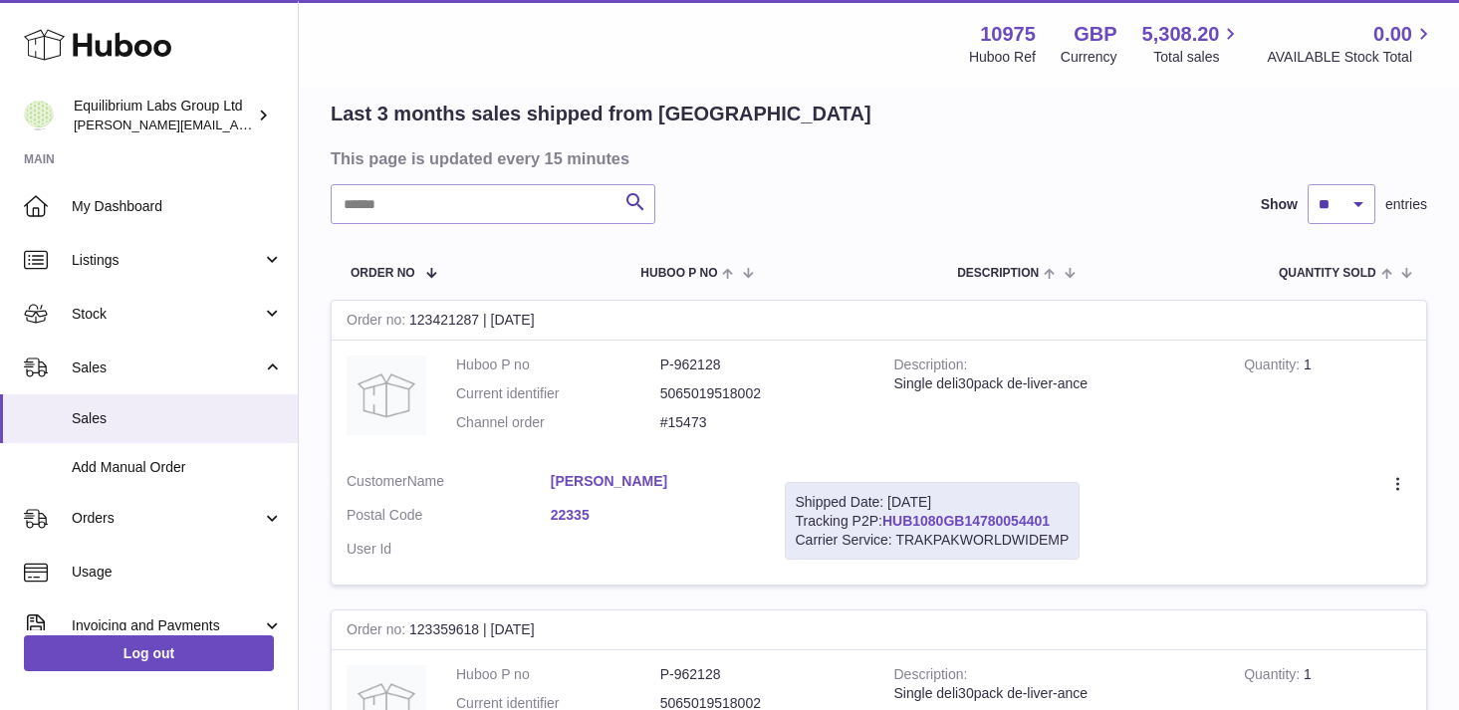
click at [980, 522] on link "HUB1080GB14780054401" at bounding box center [965, 521] width 167 height 16
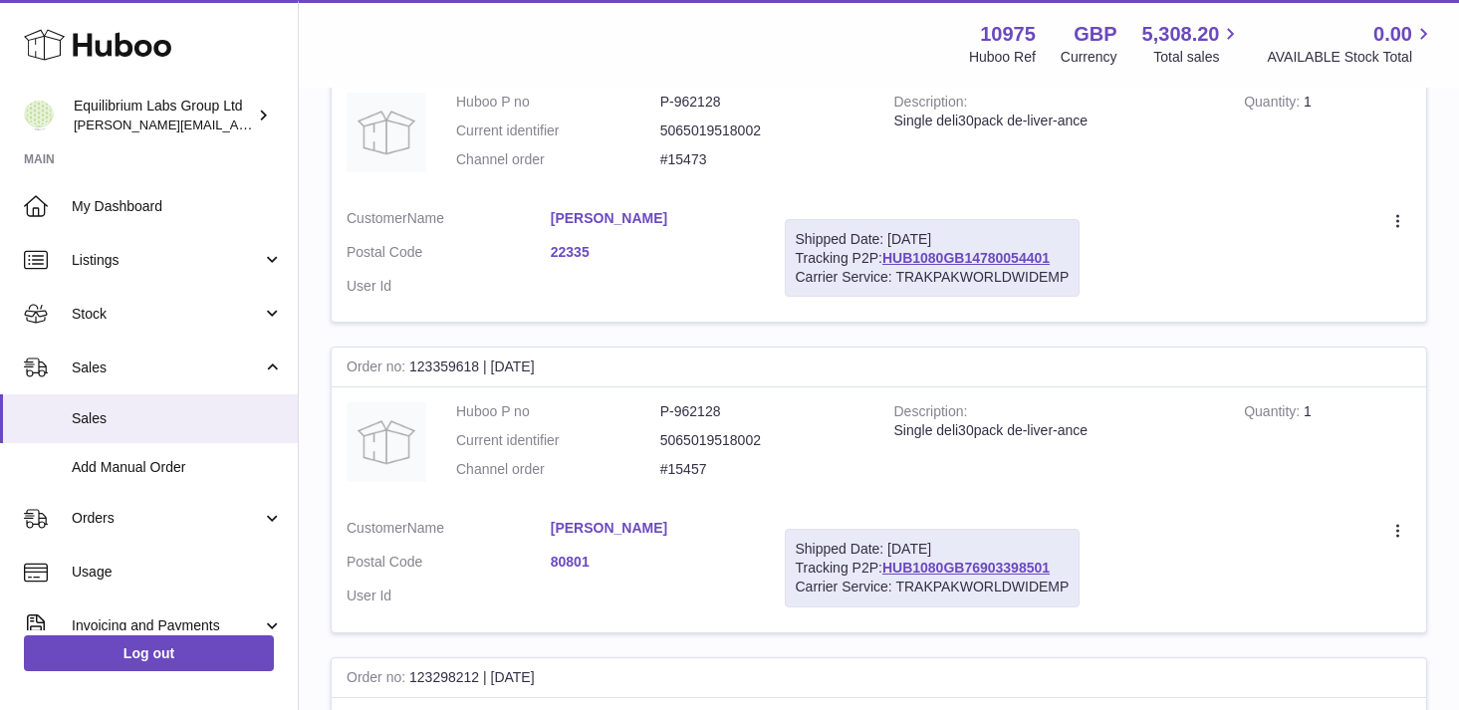
scroll to position [415, 0]
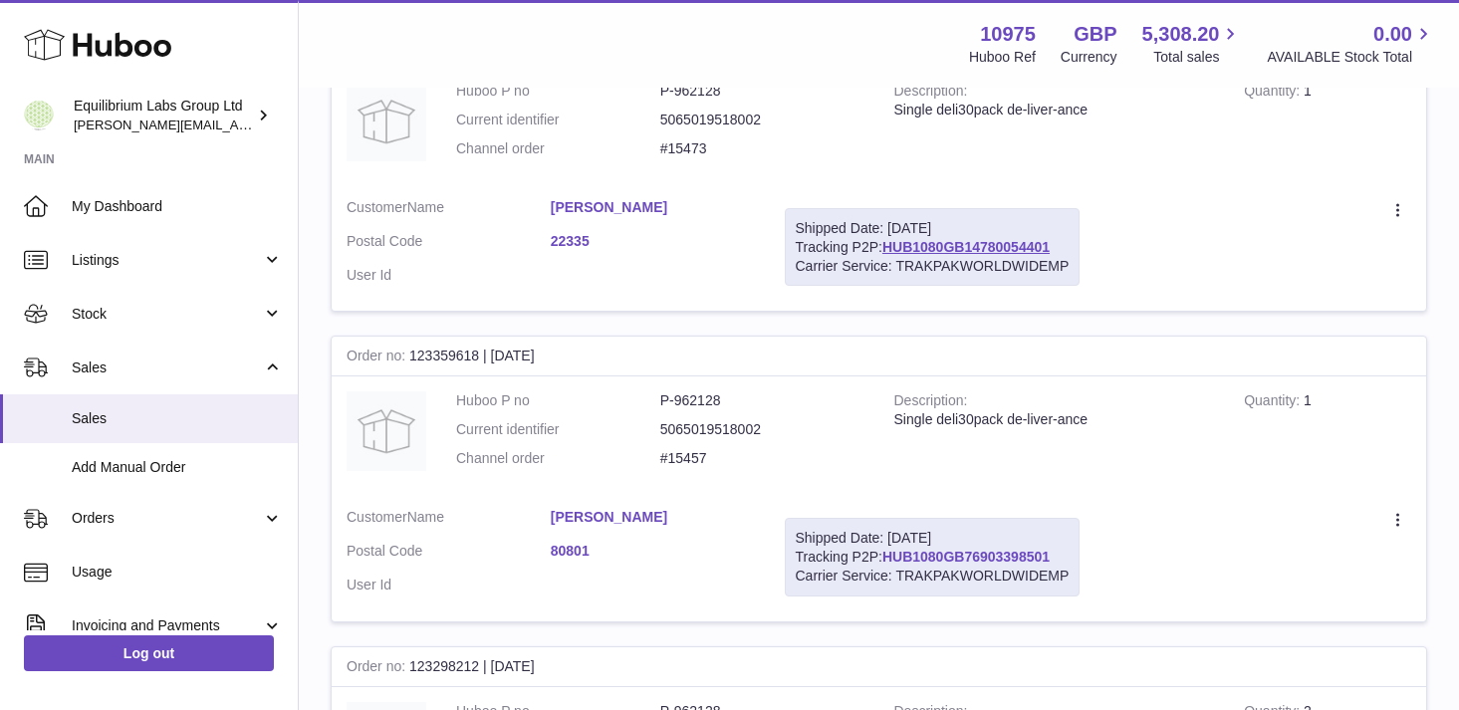
click at [982, 554] on link "HUB1080GB76903398501" at bounding box center [965, 557] width 167 height 16
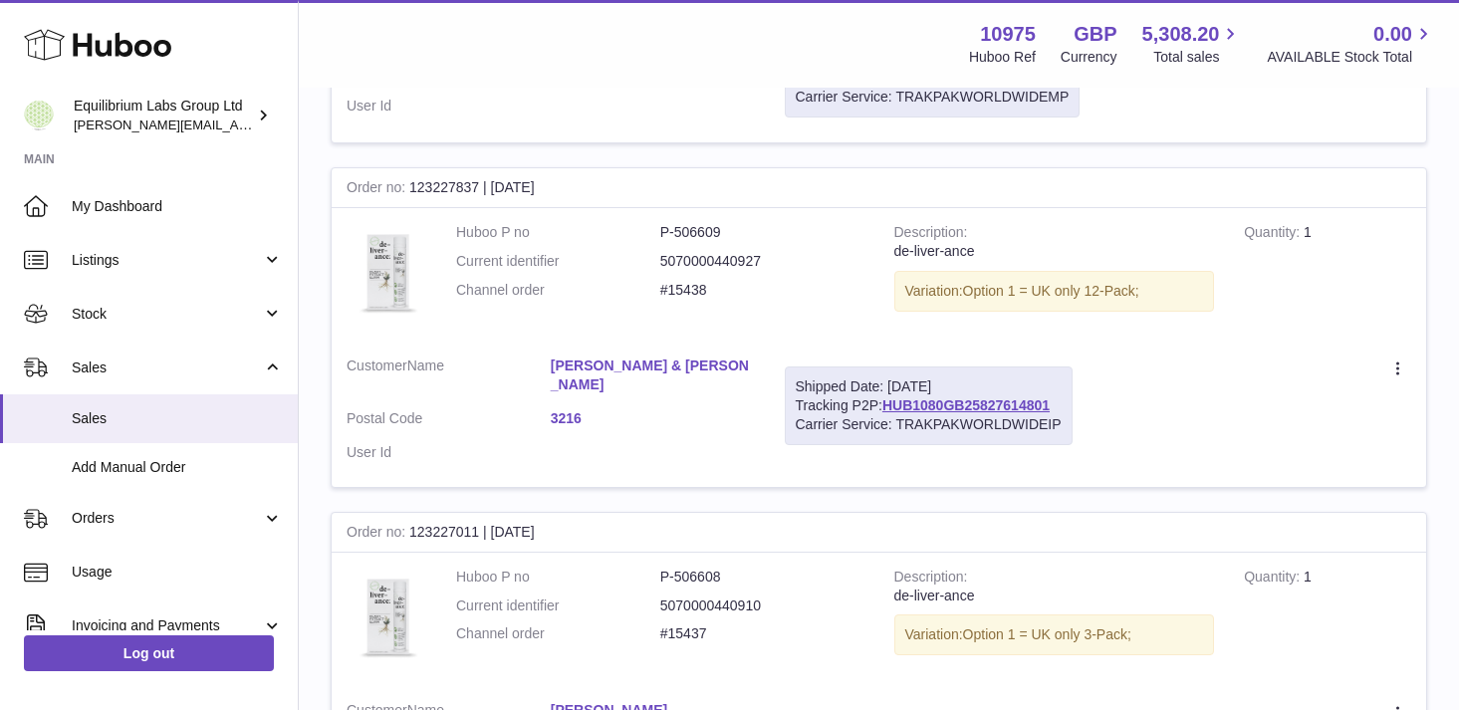
scroll to position [1244, 0]
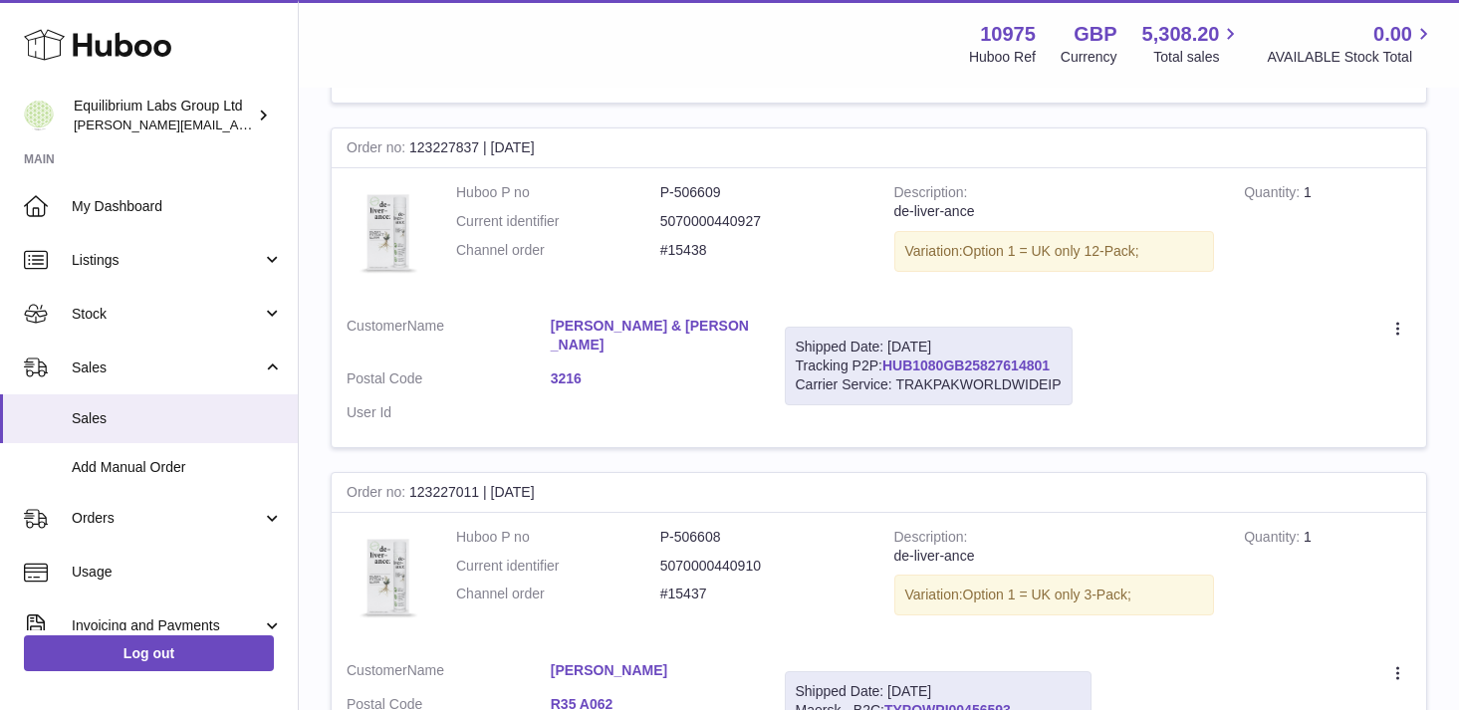
click at [990, 362] on link "HUB1080GB25827614801" at bounding box center [965, 366] width 167 height 16
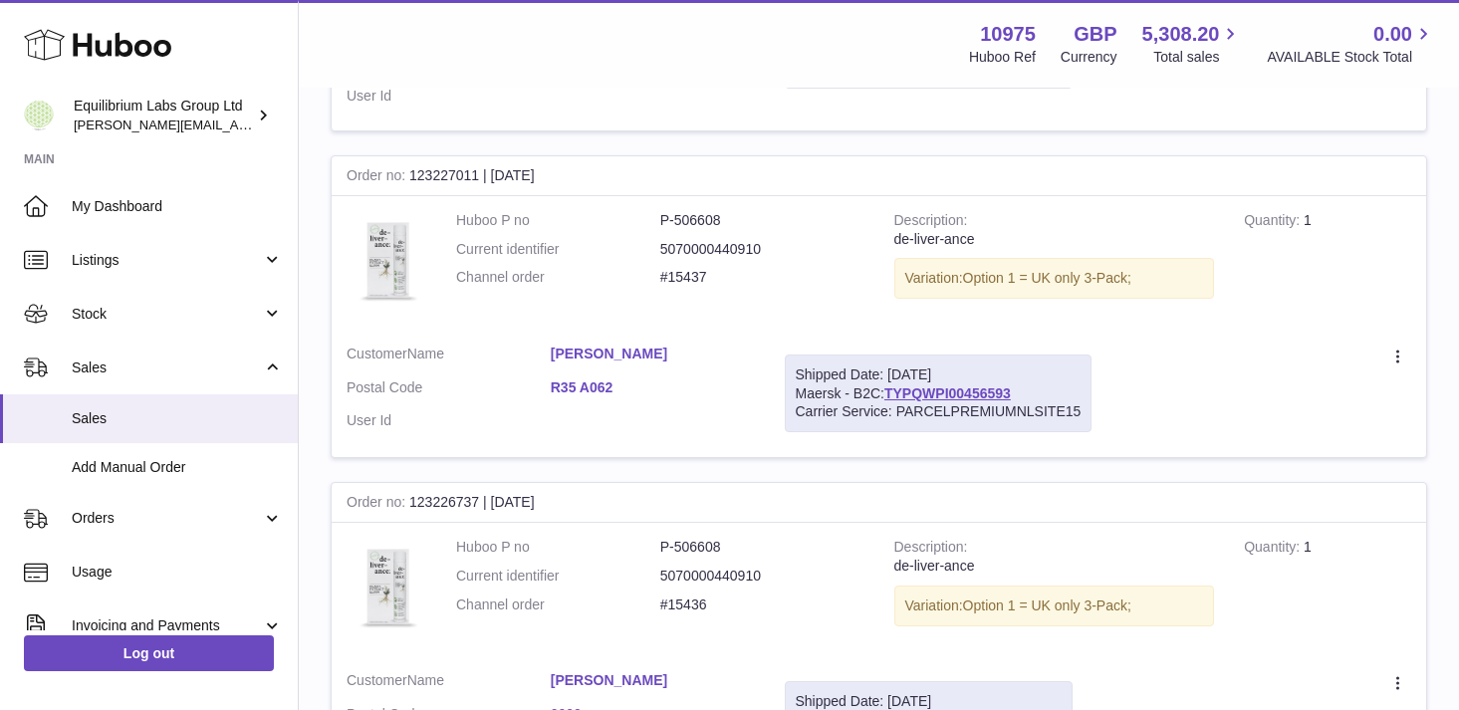
scroll to position [1565, 0]
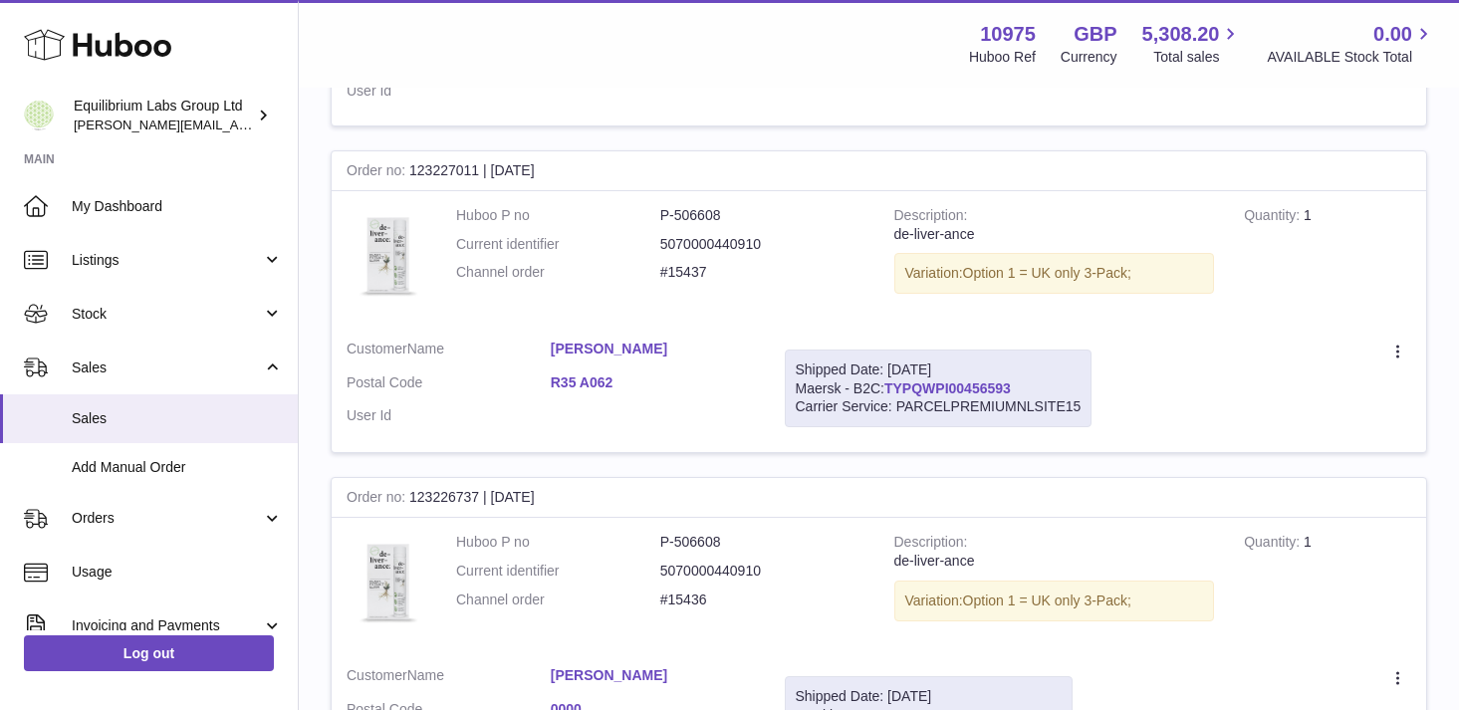
click at [956, 380] on link "TYPQWPI00456593" at bounding box center [947, 388] width 126 height 16
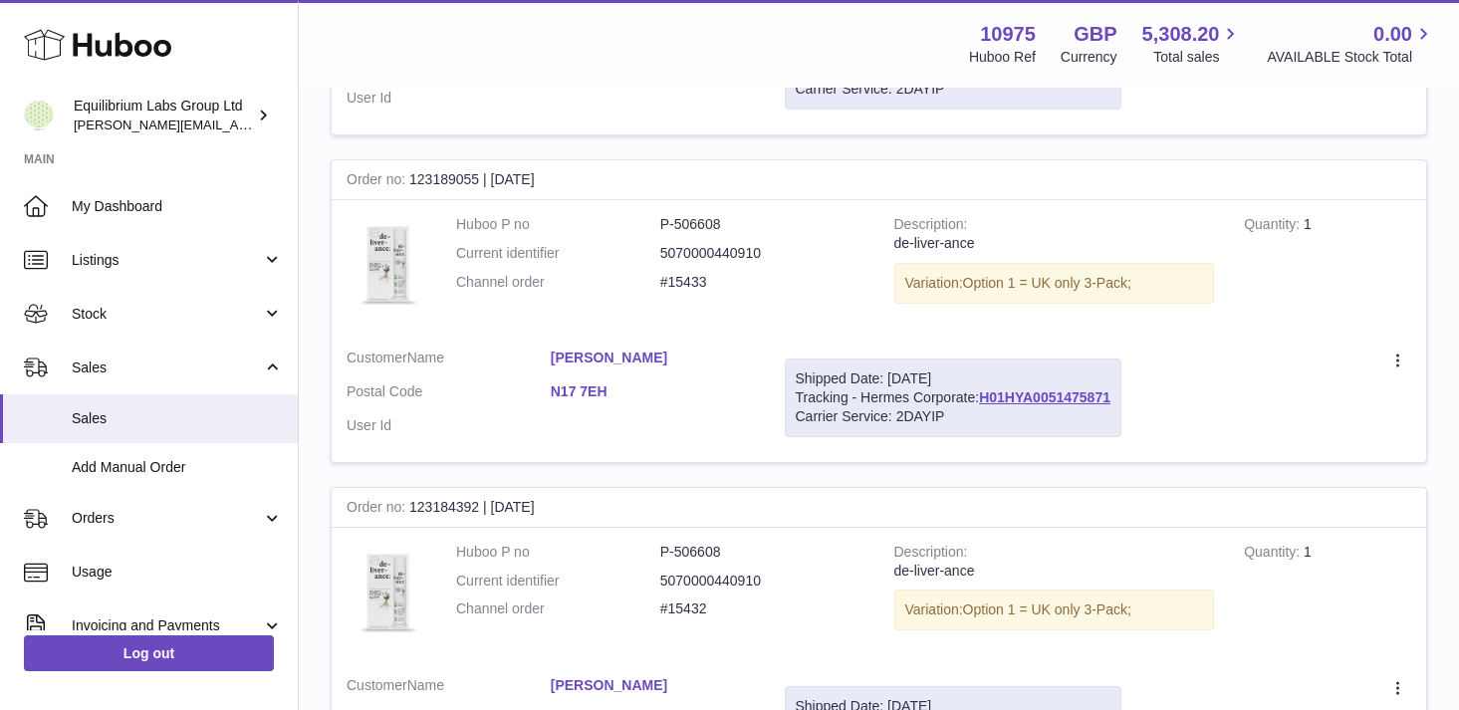
scroll to position [2853, 0]
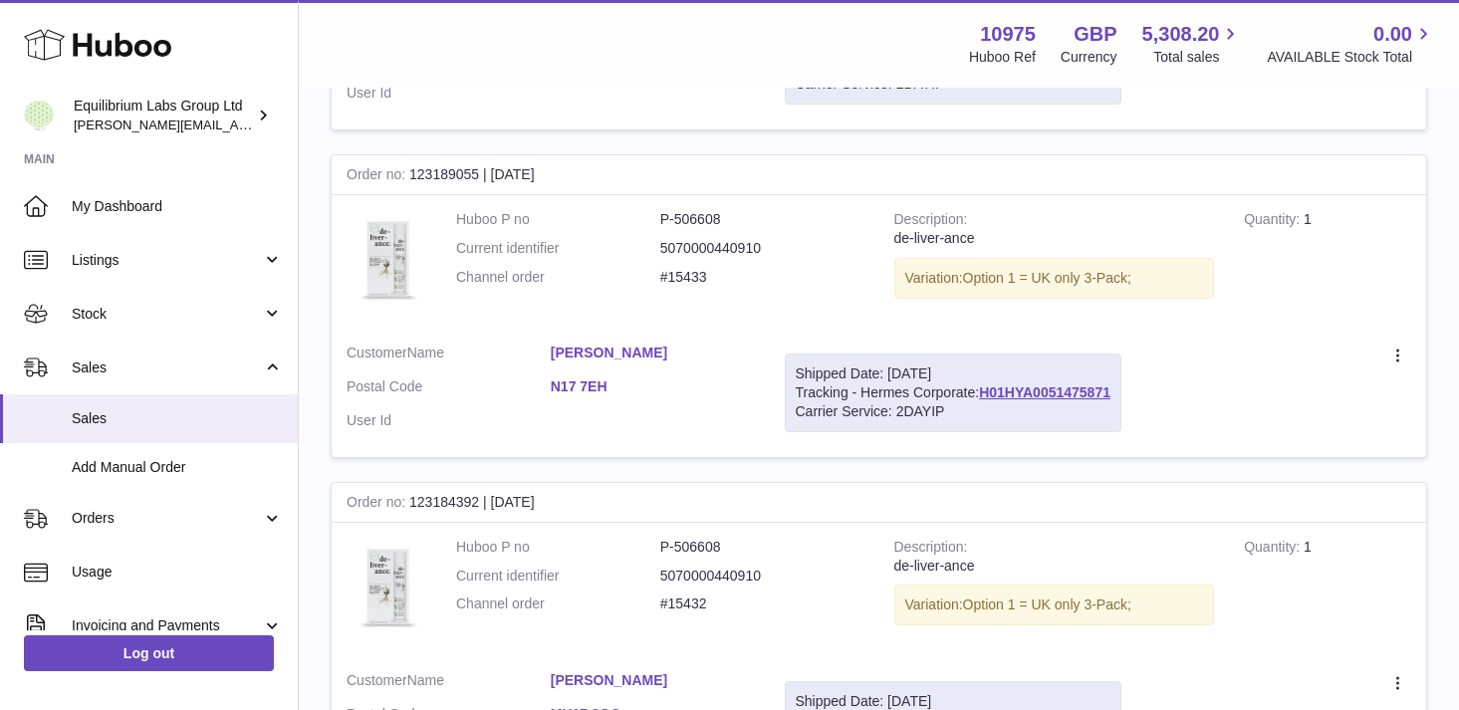
click at [1037, 365] on div "Shipped Date: [DATE]" at bounding box center [953, 373] width 315 height 19
click at [1037, 384] on link "H01HYA0051475871" at bounding box center [1044, 392] width 131 height 16
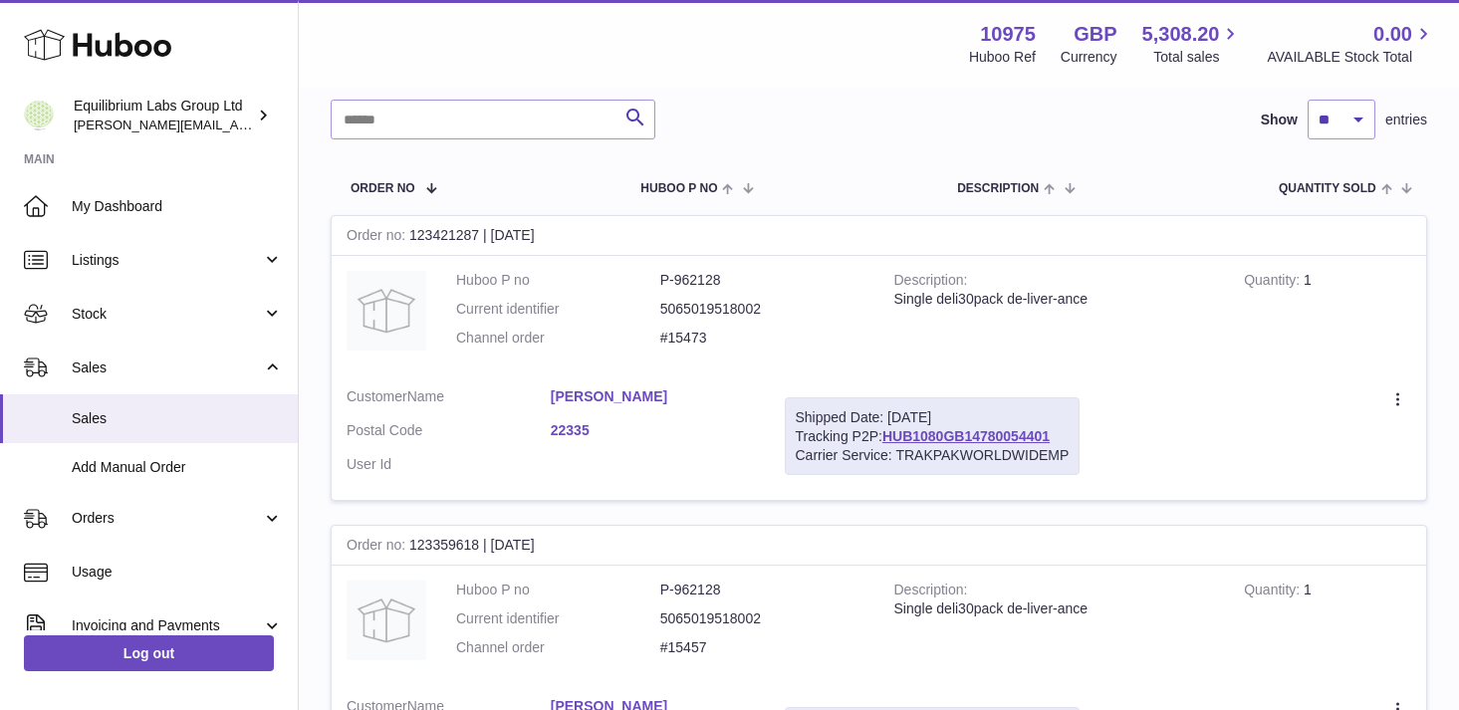
scroll to position [236, 0]
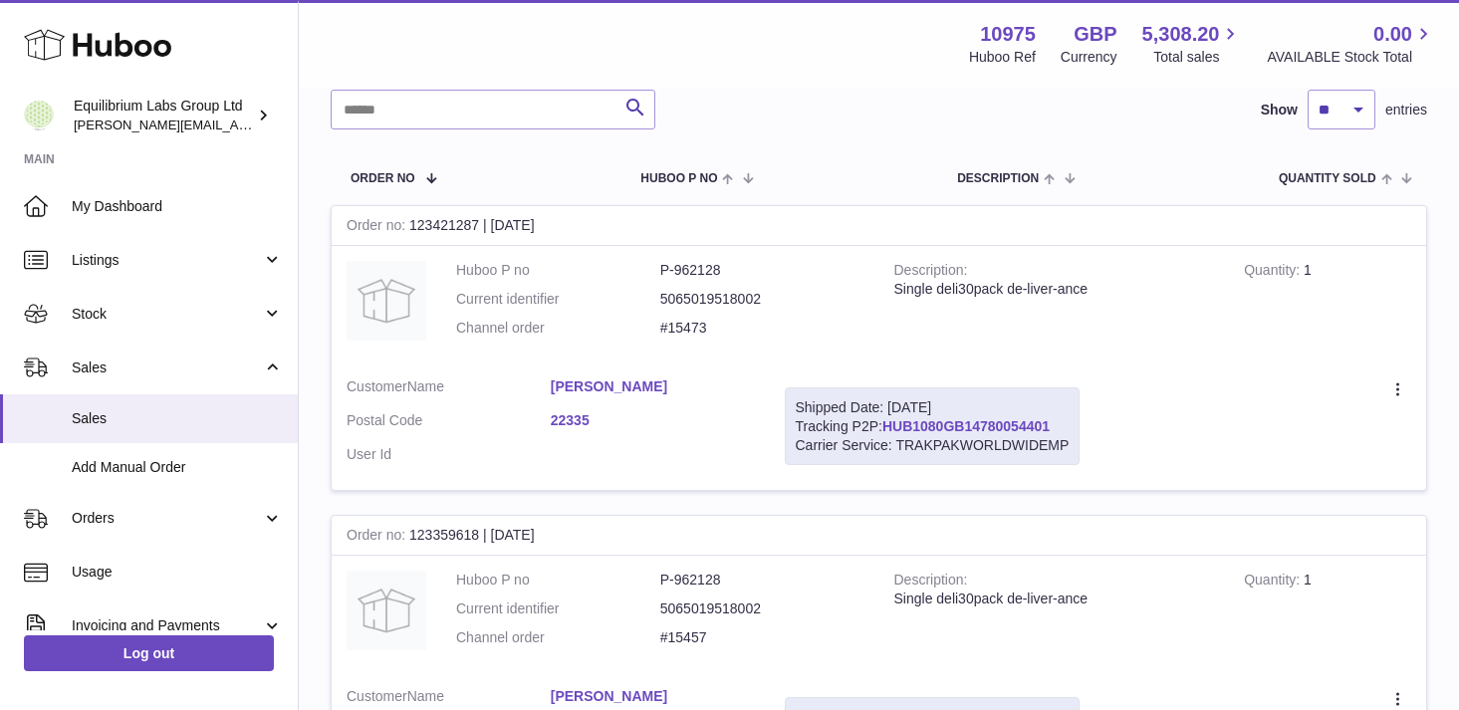
click at [933, 428] on link "HUB1080GB14780054401" at bounding box center [965, 426] width 167 height 16
